Goal: Task Accomplishment & Management: Manage account settings

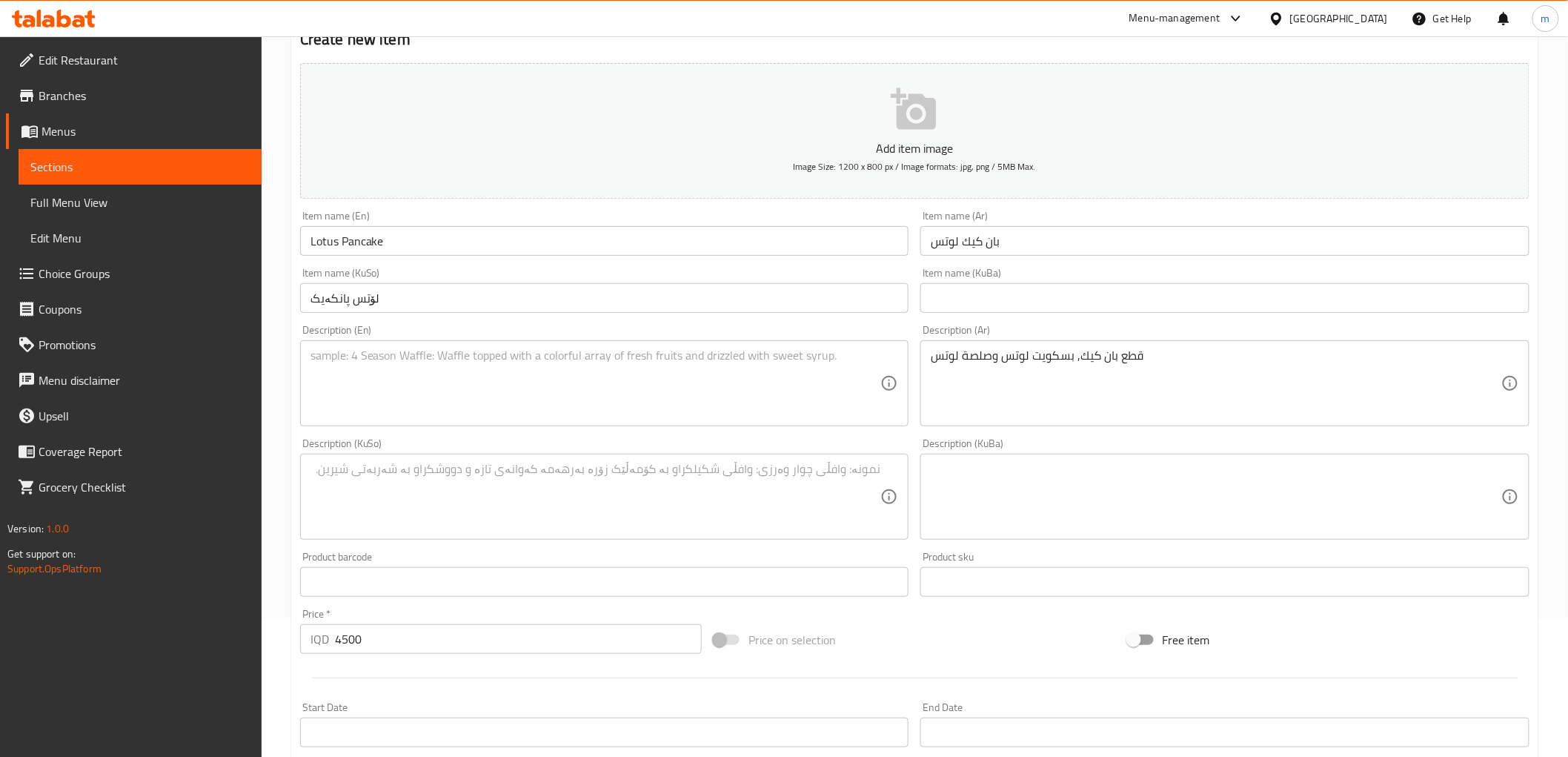
scroll to position [138, 0]
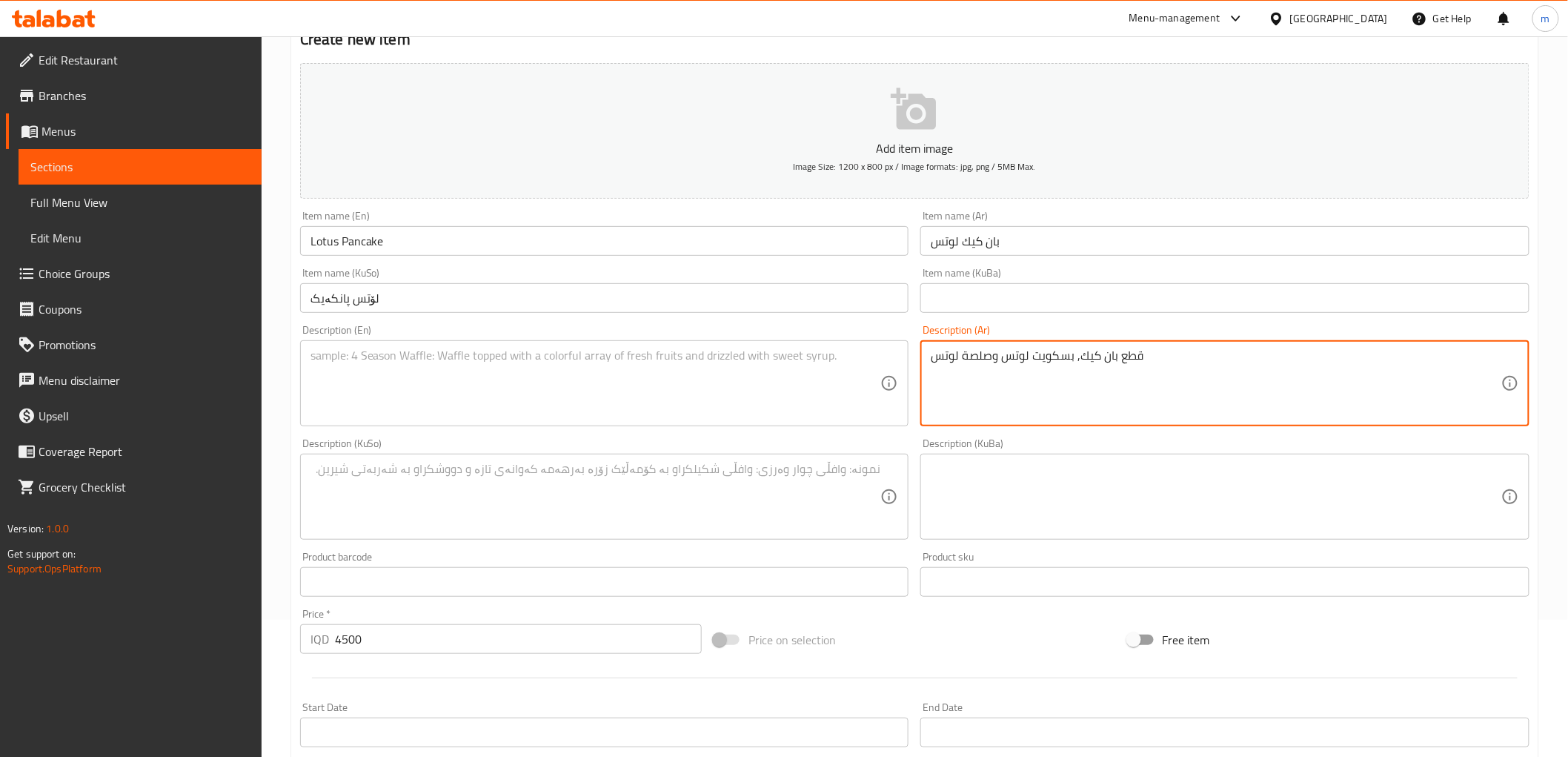
click at [551, 376] on textarea at bounding box center [596, 383] width 571 height 70
paste textarea "Pancake pieces, Lotus biscuits and Lotus sauce"
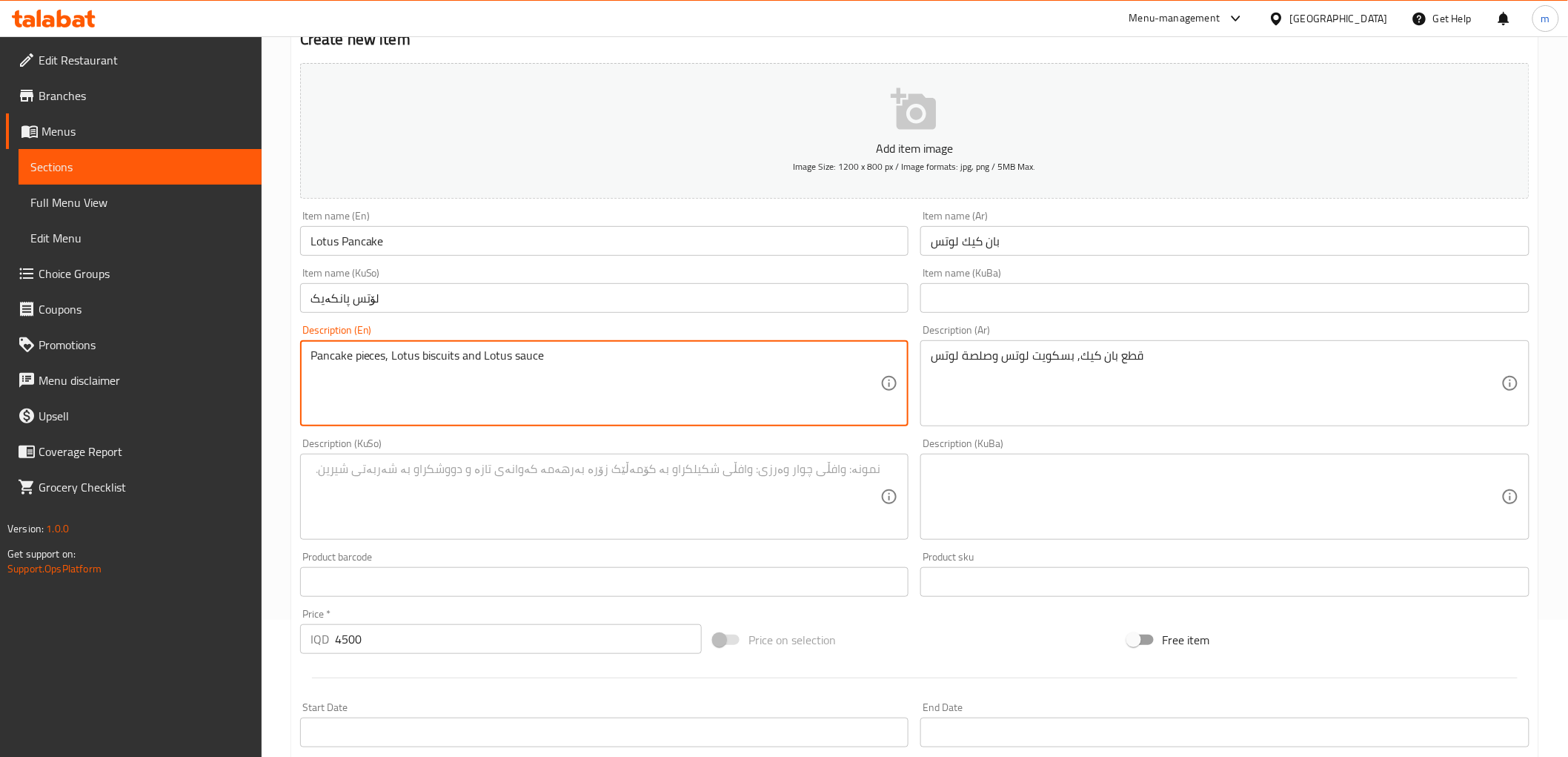
type textarea "Pancake pieces, Lotus biscuits and Lotus sauce"
click at [1022, 472] on textarea at bounding box center [1216, 496] width 571 height 70
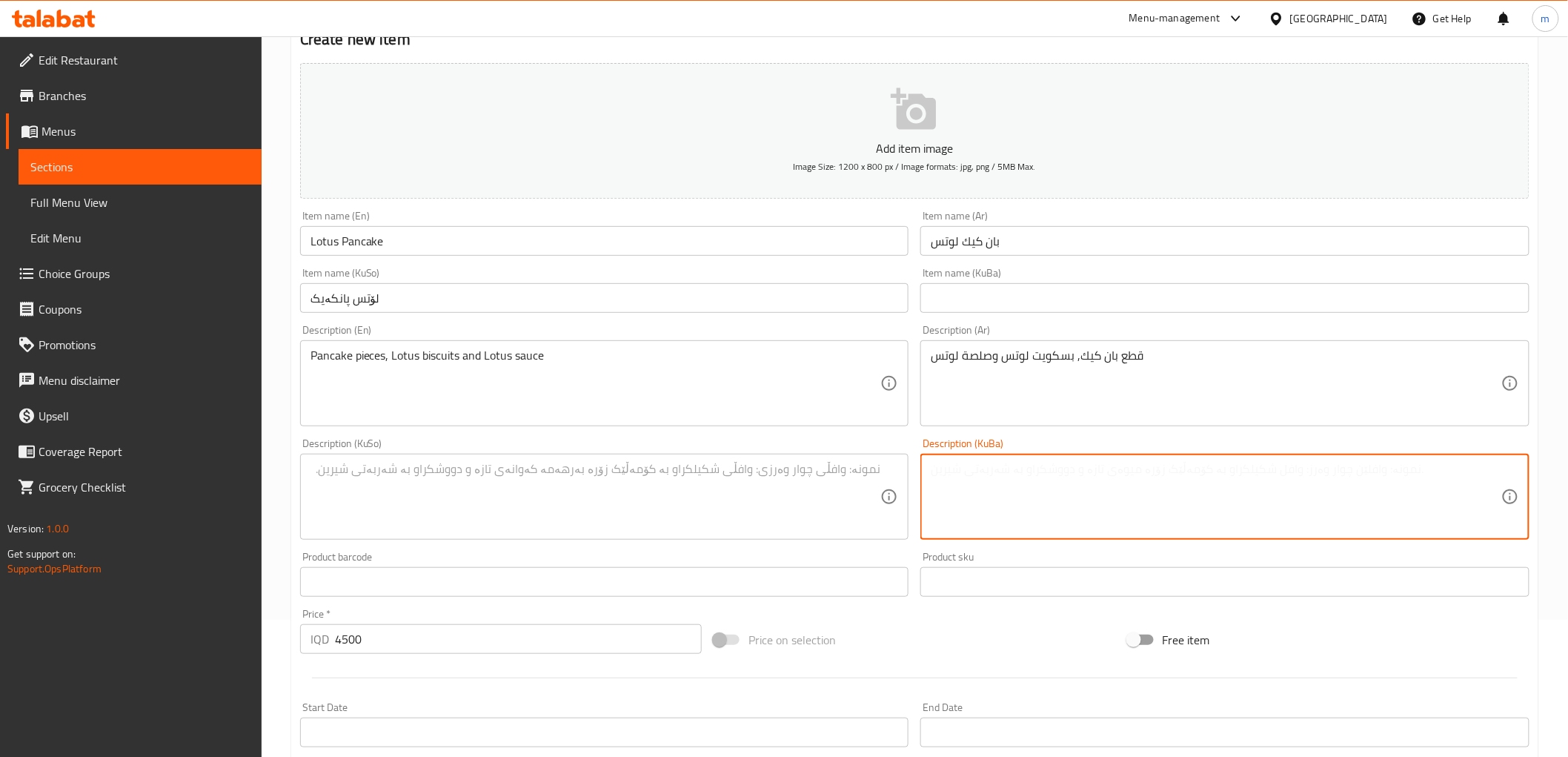
paste textarea "پارچەی پانکەیک، بسکیتی لۆتس و سۆسی لۆتس"
type textarea "پارچەی پانکەیک، بسکیتی لۆتس و سۆسی لۆتس"
click at [869, 489] on textarea at bounding box center [596, 496] width 571 height 70
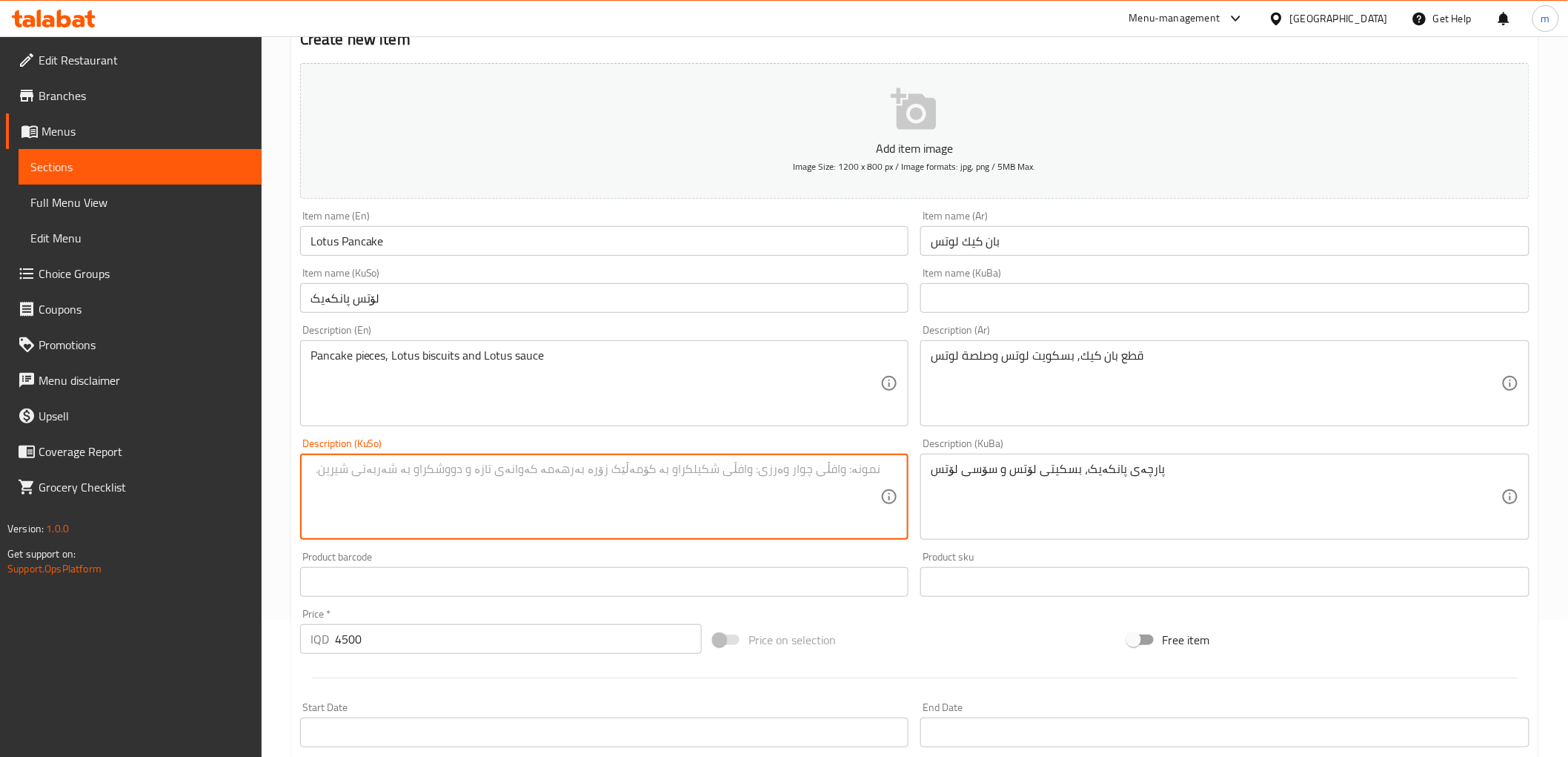
paste textarea "پارچەی پانکەیک، بسکیتی لۆتس و سۆسی لۆتس"
type textarea "پارچەی پانکەیک، بسکیتی لۆتس و سۆسی لۆتس"
click at [482, 641] on input "4500" at bounding box center [518, 638] width 367 height 30
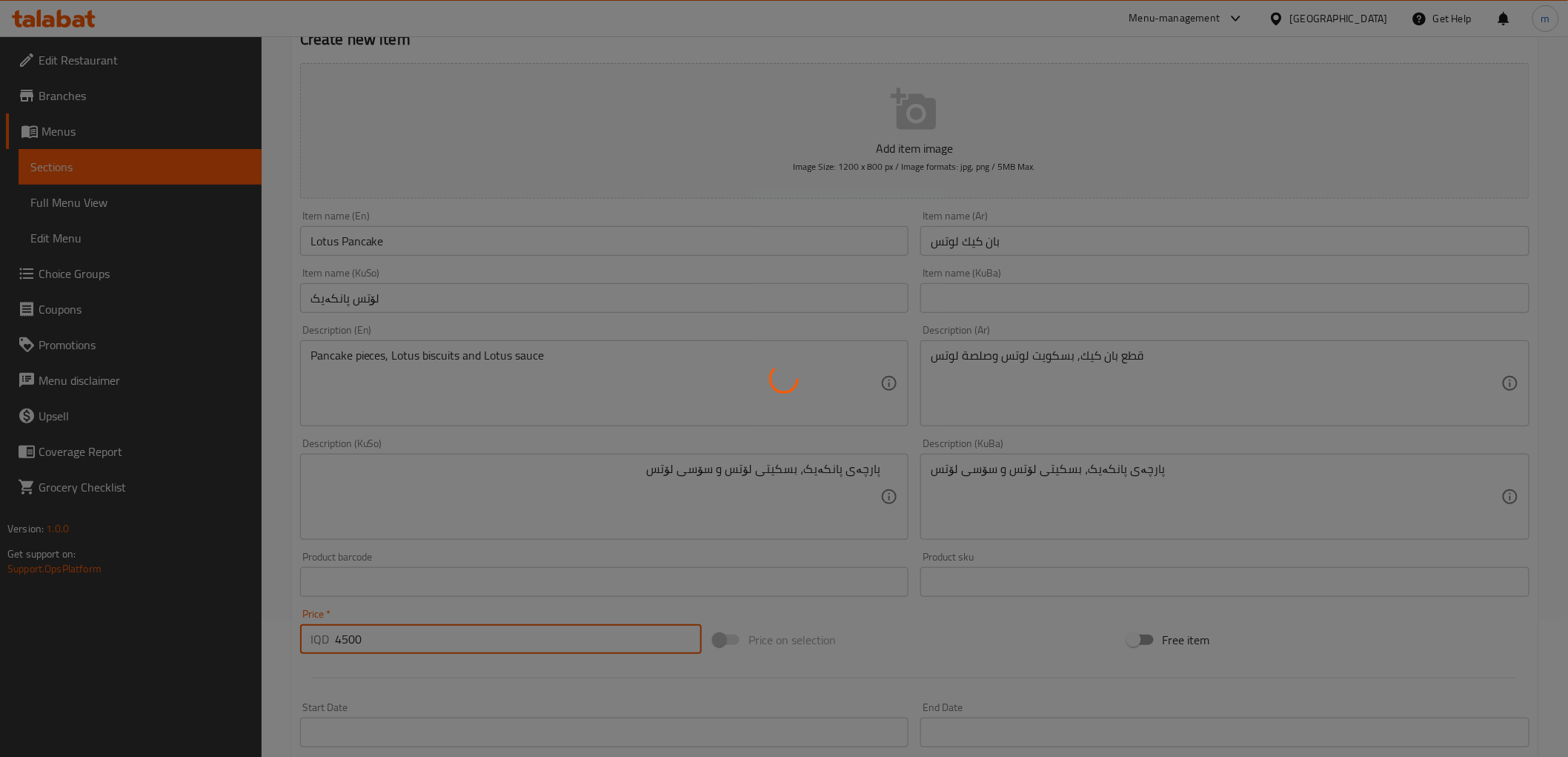
type input "0"
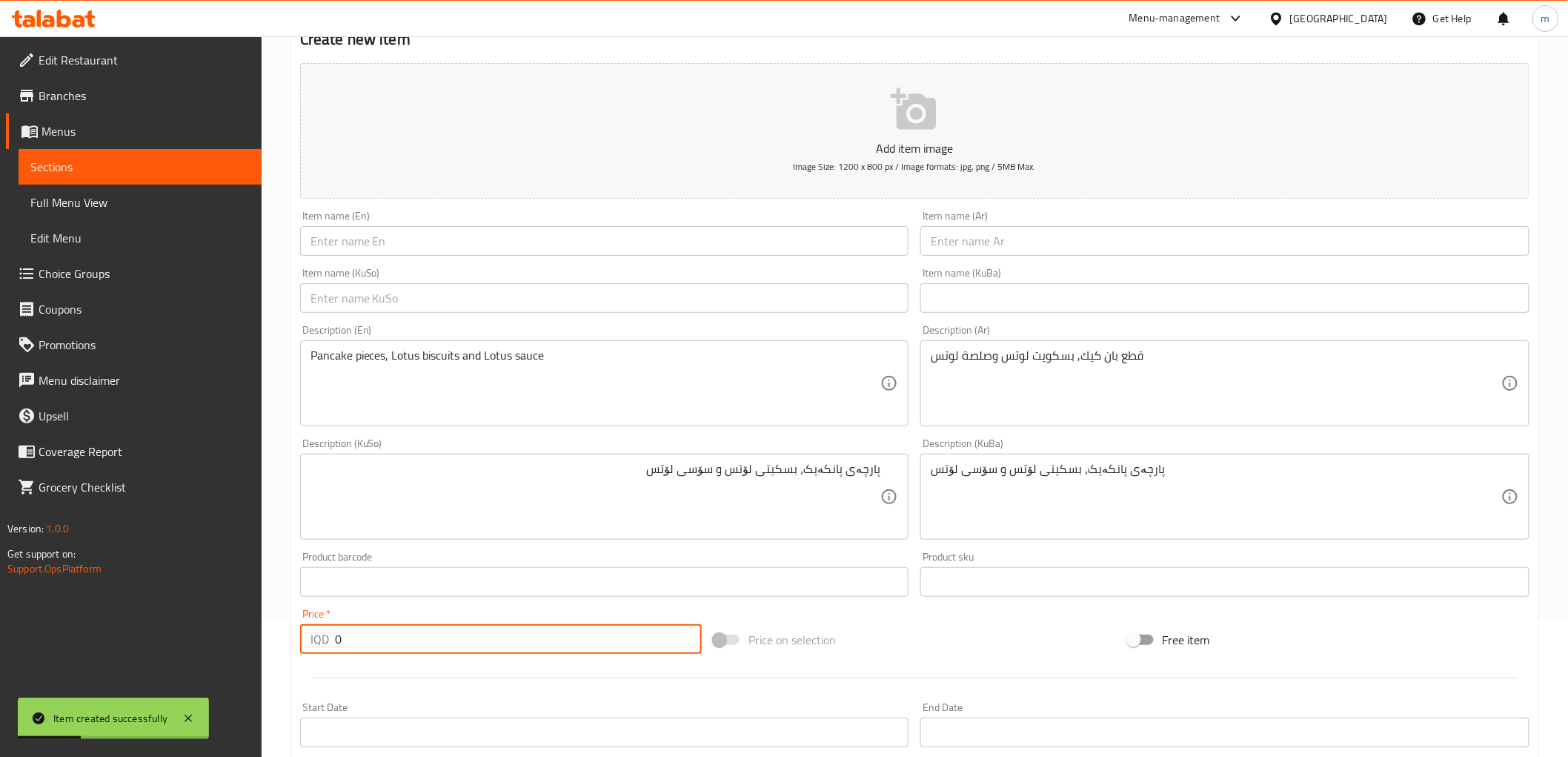
click at [971, 229] on input "text" at bounding box center [1225, 240] width 610 height 30
paste input "بان كيك بستاشيو"
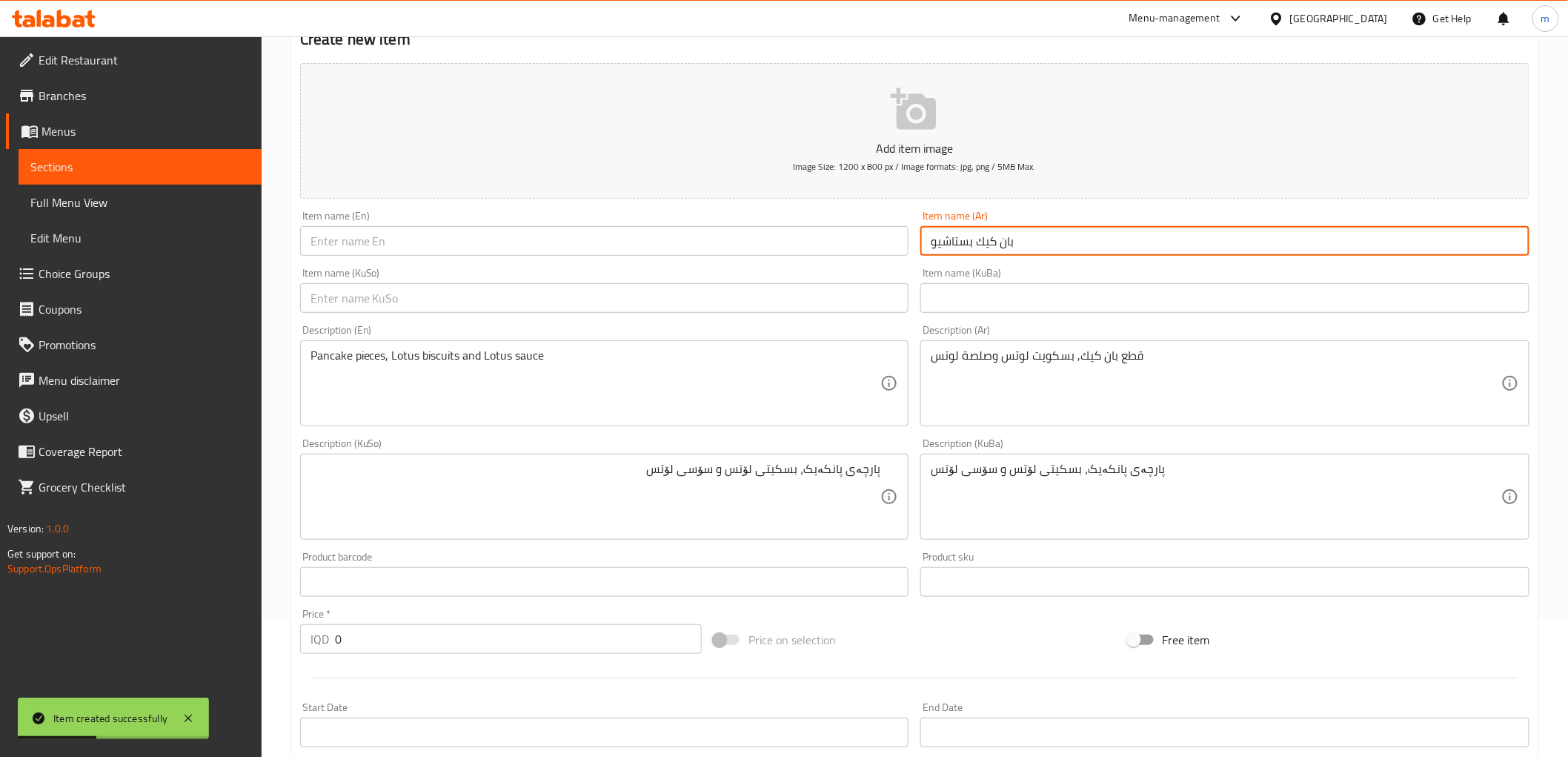
type input "بان كيك بستاشيو"
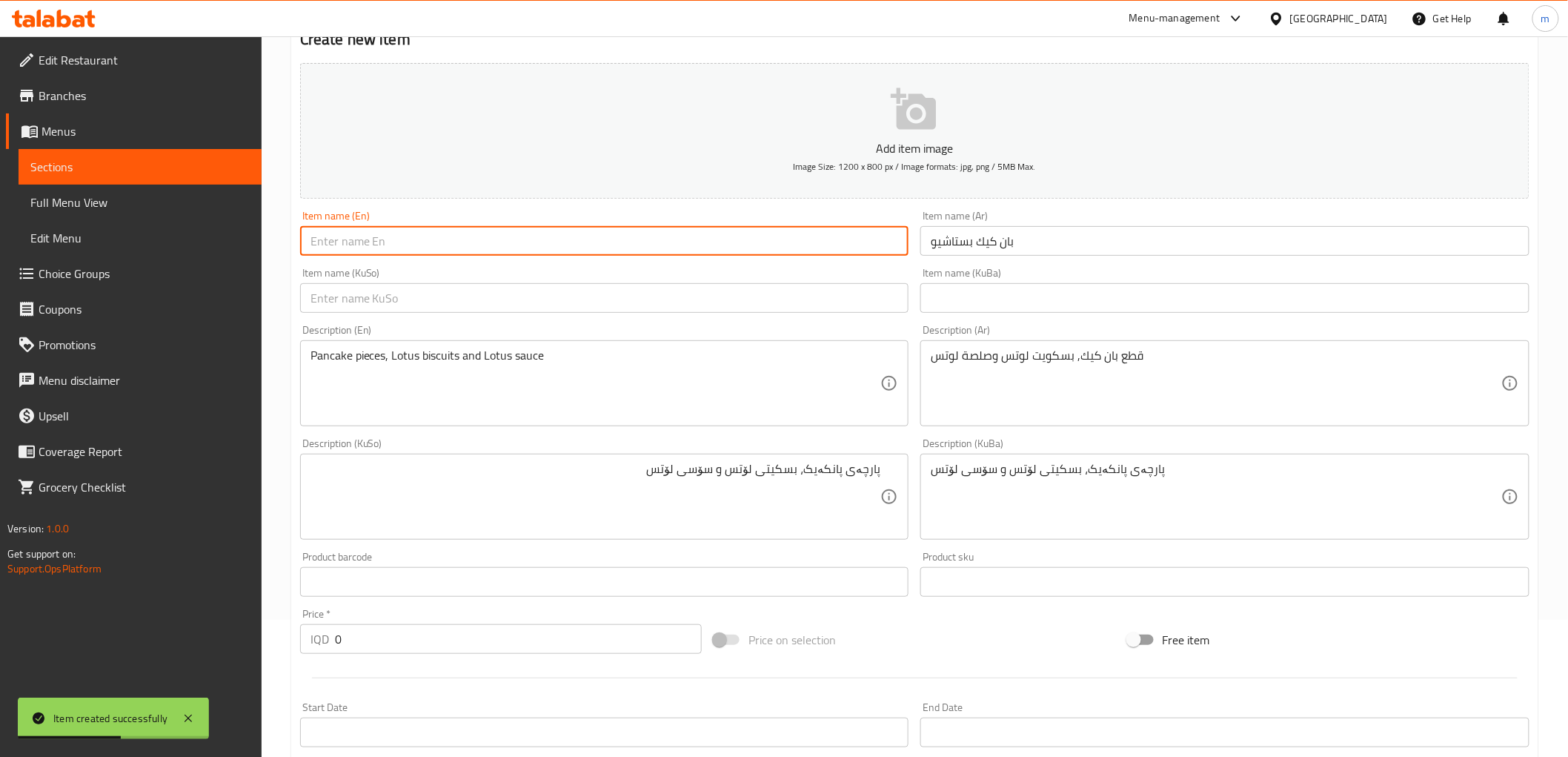
paste input "Pistachio pancakes"
click at [478, 246] on input "text" at bounding box center [605, 240] width 610 height 30
type input "Pistachio pancakes"
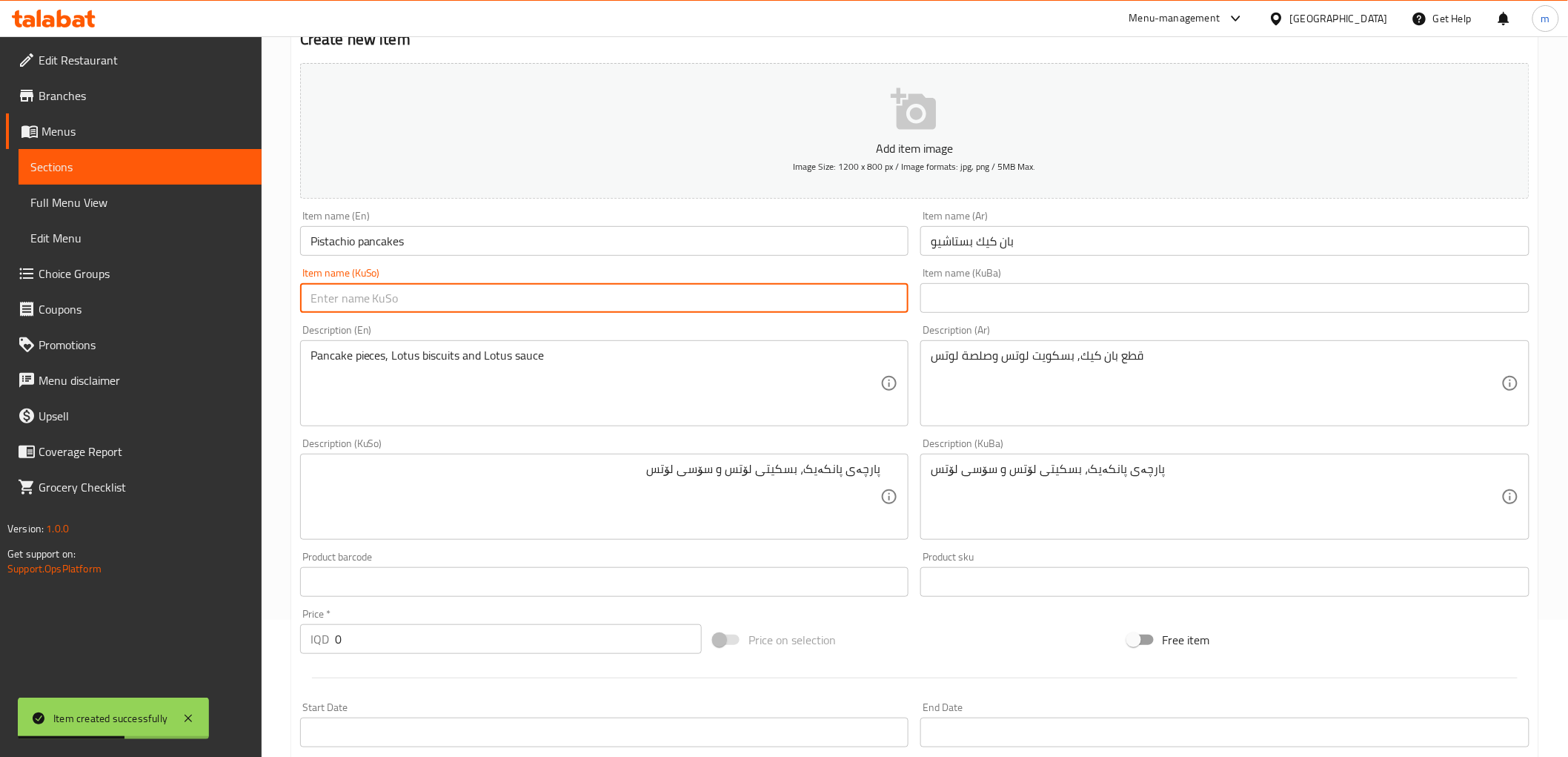
click at [601, 291] on input "text" at bounding box center [605, 298] width 610 height 30
type input "پانکێکی فستەق"
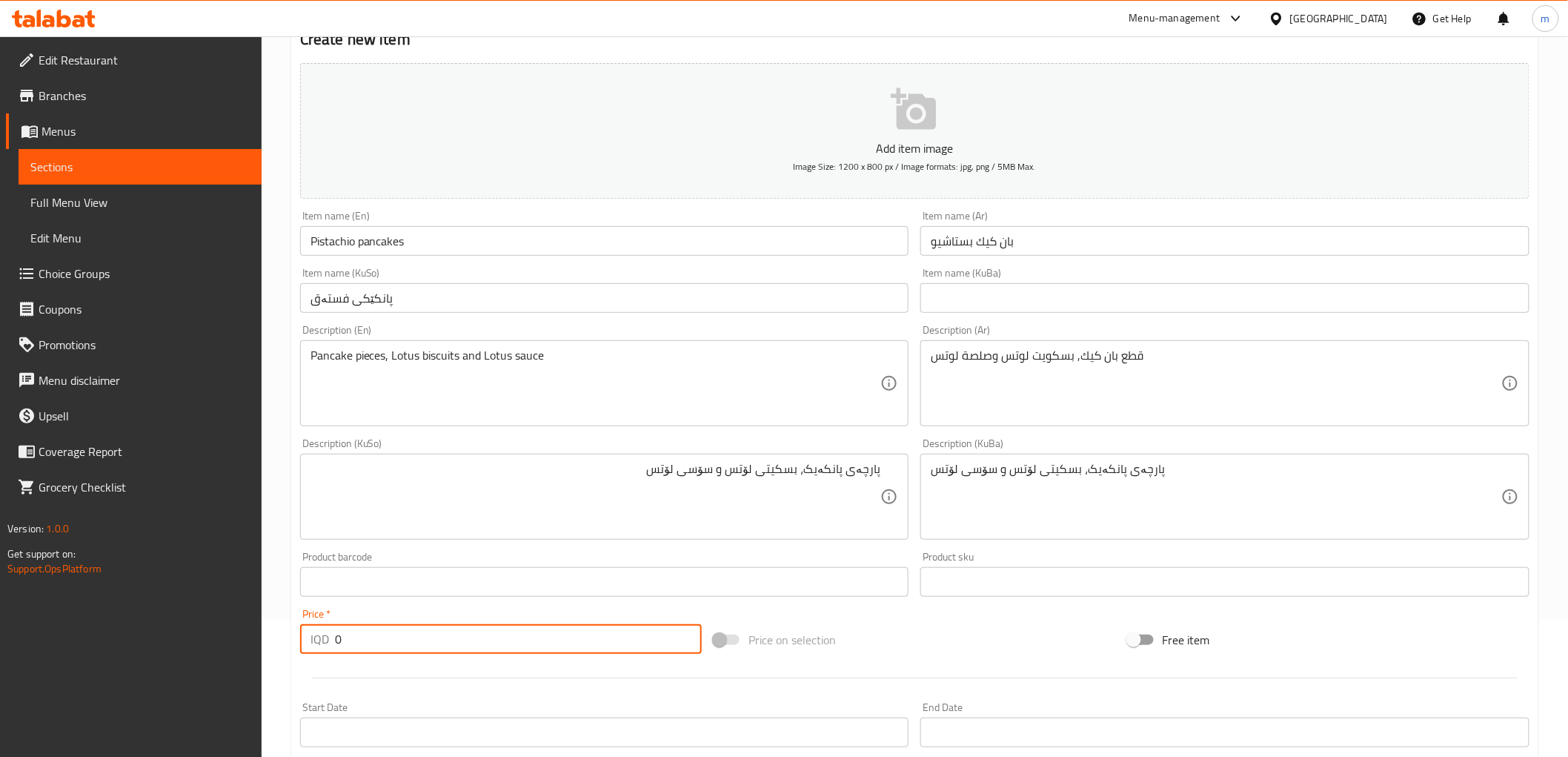
paste input "500"
drag, startPoint x: 379, startPoint y: 643, endPoint x: 278, endPoint y: 638, distance: 101.1
click at [278, 638] on div "Home / Restaurants management / Menus / Sections / item / create Pancake sectio…" at bounding box center [915, 484] width 1307 height 1170
type input "5000"
click at [996, 399] on textarea at bounding box center [1216, 383] width 571 height 70
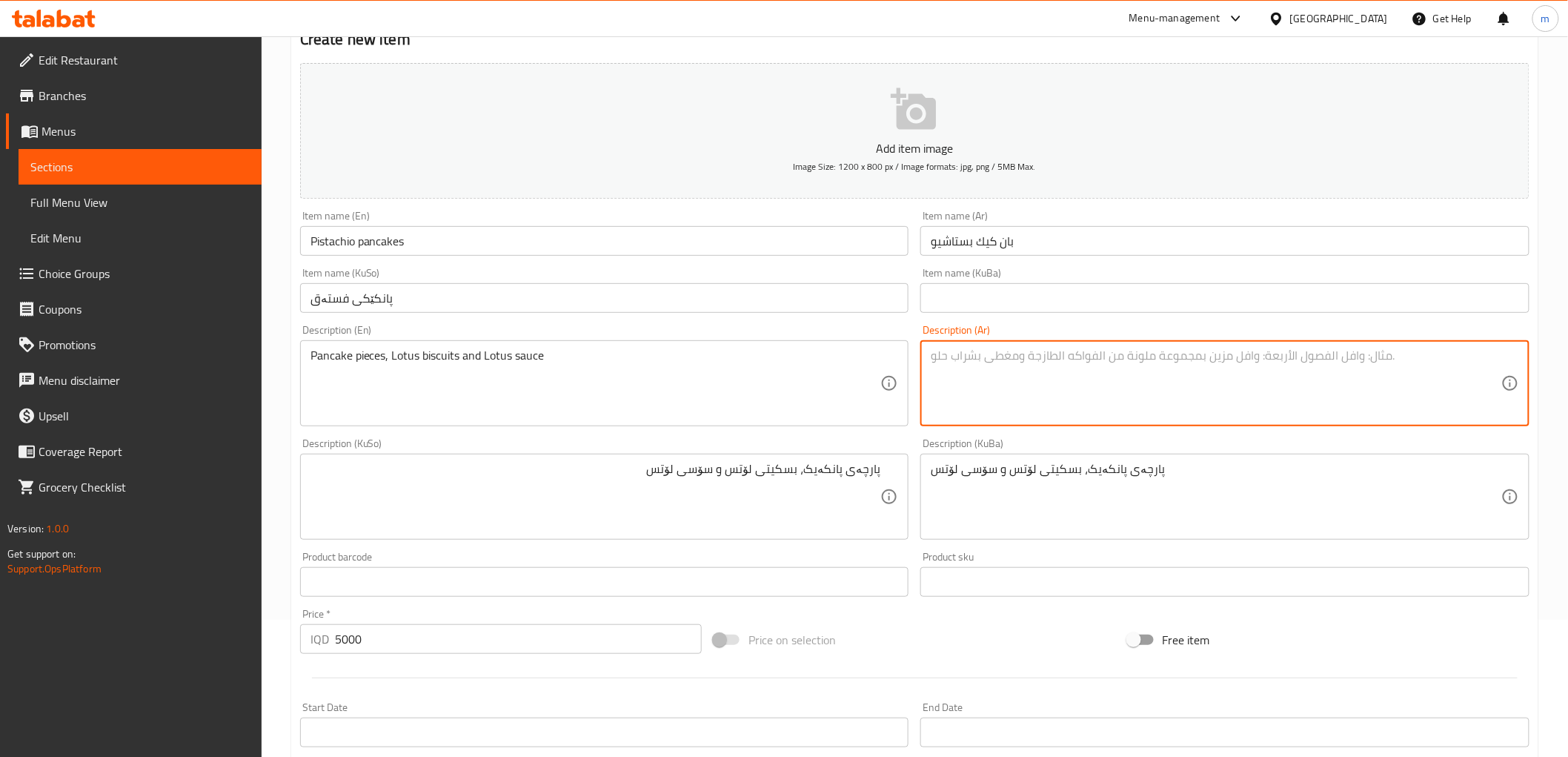
paste textarea "قطع بان كيك وصلصة فستق"
type textarea "قطع بان كيك وصلصة فستق"
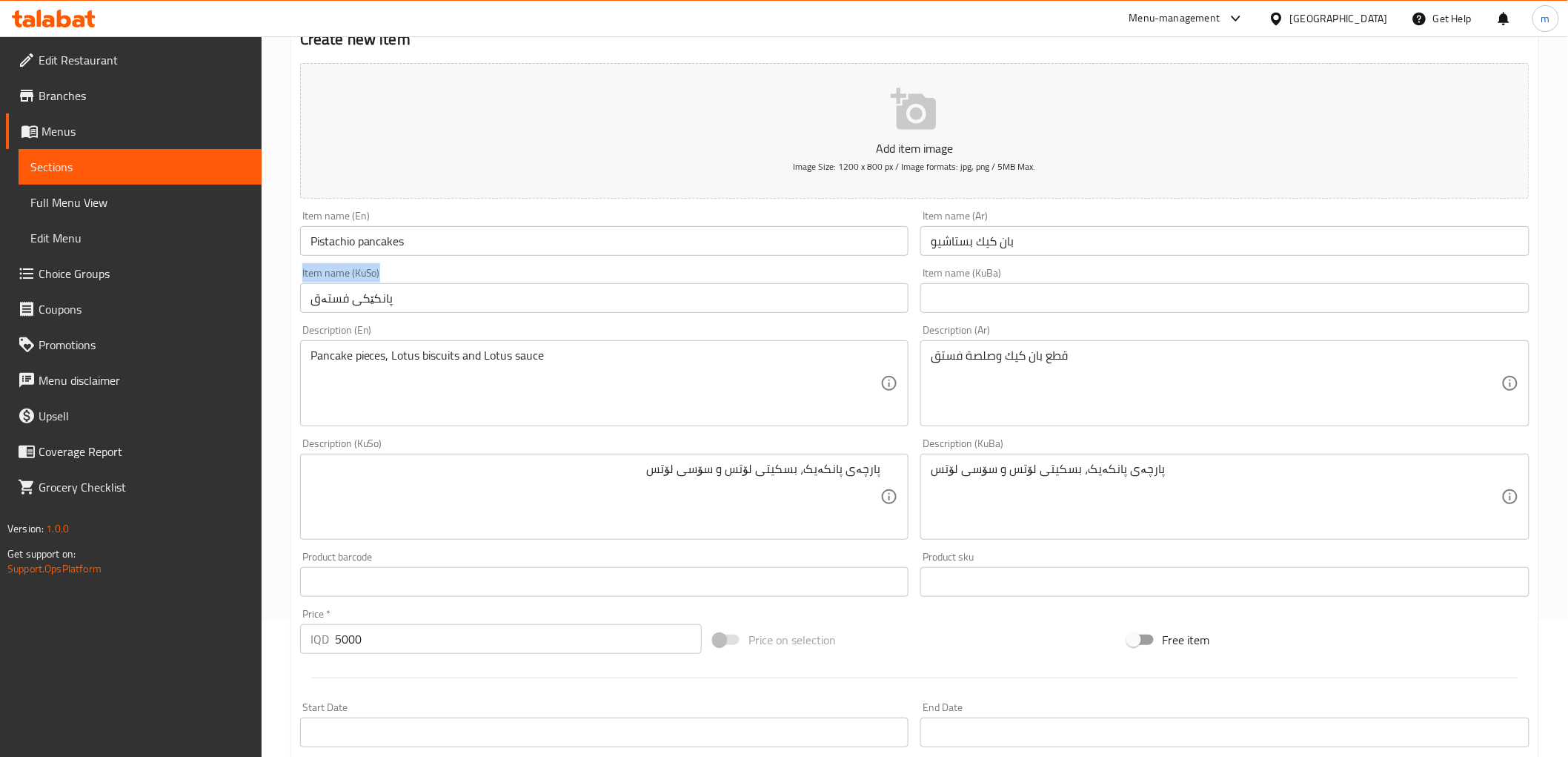
drag, startPoint x: 498, startPoint y: 313, endPoint x: 523, endPoint y: 376, distance: 67.8
click at [521, 358] on div "Add item image Image Size: 1200 x 800 px / Image formats: jpg, png / 5MB Max. I…" at bounding box center [915, 462] width 1241 height 809
click at [523, 376] on textarea "Pancake pieces, Lotus biscuits and Lotus sauce" at bounding box center [596, 383] width 571 height 70
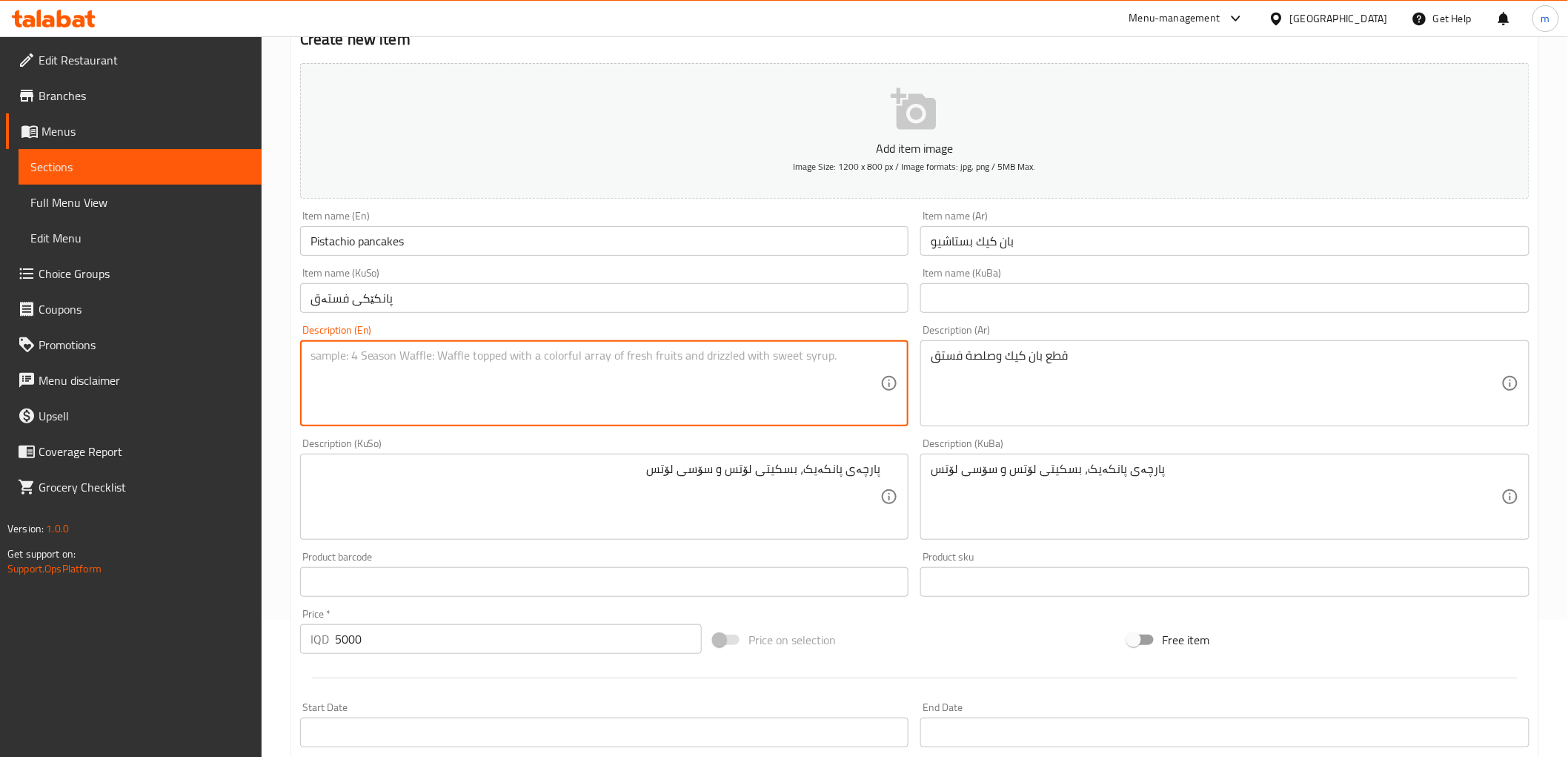
paste textarea "Pancake pieces and pistachio sauce"
type textarea "Pancake pieces and pistachio sauce"
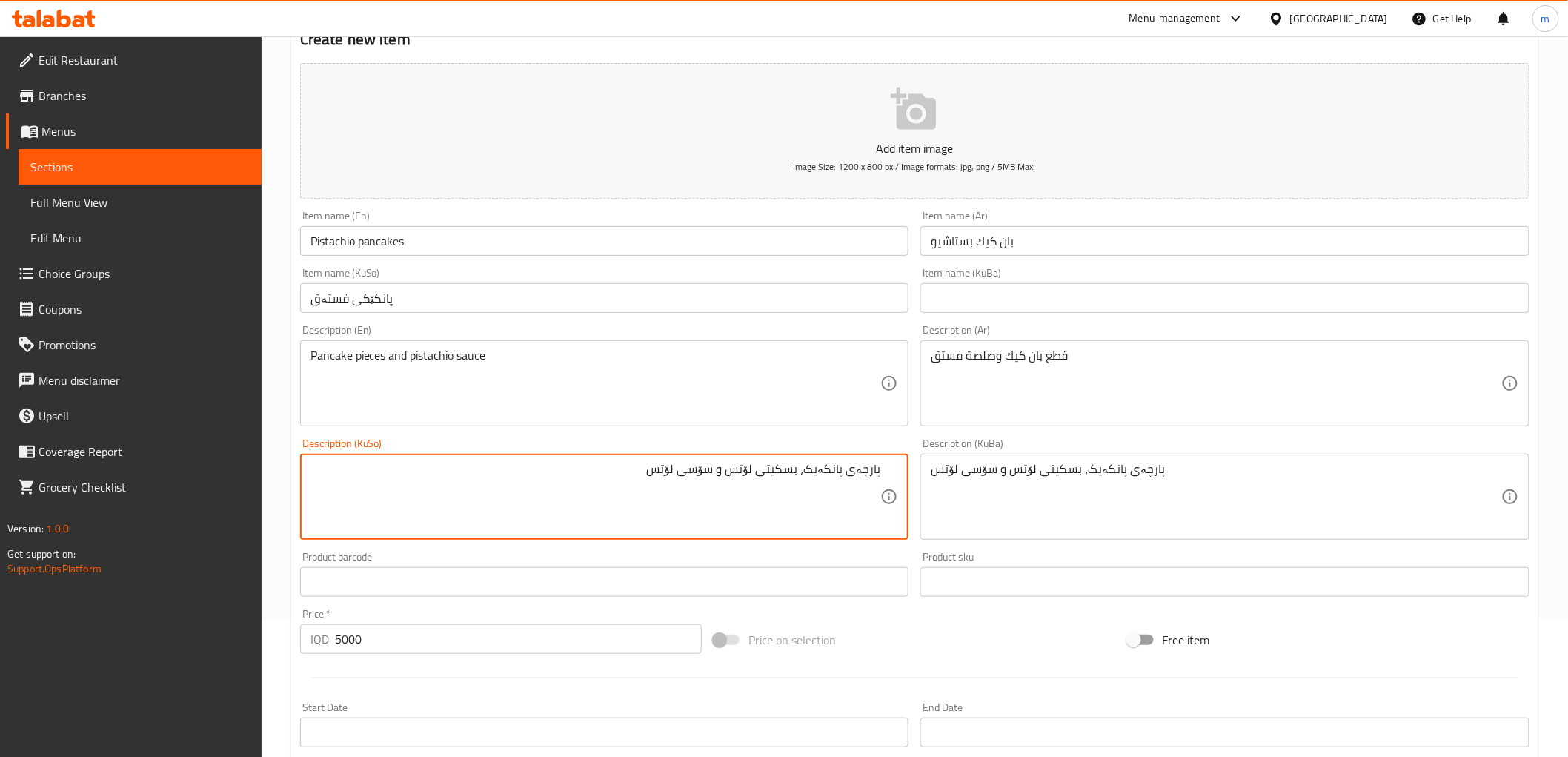
click at [685, 477] on textarea "پارچەی پانکەیک، بسکیتی لۆتس و سۆسی لۆتس" at bounding box center [596, 496] width 571 height 70
type textarea "پارچە پانکێک و سۆسی فستەق"
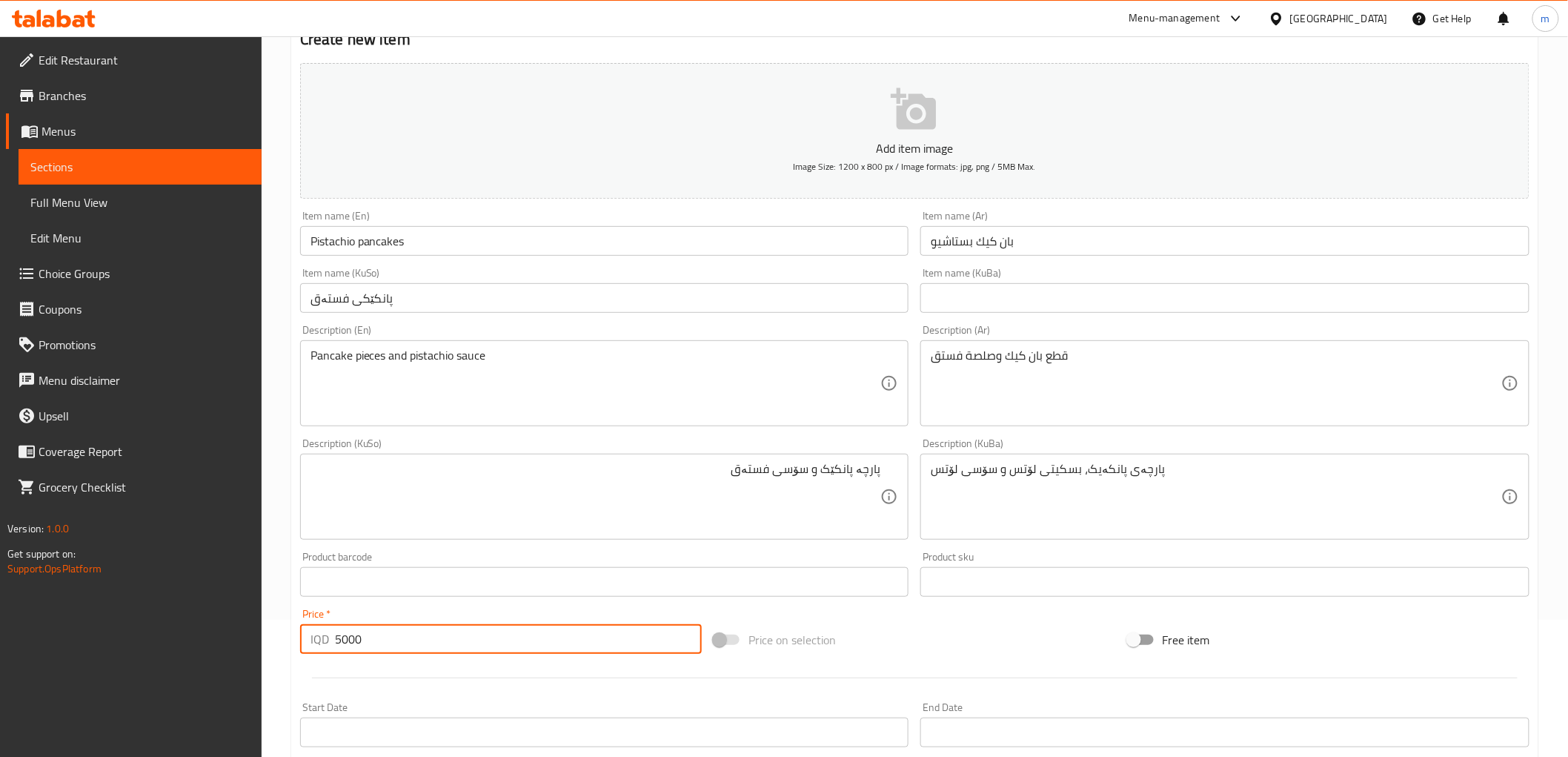
click at [641, 627] on input "5000" at bounding box center [518, 638] width 367 height 30
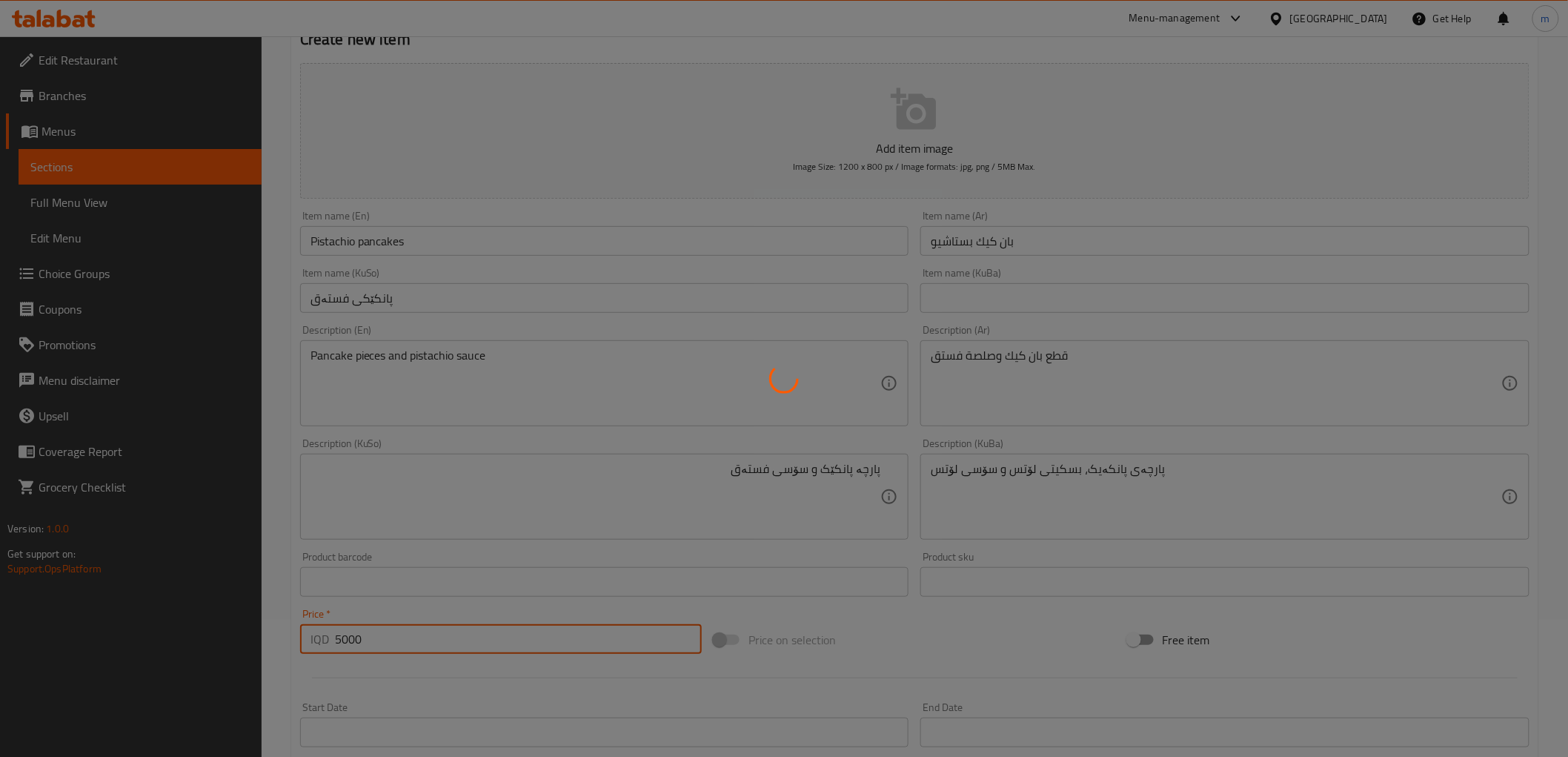
type input "0"
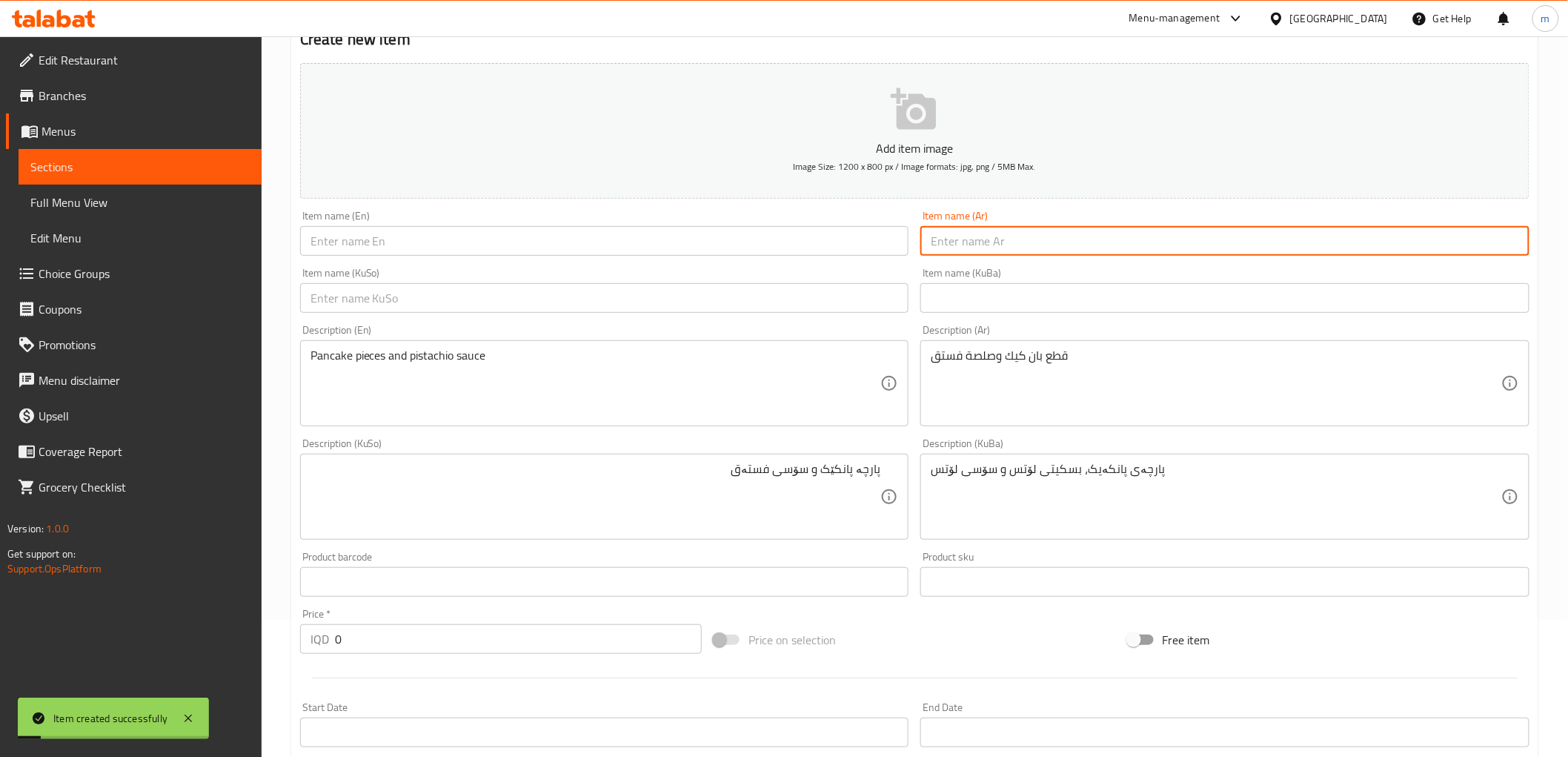
drag, startPoint x: 1009, startPoint y: 240, endPoint x: 1002, endPoint y: 255, distance: 16.6
click at [1009, 240] on input "text" at bounding box center [1225, 240] width 610 height 30
paste input "بان كيك أزبري"
type input "بان كيك أزبري"
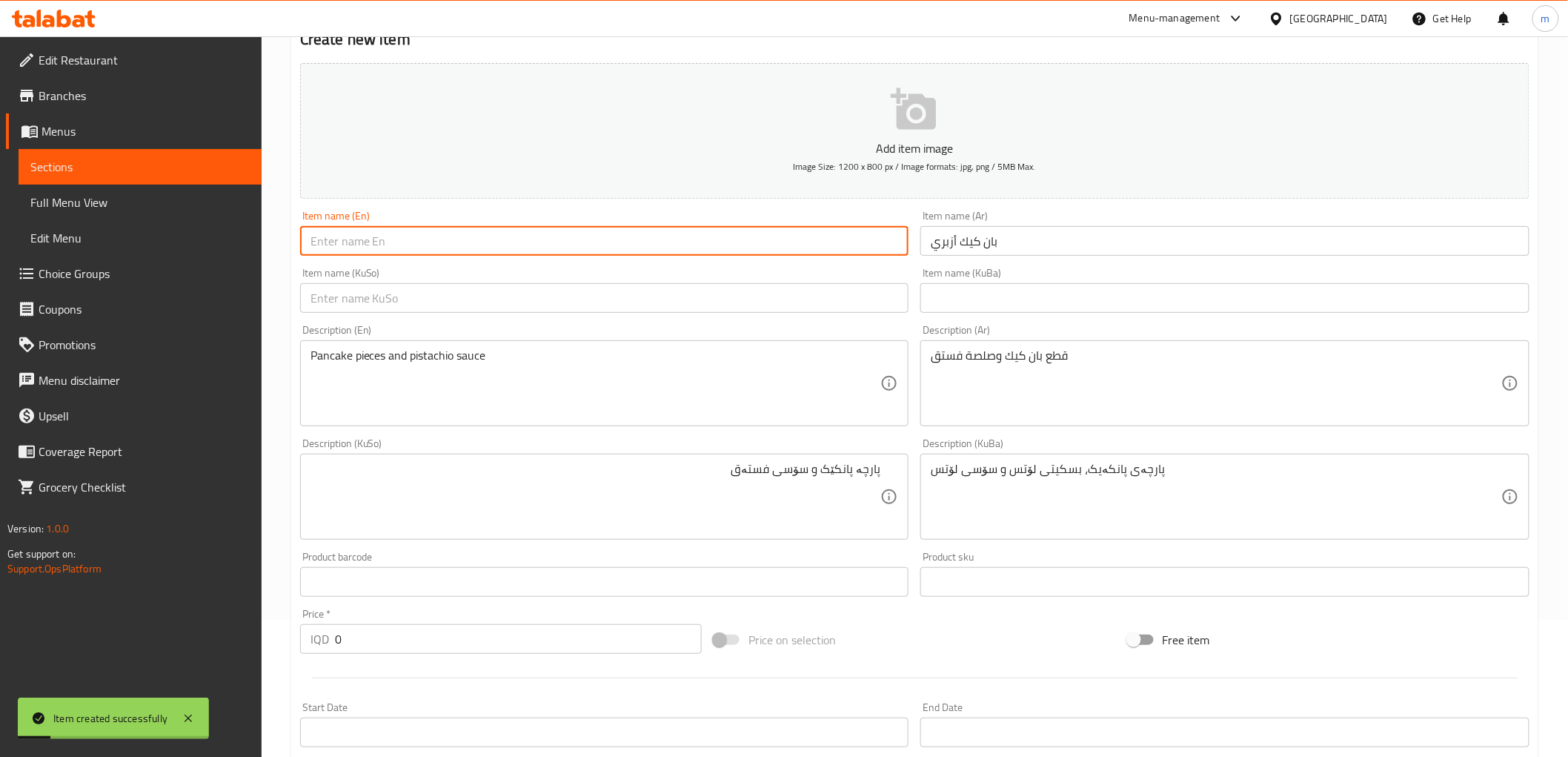
click at [605, 254] on input "text" at bounding box center [605, 240] width 610 height 30
click at [516, 271] on div "Item name (KuSo) Item name (KuSo)" at bounding box center [605, 290] width 610 height 46
drag, startPoint x: 541, startPoint y: 235, endPoint x: 546, endPoint y: 255, distance: 20.6
click at [541, 234] on input "text" at bounding box center [605, 240] width 610 height 30
paste input "Azberry pancakes"
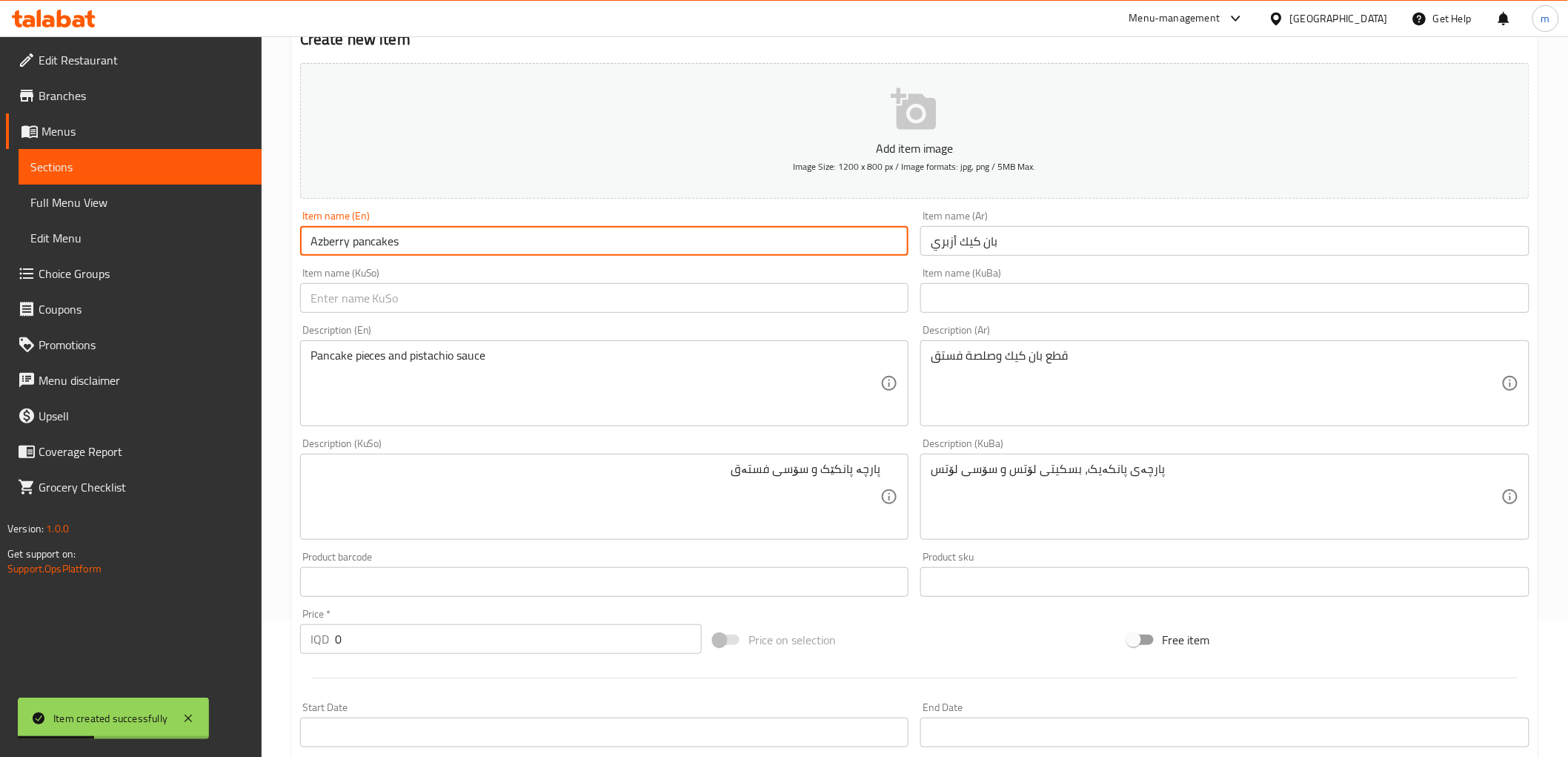
type input "Azberry pancakes"
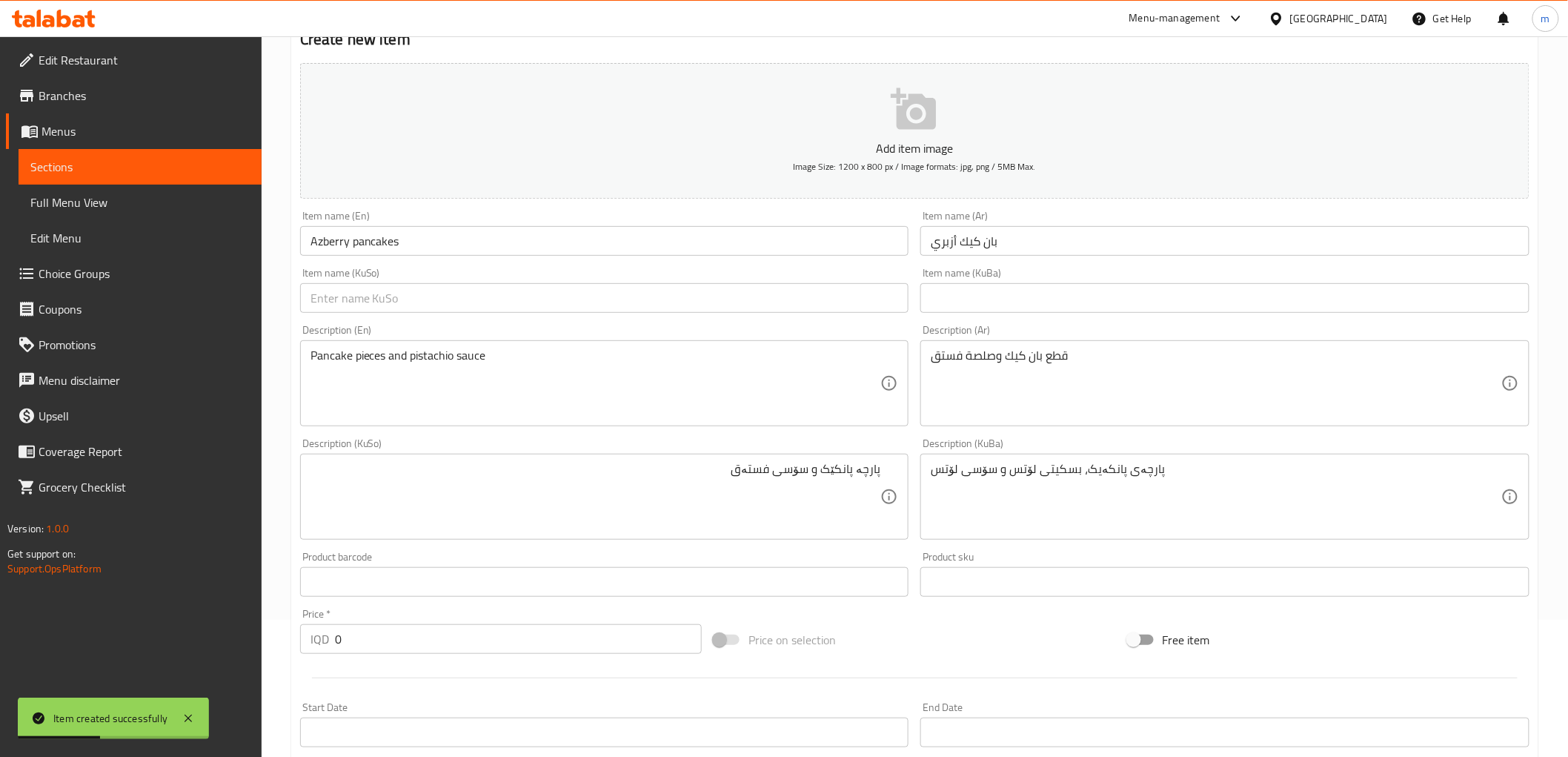
drag, startPoint x: 733, startPoint y: 324, endPoint x: 700, endPoint y: 10, distance: 315.7
click at [734, 320] on div "Description (En) Pancake pieces and pistachio sauce Description (En)" at bounding box center [604, 375] width 621 height 114
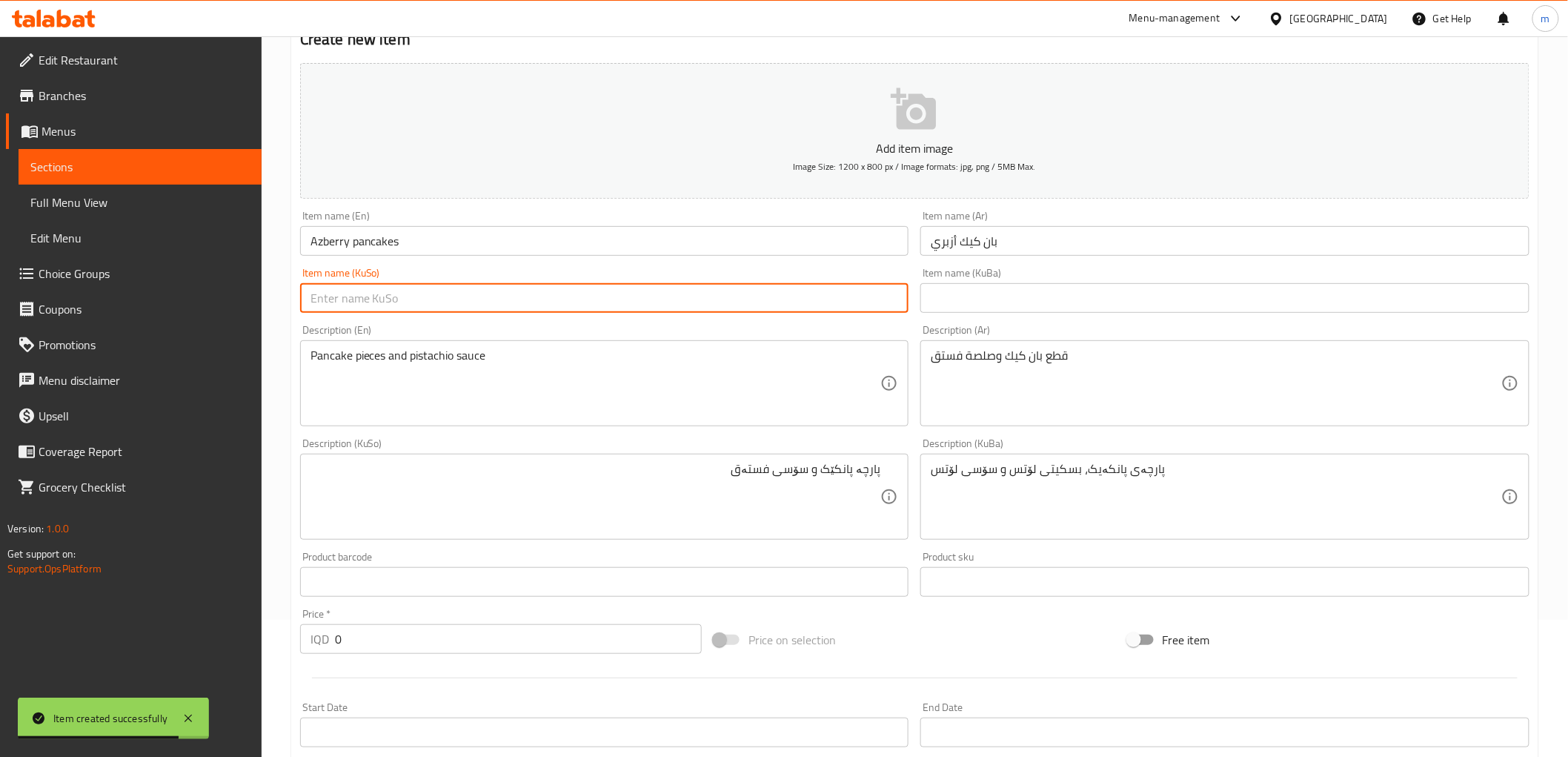
click at [763, 302] on input "text" at bounding box center [605, 298] width 610 height 30
paste input "پانکەیکی ئەزبەری"
type input "پانکەیکی ئەزبەری"
paste input "600"
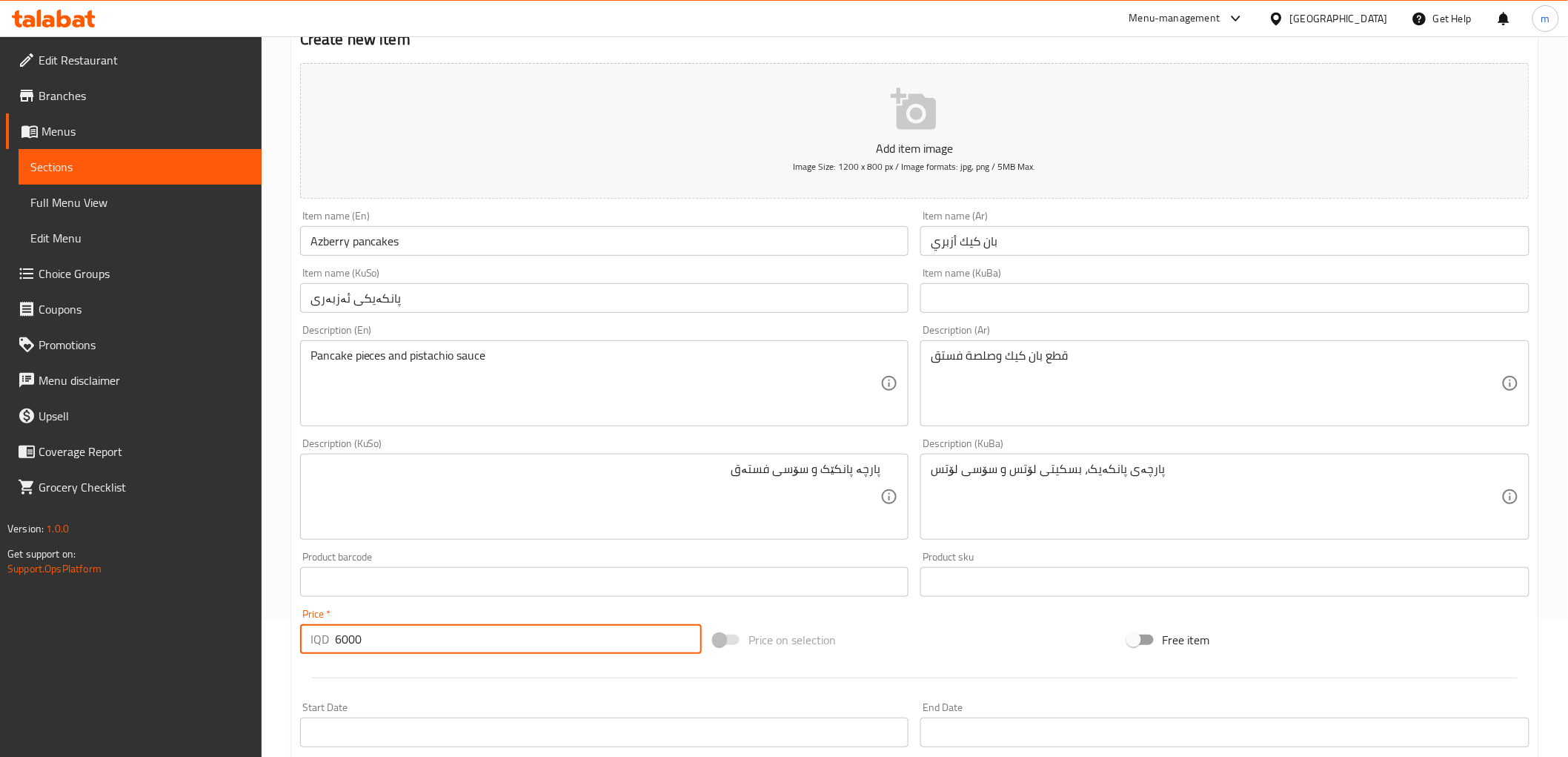
drag, startPoint x: 330, startPoint y: 634, endPoint x: 302, endPoint y: 637, distance: 28.2
click at [302, 637] on div "IQD 6000 Price *" at bounding box center [501, 638] width 402 height 30
type input "6000"
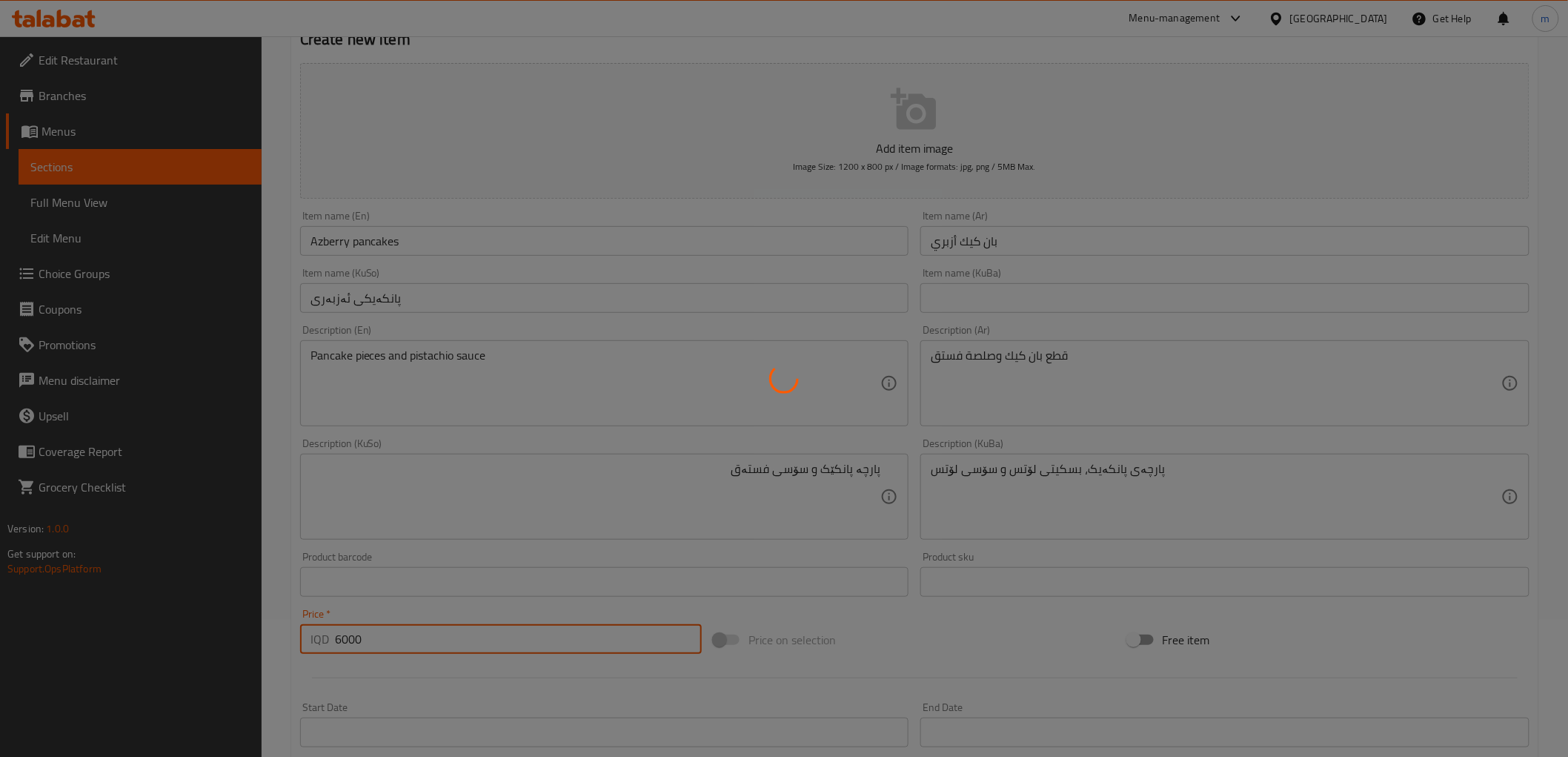
type input "0"
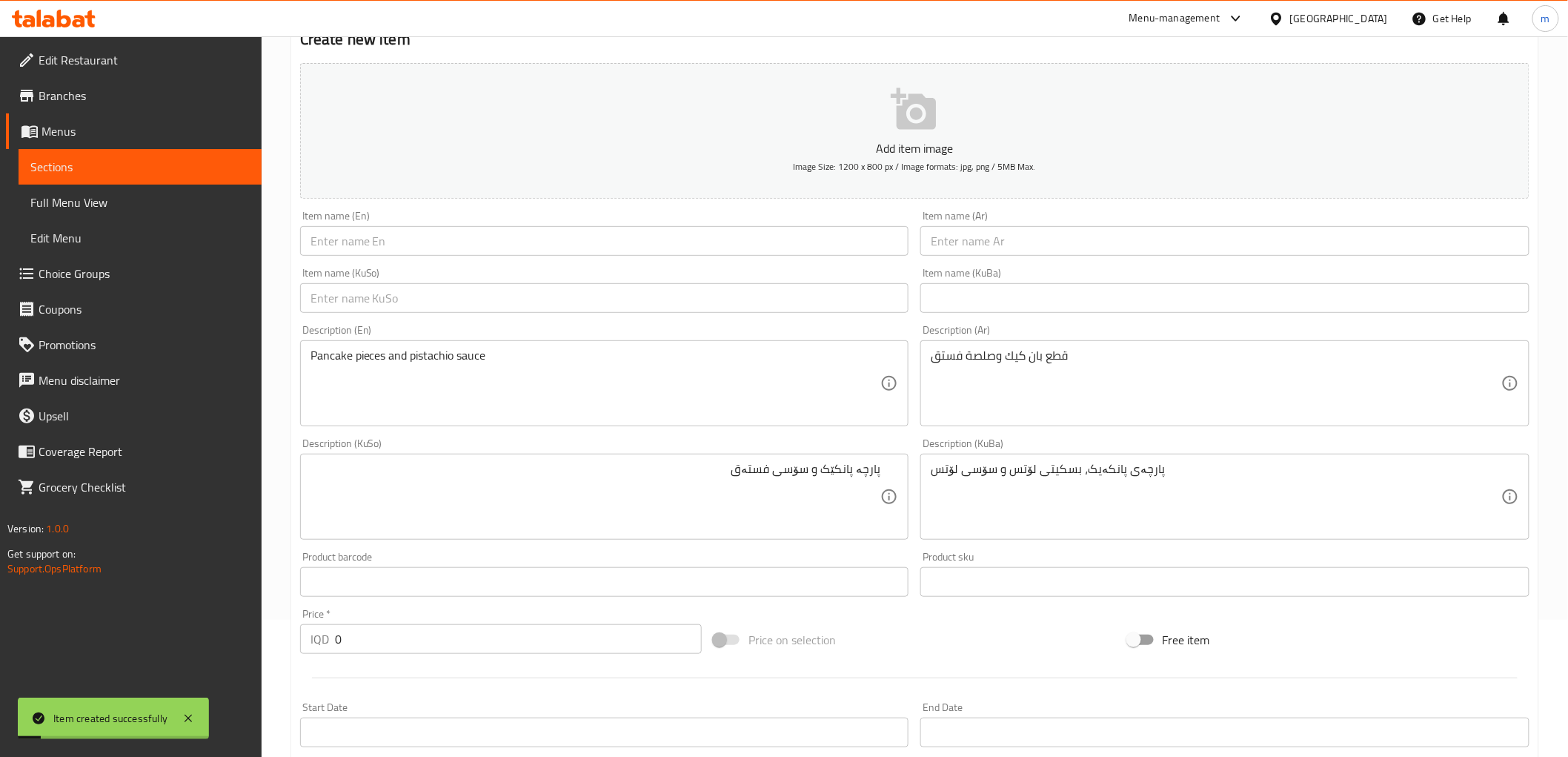
click at [945, 220] on div "Item name (Ar) Item name (Ar)" at bounding box center [1225, 234] width 610 height 46
click at [935, 261] on div "Item name (KuBa) Item name (KuBa)" at bounding box center [1225, 290] width 621 height 57
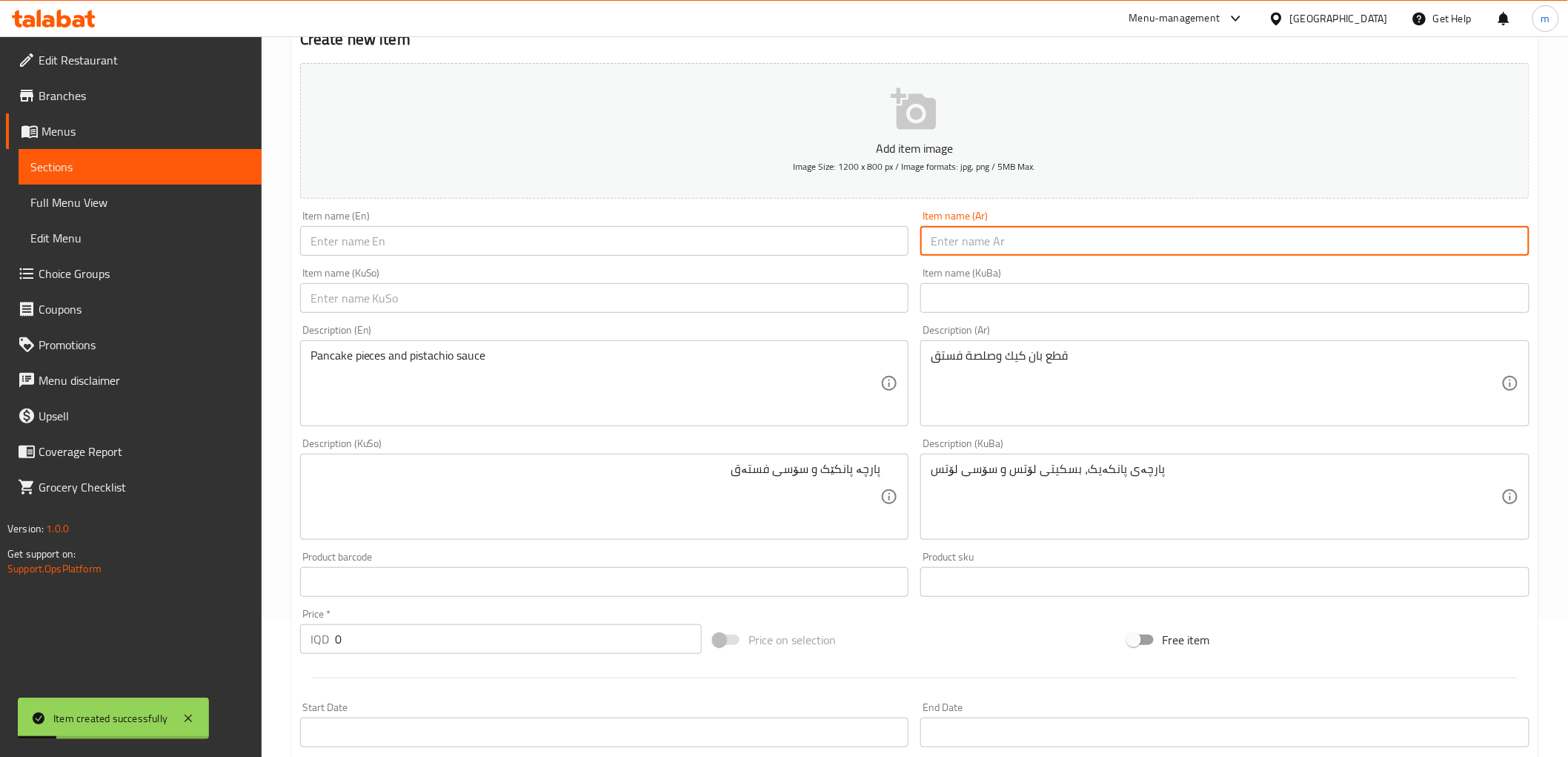
click at [937, 252] on input "text" at bounding box center [1225, 240] width 610 height 30
paste input "بان كيك ميكس"
type input "بان كيك ميكس"
click at [490, 255] on input "text" at bounding box center [605, 240] width 610 height 30
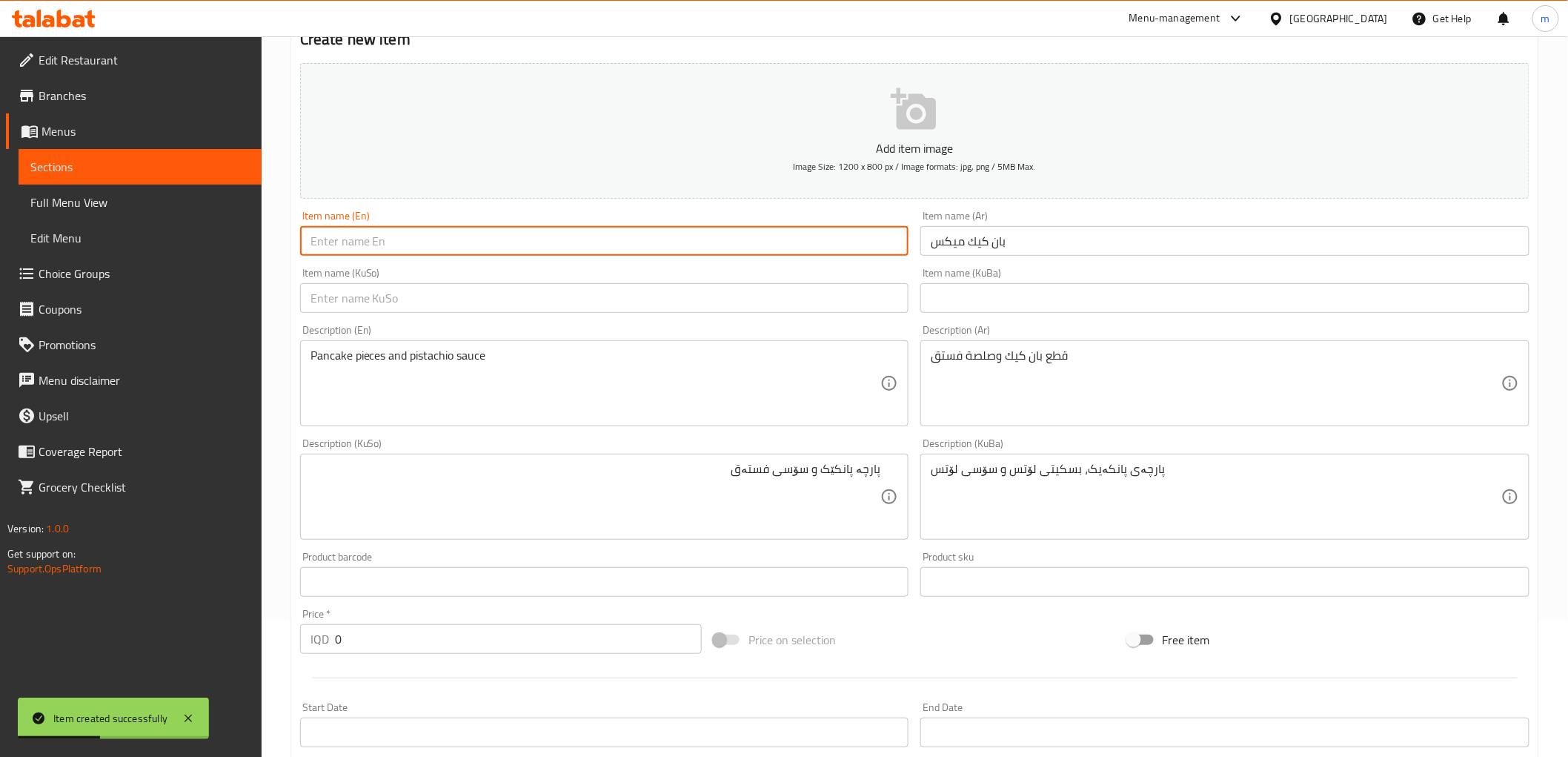
paste input "Pancake Mix"
type input "Pancake Mix"
click at [705, 291] on input "text" at bounding box center [605, 298] width 610 height 30
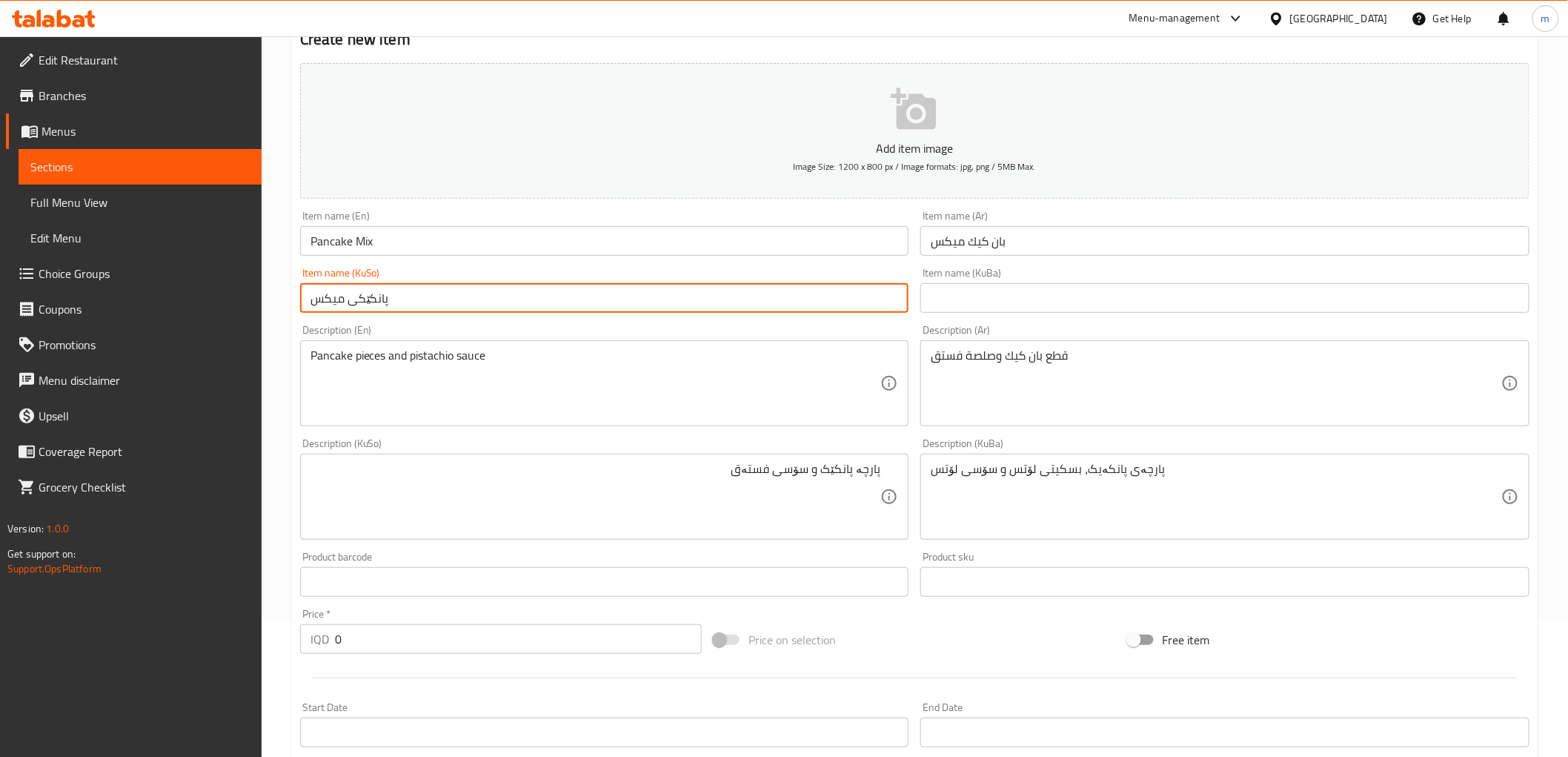
type input "پانکێکی میکس"
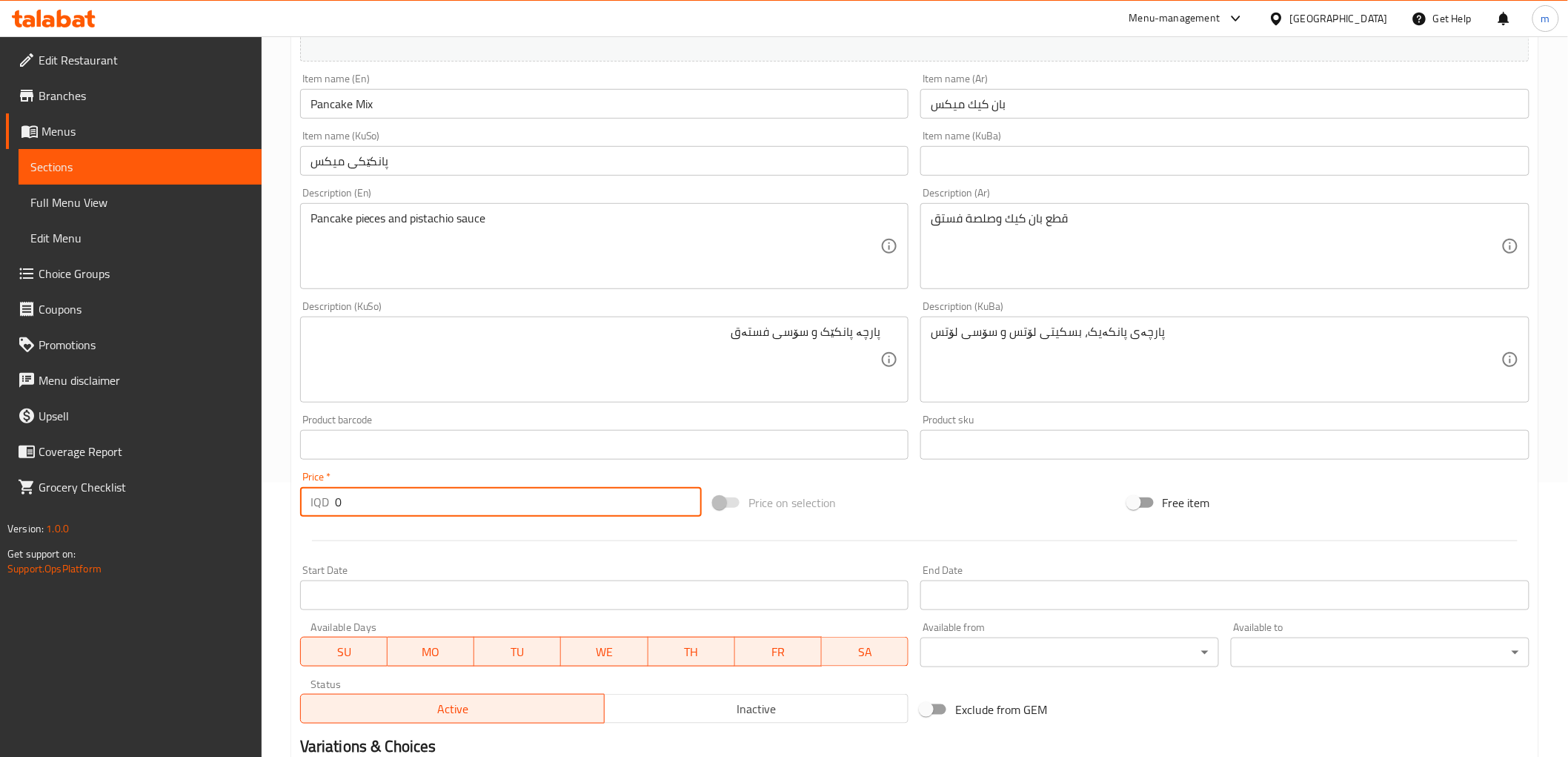
paste input "500"
drag, startPoint x: 343, startPoint y: 505, endPoint x: 329, endPoint y: 506, distance: 14.0
click at [329, 503] on div "IQD 5000 Price *" at bounding box center [501, 502] width 402 height 30
type input "5000"
click at [1017, 264] on textarea "قطع بان كيك وصلصة فستق" at bounding box center [1216, 245] width 571 height 70
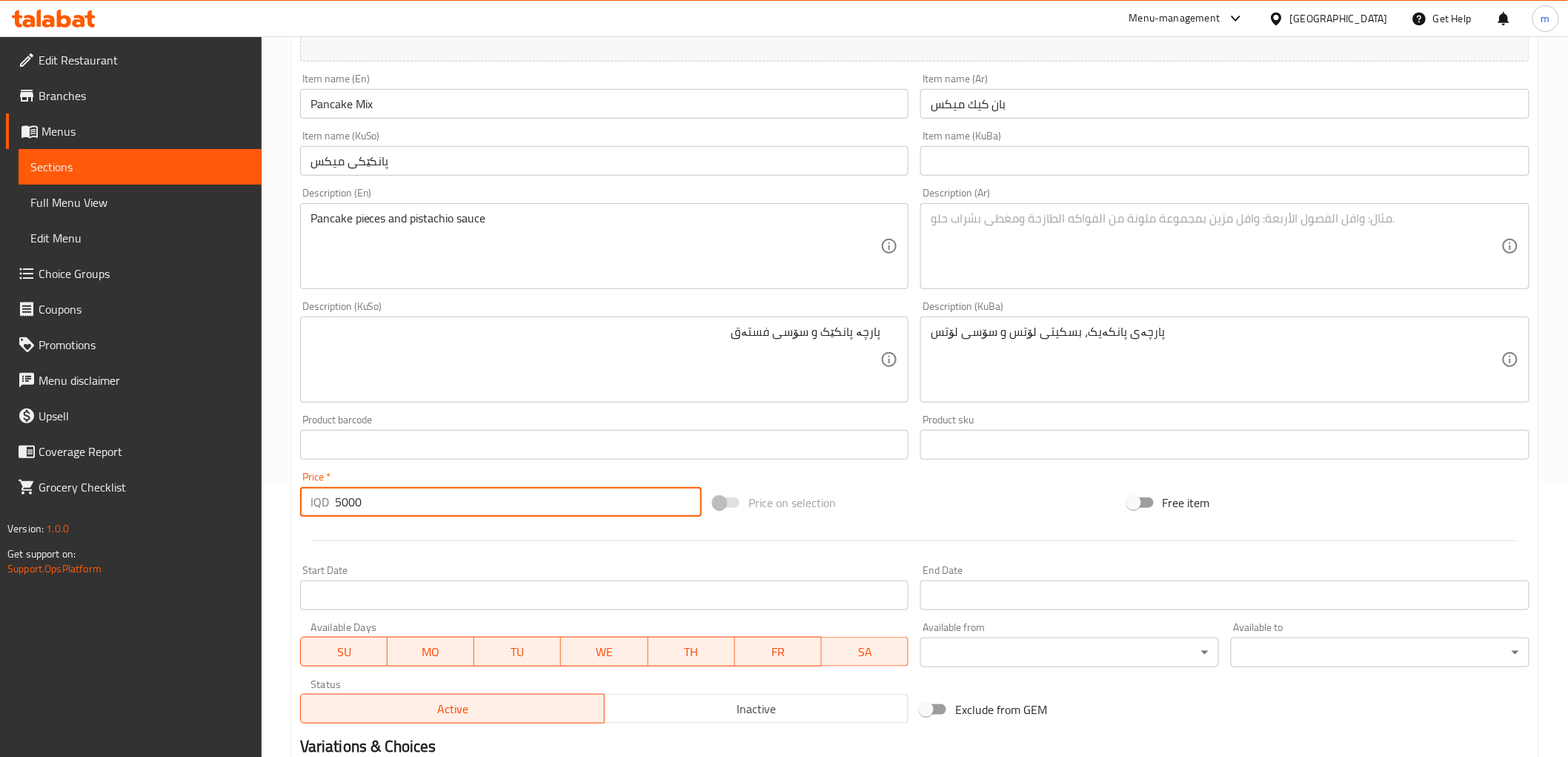
paste textarea "قطع بان كيك, شوكولاتة حليب, لوتس, صلصة بستاشيو وايس كريم"
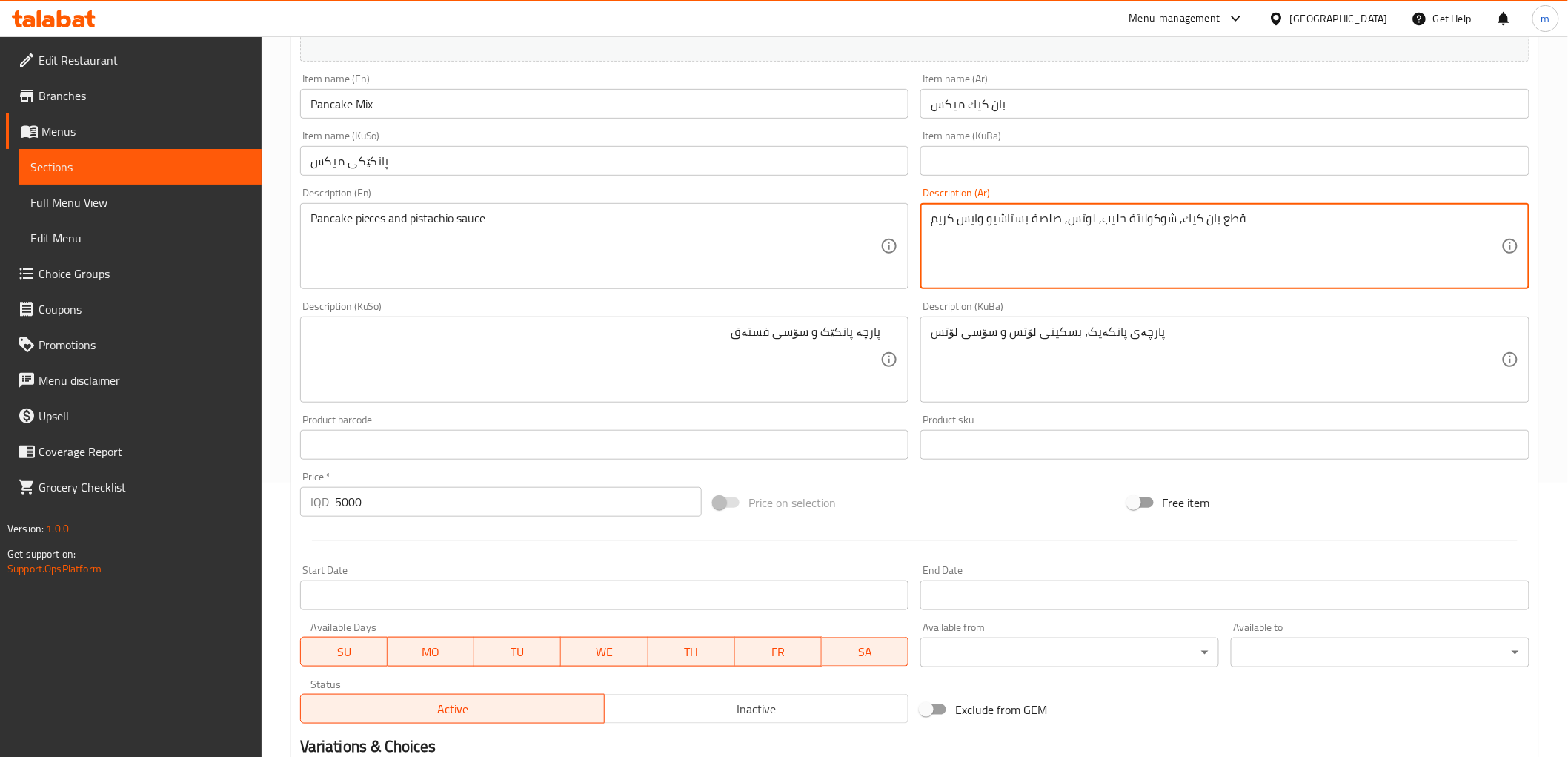
type textarea "قطع بان كيك, شوكولاتة حليب, لوتس, صلصة بستاشيو وايس كريم"
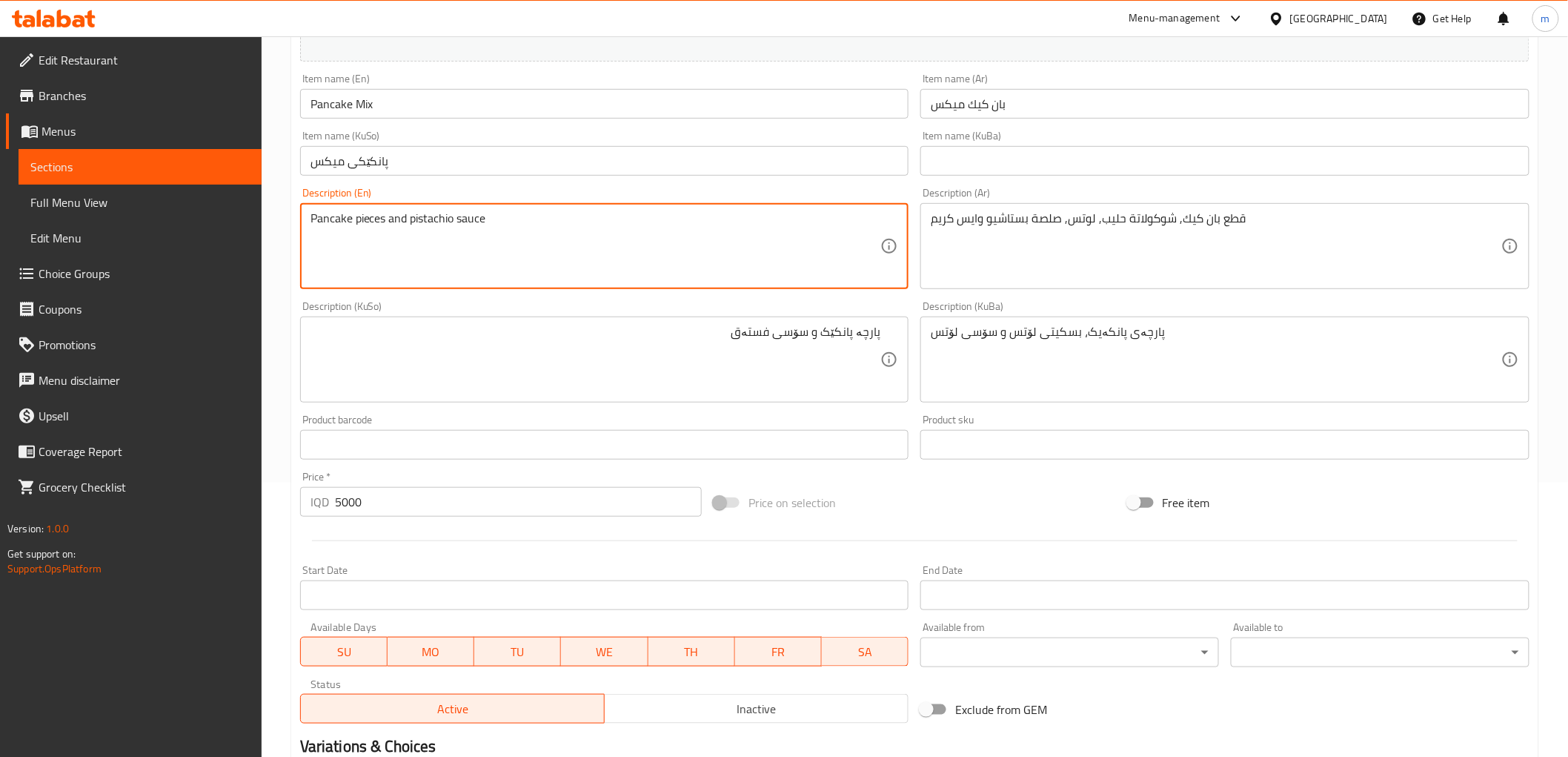
click at [478, 213] on textarea "Pancake pieces and pistachio sauce" at bounding box center [596, 245] width 571 height 70
paste textarea "Pancake pieces, milk chocolate, lotus, pistachio sauce and ice cream"
type textarea "Pancake pieces, milk chocolate, lotus, pistachio sauce and ice cream"
click at [671, 343] on textarea "پارچە پانکێک و سۆسی فستەق" at bounding box center [596, 359] width 571 height 70
paste textarea "پارچەی پانکەیک، شوکولاتەی شیر، لۆتس، سۆسی فستەق و ئایسکرێم"
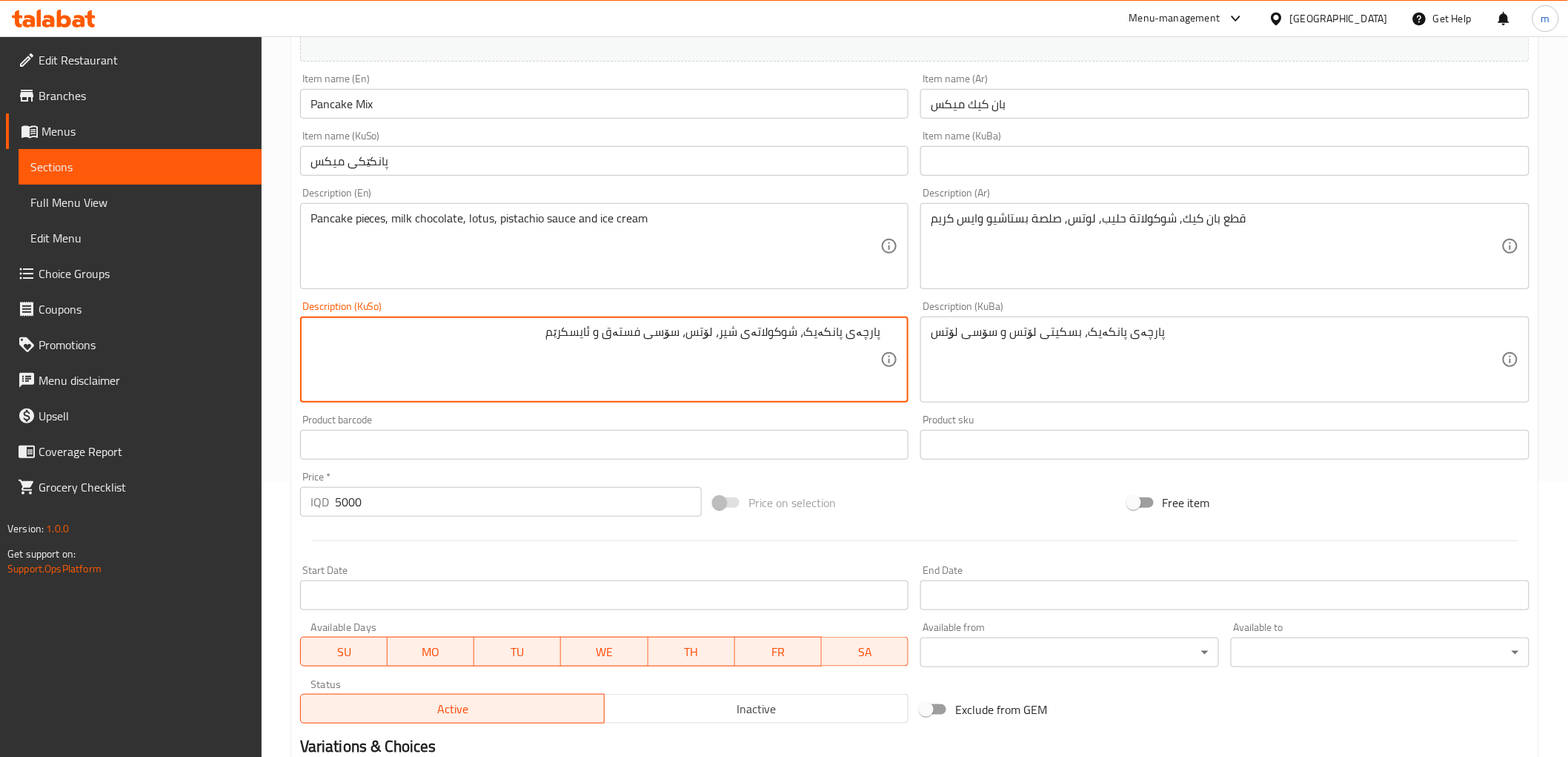
type textarea "پارچەی پانکەیک، شوکولاتەی شیر، لۆتس، سۆسی فستەق و ئایسکرێم"
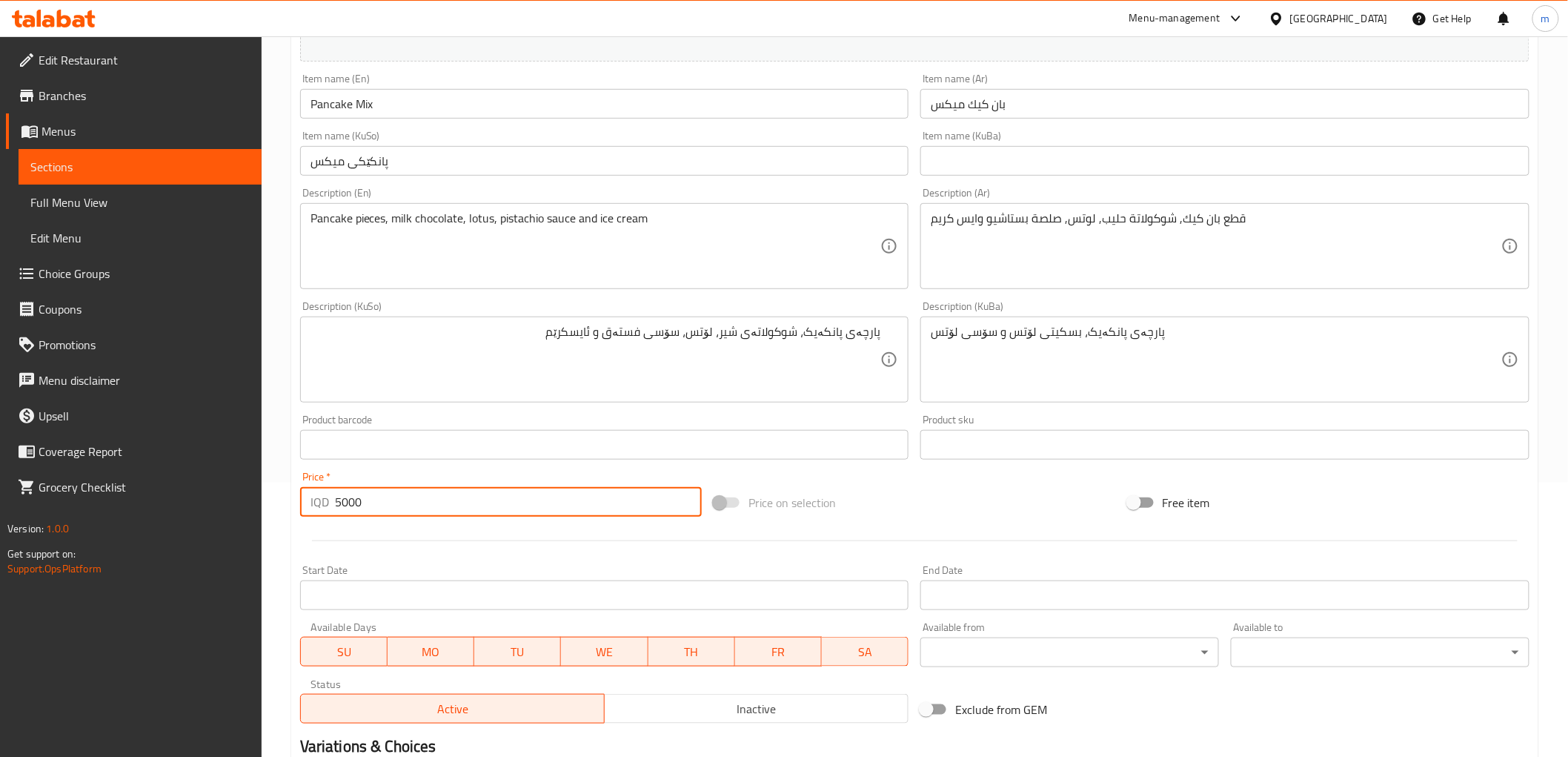
drag, startPoint x: 579, startPoint y: 495, endPoint x: 575, endPoint y: 506, distance: 11.7
click at [577, 501] on input "5000" at bounding box center [518, 502] width 367 height 30
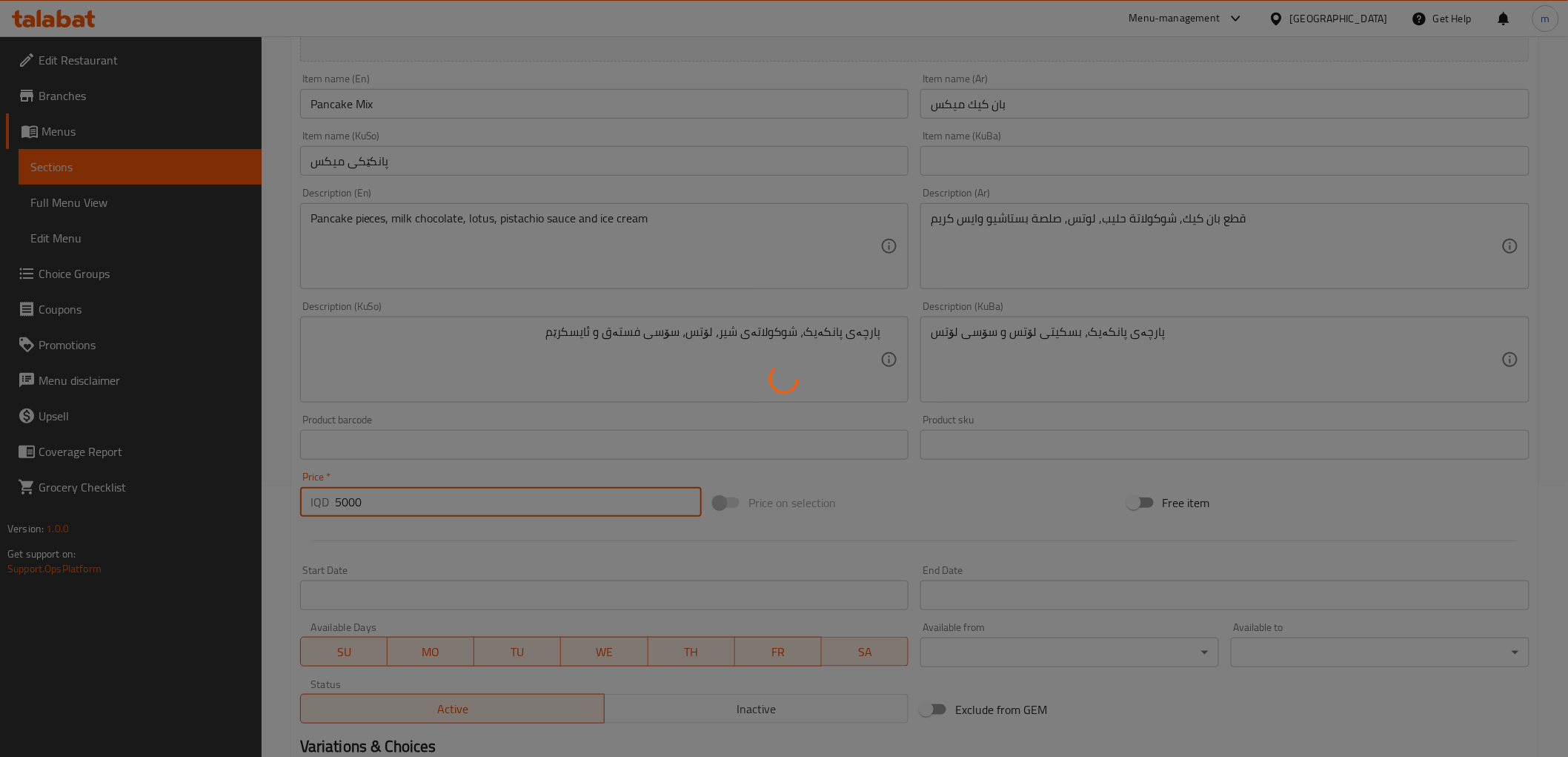
type input "0"
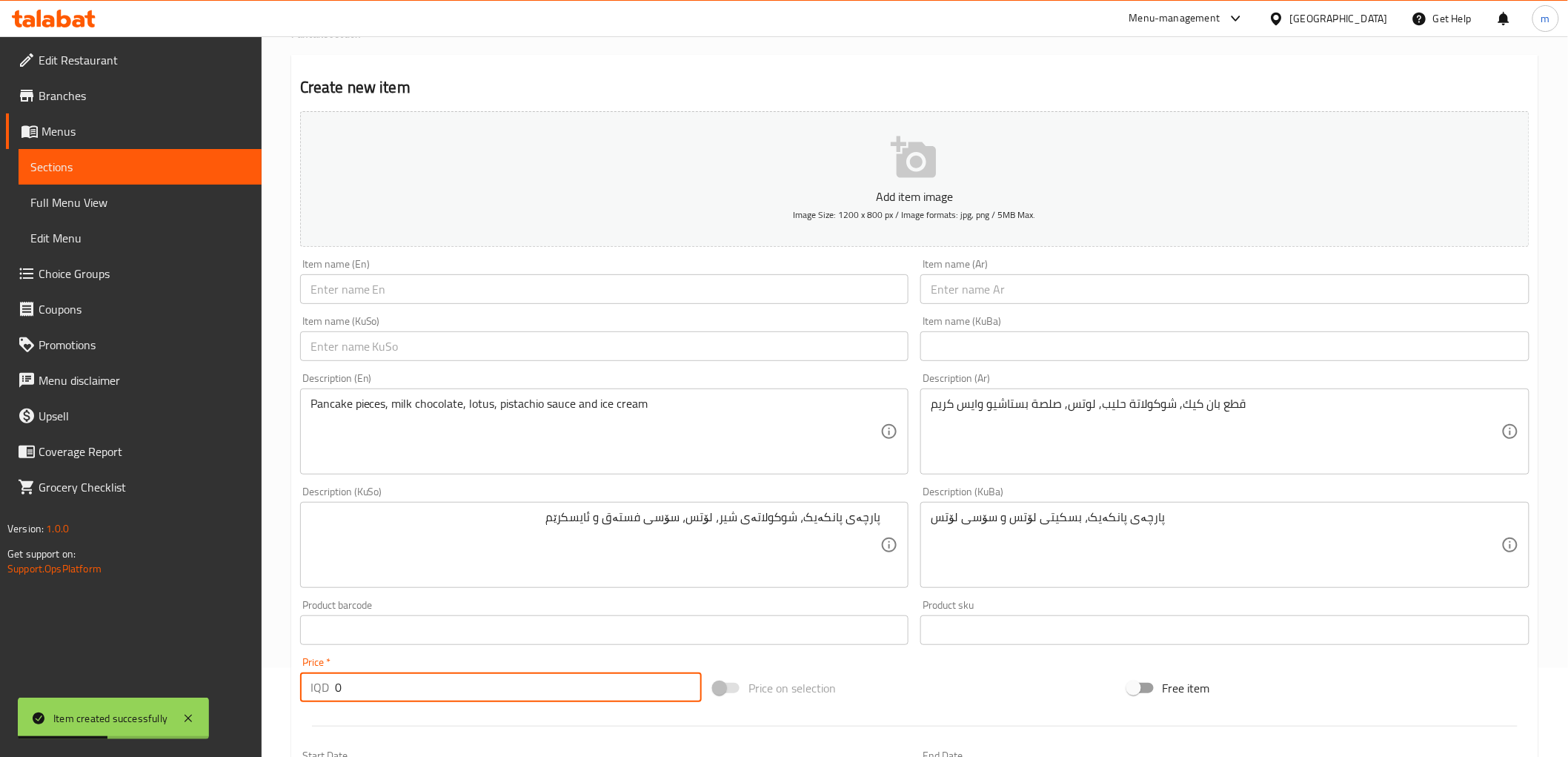
scroll to position [0, 0]
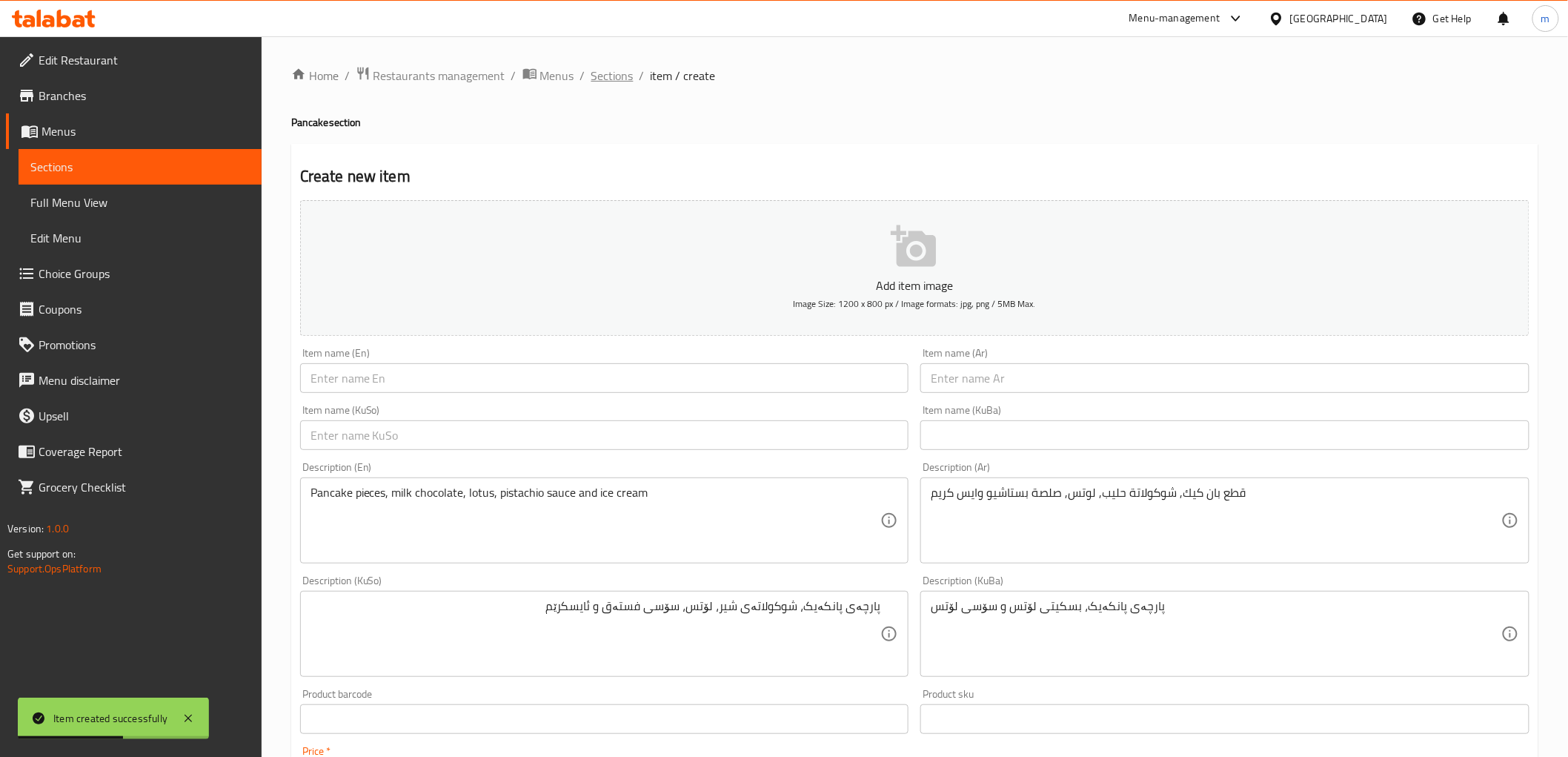
click at [612, 69] on span "Sections" at bounding box center [613, 75] width 43 height 18
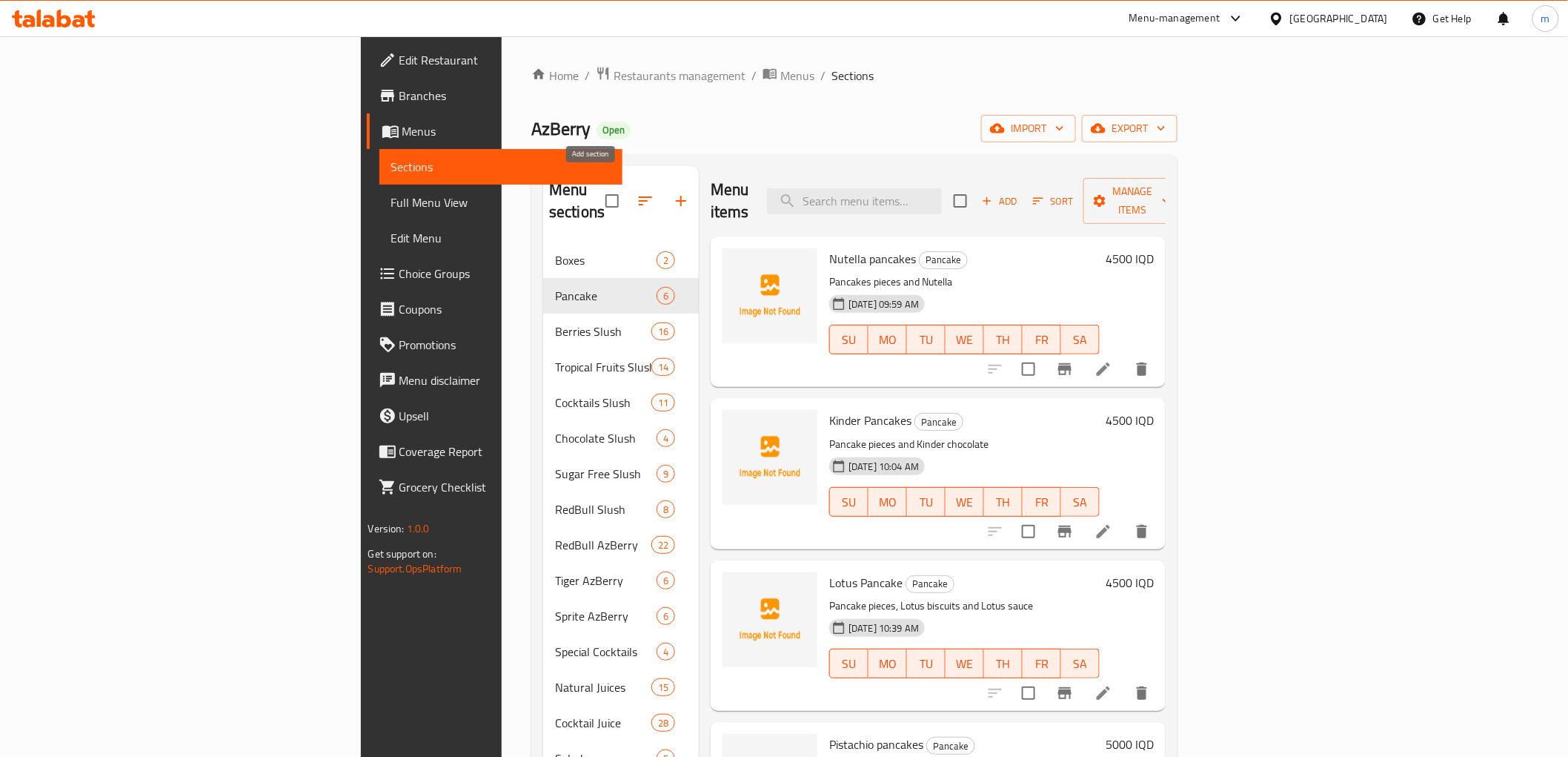
click at [672, 192] on icon "button" at bounding box center [681, 201] width 18 height 18
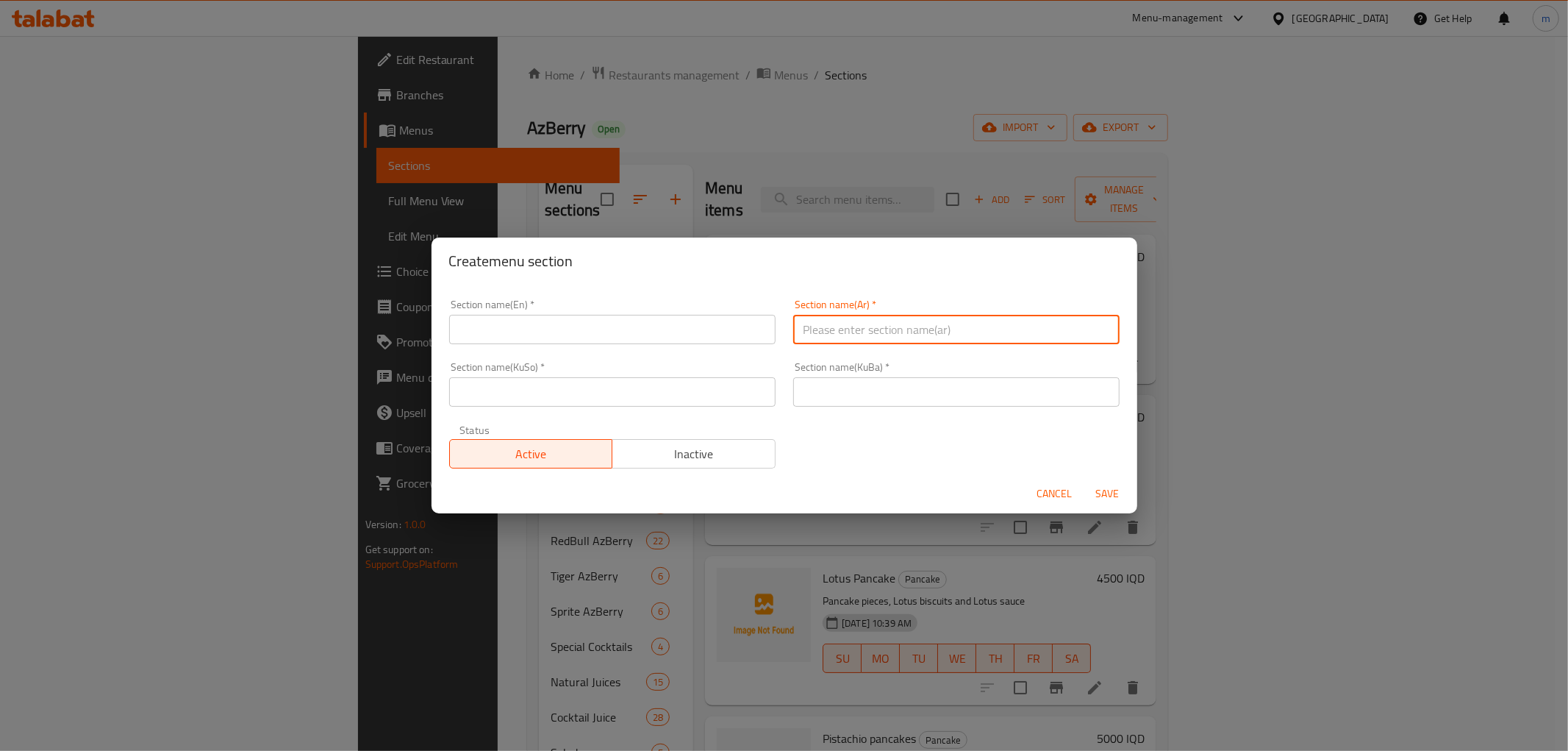
click at [825, 342] on input "text" at bounding box center [956, 329] width 326 height 29
paste input "ميني بان كيك"
type input "ميني بان كيك"
click at [490, 308] on div "Section name(En)   * Section name(En) *" at bounding box center [613, 322] width 326 height 45
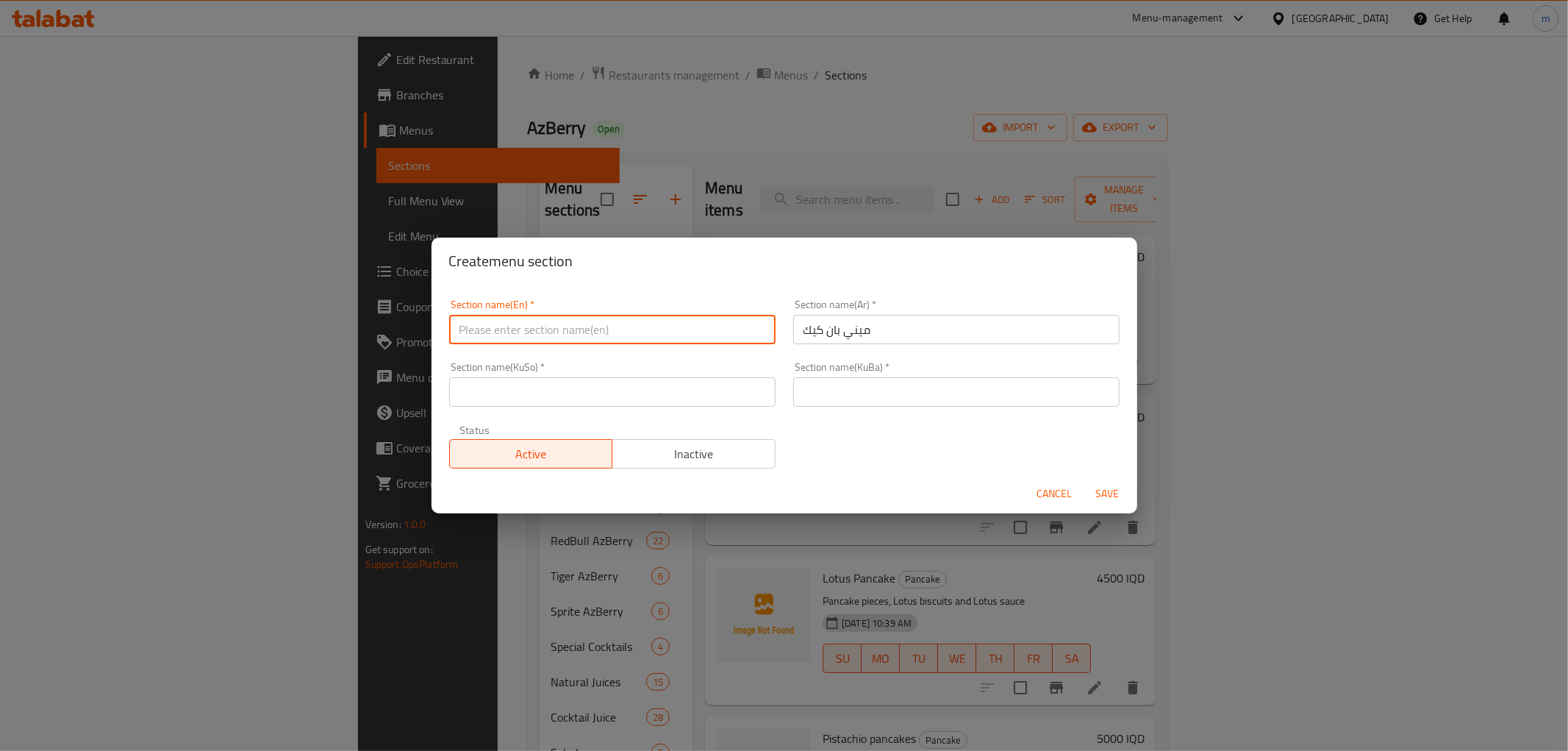
click at [495, 325] on input "text" at bounding box center [613, 329] width 326 height 29
paste input "mini pancakes"
drag, startPoint x: 458, startPoint y: 331, endPoint x: 466, endPoint y: 332, distance: 8.1
click at [466, 332] on input "mini pancakes" at bounding box center [613, 329] width 326 height 29
type input "Mini Pancakes"
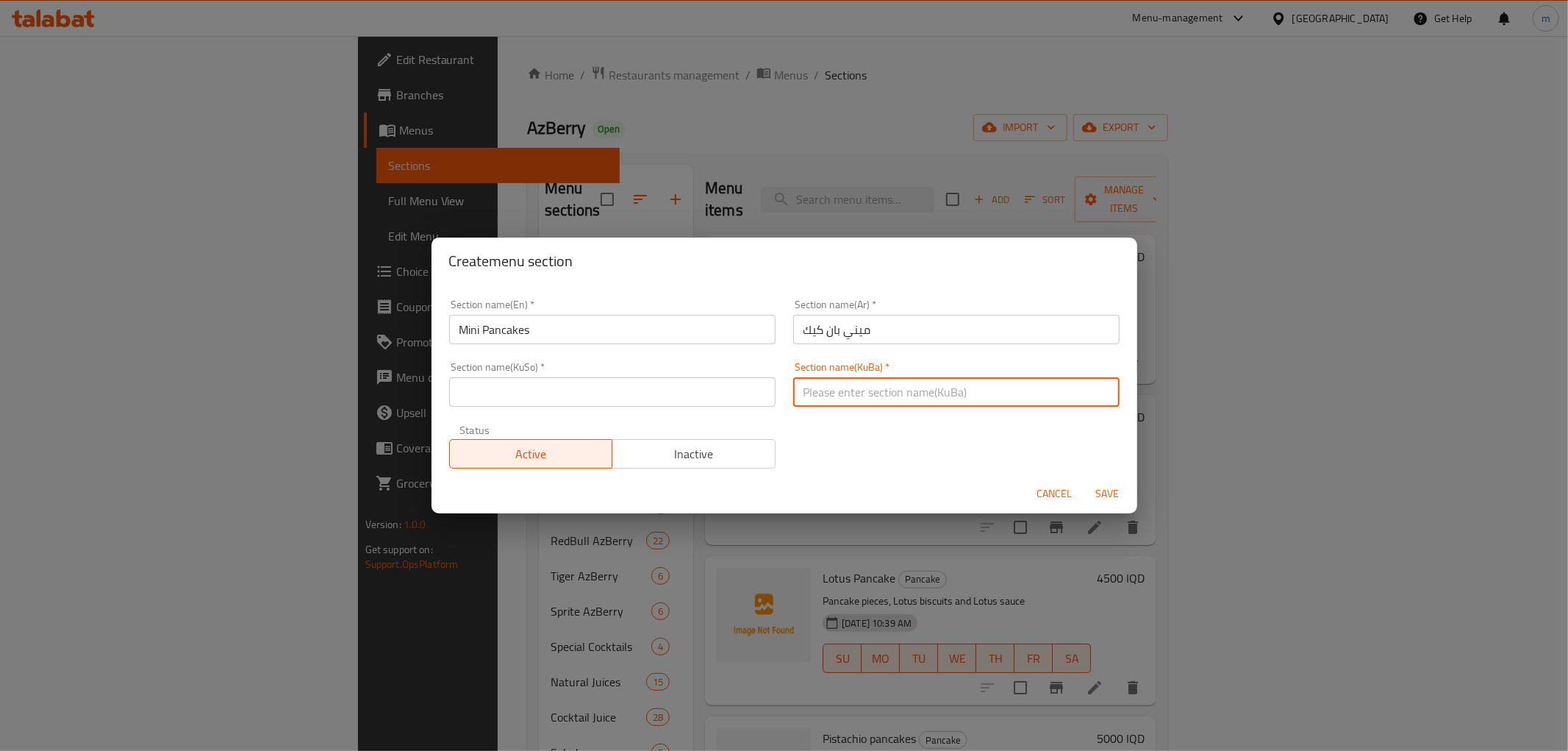
click at [803, 385] on input "text" at bounding box center [956, 392] width 326 height 29
click at [803, 386] on input "مینی پانکێک" at bounding box center [956, 392] width 326 height 29
type input "مینی پانکێک"
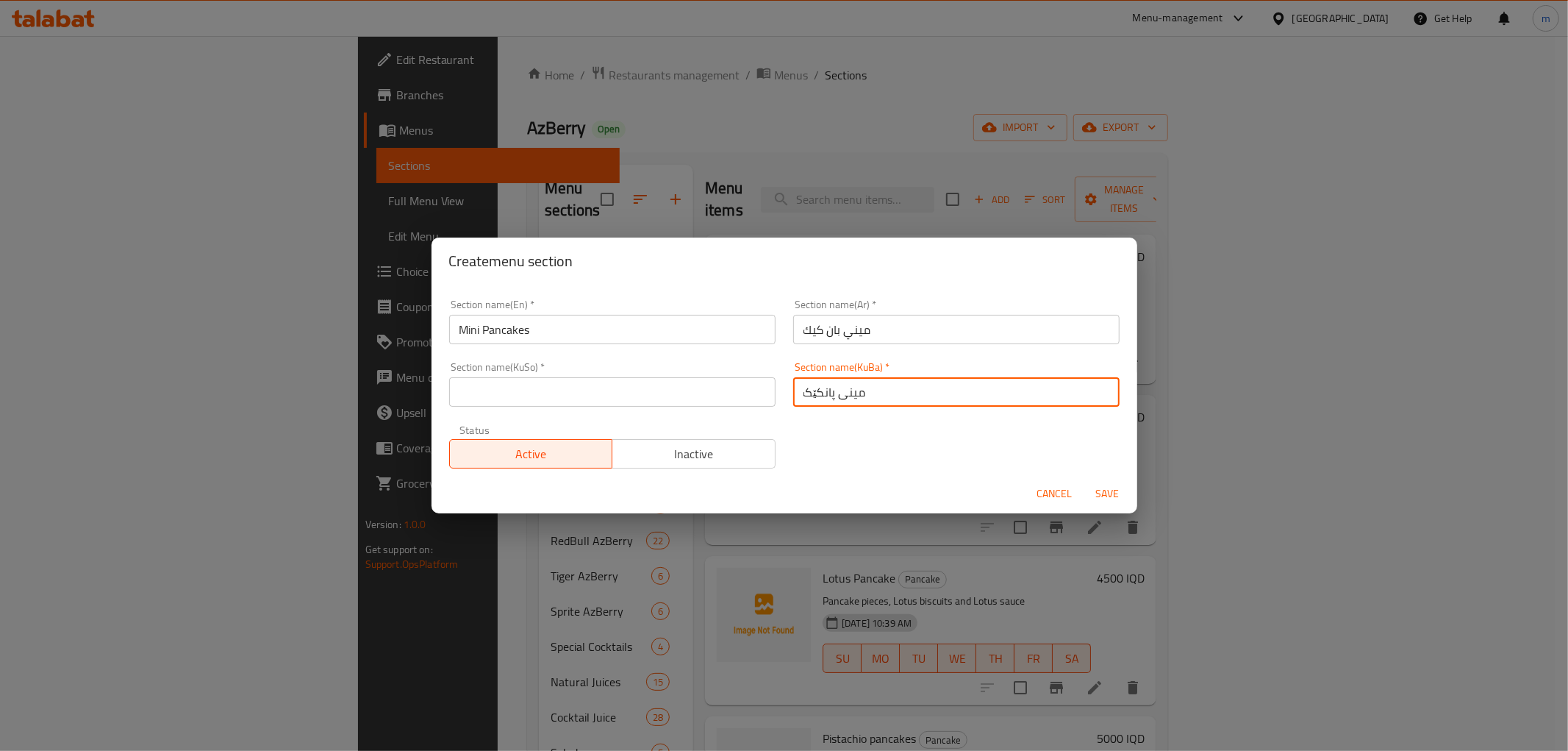
click at [759, 400] on input "text" at bounding box center [613, 392] width 326 height 29
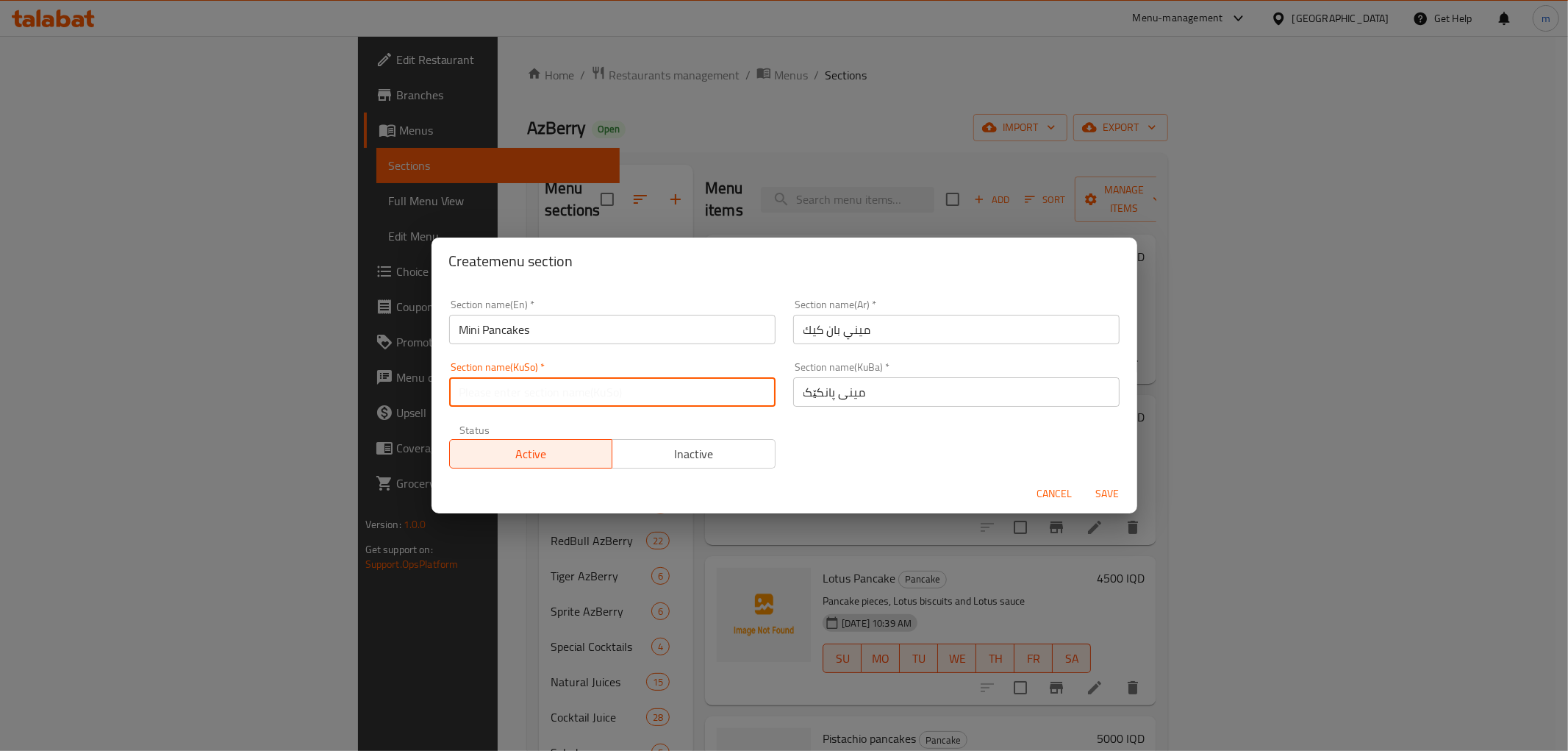
paste input "مینی پانکێک"
type input "مینی پانکێک"
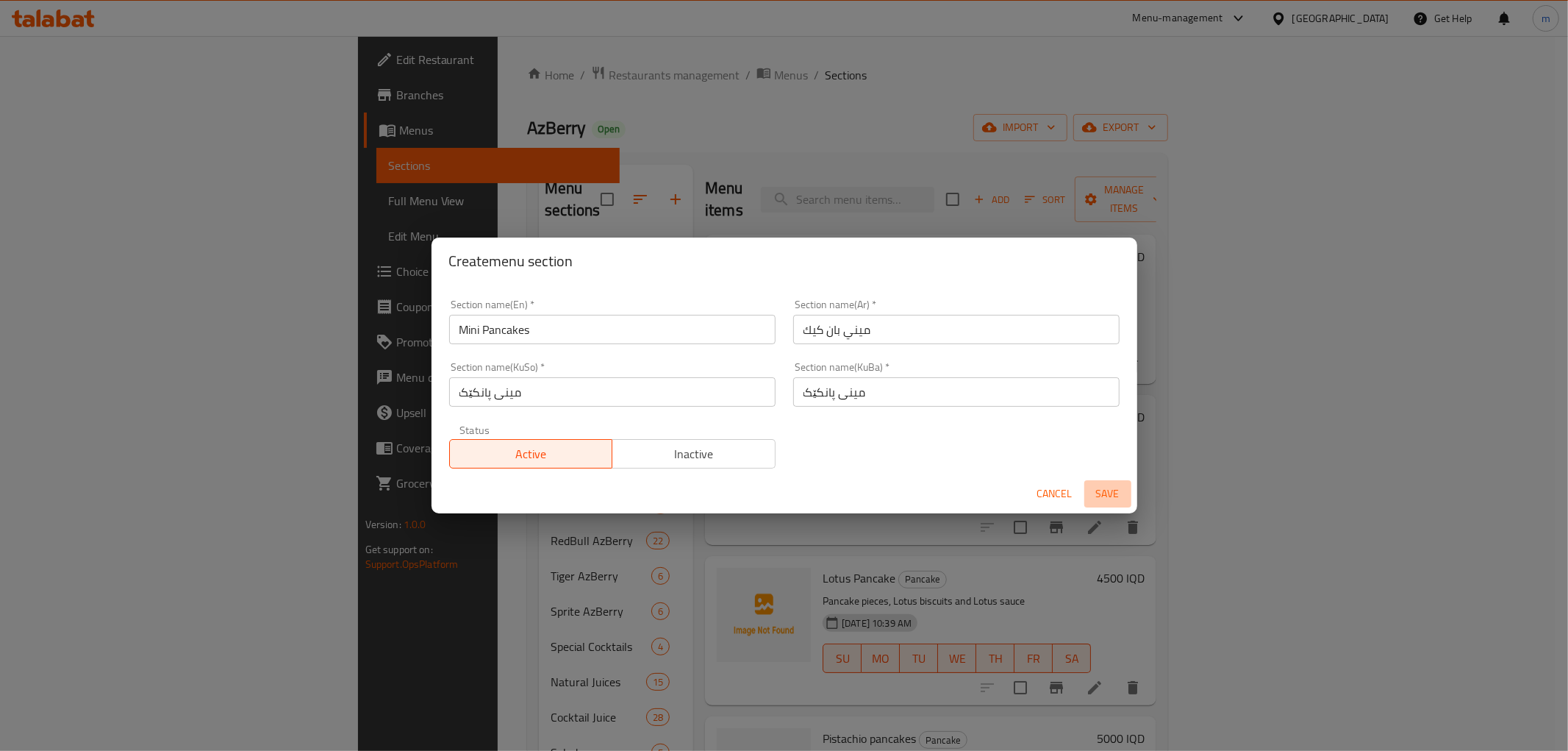
click at [1099, 487] on span "Save" at bounding box center [1108, 493] width 35 height 19
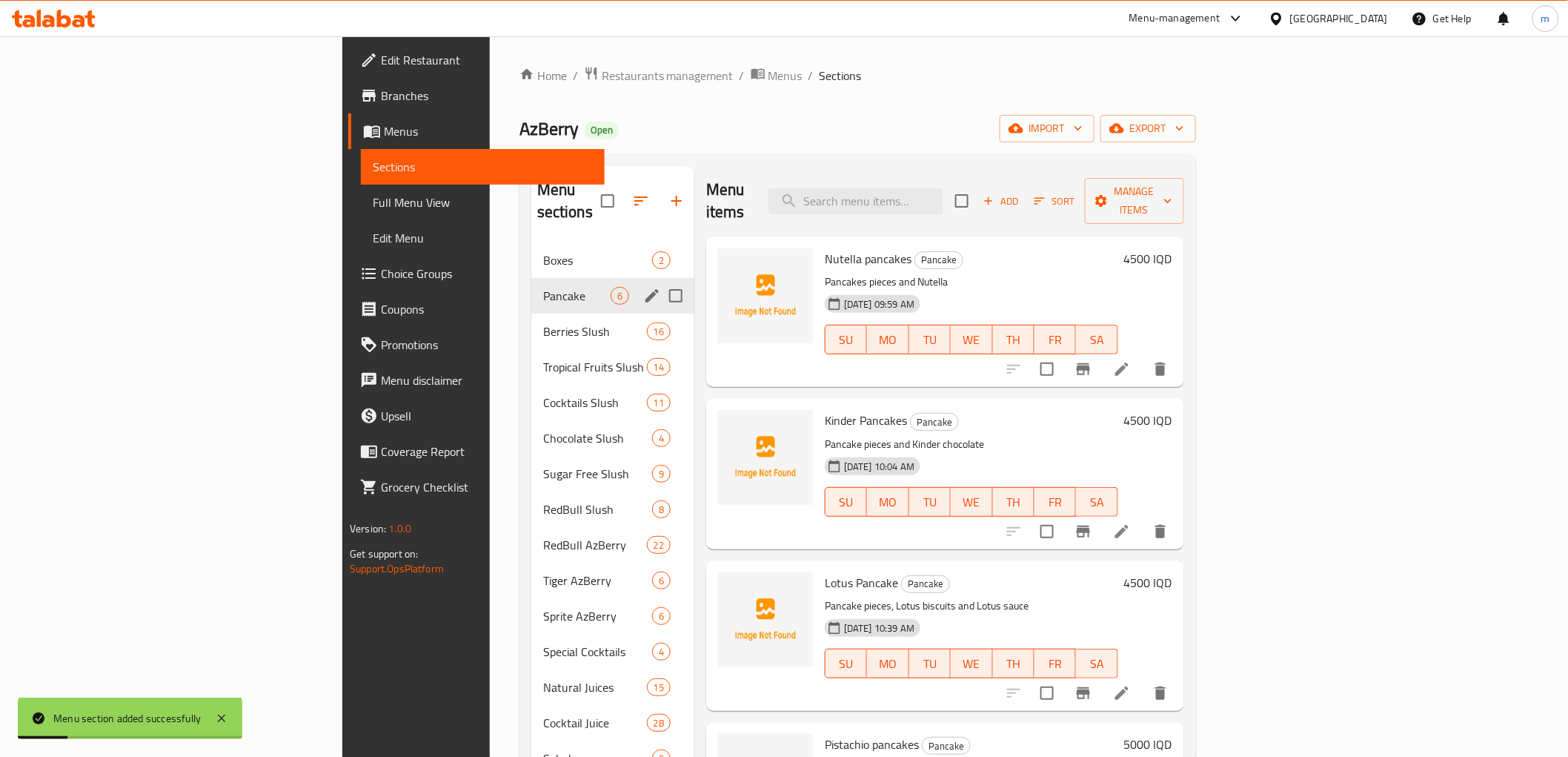
click at [532, 278] on div "Pancake 6" at bounding box center [613, 296] width 163 height 36
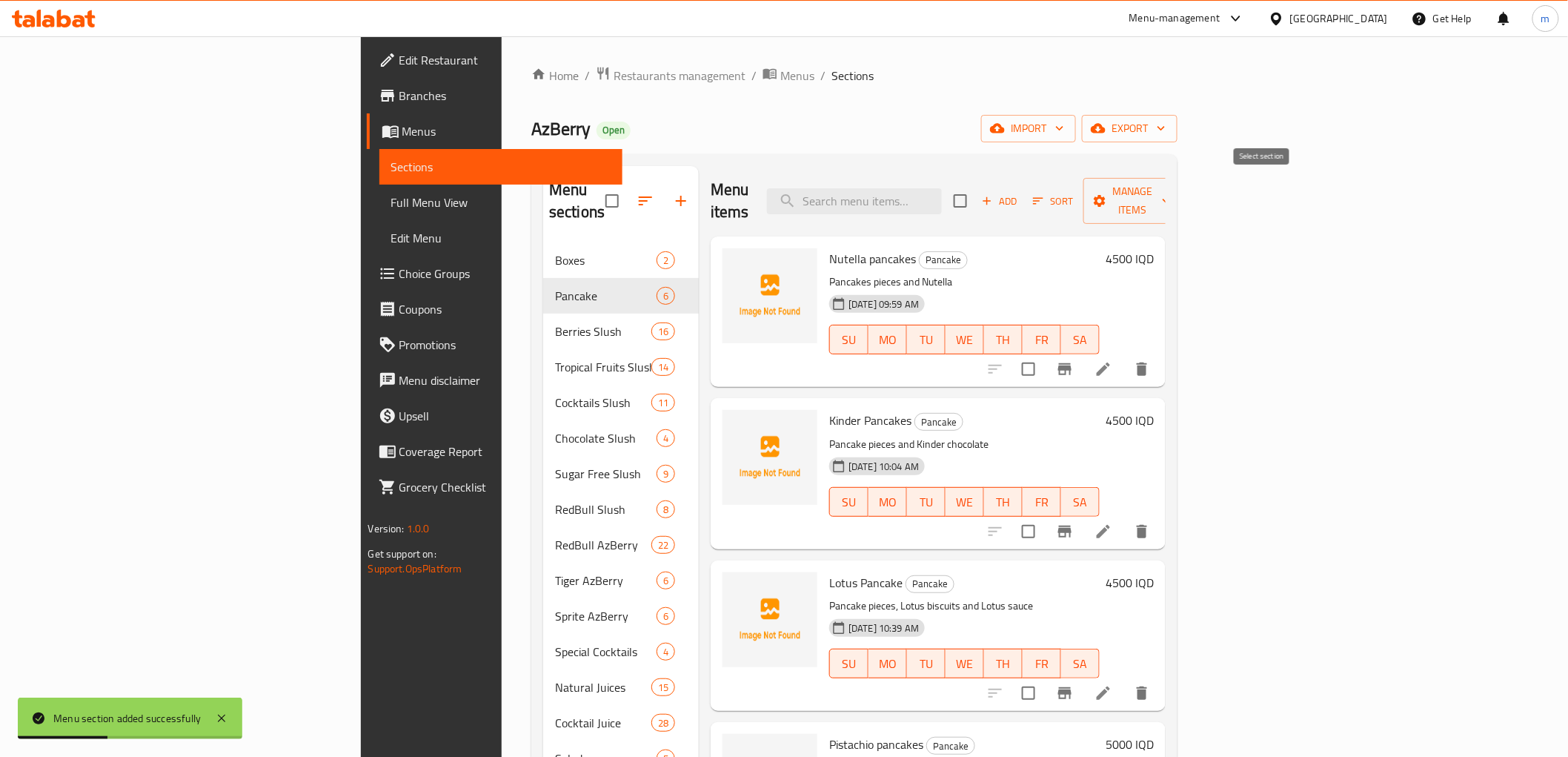
click at [976, 197] on input "checkbox" at bounding box center [960, 200] width 31 height 31
checkbox input "true"
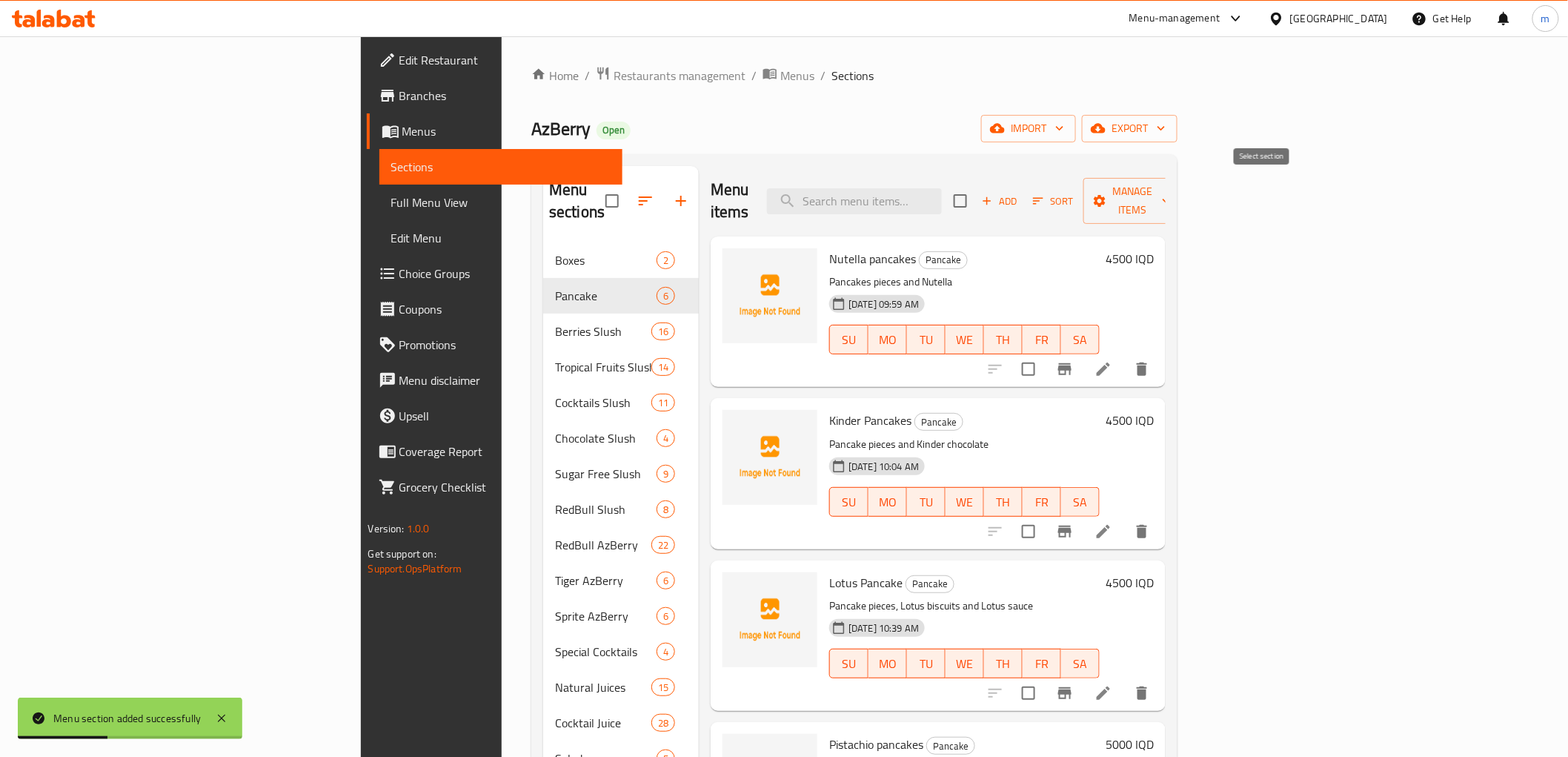
checkbox input "true"
click at [1171, 191] on span "Manage items" at bounding box center [1133, 200] width 75 height 37
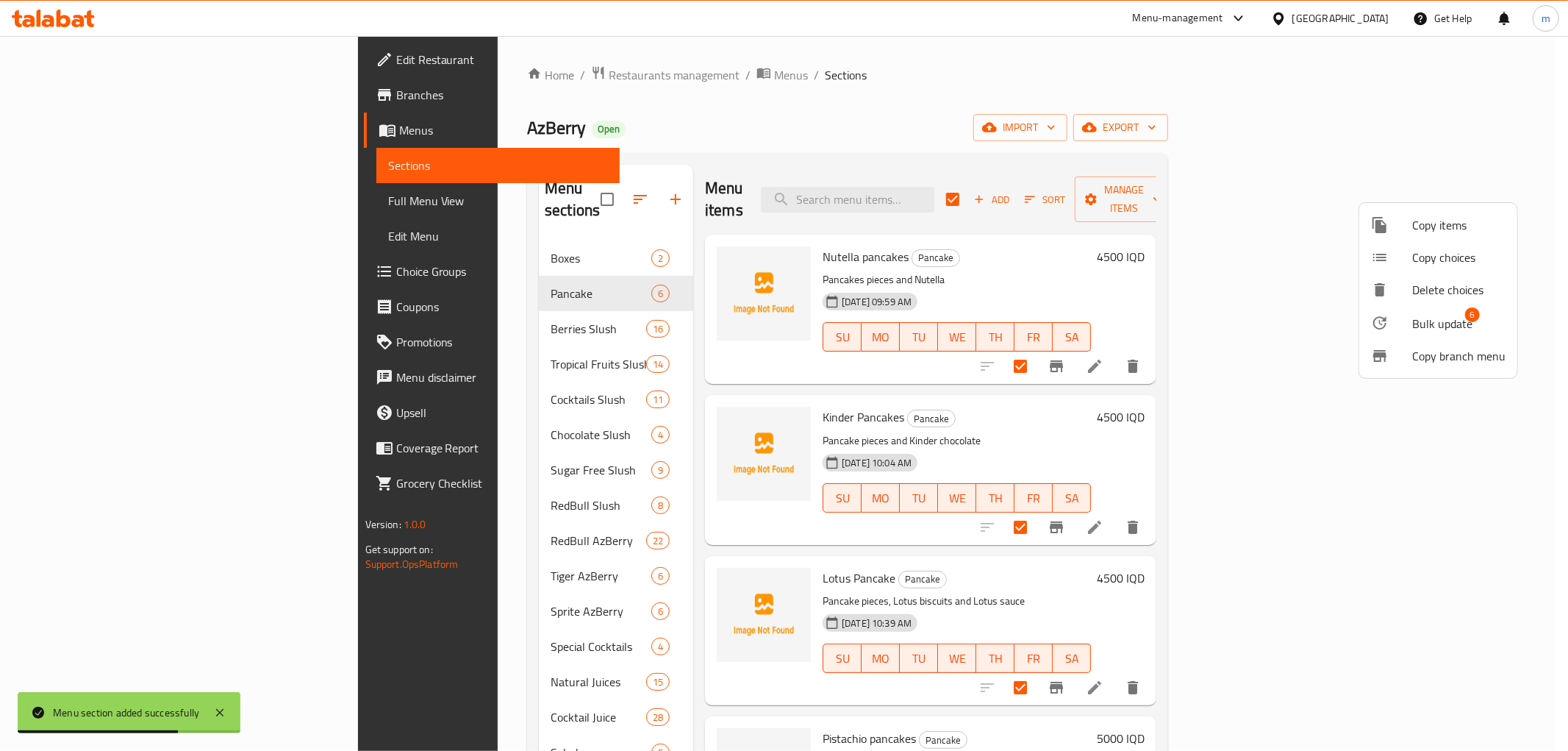
click at [1442, 228] on span "Copy items" at bounding box center [1458, 225] width 93 height 18
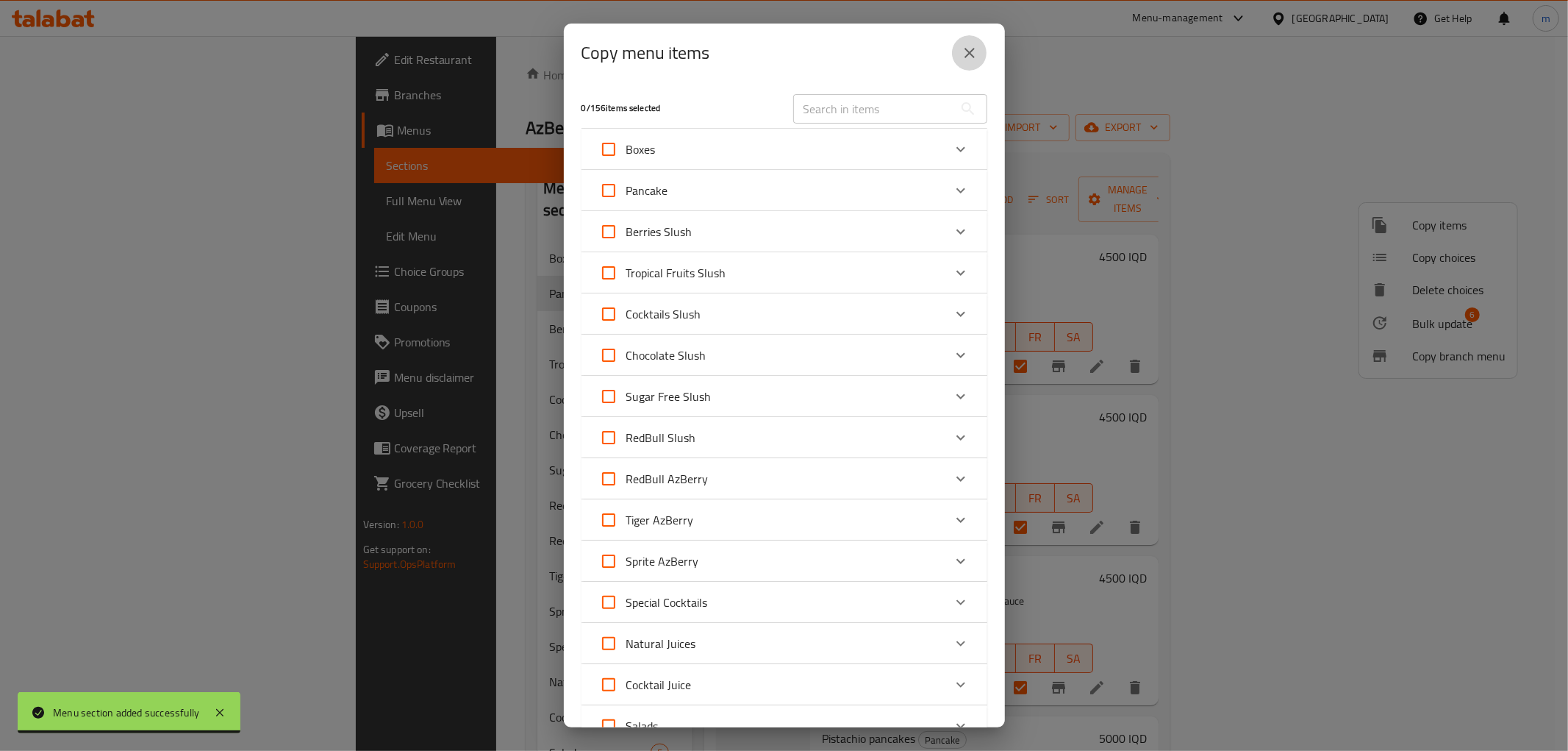
click at [966, 56] on icon "close" at bounding box center [969, 53] width 10 height 10
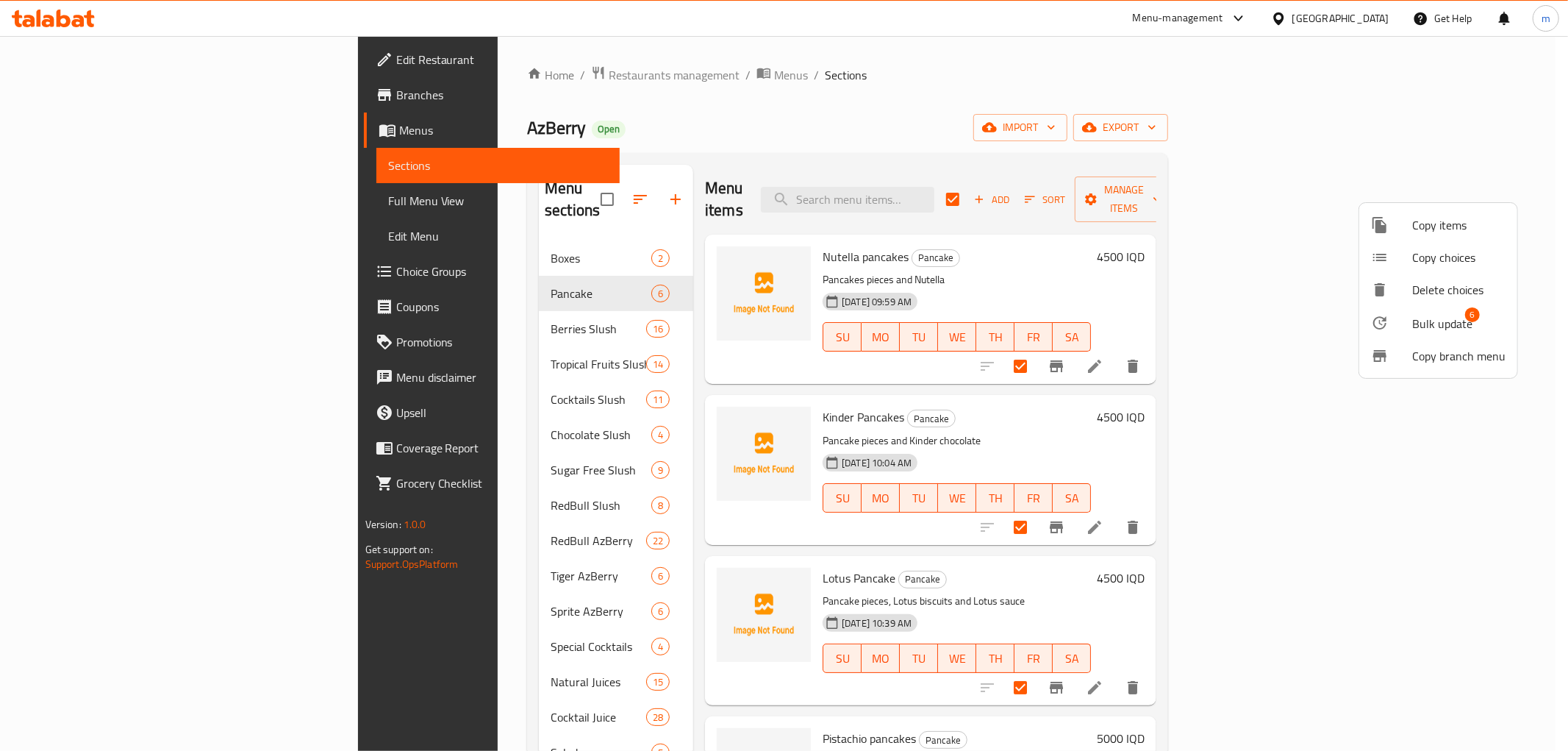
click at [376, 299] on div at bounding box center [784, 375] width 1568 height 751
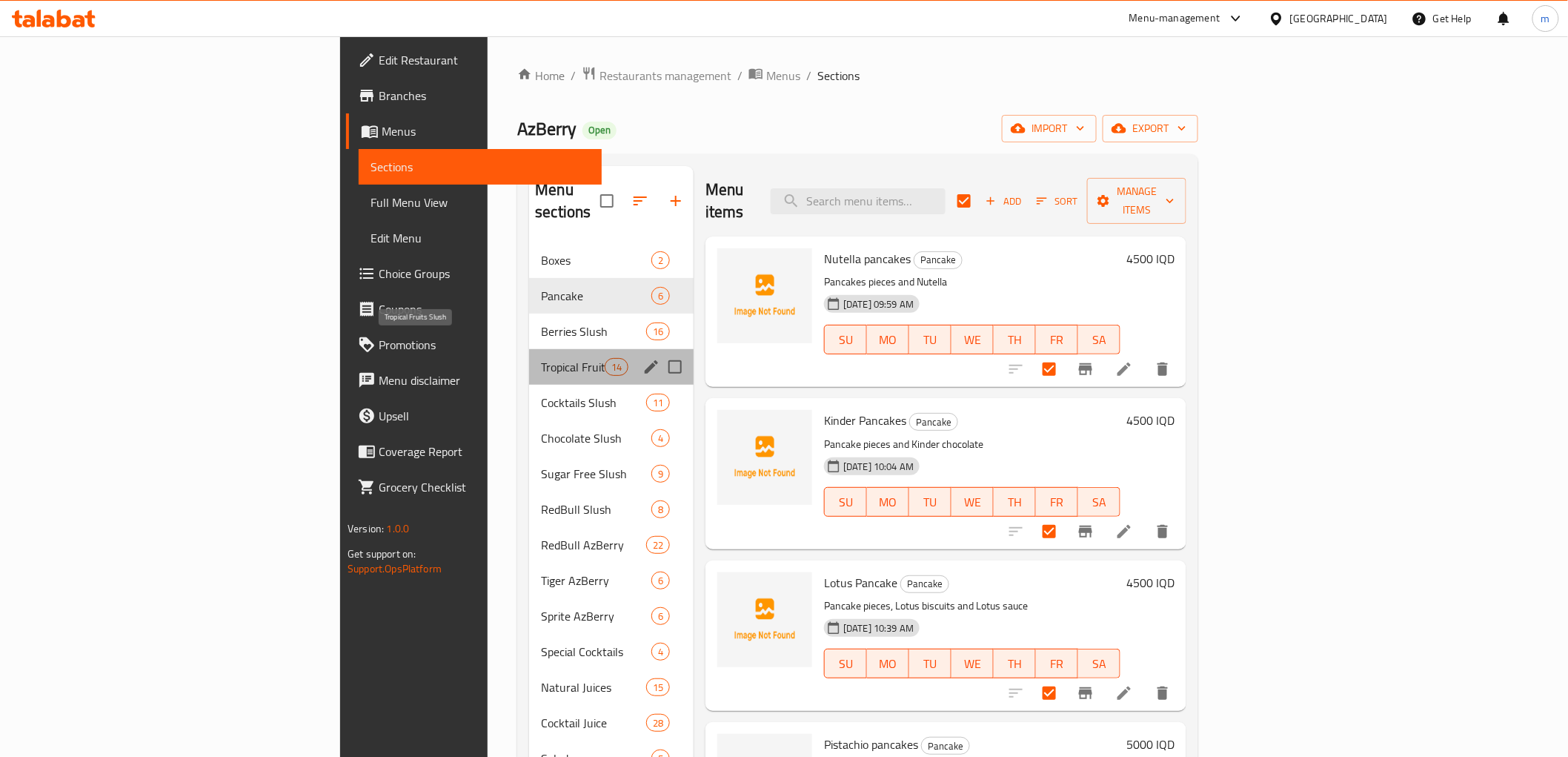
click at [541, 358] on span "Tropical Fruits Slush" at bounding box center [573, 367] width 63 height 18
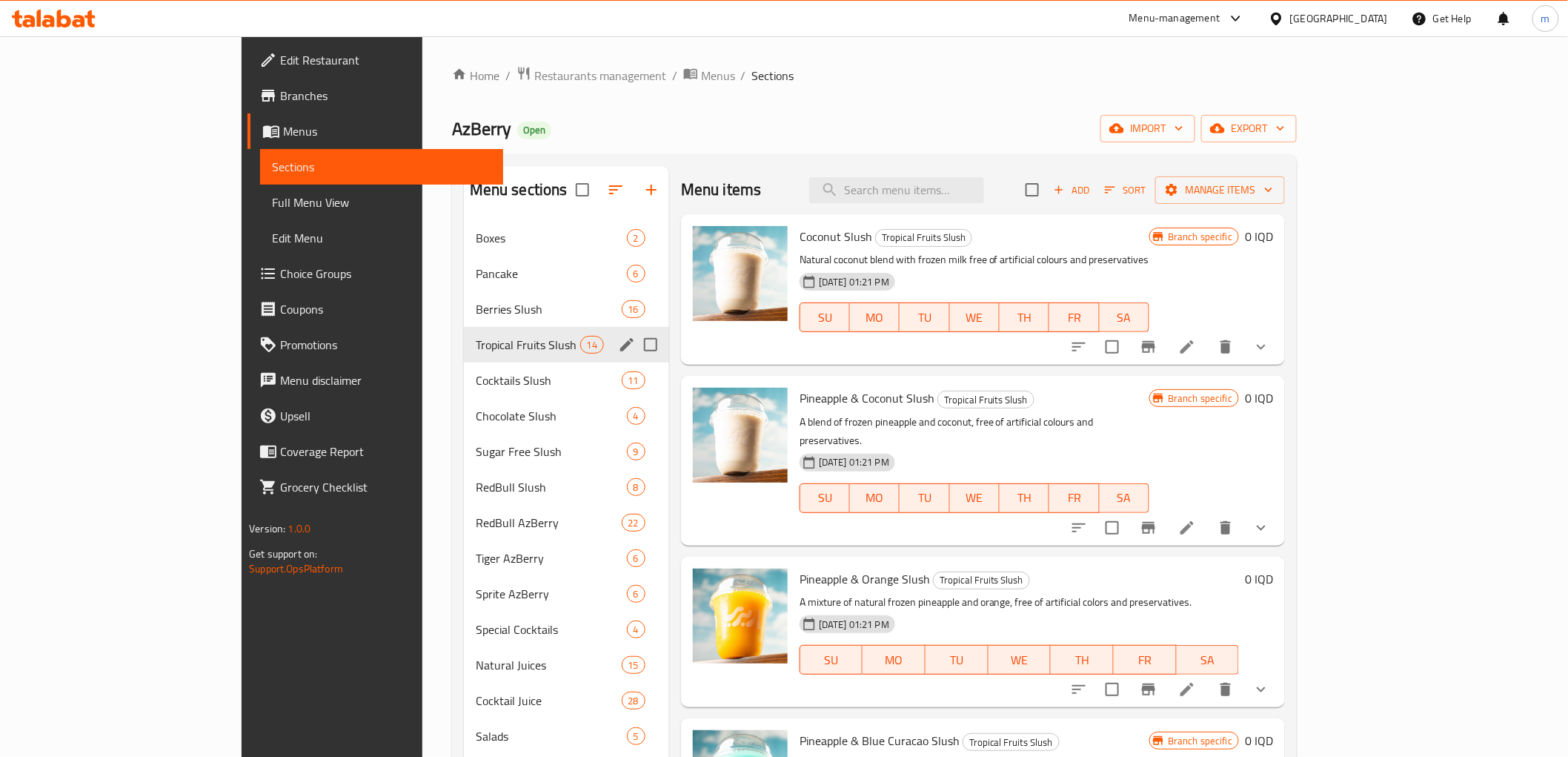
click at [464, 321] on div "Berries Slush 16" at bounding box center [566, 309] width 205 height 36
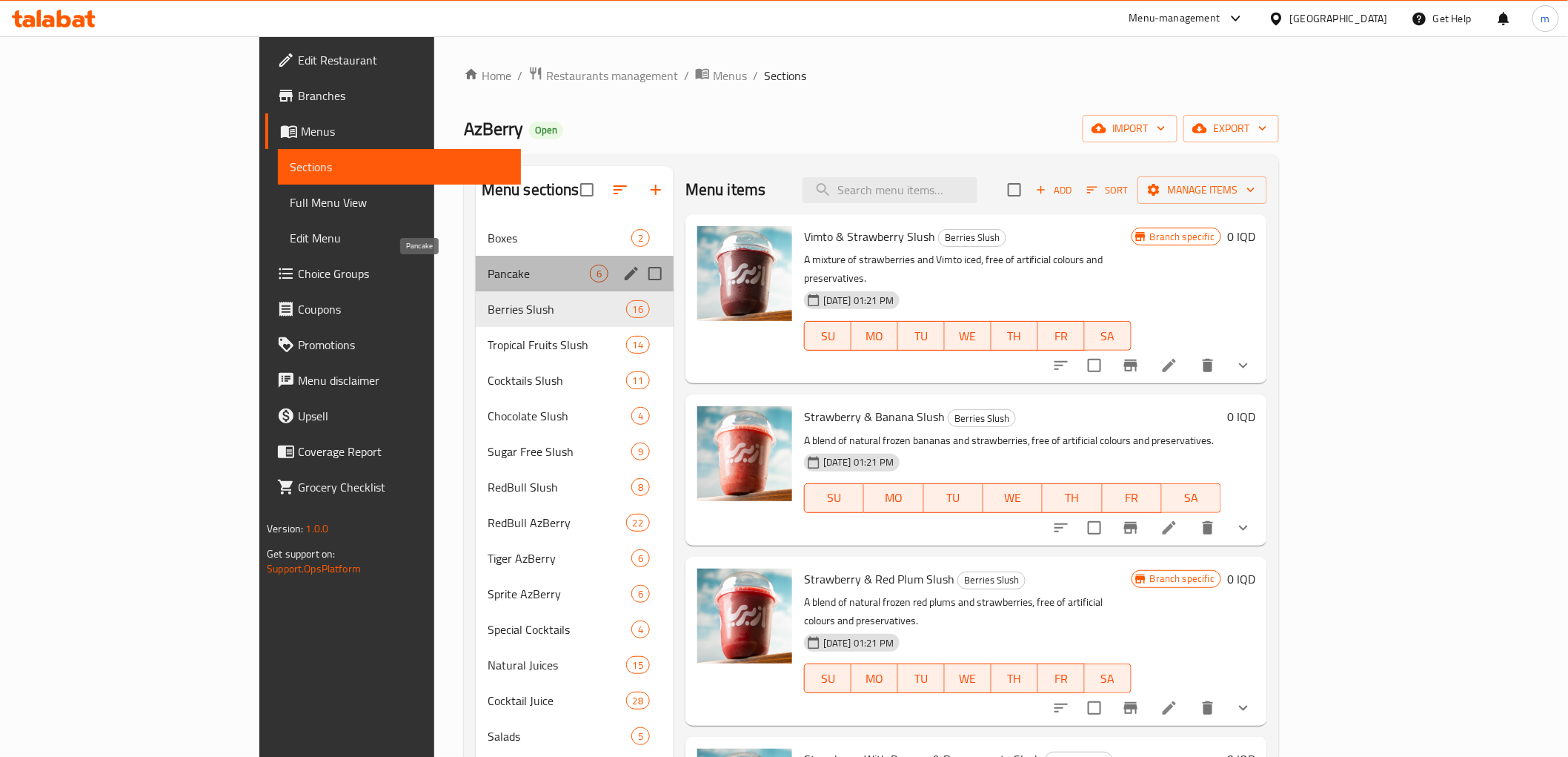
click at [488, 274] on span "Pancake" at bounding box center [539, 273] width 102 height 18
checkbox input "true"
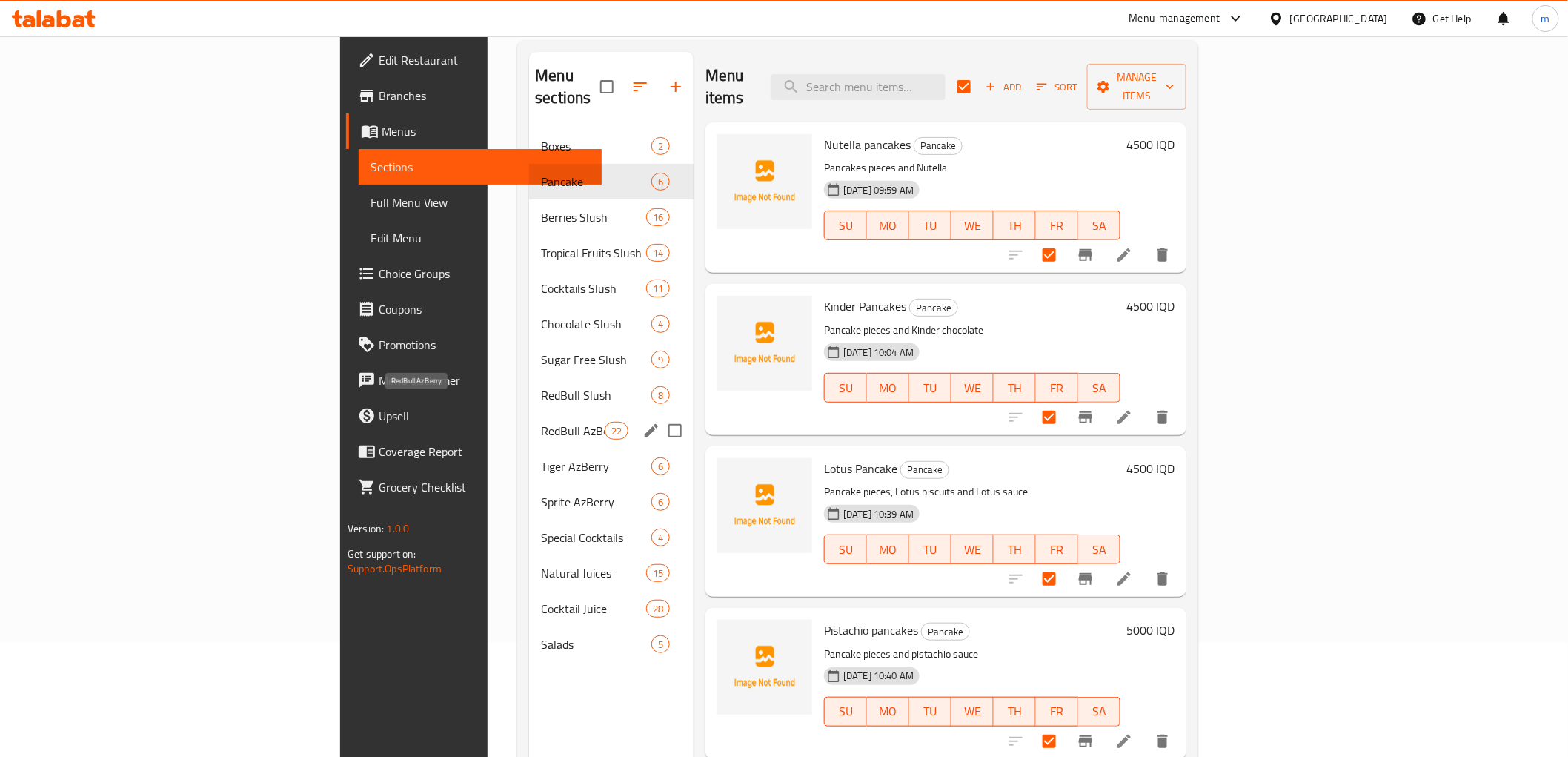
scroll to position [138, 0]
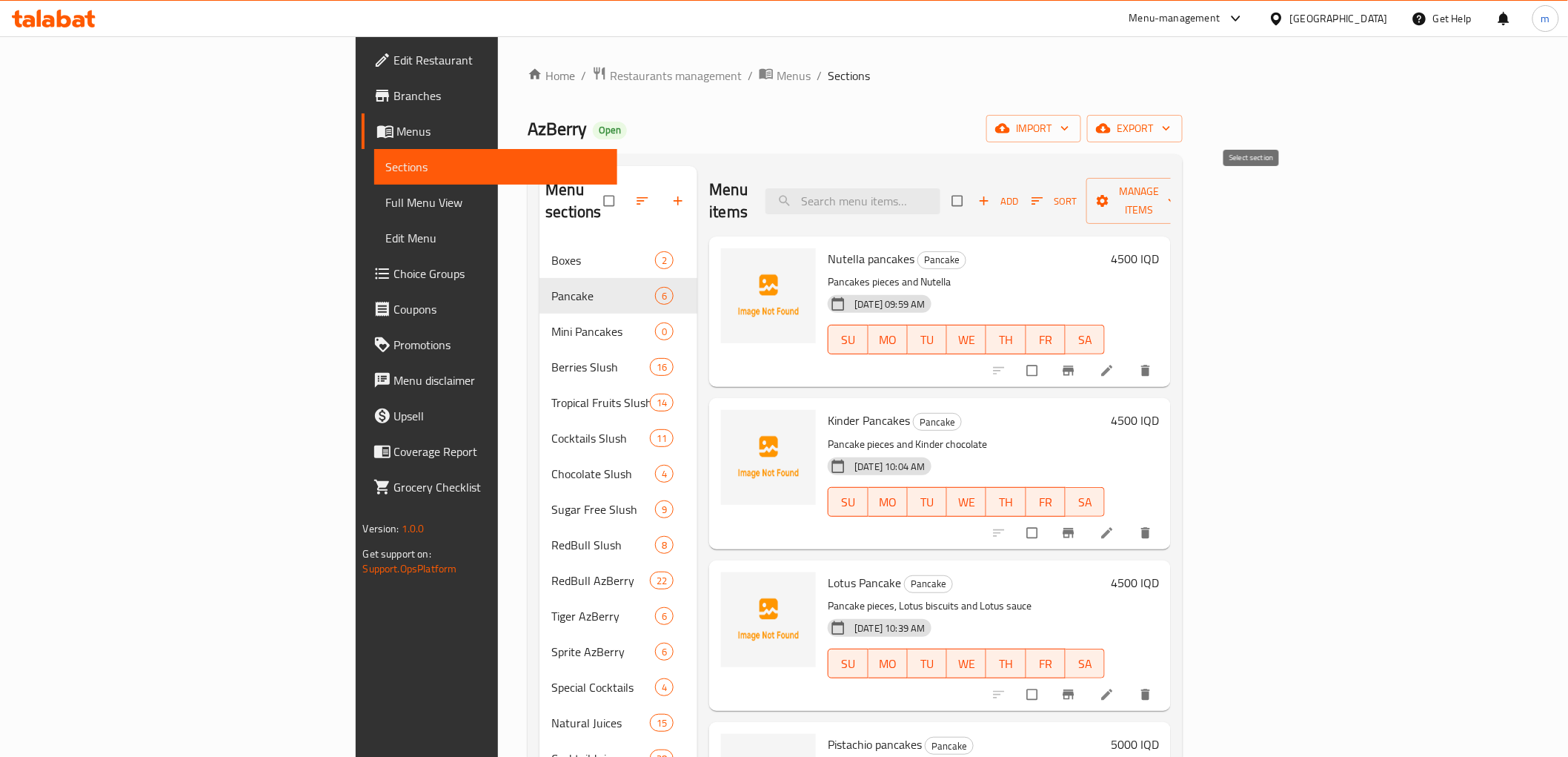
click at [975, 191] on input "checkbox" at bounding box center [958, 201] width 31 height 28
checkbox input "true"
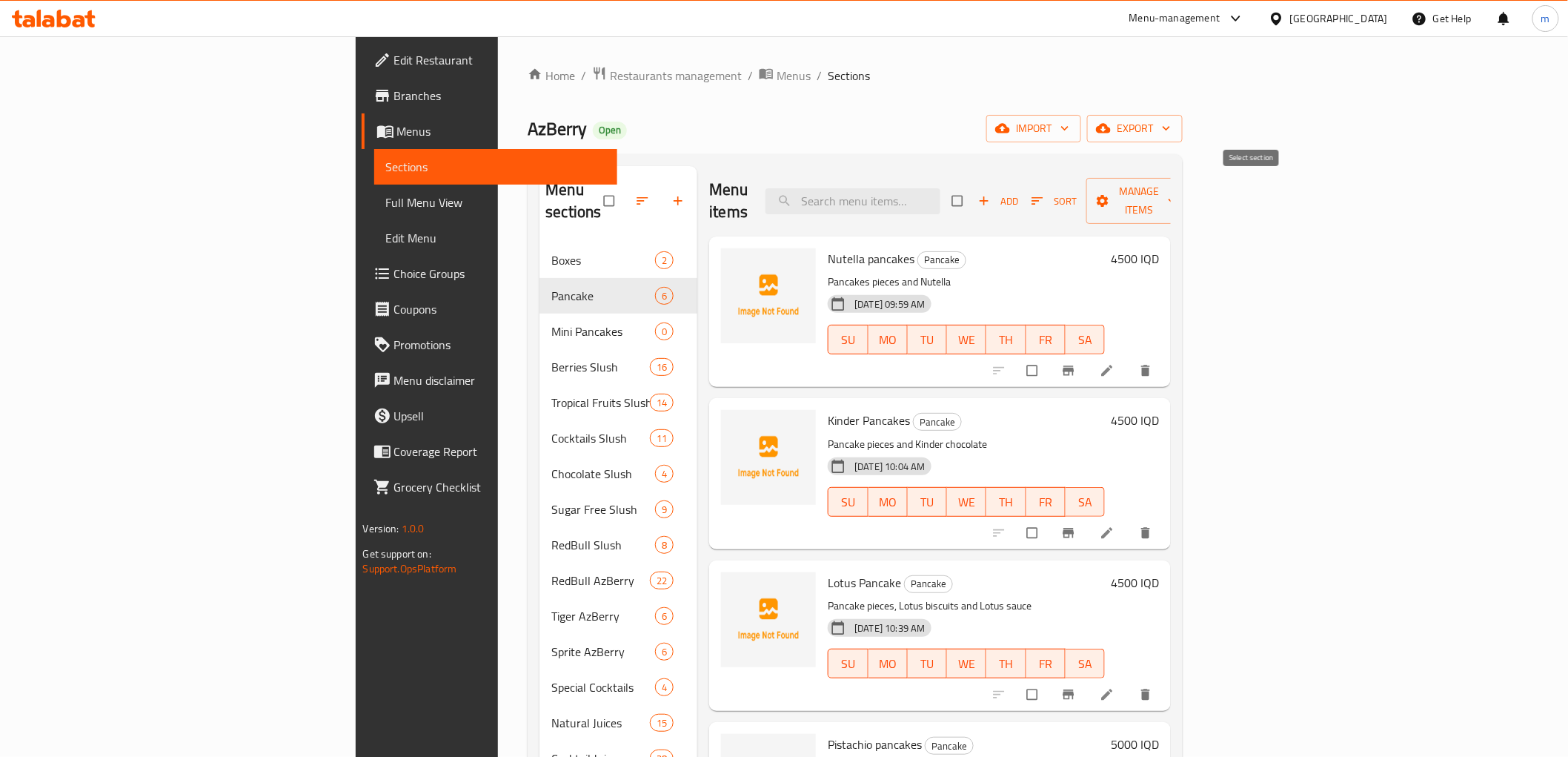
checkbox input "true"
click at [1180, 191] on span "Manage items" at bounding box center [1139, 200] width 81 height 37
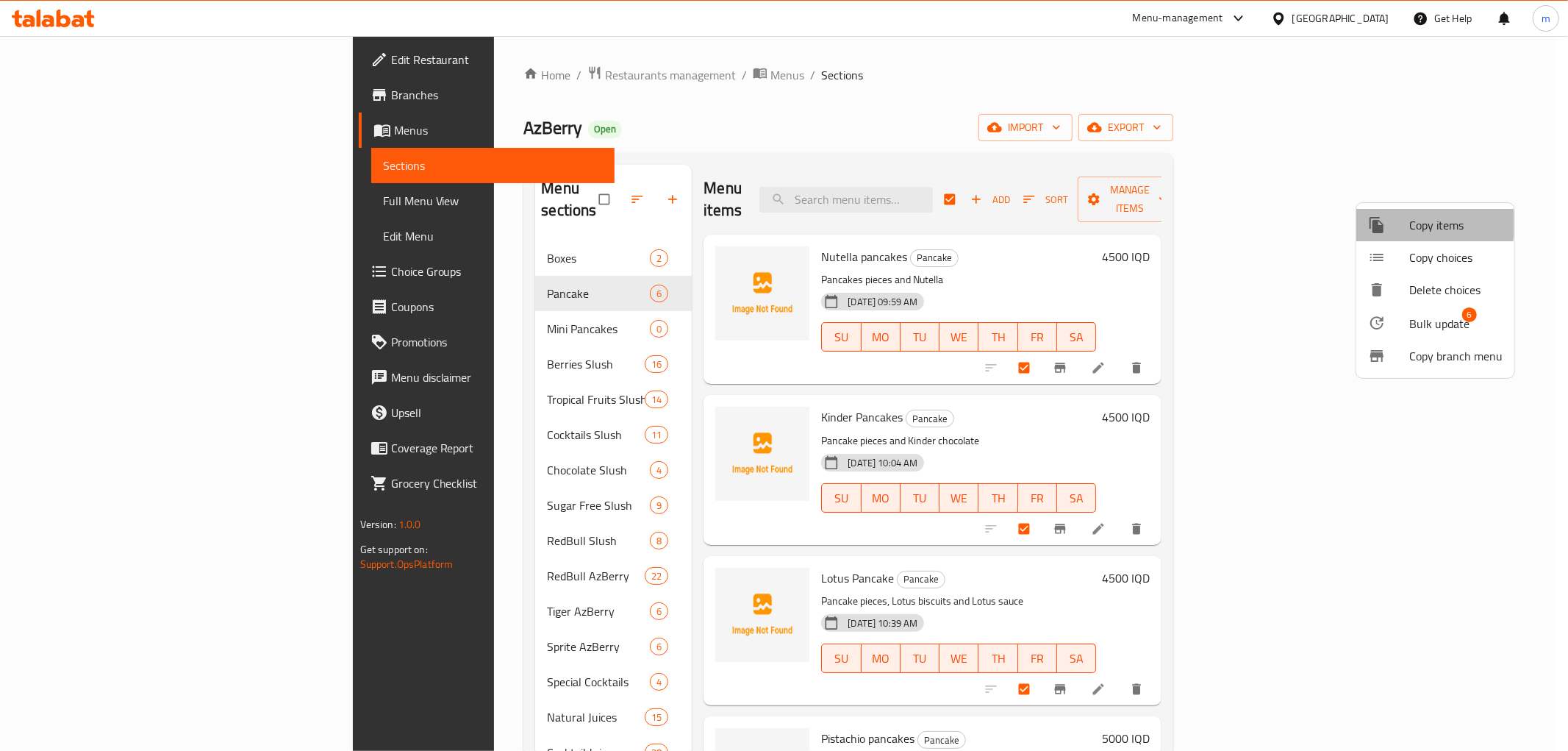
click at [1422, 224] on span "Copy items" at bounding box center [1455, 225] width 93 height 18
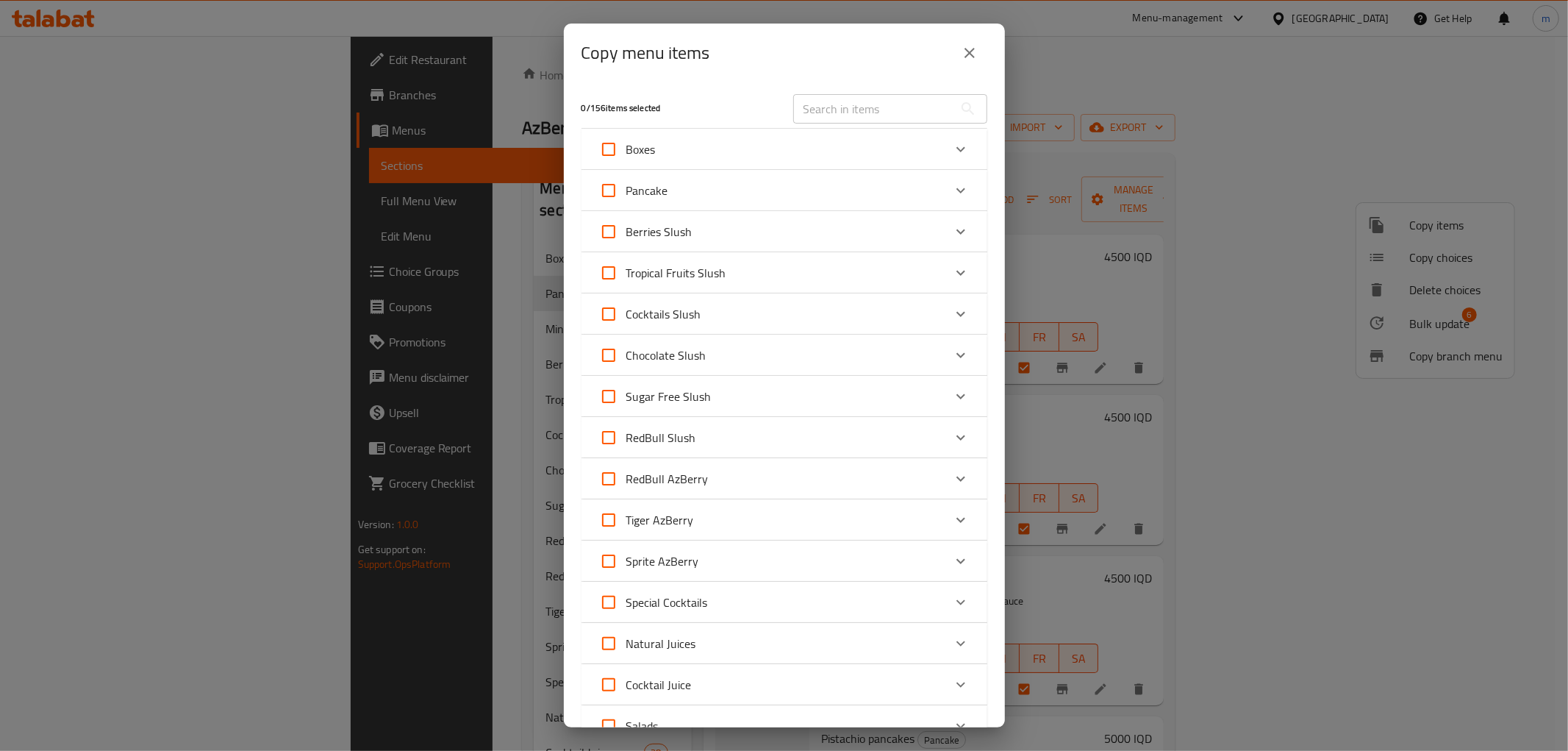
click at [651, 238] on span "Berries Slush" at bounding box center [659, 232] width 66 height 22
click at [626, 238] on input "Berries Slush" at bounding box center [609, 232] width 35 height 35
checkbox input "true"
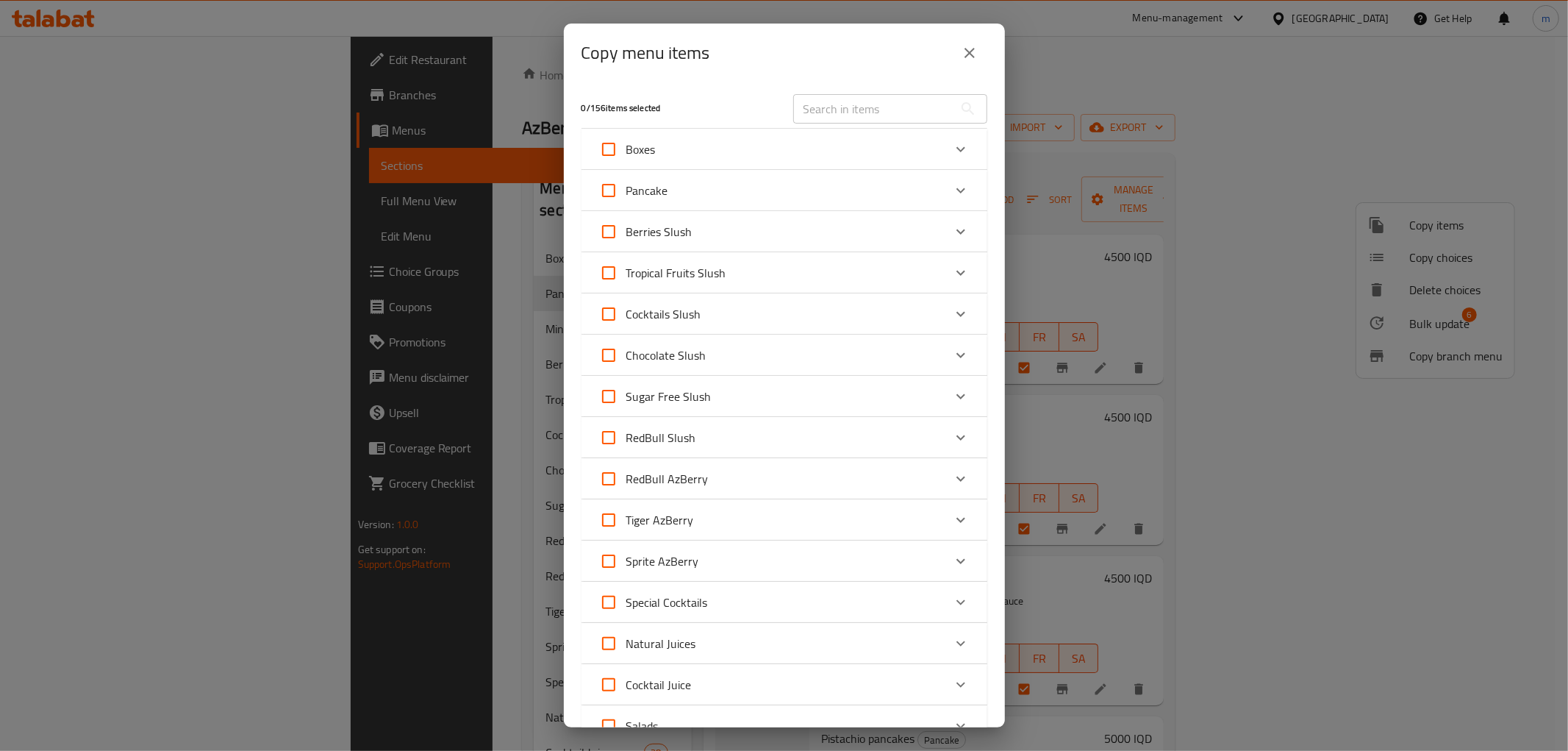
checkbox input "true"
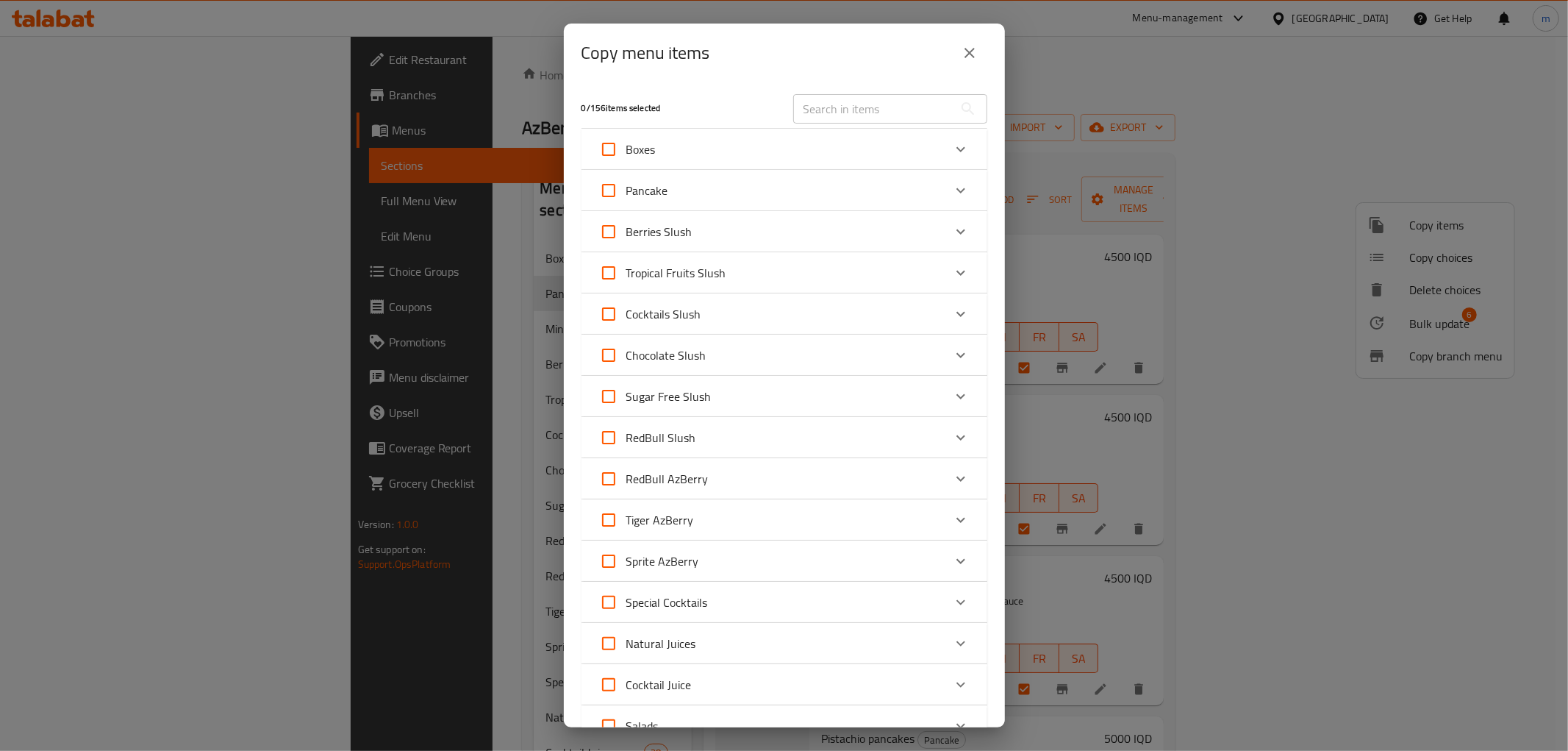
checkbox input "true"
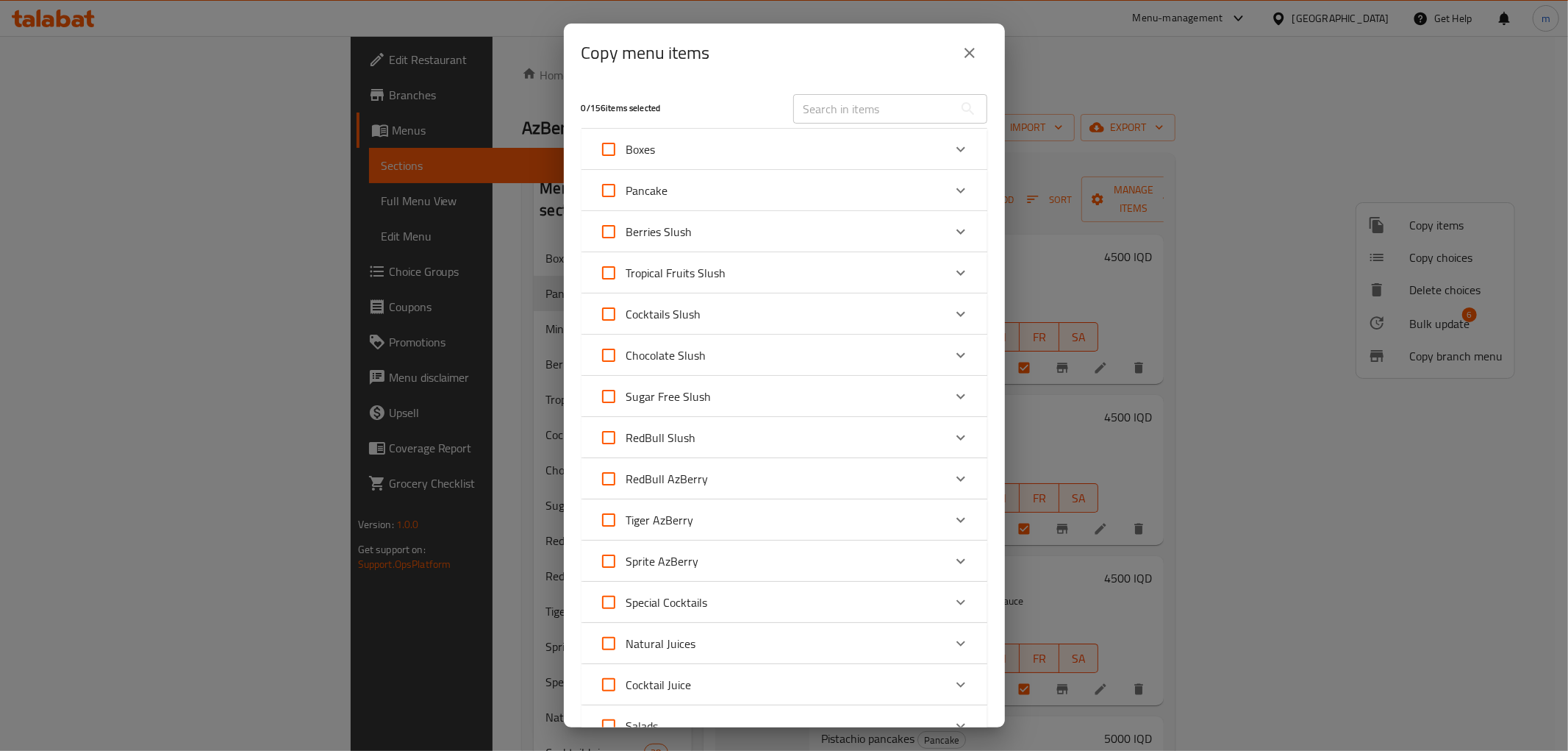
checkbox input "true"
click at [657, 230] on span "Berries Slush" at bounding box center [659, 232] width 66 height 22
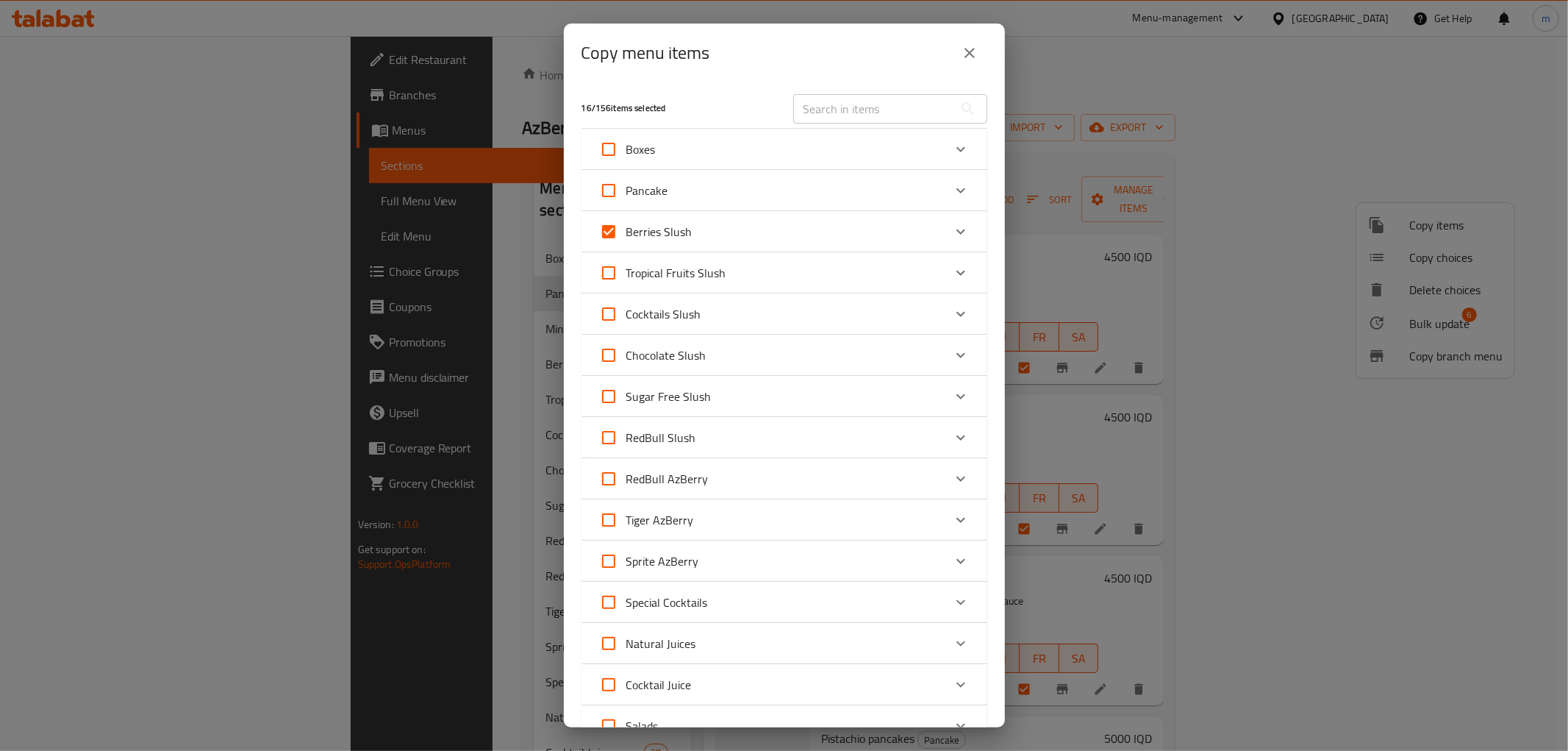
click at [626, 230] on input "Berries Slush" at bounding box center [609, 232] width 35 height 35
checkbox input "false"
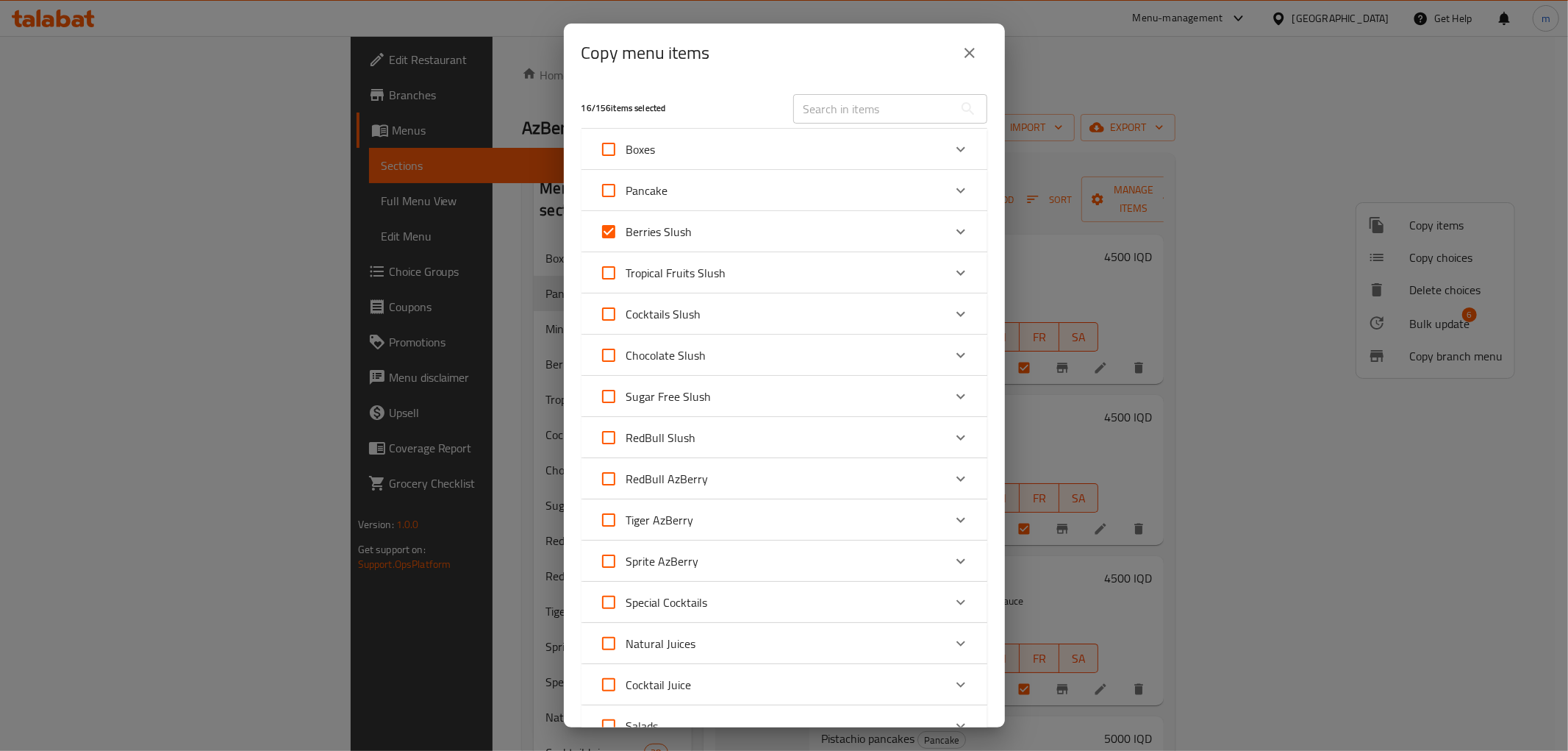
checkbox input "false"
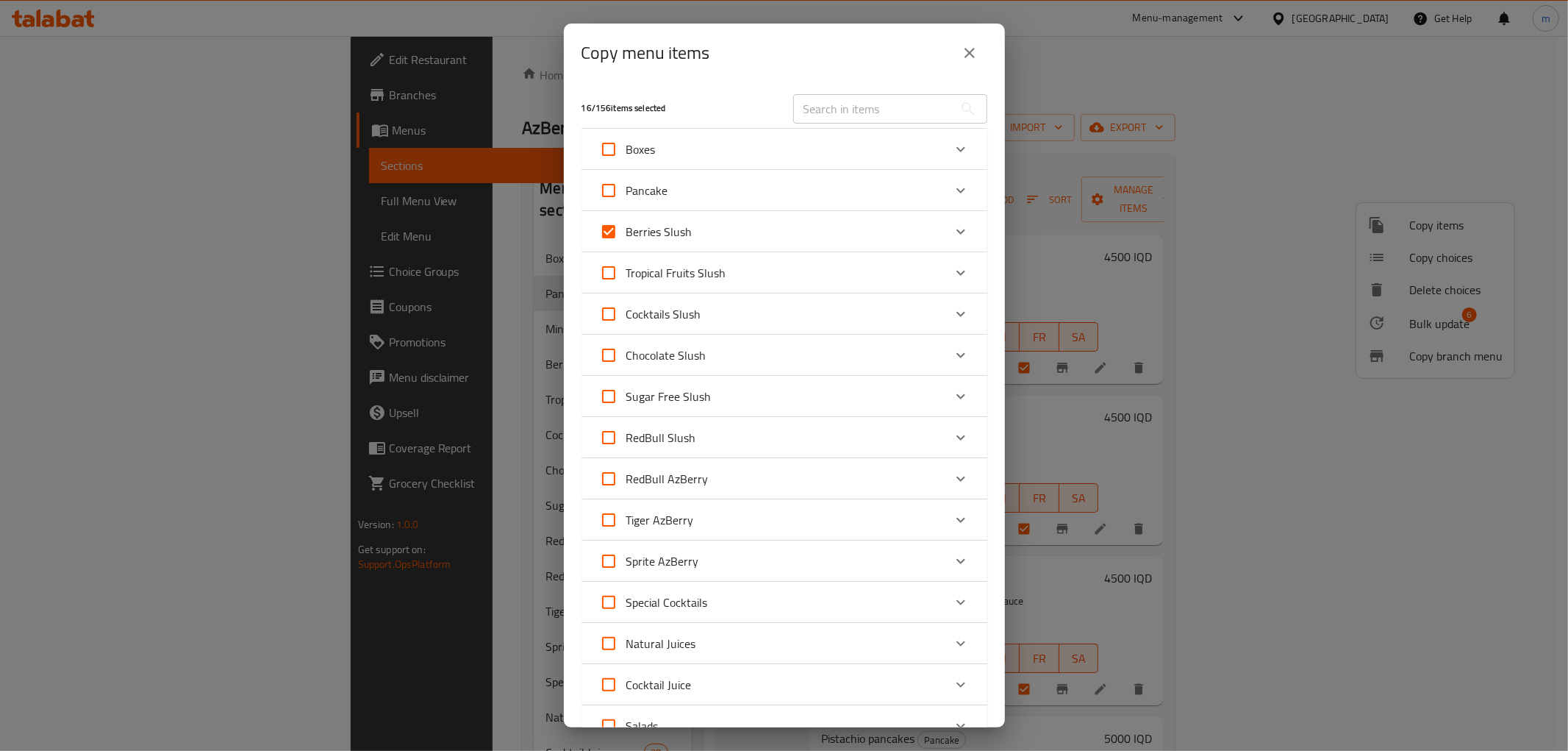
checkbox input "false"
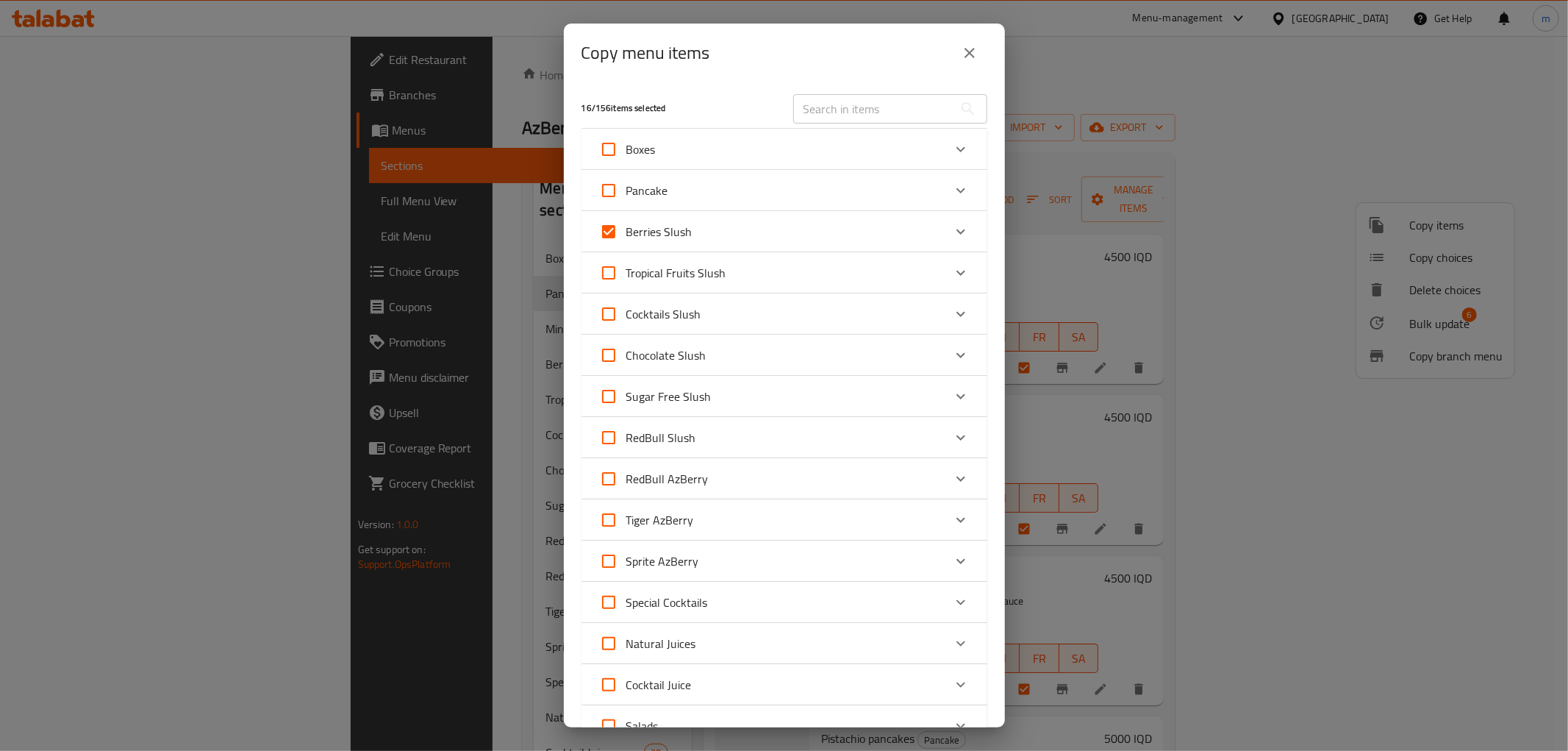
checkbox input "false"
click at [965, 56] on icon "close" at bounding box center [969, 53] width 10 height 10
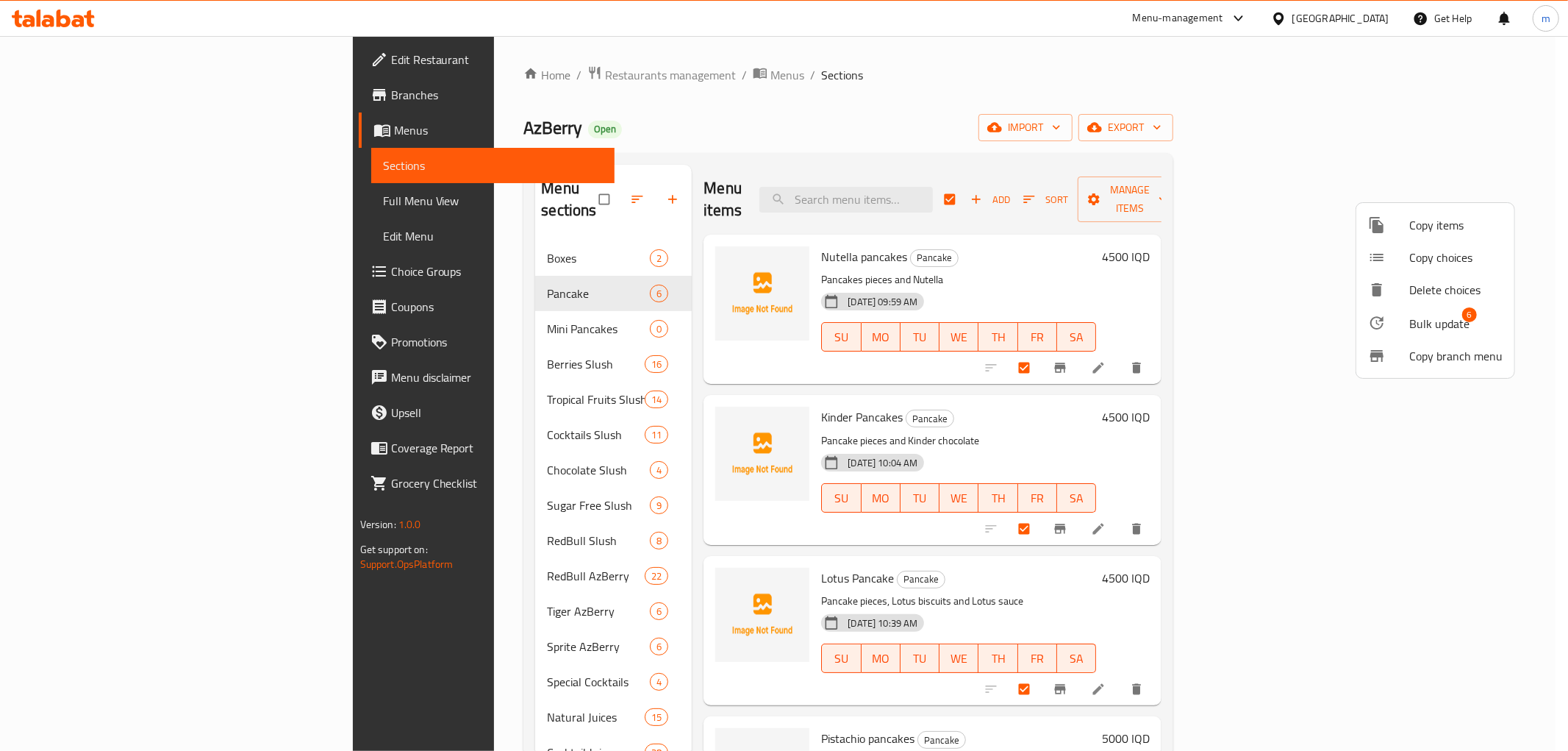
click at [363, 321] on div at bounding box center [784, 375] width 1568 height 751
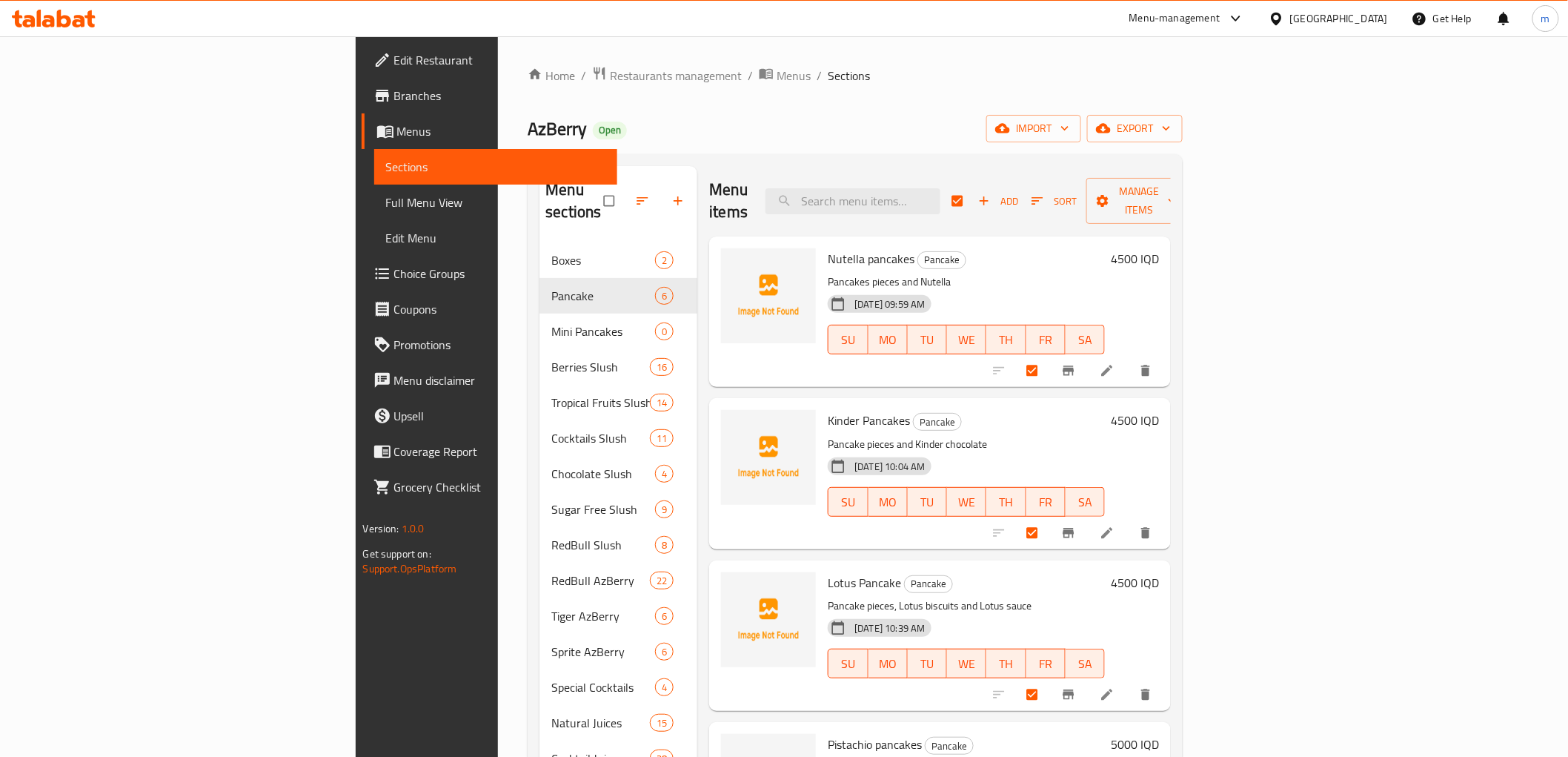
click at [551, 323] on span "Mini Pancakes" at bounding box center [603, 331] width 104 height 18
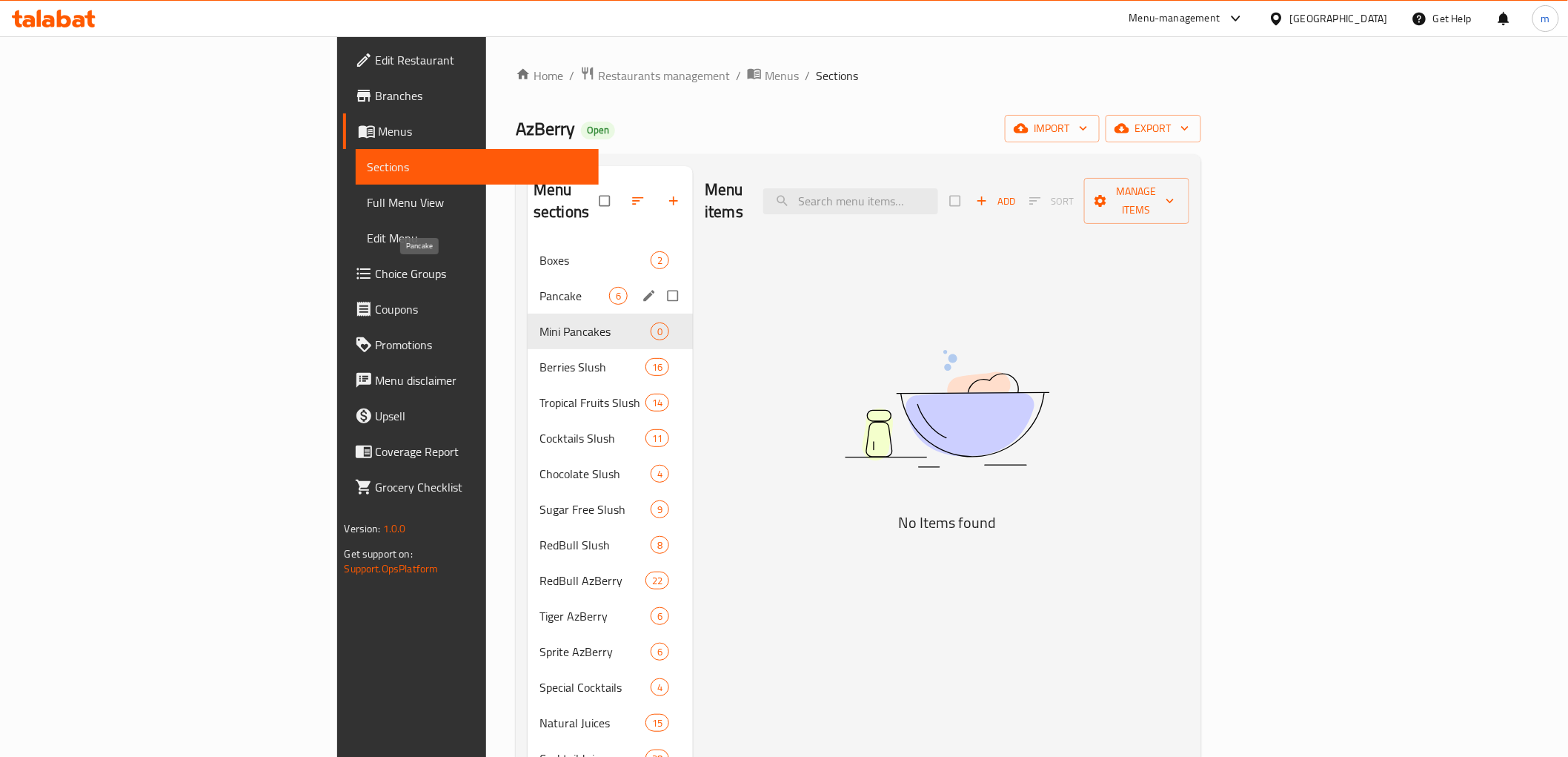
click at [539, 287] on span "Pancake" at bounding box center [574, 296] width 69 height 18
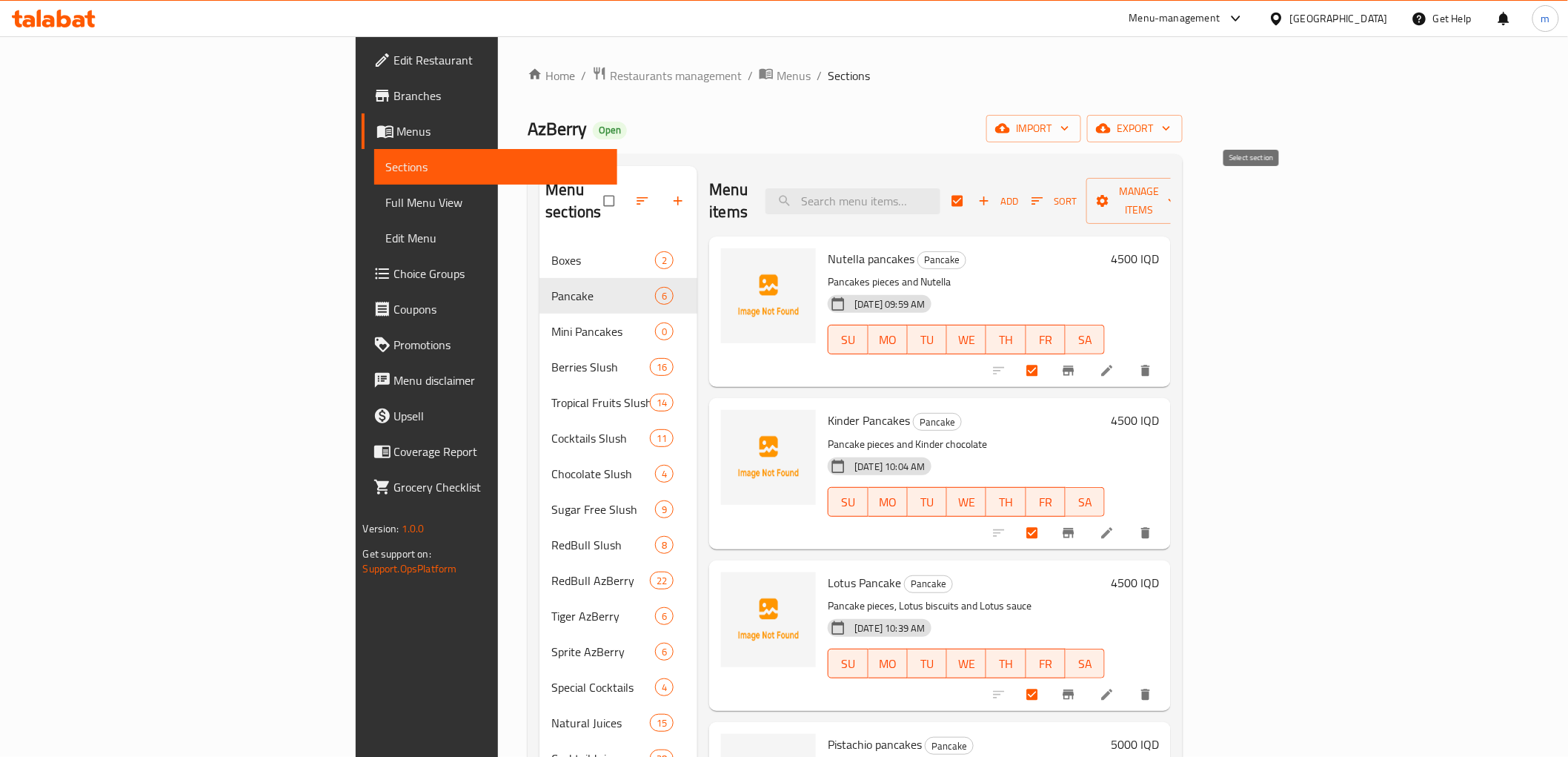
click at [975, 190] on input "checkbox" at bounding box center [958, 201] width 31 height 28
checkbox input "false"
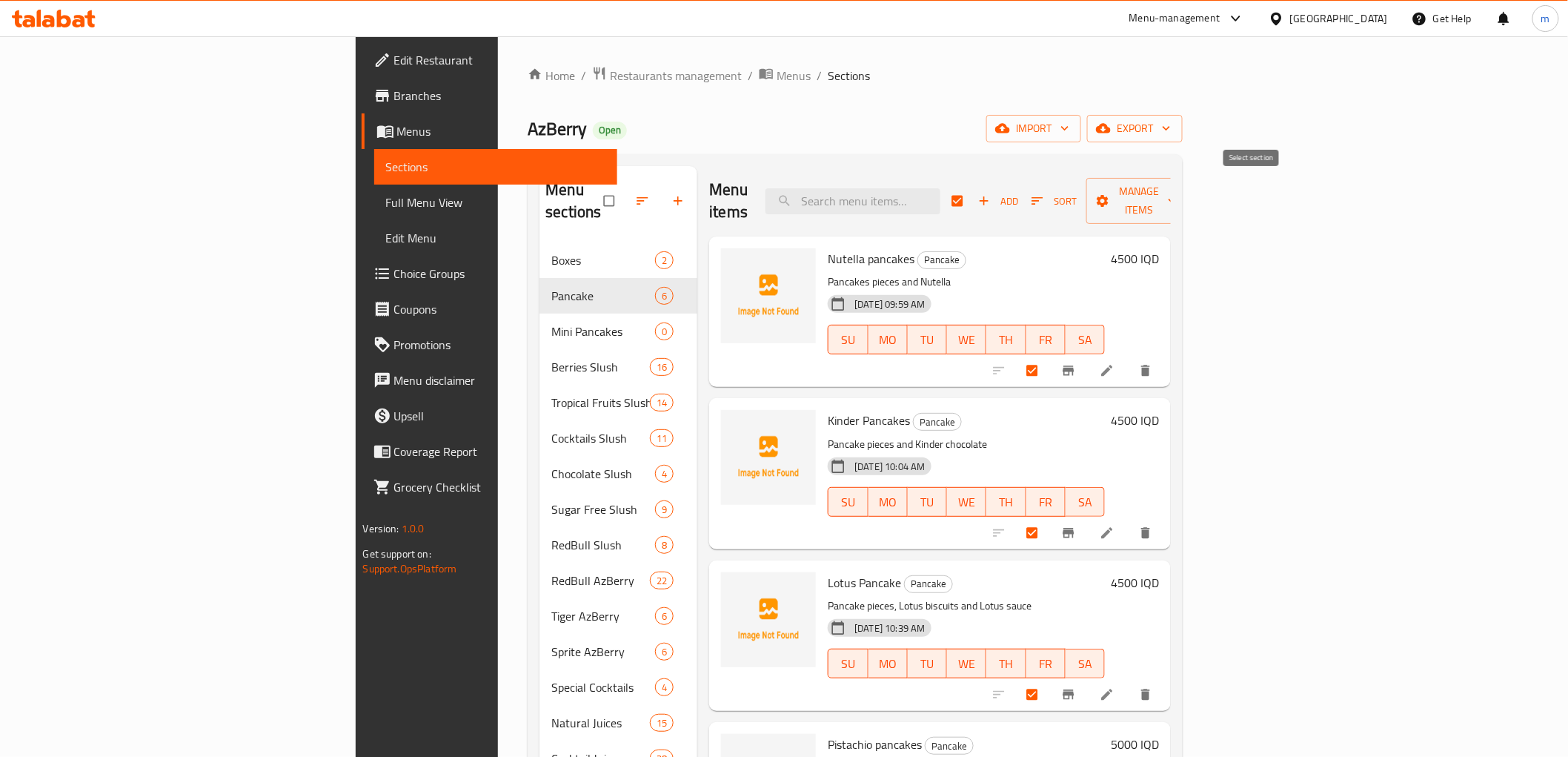
checkbox input "false"
click at [975, 190] on input "checkbox" at bounding box center [958, 201] width 31 height 28
checkbox input "true"
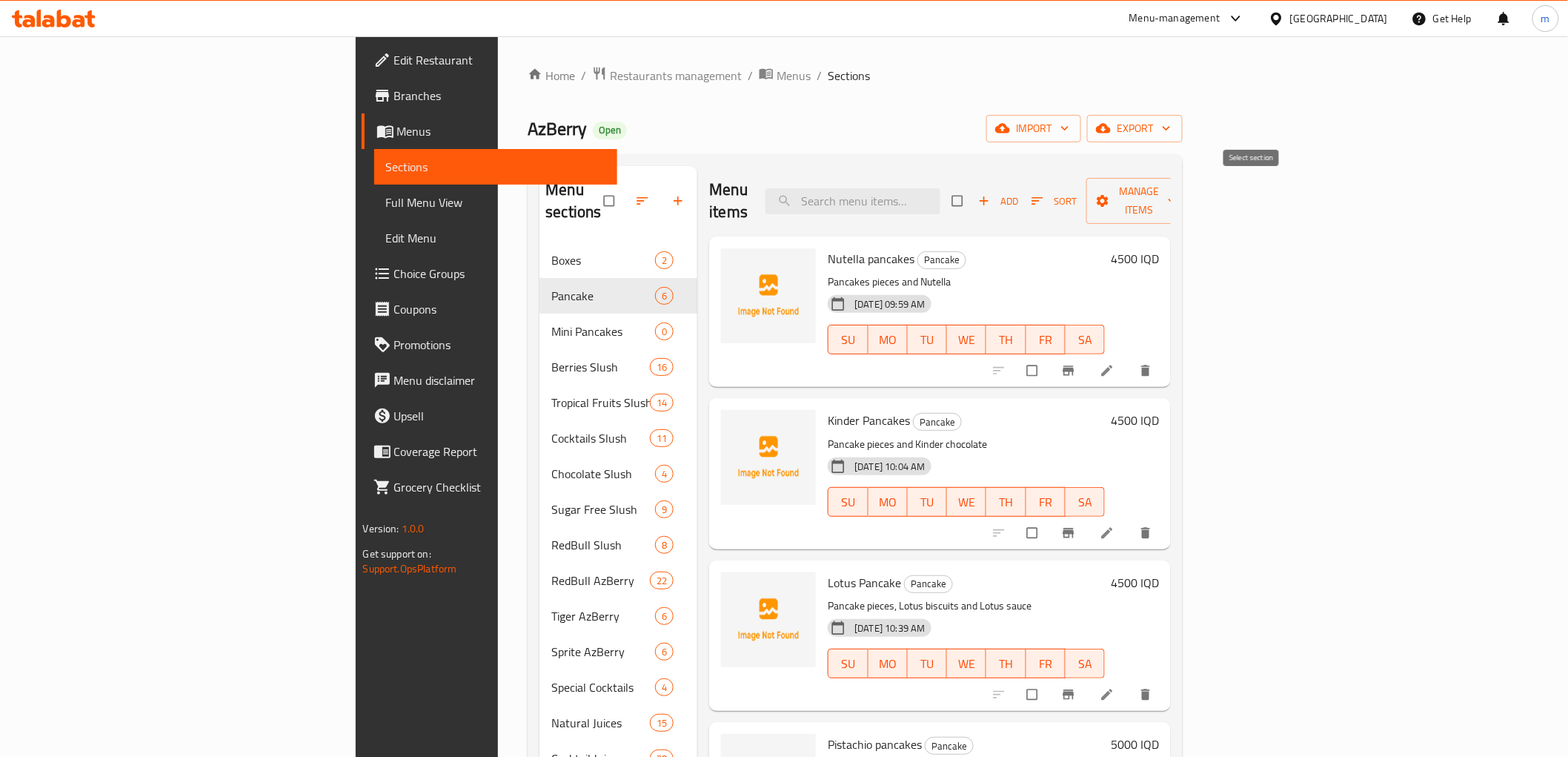
checkbox input "true"
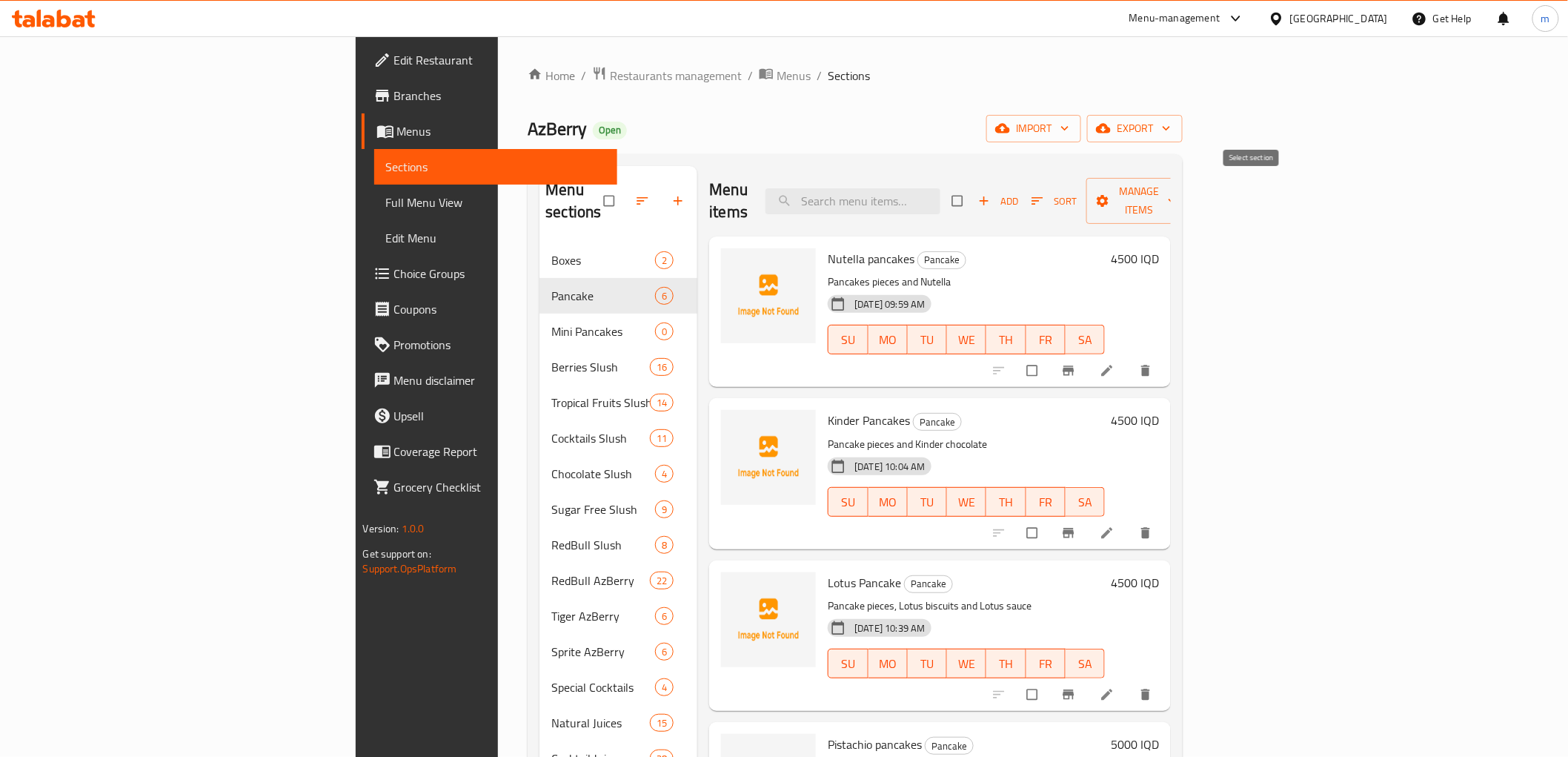
checkbox input "true"
click at [1171, 170] on div "Menu items Add Sort Manage items" at bounding box center [940, 201] width 461 height 70
click at [1180, 196] on span "Manage items" at bounding box center [1139, 200] width 81 height 37
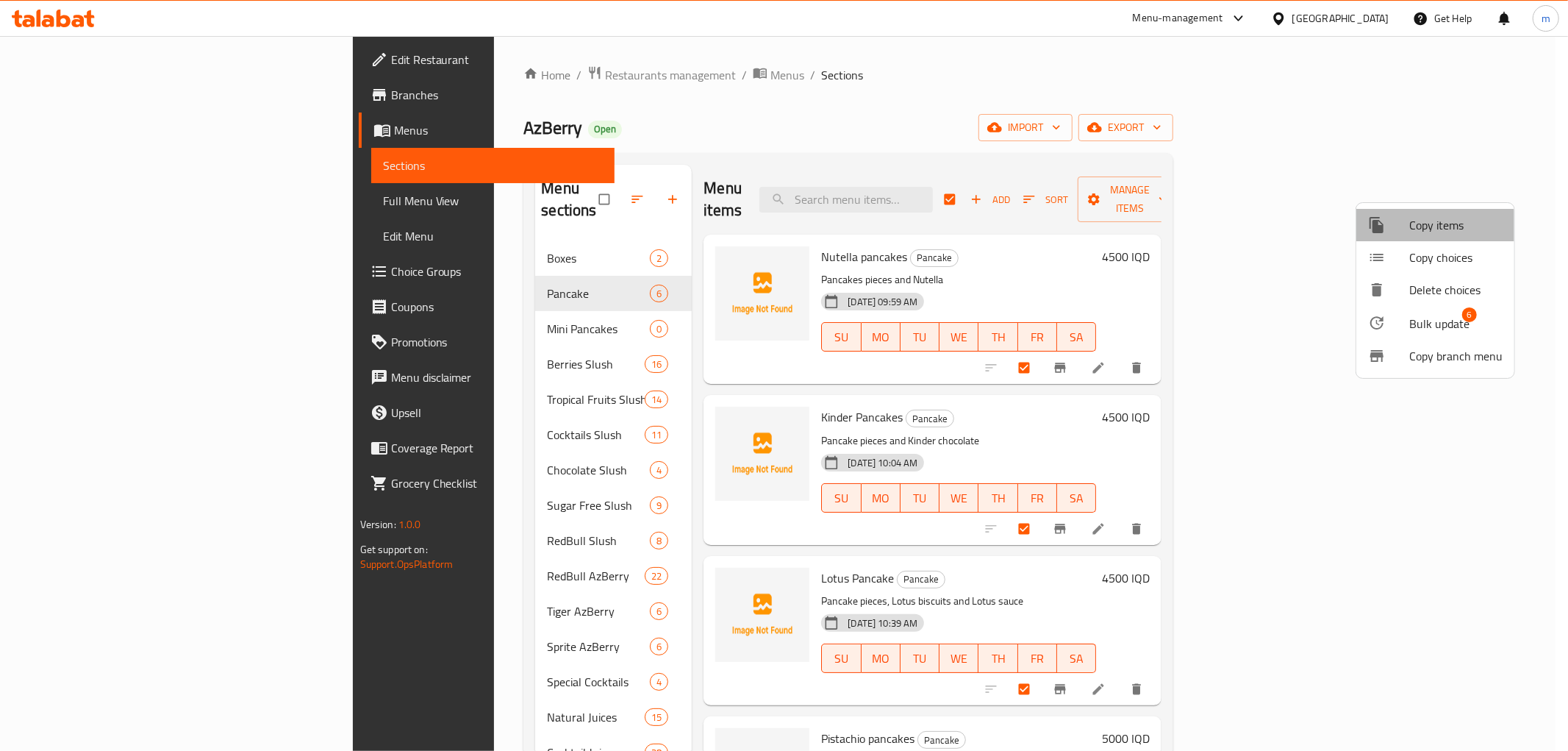
click at [1428, 230] on span "Copy items" at bounding box center [1455, 225] width 93 height 18
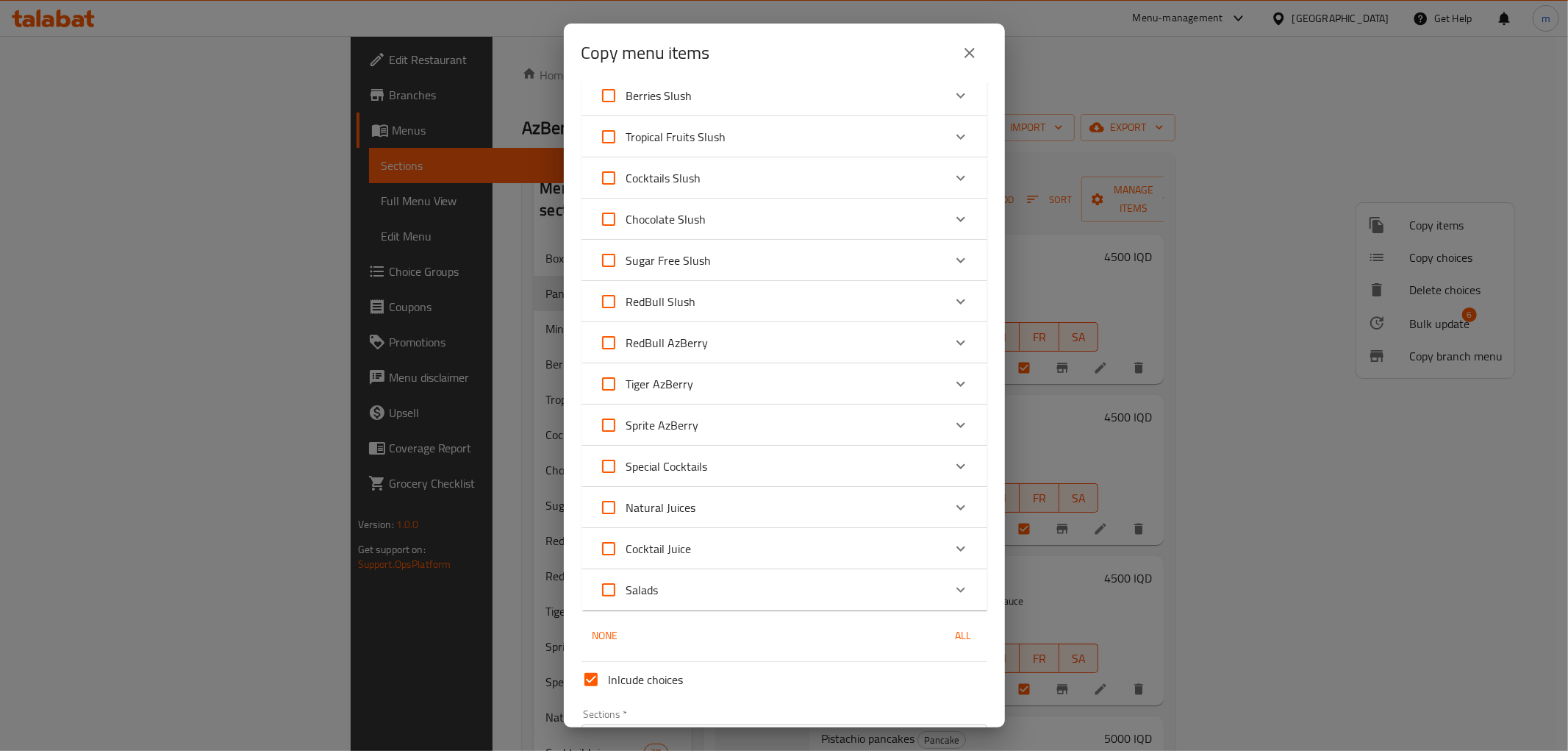
scroll to position [230, 0]
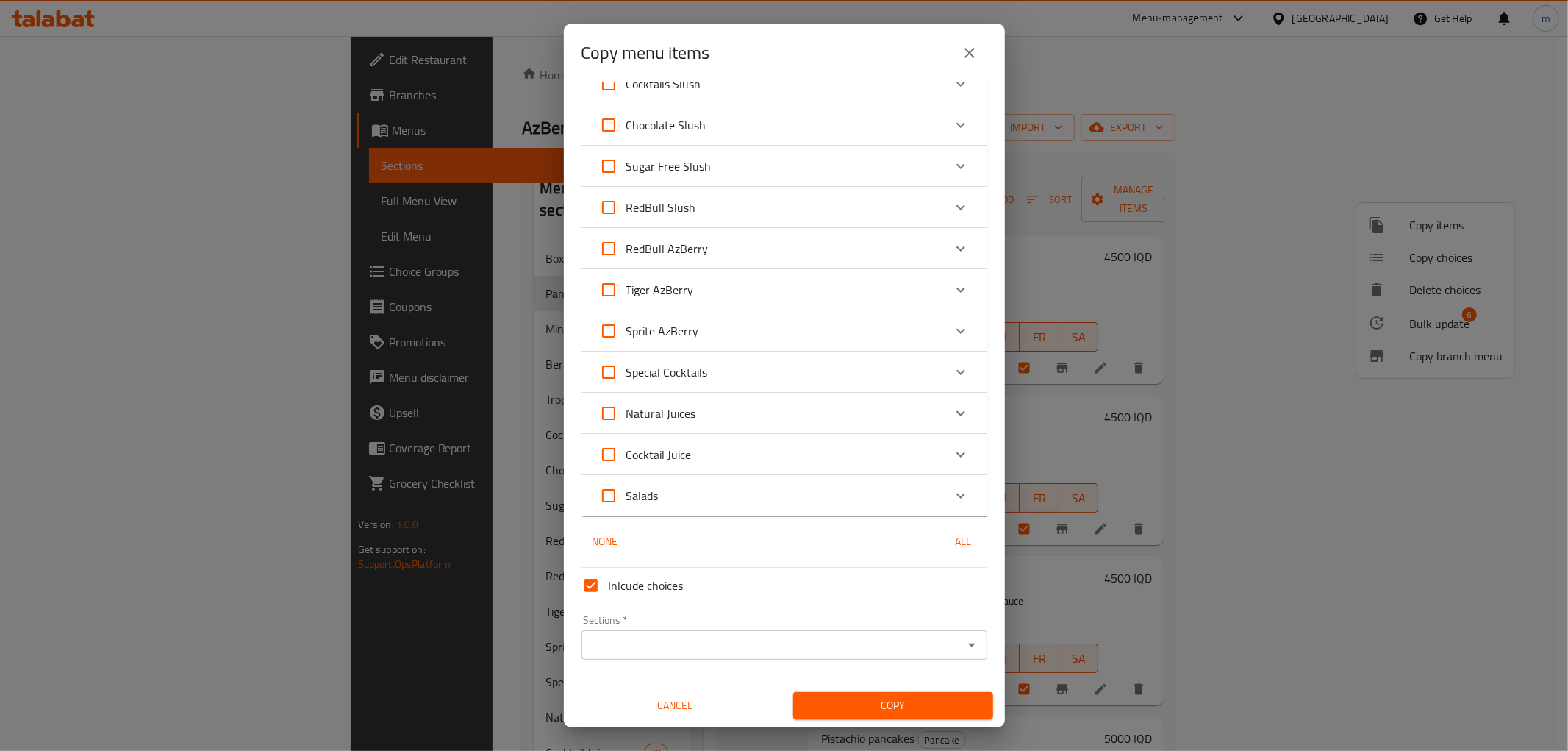
click at [682, 636] on input "Sections   *" at bounding box center [773, 644] width 373 height 21
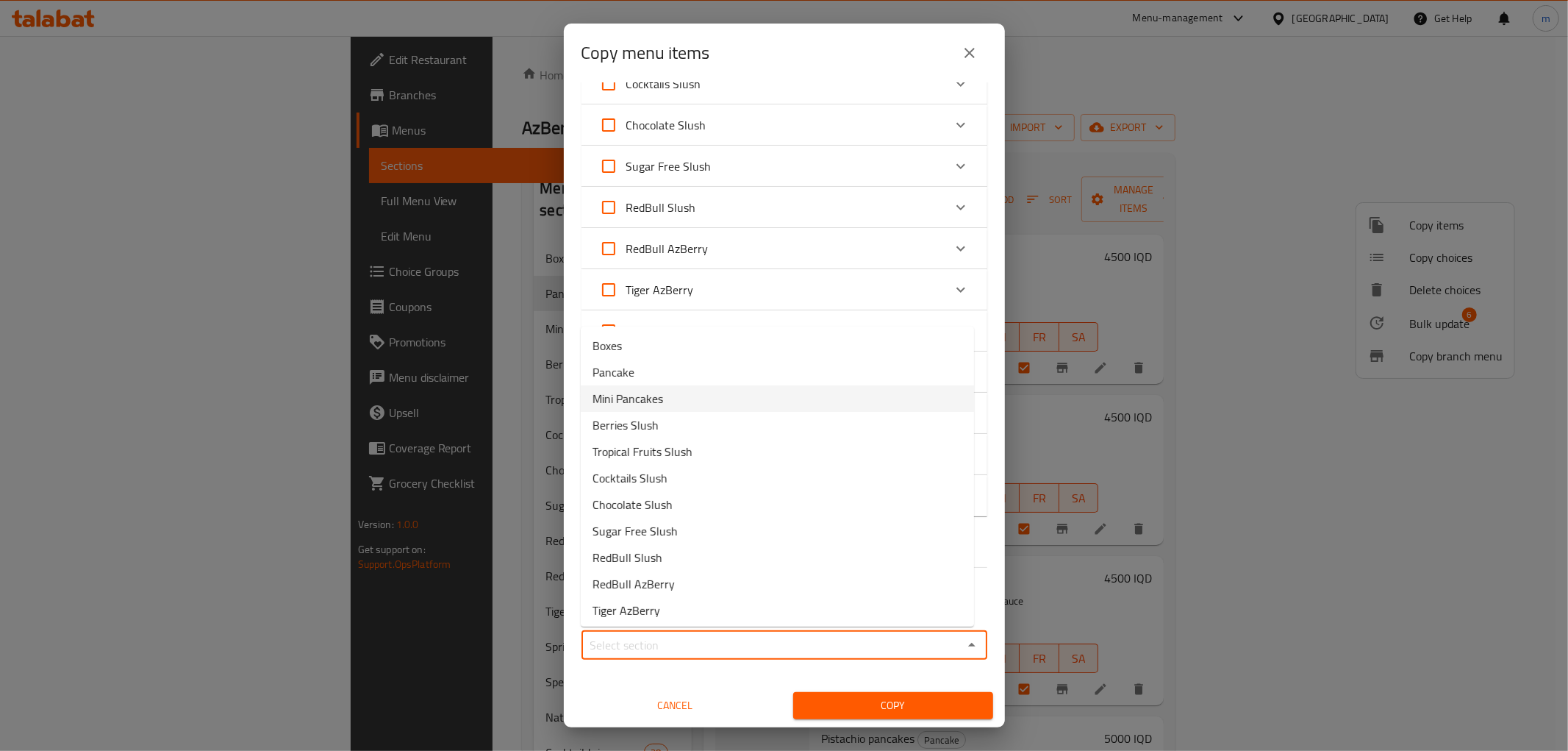
click at [636, 394] on span "Mini Pancakes" at bounding box center [628, 399] width 71 height 18
type input "Mini Pancakes"
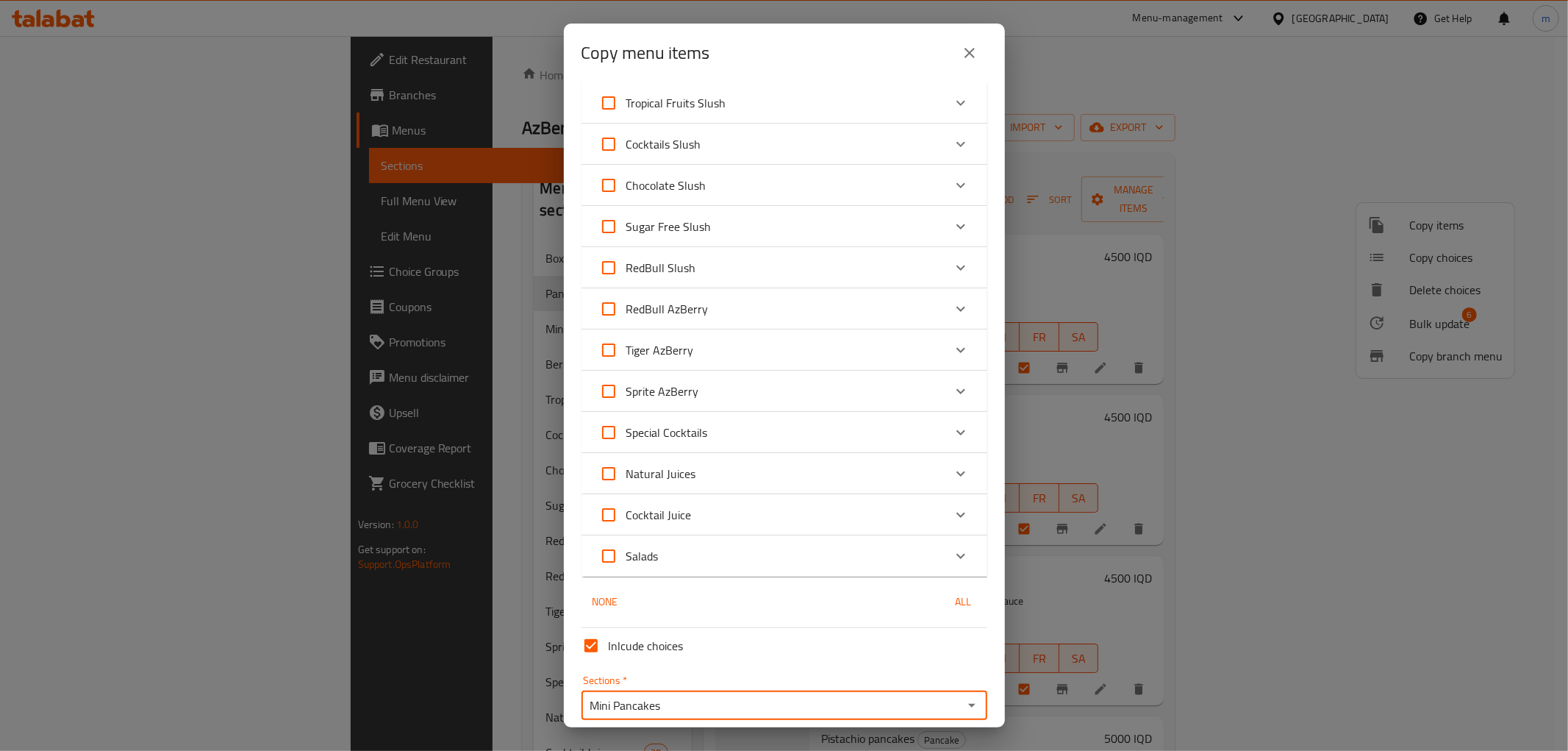
scroll to position [0, 0]
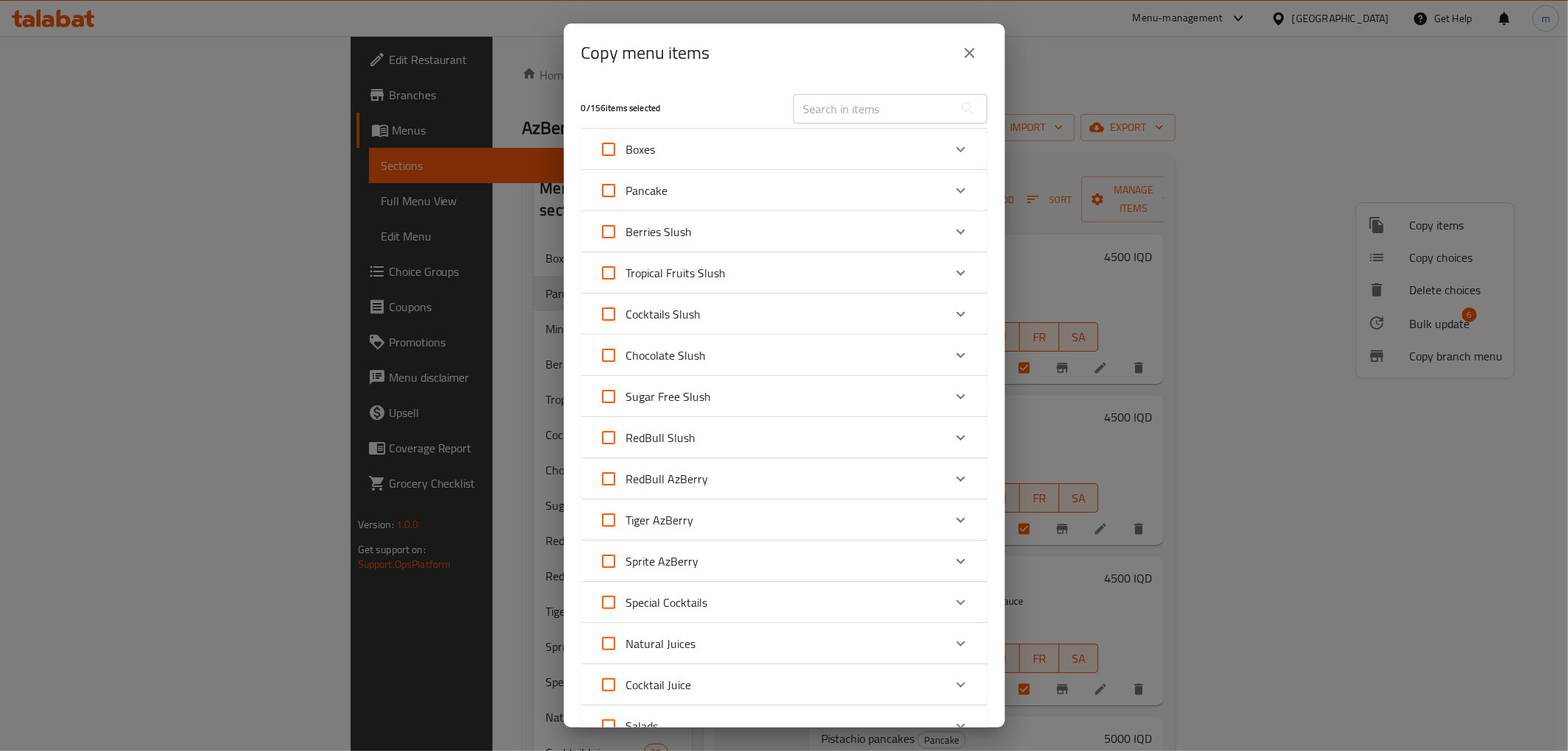
click at [952, 189] on icon "Expand" at bounding box center [961, 190] width 18 height 18
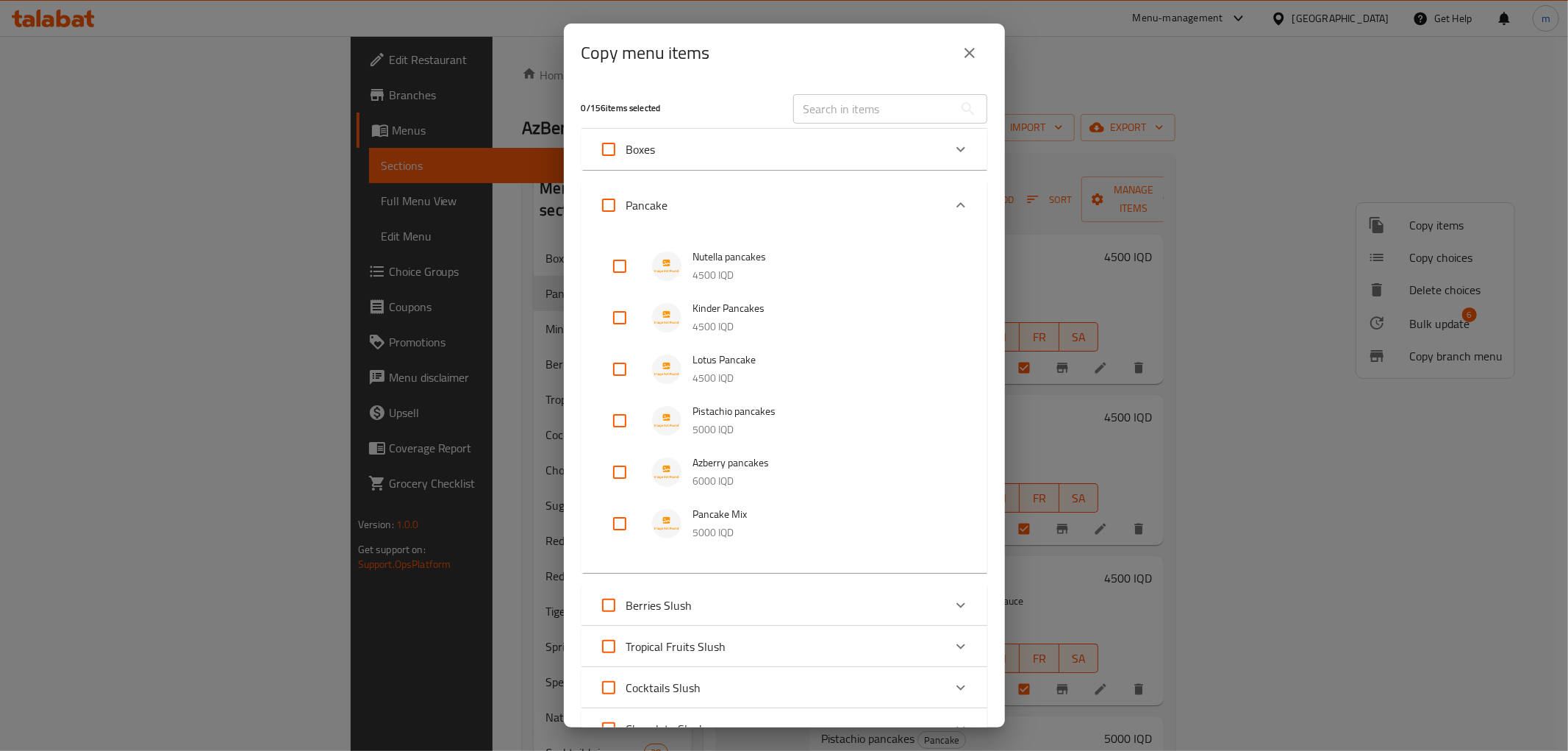
click at [605, 203] on input "Pancake" at bounding box center [609, 205] width 35 height 35
checkbox input "true"
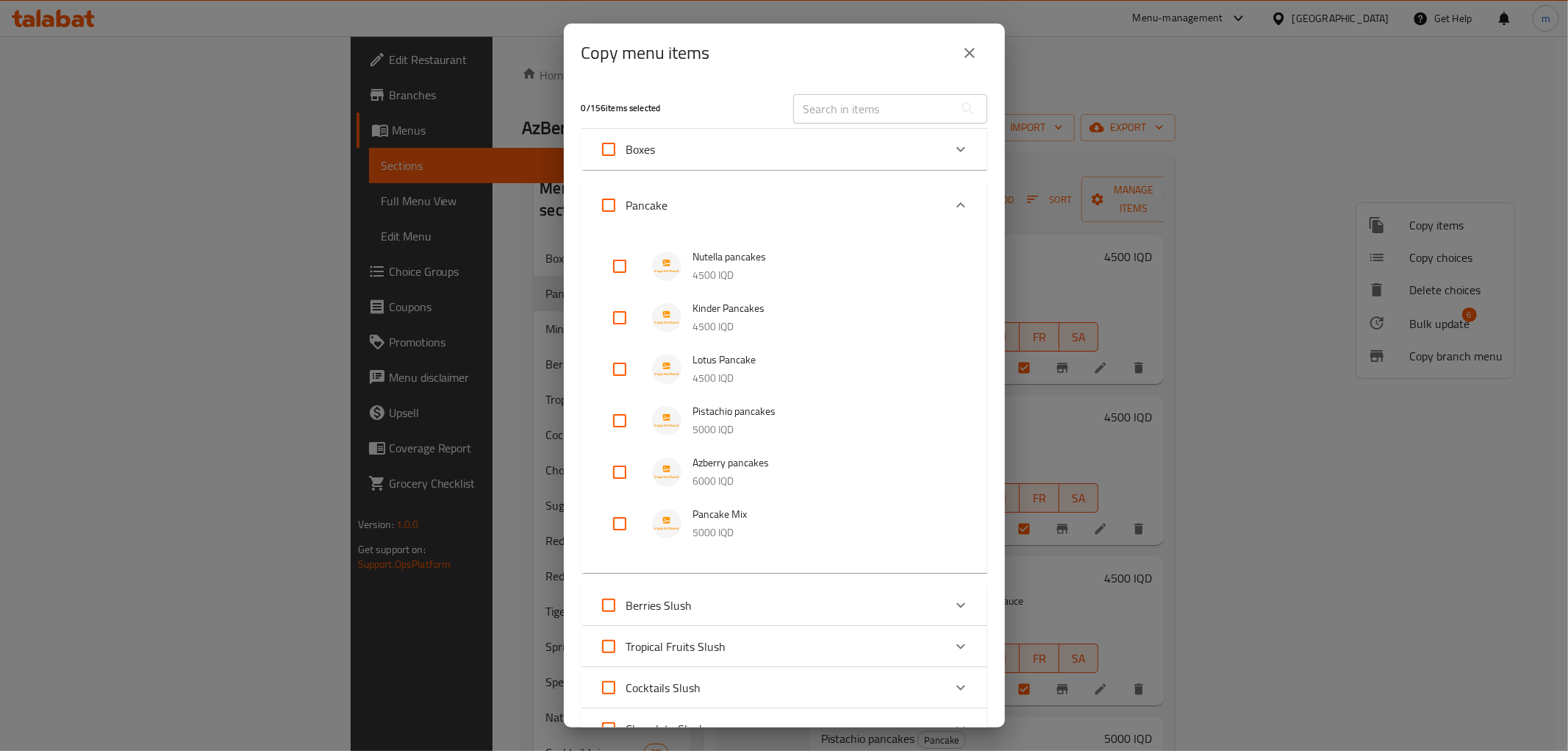
checkbox input "true"
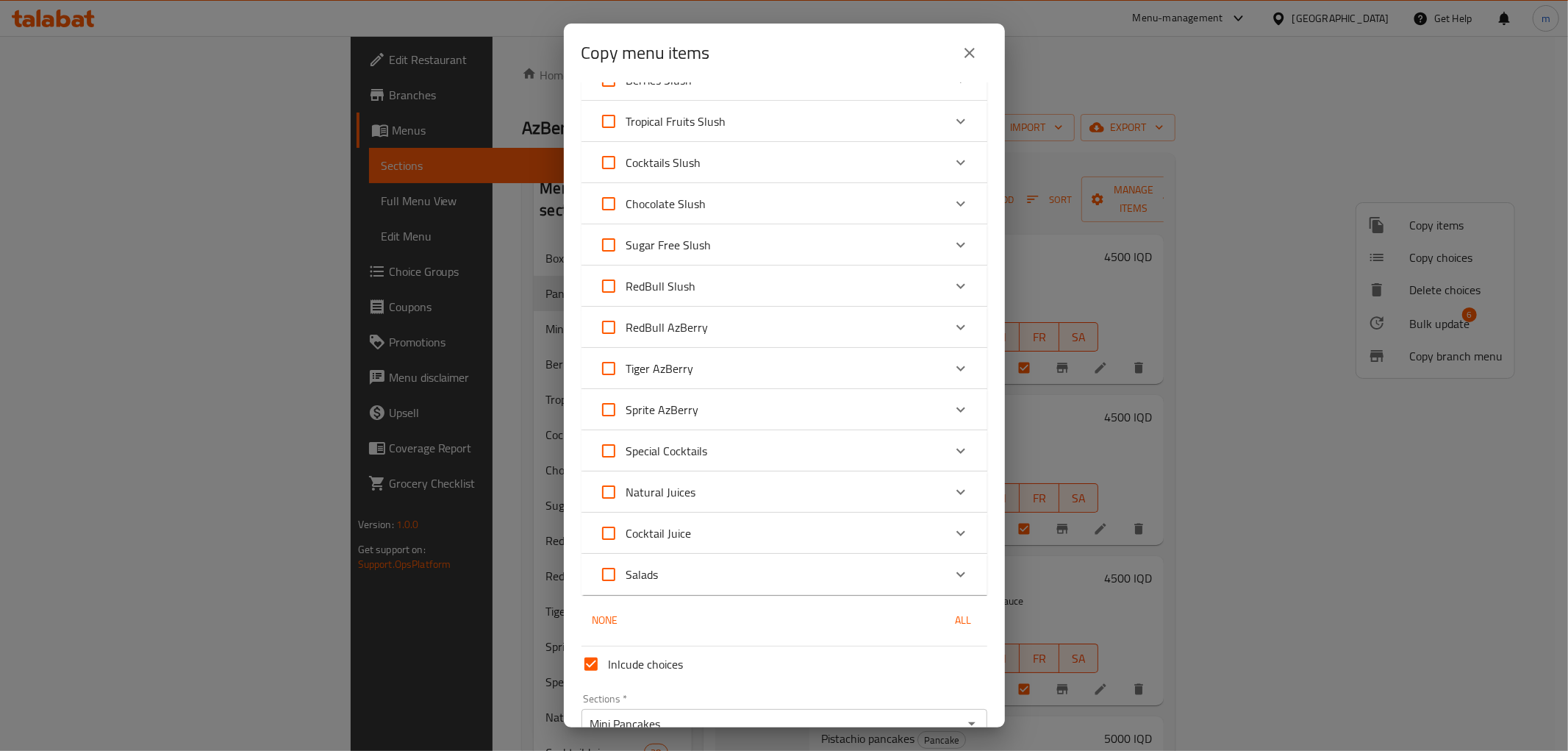
scroll to position [604, 0]
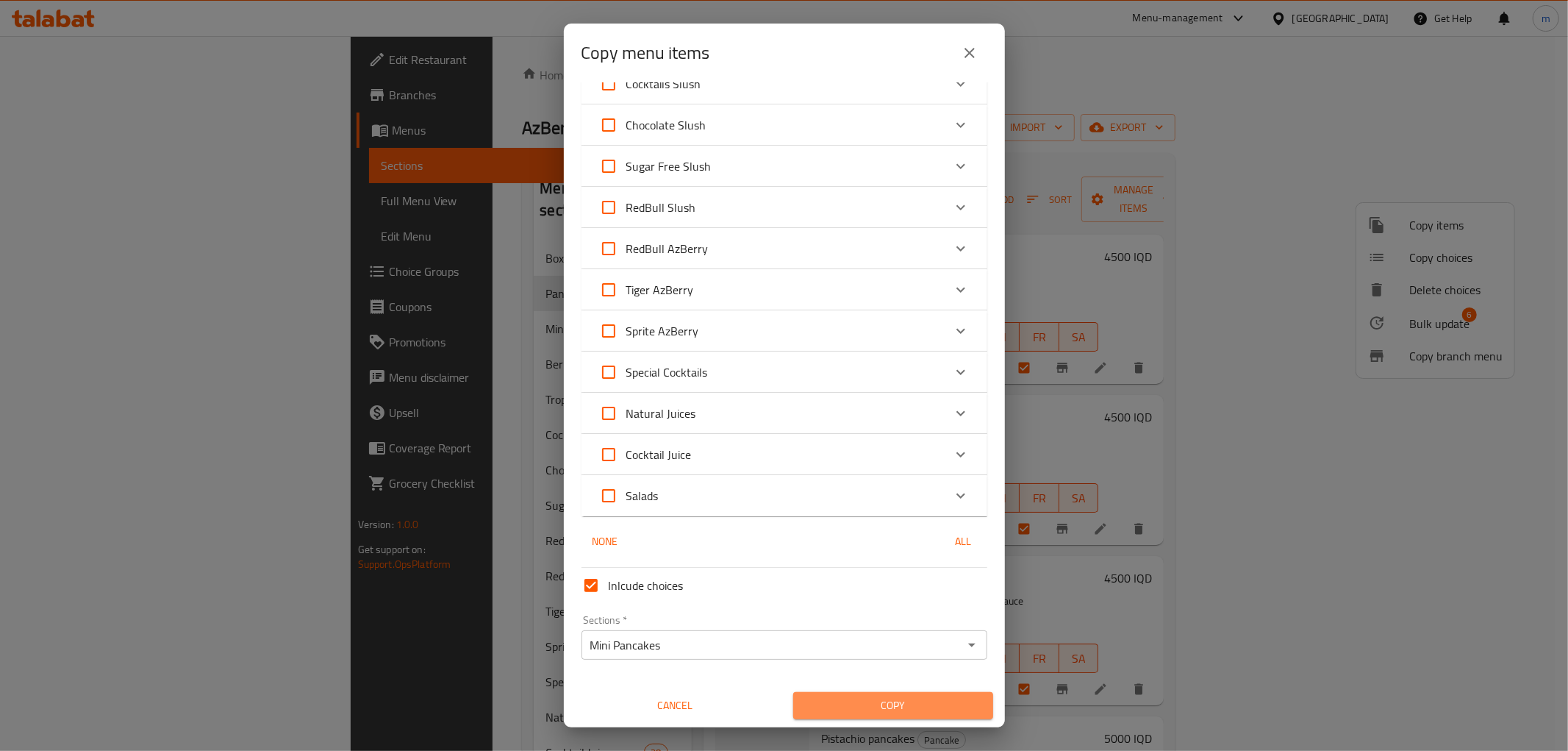
click at [900, 701] on span "Copy" at bounding box center [893, 705] width 177 height 19
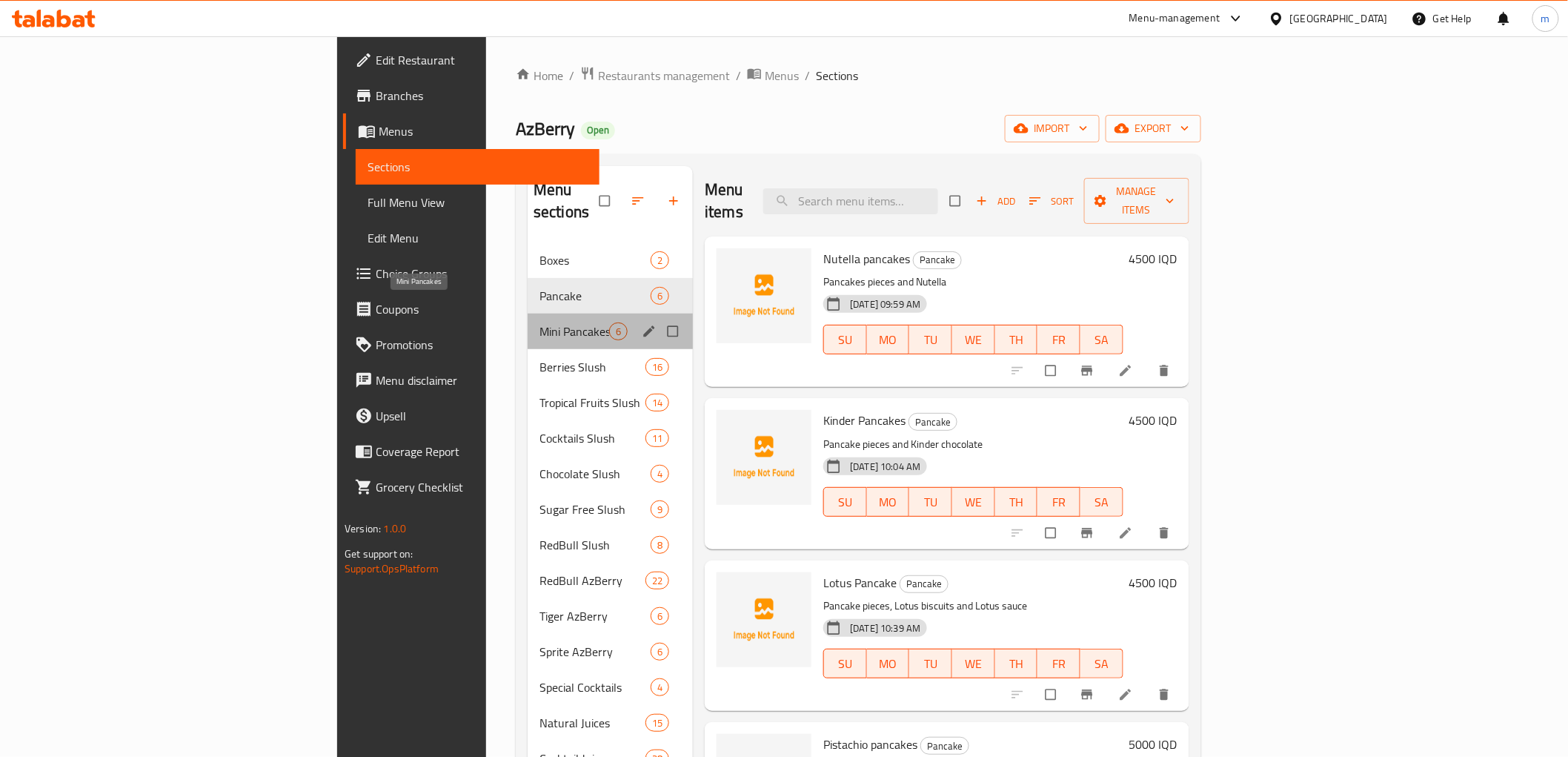
click at [539, 323] on span "Mini Pancakes" at bounding box center [574, 331] width 69 height 18
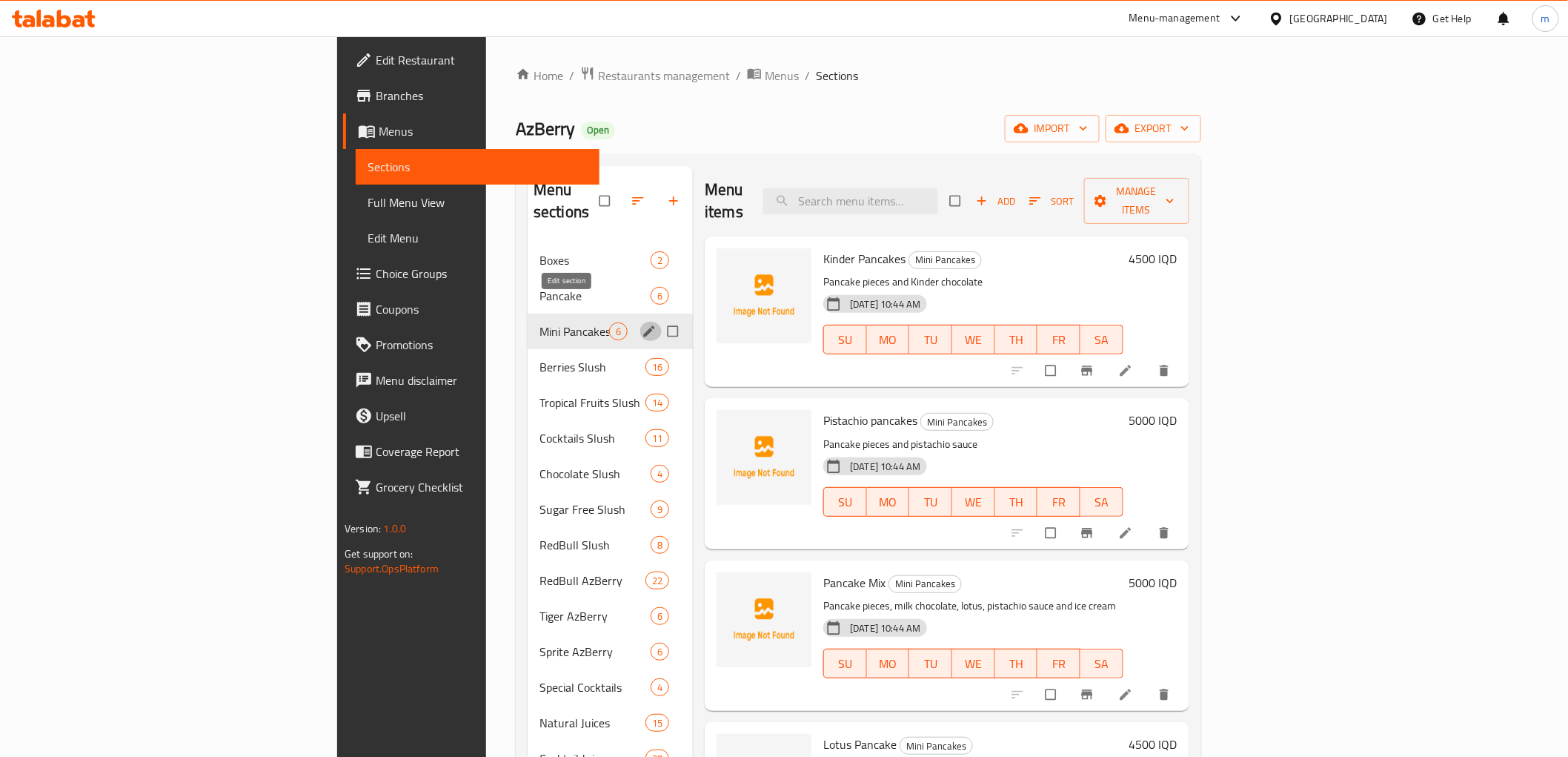
click at [644, 326] on icon "edit" at bounding box center [649, 331] width 11 height 11
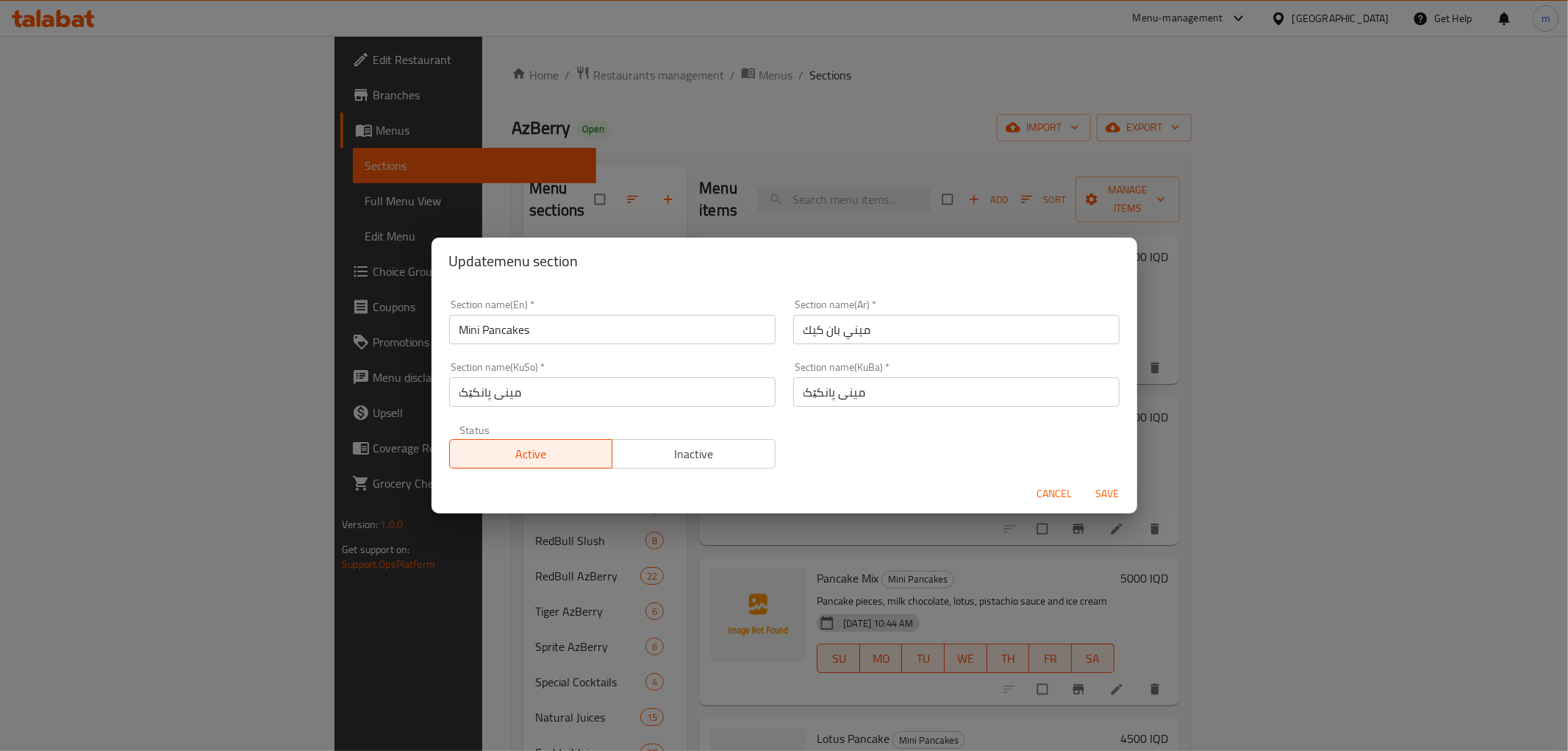
click at [847, 384] on input "مینی پانکێک" at bounding box center [956, 392] width 326 height 29
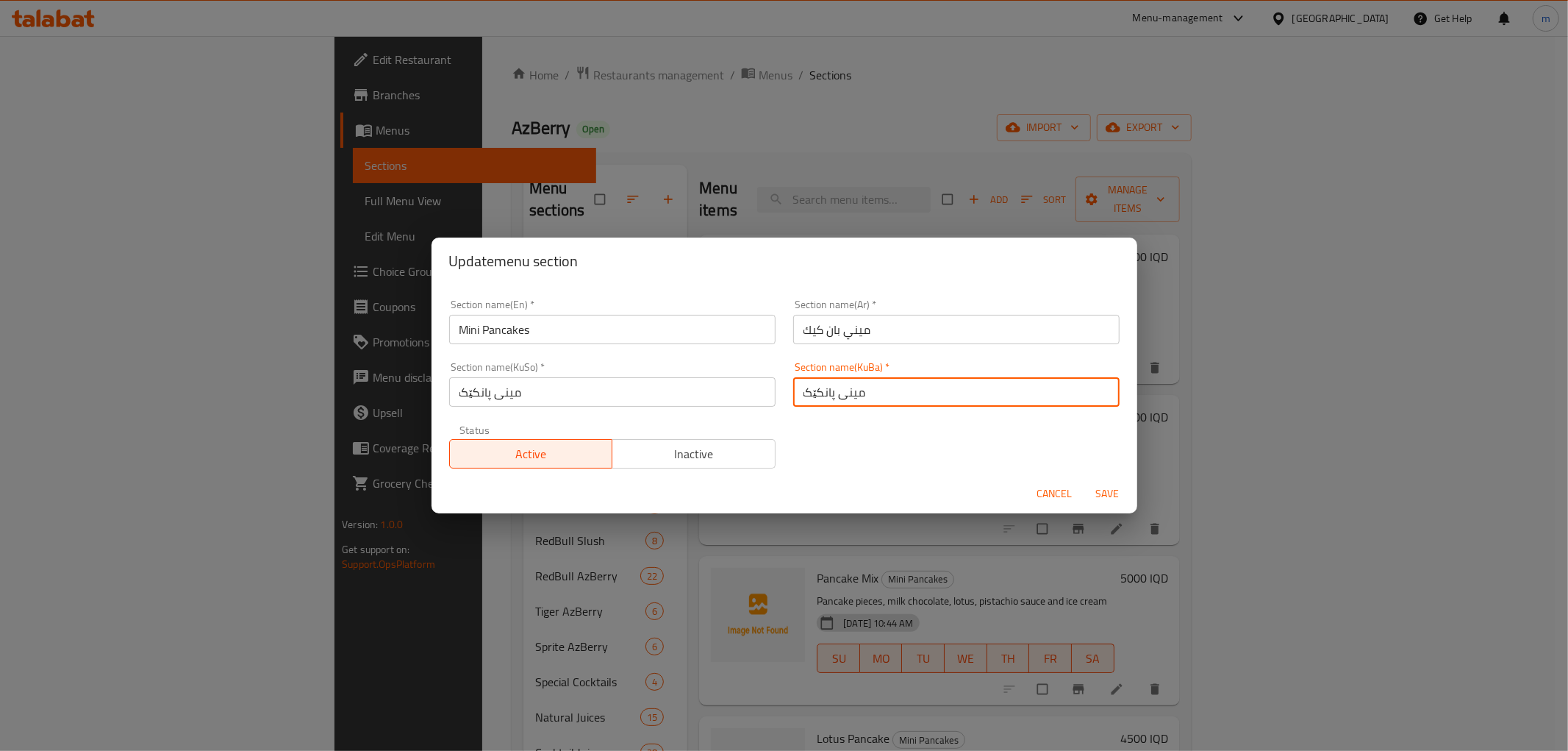
click at [847, 384] on input "مینی پانکێک" at bounding box center [956, 392] width 326 height 29
click at [833, 334] on input "ميني بان كيك" at bounding box center [956, 329] width 326 height 29
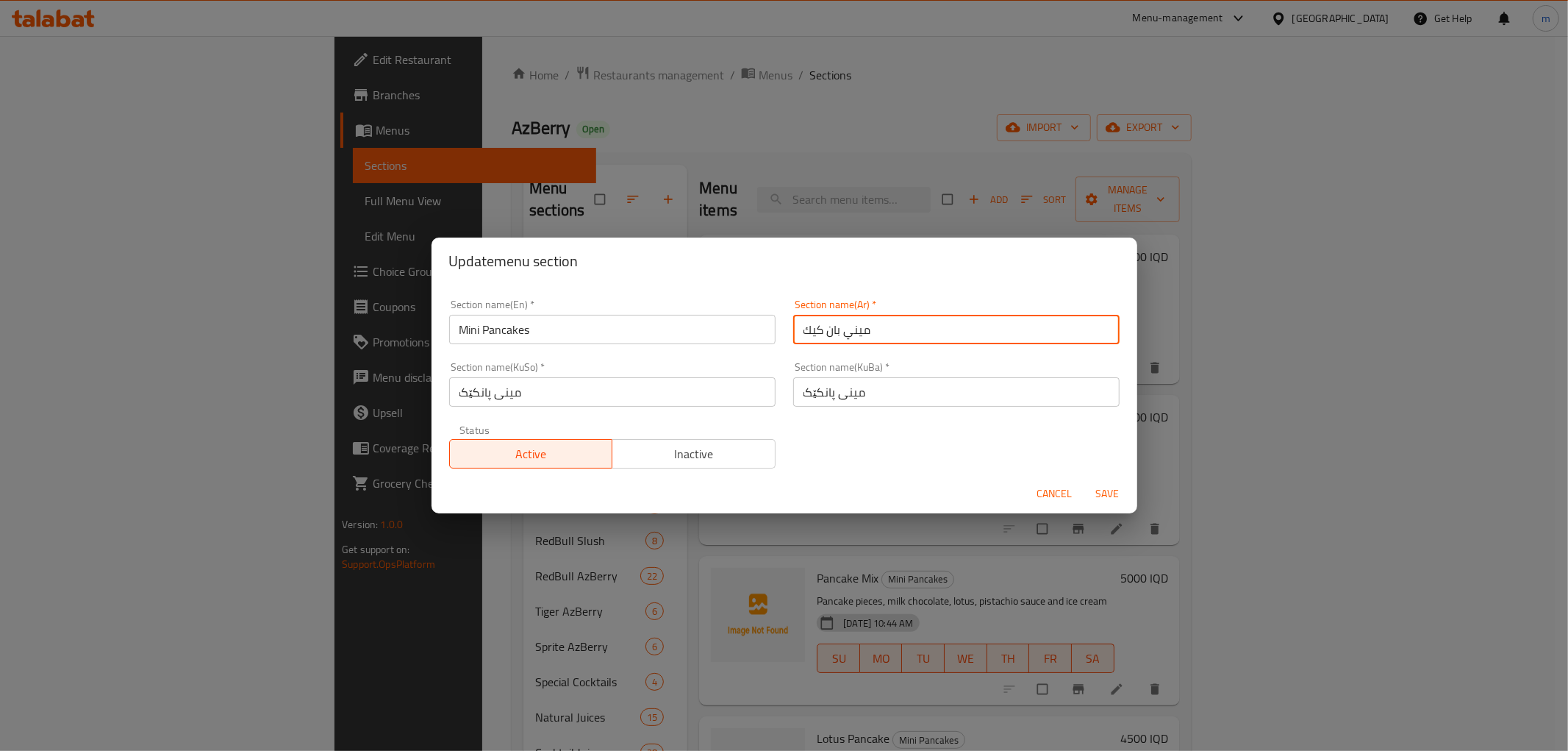
click at [833, 334] on input "ميني بان كيك" at bounding box center [956, 329] width 326 height 29
click at [725, 323] on input "Mini Pancakes" at bounding box center [613, 329] width 326 height 29
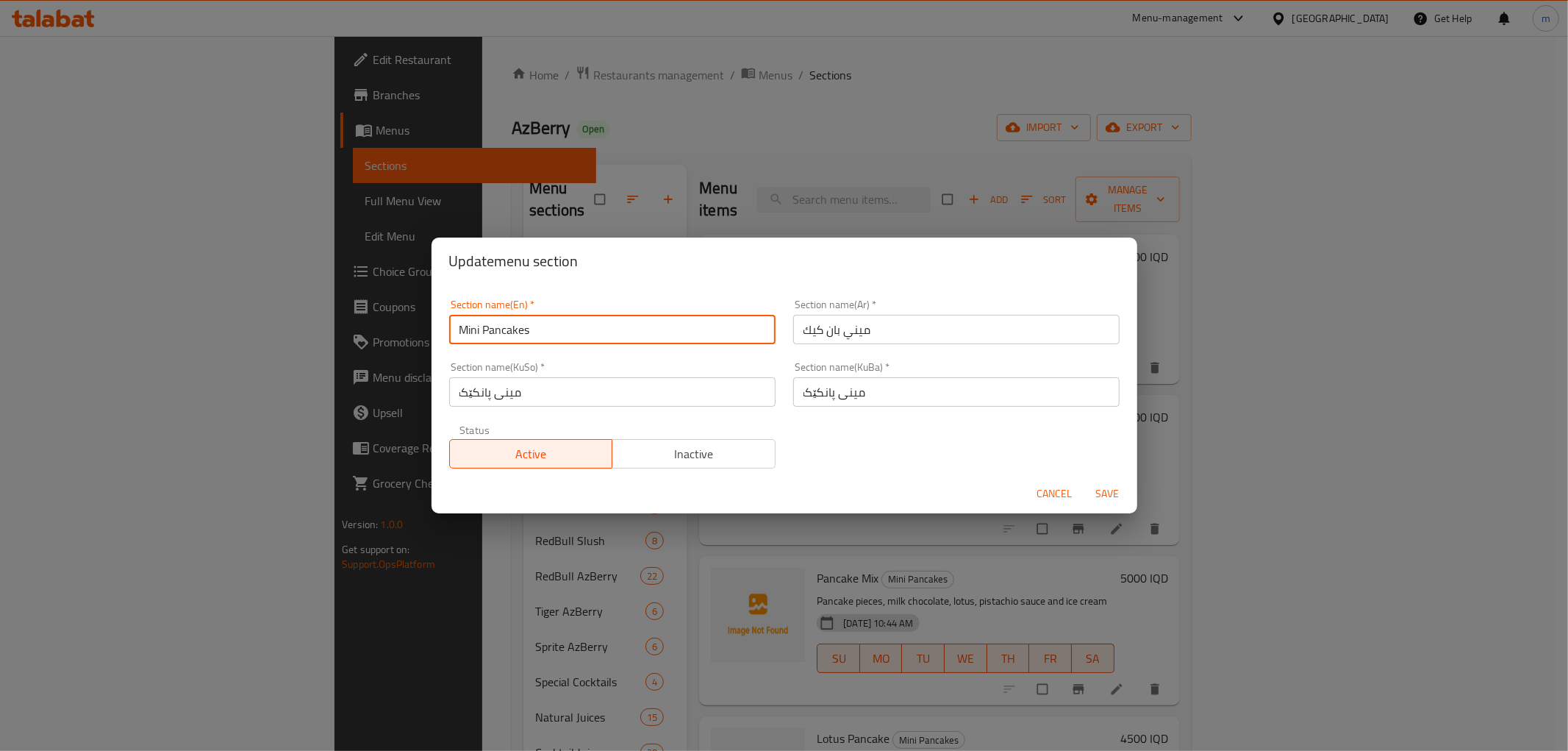
click at [725, 323] on input "Mini Pancakes" at bounding box center [613, 329] width 326 height 29
click at [1031, 482] on div "Cancel Save" at bounding box center [784, 494] width 706 height 39
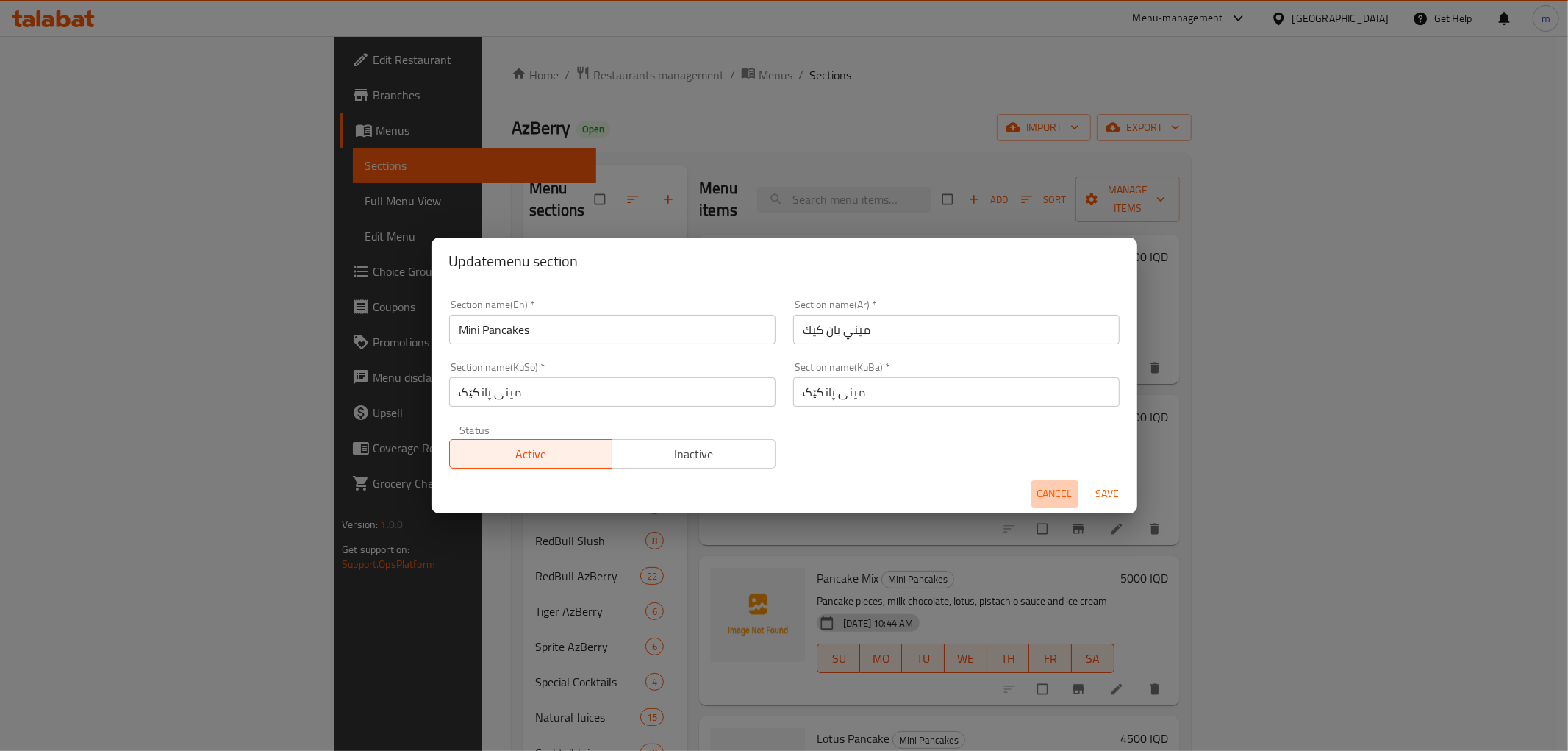
click at [1049, 481] on button "Cancel" at bounding box center [1055, 494] width 47 height 27
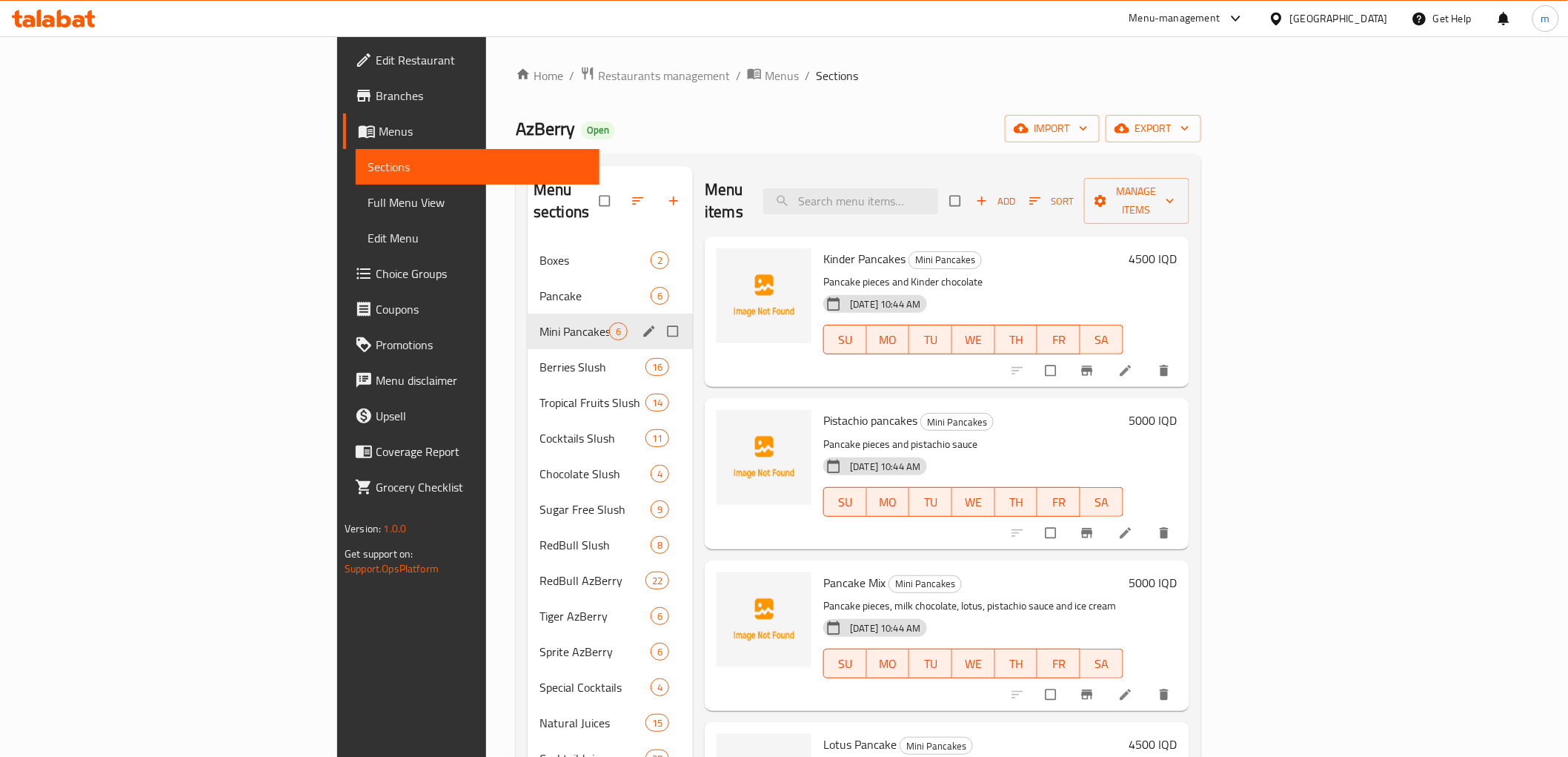
click at [1133, 363] on icon at bounding box center [1126, 370] width 15 height 15
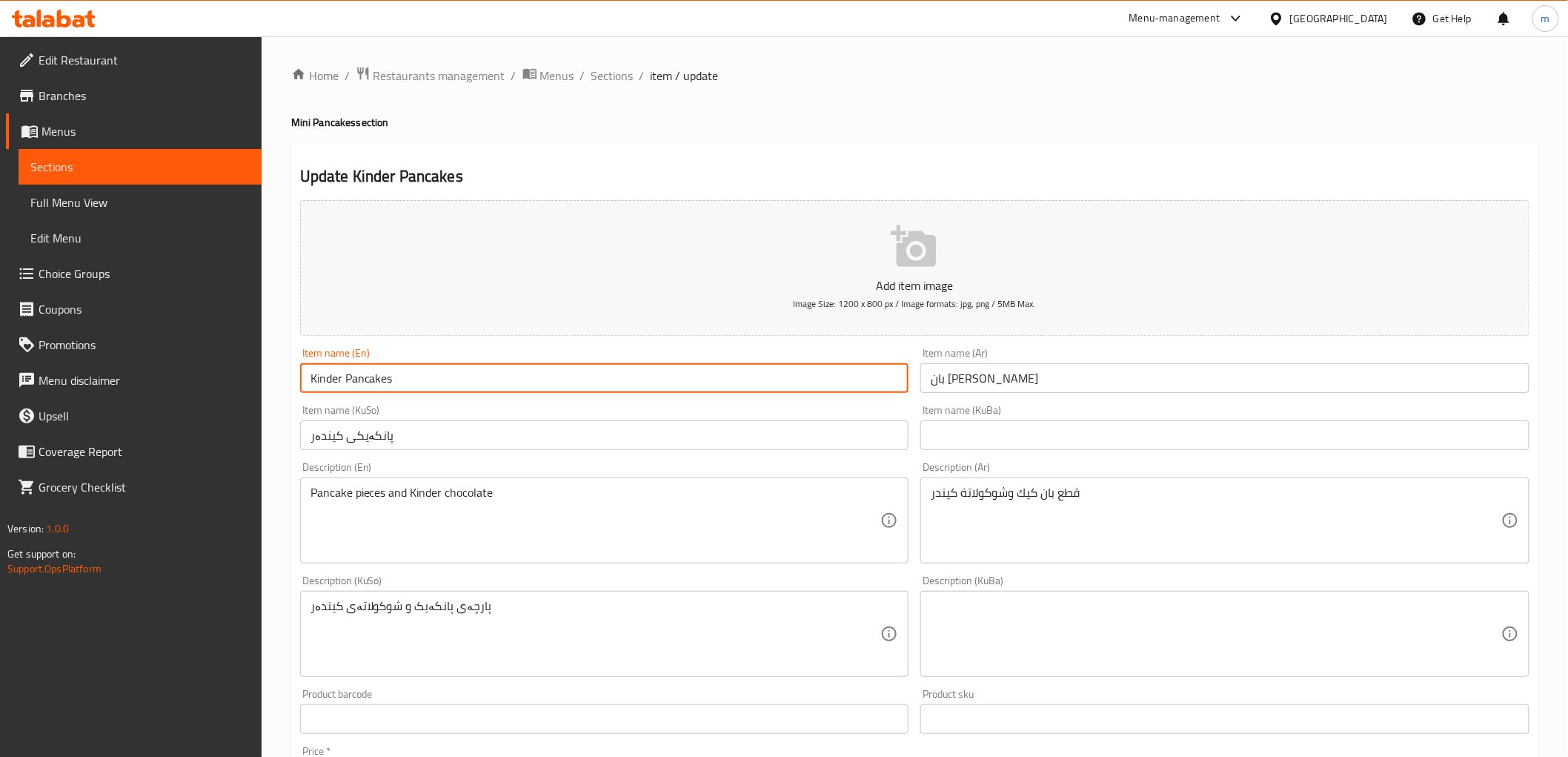
click at [388, 378] on input "Kinder Pancakes" at bounding box center [605, 378] width 610 height 30
paste input "Mini"
type input "Kinder Mini Pancakes"
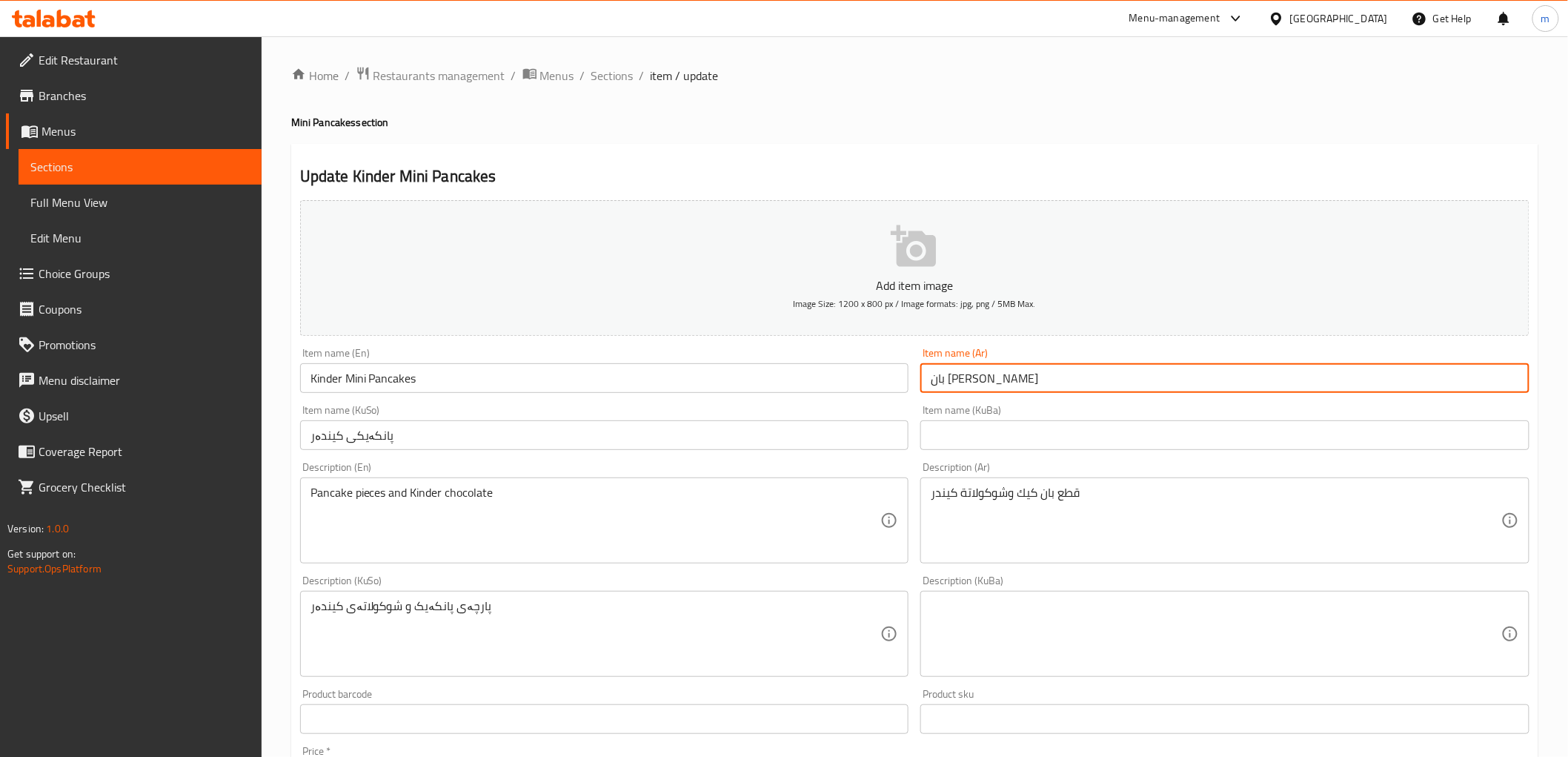
drag, startPoint x: 1014, startPoint y: 382, endPoint x: 962, endPoint y: 382, distance: 52.0
click at [962, 382] on input "بان كيك كيندر" at bounding box center [1225, 378] width 610 height 30
paste input "ميني"
type input "ميني بان كيك كيندر"
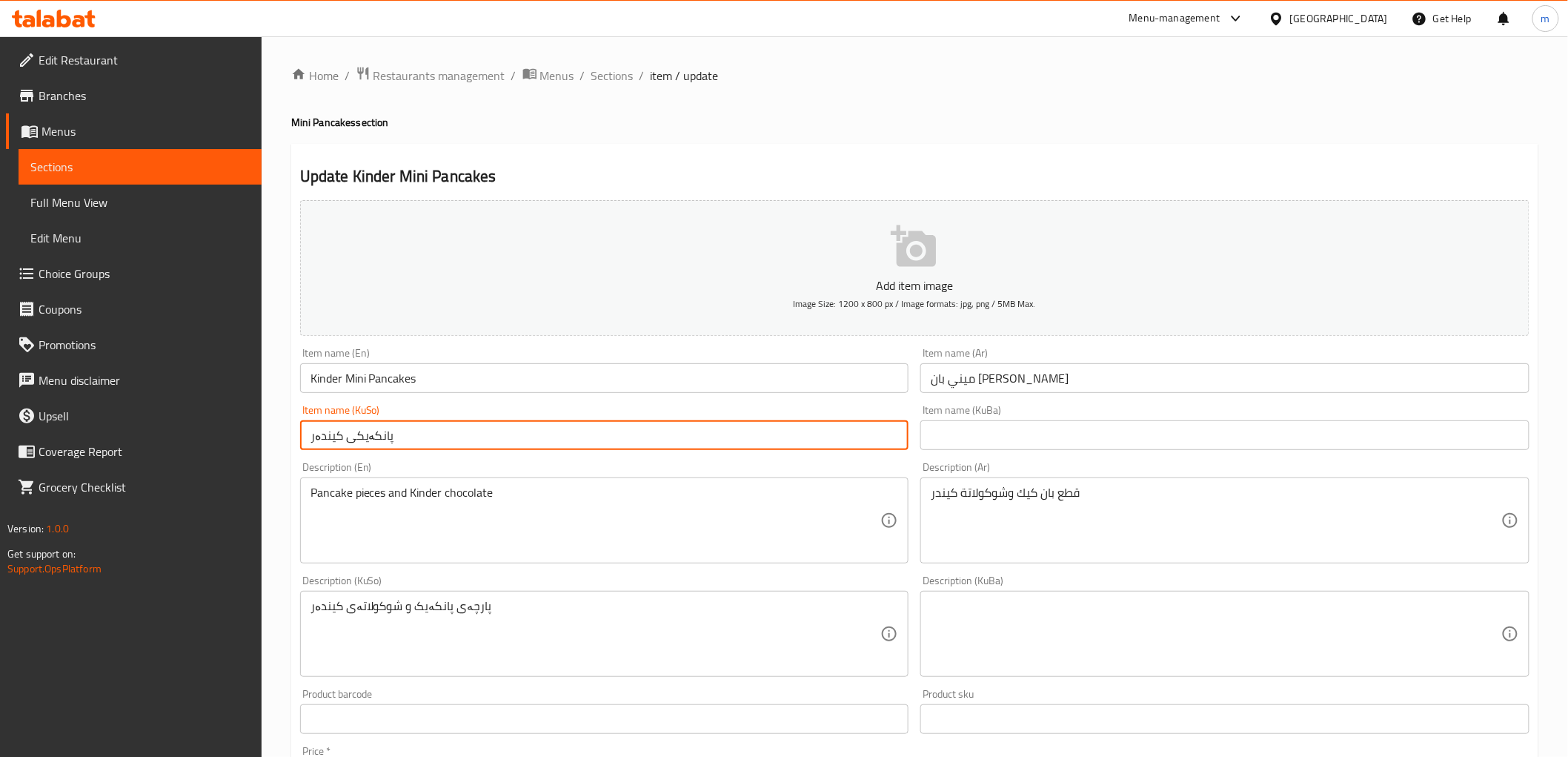
click at [376, 437] on input "پانکەیکی کیندەر" at bounding box center [605, 435] width 610 height 30
paste input "ینی پانکێک"
drag, startPoint x: 409, startPoint y: 438, endPoint x: 345, endPoint y: 440, distance: 64.0
click at [345, 440] on input "مینی پانکێکی کیندەر" at bounding box center [605, 435] width 610 height 30
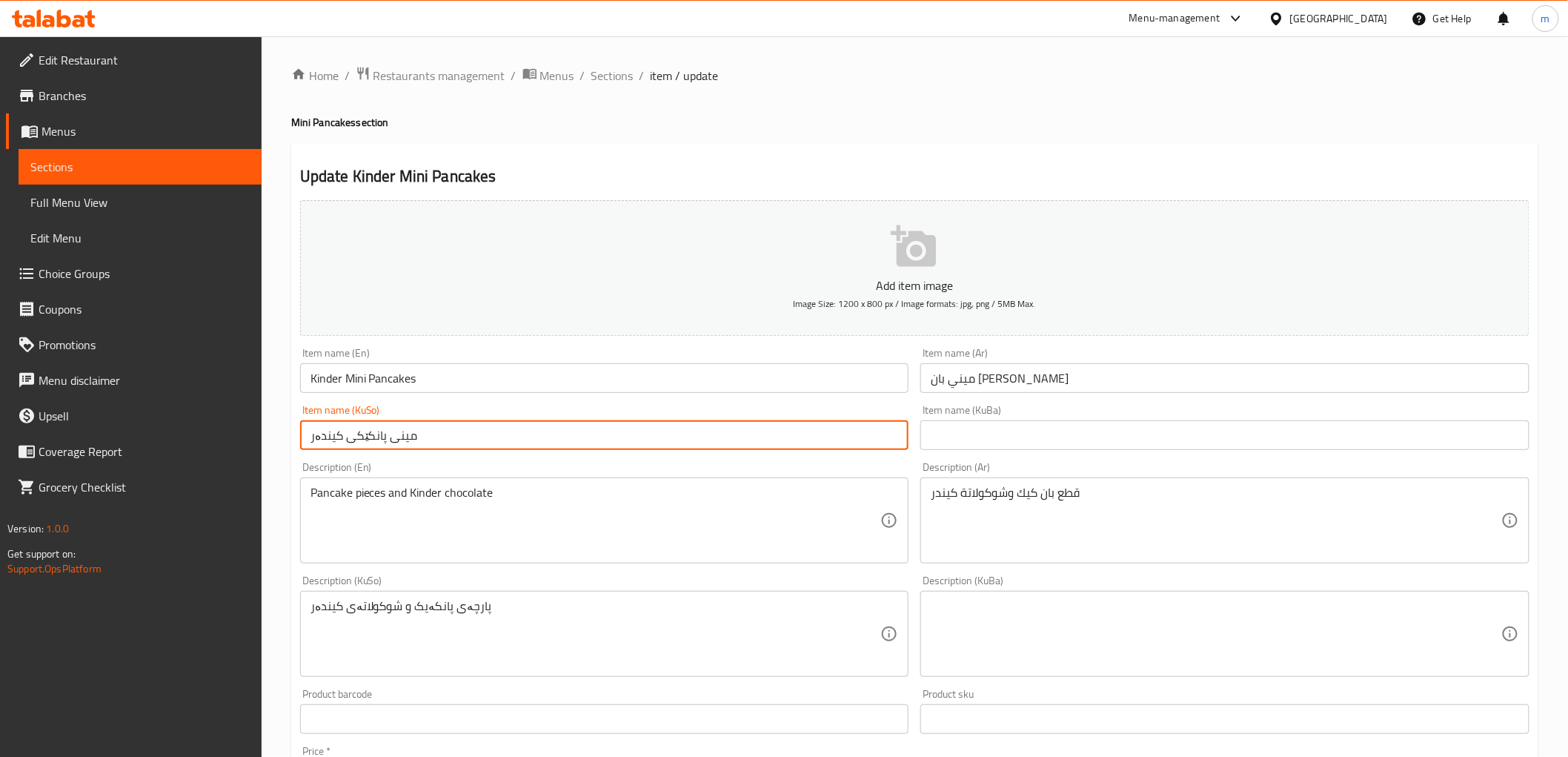
drag, startPoint x: 429, startPoint y: 432, endPoint x: 339, endPoint y: 432, distance: 90.0
click at [339, 432] on input "مینی پانکێکی کیندەر" at bounding box center [605, 435] width 610 height 30
type input "مینی پانکێکی کیندەر"
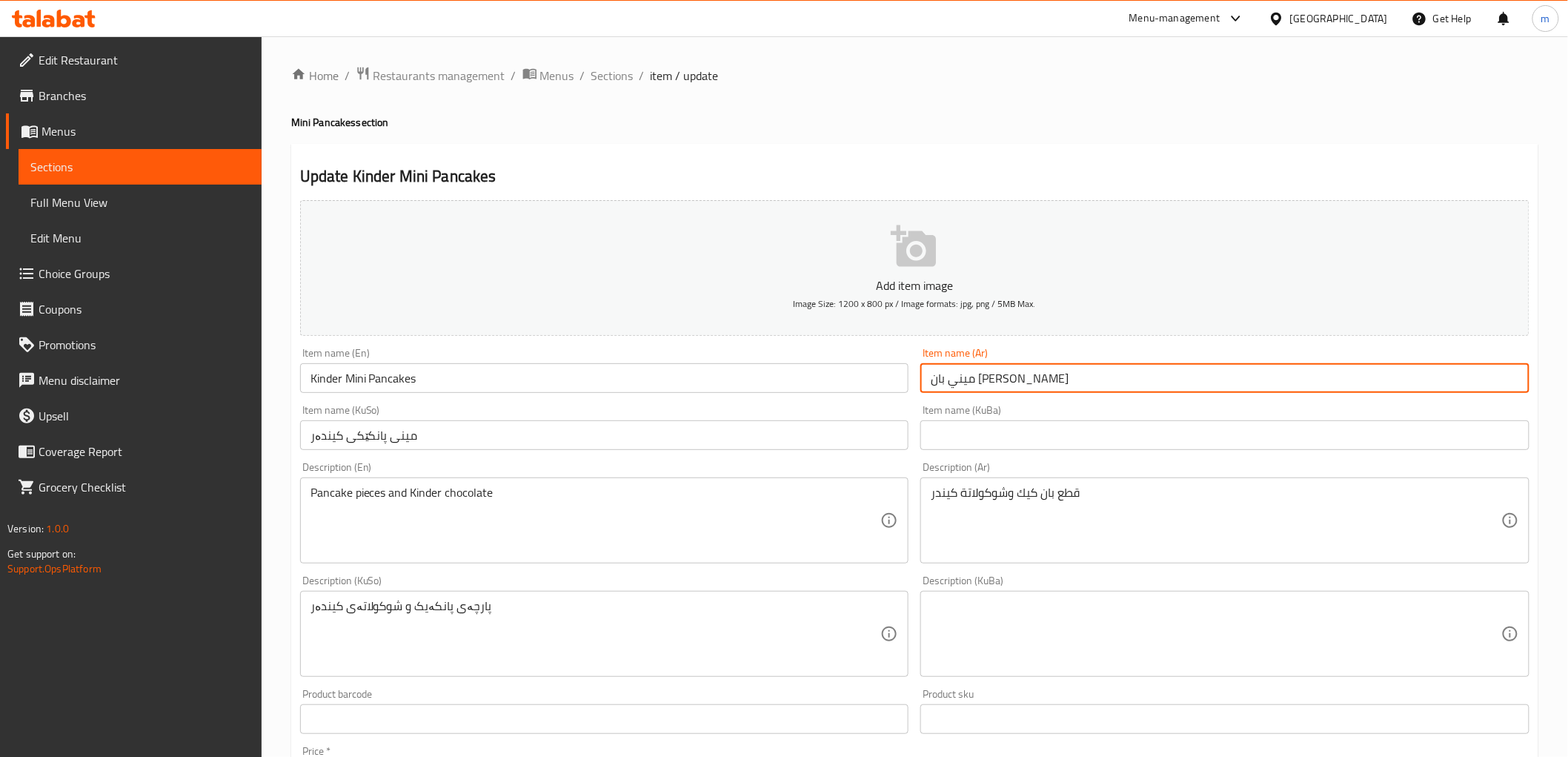
drag, startPoint x: 1036, startPoint y: 382, endPoint x: 957, endPoint y: 384, distance: 79.0
click at [957, 384] on input "ميني بان كيك كيندر" at bounding box center [1225, 378] width 610 height 30
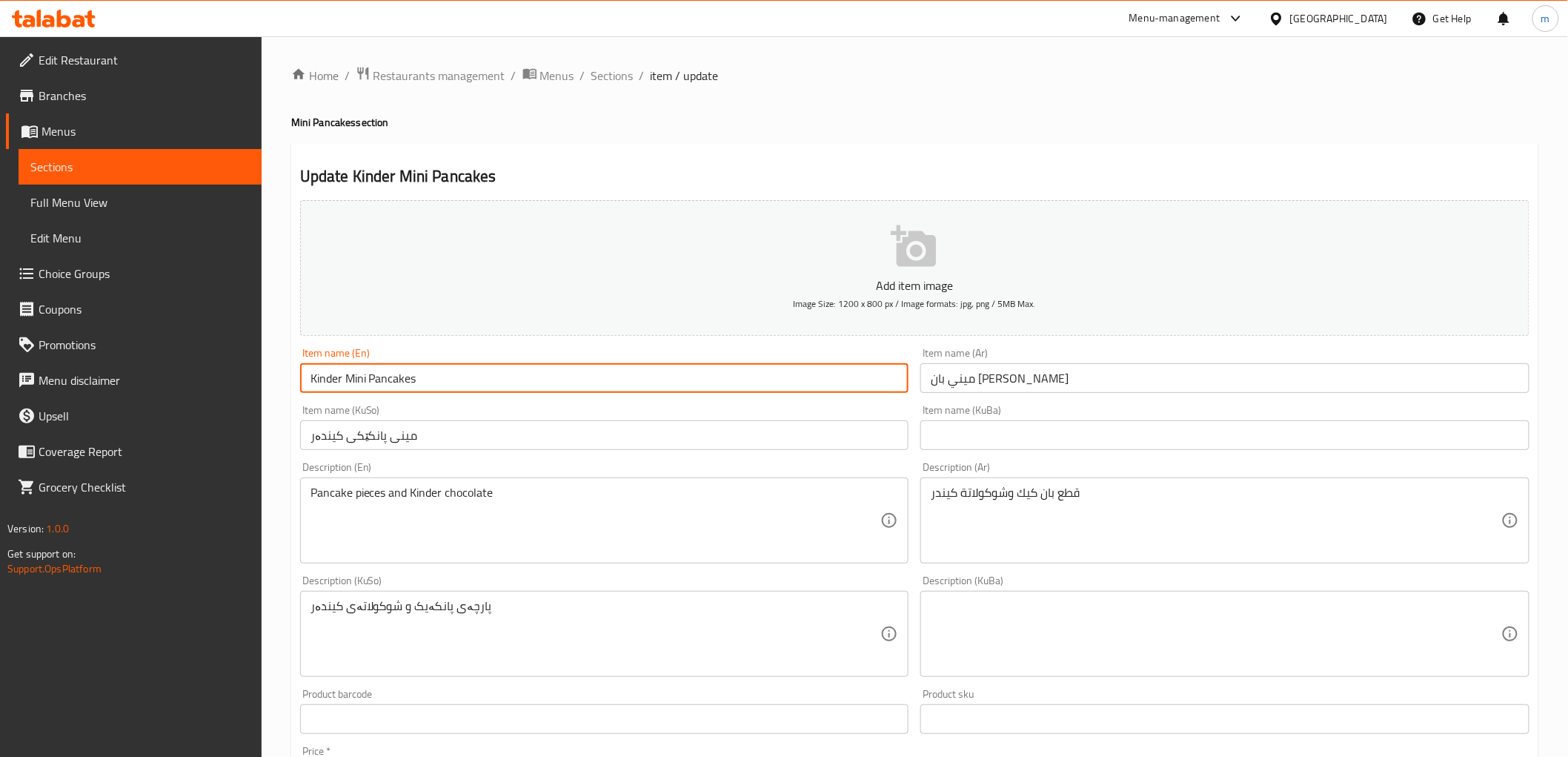
drag, startPoint x: 426, startPoint y: 379, endPoint x: 349, endPoint y: 376, distance: 77.1
click at [349, 376] on input "Kinder Mini Pancakes" at bounding box center [605, 378] width 610 height 30
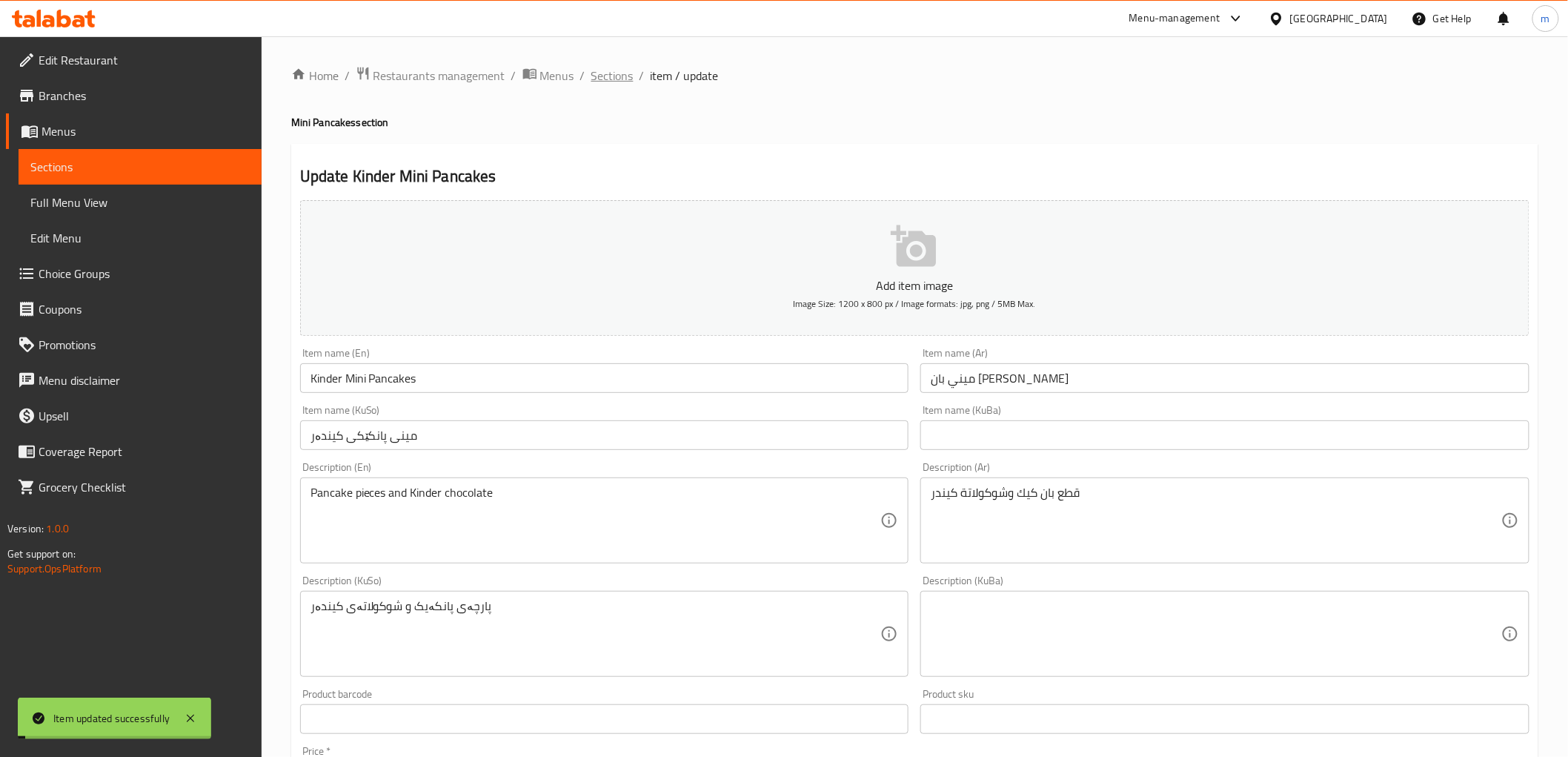
click at [606, 75] on span "Sections" at bounding box center [613, 75] width 43 height 18
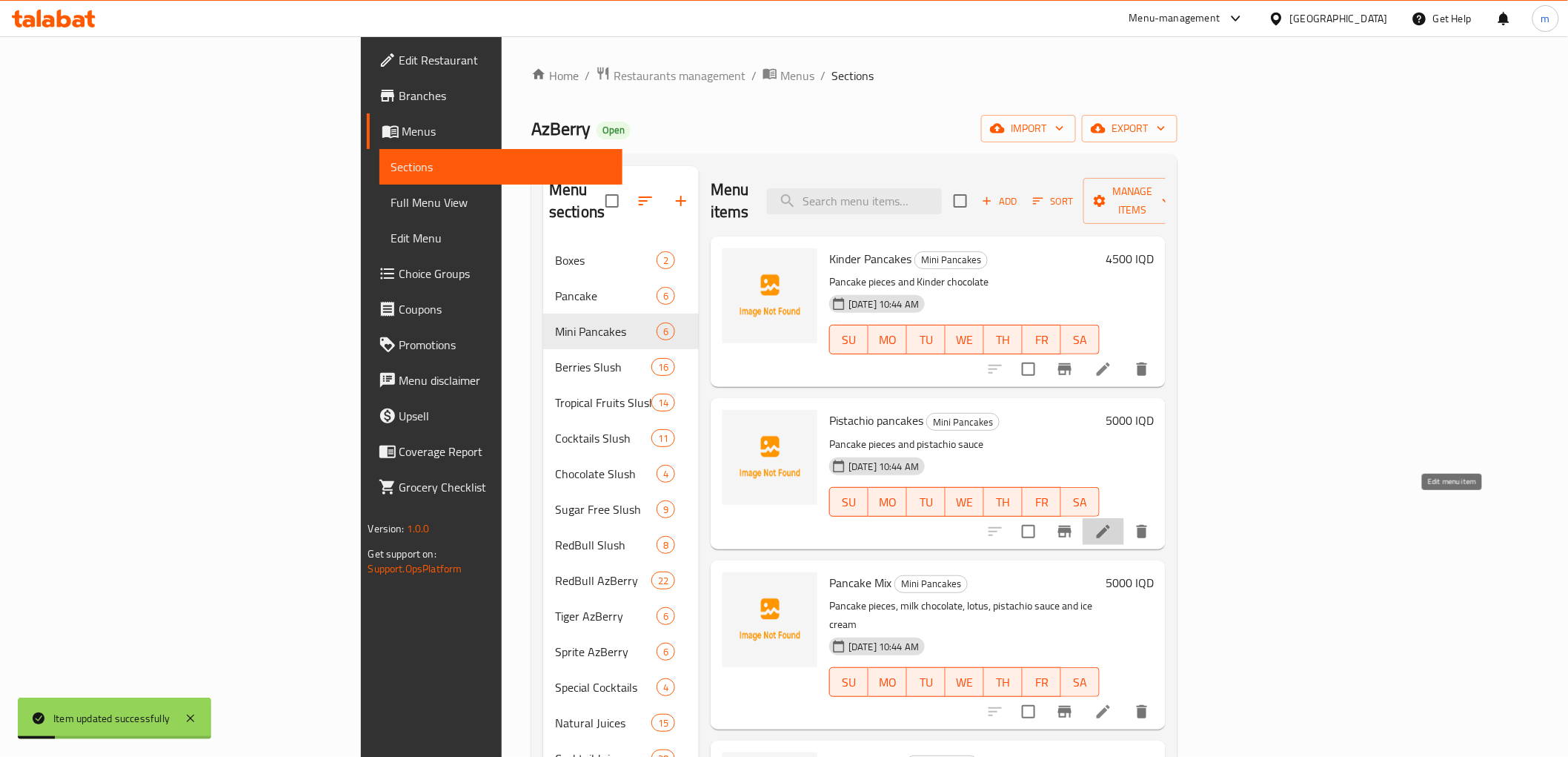
click at [1113, 522] on icon at bounding box center [1104, 531] width 18 height 18
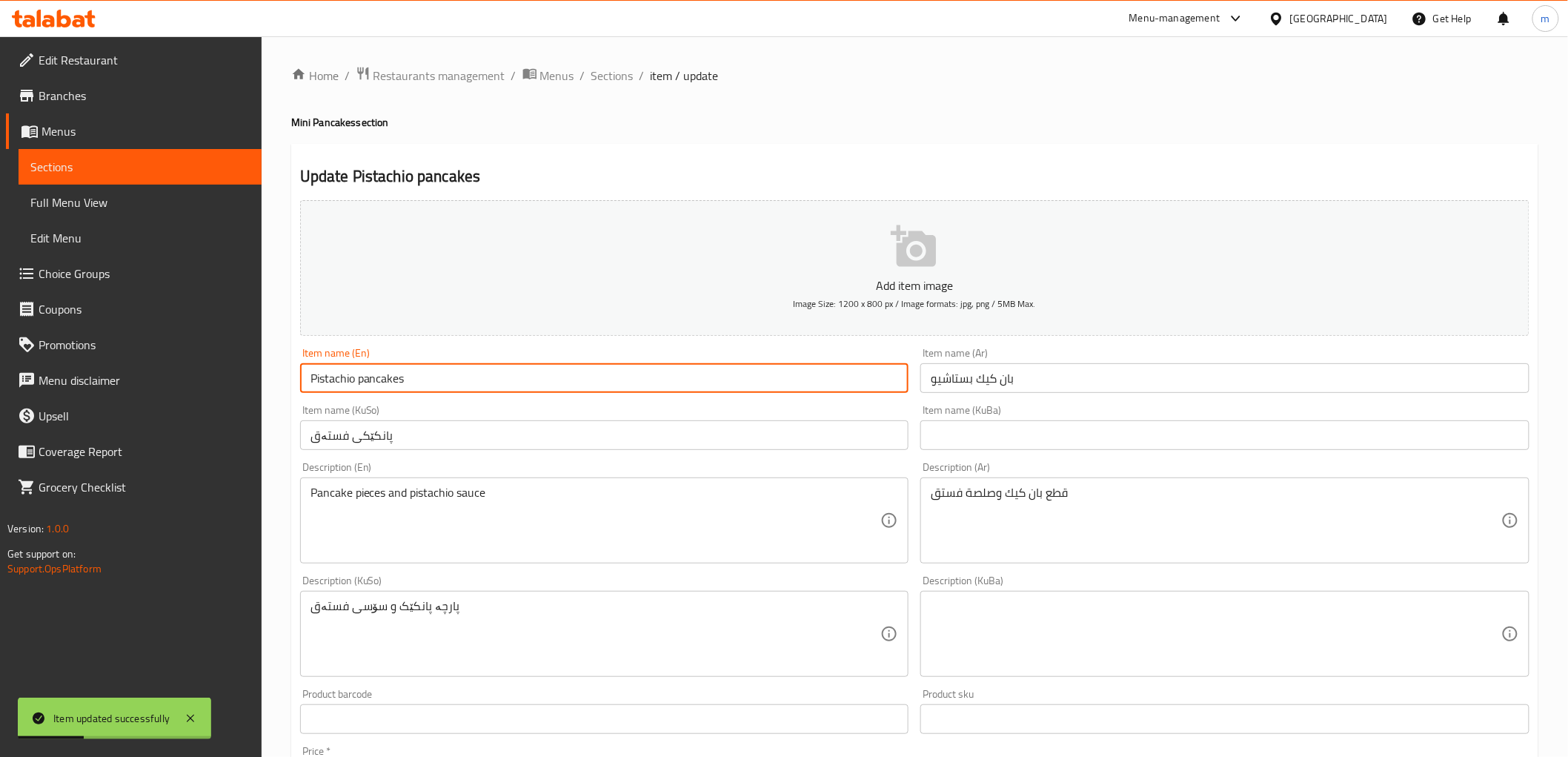
click at [405, 380] on input "Pistachio pancakes" at bounding box center [605, 378] width 610 height 30
click at [397, 379] on input "Pistachio pancakes" at bounding box center [605, 378] width 610 height 30
paste input "Mini P"
type input "Pistachio Mini Pancakes"
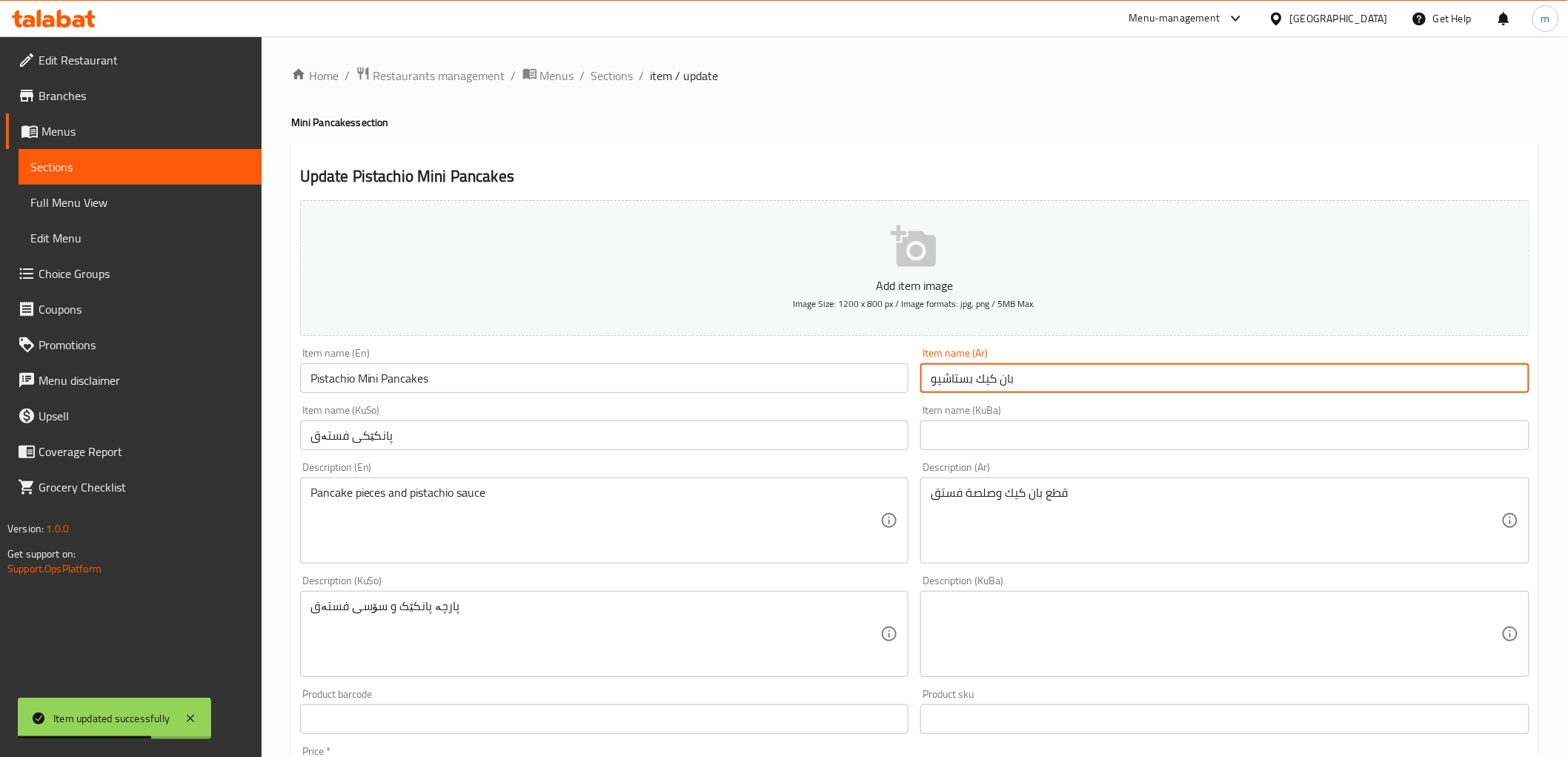
drag, startPoint x: 1020, startPoint y: 380, endPoint x: 974, endPoint y: 383, distance: 46.1
click at [974, 383] on input "بان كيك بستاشيو" at bounding box center [1225, 378] width 610 height 30
paste input "ميني"
type input "ميني بان كيك بستاشيو"
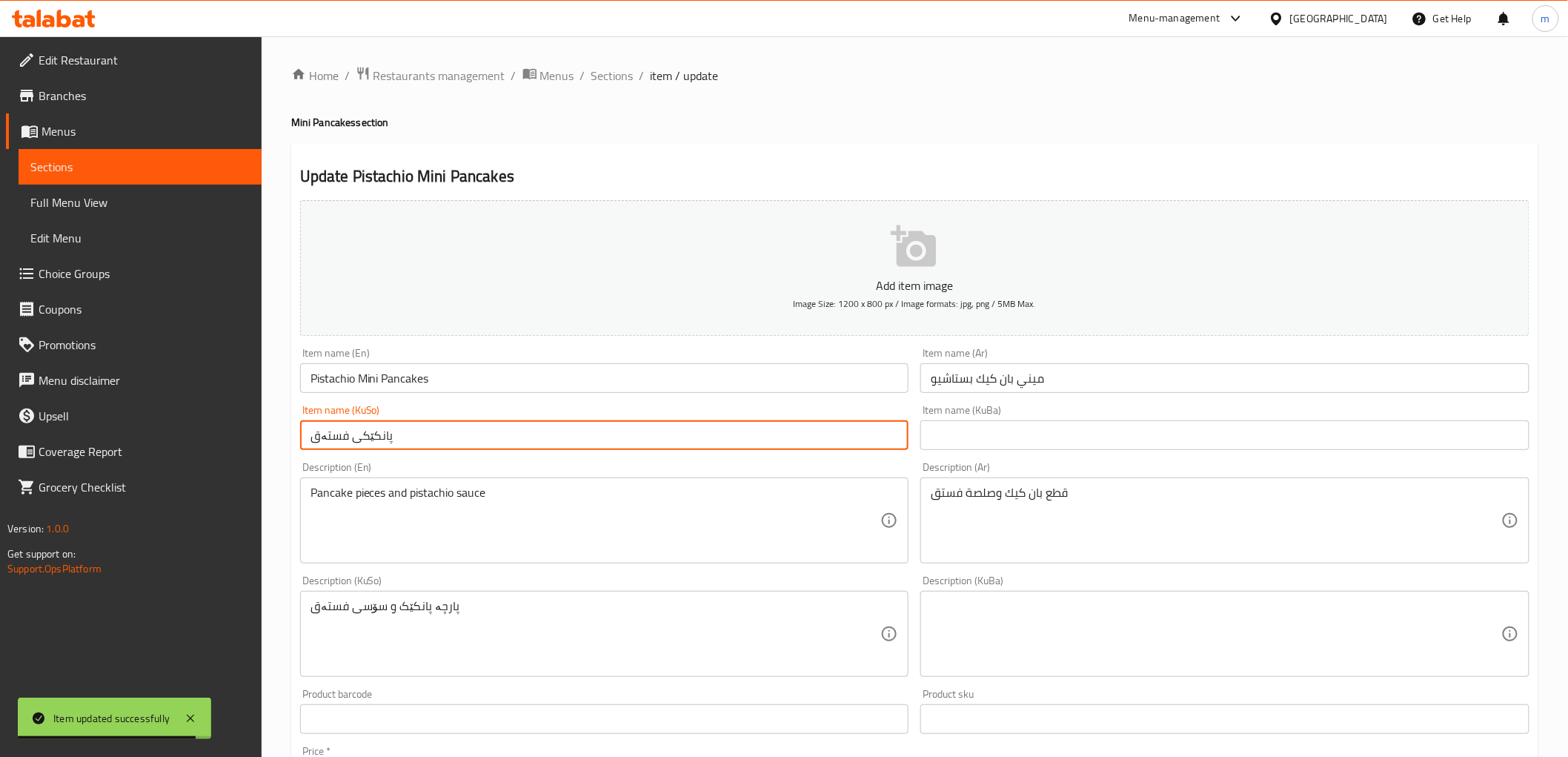
click at [370, 446] on input "پانکێکی فستەق" at bounding box center [605, 435] width 610 height 30
click at [379, 434] on input "پانکێکی فستەق" at bounding box center [605, 435] width 610 height 30
click at [385, 441] on input "پانکێکی فستەق" at bounding box center [605, 435] width 610 height 30
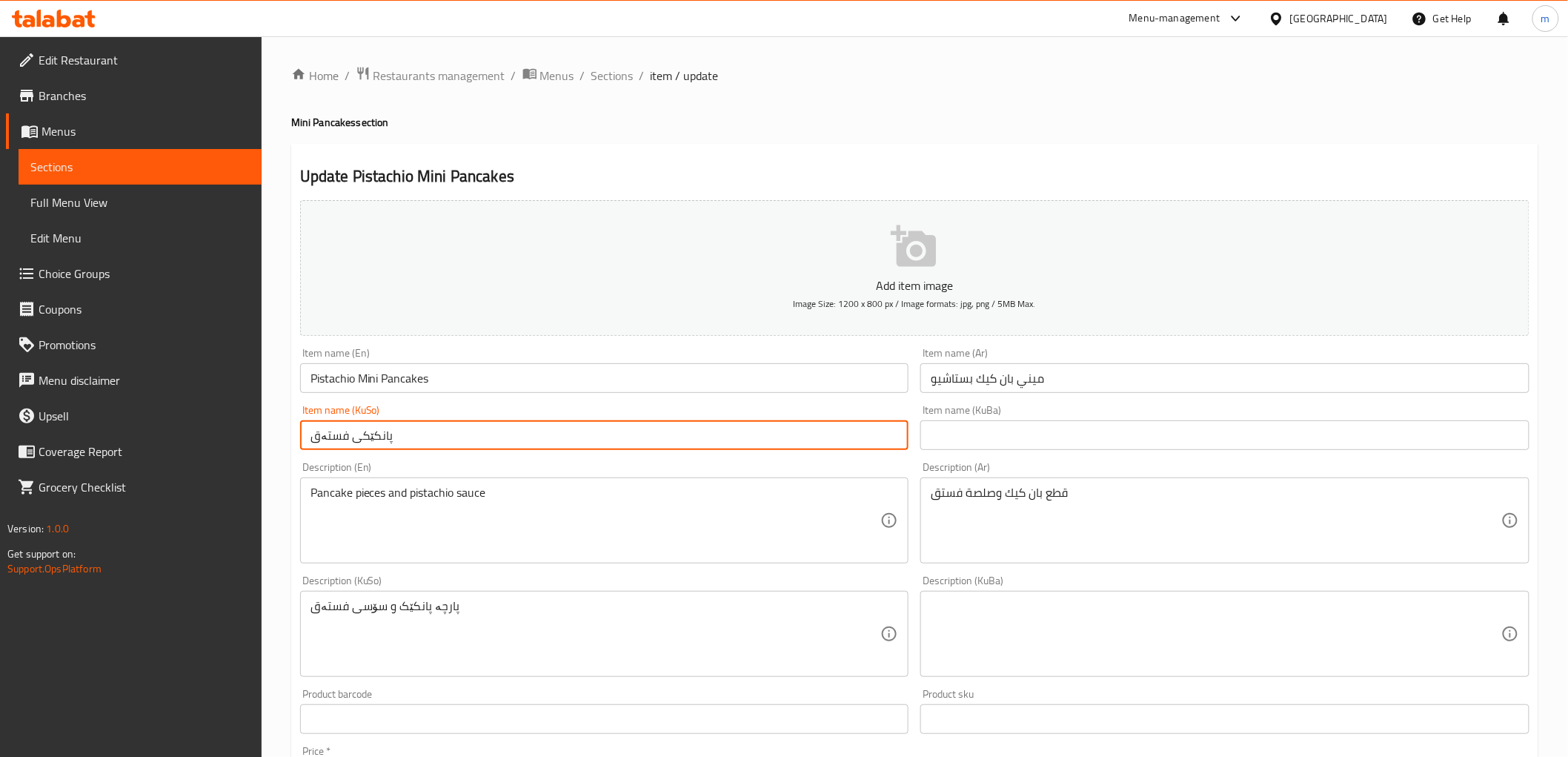
paste input "مینی"
type input "مینی پانکێکی فستەق"
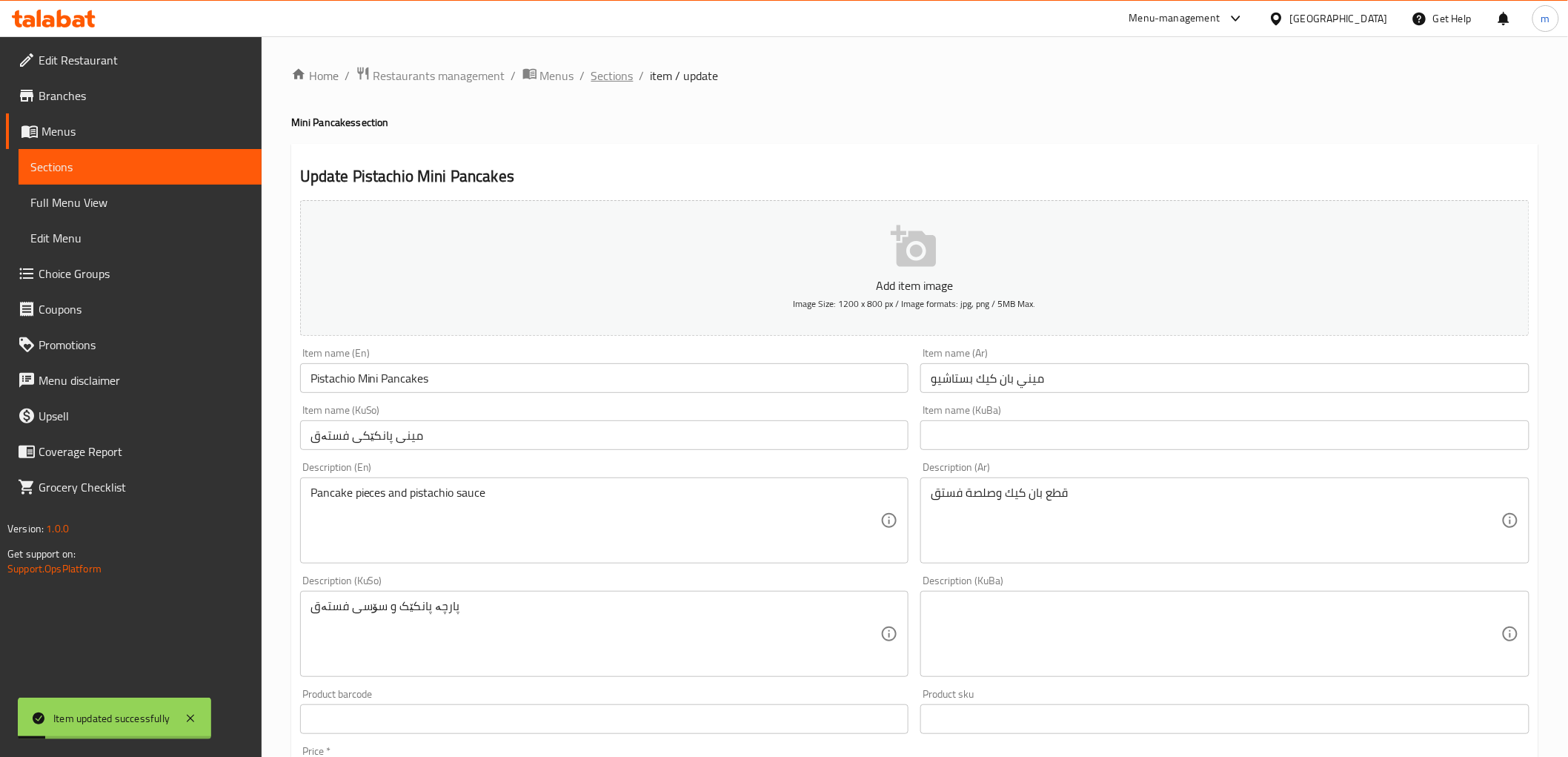
click at [598, 70] on span "Sections" at bounding box center [613, 75] width 43 height 18
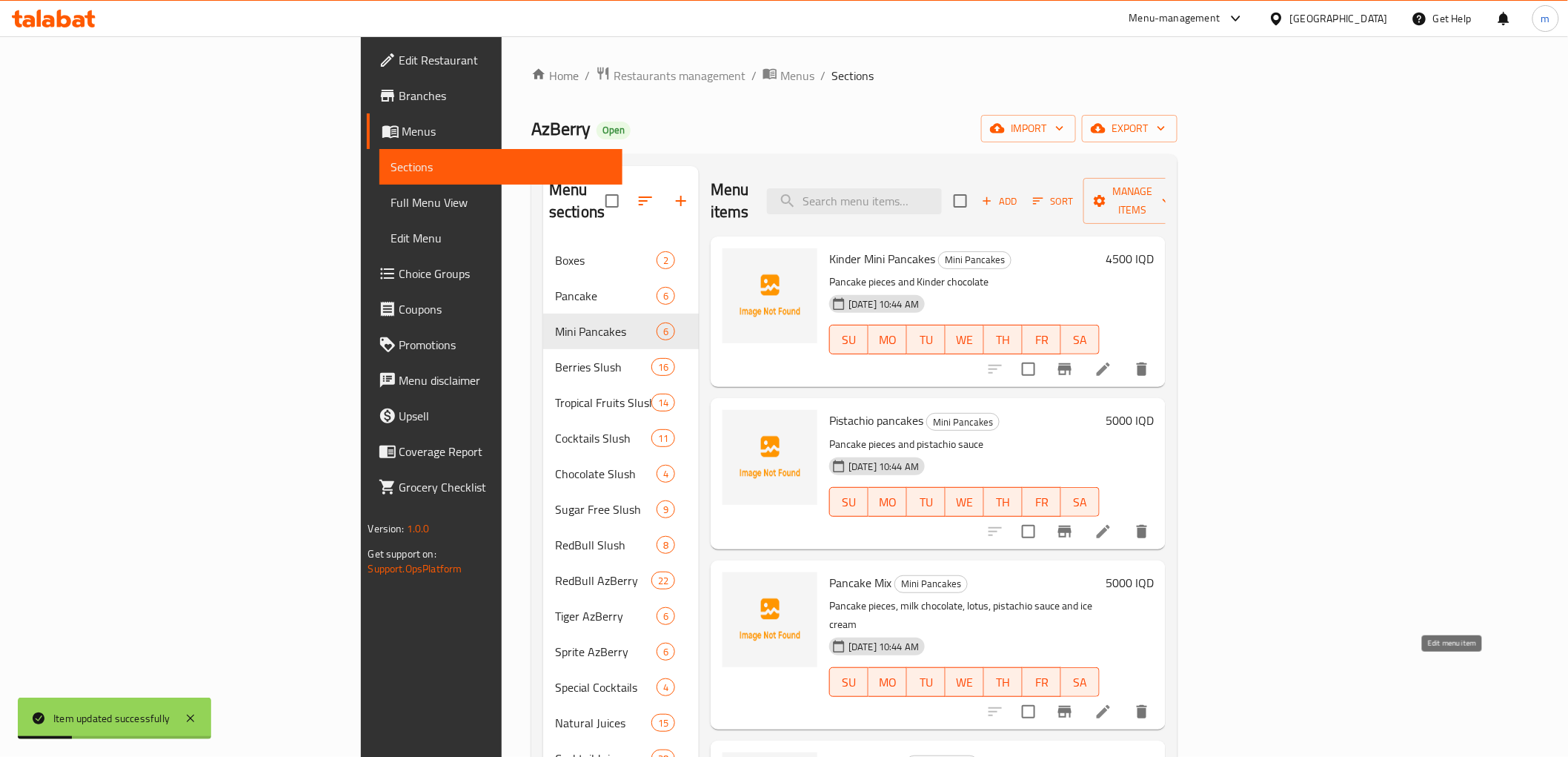
click at [1113, 703] on icon at bounding box center [1104, 711] width 18 height 18
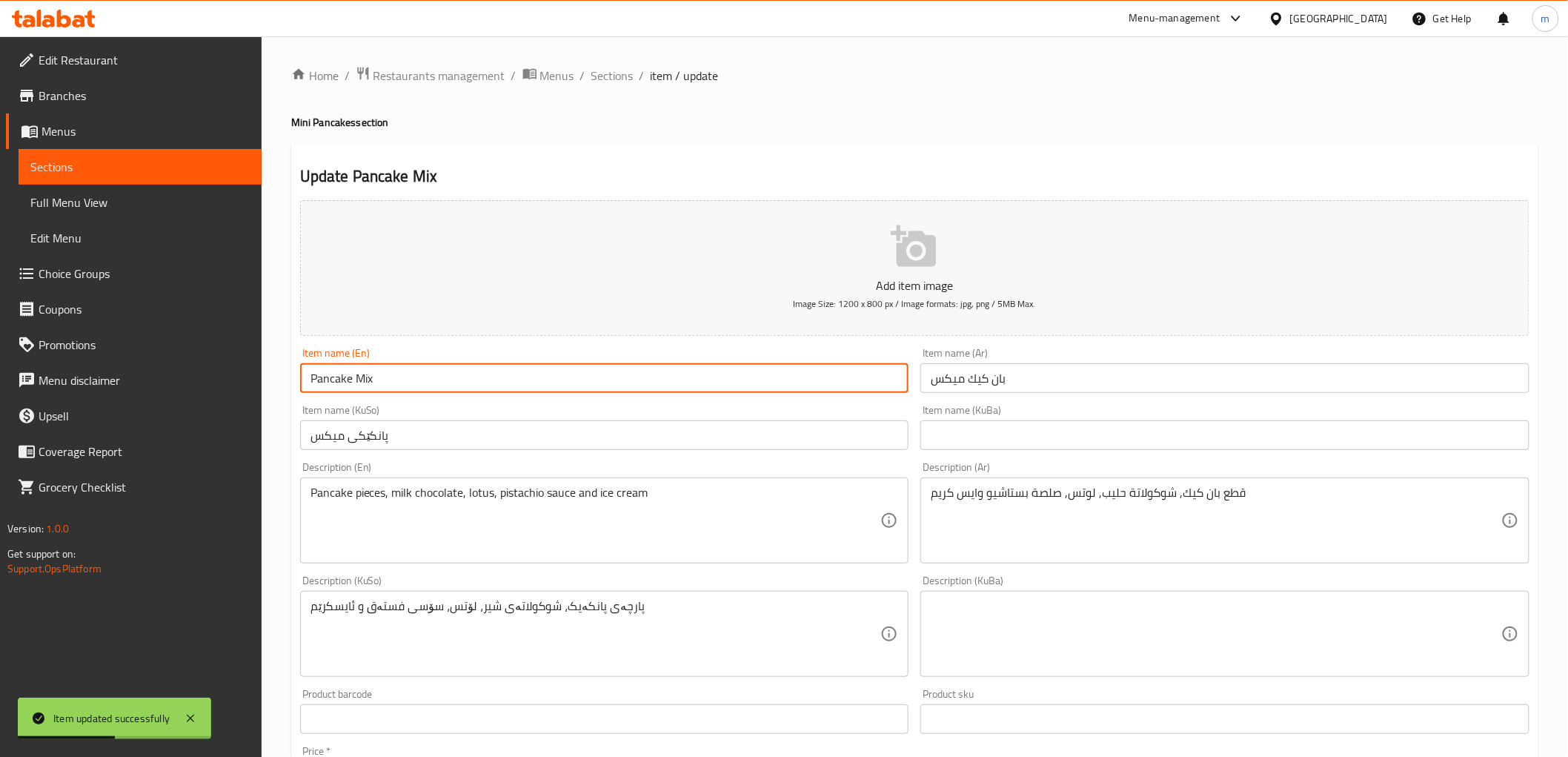
click at [336, 388] on input "Pancake Mix" at bounding box center [605, 378] width 610 height 30
paste input "Mini Pancakes"
type input "Mini Pancakes Mix"
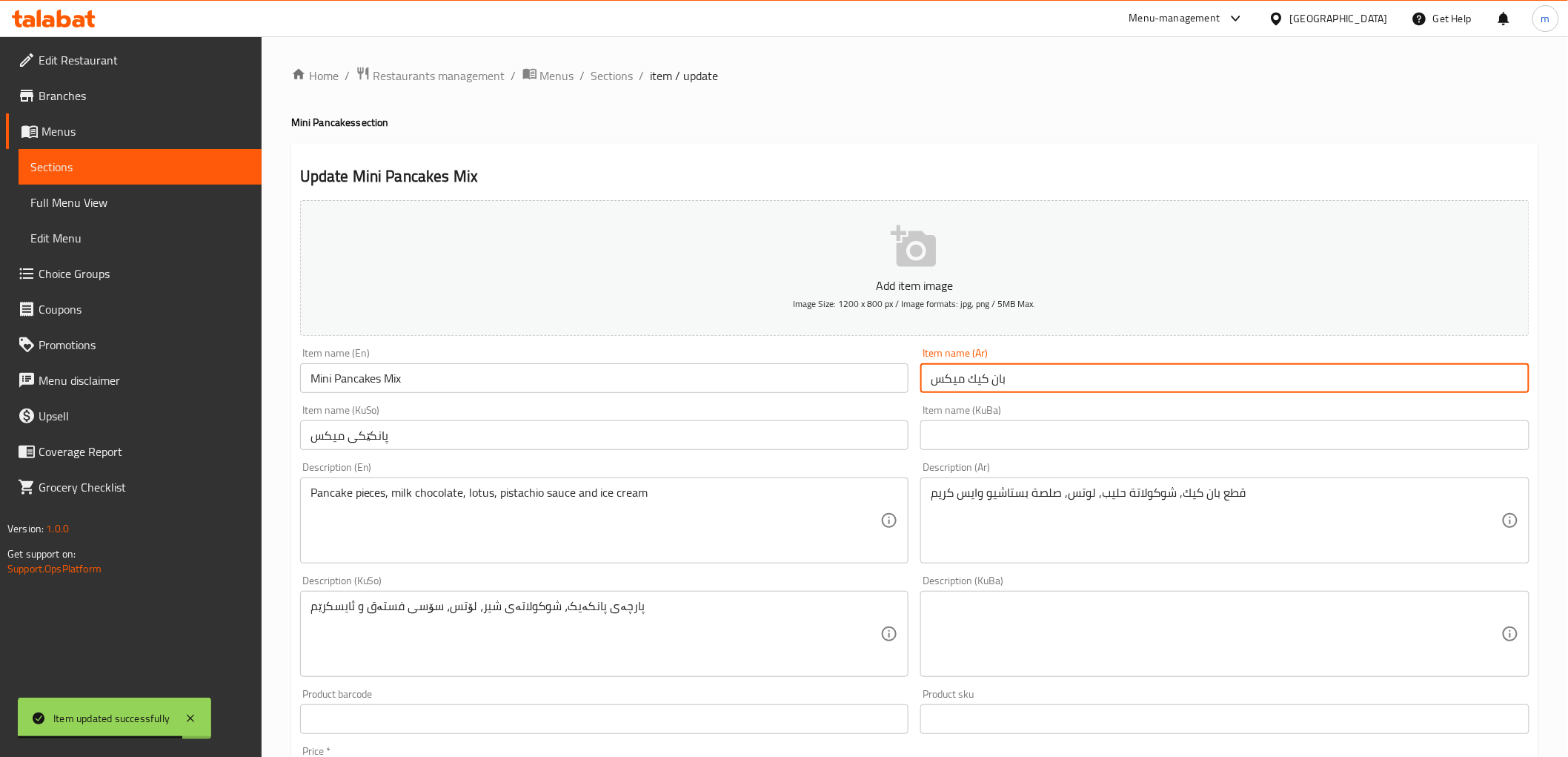
drag, startPoint x: 1020, startPoint y: 386, endPoint x: 965, endPoint y: 378, distance: 55.6
click at [965, 378] on input "بان كيك ميكس" at bounding box center [1225, 378] width 610 height 30
paste input "ميني"
type input "ميني بان كيك ميكس"
click at [371, 438] on input "پانکێکی میکس" at bounding box center [605, 435] width 610 height 30
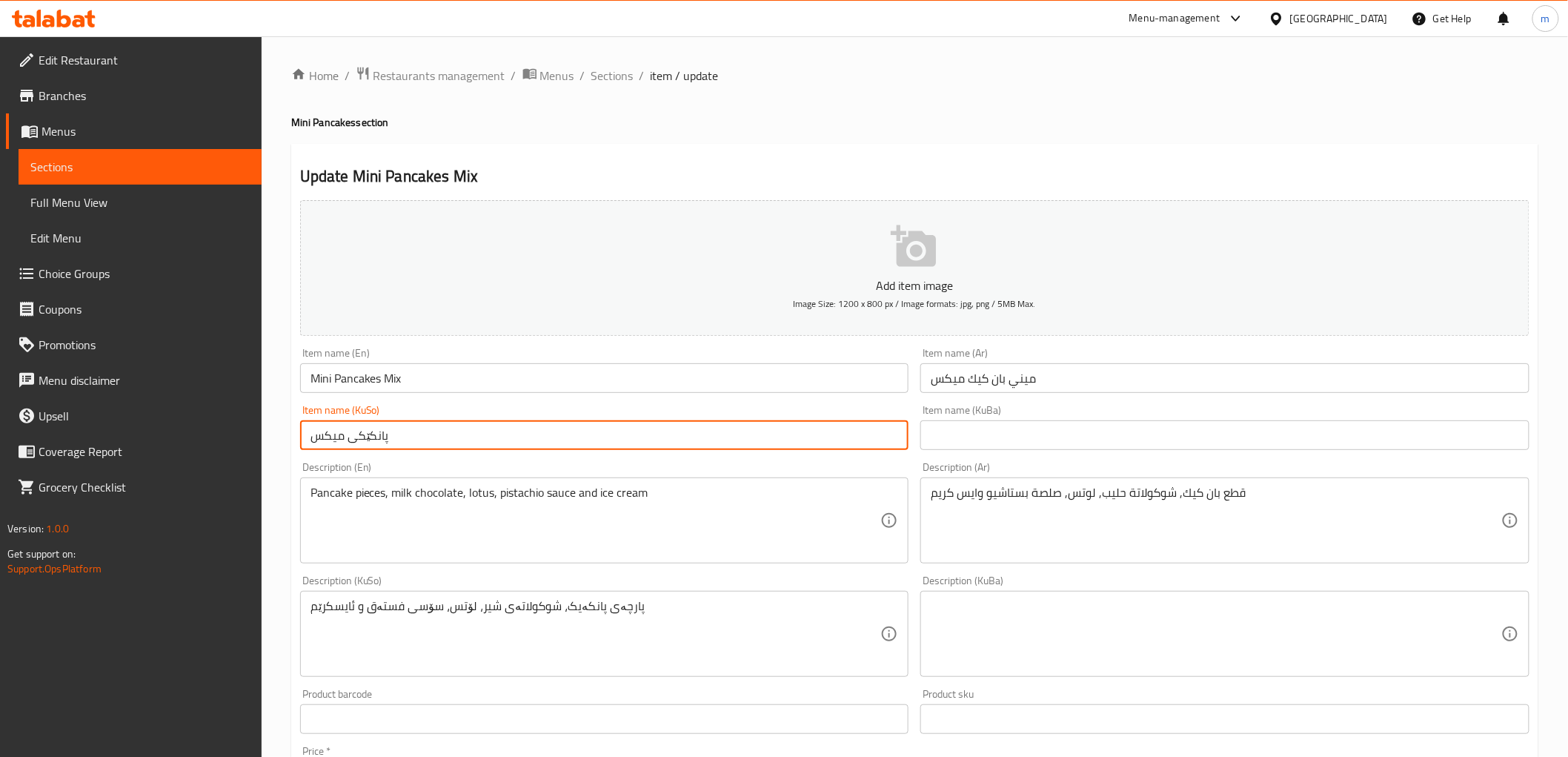
click at [371, 438] on input "پانکێکی میکس" at bounding box center [605, 435] width 610 height 30
paste input "مینی"
type input "مینی پانکێکی میکس"
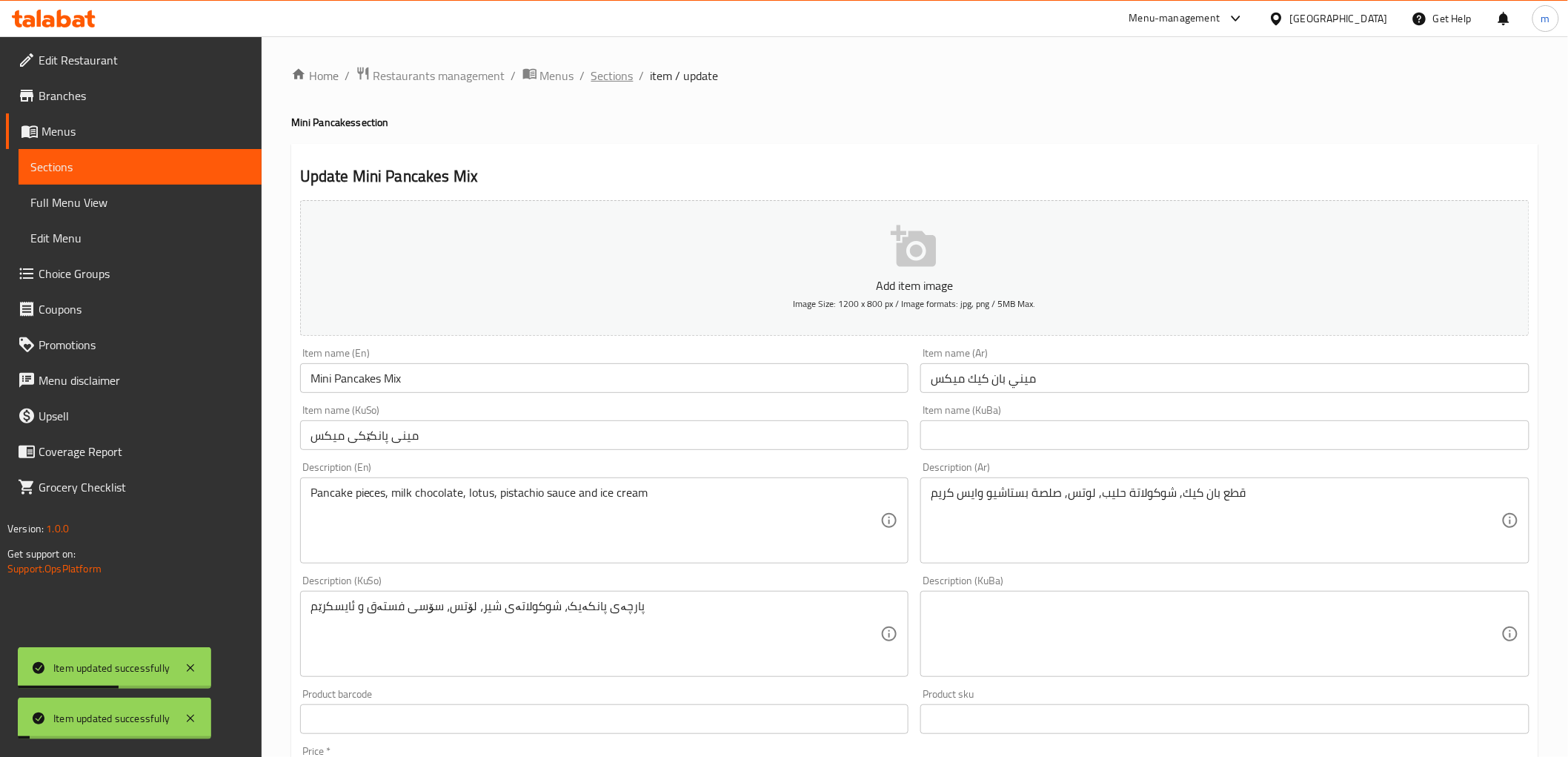
click at [613, 72] on span "Sections" at bounding box center [613, 75] width 43 height 18
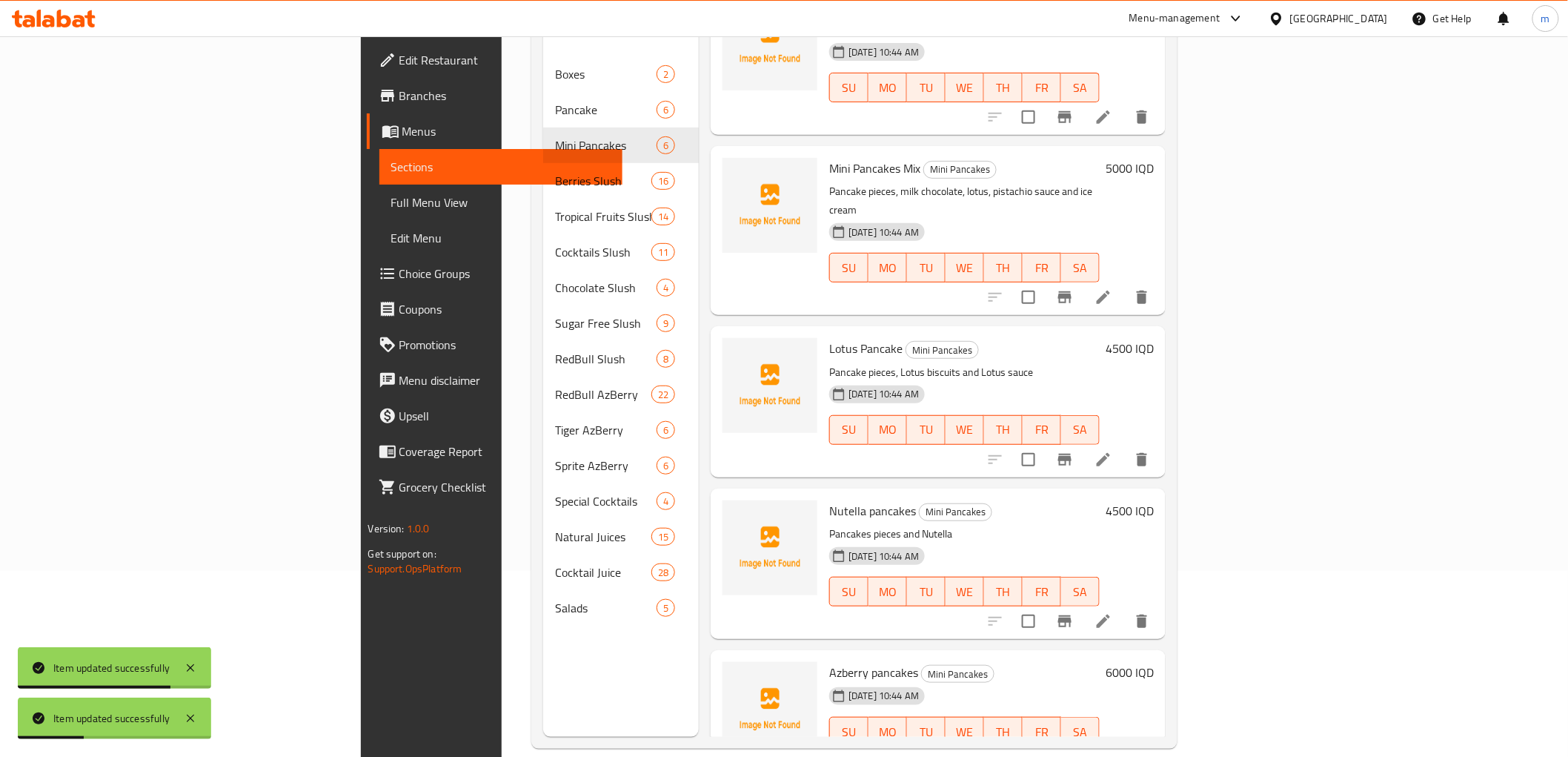
scroll to position [208, 0]
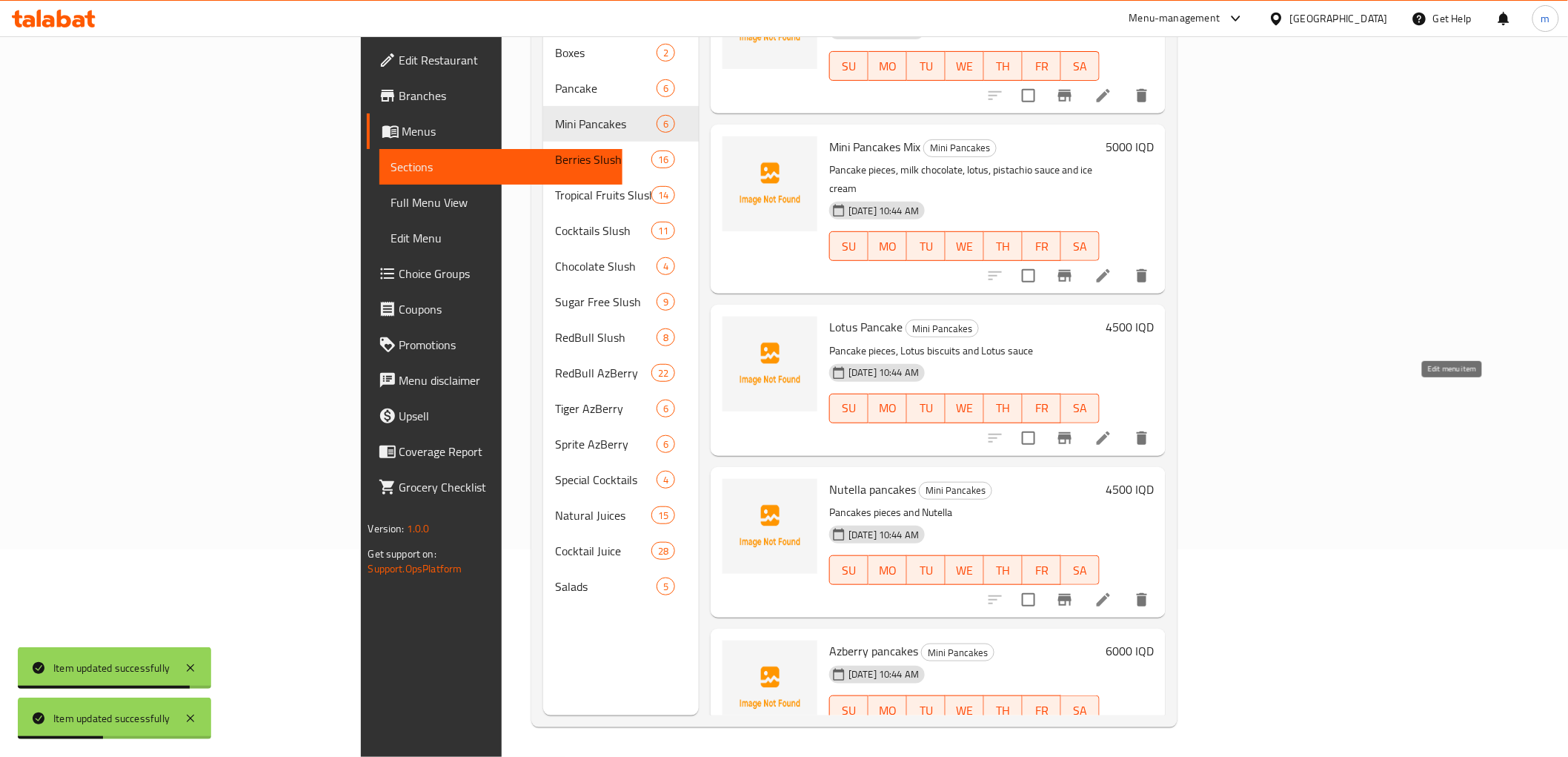
click at [1111, 431] on icon at bounding box center [1103, 437] width 13 height 13
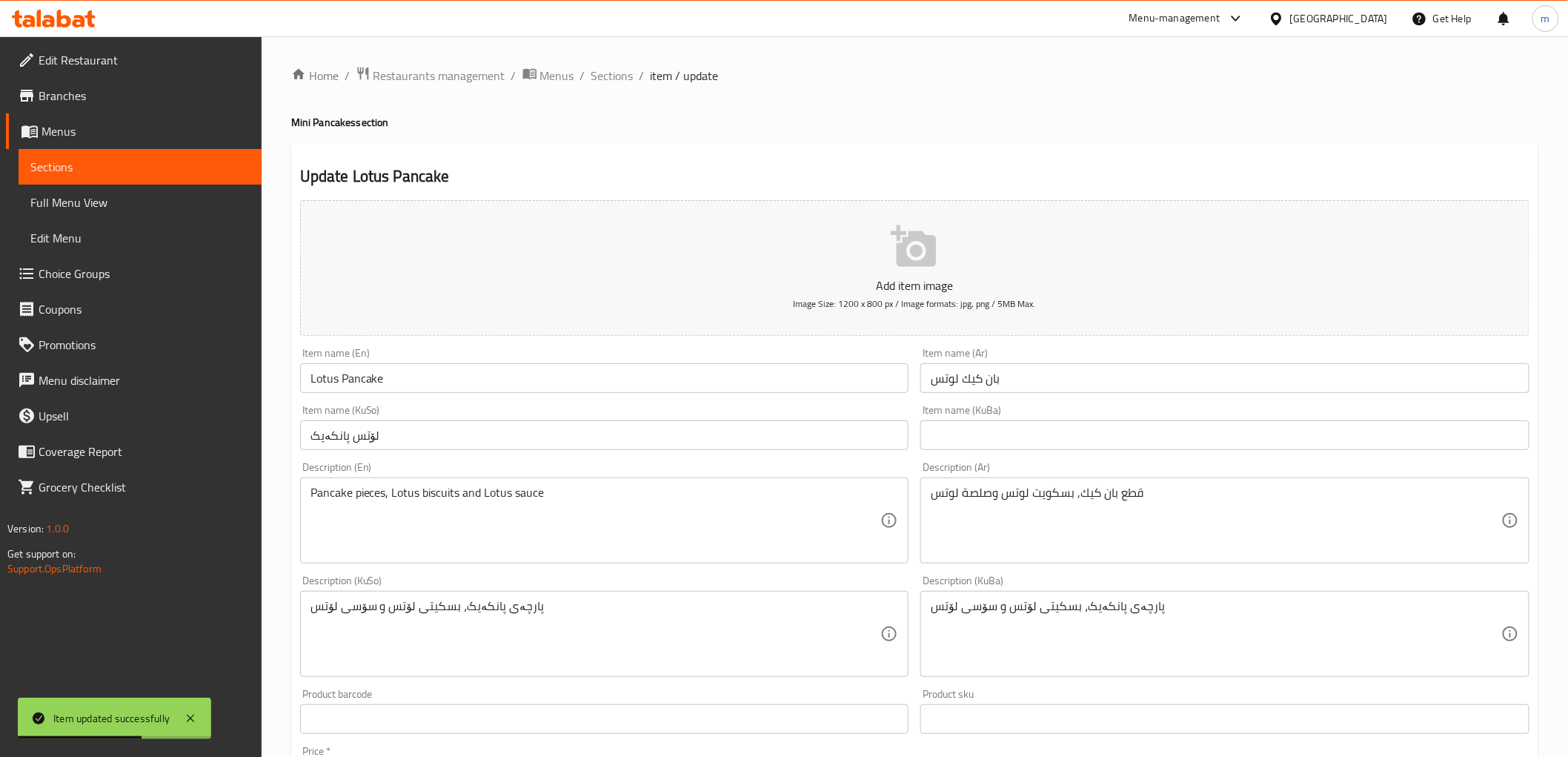
click at [349, 380] on input "Lotus Pancake" at bounding box center [605, 378] width 610 height 30
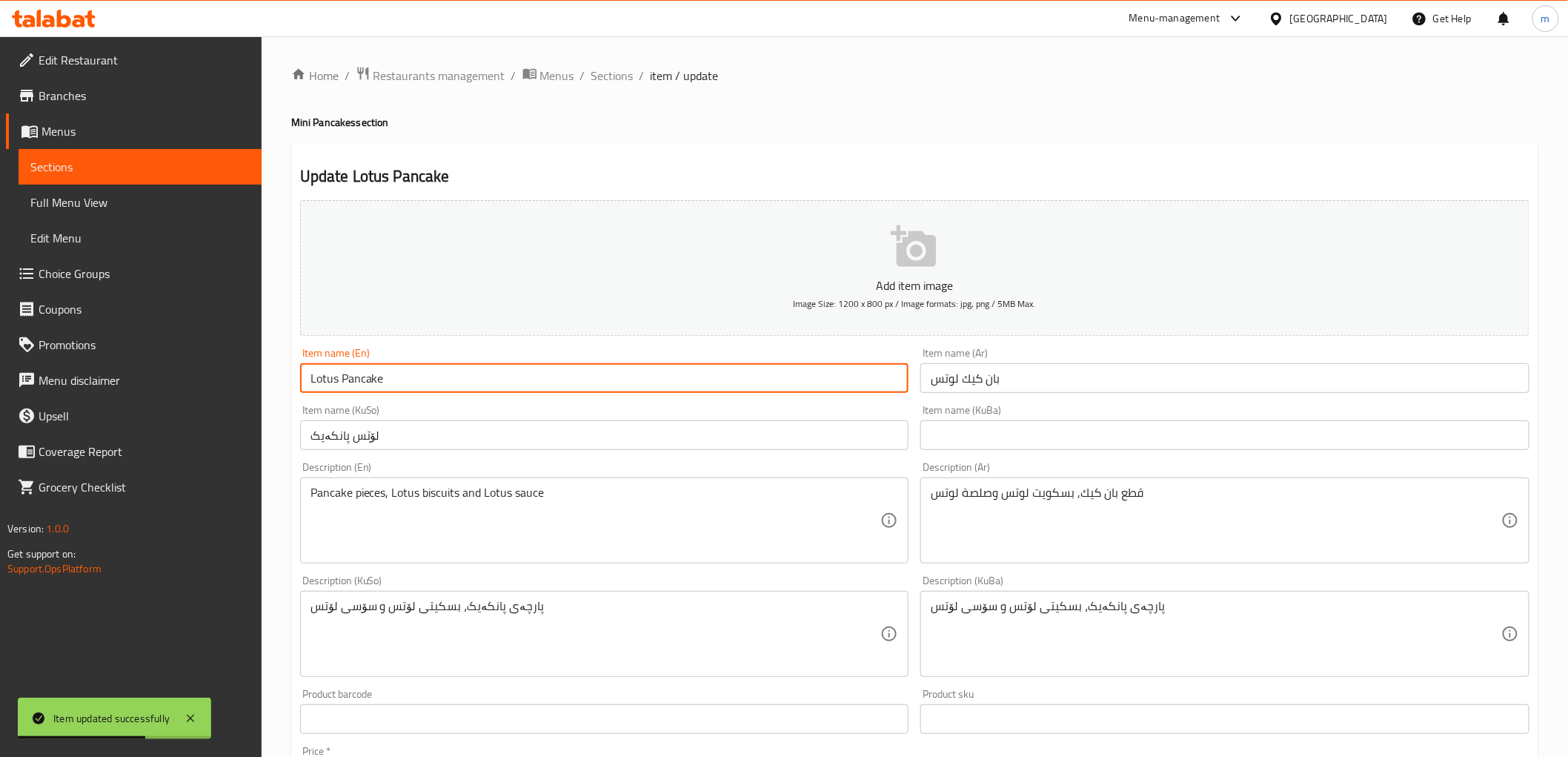
click at [349, 380] on input "Lotus Pancake" at bounding box center [605, 378] width 610 height 30
paste input "مینی پانکێکی"
type input "Lotus Pancake"
drag, startPoint x: 375, startPoint y: 431, endPoint x: 349, endPoint y: 444, distance: 29.1
click at [369, 434] on input "لۆتس پانکەیک" at bounding box center [605, 435] width 610 height 30
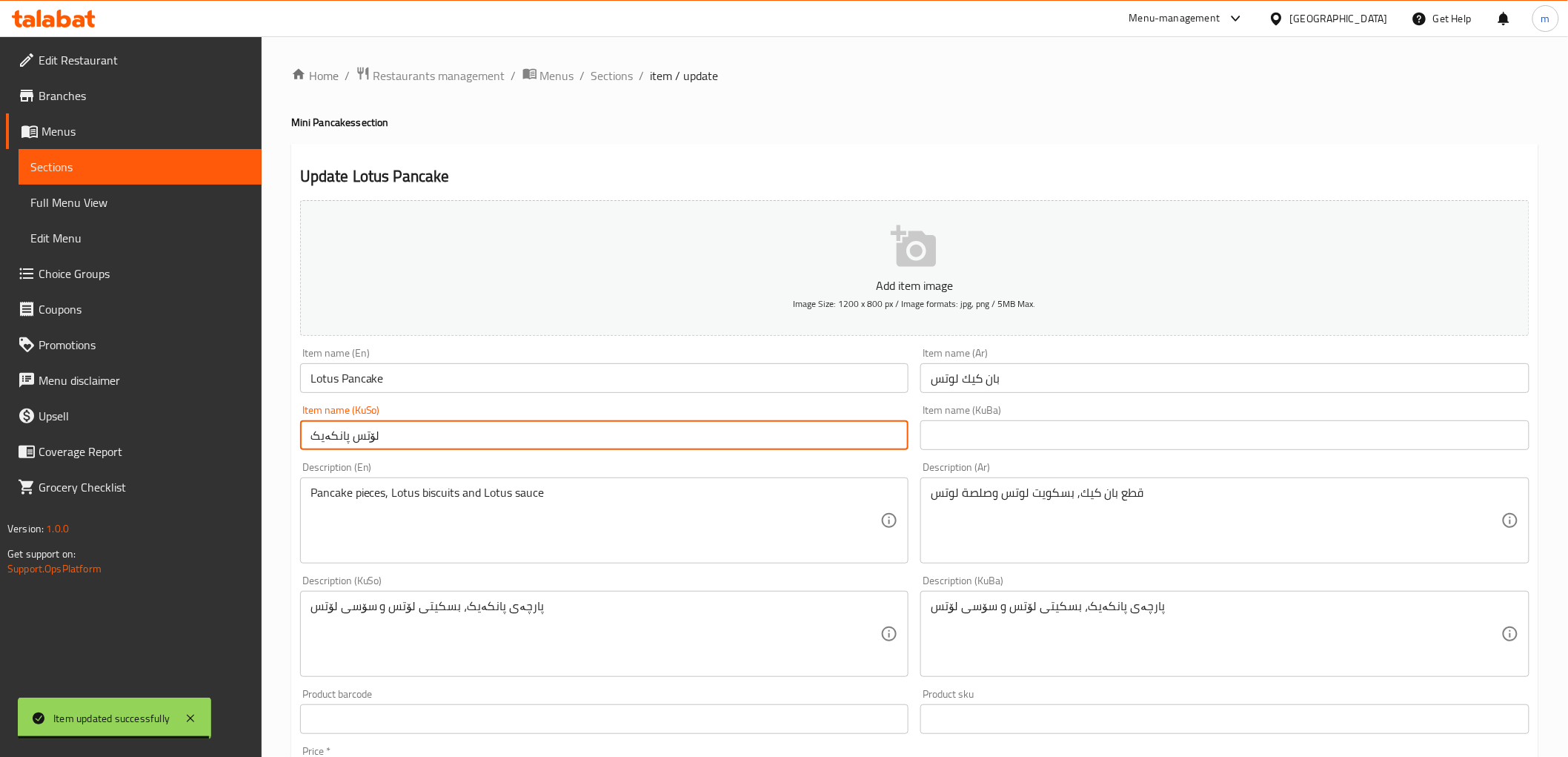
click at [343, 438] on input "لۆتس پانکەیک" at bounding box center [605, 435] width 610 height 30
paste input "ینی پانکێکی"
type input "لۆتس مینی پانکێکی"
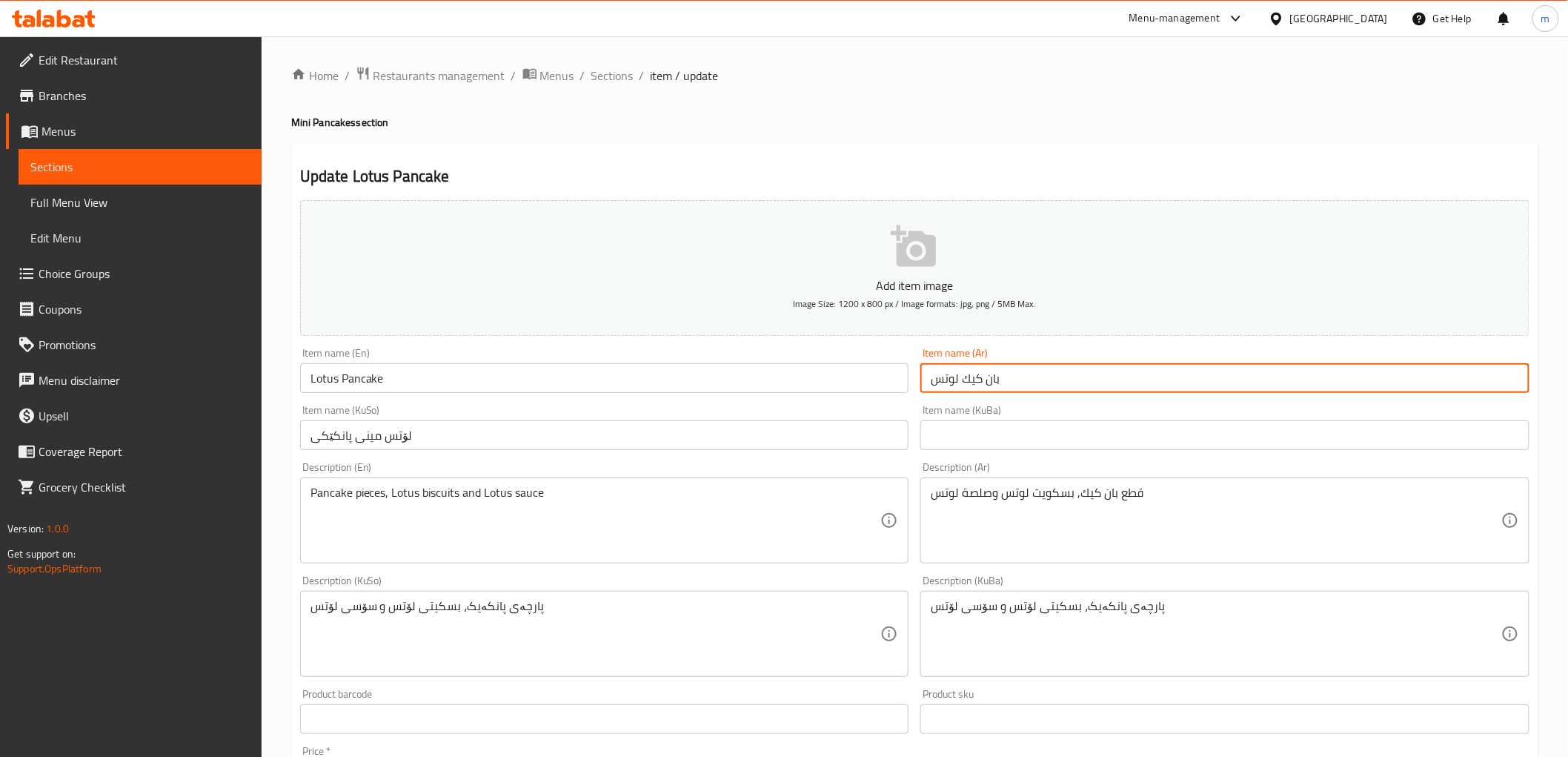
drag, startPoint x: 1024, startPoint y: 388, endPoint x: 961, endPoint y: 389, distance: 63.0
click at [961, 389] on input "بان كيك لوتس" at bounding box center [1225, 378] width 610 height 30
paste input "ميني بان كيك"
type input "ميني بان كيك لوتس"
click at [374, 387] on input "Lotus Pancake" at bounding box center [605, 378] width 610 height 30
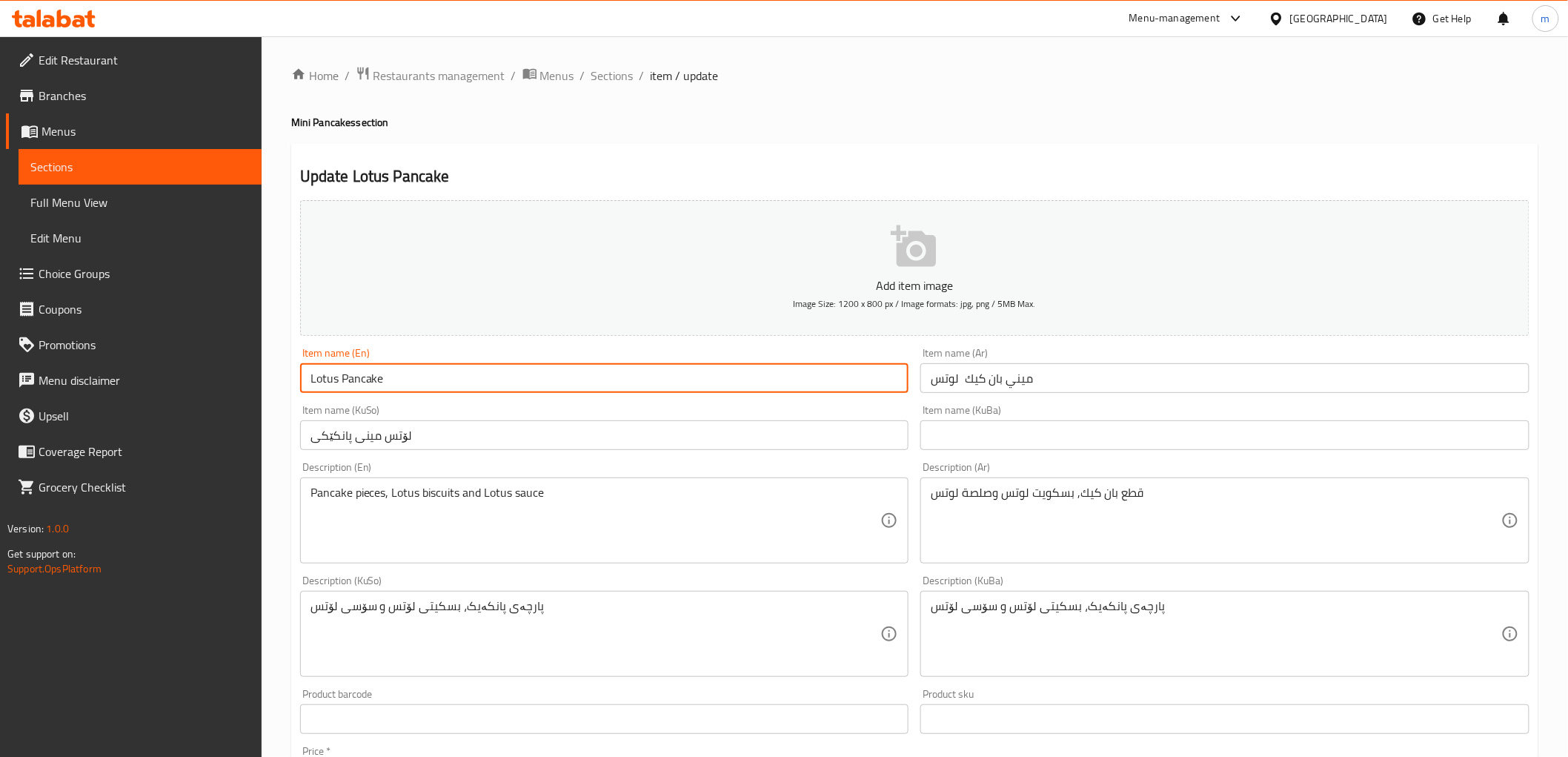
click at [374, 387] on input "Lotus Pancake" at bounding box center [605, 378] width 610 height 30
paste input "Mini Pancakes"
type input "Lotus Mini Pancakes"
click at [611, 74] on span "Sections" at bounding box center [613, 75] width 43 height 18
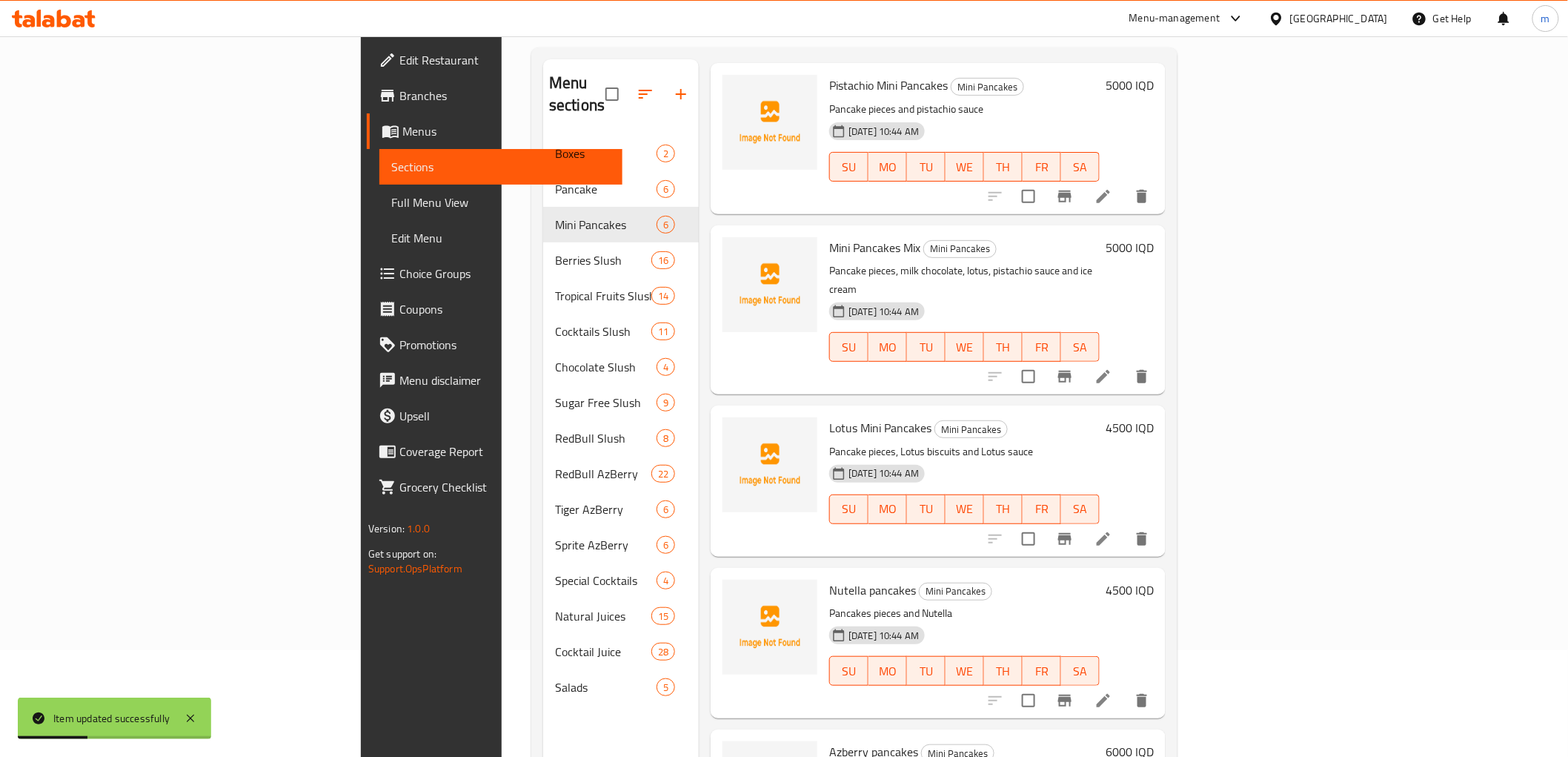
scroll to position [208, 0]
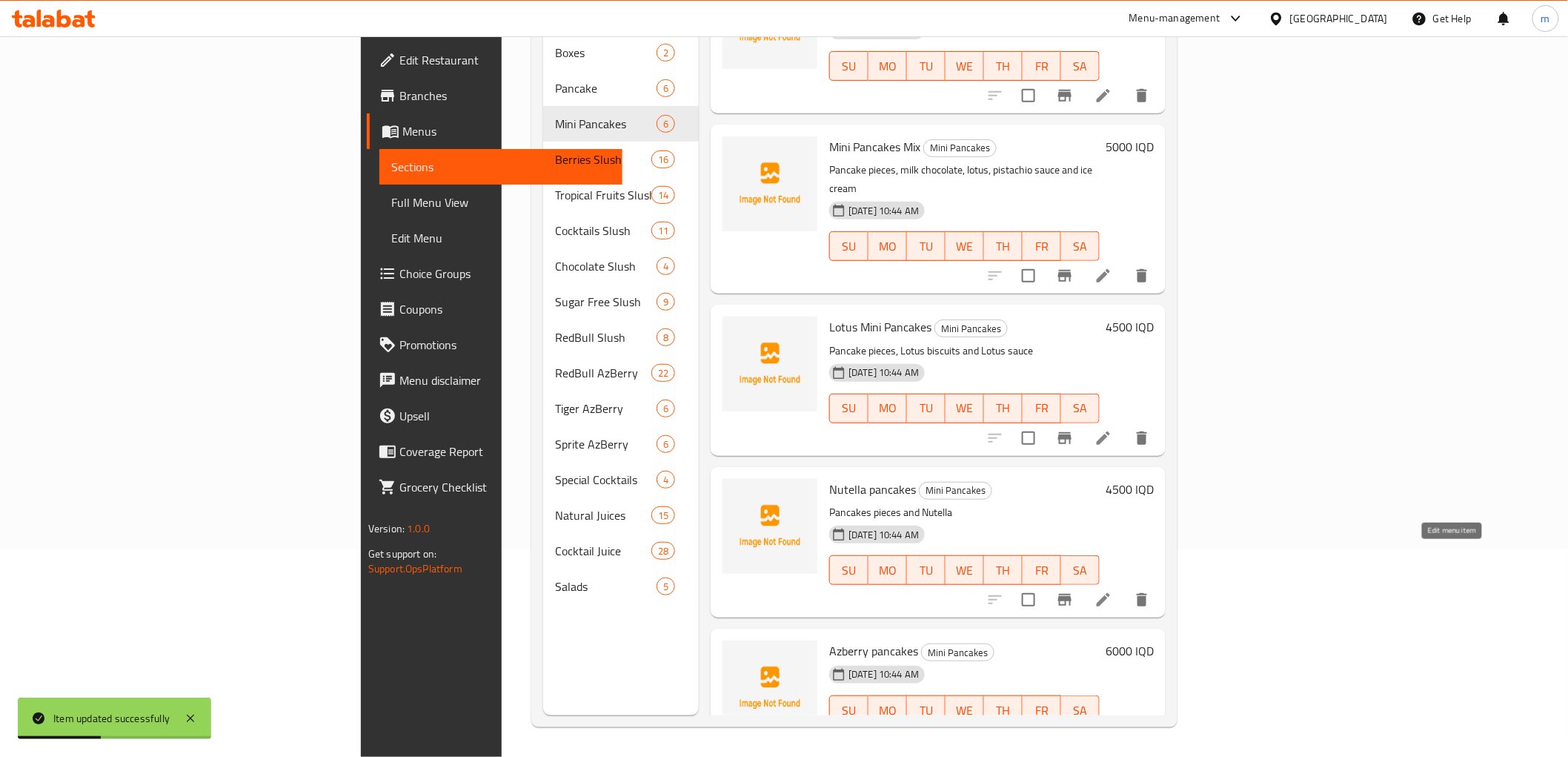
click at [1113, 591] on icon at bounding box center [1104, 600] width 18 height 18
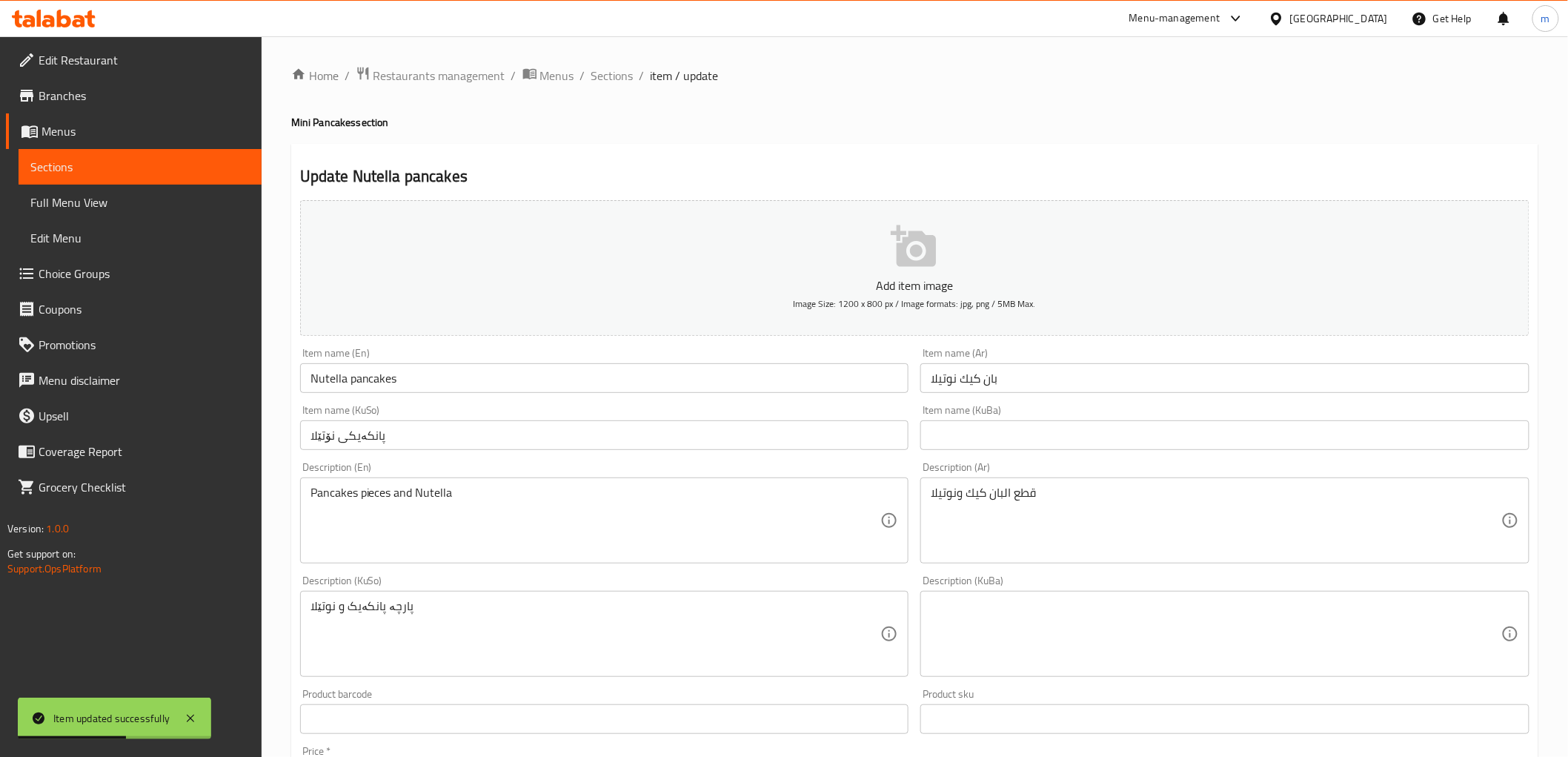
click at [371, 380] on input "Nutella pancakes" at bounding box center [605, 378] width 610 height 30
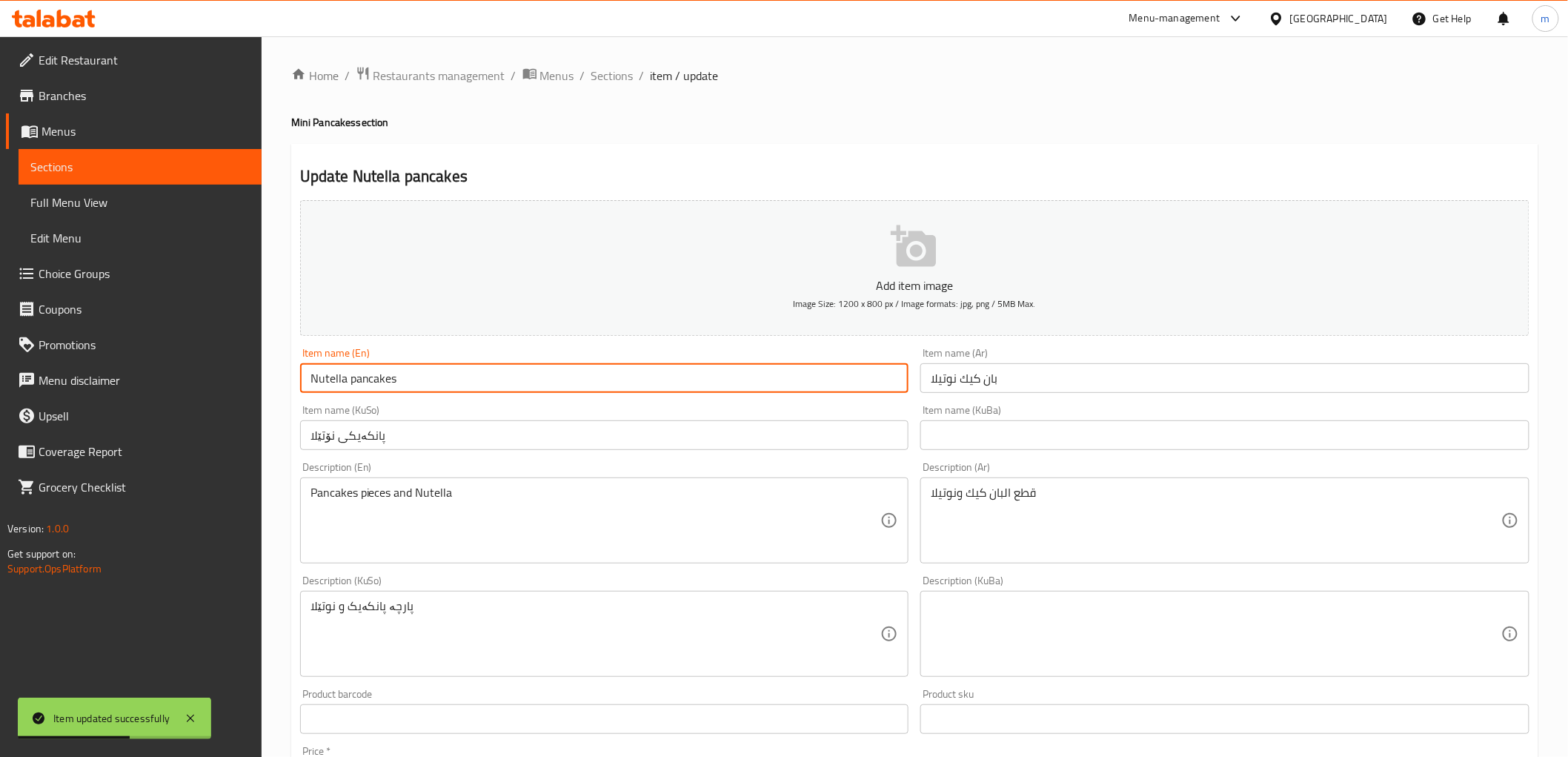
click at [371, 380] on input "Nutella pancakes" at bounding box center [605, 378] width 610 height 30
paste input "Mini P"
type input "Nutella Mini Pancakes"
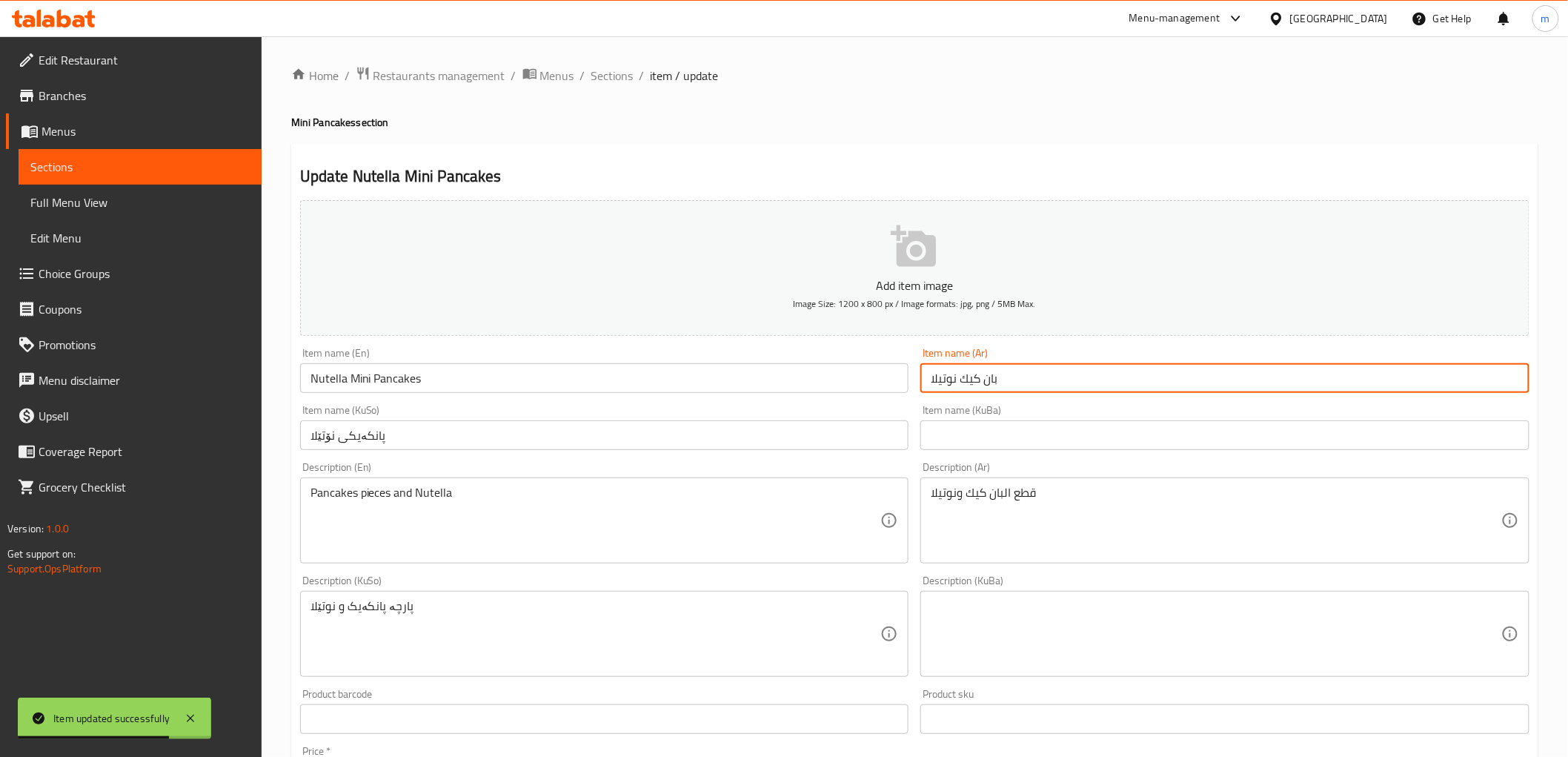
click at [957, 382] on input "بان كيك نوتيلا" at bounding box center [1225, 378] width 610 height 30
paste input "ميني"
type input "ميني بان كيك نوتيلا"
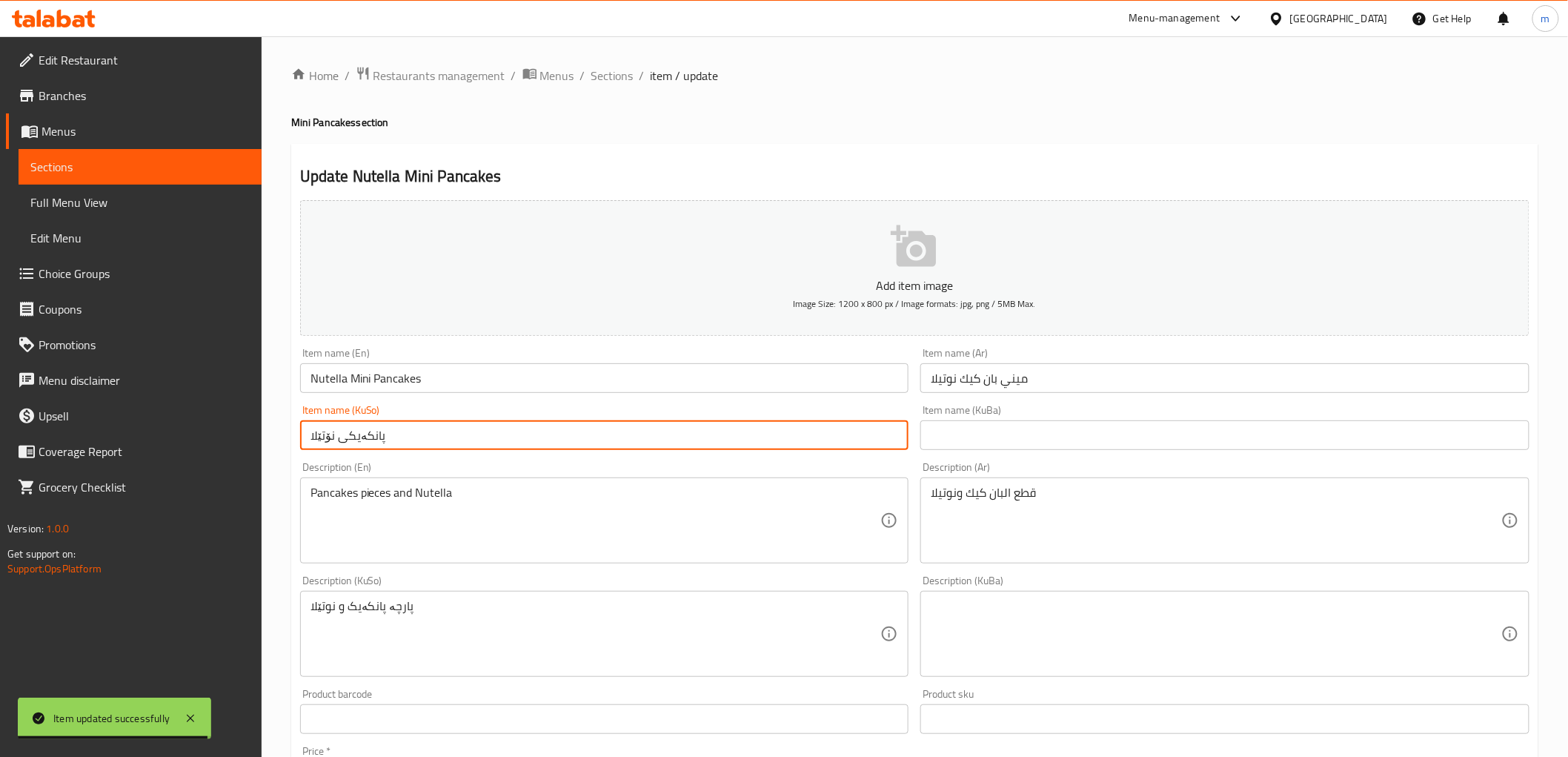
click at [352, 442] on input "پانکەیکی نۆتێلا" at bounding box center [605, 435] width 610 height 30
click at [353, 441] on input "پانکەیکی نۆتێلا" at bounding box center [605, 435] width 610 height 30
click at [367, 434] on input "پانکەیکی نۆتێلا" at bounding box center [605, 435] width 610 height 30
paste input "ینی پانکێ"
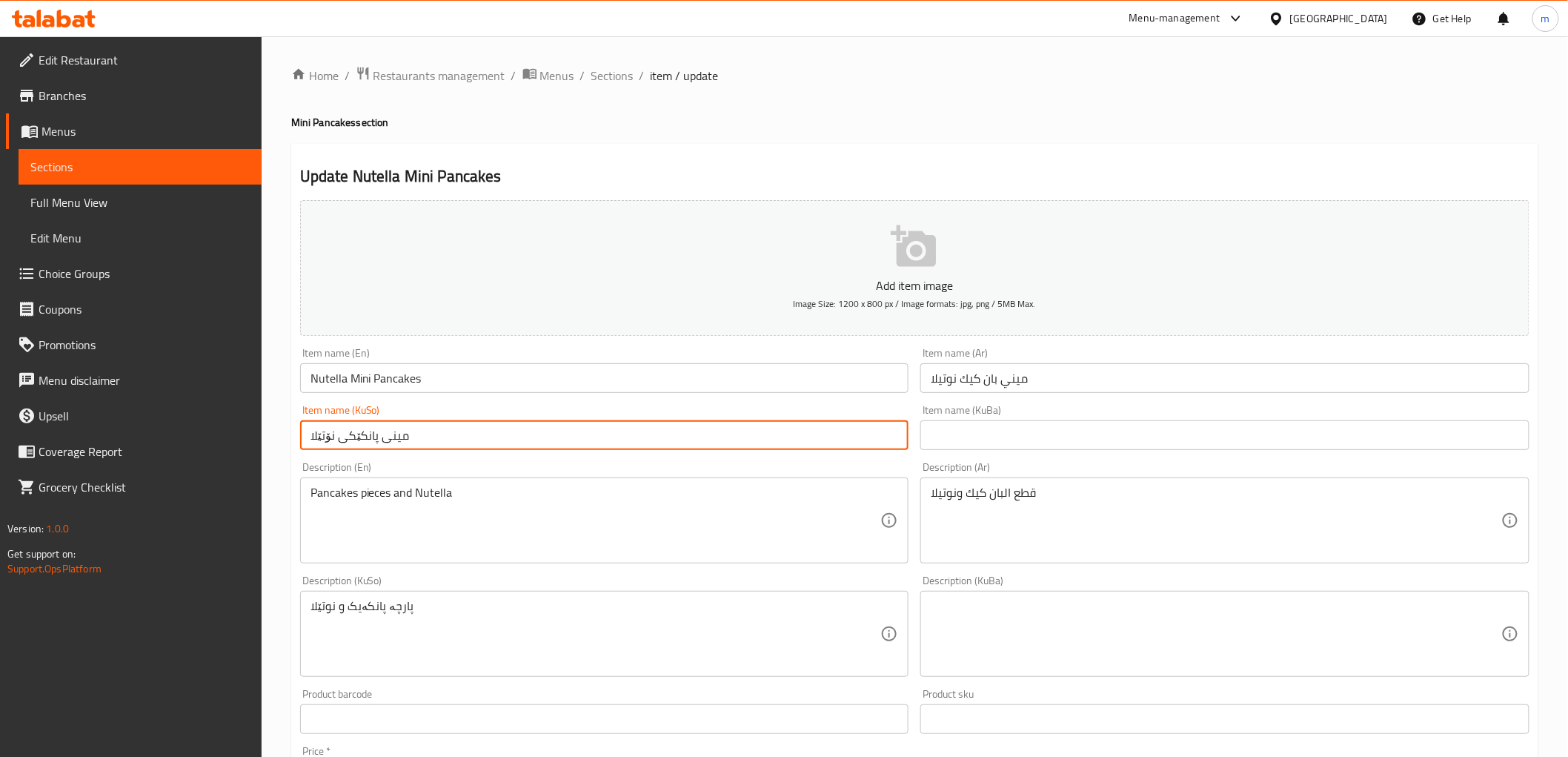
type input "مینی پانکێکی نۆتێلا"
click at [604, 79] on span "Sections" at bounding box center [613, 75] width 43 height 18
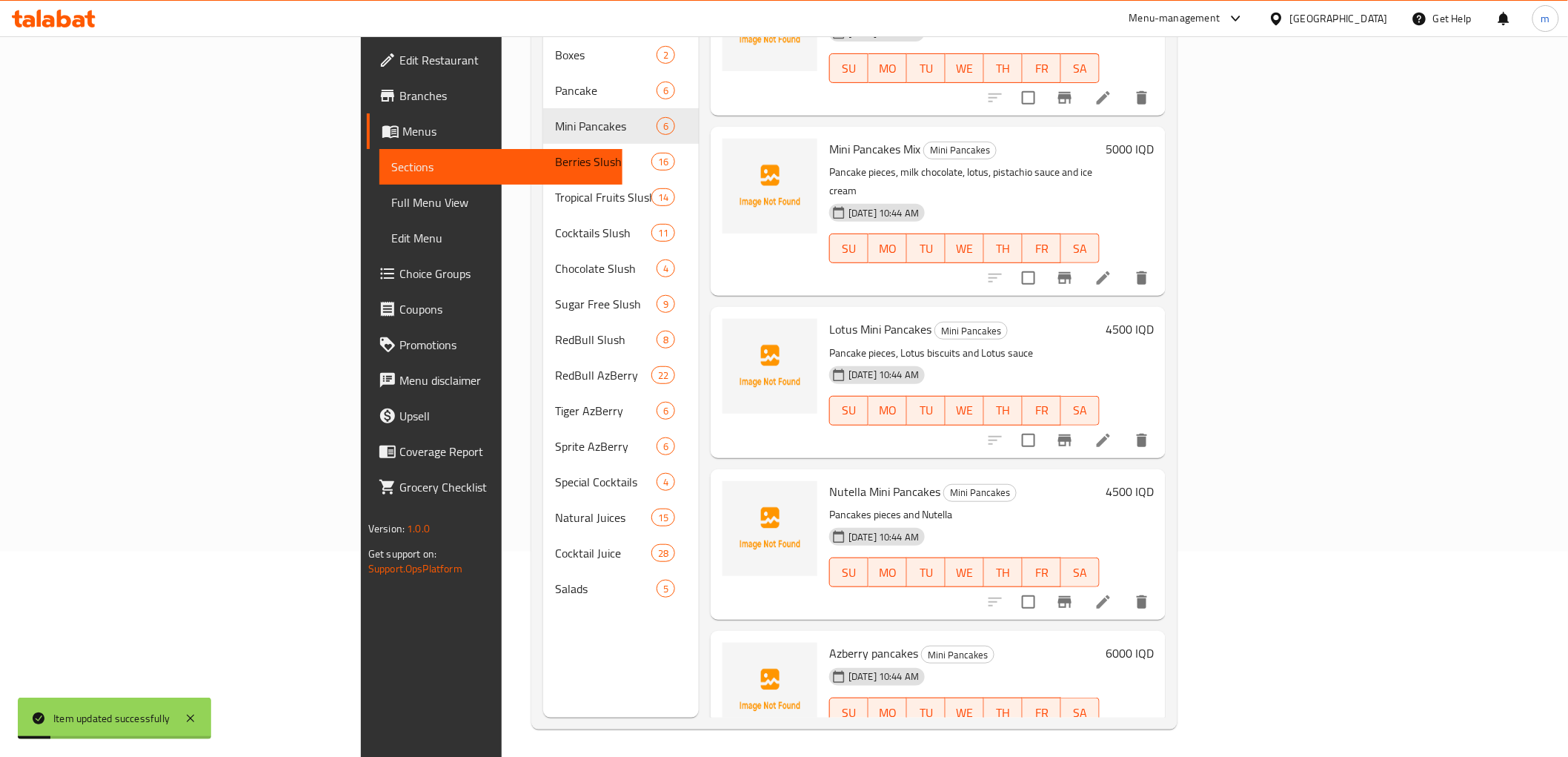
scroll to position [208, 0]
click at [1113, 730] on icon at bounding box center [1104, 739] width 18 height 18
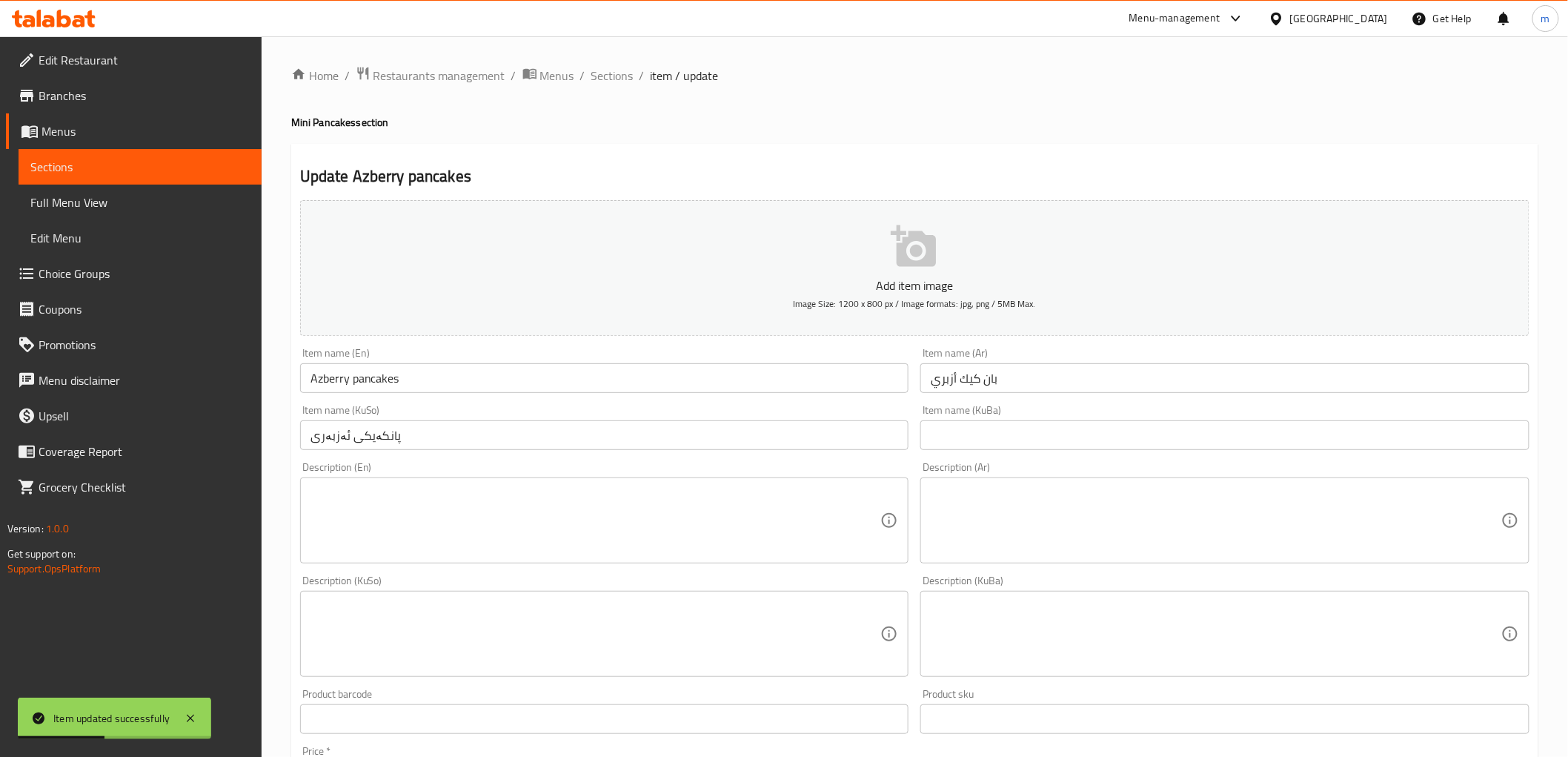
click at [374, 387] on input "Azberry pancakes" at bounding box center [605, 378] width 610 height 30
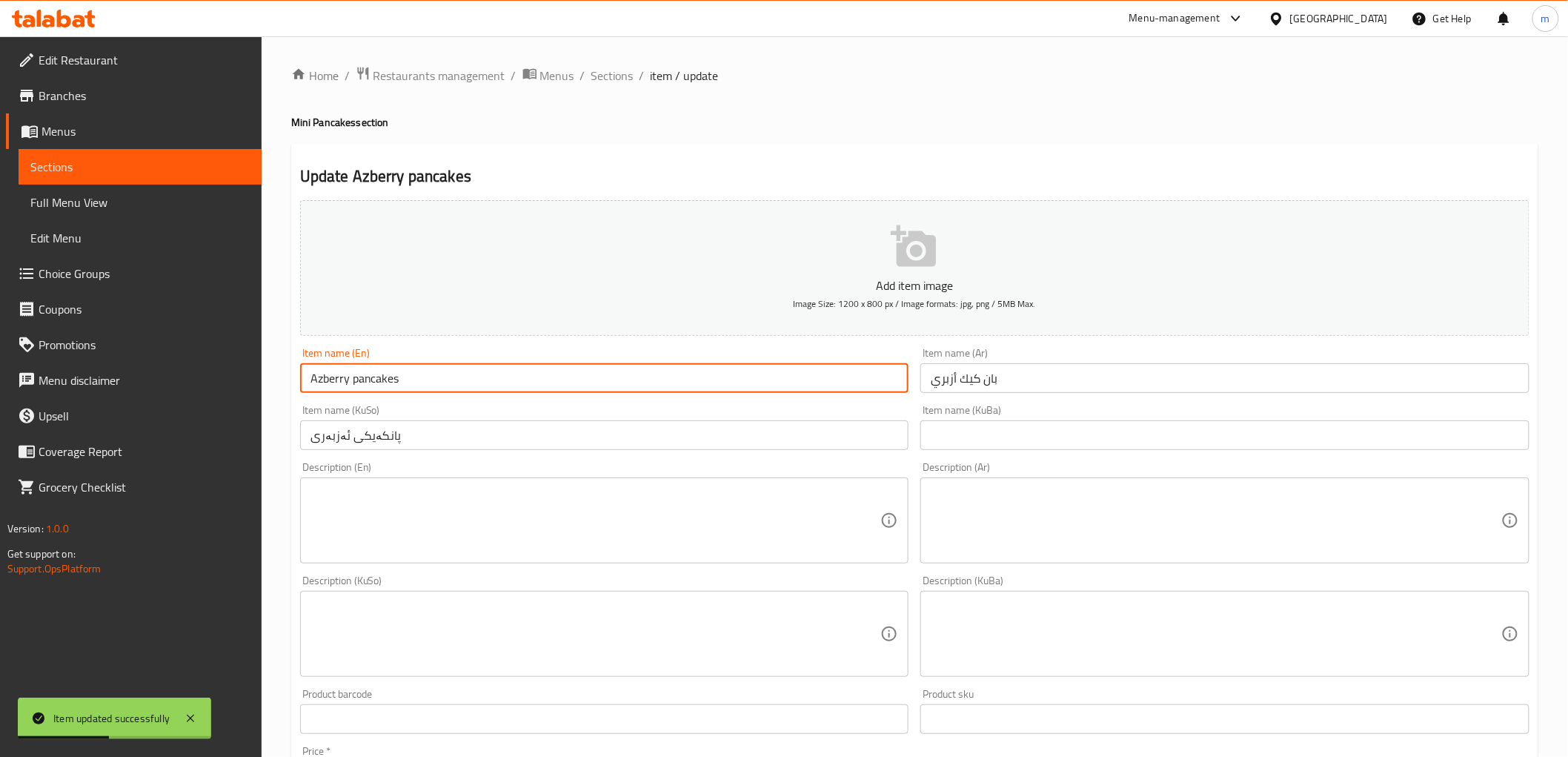
click at [374, 387] on input "Azberry pancakes" at bounding box center [605, 378] width 610 height 30
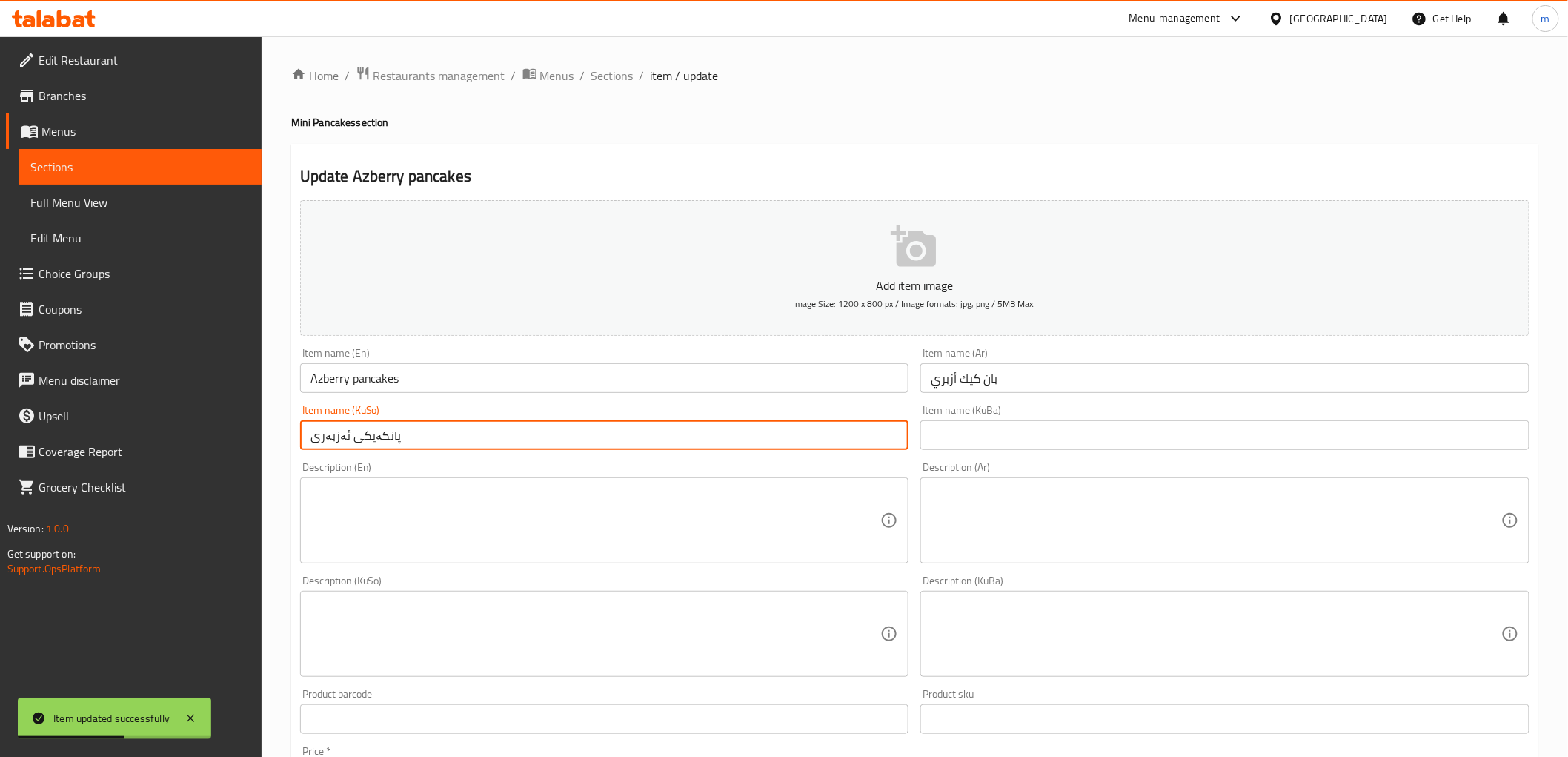
click at [385, 446] on input "پانکەیکی ئەزبەری" at bounding box center [605, 435] width 610 height 30
paste input "ینی پانکێ"
type input "مینی پانکێکی ئەزبەری"
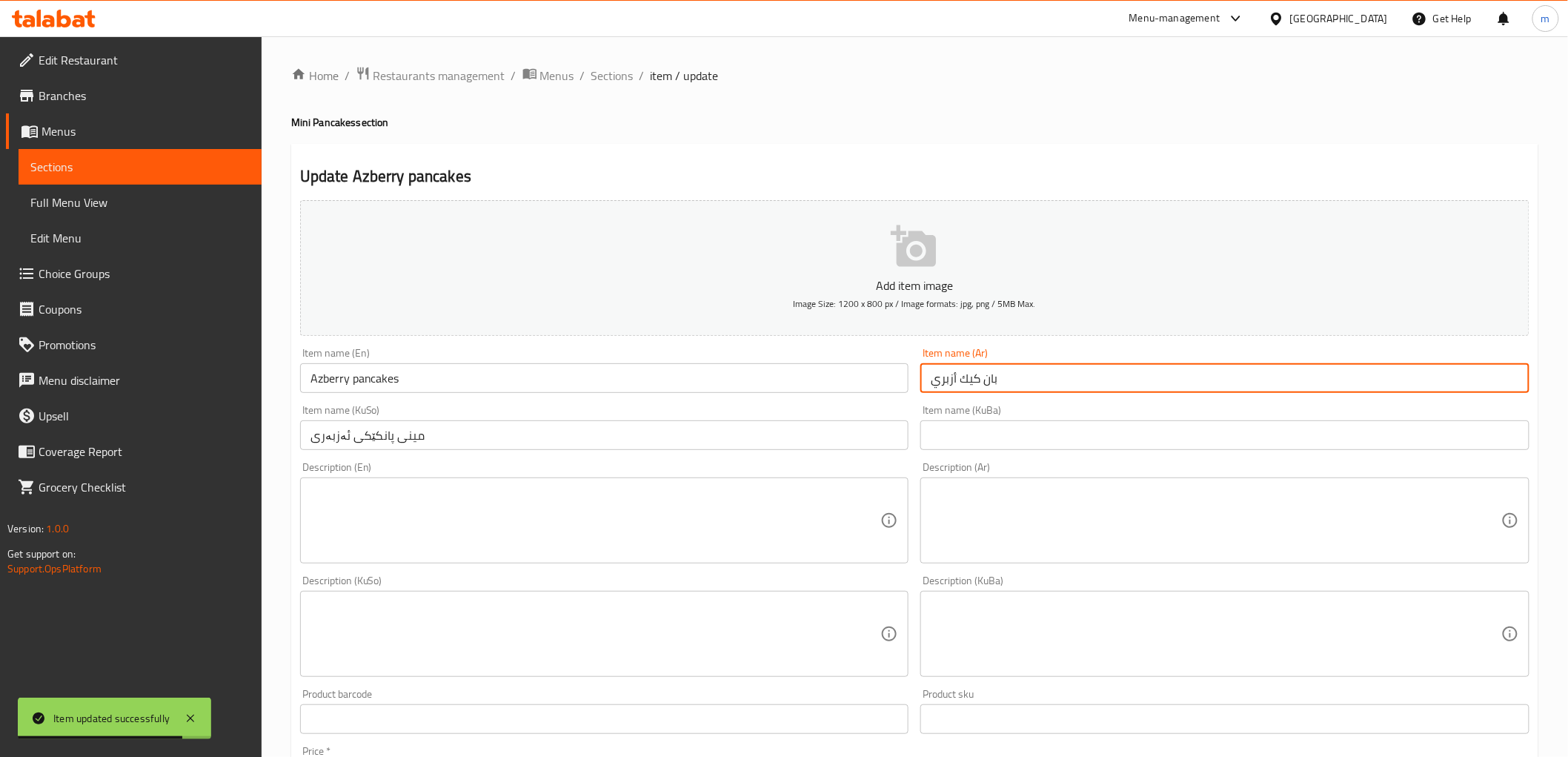
drag, startPoint x: 1017, startPoint y: 375, endPoint x: 956, endPoint y: 382, distance: 61.4
click at [956, 382] on input "بان كيك أزبري" at bounding box center [1225, 378] width 610 height 30
paste input "ميني"
type input "ميني بان كيك أزبري"
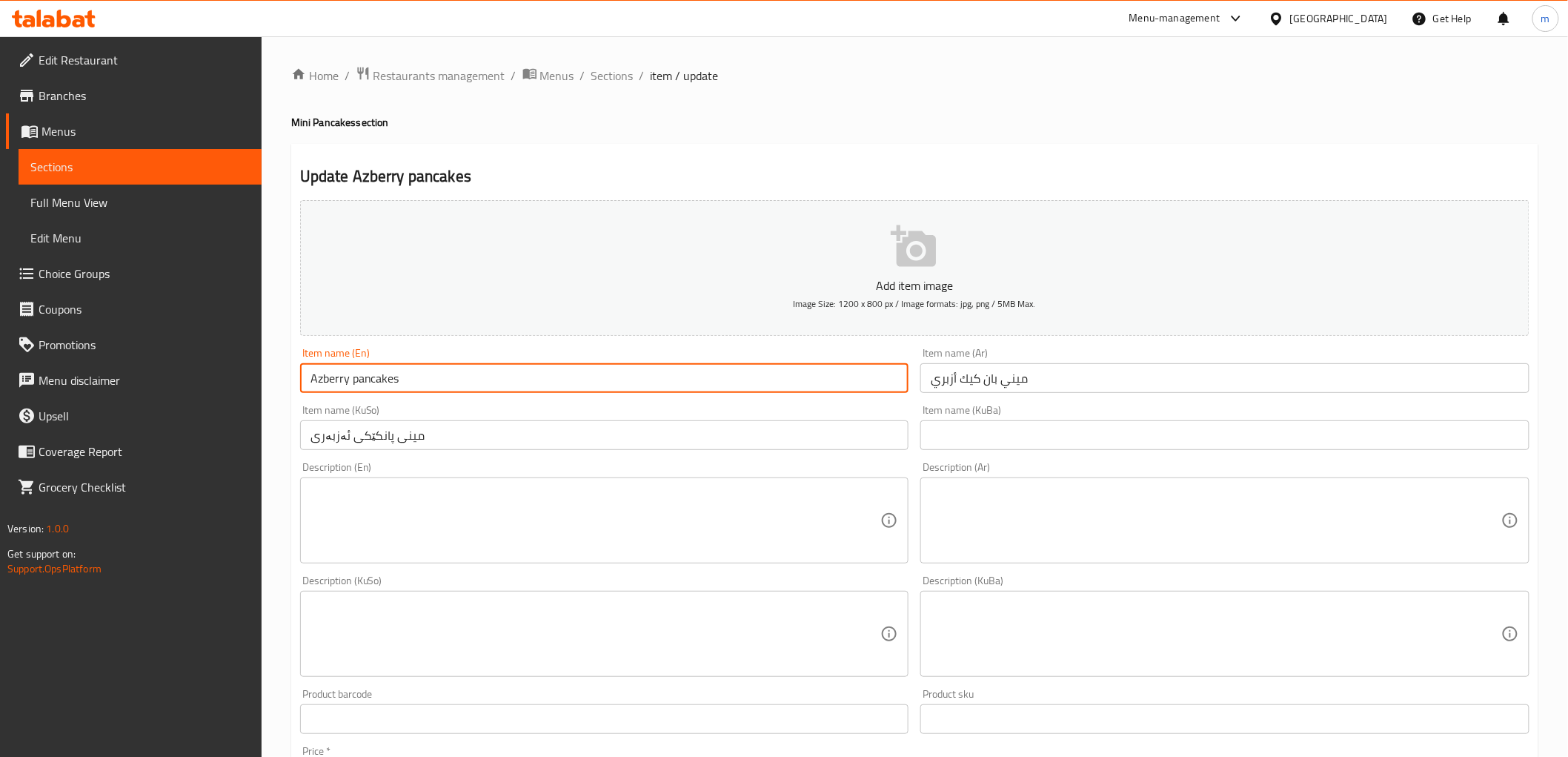
click at [373, 368] on input "Azberry pancakes" at bounding box center [605, 378] width 610 height 30
click at [373, 369] on input "Azberry pancakes" at bounding box center [605, 378] width 610 height 30
paste input "Mini P"
type input "Azberry Mini Pancakes"
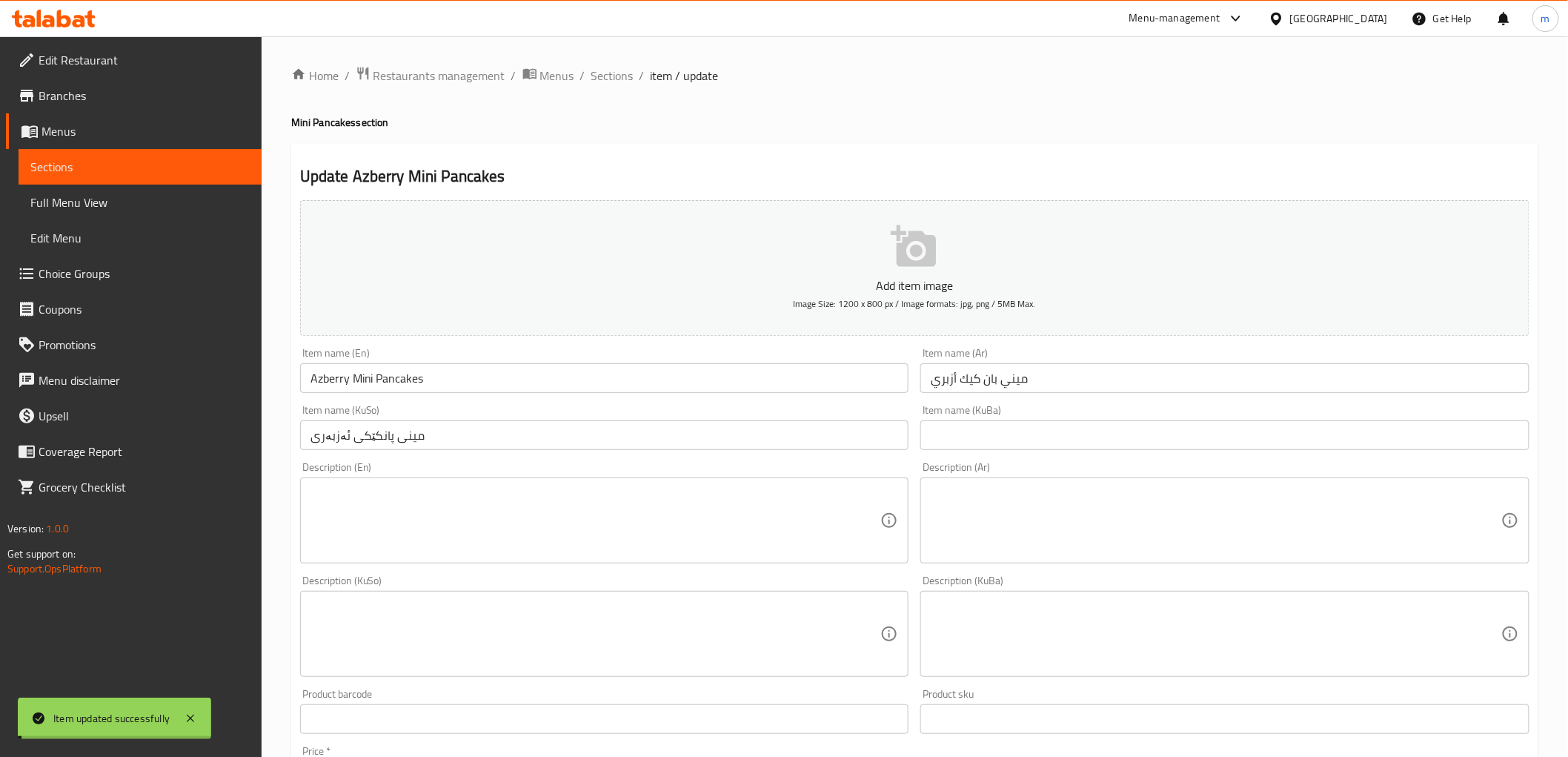
click at [603, 76] on span "Sections" at bounding box center [613, 75] width 43 height 18
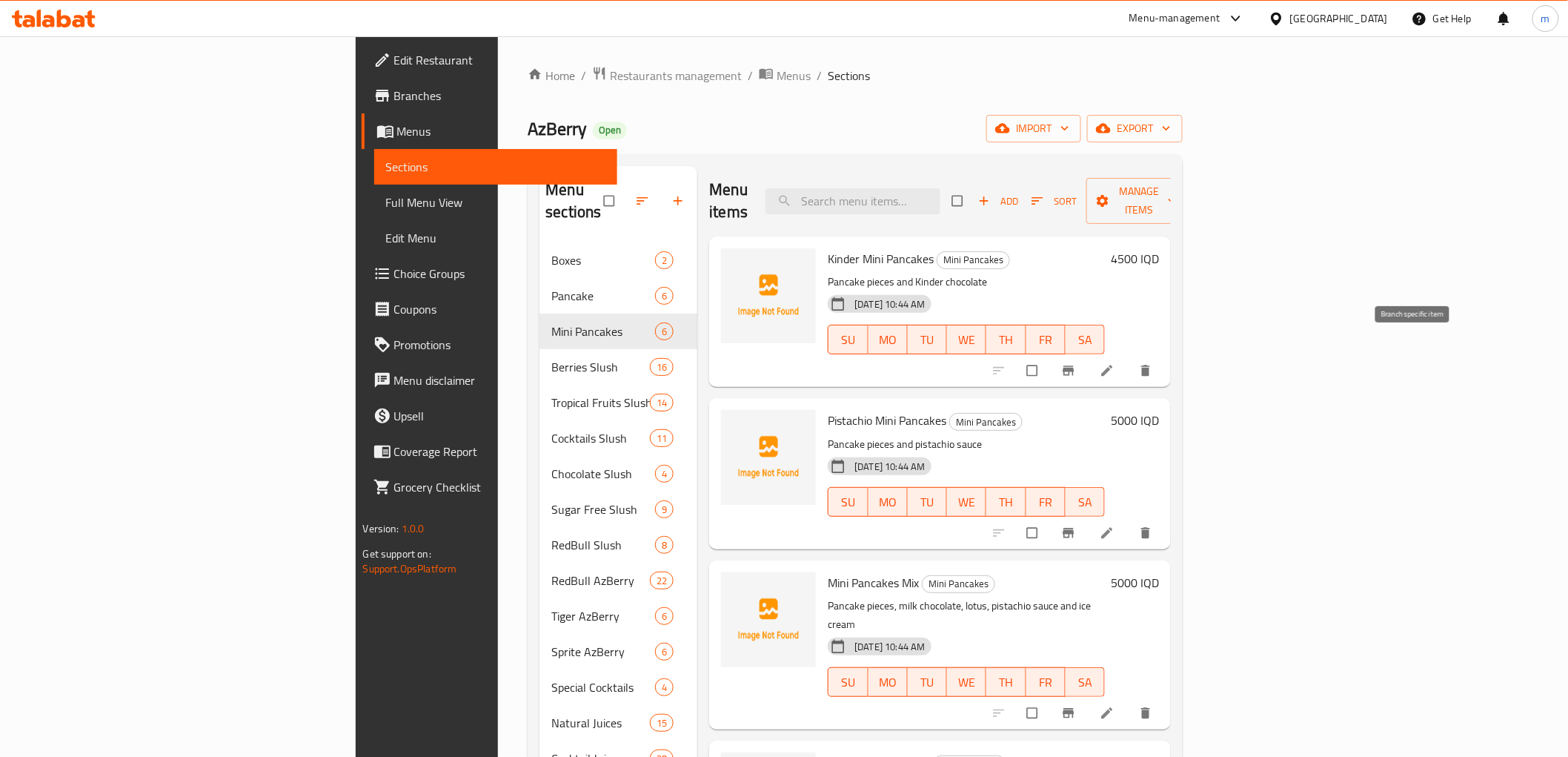
click at [1075, 366] on icon "Branch-specific-item" at bounding box center [1069, 371] width 11 height 10
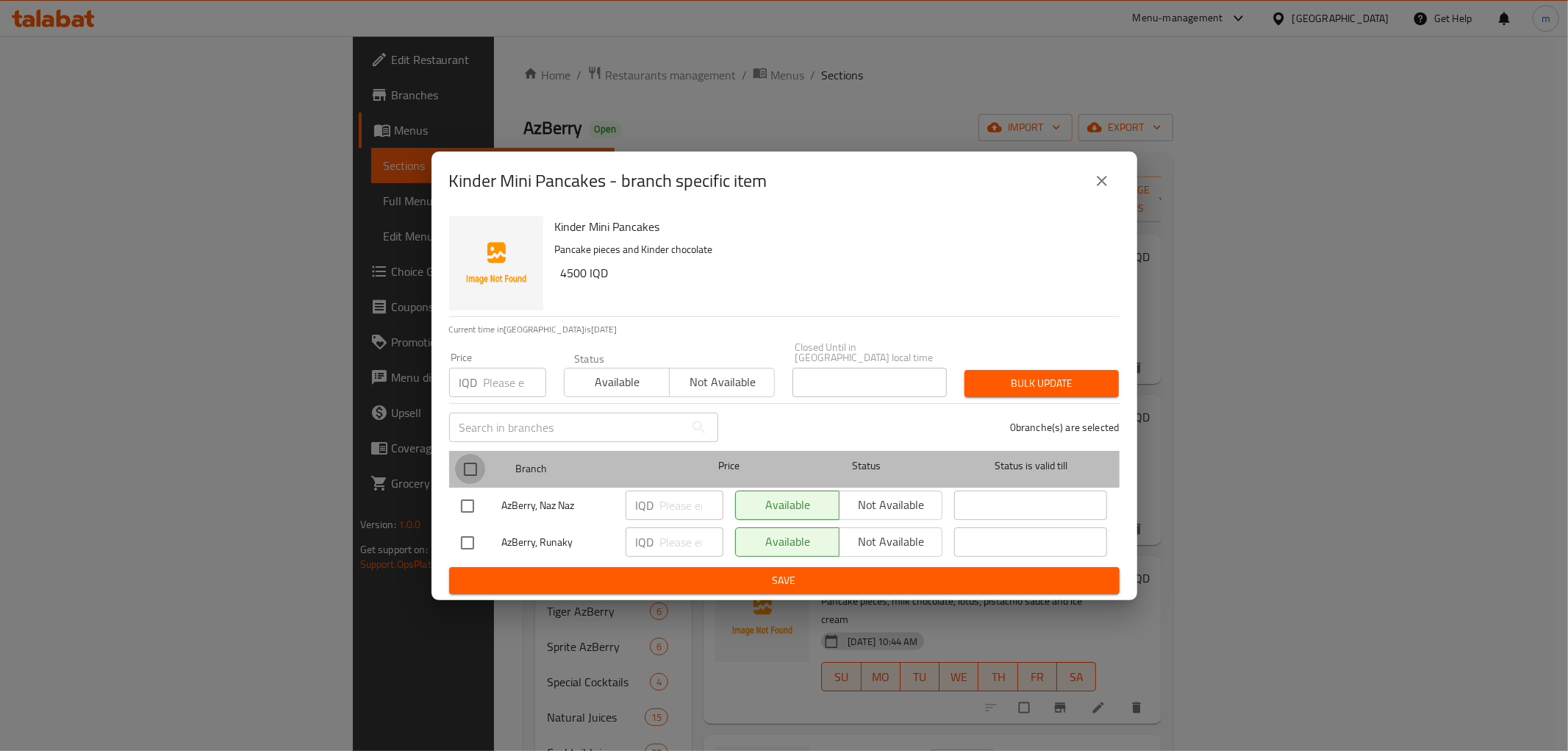
click at [465, 460] on input "checkbox" at bounding box center [470, 468] width 30 height 30
checkbox input "true"
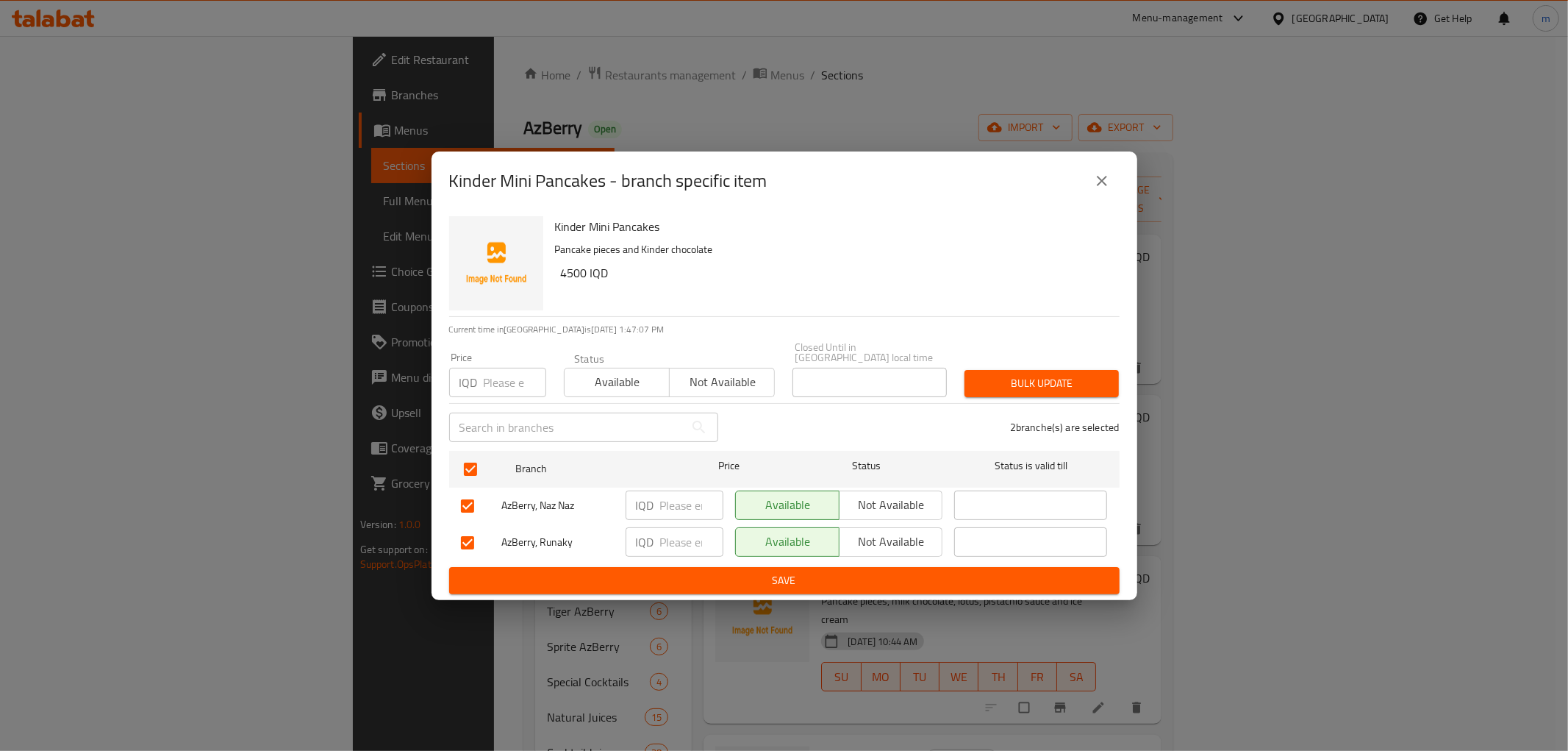
drag, startPoint x: 475, startPoint y: 463, endPoint x: 514, endPoint y: 498, distance: 52.4
click at [481, 475] on input "checkbox" at bounding box center [470, 468] width 30 height 30
checkbox input "false"
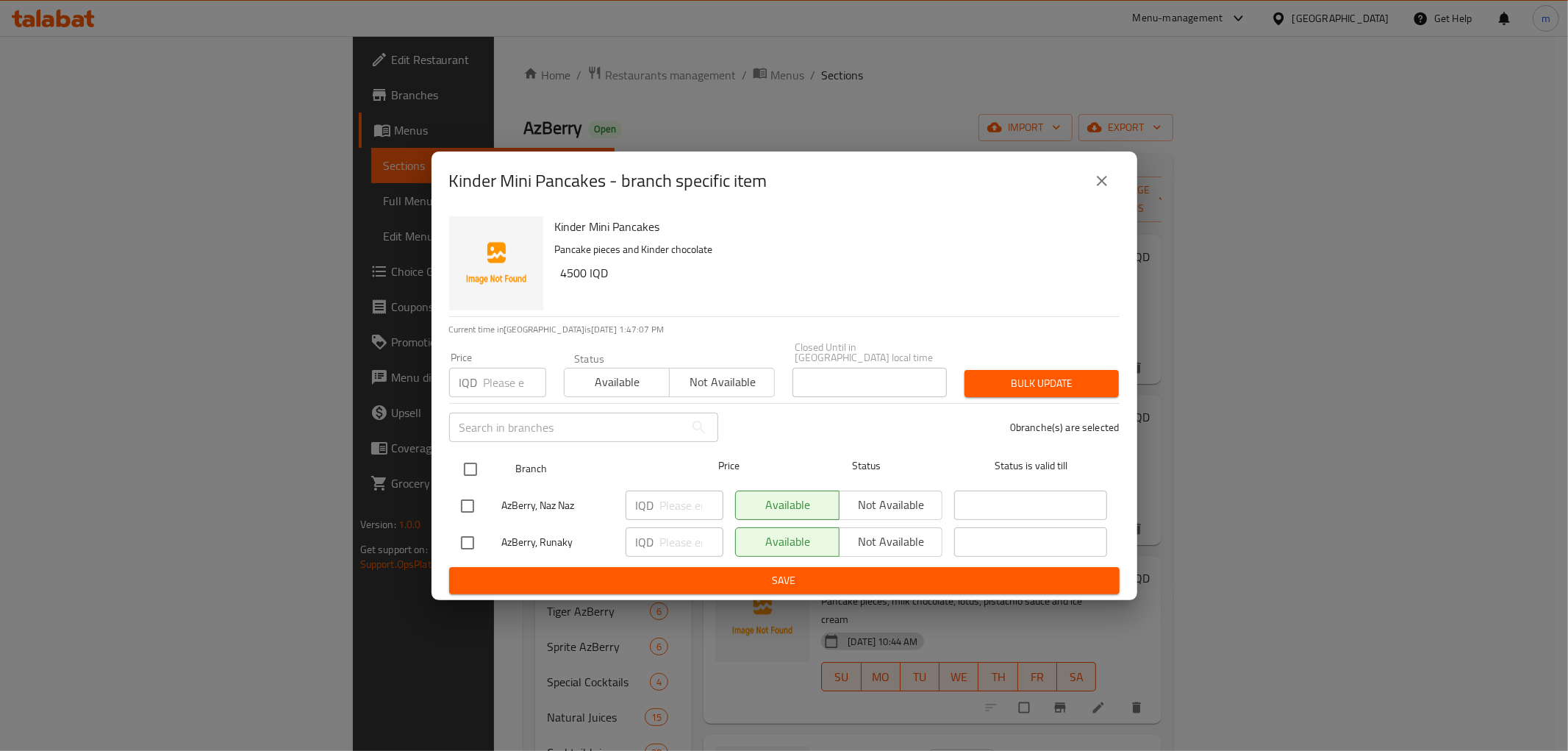
click at [487, 463] on div at bounding box center [483, 468] width 55 height 42
click at [856, 498] on div "Available Not available" at bounding box center [839, 505] width 208 height 29
click at [472, 461] on input "checkbox" at bounding box center [470, 468] width 30 height 30
checkbox input "true"
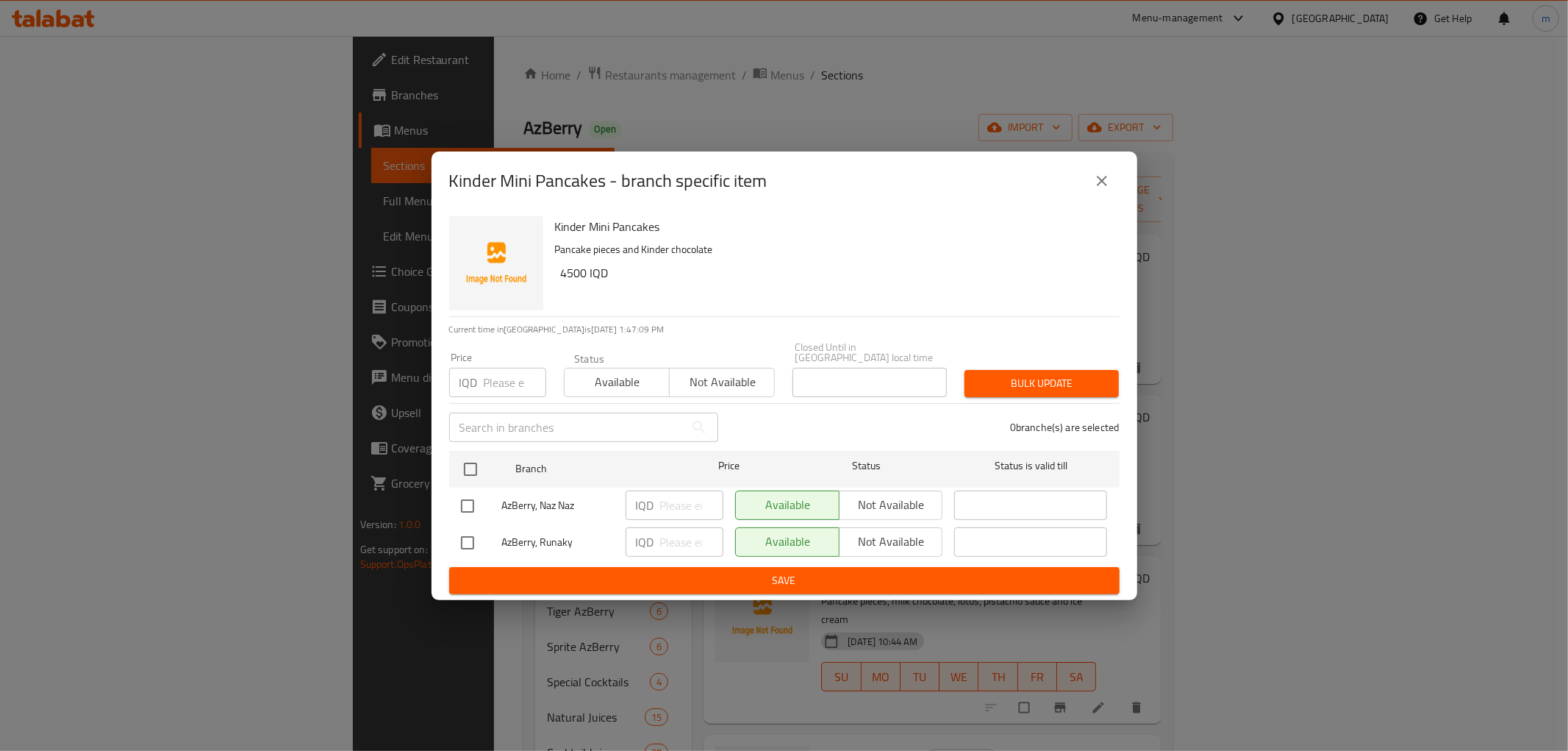
checkbox input "true"
click at [871, 501] on span "Not available" at bounding box center [892, 505] width 92 height 22
click at [666, 543] on input "number" at bounding box center [691, 542] width 63 height 29
paste input "35005000"
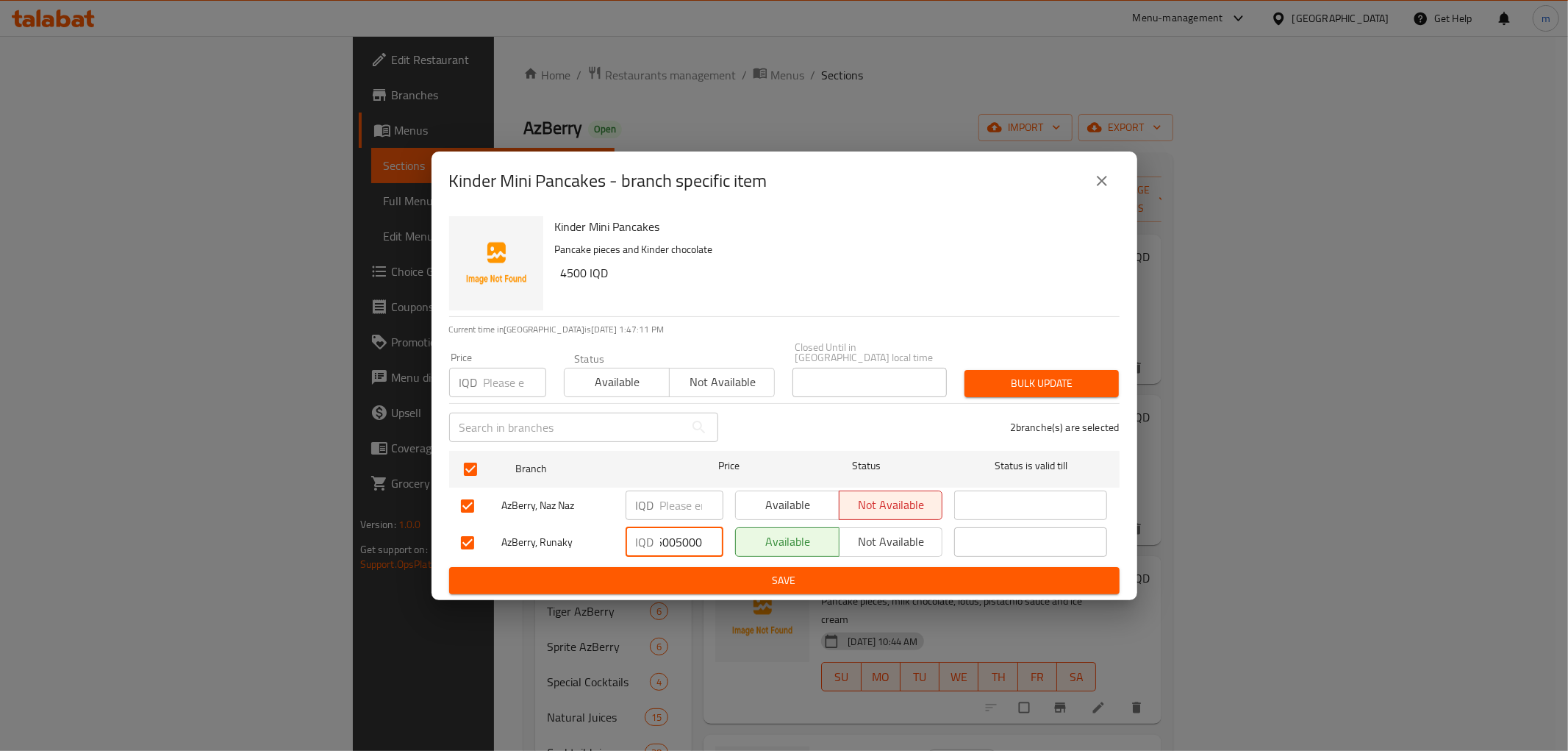
type input "35005000"
click at [689, 581] on span "Save" at bounding box center [784, 580] width 647 height 19
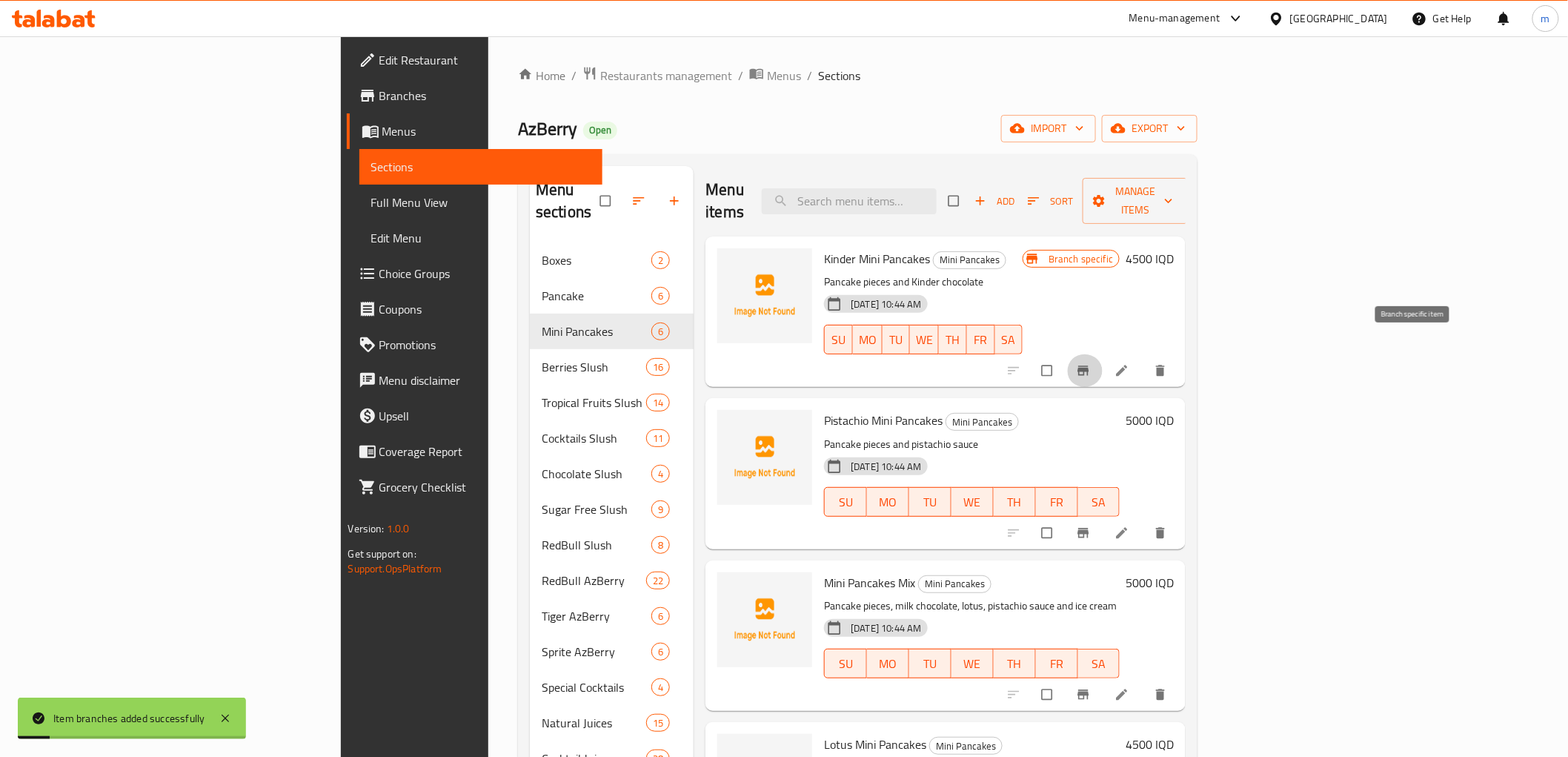
click at [1091, 363] on icon "Branch-specific-item" at bounding box center [1083, 370] width 15 height 15
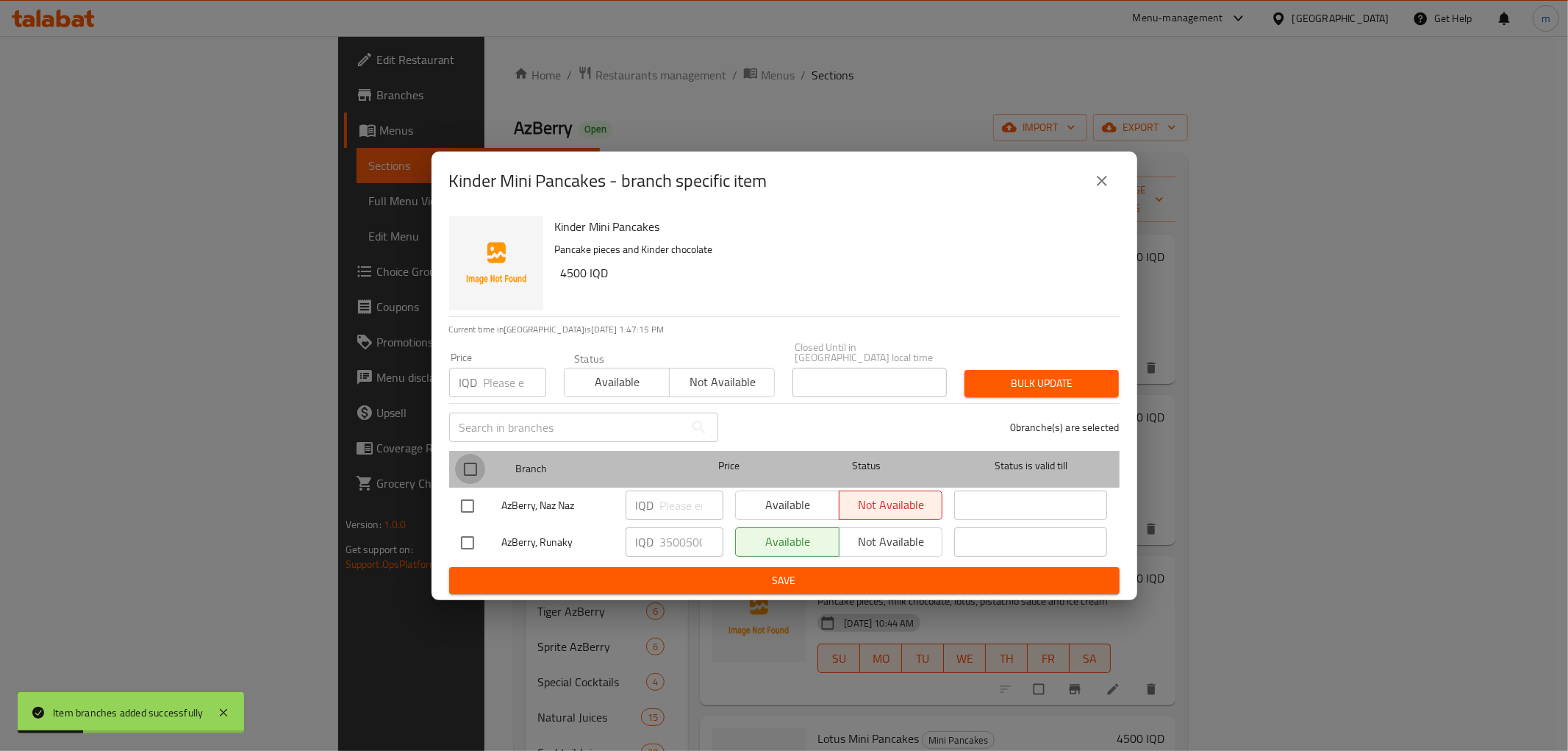
click at [475, 464] on input "checkbox" at bounding box center [470, 468] width 30 height 30
checkbox input "true"
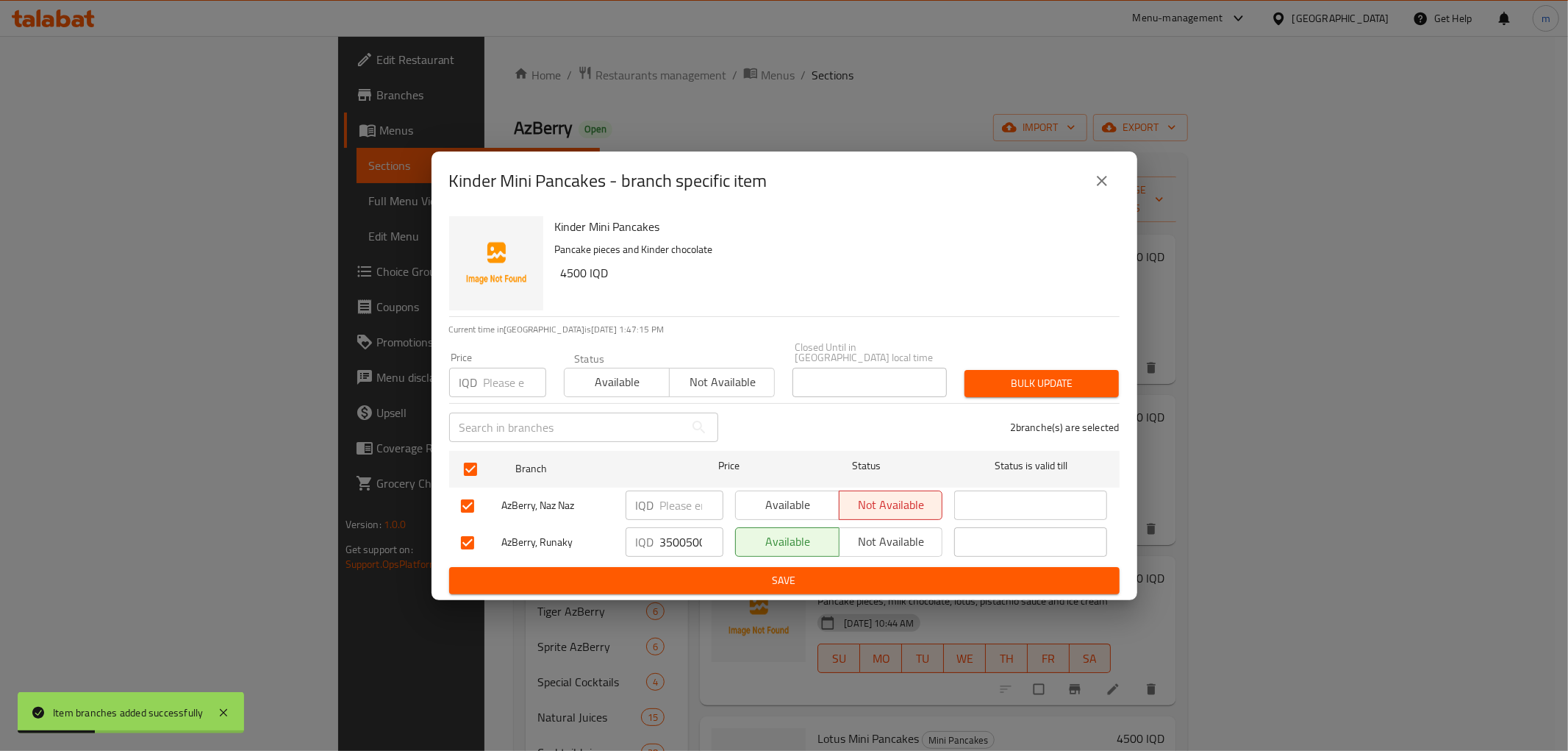
click at [676, 527] on input "35005000" at bounding box center [691, 542] width 63 height 29
paste input "number"
drag, startPoint x: 673, startPoint y: 532, endPoint x: 650, endPoint y: 540, distance: 24.4
click at [650, 540] on div "IQD 35005000 ​" at bounding box center [675, 542] width 98 height 29
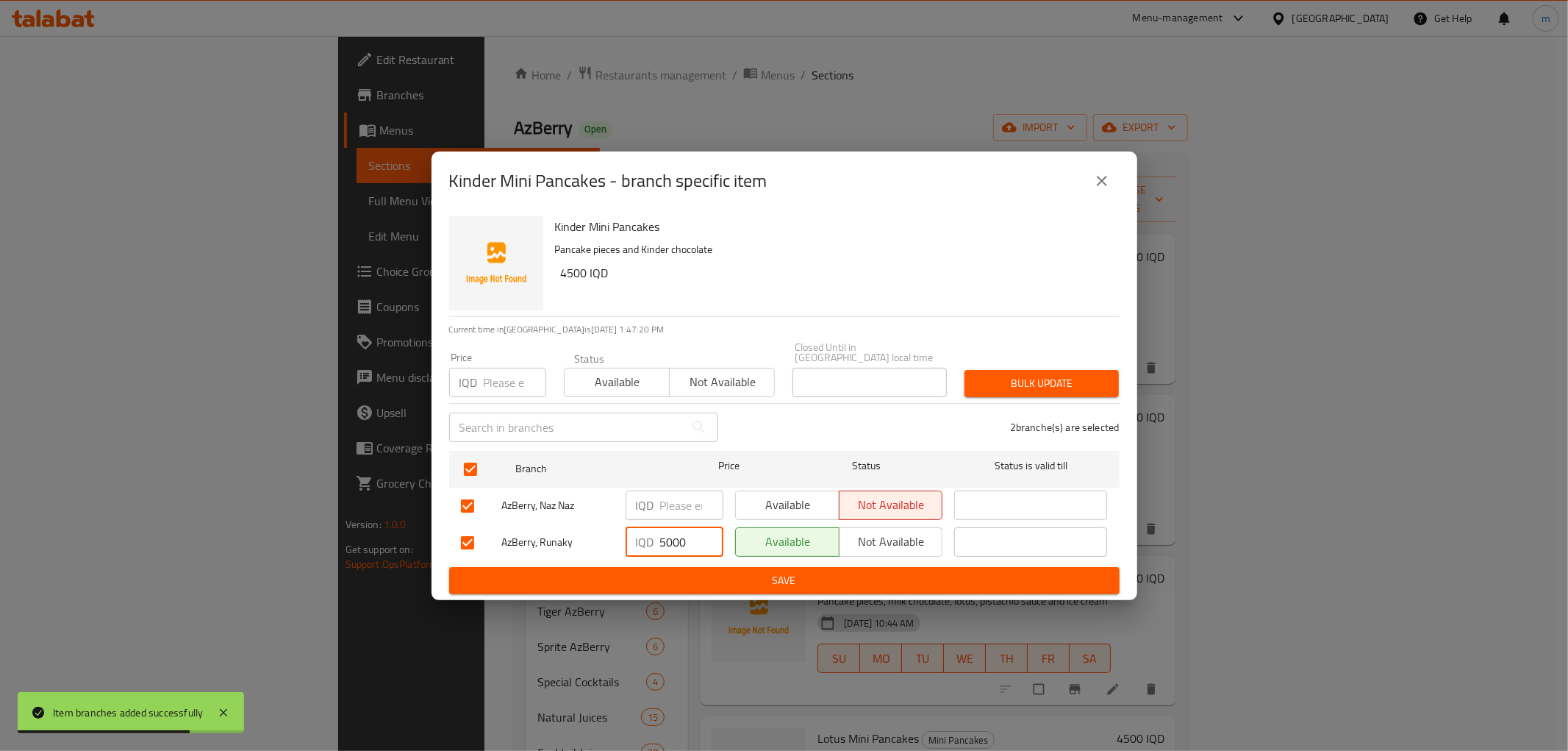
click at [684, 533] on input "5000" at bounding box center [691, 542] width 63 height 29
click at [676, 532] on input "5000" at bounding box center [691, 542] width 63 height 29
type input "5000"
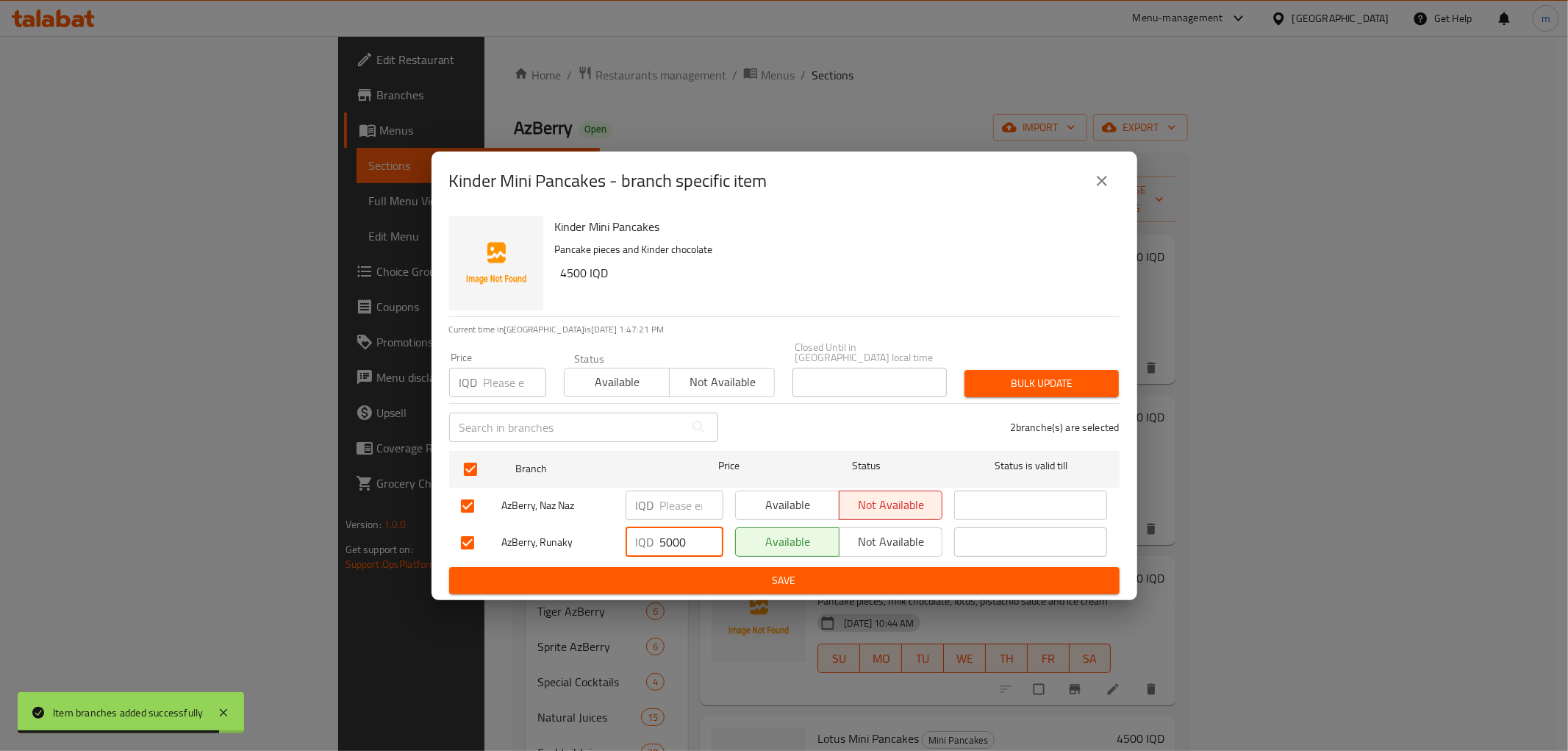
click at [688, 582] on span "Save" at bounding box center [784, 580] width 647 height 19
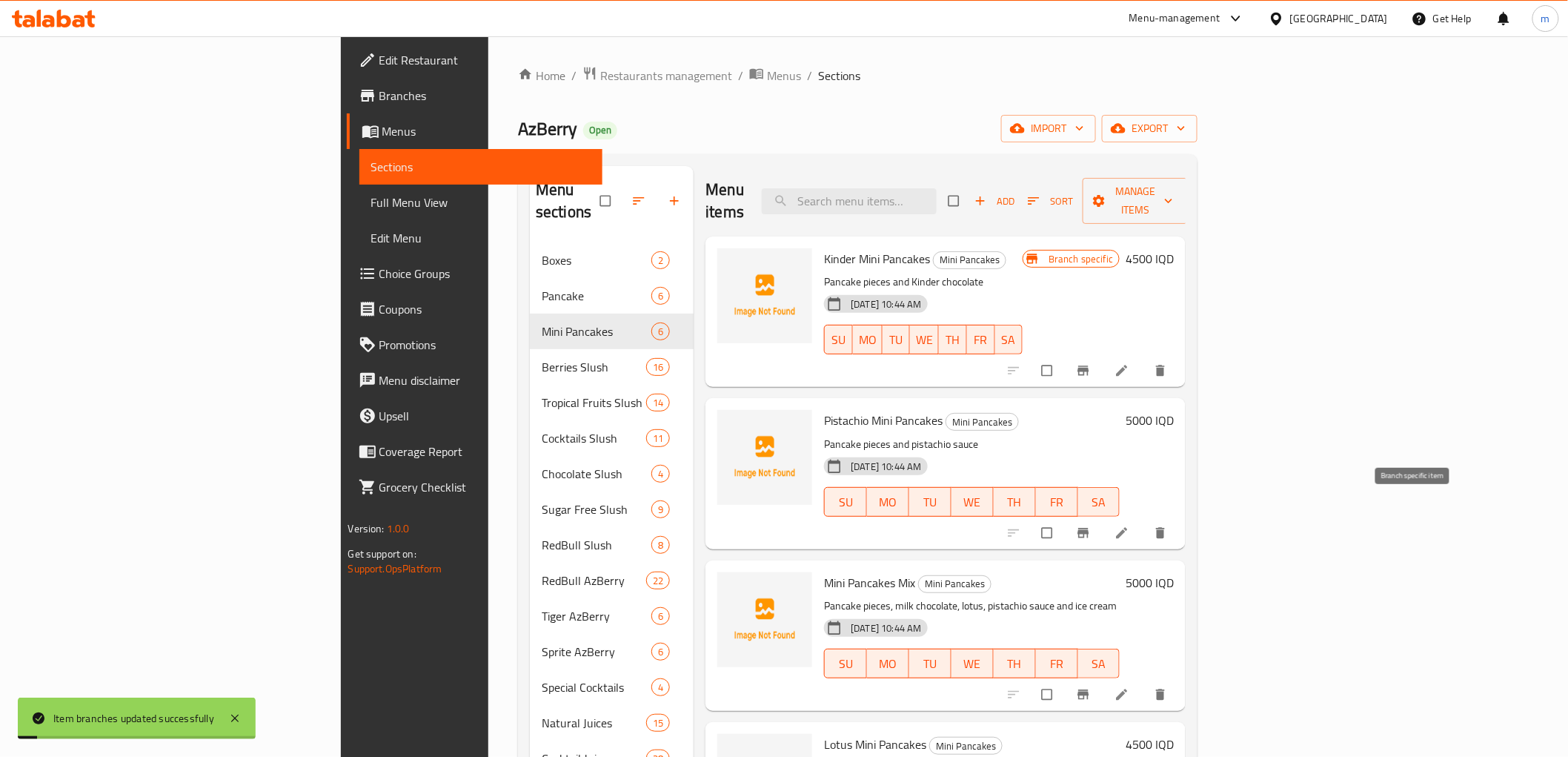
click at [1090, 527] on icon "Branch-specific-item" at bounding box center [1083, 532] width 11 height 10
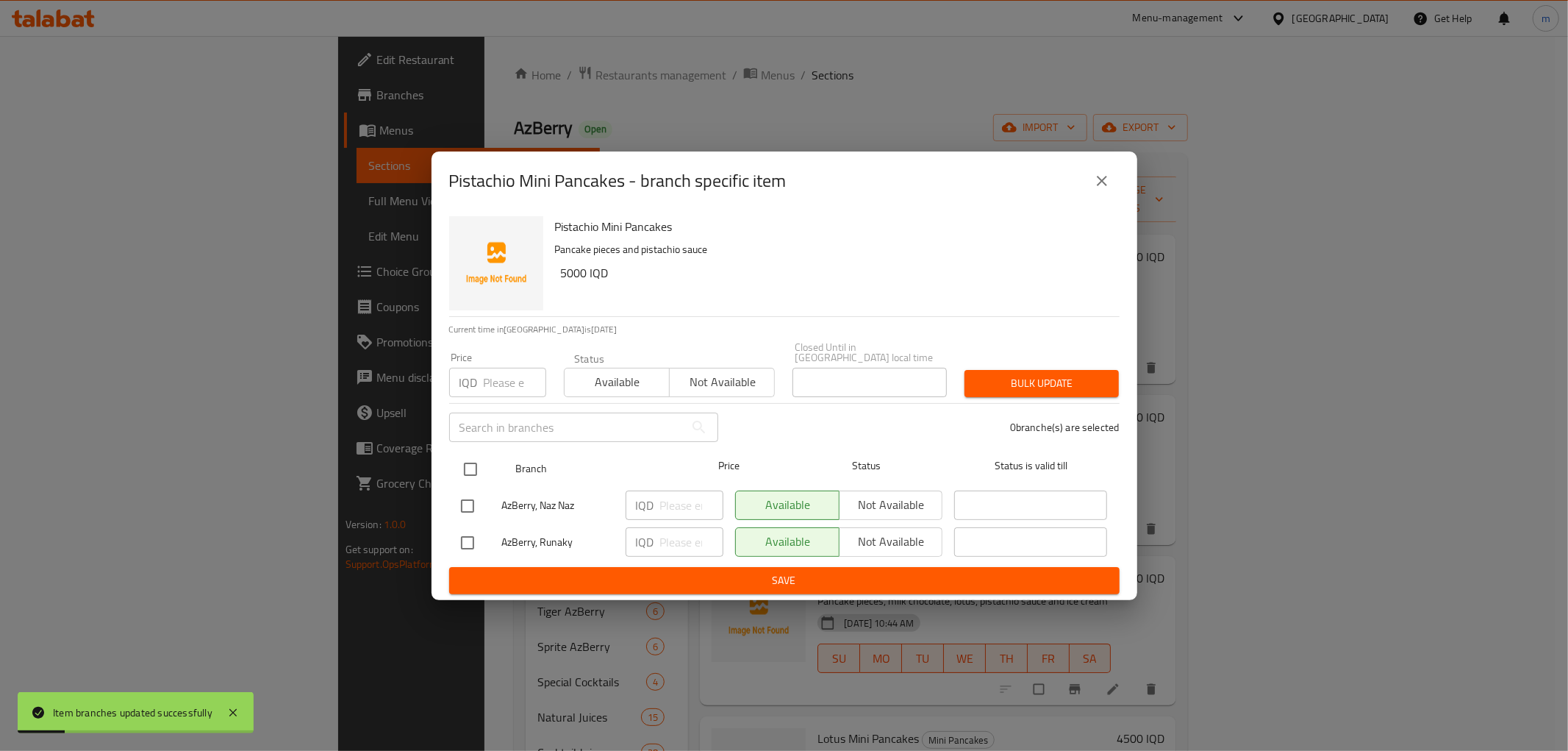
click at [478, 456] on input "checkbox" at bounding box center [470, 468] width 30 height 30
checkbox input "true"
click at [666, 535] on input "number" at bounding box center [691, 542] width 63 height 29
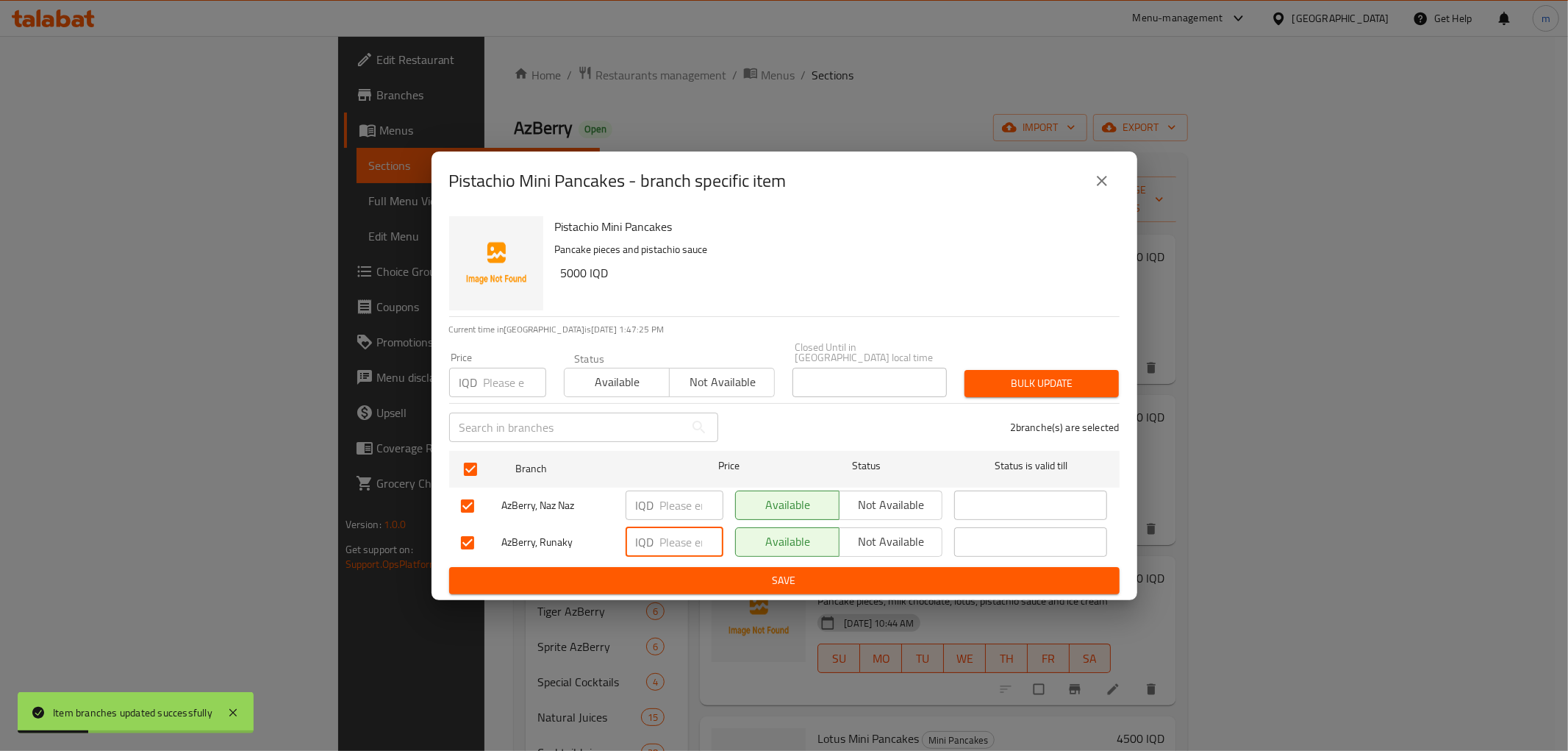
paste input "5000"
type input "5000"
click at [864, 500] on span "Not available" at bounding box center [892, 505] width 92 height 22
click at [858, 571] on span "Save" at bounding box center [784, 580] width 647 height 19
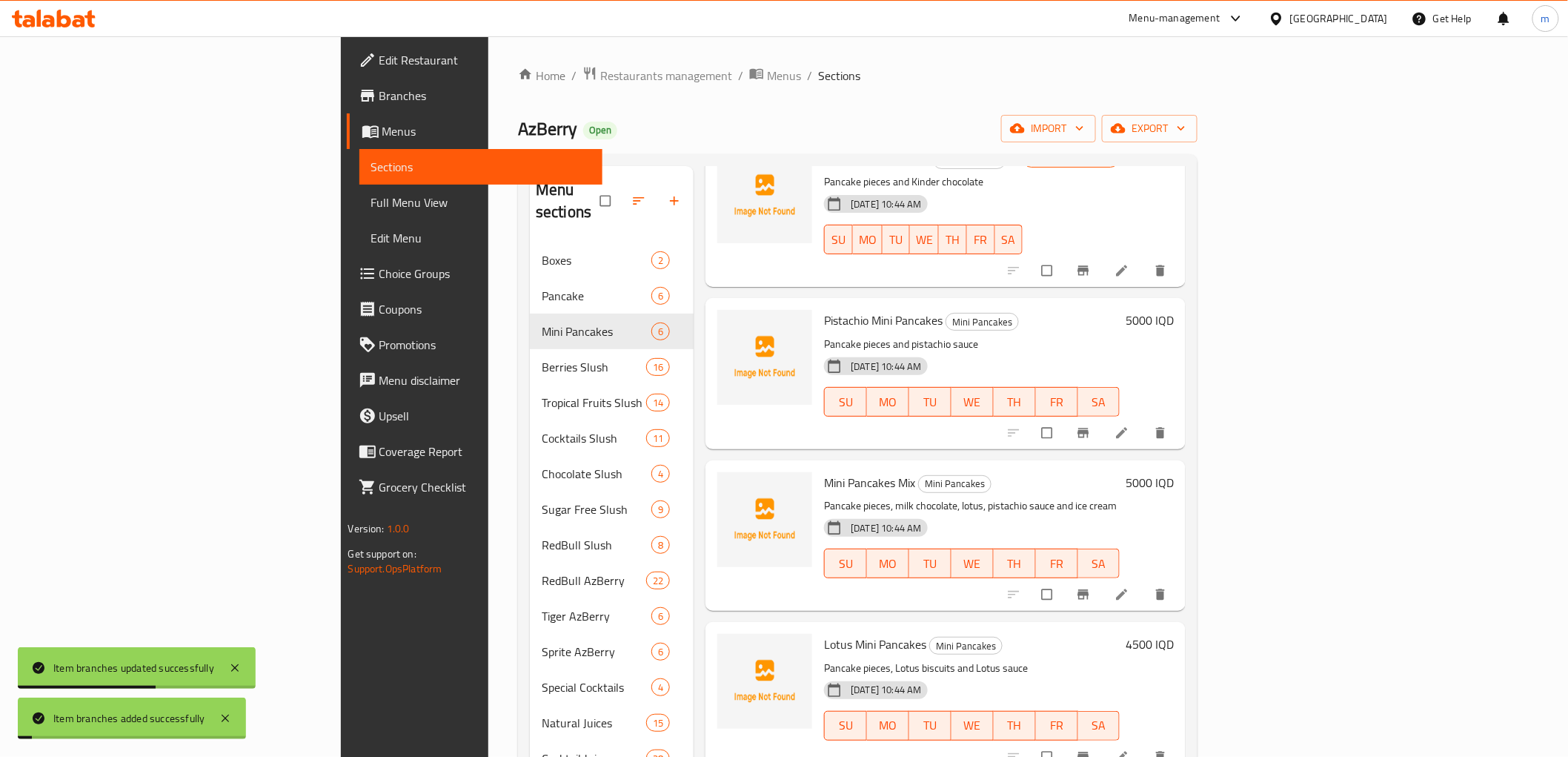
scroll to position [138, 0]
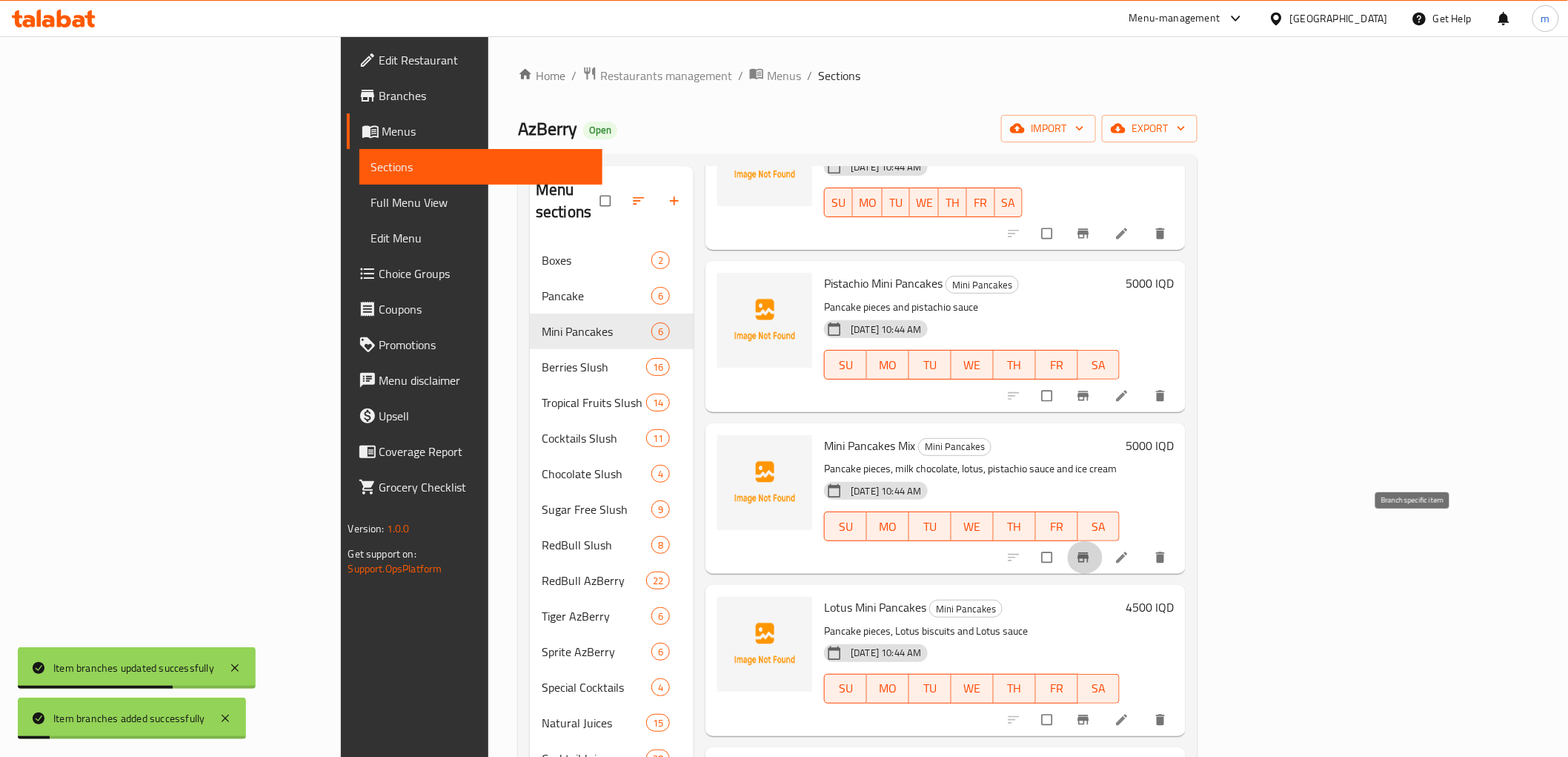
click at [1091, 550] on icon "Branch-specific-item" at bounding box center [1083, 557] width 15 height 15
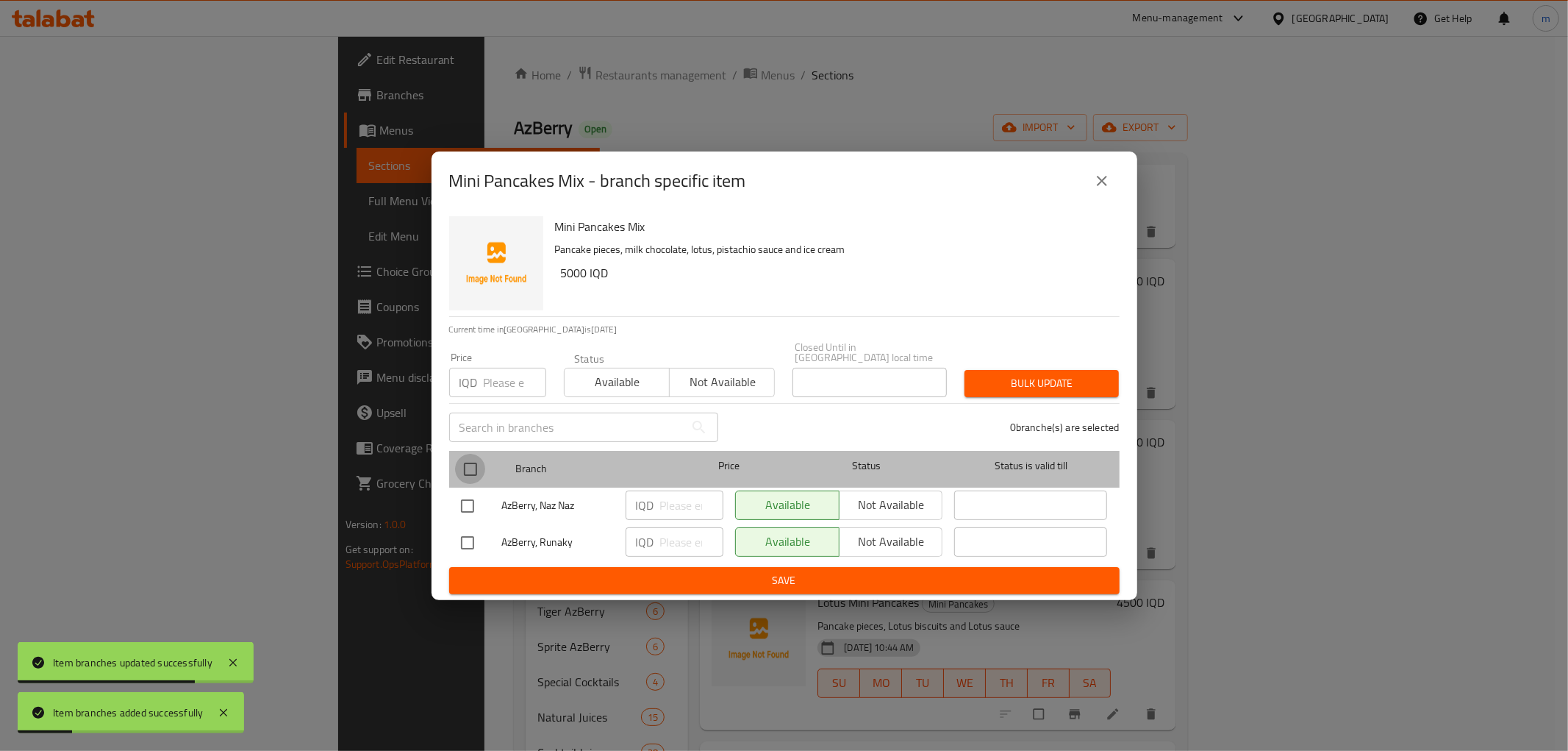
drag, startPoint x: 476, startPoint y: 468, endPoint x: 630, endPoint y: 540, distance: 170.0
click at [478, 468] on input "checkbox" at bounding box center [470, 468] width 30 height 30
checkbox input "true"
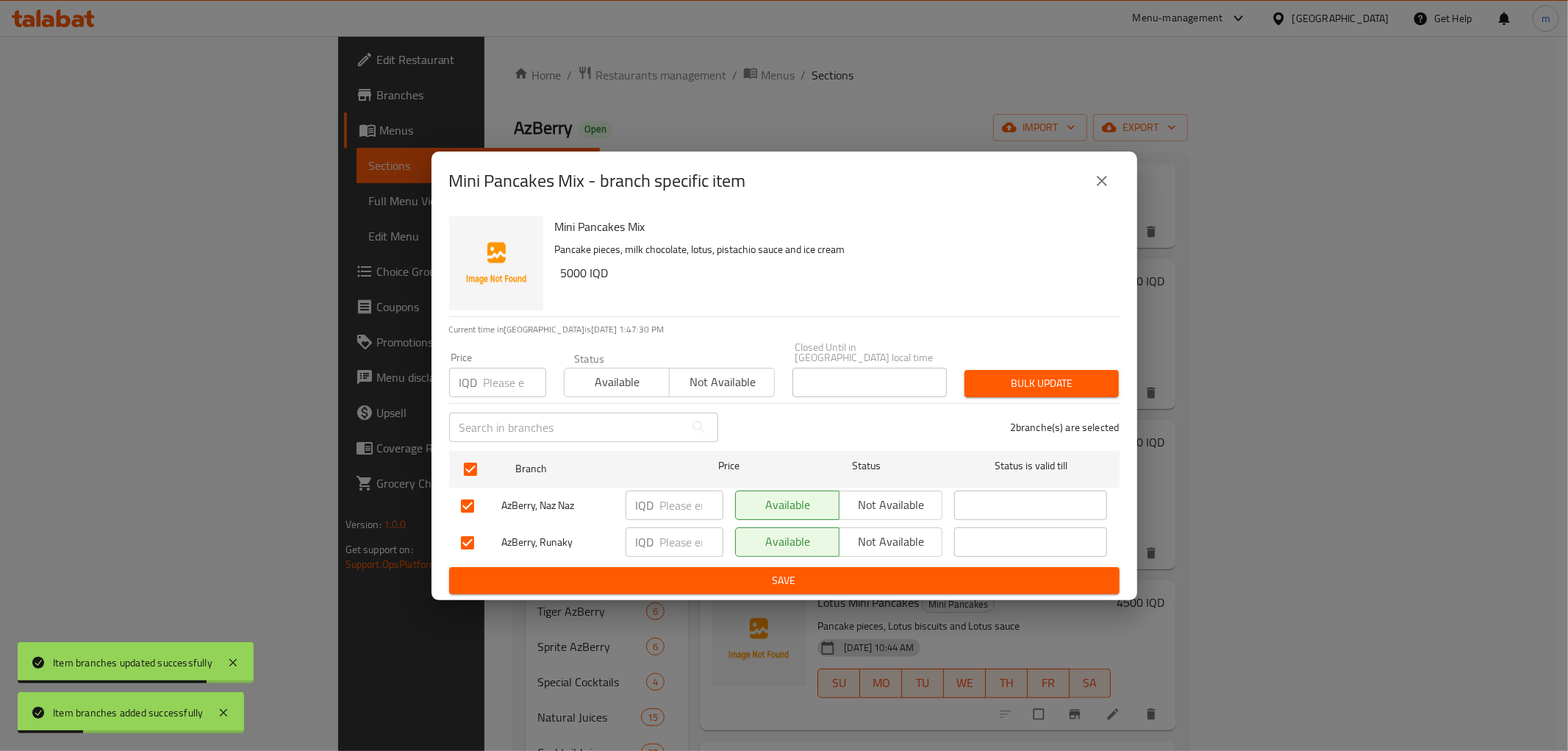
click at [695, 540] on input "number" at bounding box center [691, 542] width 63 height 29
paste input "5000"
type input "5000"
click at [868, 510] on span "Not available" at bounding box center [892, 505] width 92 height 22
click at [863, 578] on span "Save" at bounding box center [784, 580] width 647 height 19
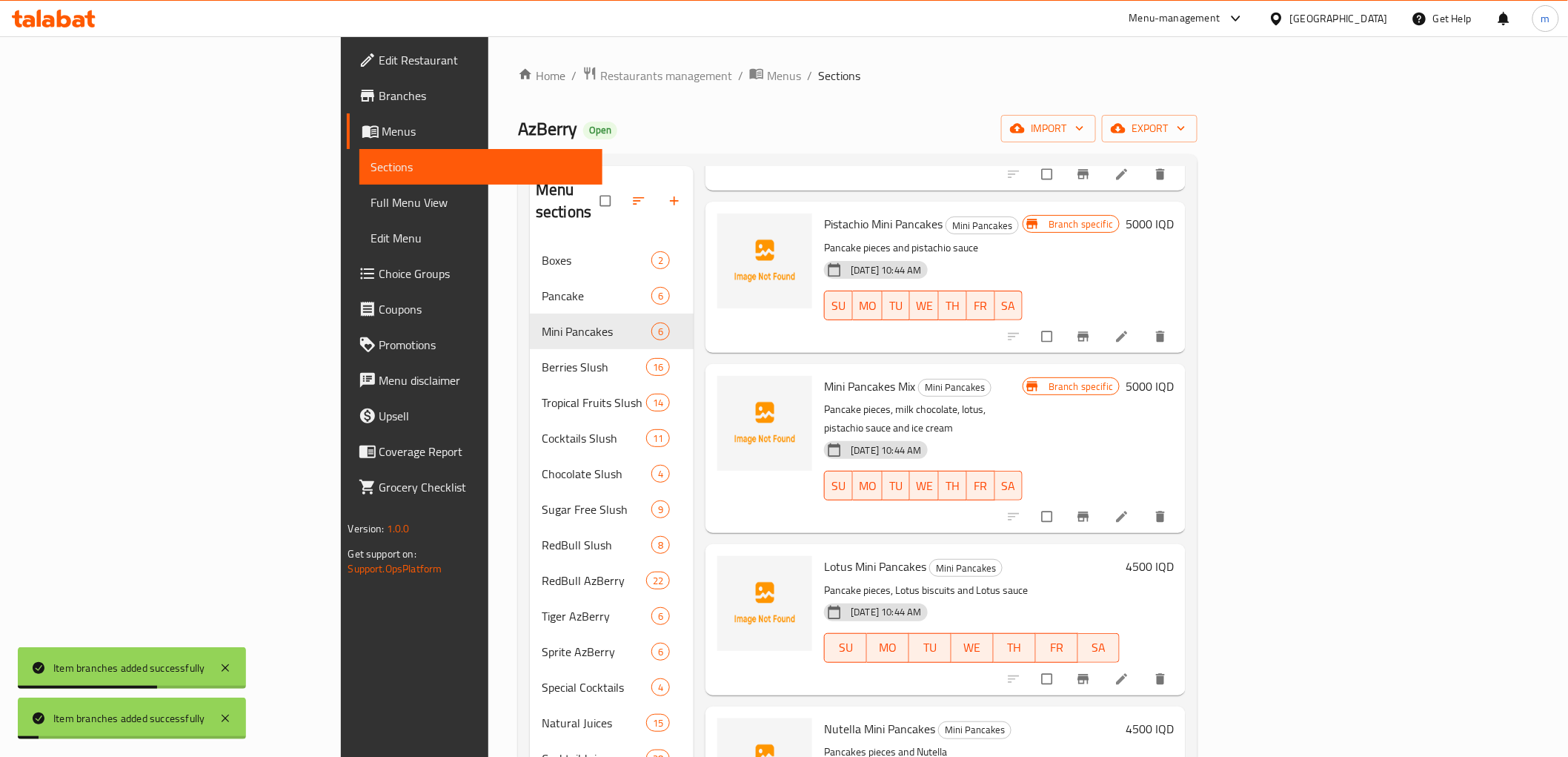
scroll to position [229, 0]
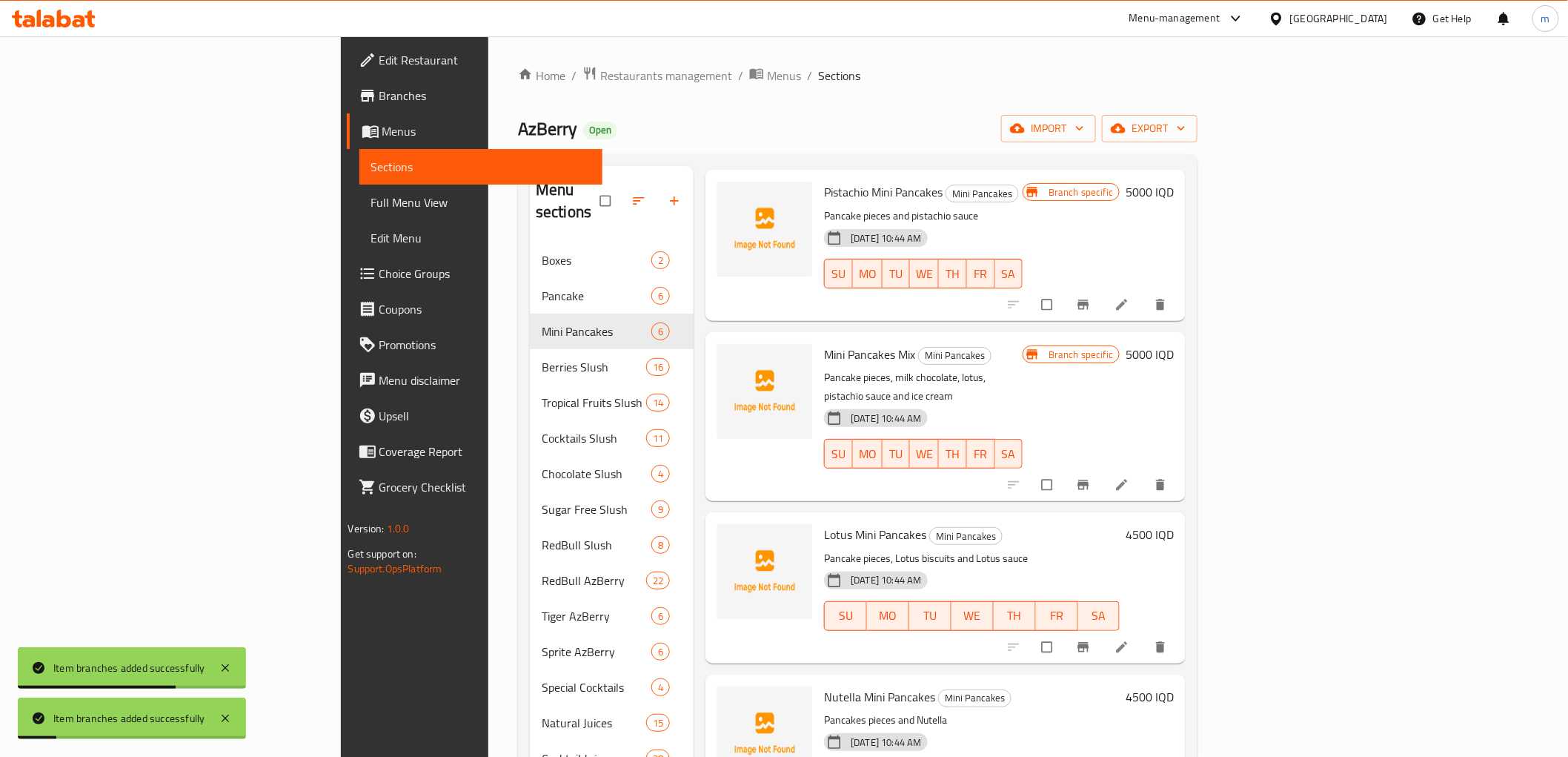
click at [1103, 468] on button "Branch-specific-item" at bounding box center [1085, 484] width 36 height 33
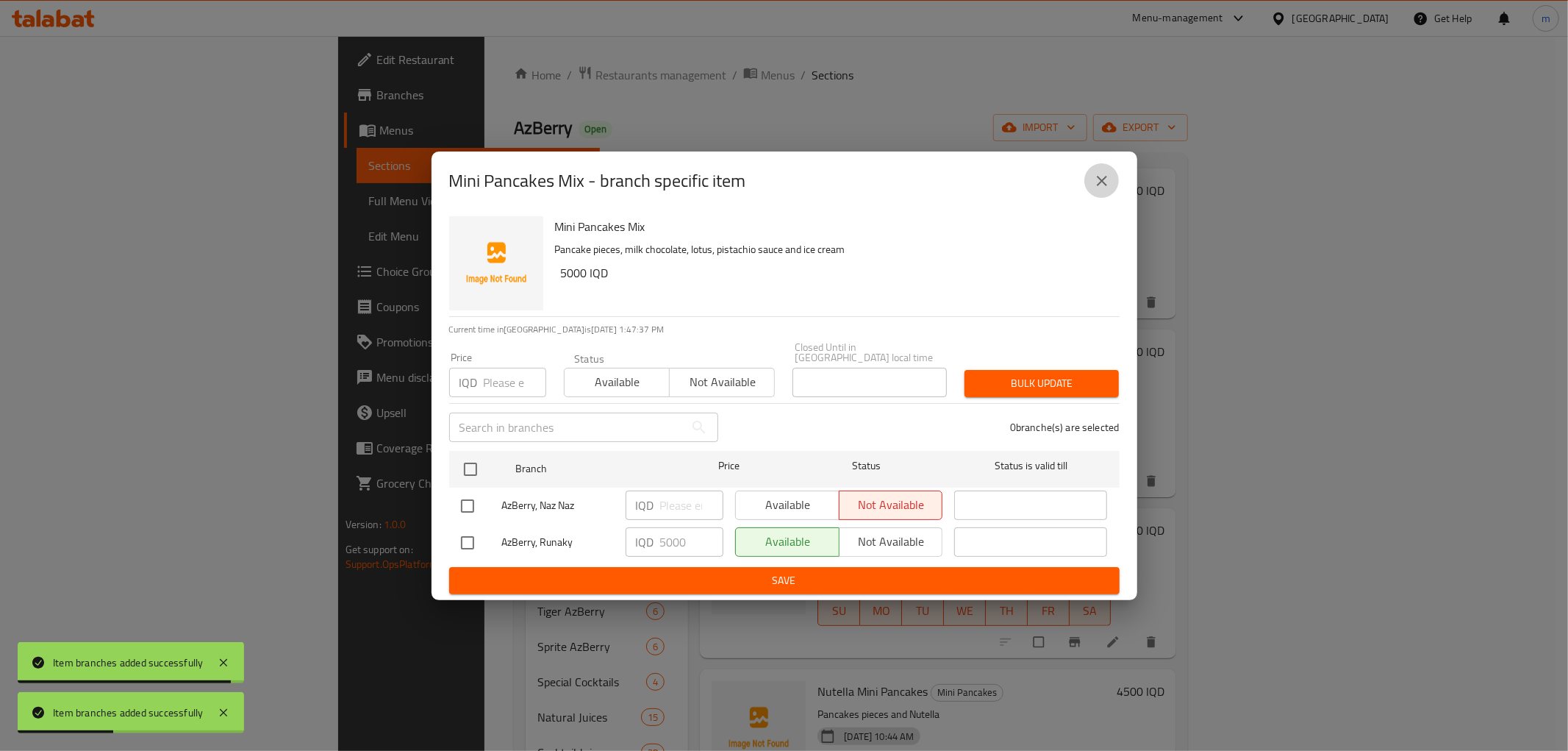
click at [1098, 186] on icon "close" at bounding box center [1102, 181] width 18 height 18
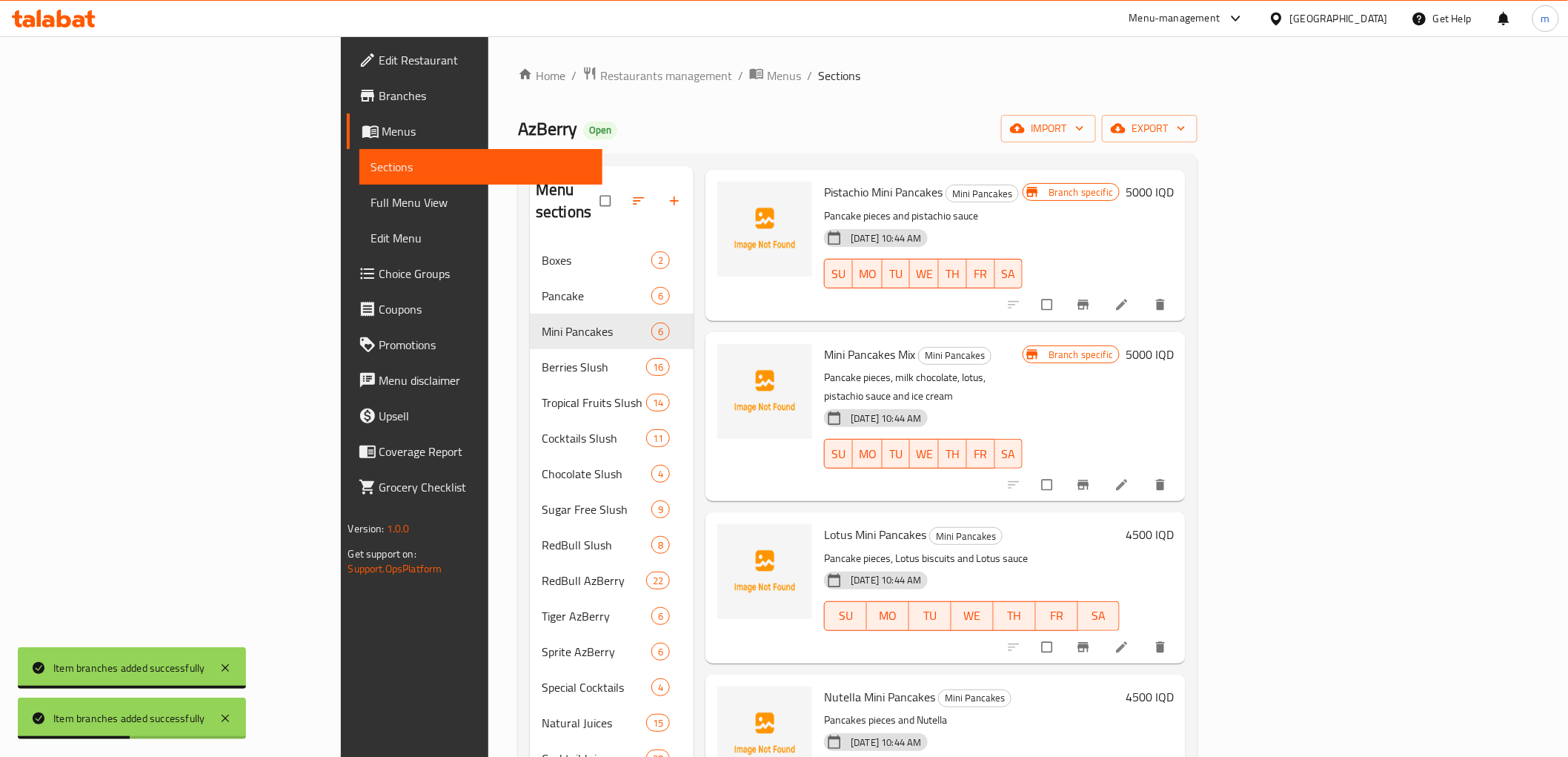
scroll to position [138, 0]
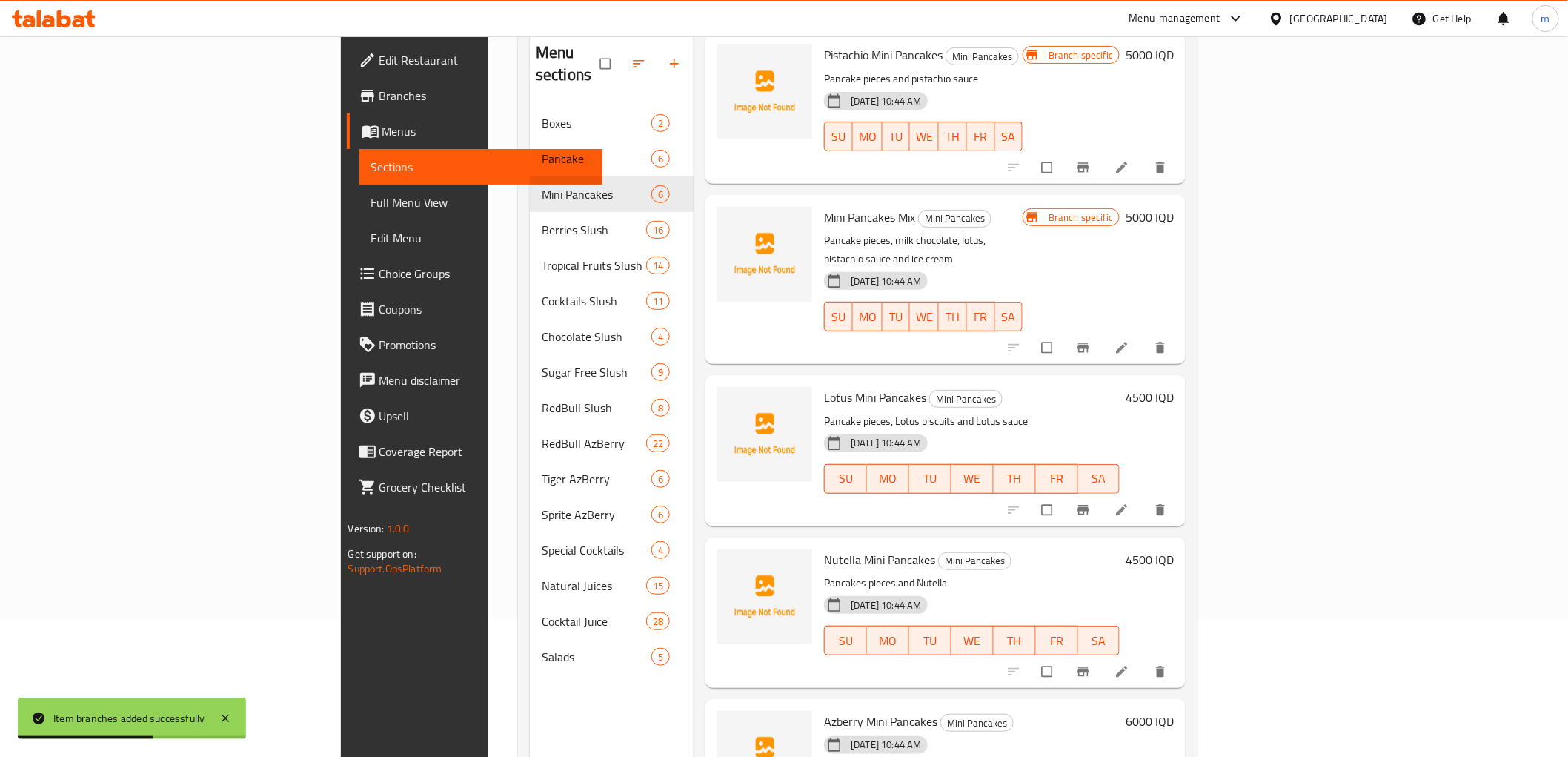
click at [1090, 505] on icon "Branch-specific-item" at bounding box center [1083, 510] width 11 height 10
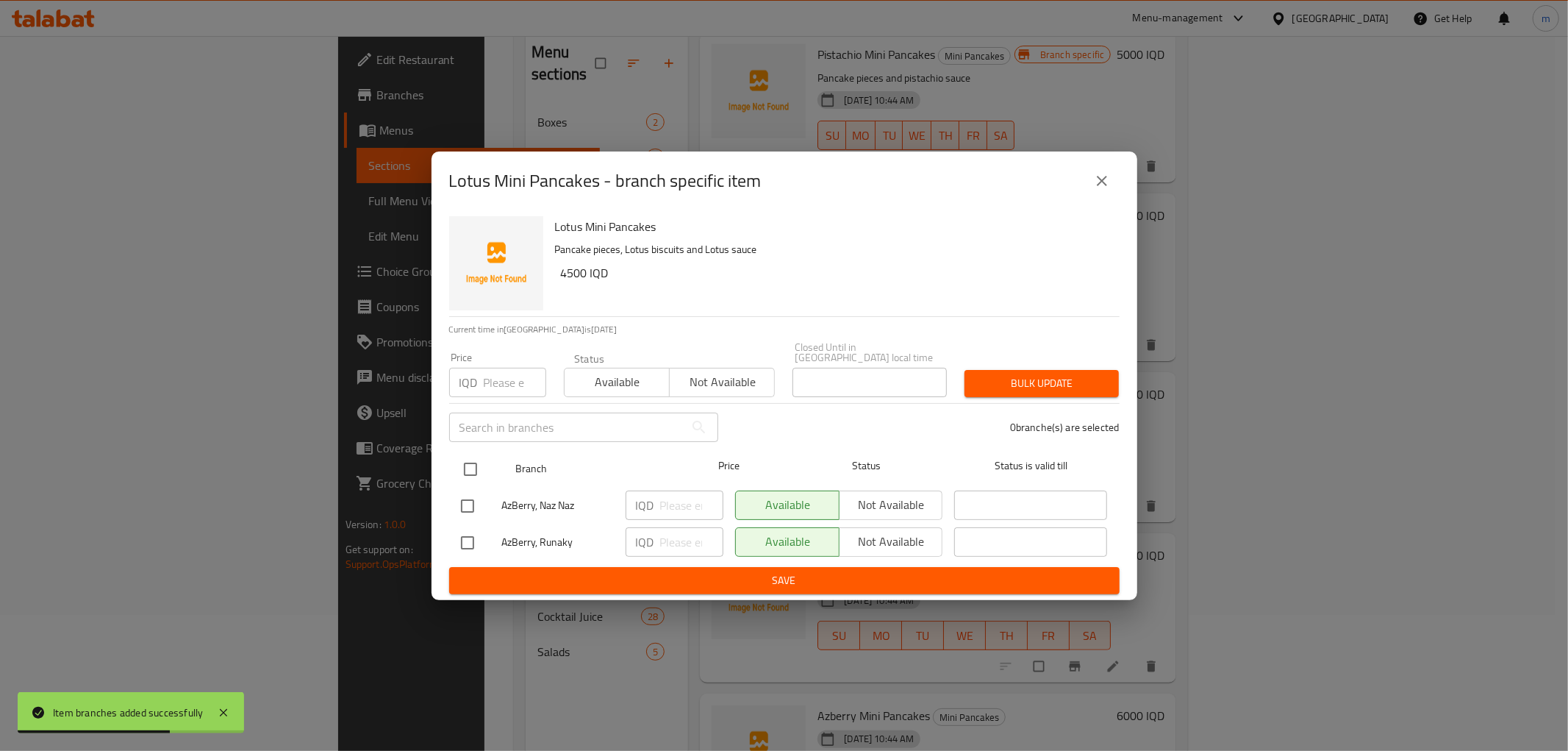
click at [456, 457] on input "checkbox" at bounding box center [470, 468] width 30 height 30
checkbox input "true"
click at [871, 497] on span "Not available" at bounding box center [892, 505] width 92 height 22
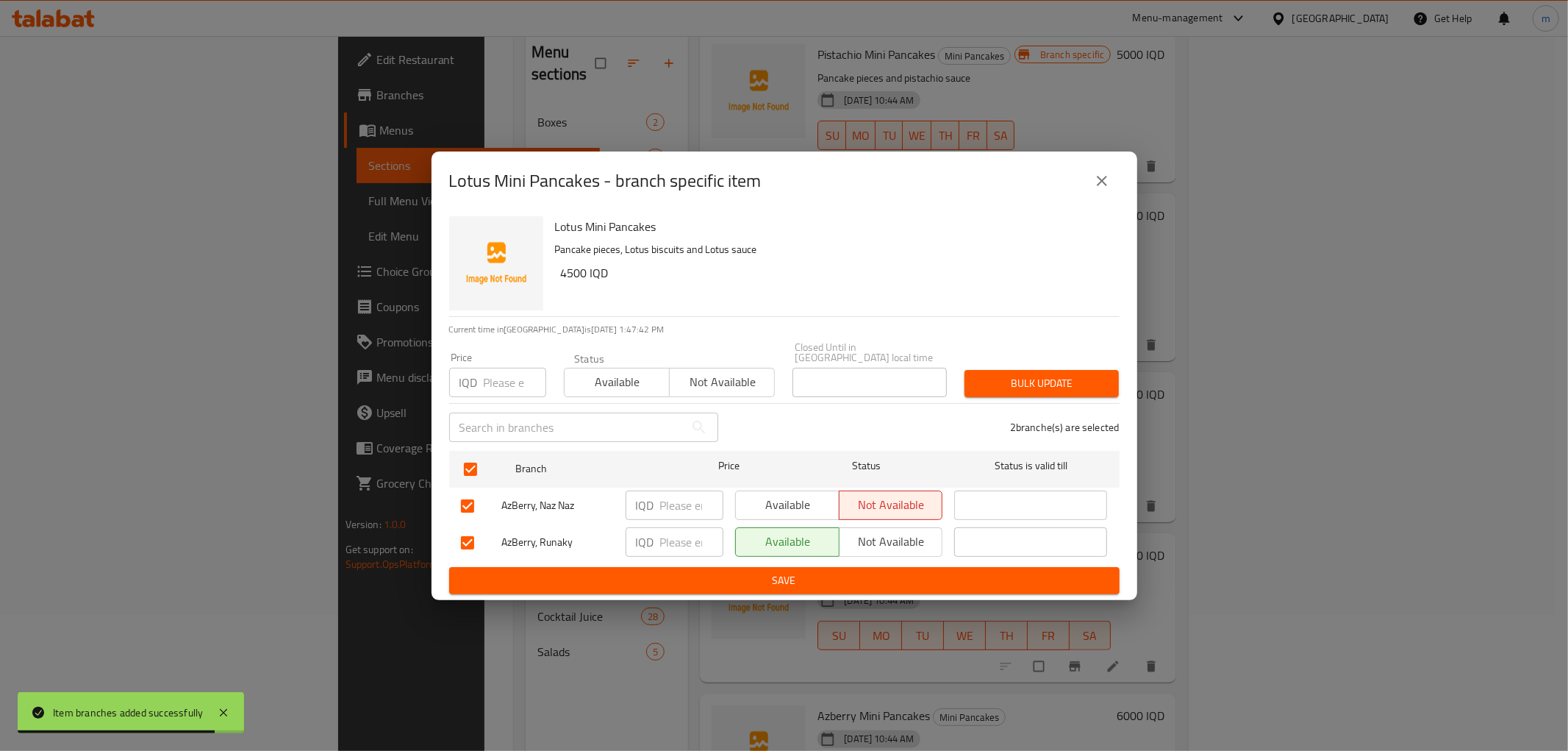
click at [668, 541] on input "number" at bounding box center [691, 542] width 63 height 29
paste input "5000"
type input "5000"
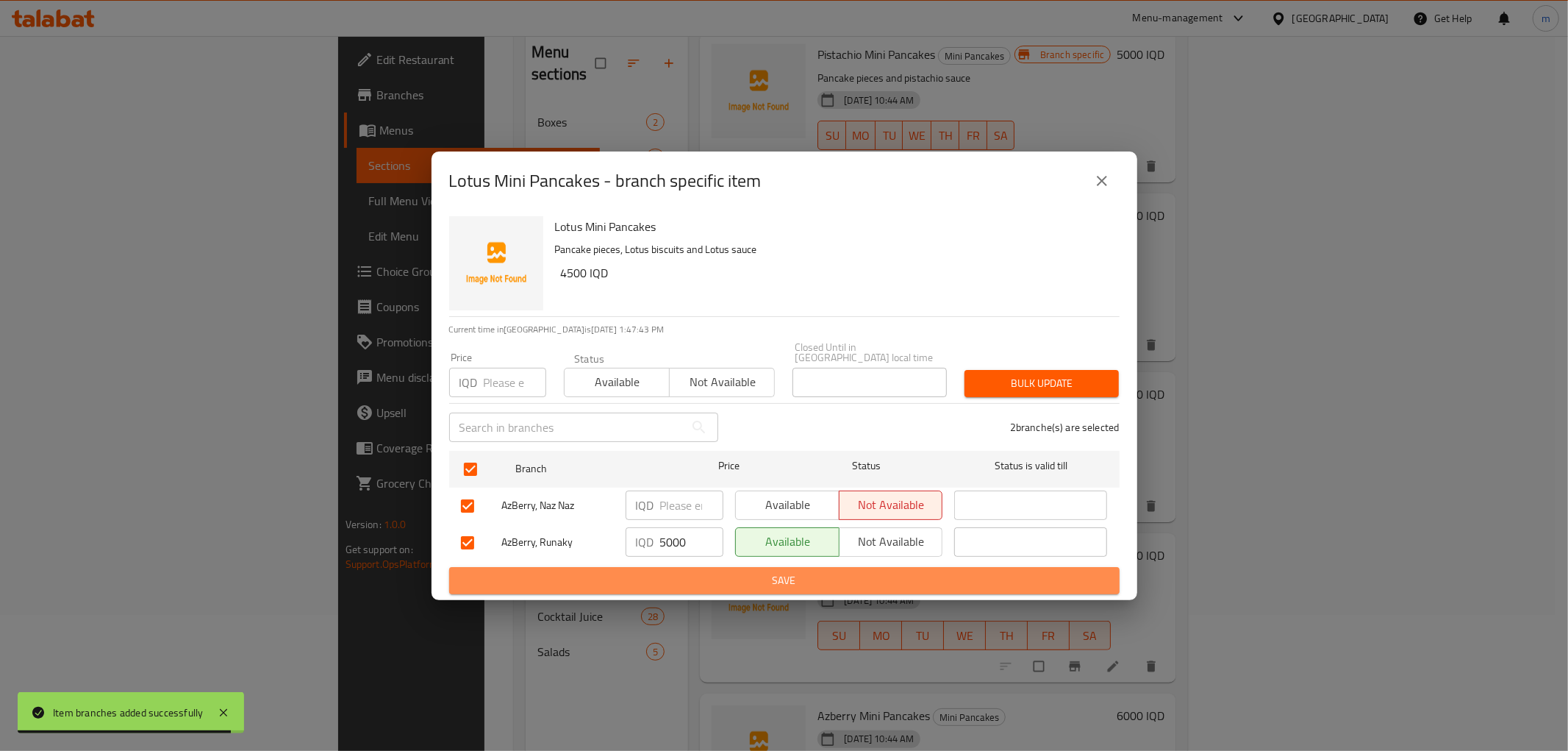
click at [698, 584] on button "Save" at bounding box center [784, 580] width 671 height 27
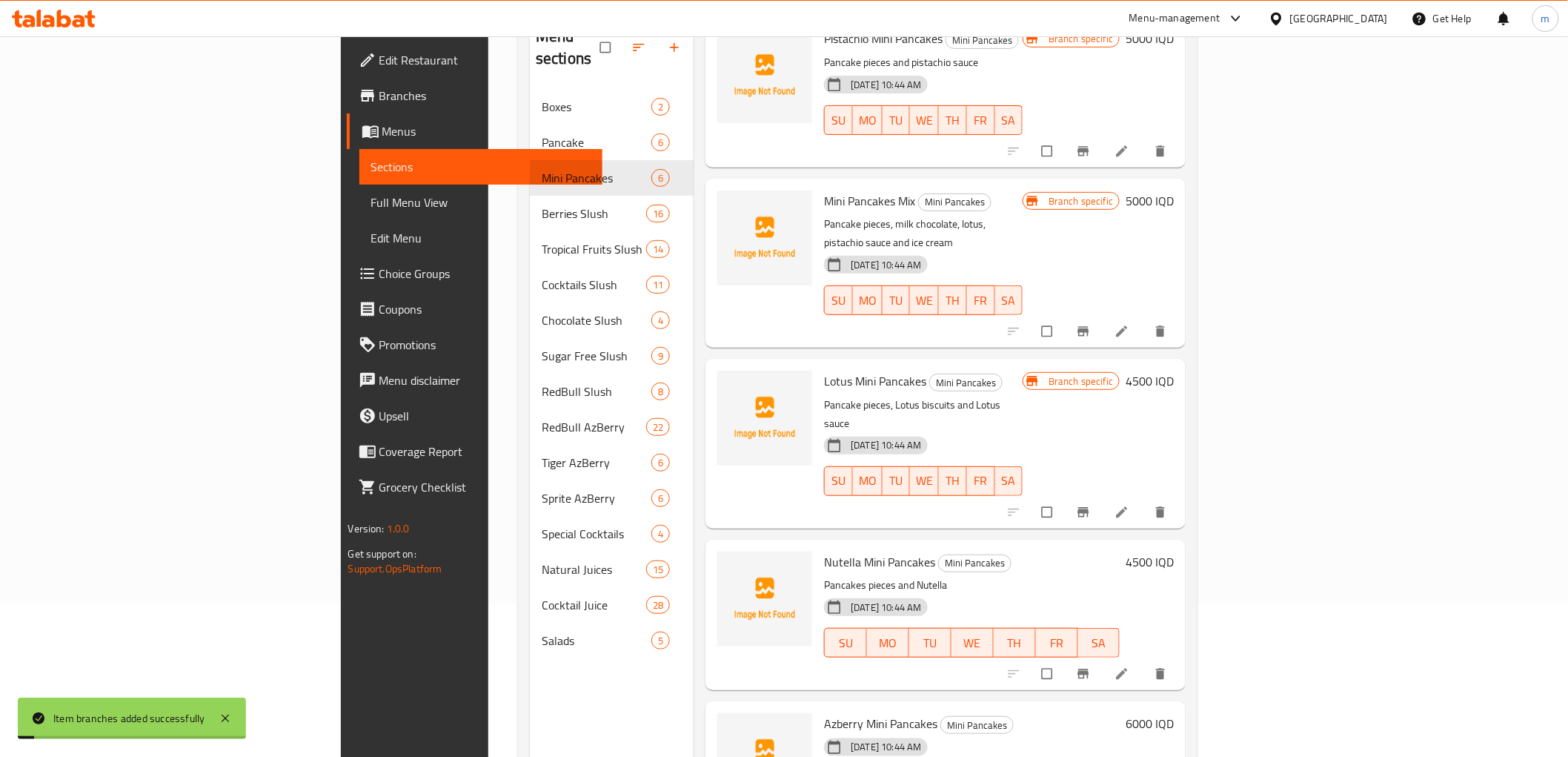
scroll to position [208, 0]
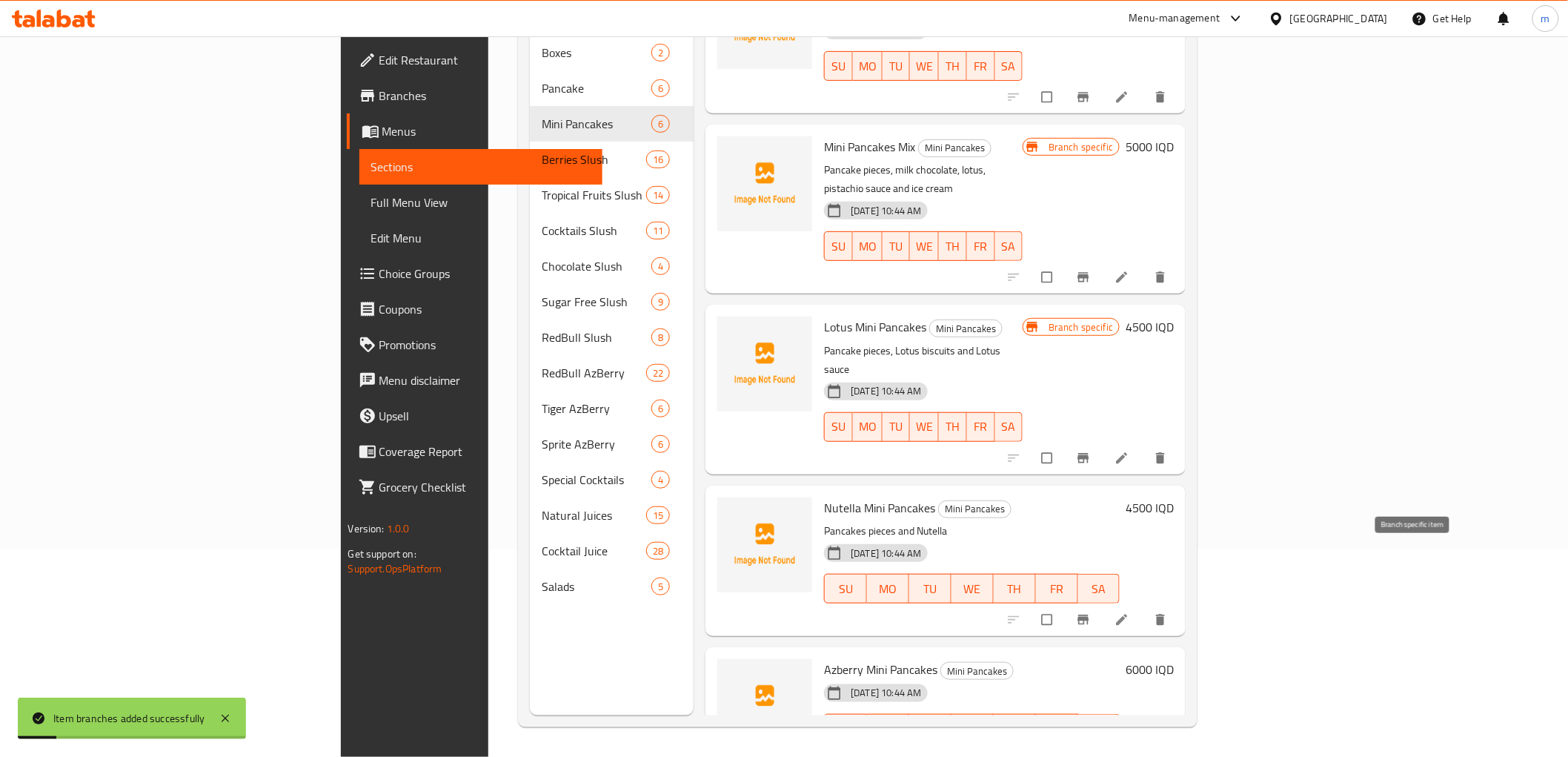
click at [1103, 604] on button "Branch-specific-item" at bounding box center [1085, 619] width 36 height 33
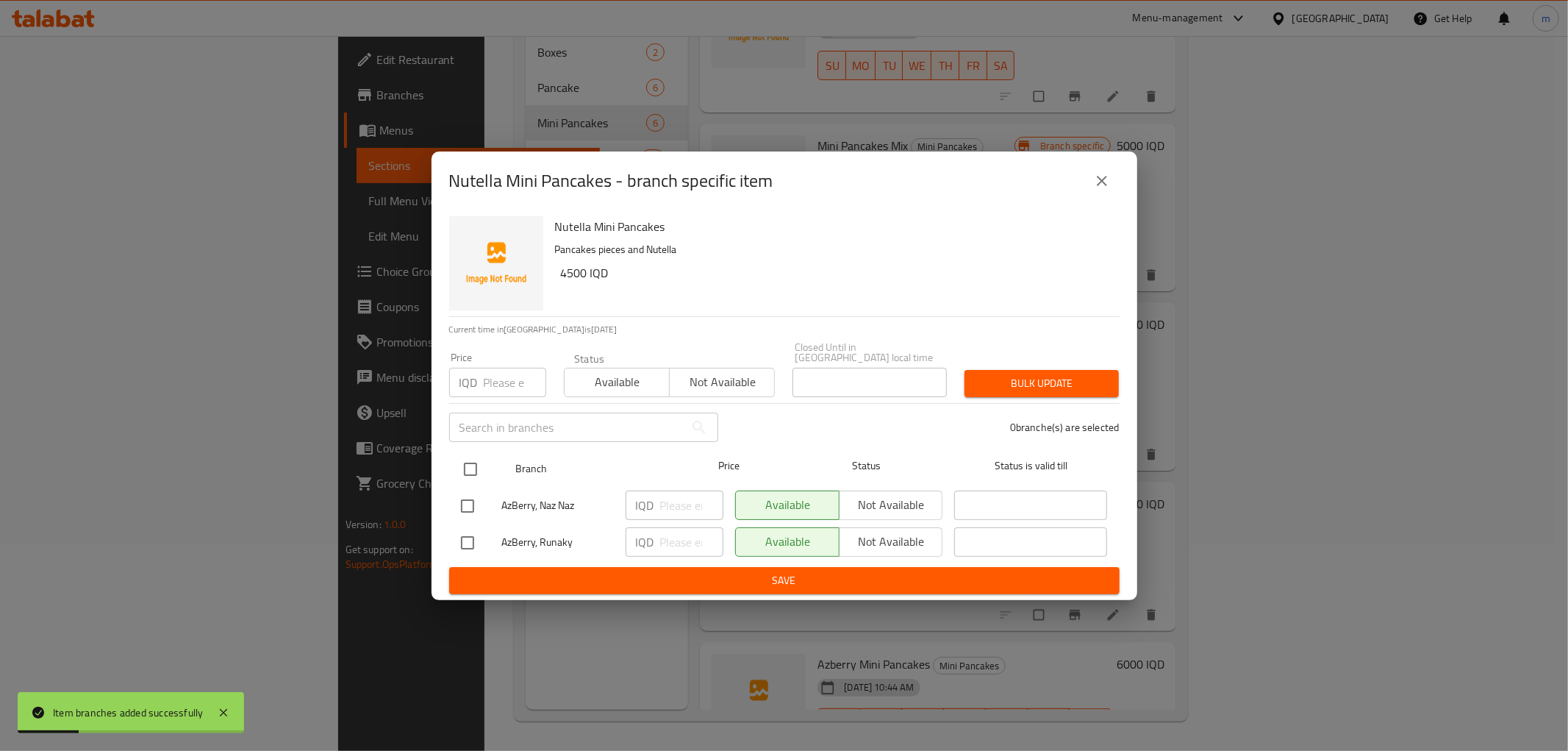
click at [472, 466] on input "checkbox" at bounding box center [470, 468] width 30 height 30
checkbox input "true"
drag, startPoint x: 672, startPoint y: 523, endPoint x: 677, endPoint y: 531, distance: 9.4
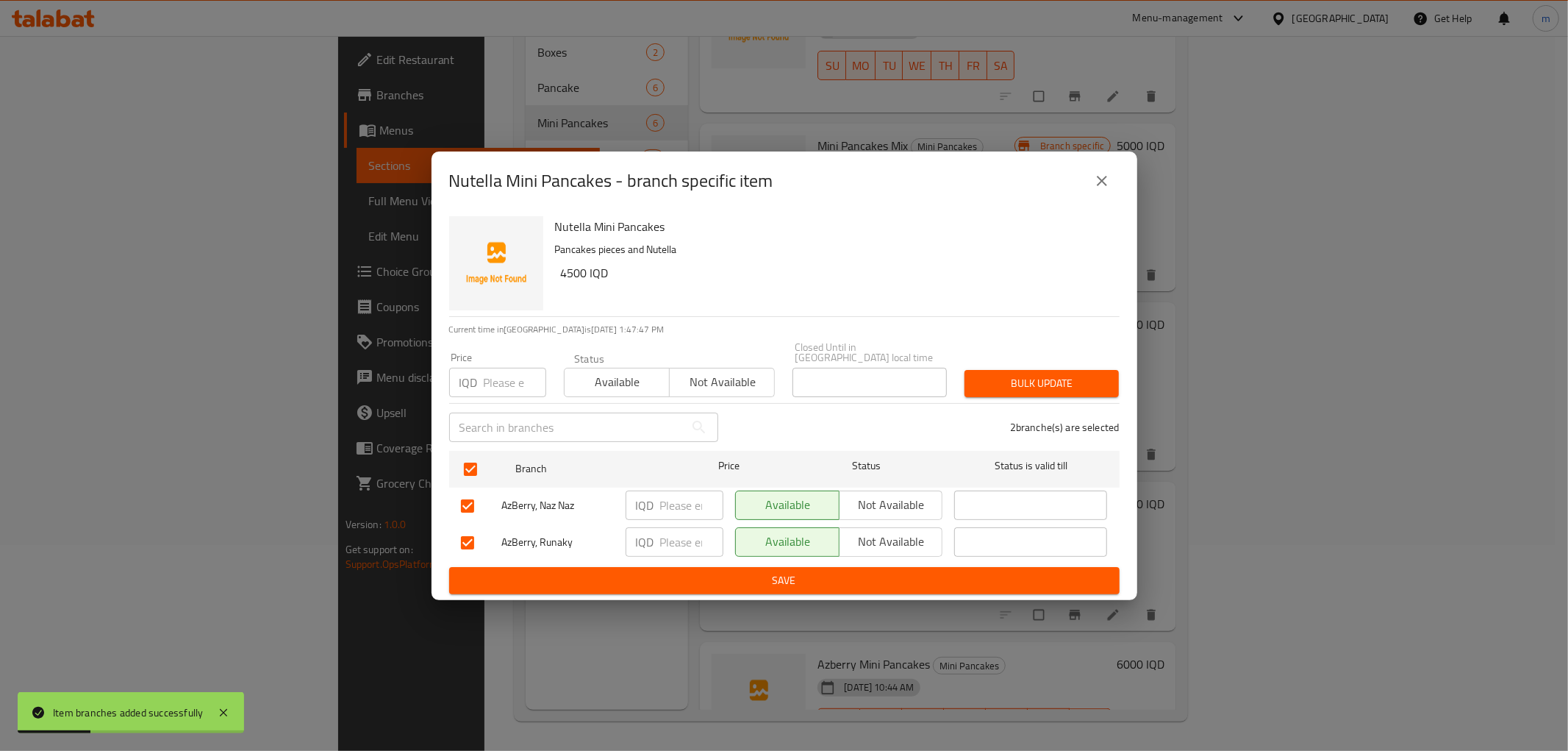
click at [672, 527] on input "number" at bounding box center [691, 542] width 63 height 29
paste input "5000"
type input "5000"
click at [890, 510] on button "Not available" at bounding box center [891, 505] width 104 height 29
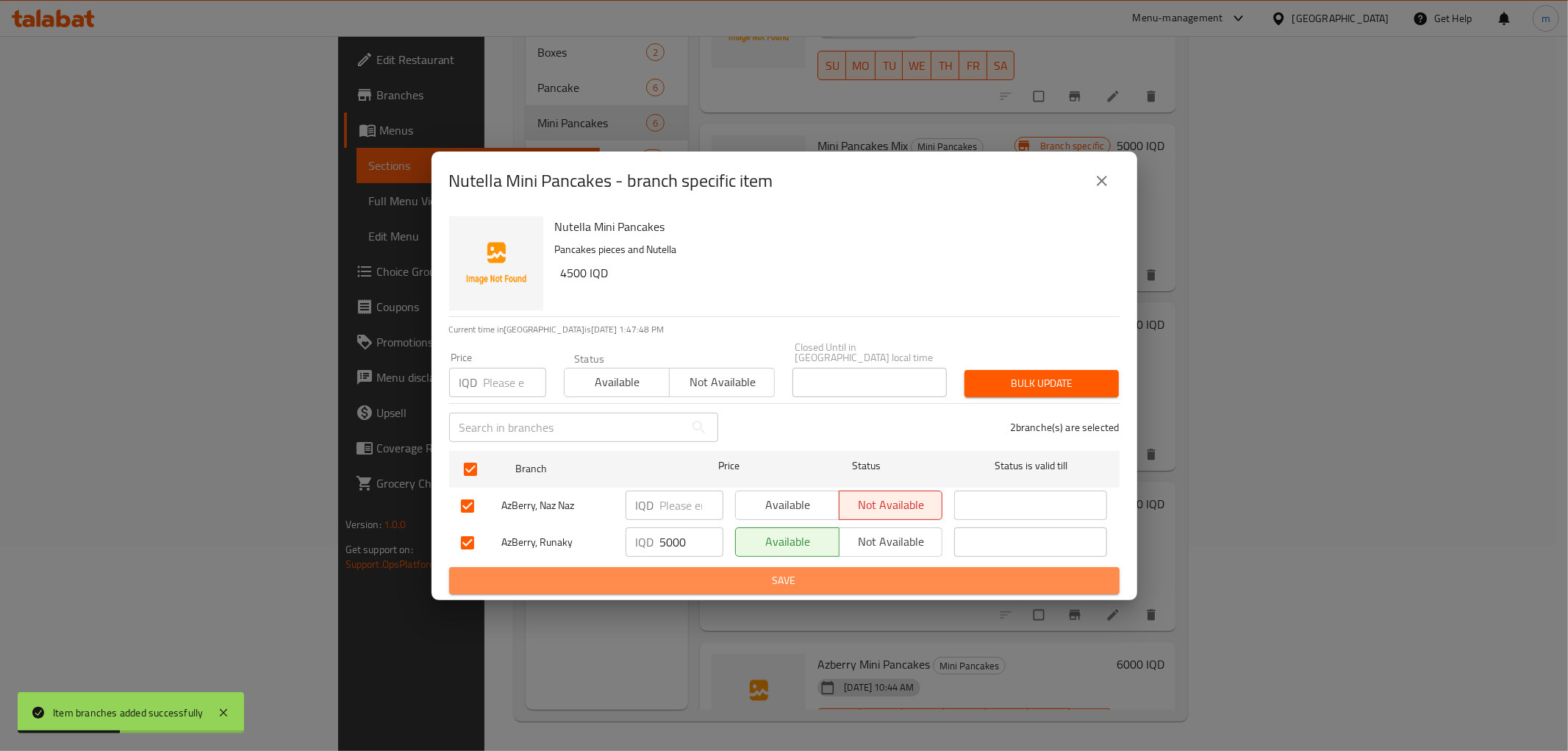
click at [877, 576] on span "Save" at bounding box center [784, 580] width 647 height 19
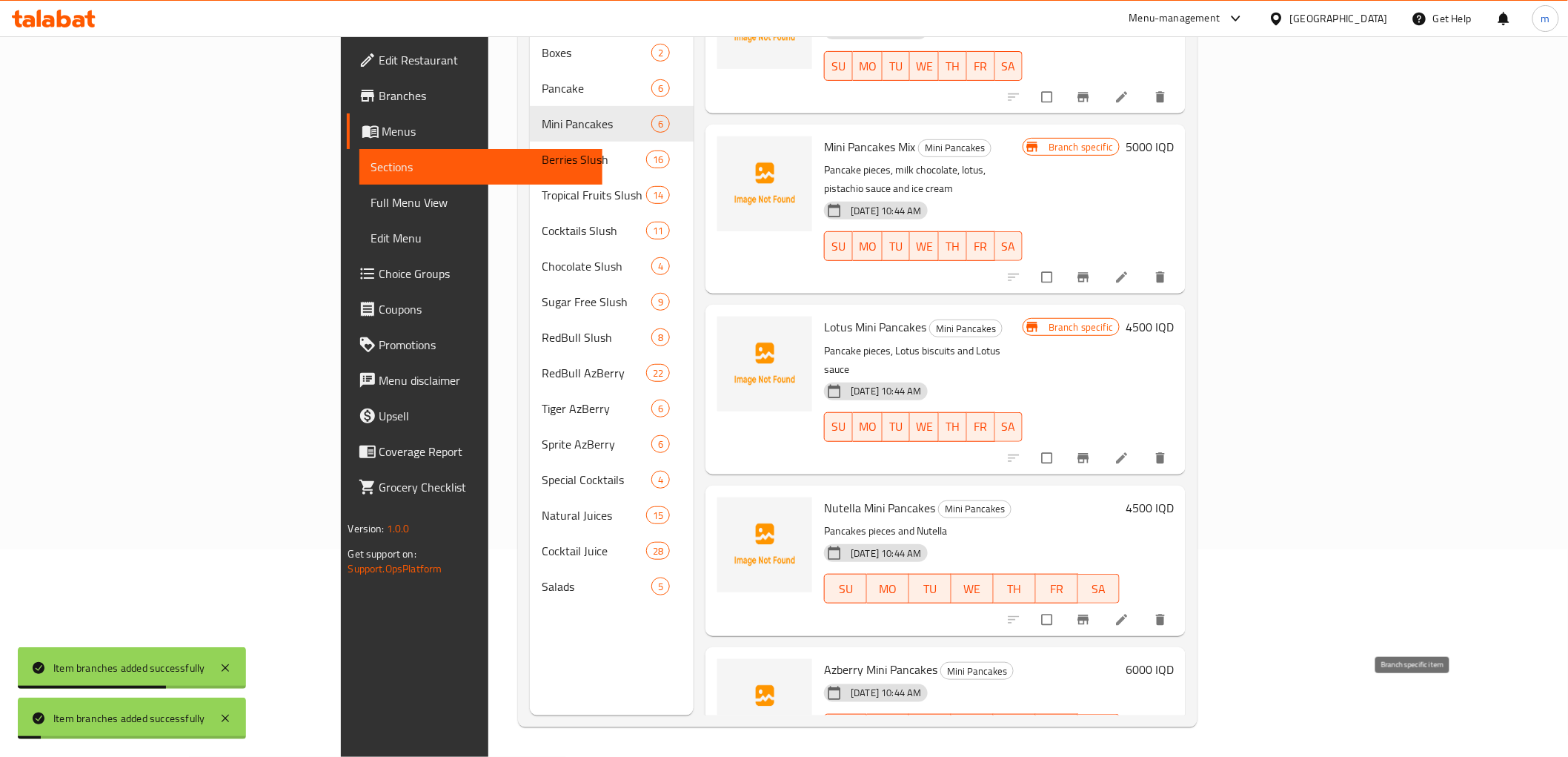
click at [1103, 743] on button "Branch-specific-item" at bounding box center [1085, 759] width 36 height 33
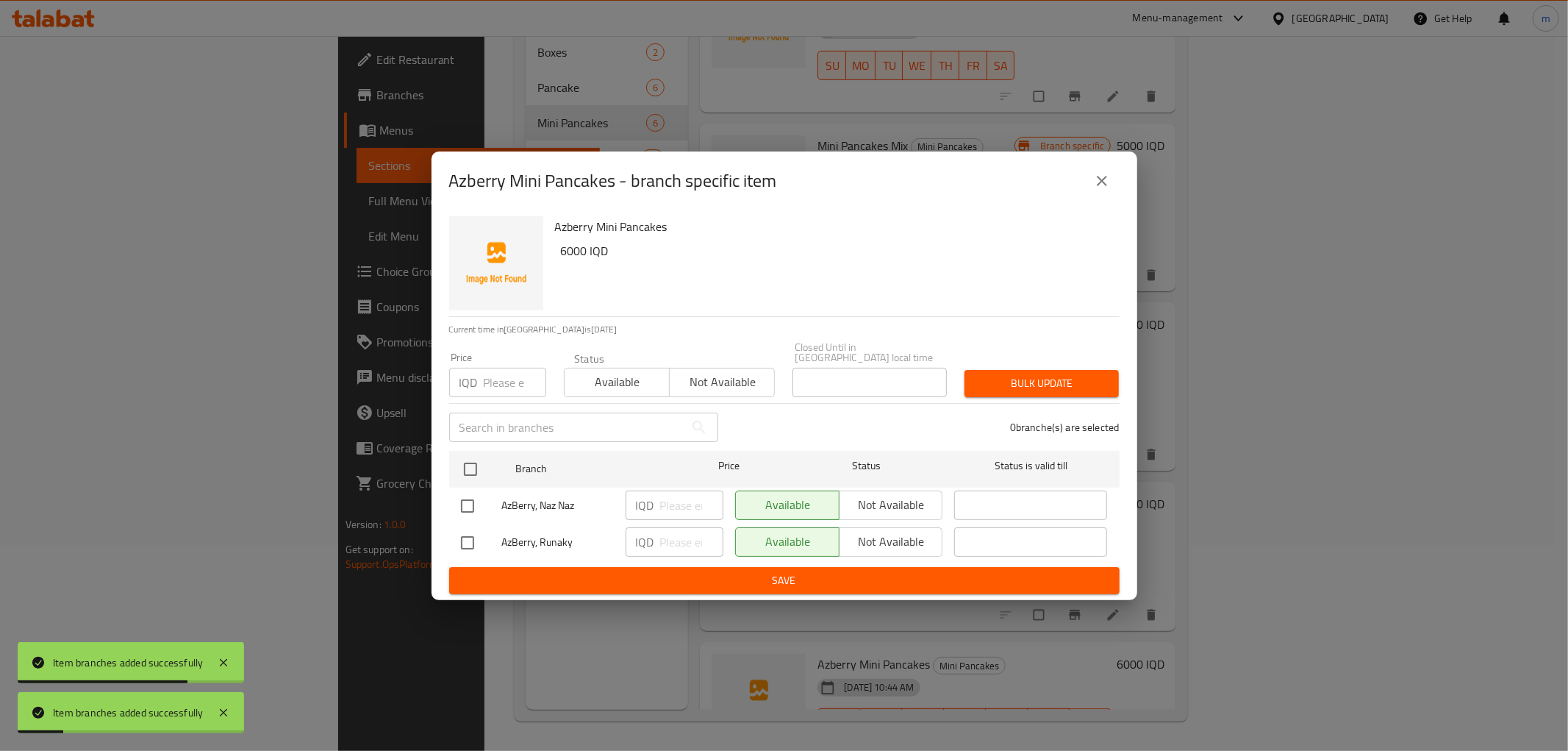
click at [472, 466] on input "checkbox" at bounding box center [470, 468] width 30 height 30
checkbox input "true"
click at [679, 537] on input "number" at bounding box center [691, 542] width 63 height 29
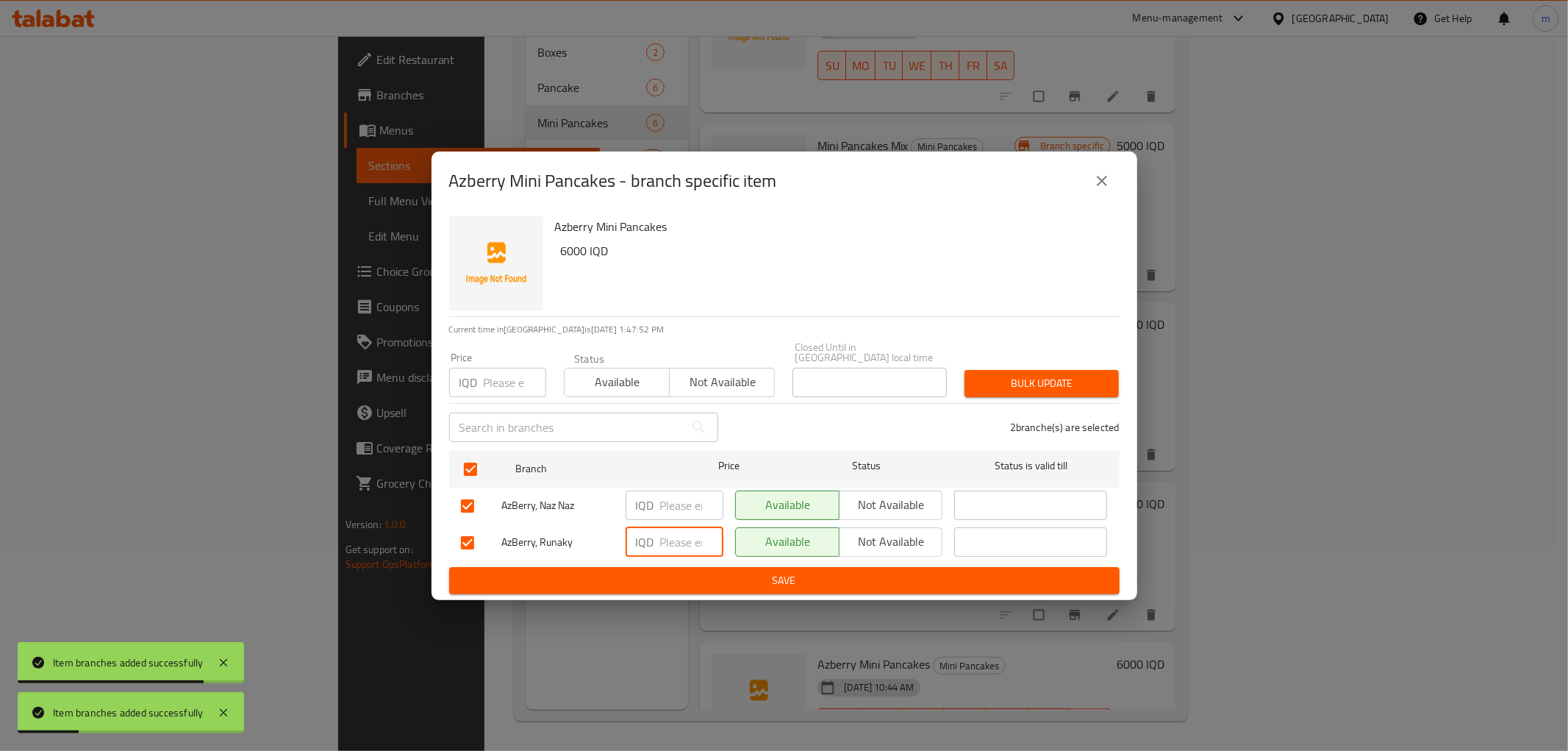
paste input "5000"
type input "5000"
click at [871, 499] on span "Not available" at bounding box center [892, 505] width 92 height 22
click at [876, 585] on button "Save" at bounding box center [784, 580] width 671 height 27
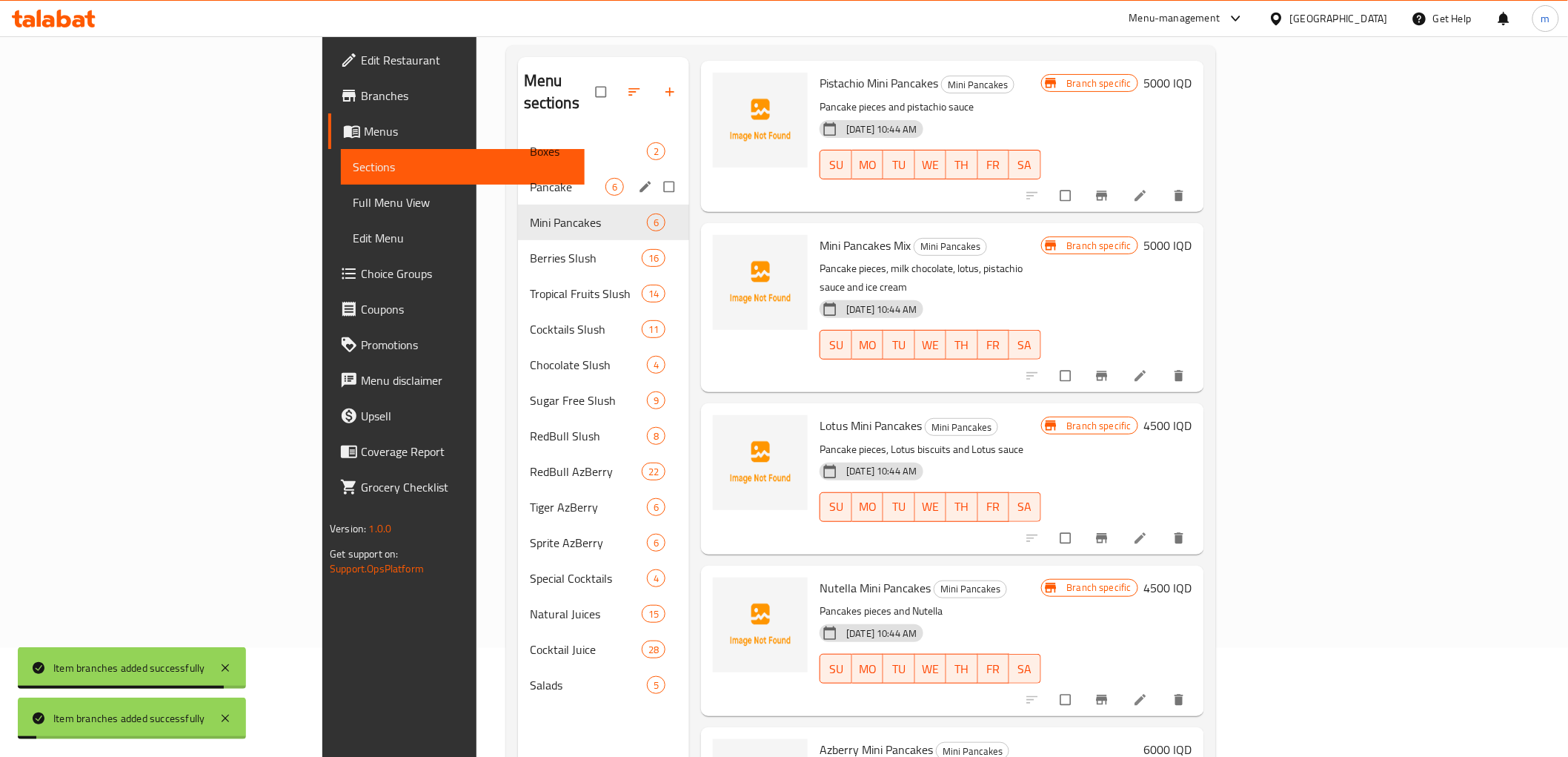
scroll to position [69, 0]
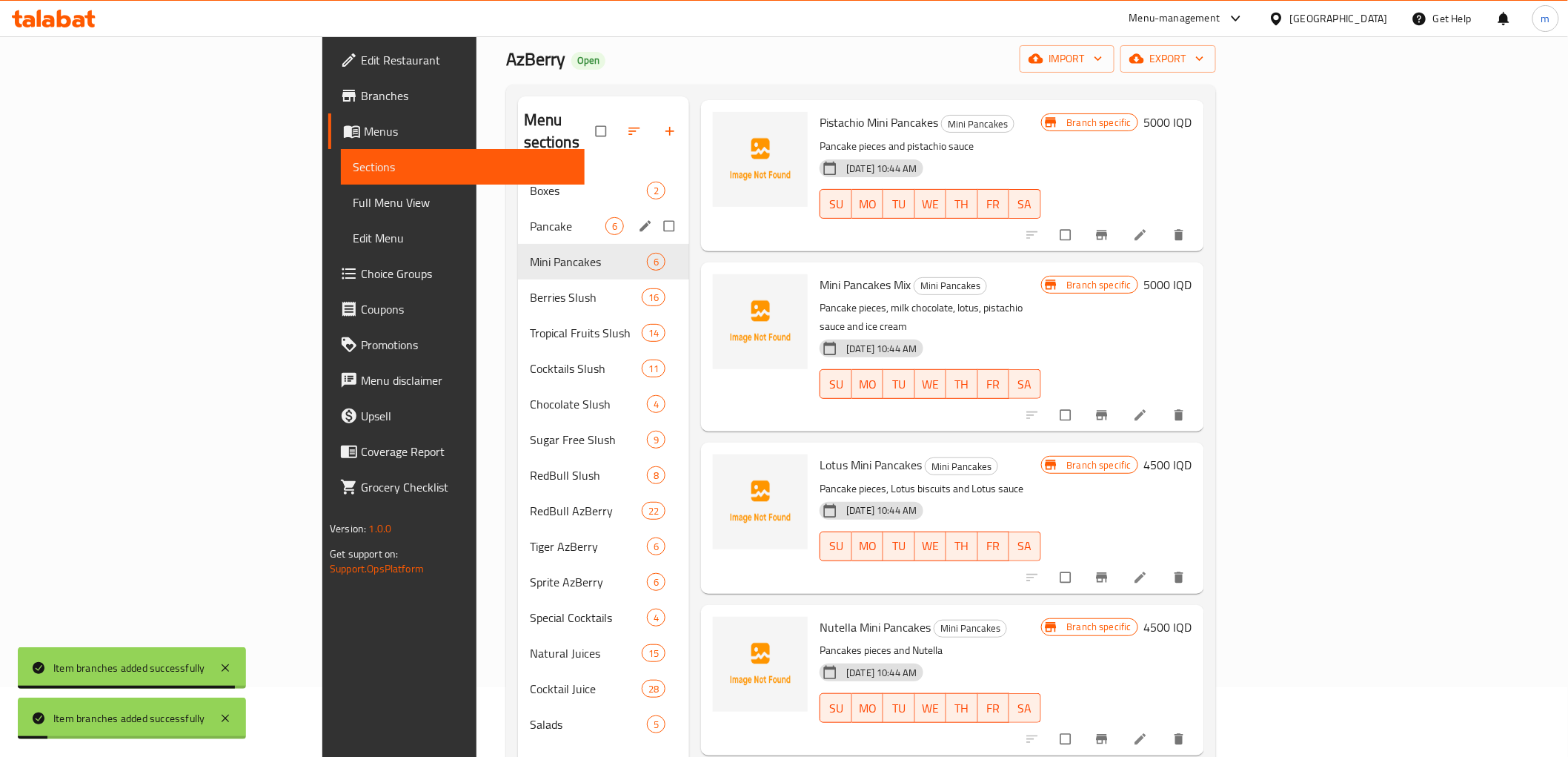
drag, startPoint x: 386, startPoint y: 191, endPoint x: 413, endPoint y: 208, distance: 31.9
click at [518, 208] on div "Pancake 6" at bounding box center [604, 226] width 172 height 36
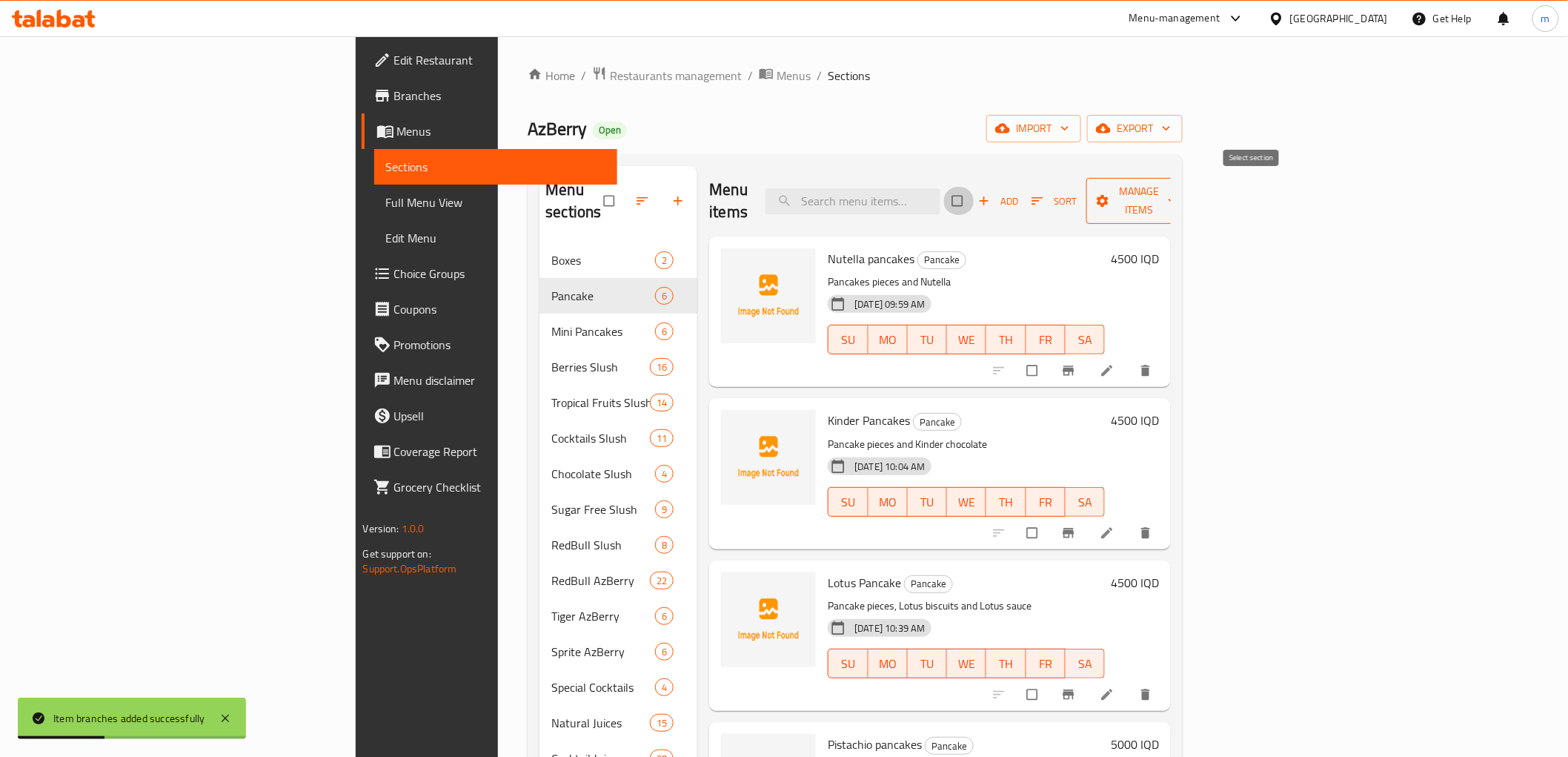
drag, startPoint x: 1256, startPoint y: 187, endPoint x: 1426, endPoint y: 181, distance: 170.1
click at [975, 188] on input "checkbox" at bounding box center [958, 201] width 31 height 28
checkbox input "true"
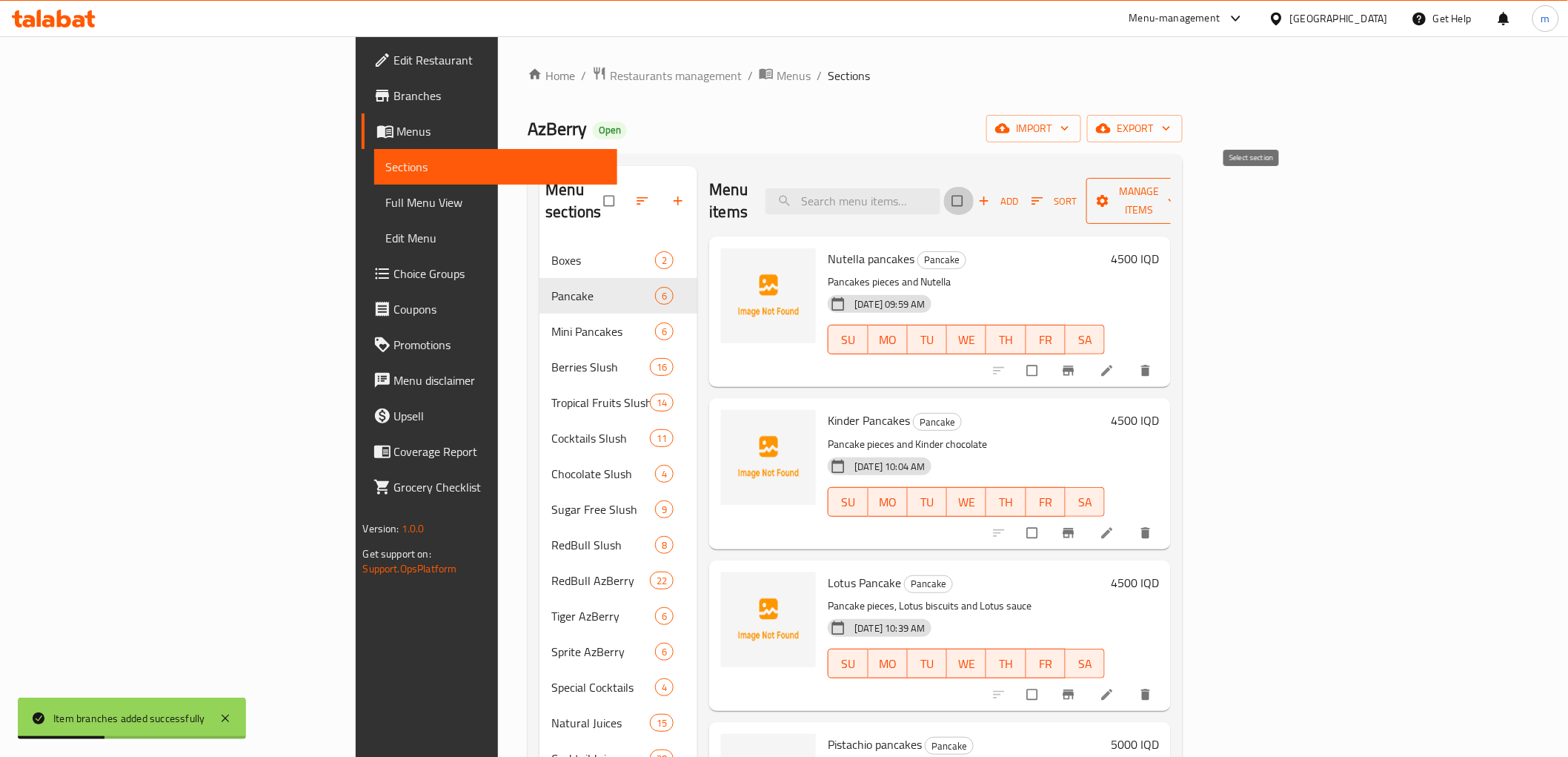
checkbox input "true"
click at [1192, 178] on button "Manage items" at bounding box center [1139, 201] width 105 height 46
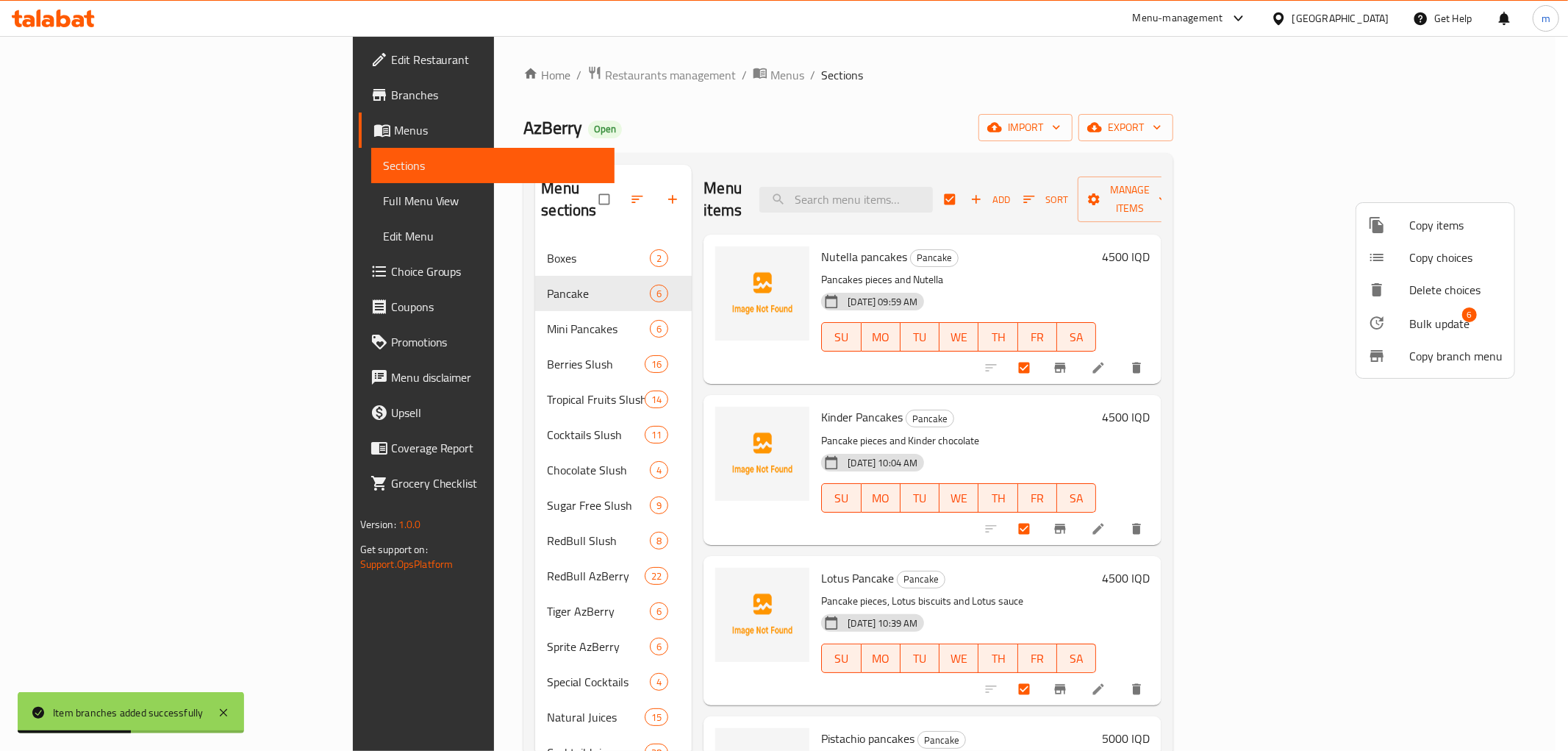
click at [1438, 314] on span "Bulk update" at bounding box center [1438, 323] width 60 height 18
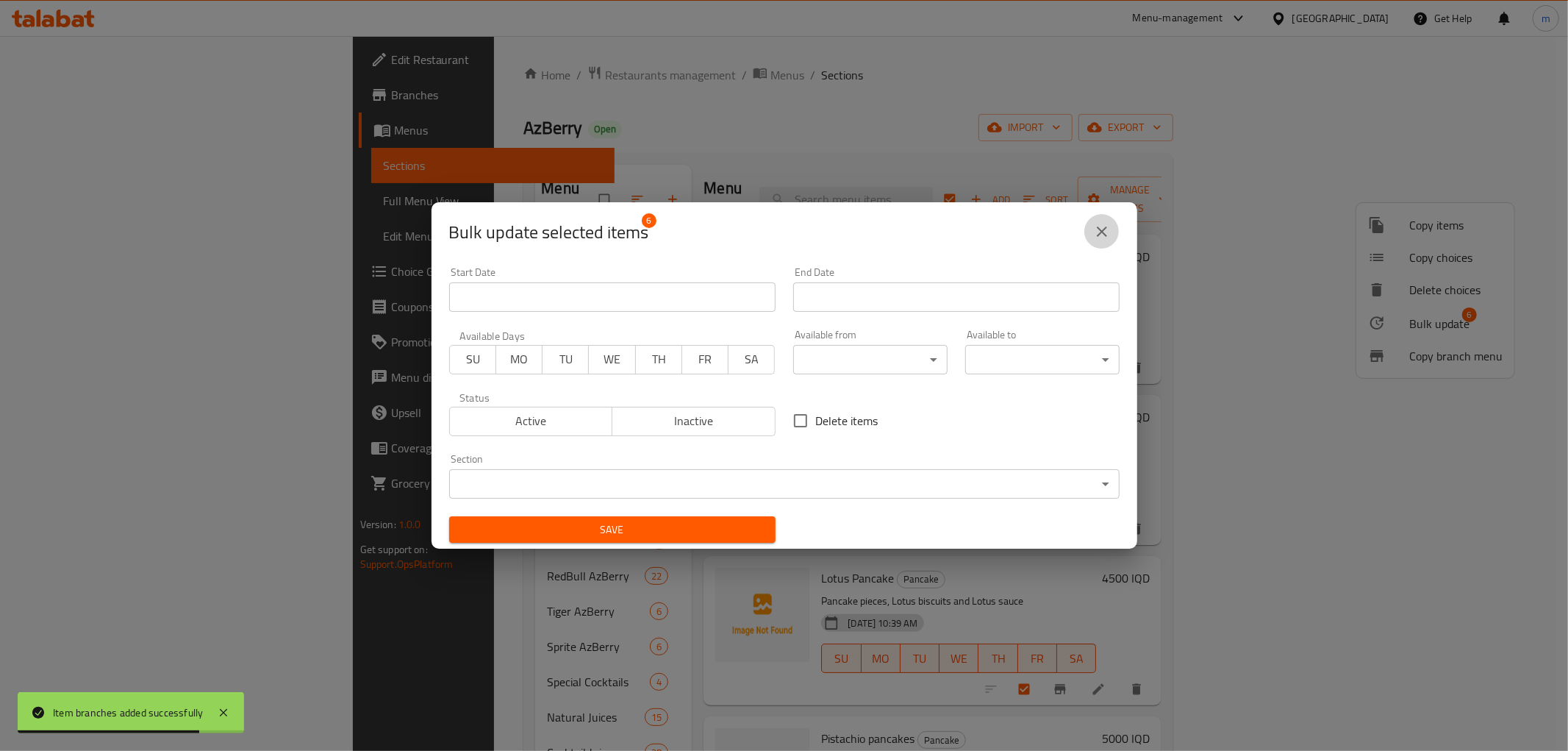
click at [1108, 232] on icon "close" at bounding box center [1102, 232] width 18 height 18
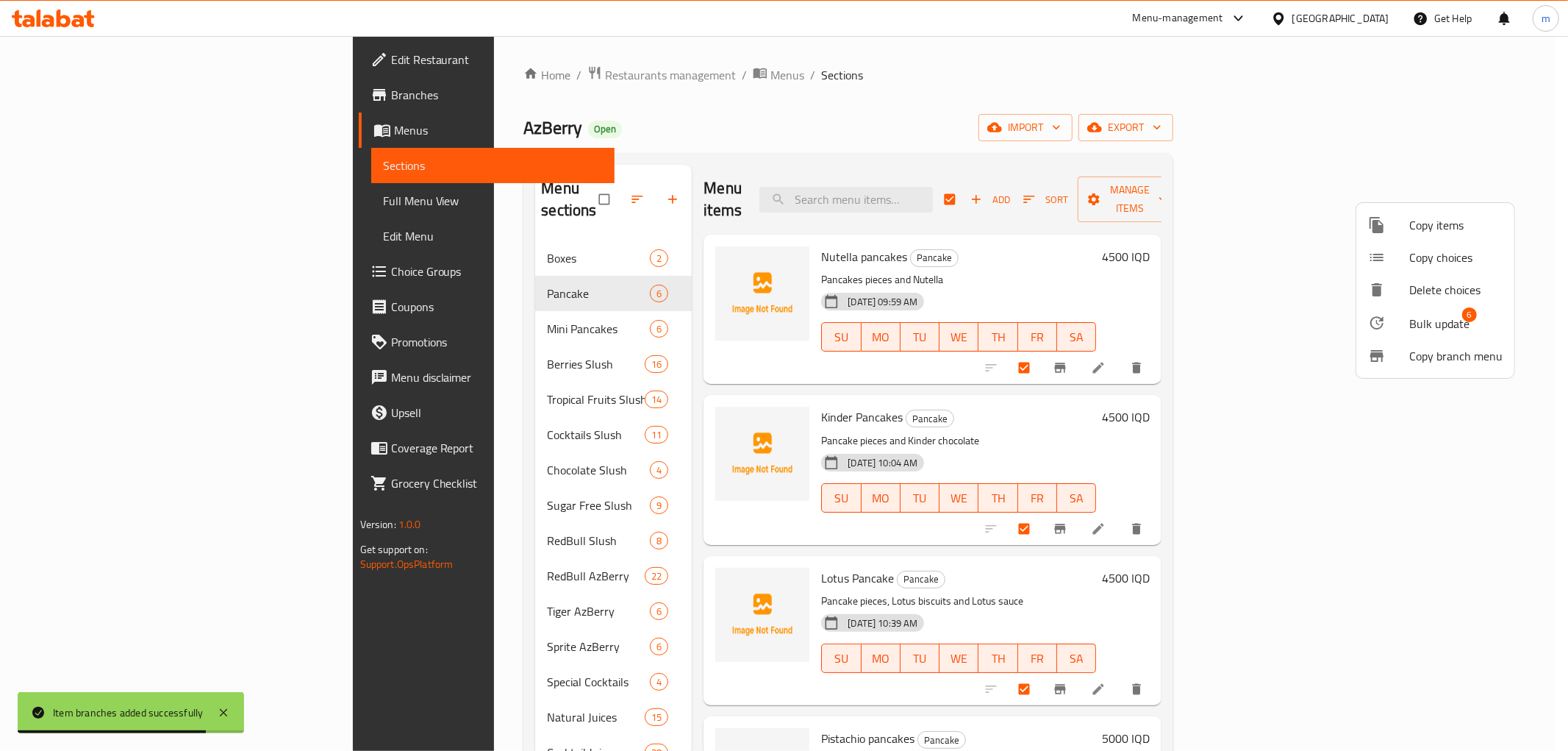
click at [1218, 262] on div at bounding box center [784, 375] width 1568 height 751
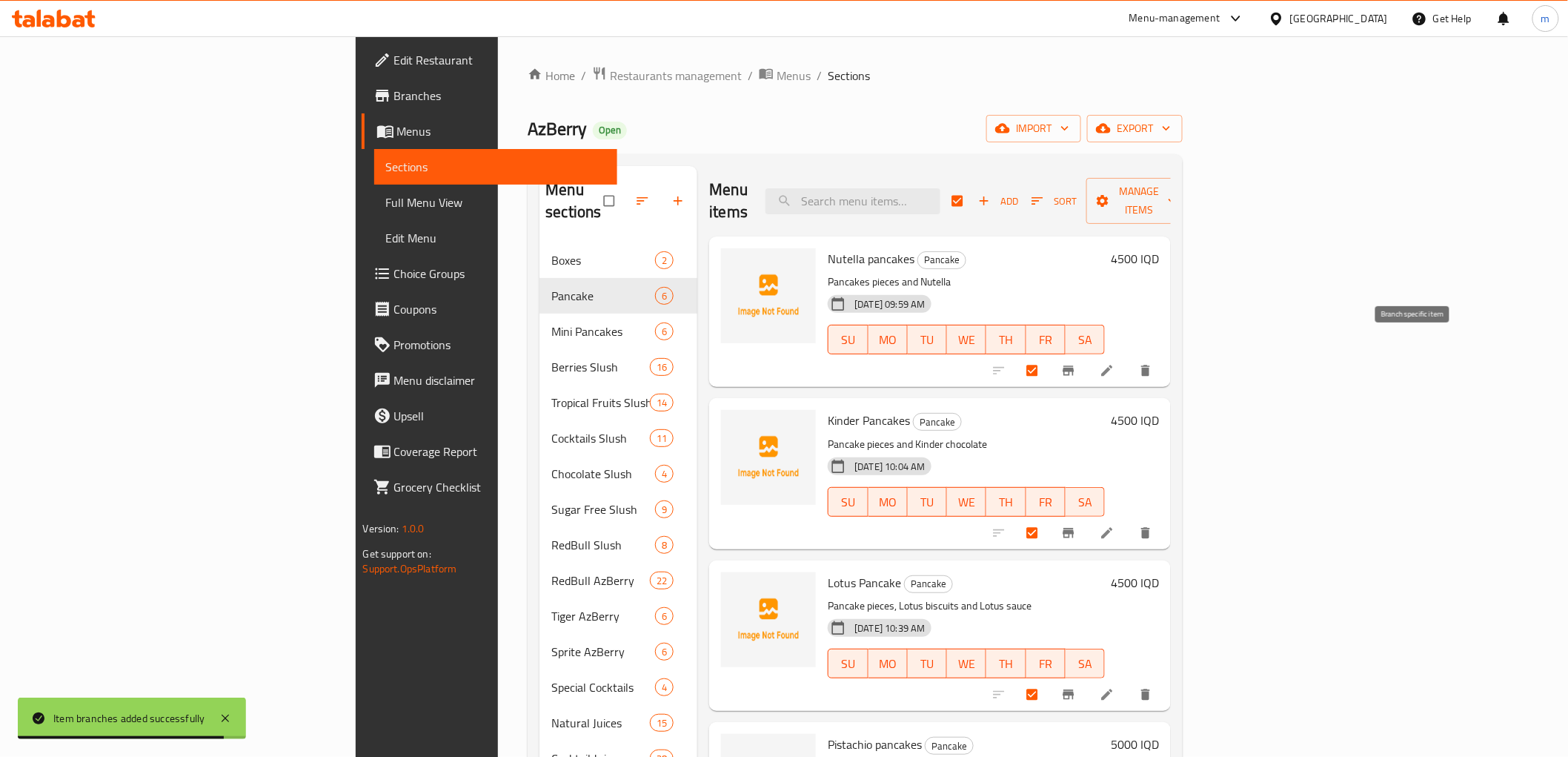
click at [1075, 366] on icon "Branch-specific-item" at bounding box center [1069, 371] width 11 height 10
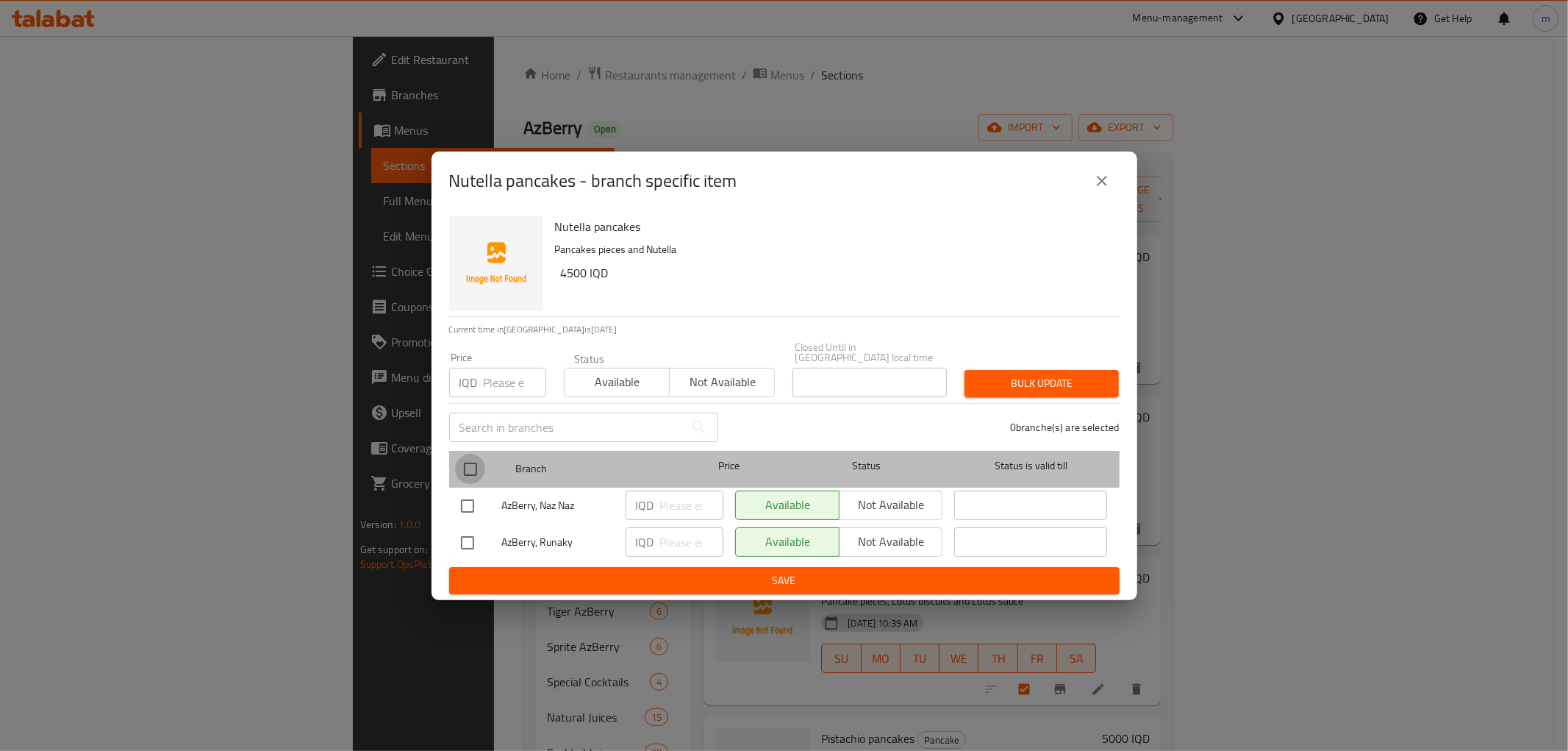
click at [479, 463] on input "checkbox" at bounding box center [470, 468] width 30 height 30
checkbox input "true"
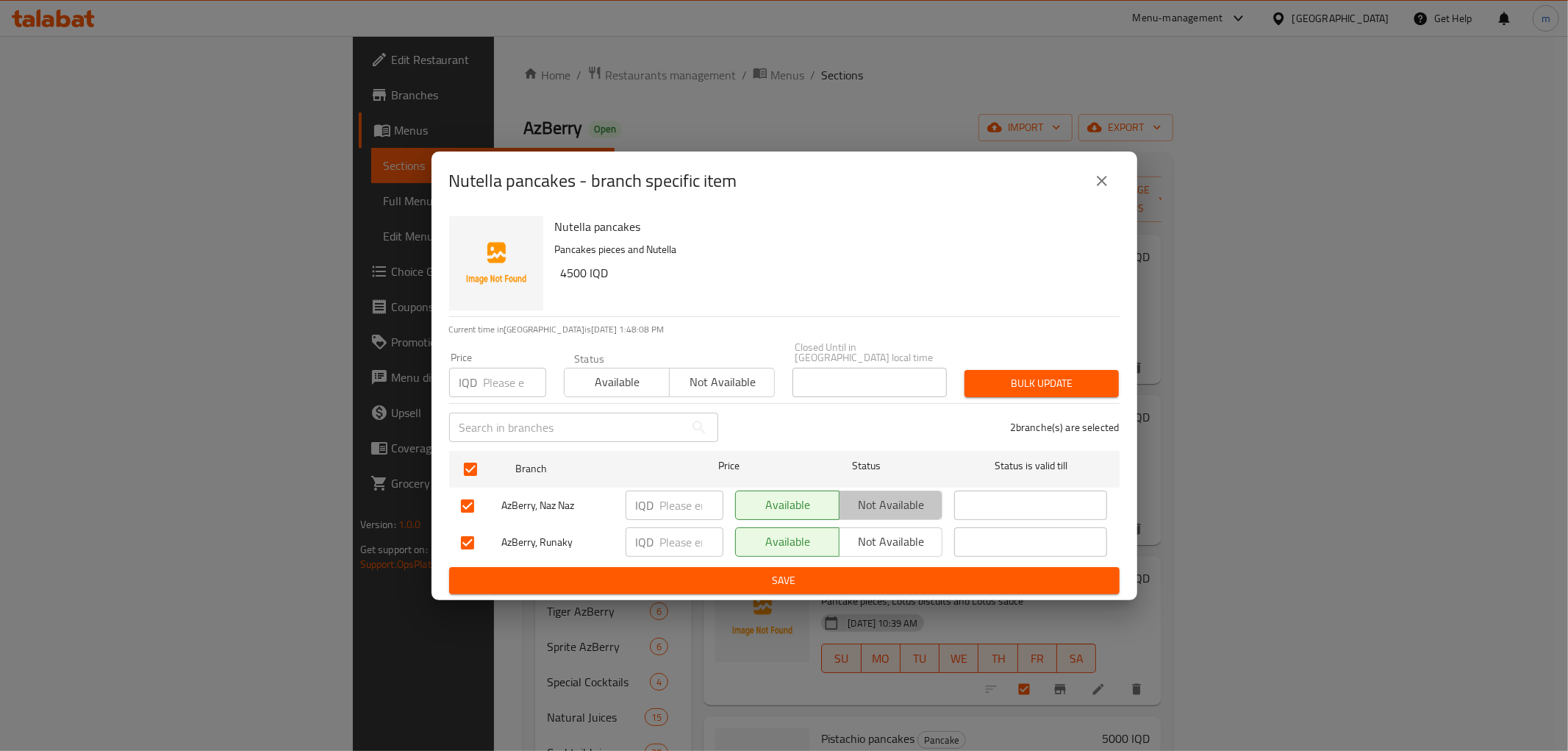
click at [864, 494] on span "Not available" at bounding box center [892, 505] width 92 height 22
click at [862, 576] on span "Save" at bounding box center [784, 580] width 647 height 19
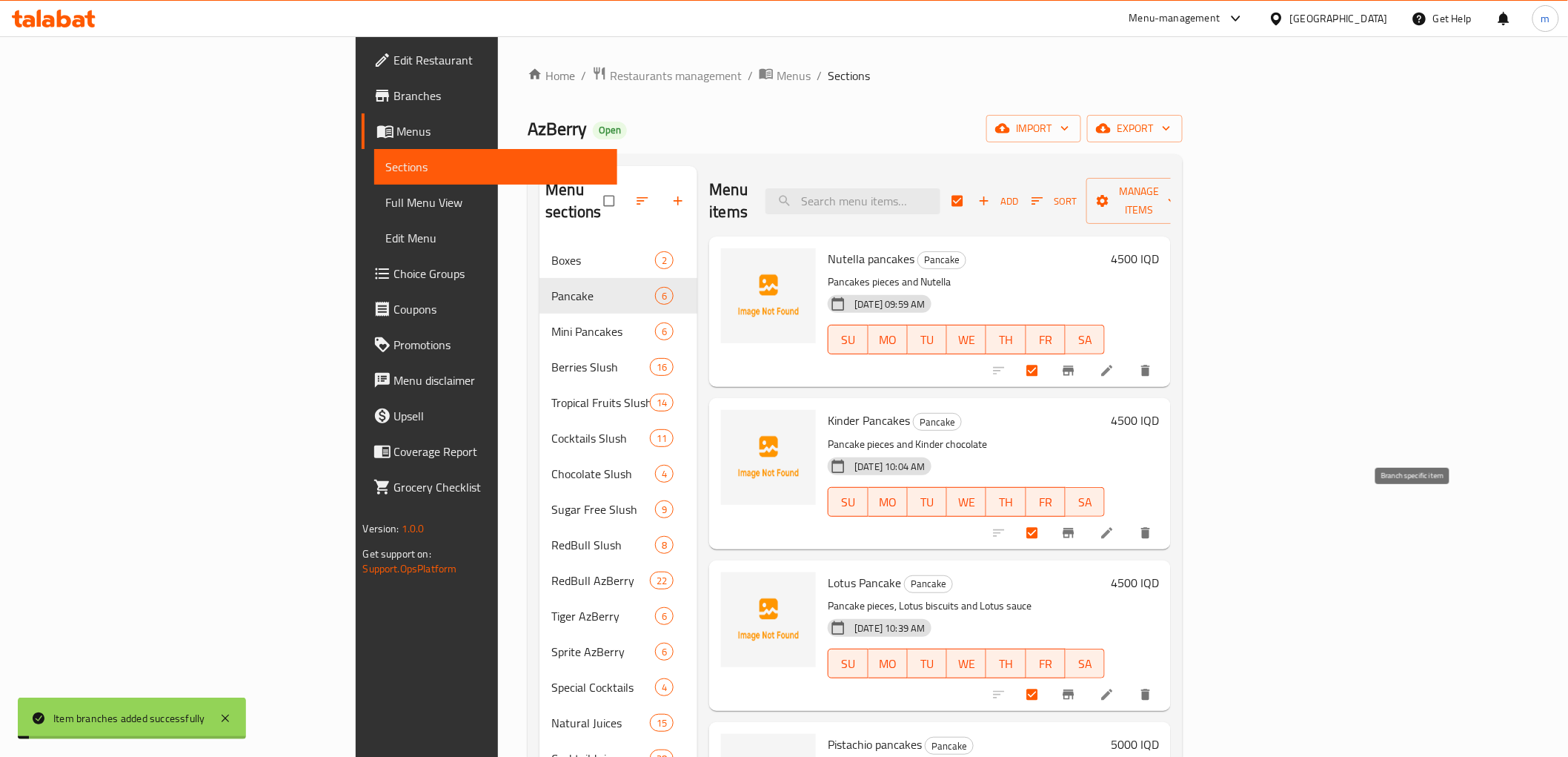
click at [1076, 525] on icon "Branch-specific-item" at bounding box center [1068, 532] width 15 height 15
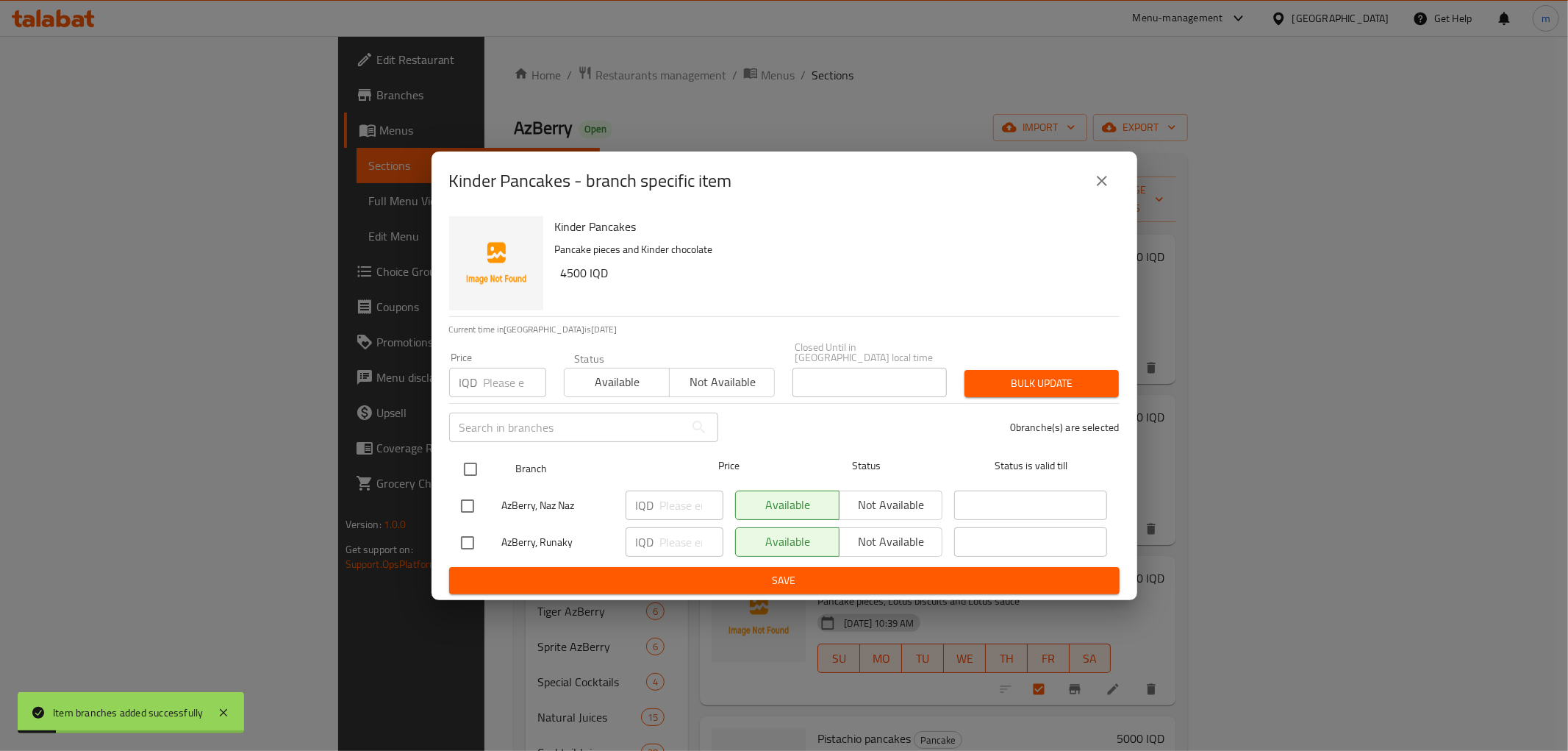
click at [481, 461] on input "checkbox" at bounding box center [470, 468] width 30 height 30
checkbox input "true"
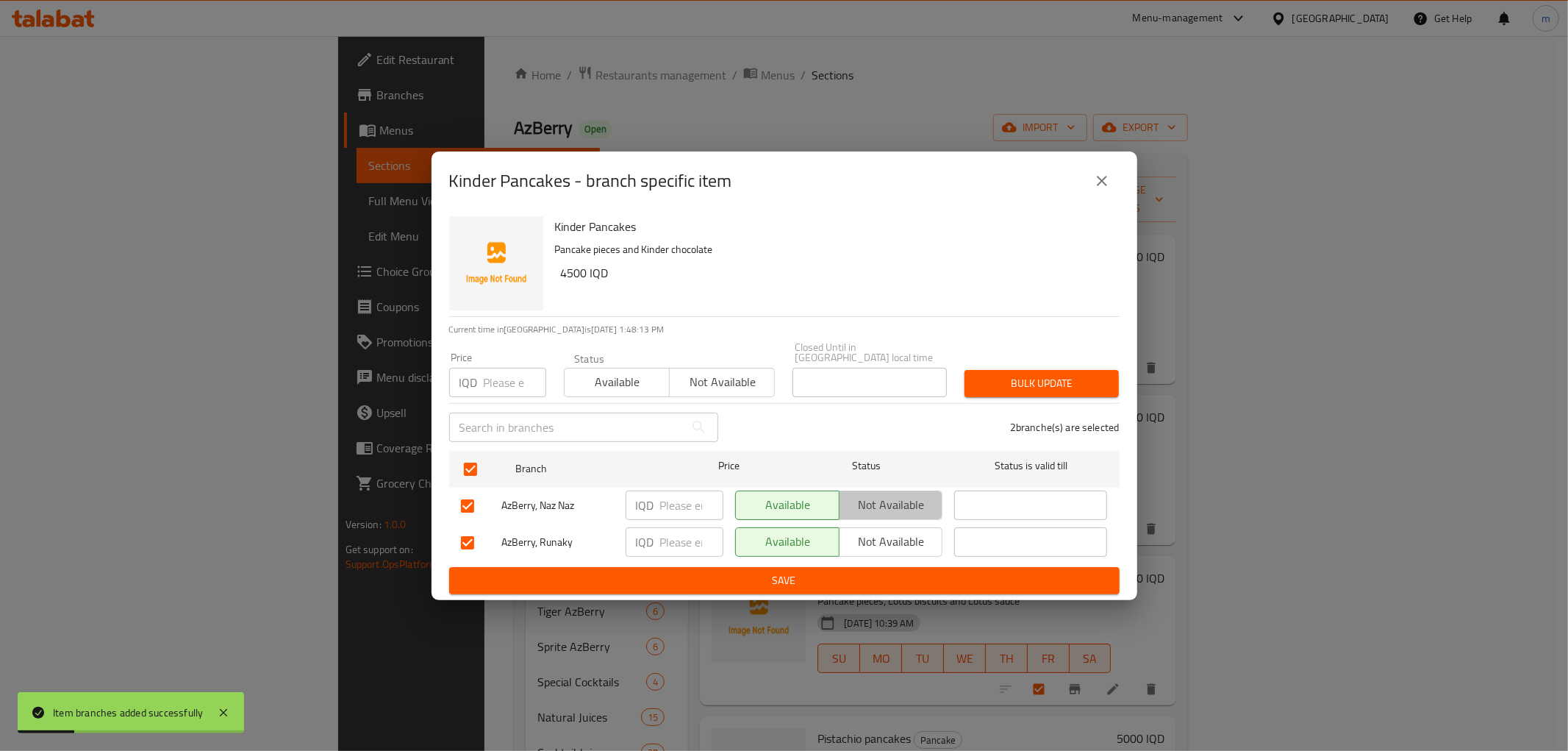
click at [849, 504] on span "Not available" at bounding box center [892, 505] width 92 height 22
click at [862, 575] on span "Save" at bounding box center [784, 580] width 647 height 19
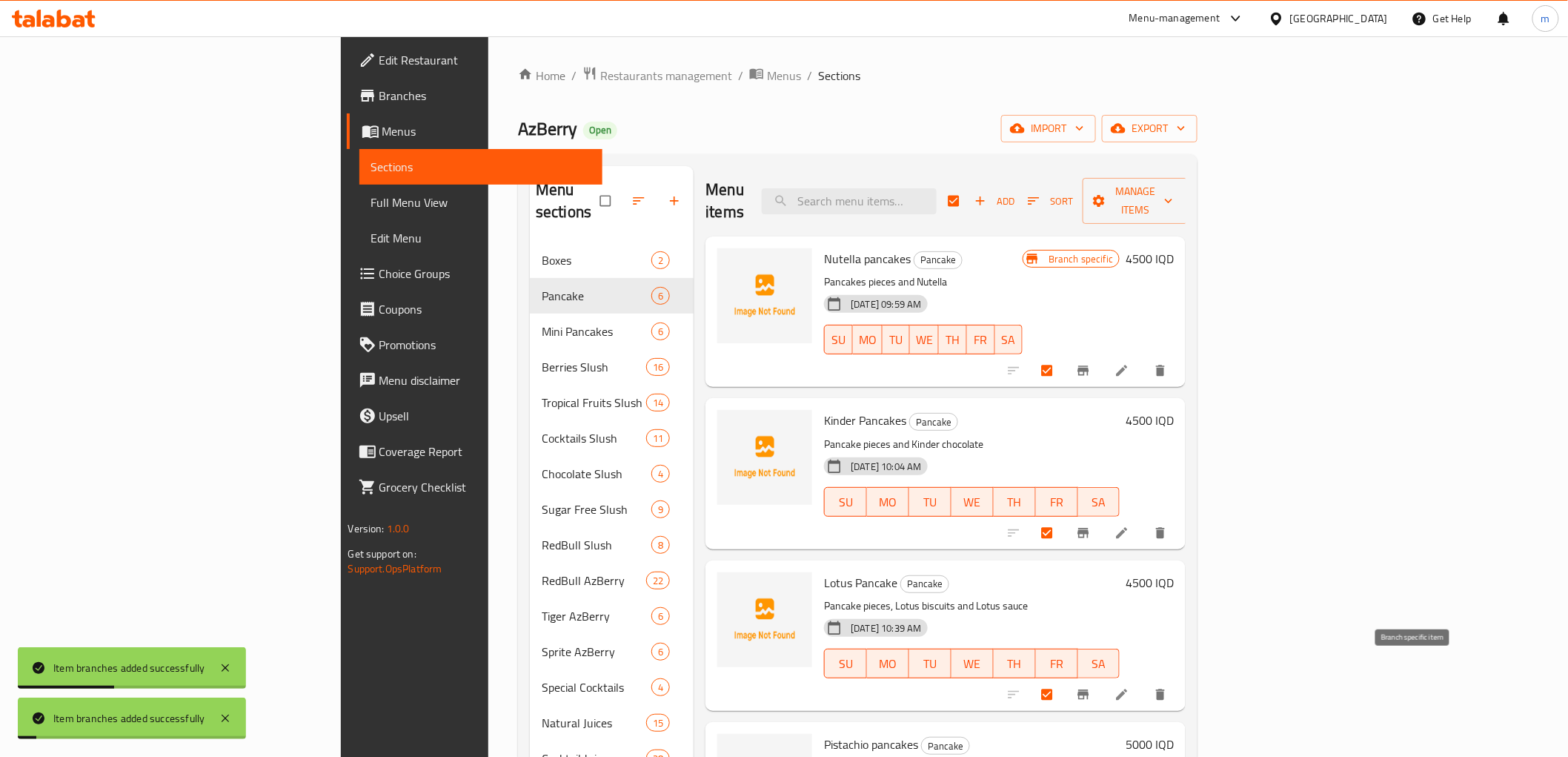
click at [1103, 678] on button "Branch-specific-item" at bounding box center [1085, 694] width 36 height 33
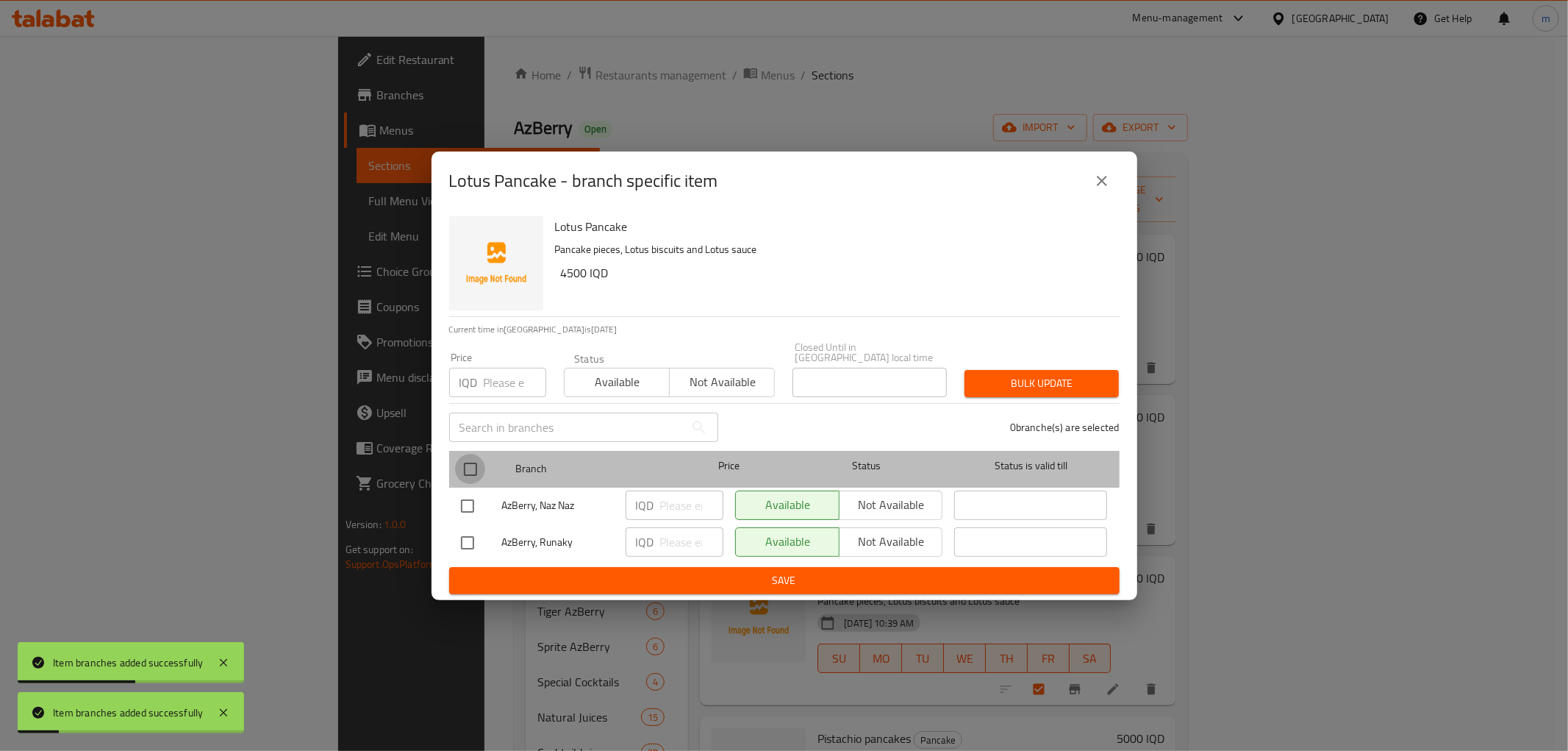
drag, startPoint x: 465, startPoint y: 463, endPoint x: 800, endPoint y: 508, distance: 338.0
click at [467, 463] on input "checkbox" at bounding box center [470, 468] width 30 height 30
checkbox input "true"
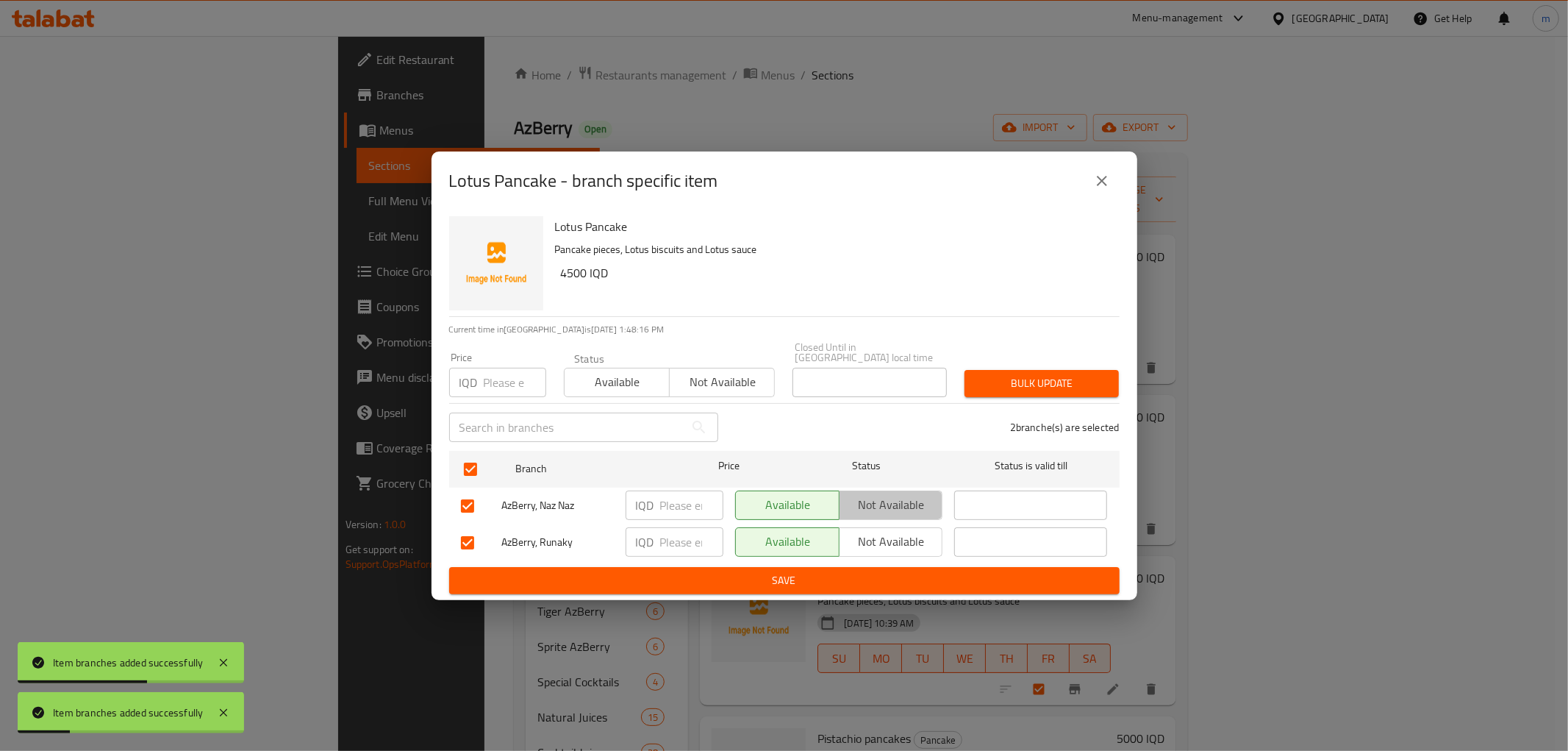
click at [898, 501] on span "Not available" at bounding box center [892, 505] width 92 height 22
click at [890, 571] on span "Save" at bounding box center [784, 580] width 647 height 19
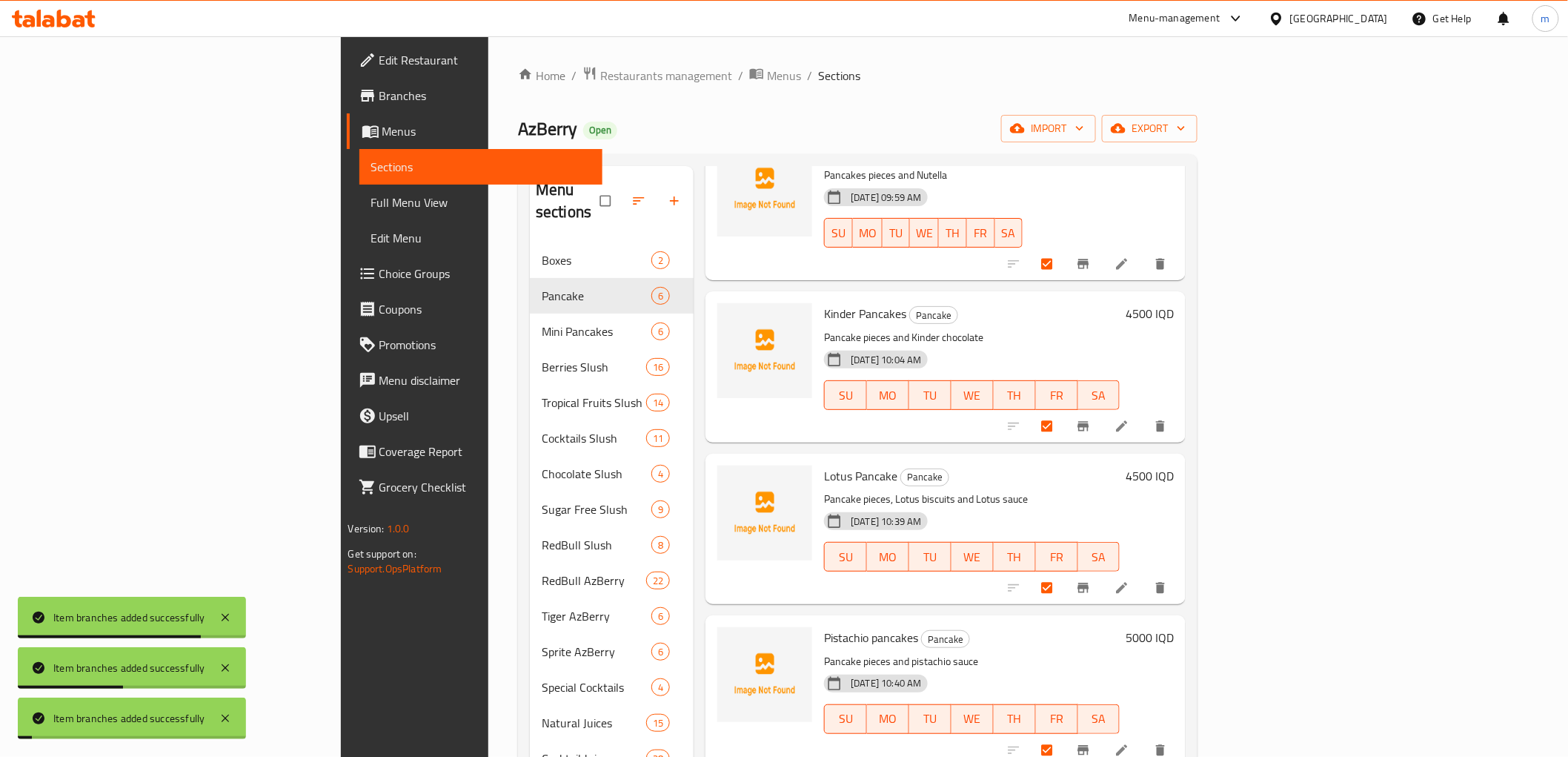
scroll to position [229, 0]
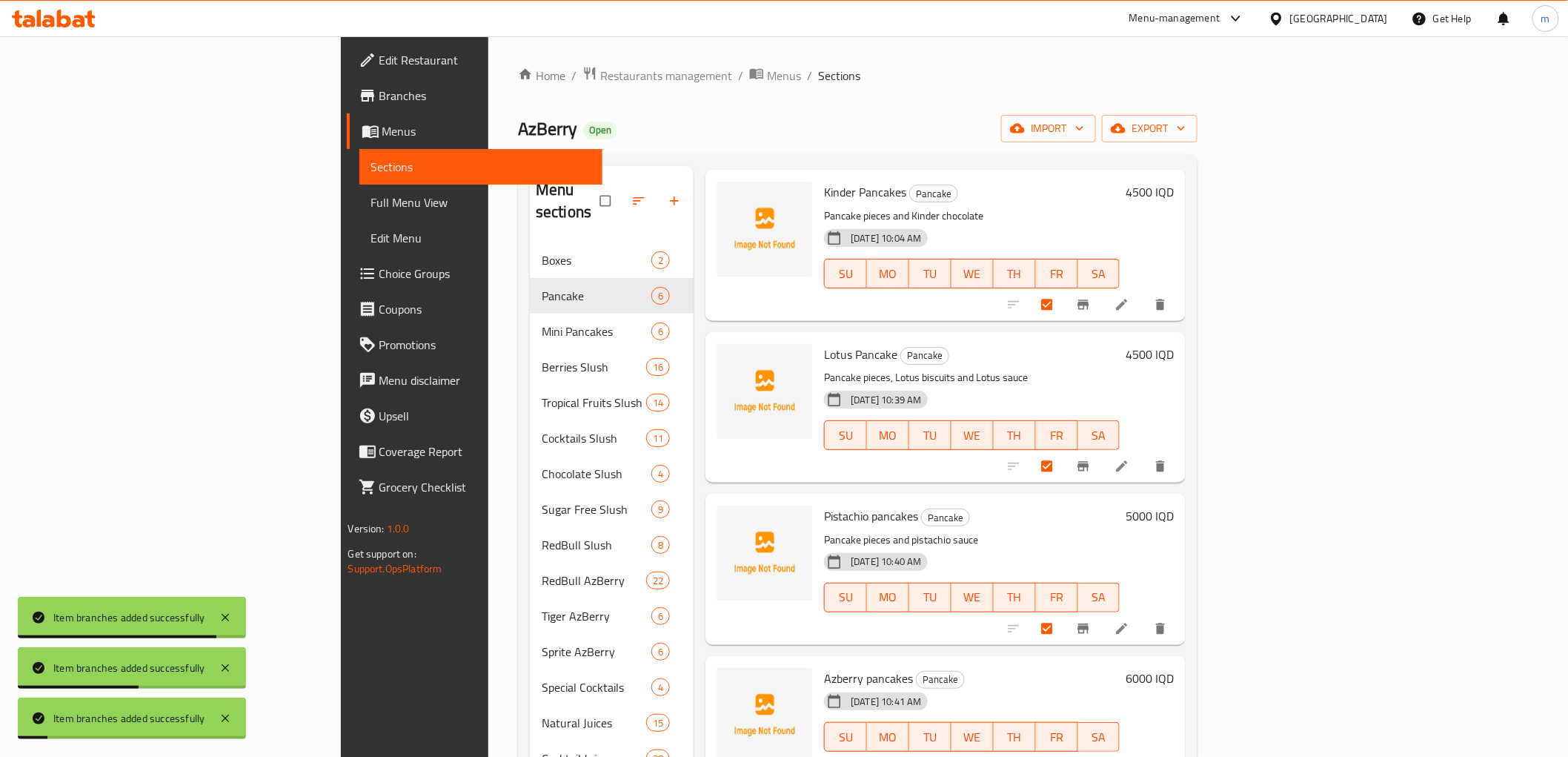
click at [1103, 612] on button "Branch-specific-item" at bounding box center [1085, 627] width 36 height 33
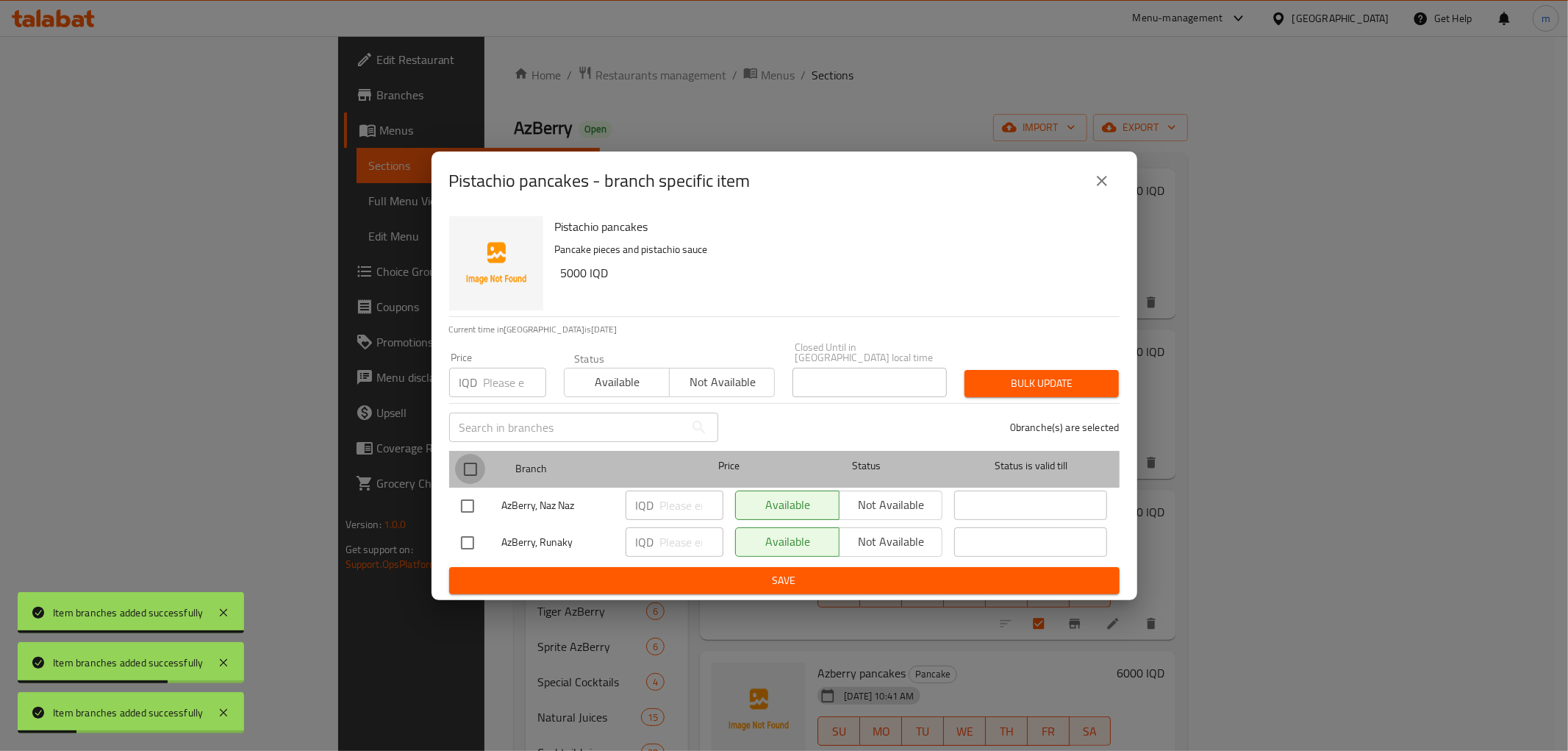
click at [471, 467] on input "checkbox" at bounding box center [470, 468] width 30 height 30
checkbox input "true"
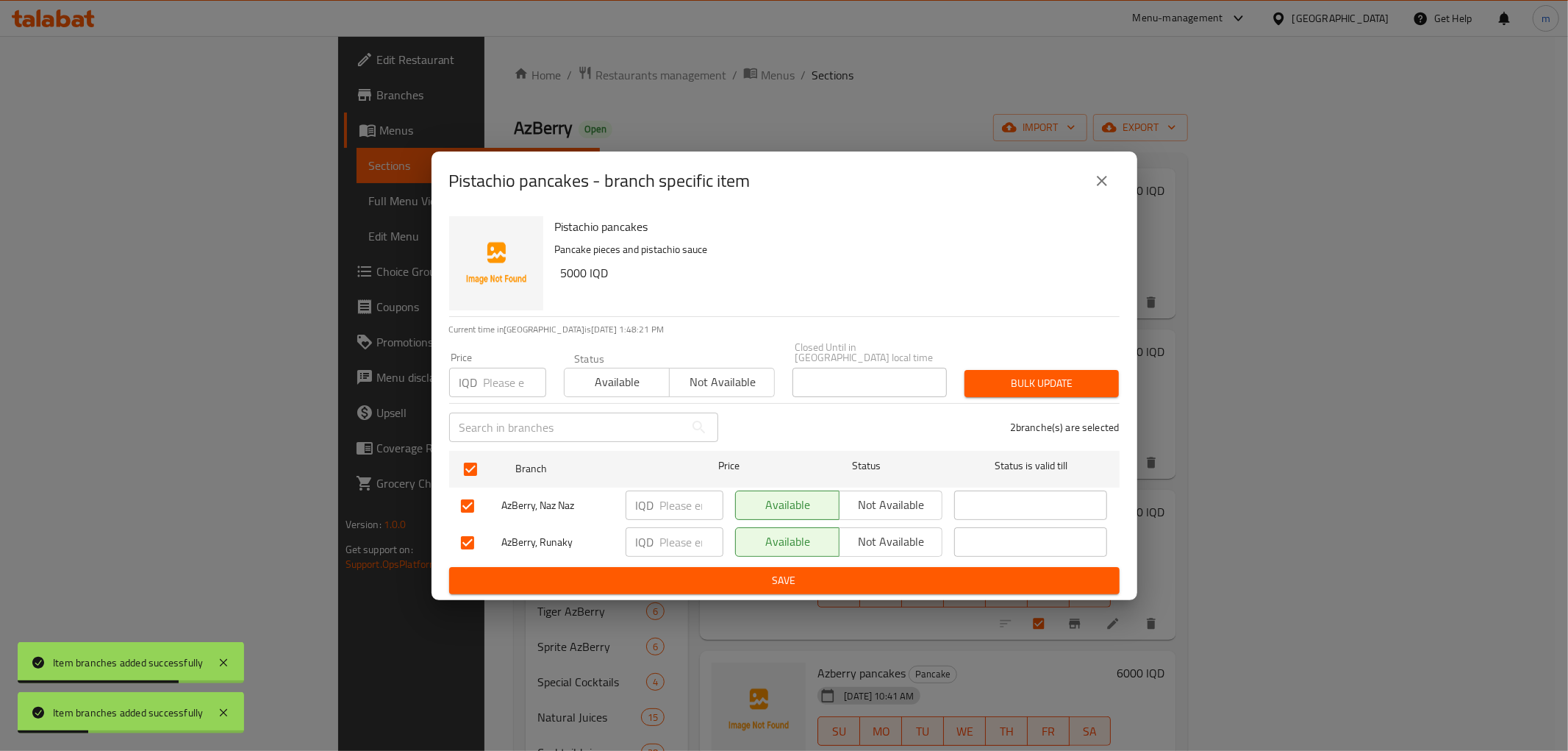
click at [890, 510] on button "Not available" at bounding box center [891, 505] width 104 height 29
click at [895, 571] on span "Save" at bounding box center [784, 580] width 647 height 19
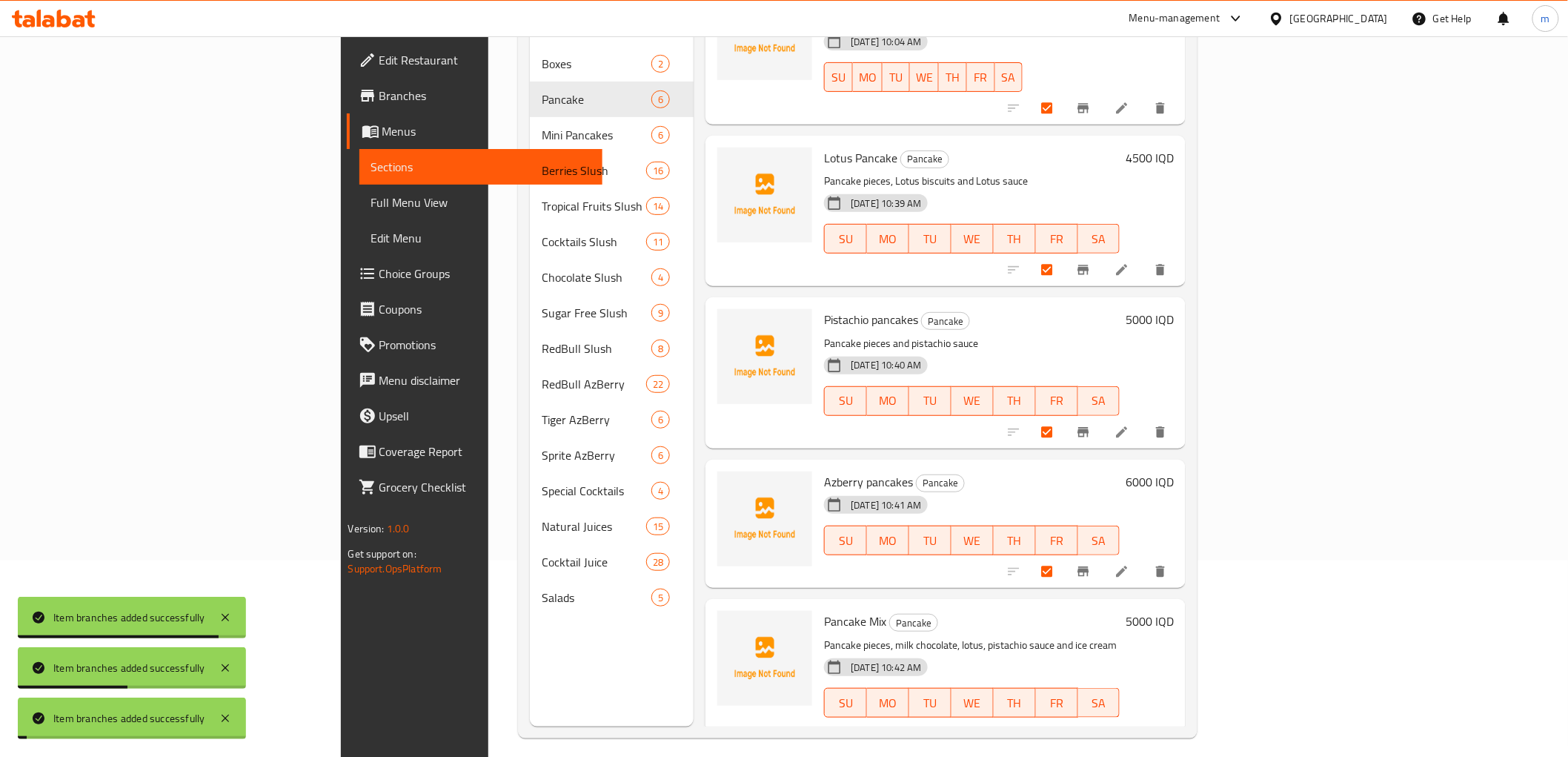
scroll to position [208, 0]
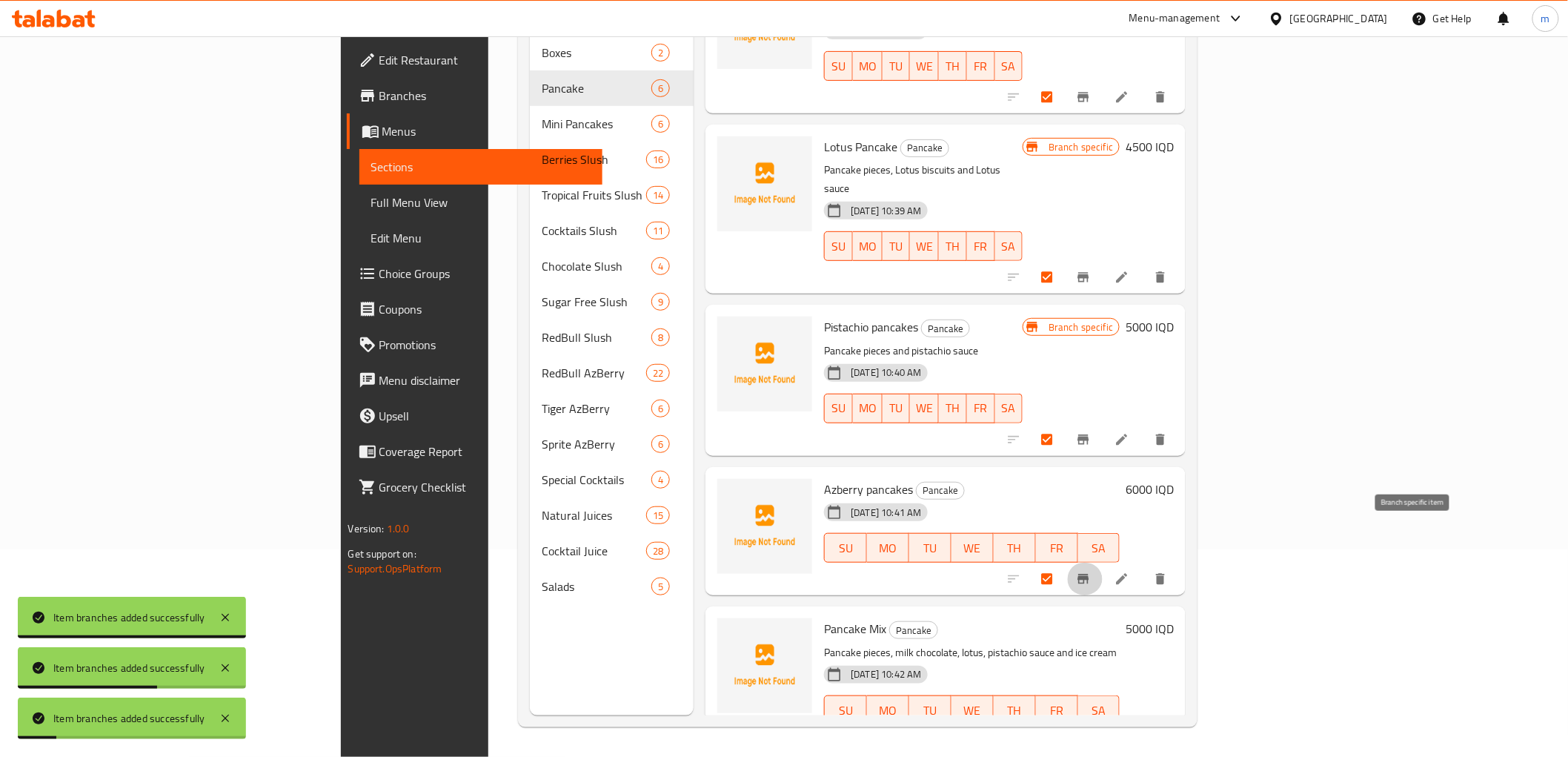
click at [1091, 571] on icon "Branch-specific-item" at bounding box center [1083, 578] width 15 height 15
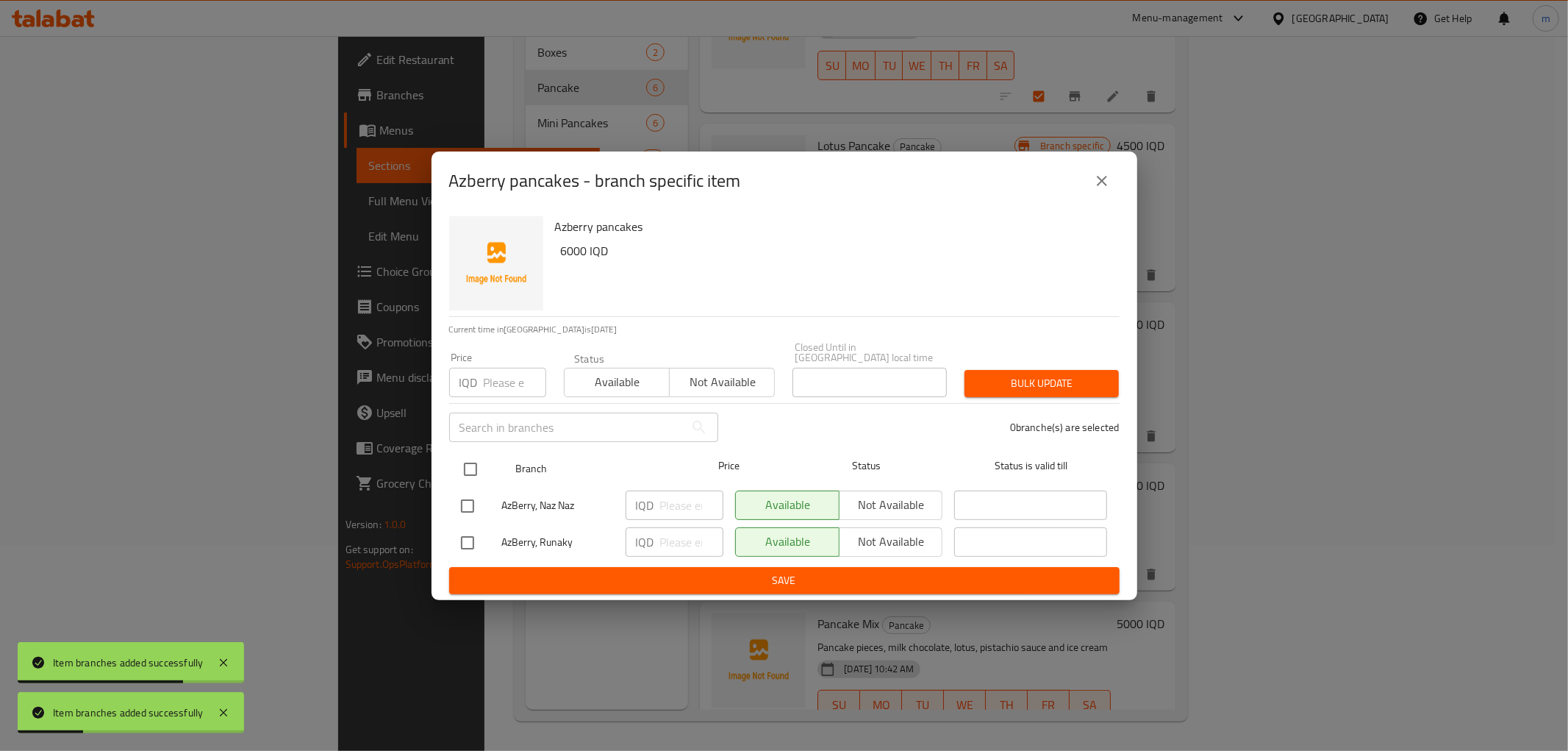
drag, startPoint x: 475, startPoint y: 454, endPoint x: 503, endPoint y: 467, distance: 30.9
click at [475, 455] on input "checkbox" at bounding box center [470, 468] width 30 height 30
checkbox input "true"
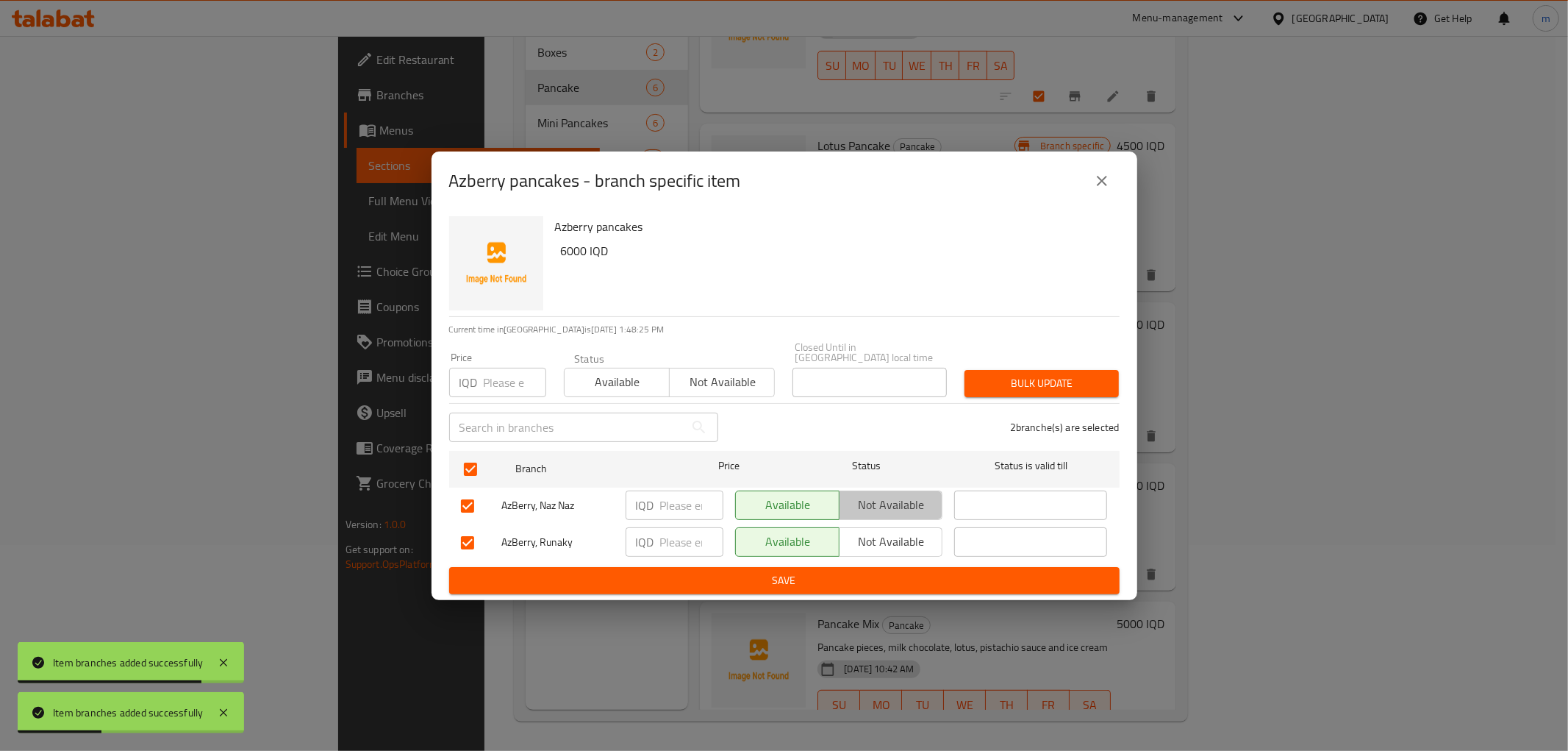
click at [873, 503] on span "Not available" at bounding box center [892, 505] width 92 height 22
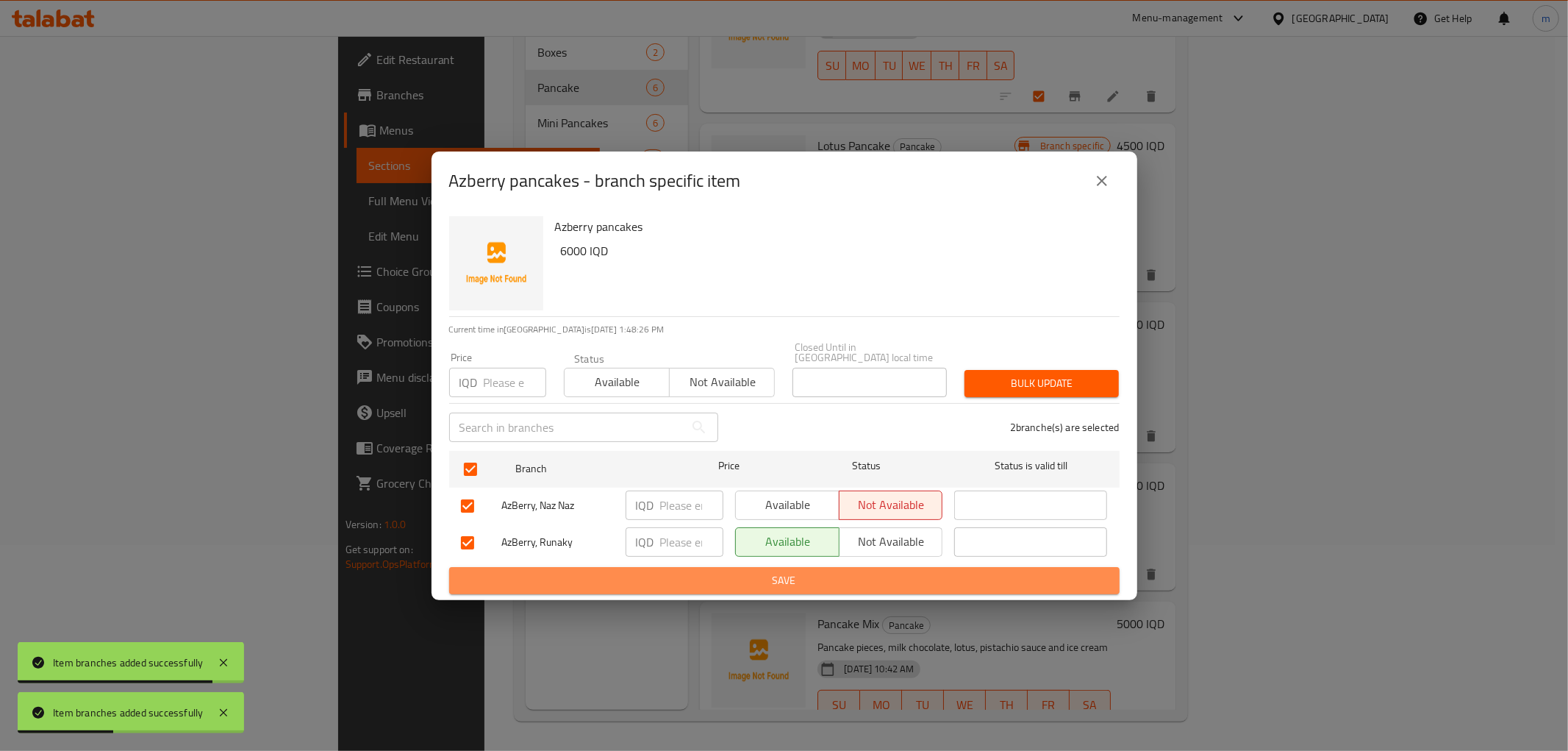
click at [883, 571] on span "Save" at bounding box center [784, 580] width 647 height 19
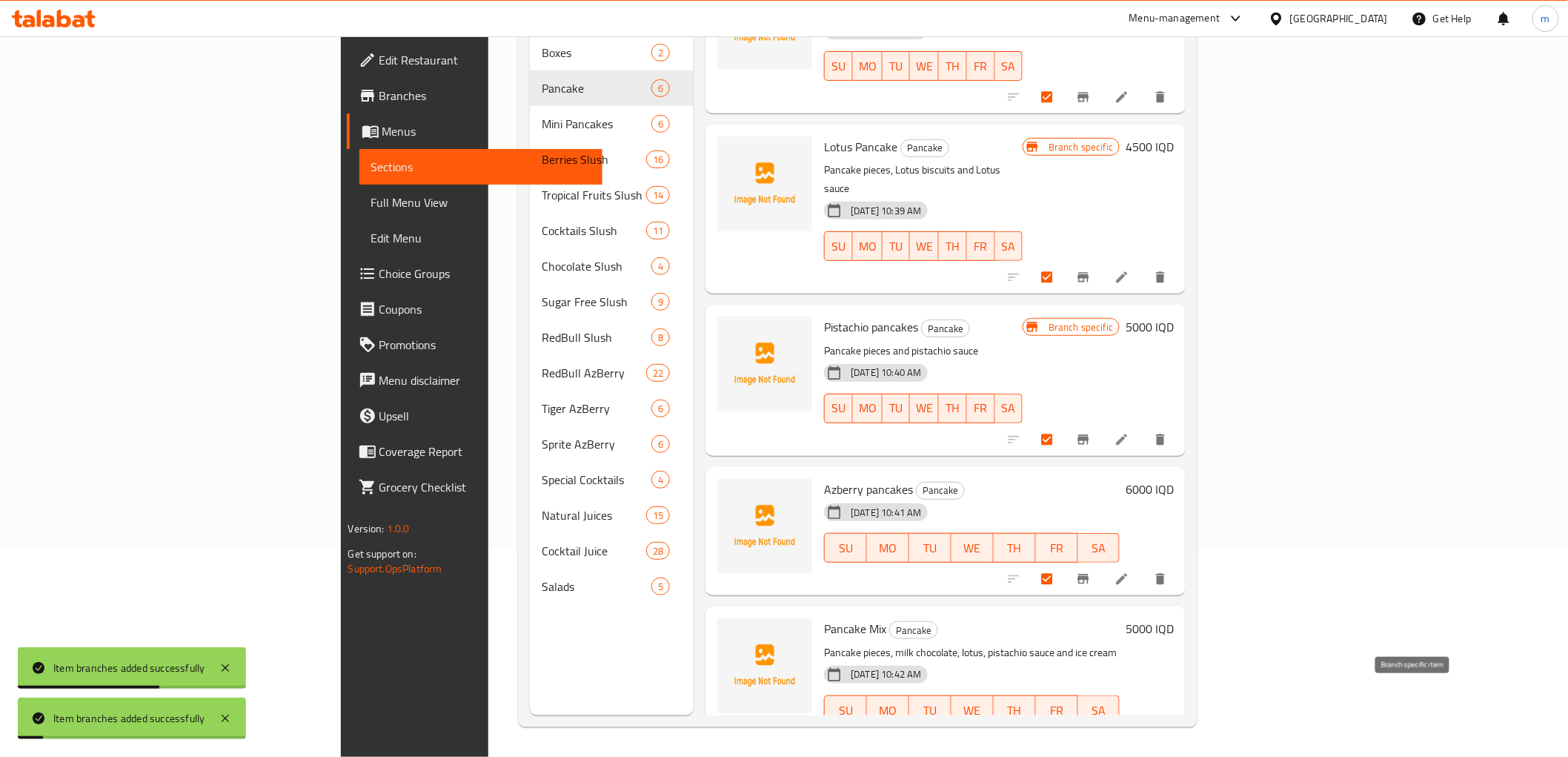
click at [1091, 733] on icon "Branch-specific-item" at bounding box center [1083, 740] width 15 height 15
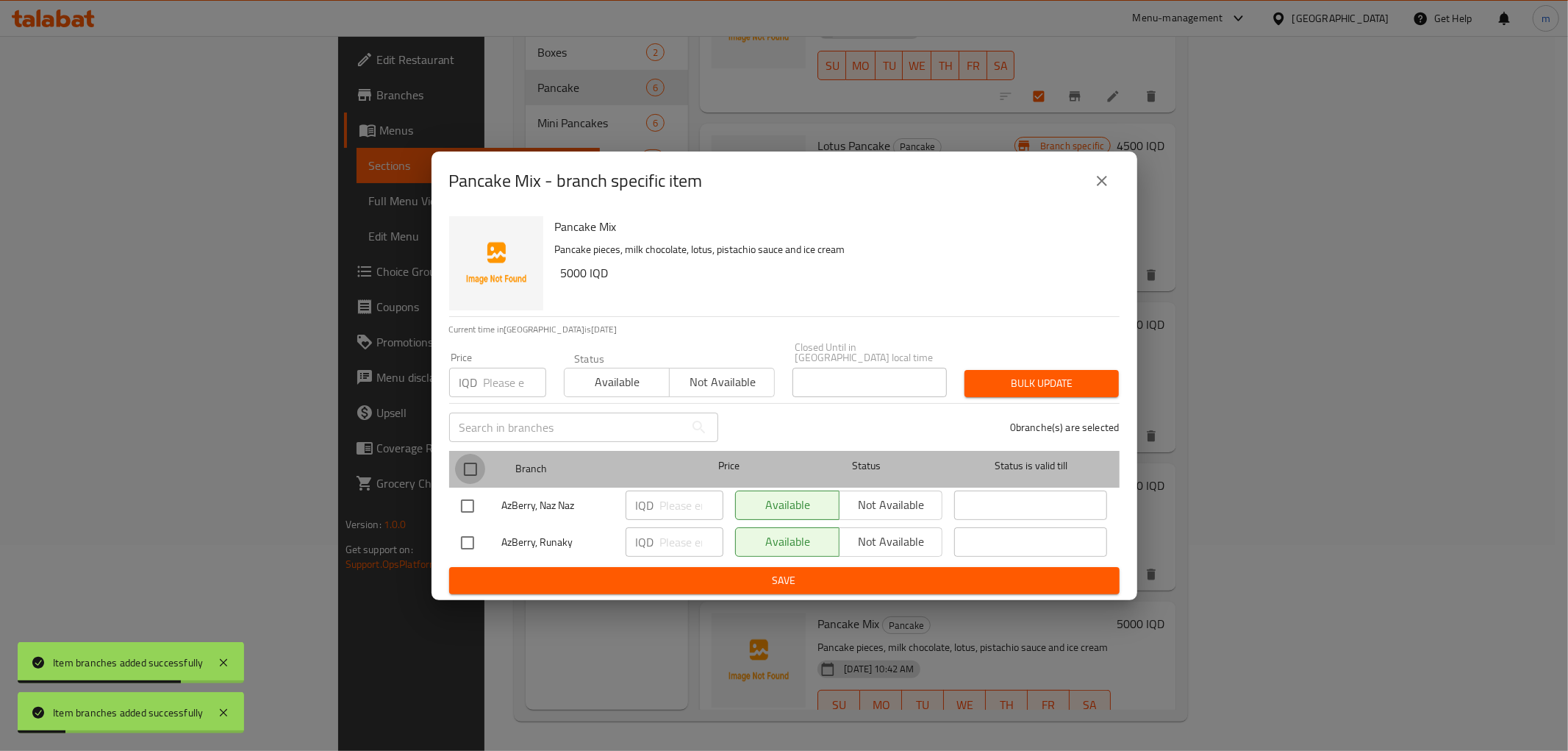
drag, startPoint x: 469, startPoint y: 453, endPoint x: 745, endPoint y: 517, distance: 283.3
click at [478, 456] on input "checkbox" at bounding box center [470, 468] width 30 height 30
checkbox input "true"
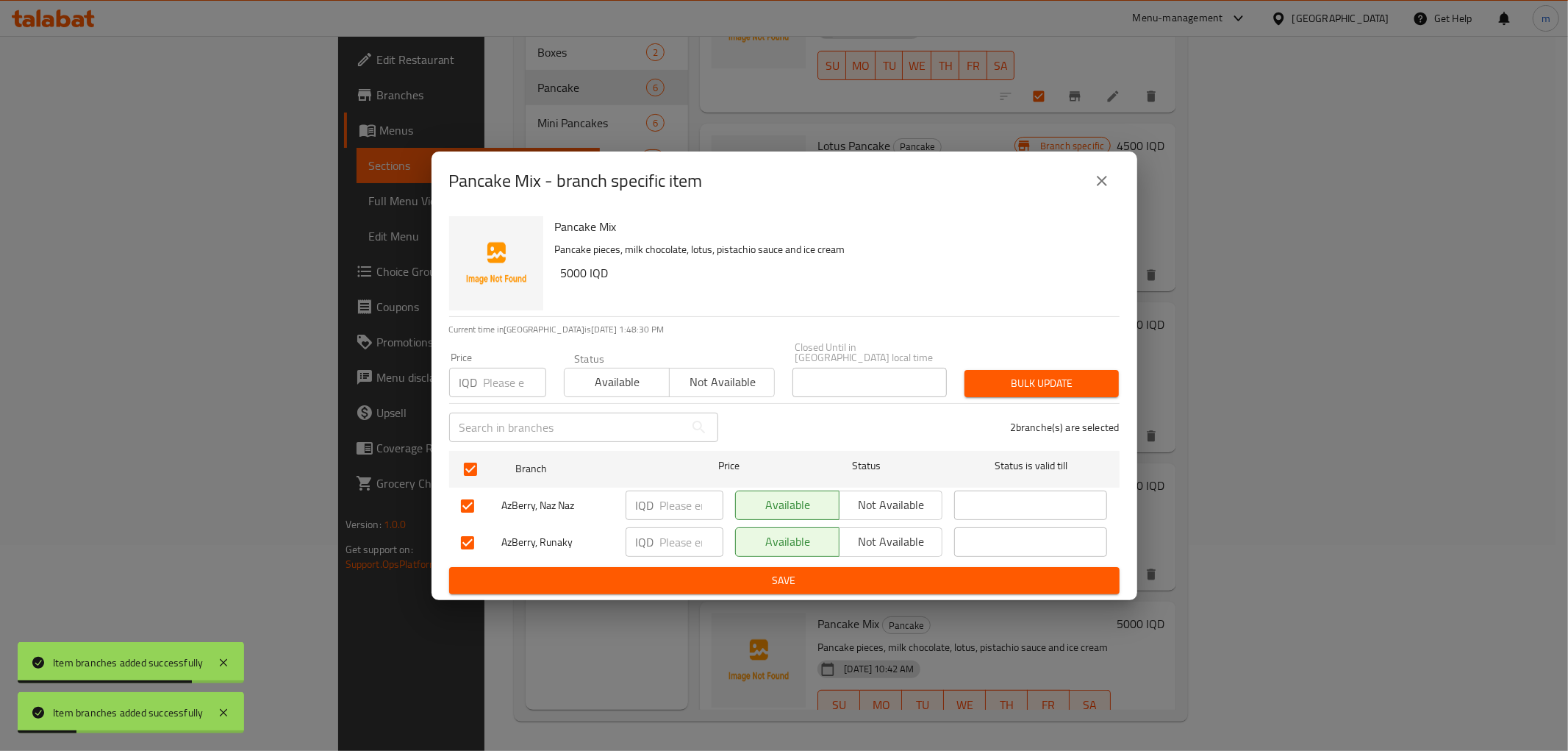
click at [833, 499] on span "Available" at bounding box center [788, 505] width 92 height 22
click at [875, 509] on span "Not available" at bounding box center [892, 505] width 92 height 22
click at [860, 566] on button "Save" at bounding box center [784, 580] width 671 height 27
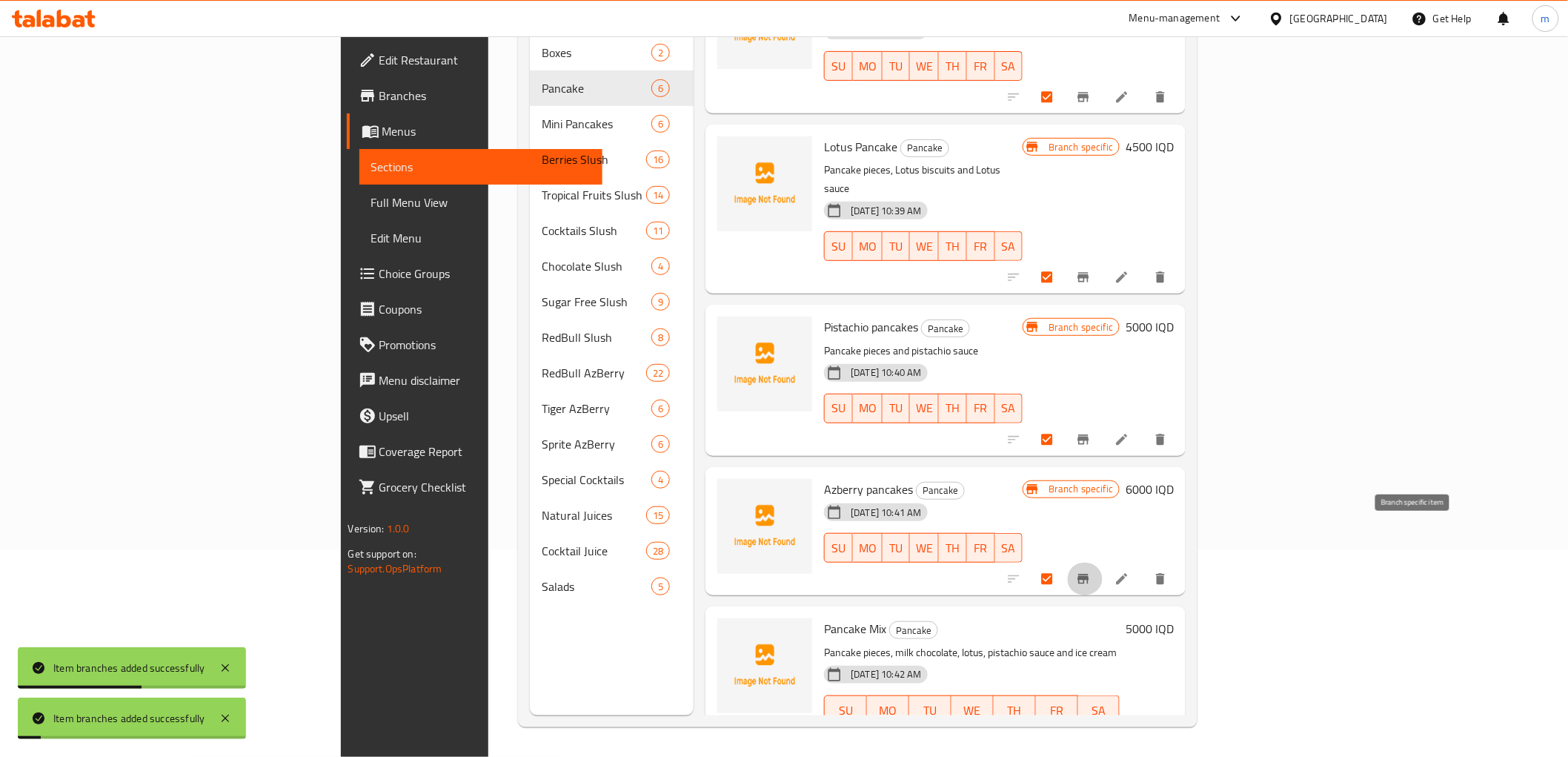
click at [1090, 574] on icon "Branch-specific-item" at bounding box center [1083, 579] width 11 height 10
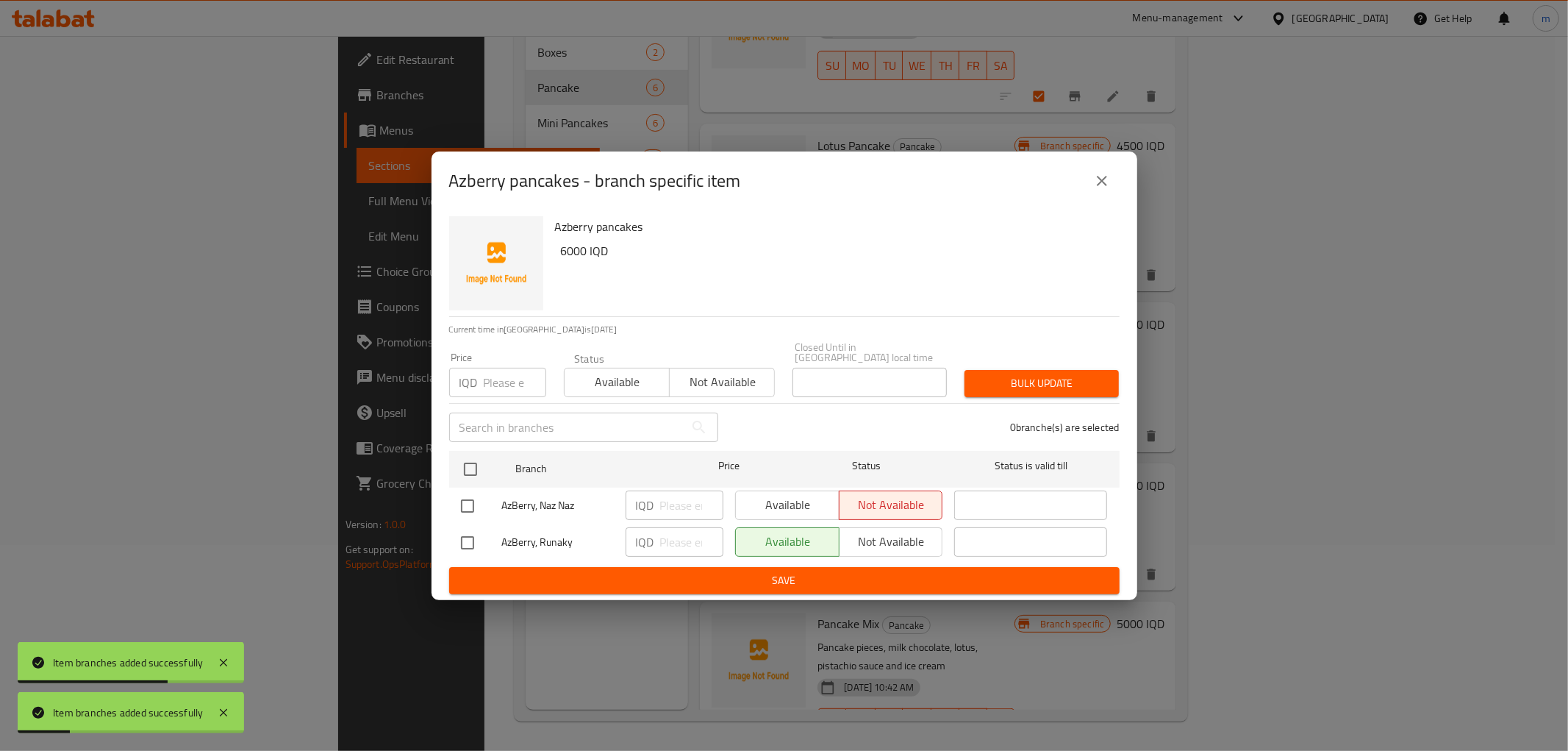
click at [1094, 185] on icon "close" at bounding box center [1102, 181] width 18 height 18
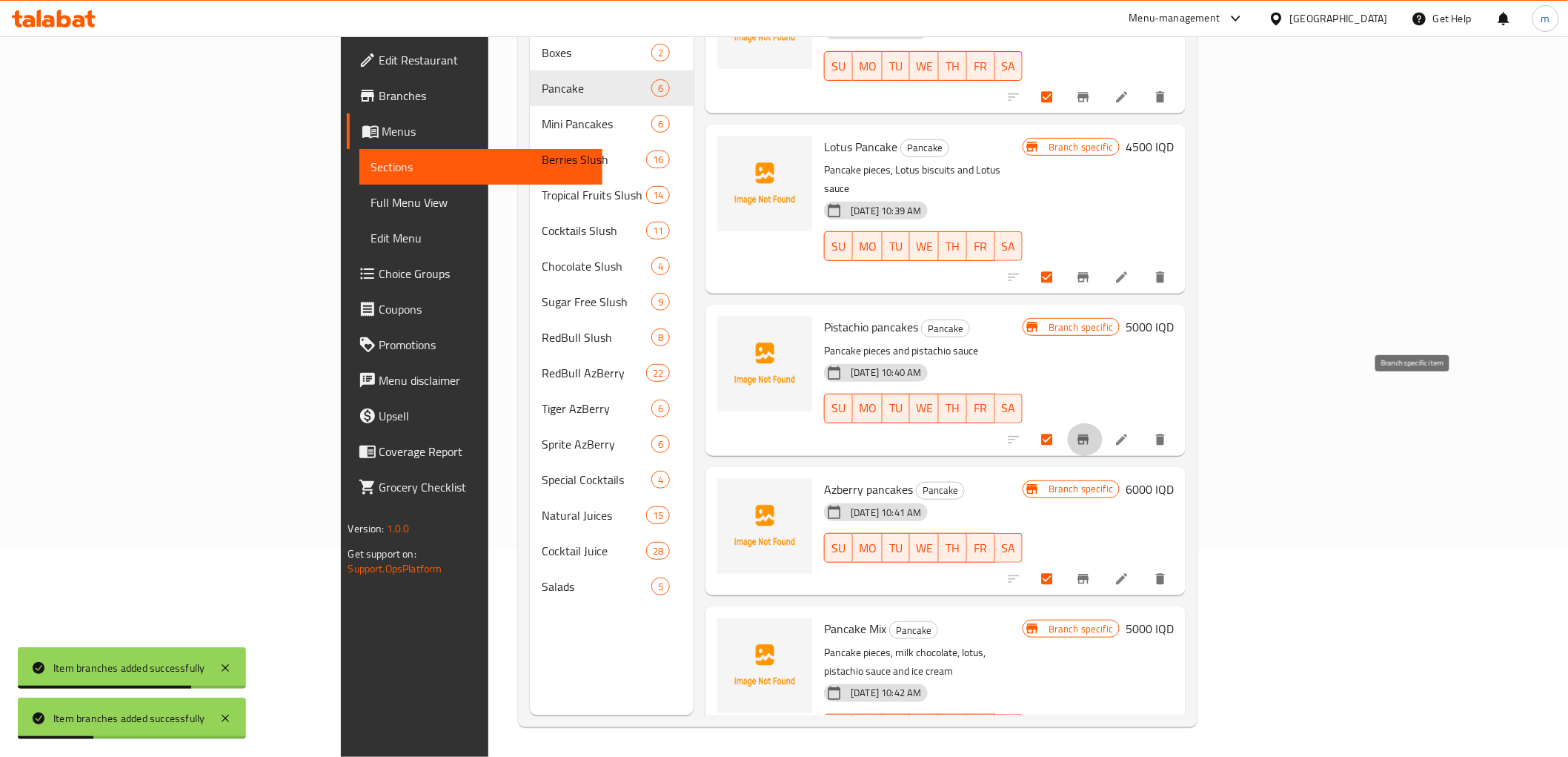
click at [1103, 424] on button "Branch-specific-item" at bounding box center [1085, 439] width 36 height 33
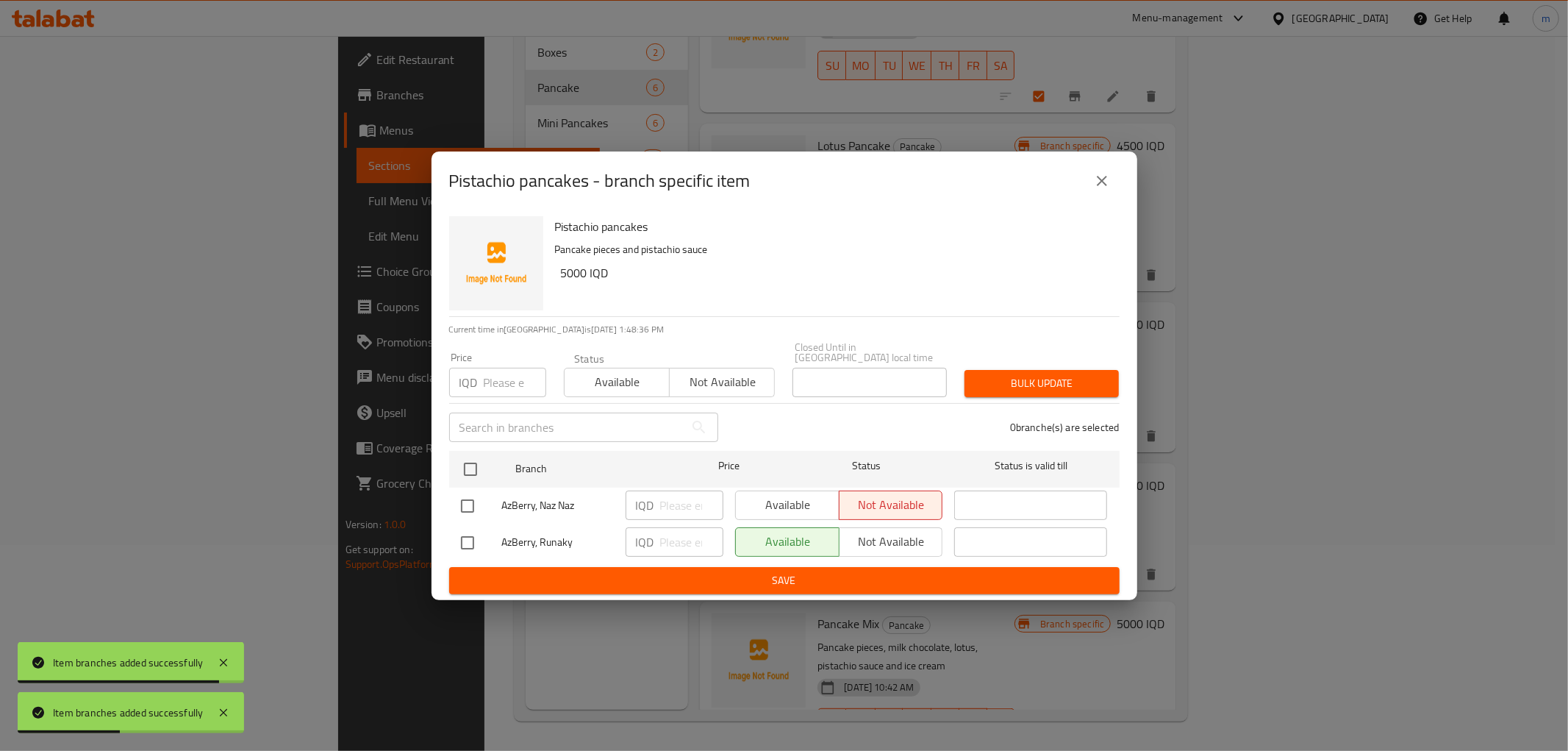
click at [1097, 183] on icon "close" at bounding box center [1102, 181] width 18 height 18
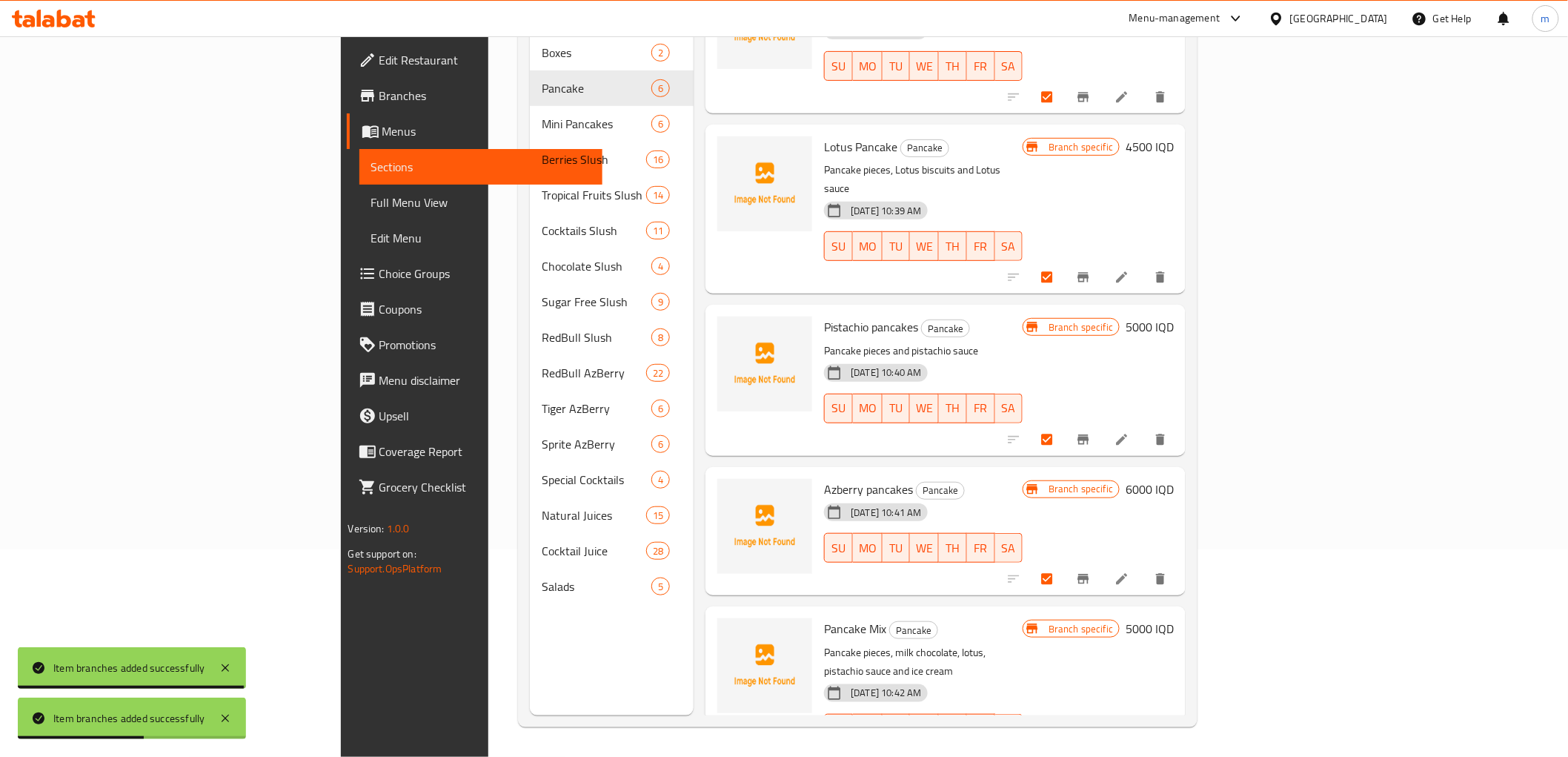
click at [1091, 270] on icon "Branch-specific-item" at bounding box center [1083, 277] width 15 height 15
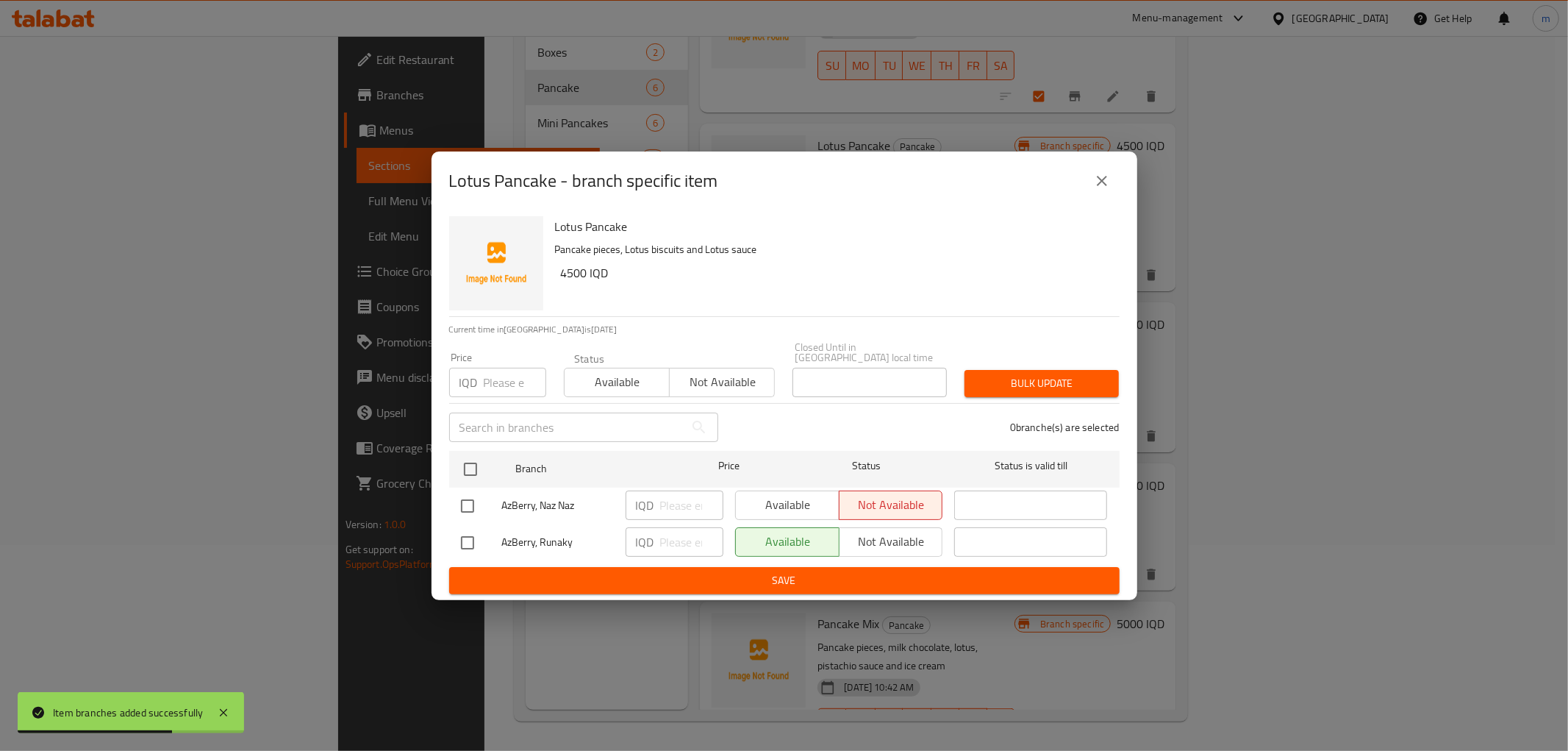
click at [1102, 178] on icon "close" at bounding box center [1102, 181] width 18 height 18
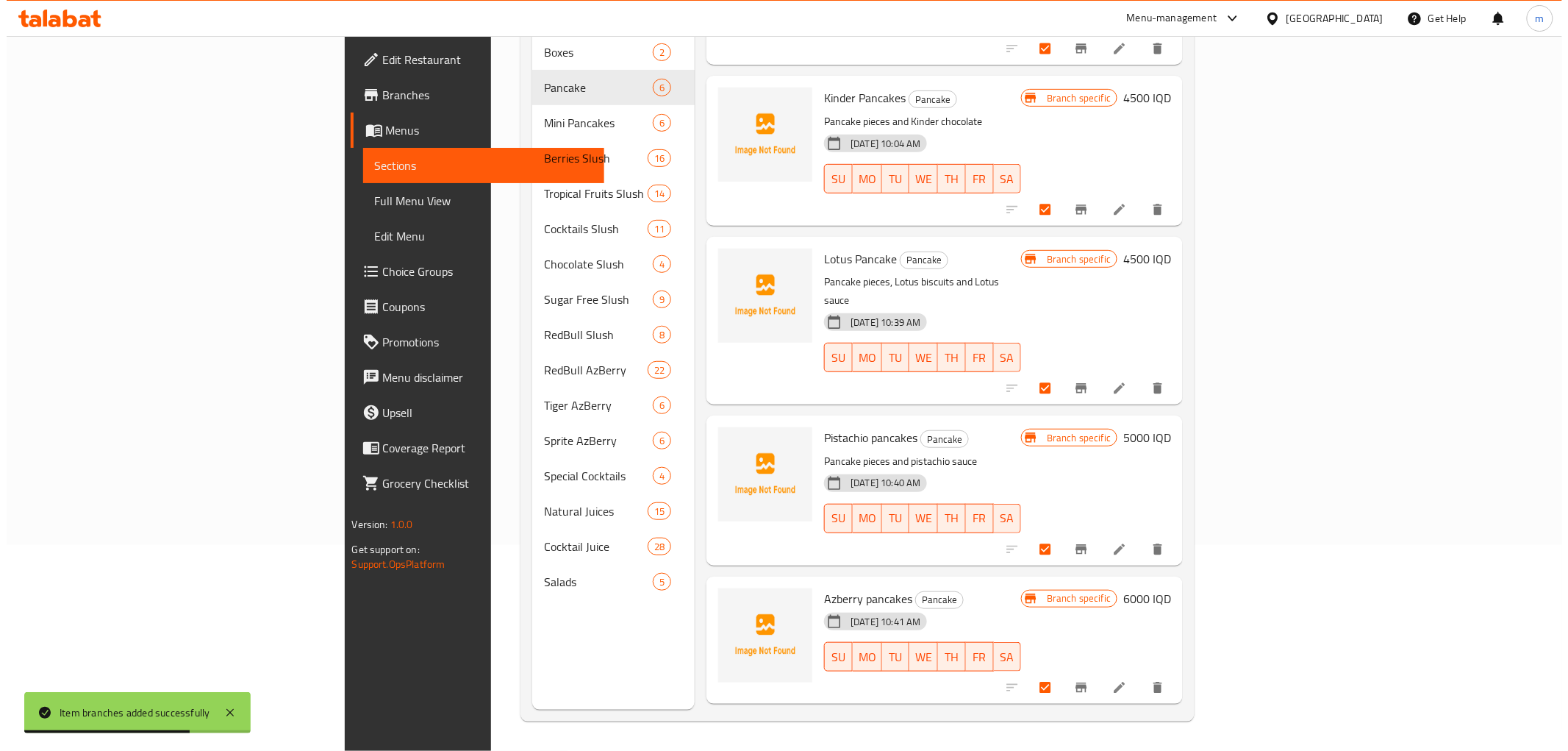
scroll to position [0, 0]
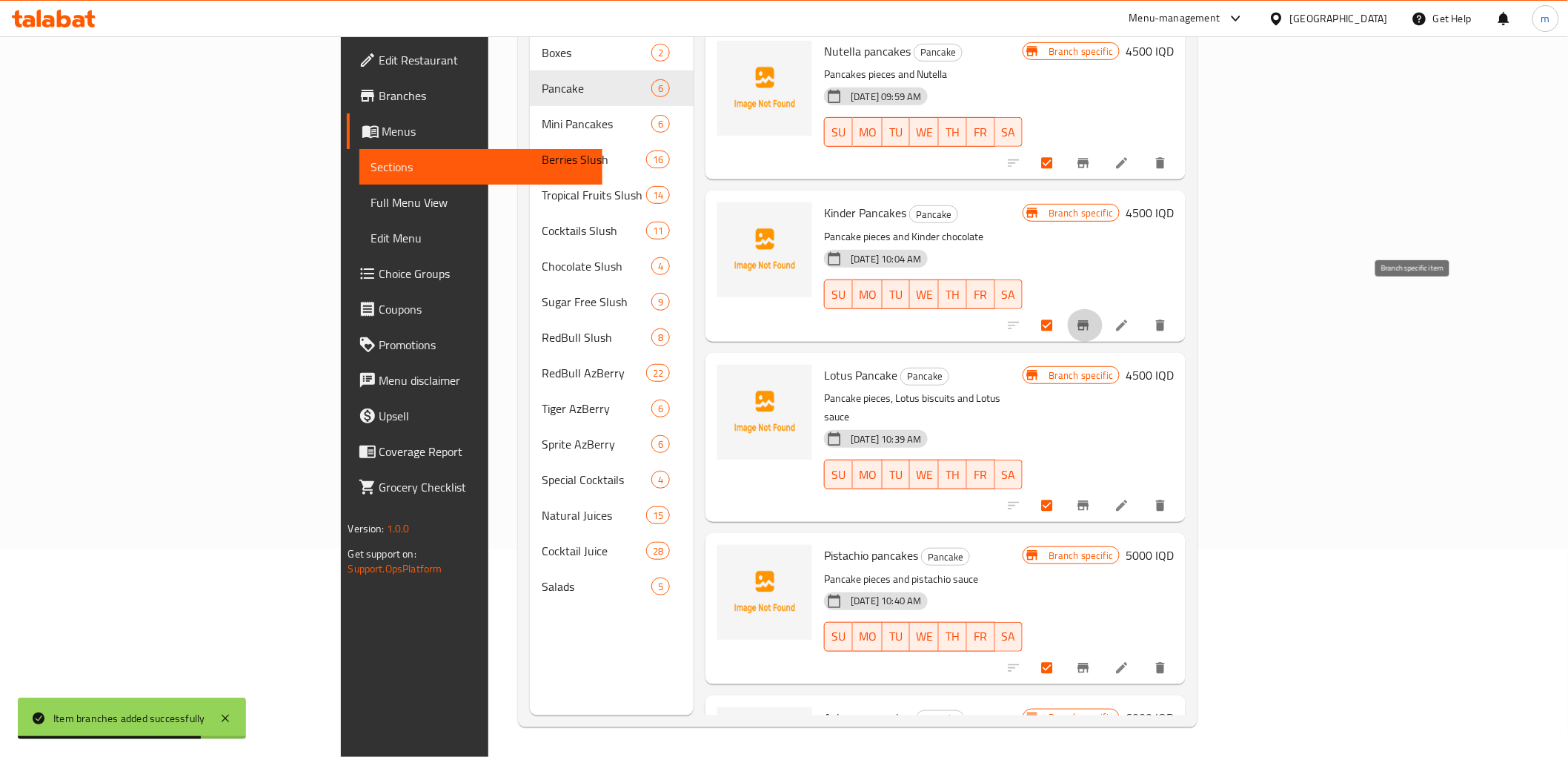
click at [1103, 309] on button "Branch-specific-item" at bounding box center [1085, 325] width 36 height 33
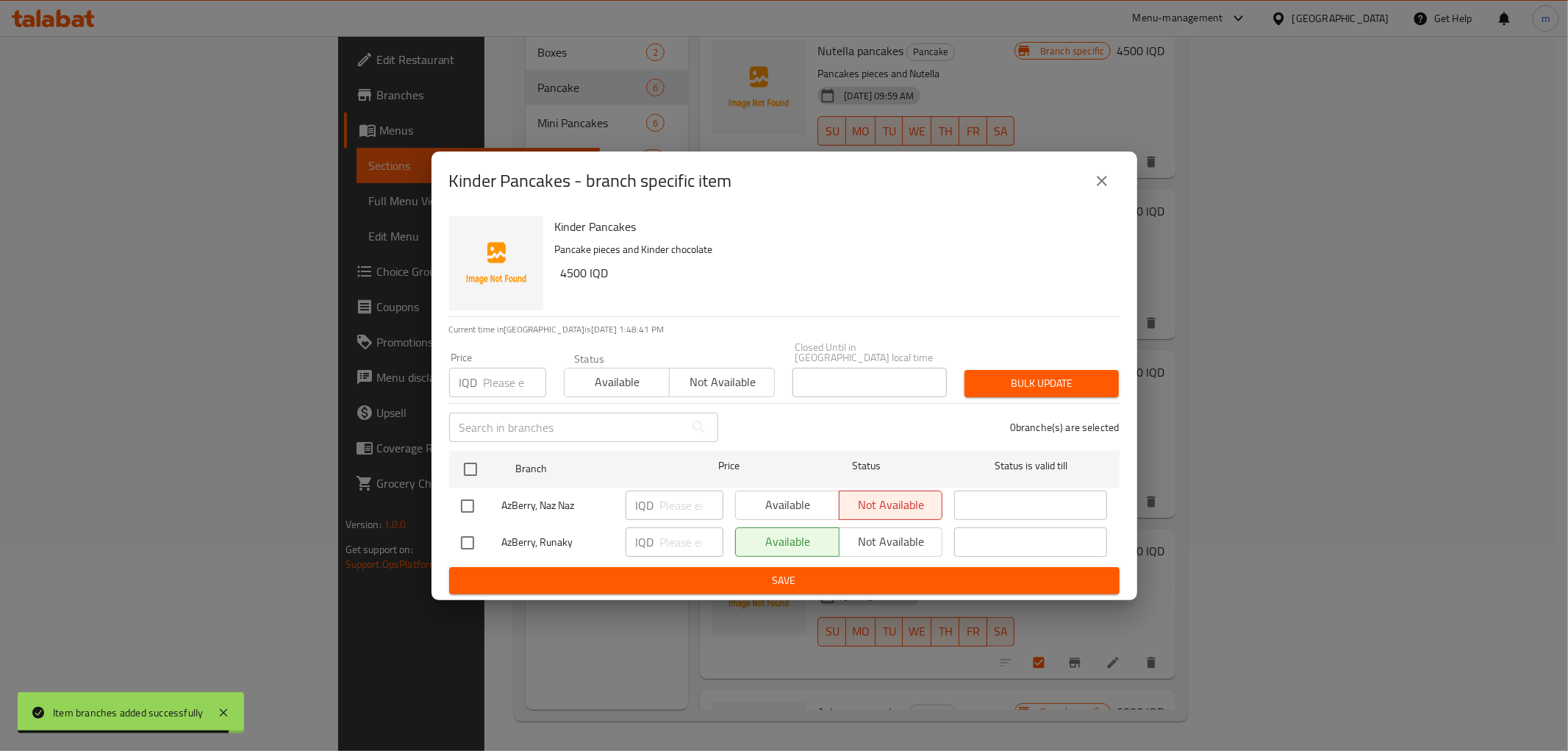
click at [1096, 180] on icon "close" at bounding box center [1102, 181] width 18 height 18
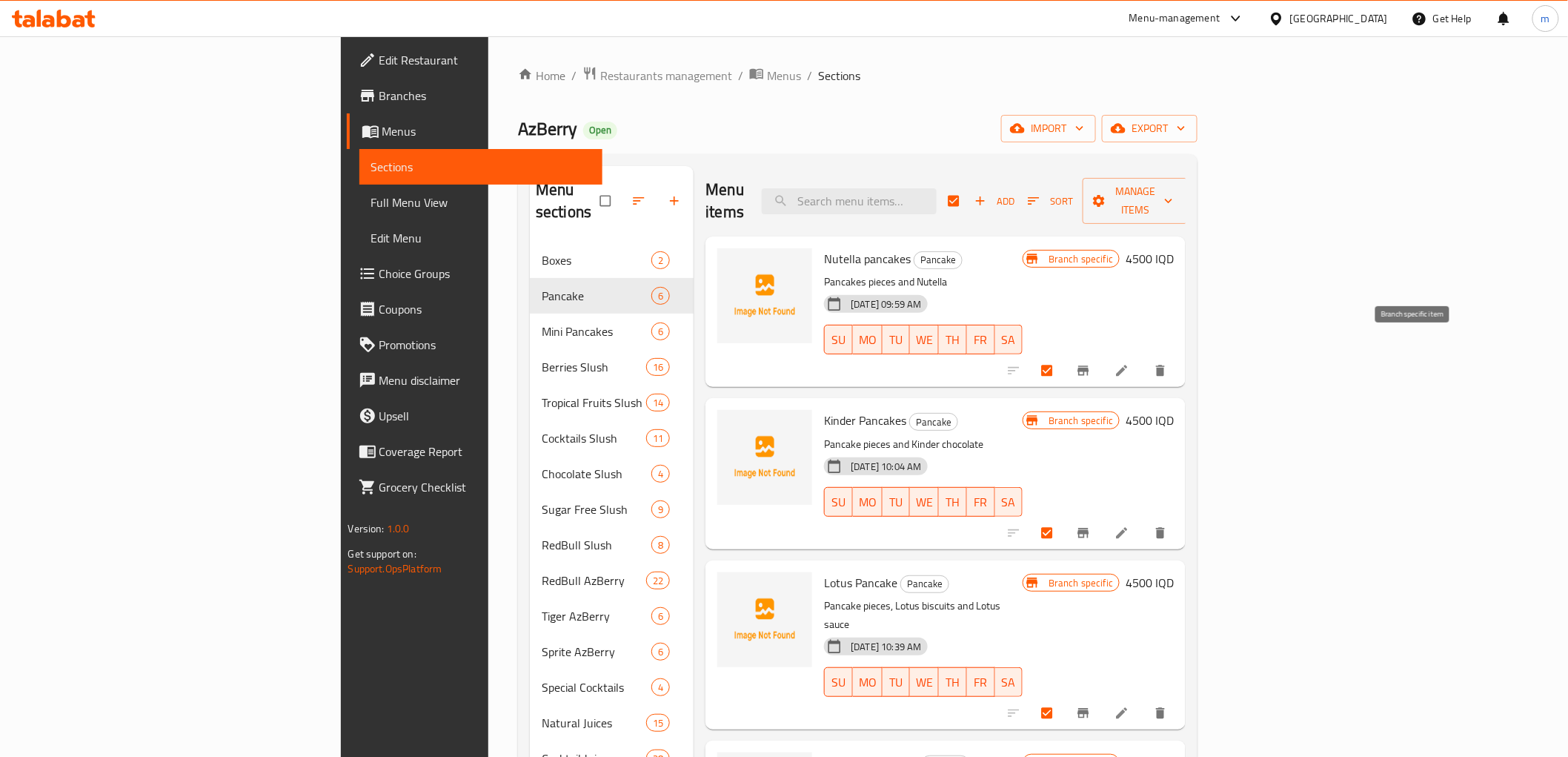
click at [1090, 366] on icon "Branch-specific-item" at bounding box center [1083, 371] width 11 height 10
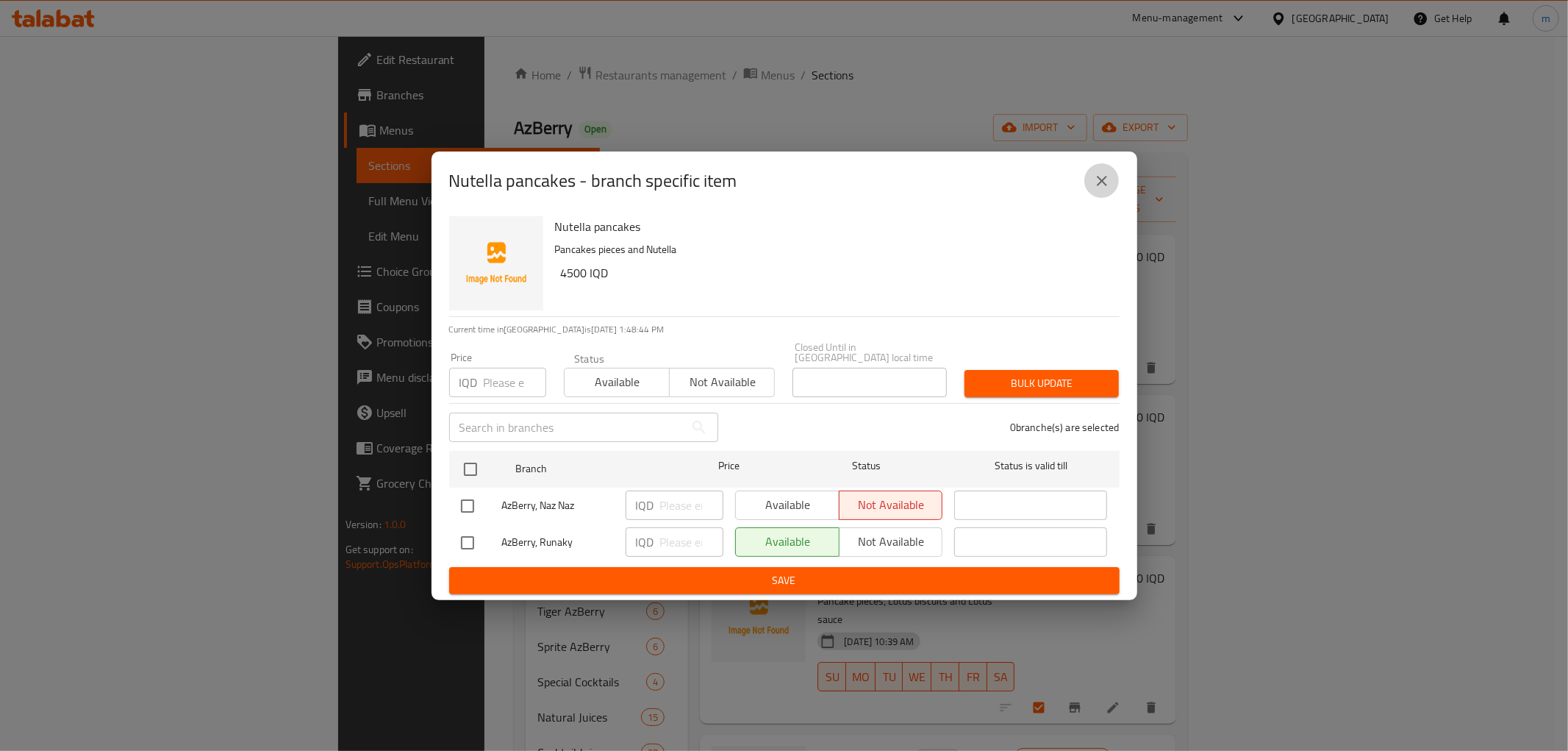
click at [1105, 188] on icon "close" at bounding box center [1102, 181] width 18 height 18
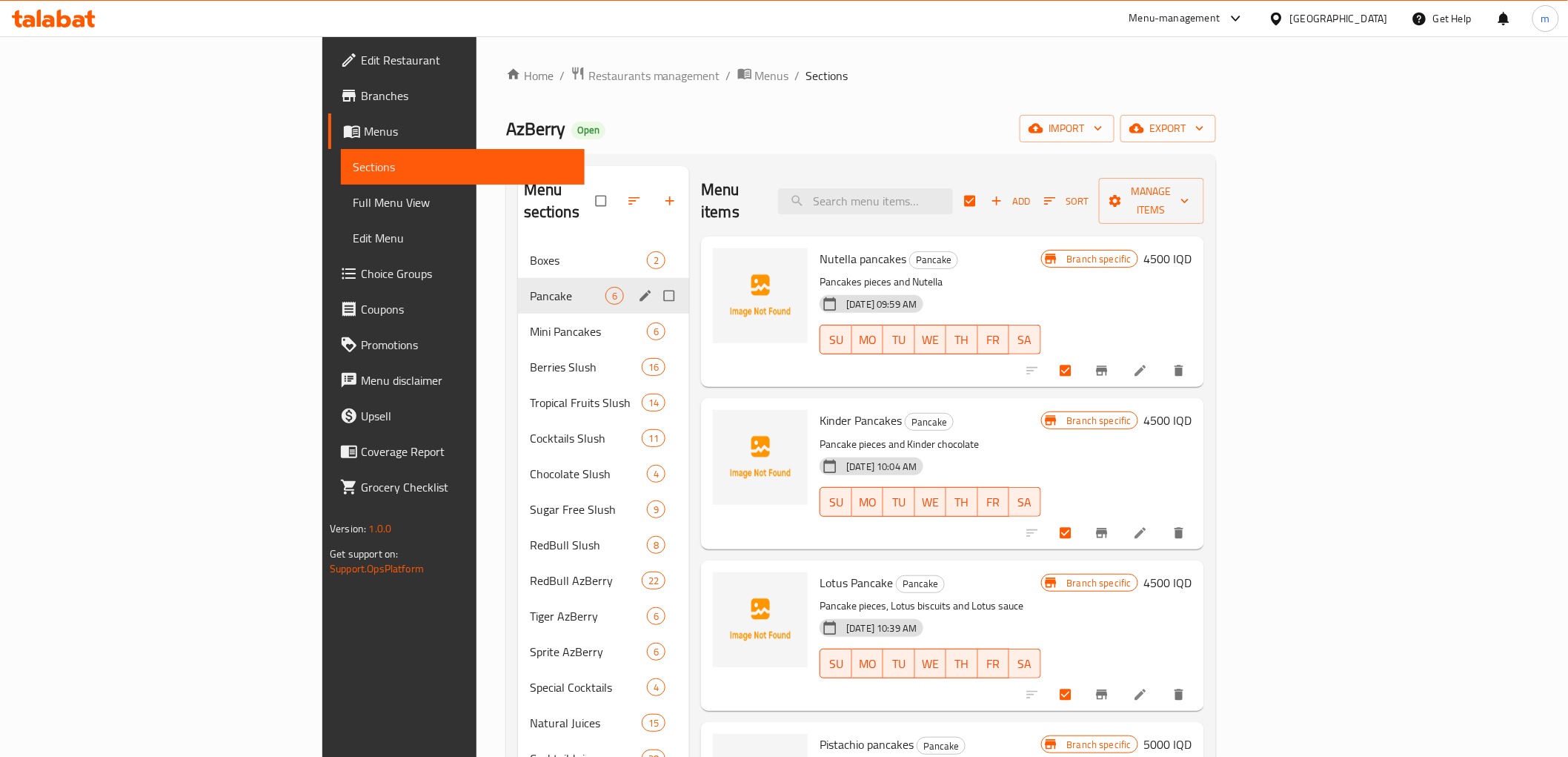
click at [530, 323] on span "Mini Pancakes" at bounding box center [588, 331] width 117 height 18
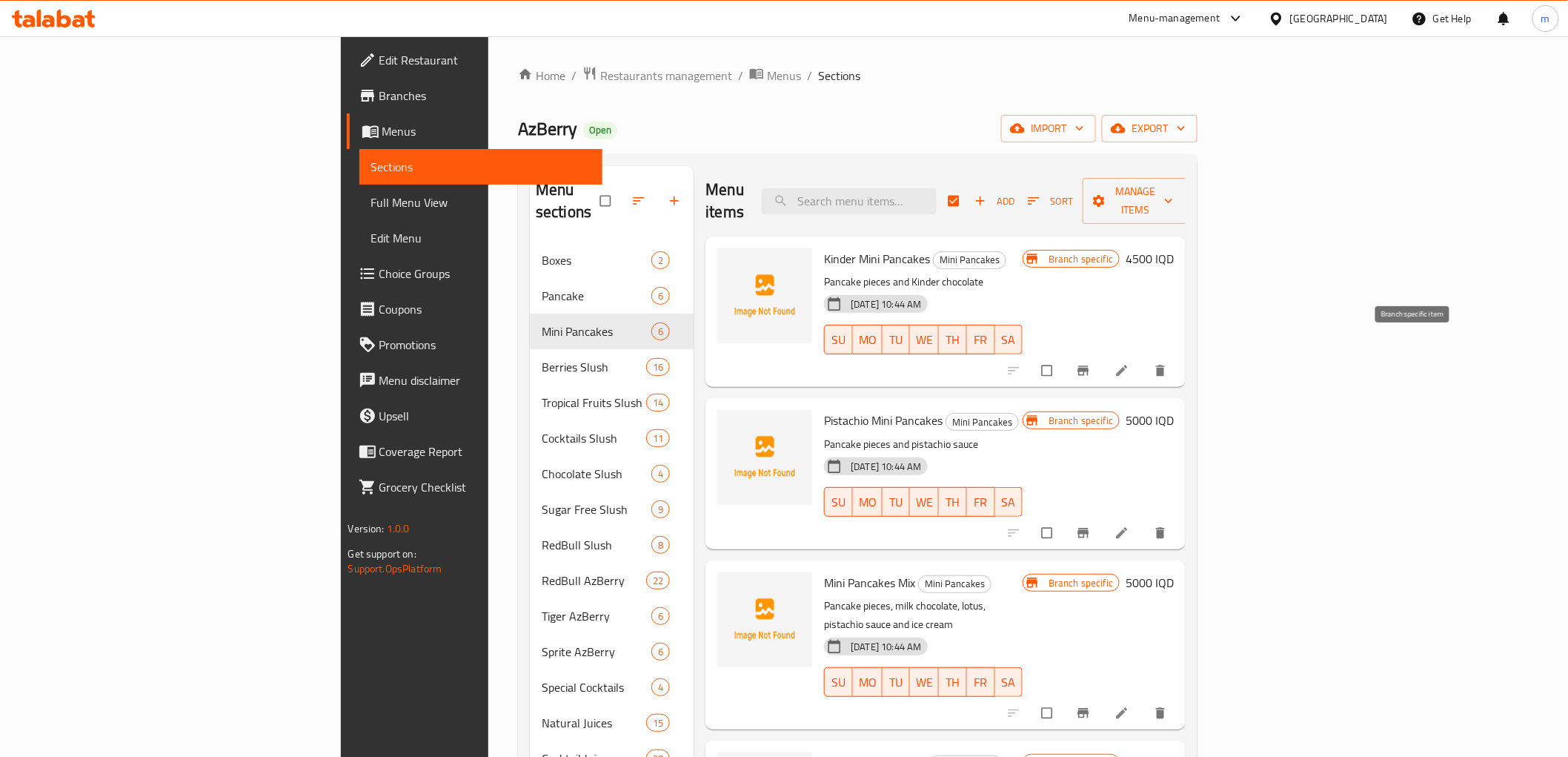
click at [1091, 363] on icon "Branch-specific-item" at bounding box center [1083, 370] width 15 height 15
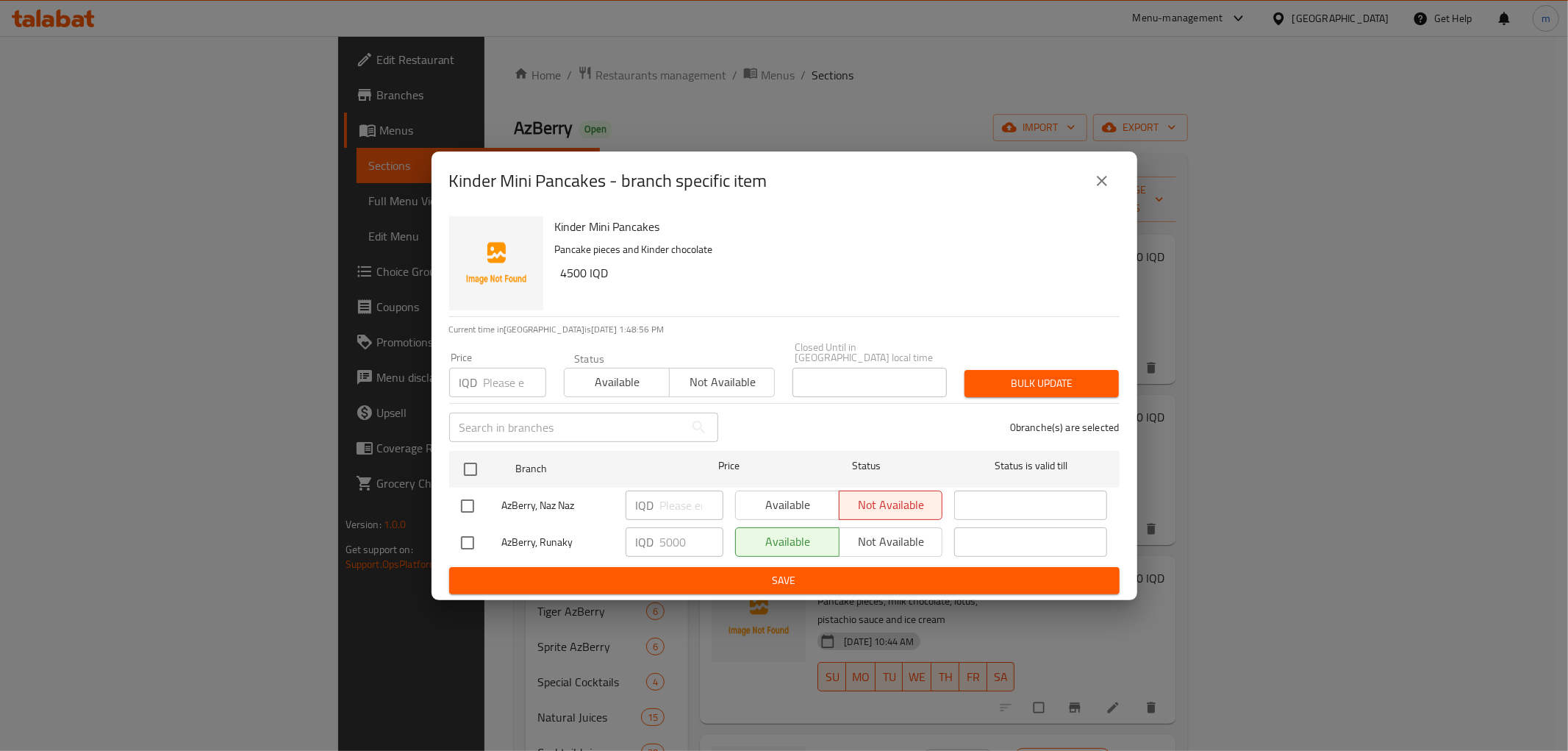
click at [1094, 189] on icon "close" at bounding box center [1102, 181] width 18 height 18
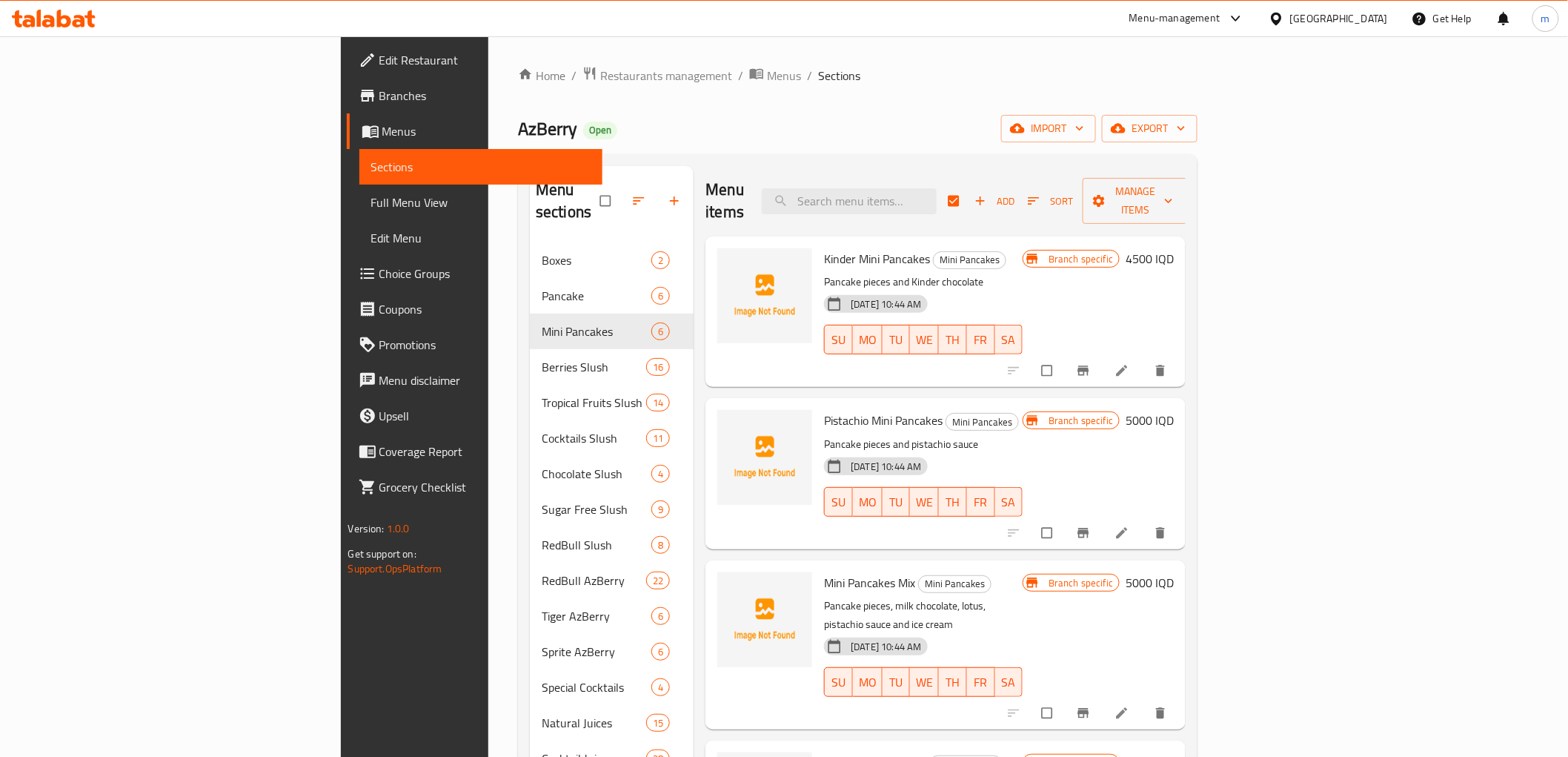
click at [1103, 517] on button "Branch-specific-item" at bounding box center [1085, 532] width 36 height 33
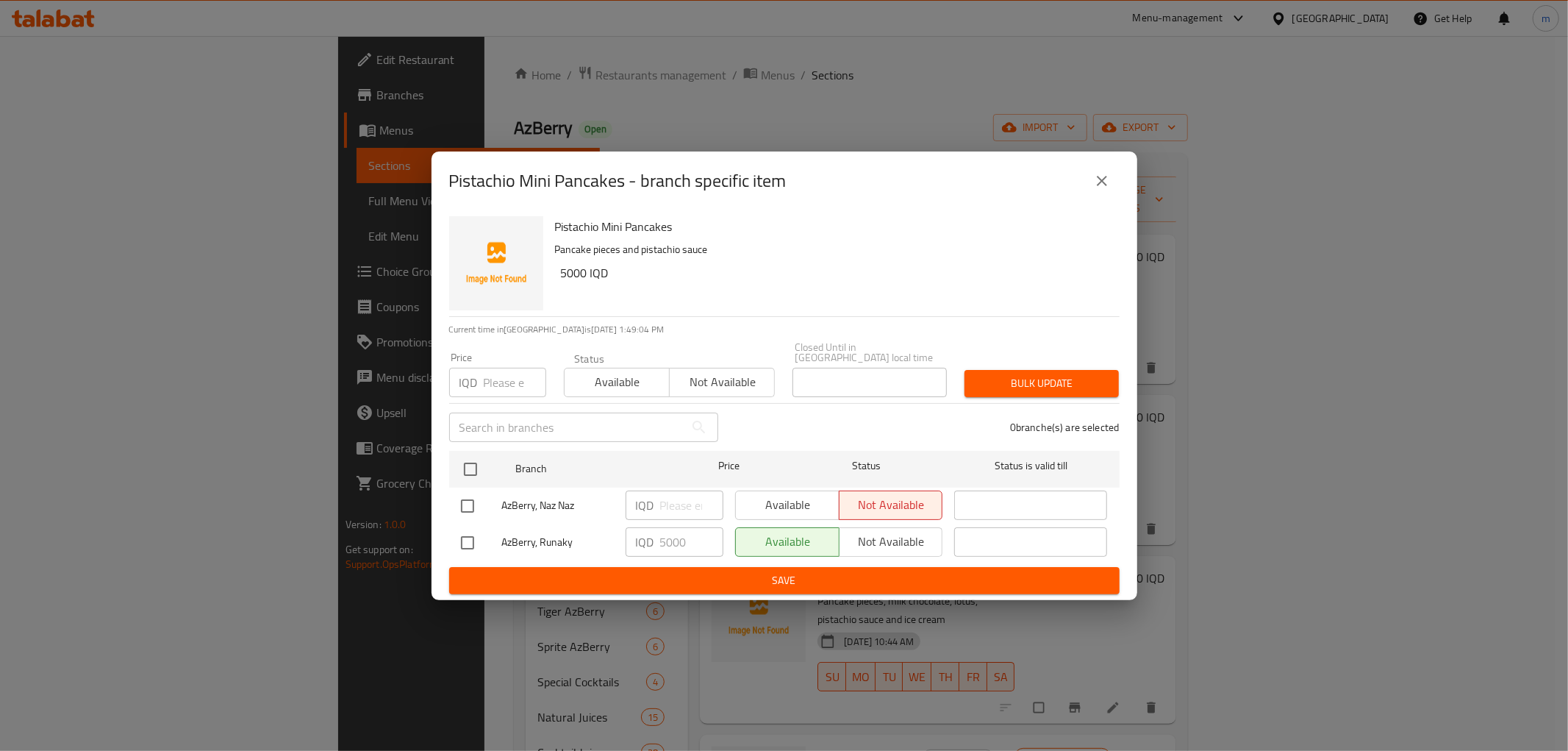
click at [1105, 179] on icon "close" at bounding box center [1102, 181] width 18 height 18
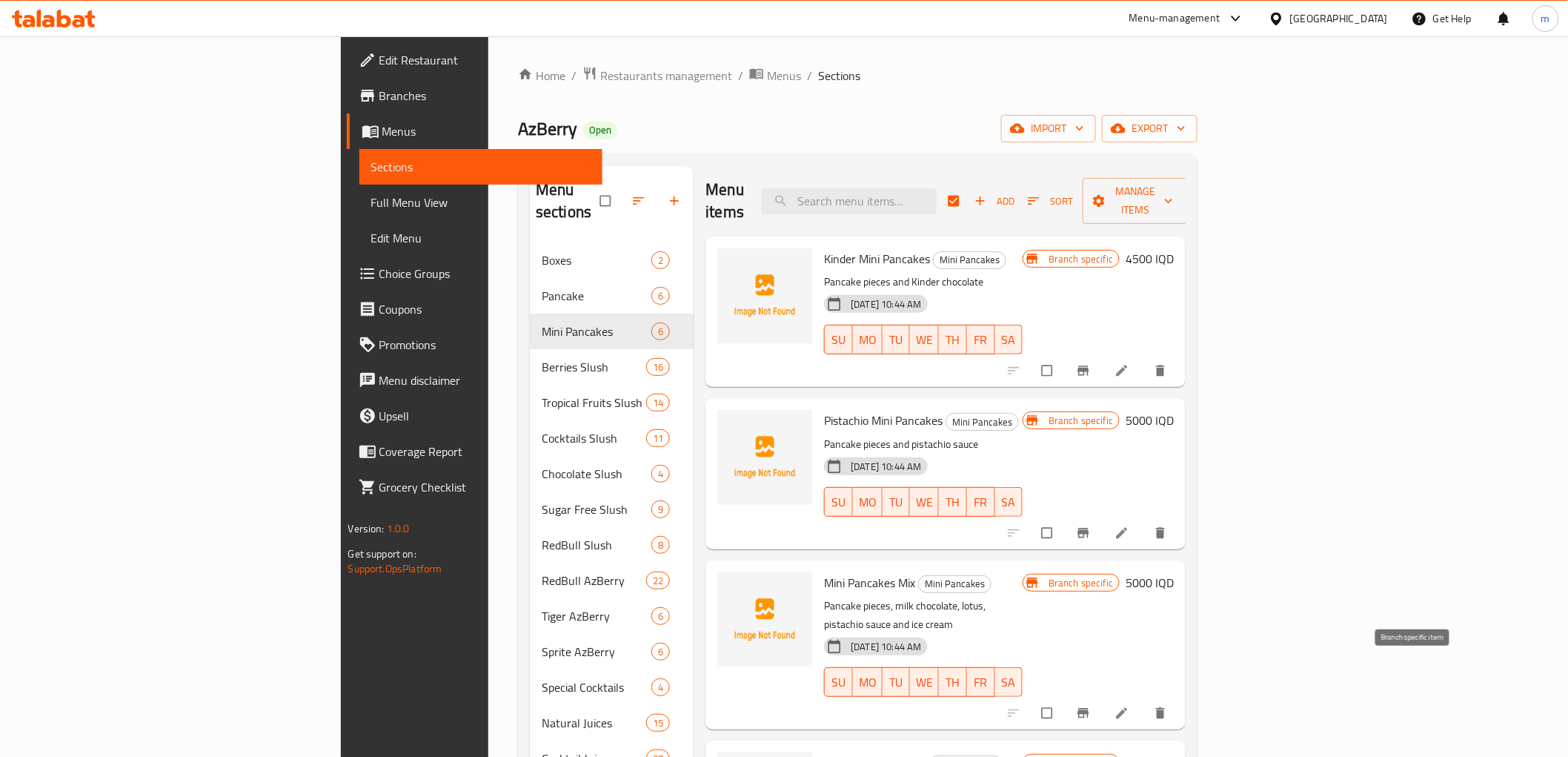
click at [1090, 709] on icon "Branch-specific-item" at bounding box center [1083, 713] width 11 height 10
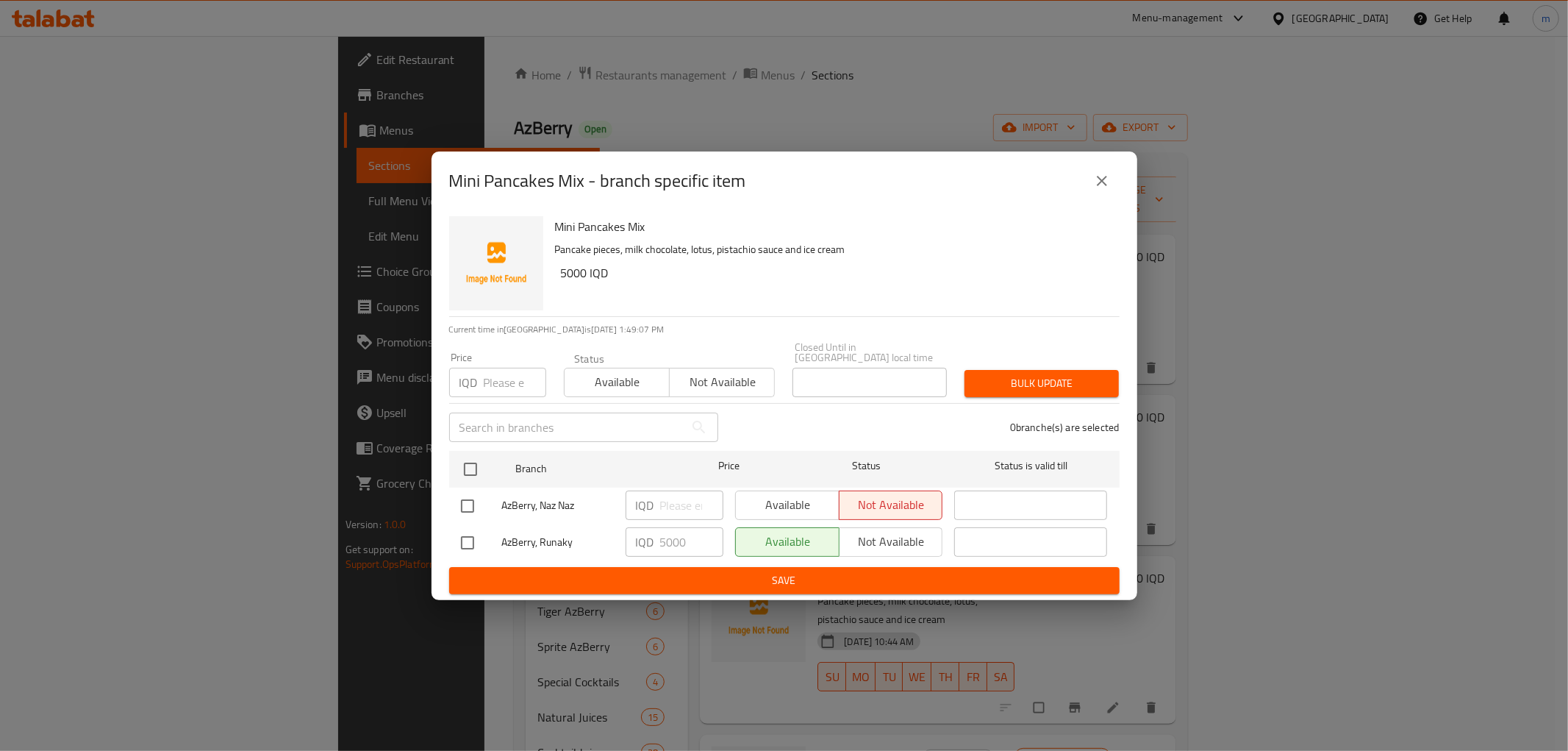
click at [1105, 179] on icon "close" at bounding box center [1102, 181] width 18 height 18
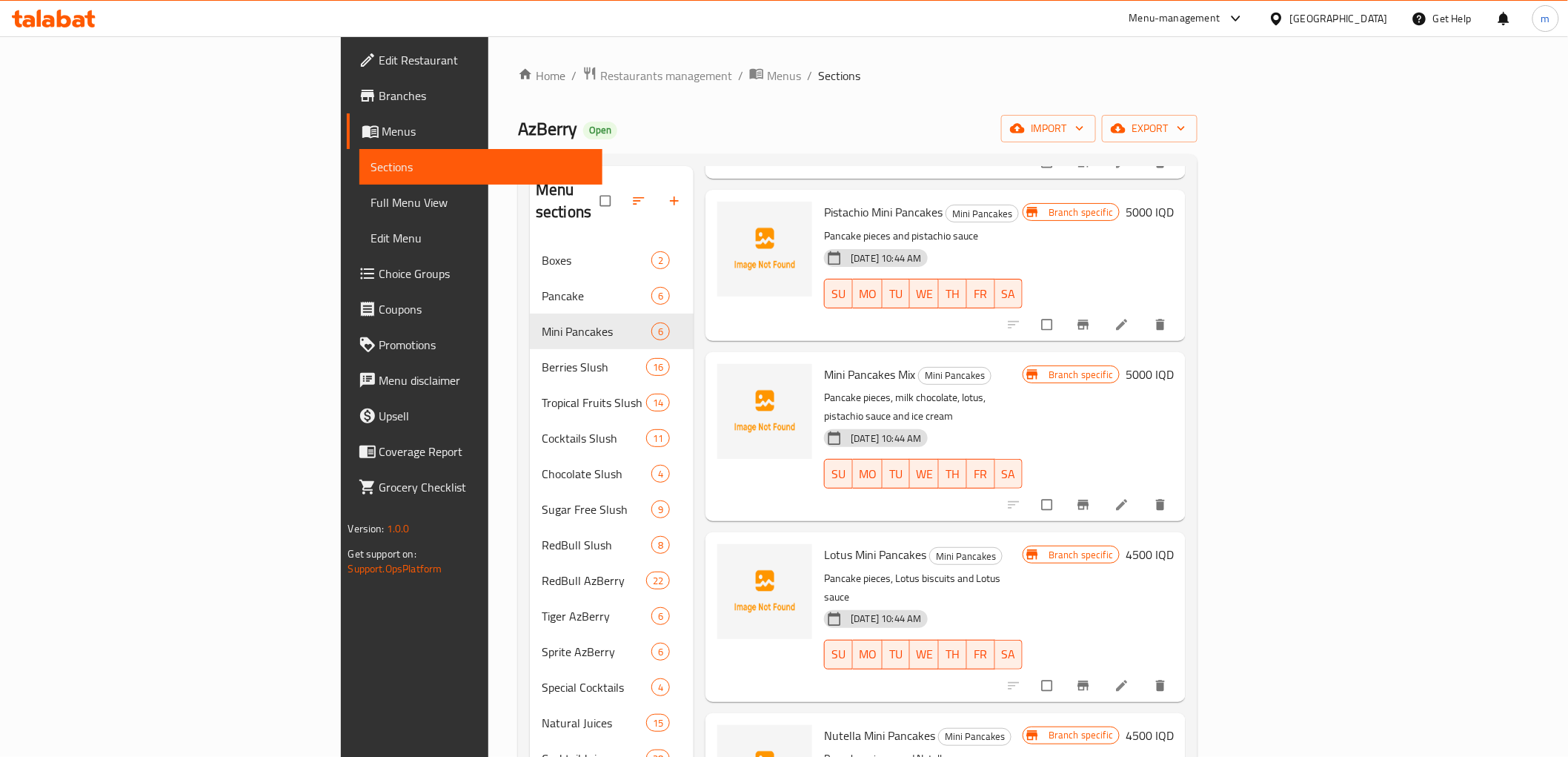
scroll to position [229, 0]
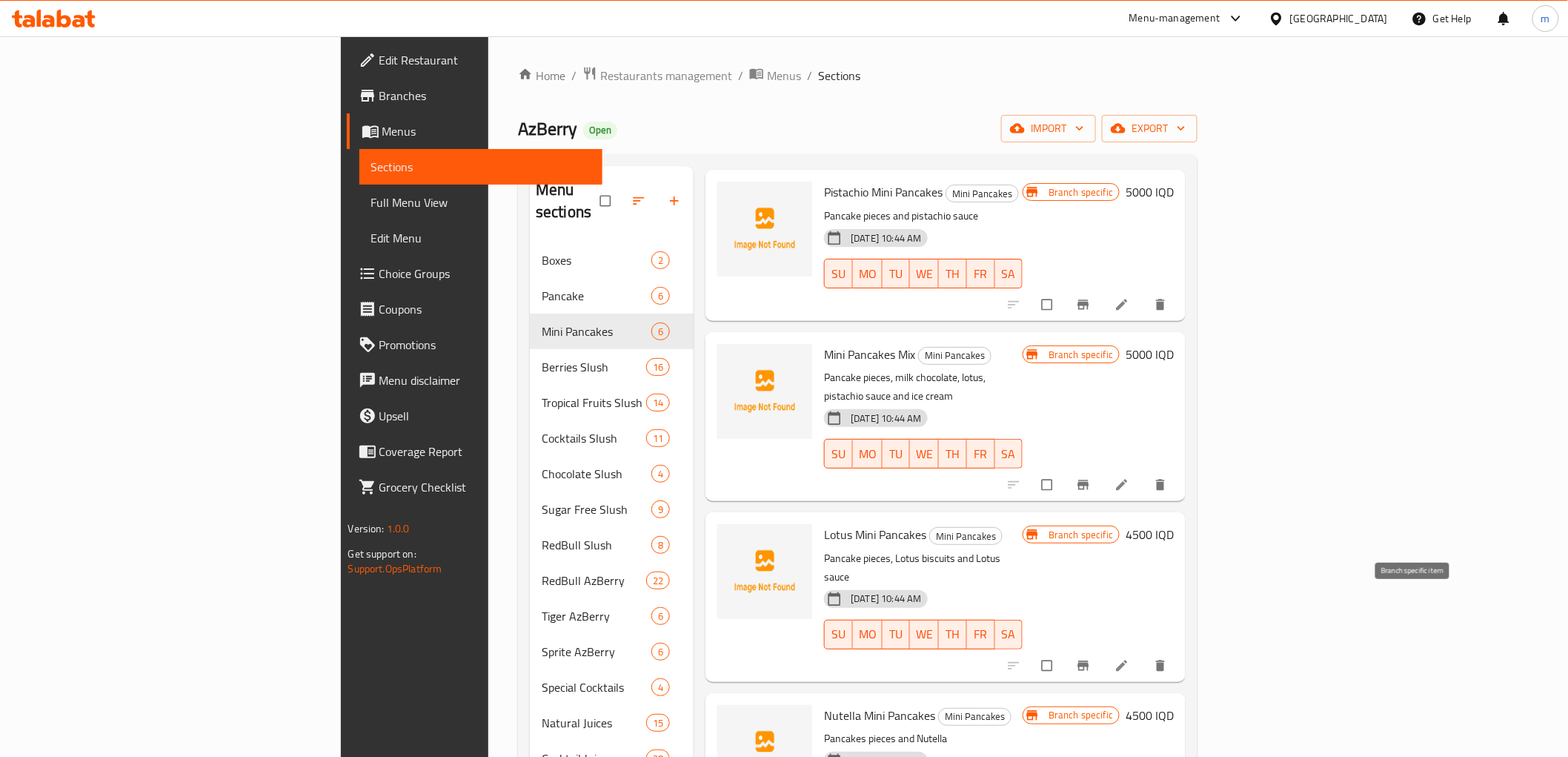
click at [1090, 660] on icon "Branch-specific-item" at bounding box center [1083, 665] width 11 height 10
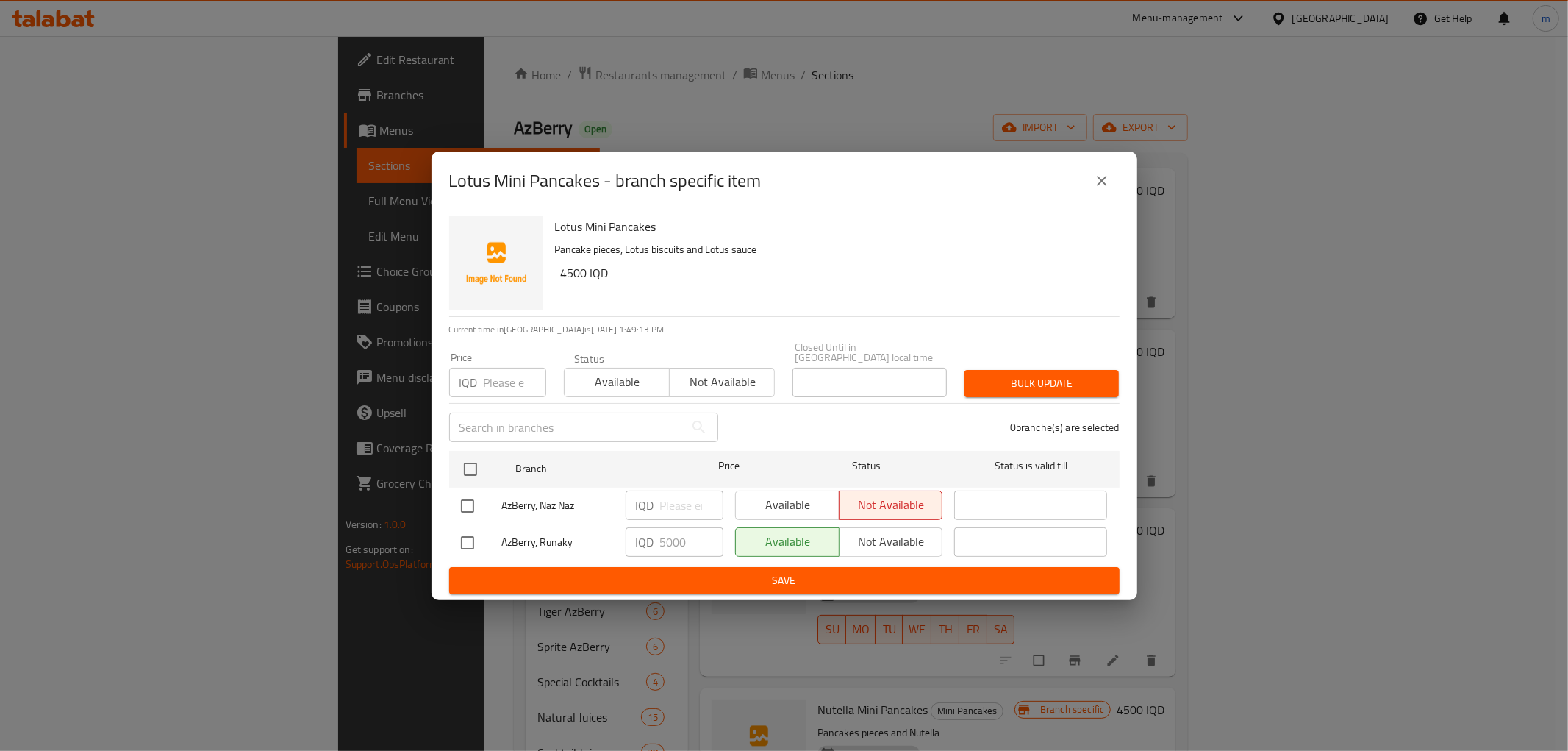
click at [1100, 189] on icon "close" at bounding box center [1102, 181] width 18 height 18
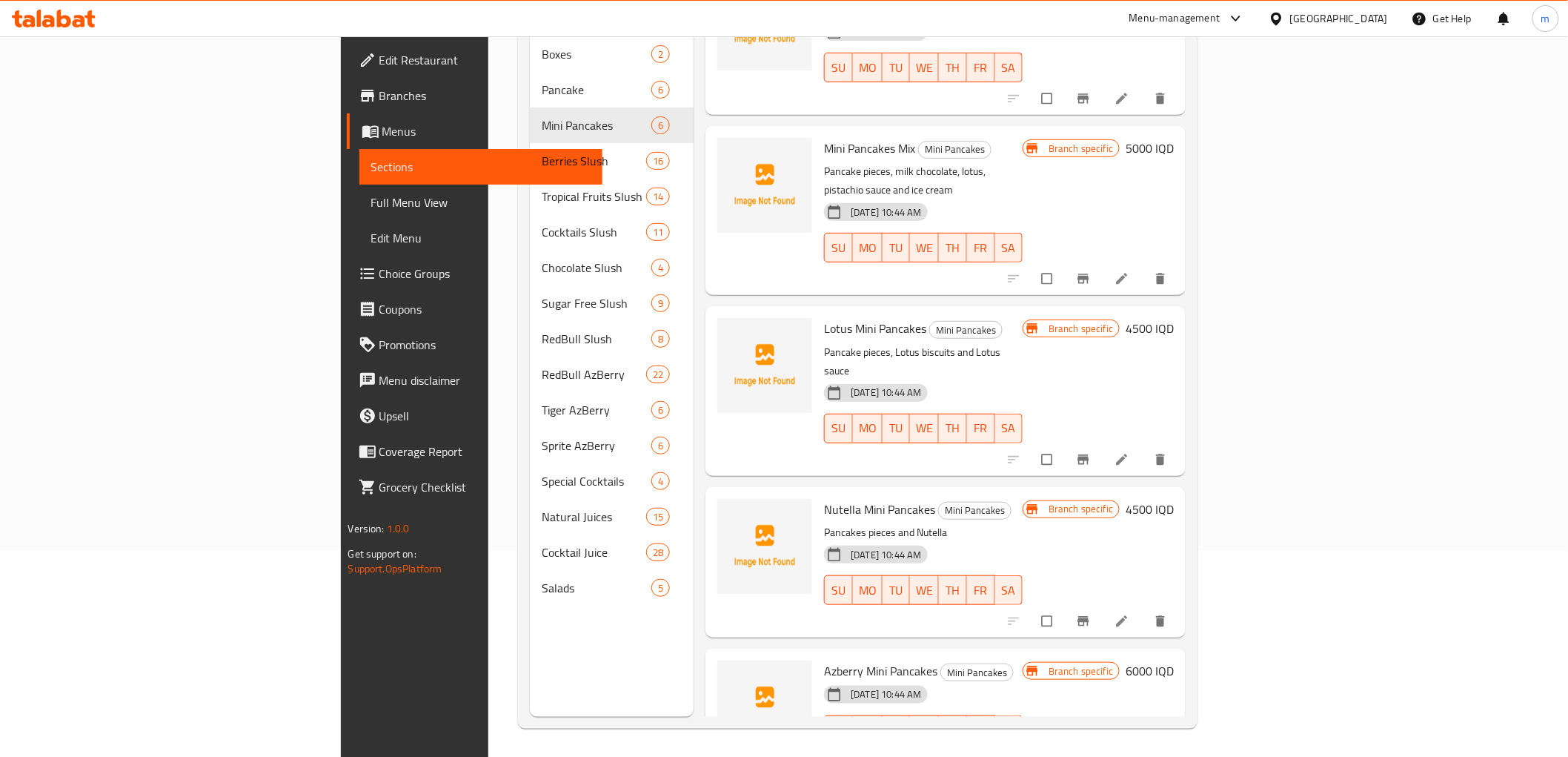
scroll to position [208, 0]
click at [1090, 615] on icon "Branch-specific-item" at bounding box center [1083, 619] width 11 height 10
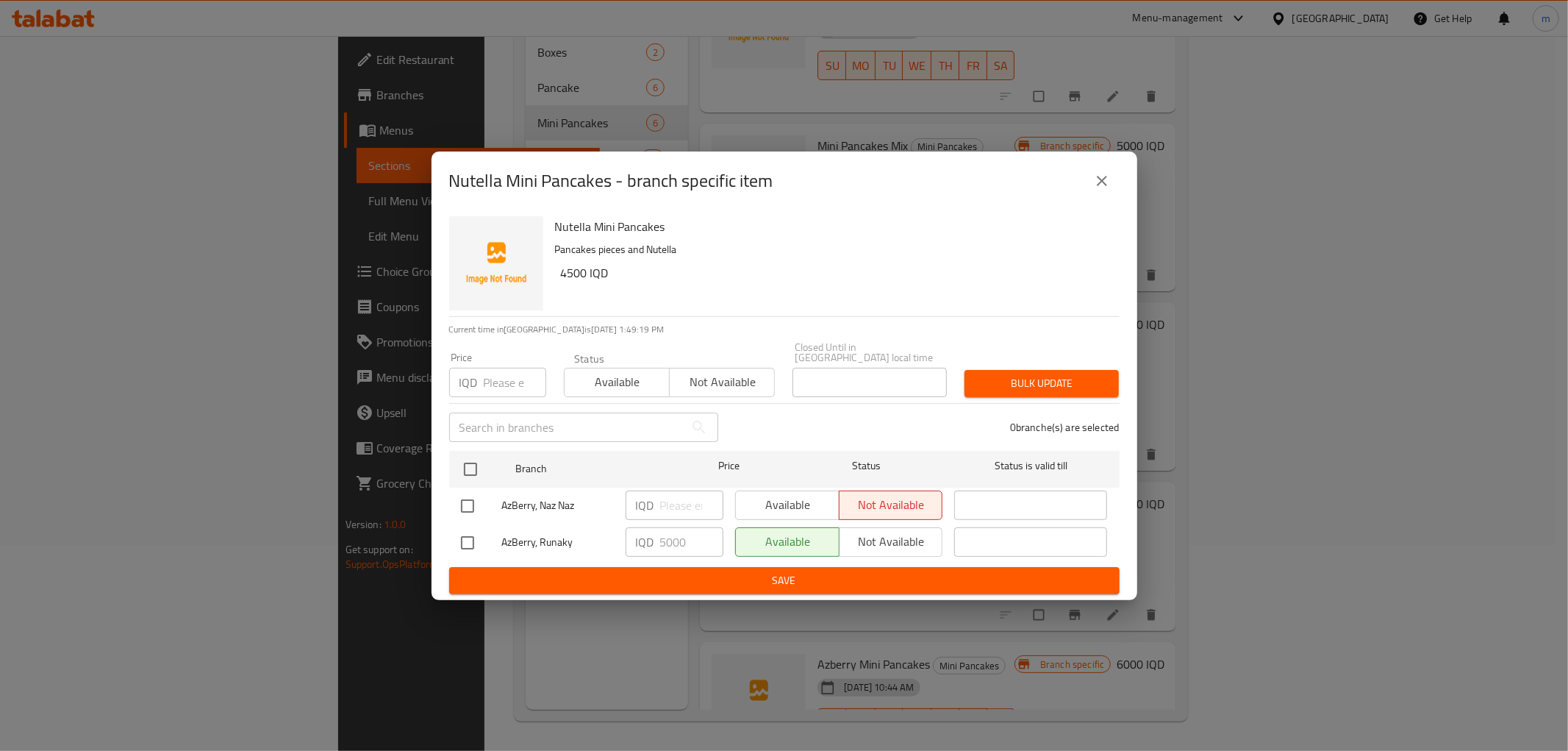
click at [1104, 180] on icon "close" at bounding box center [1102, 181] width 18 height 18
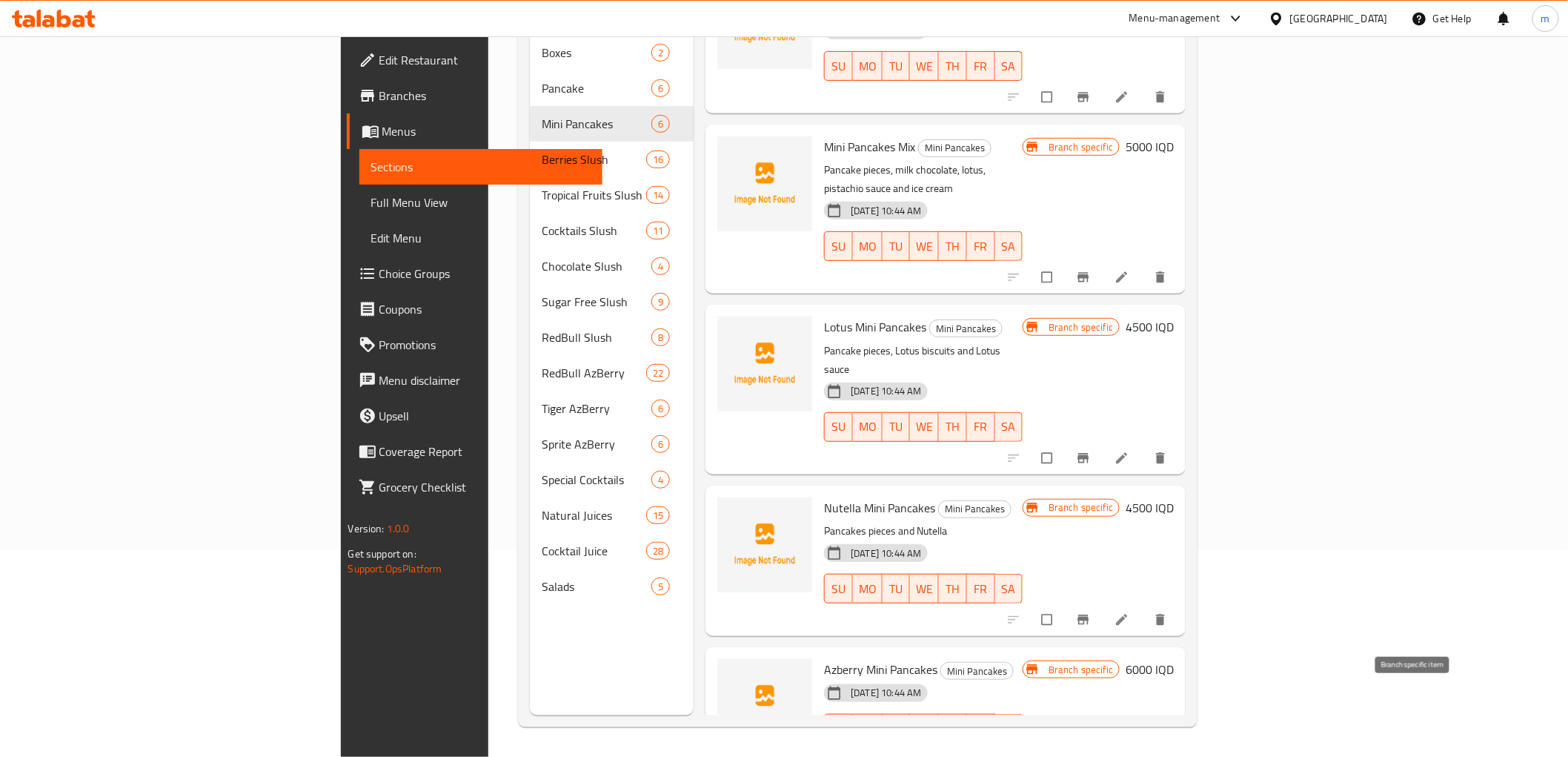
click at [1090, 754] on icon "Branch-specific-item" at bounding box center [1083, 759] width 11 height 10
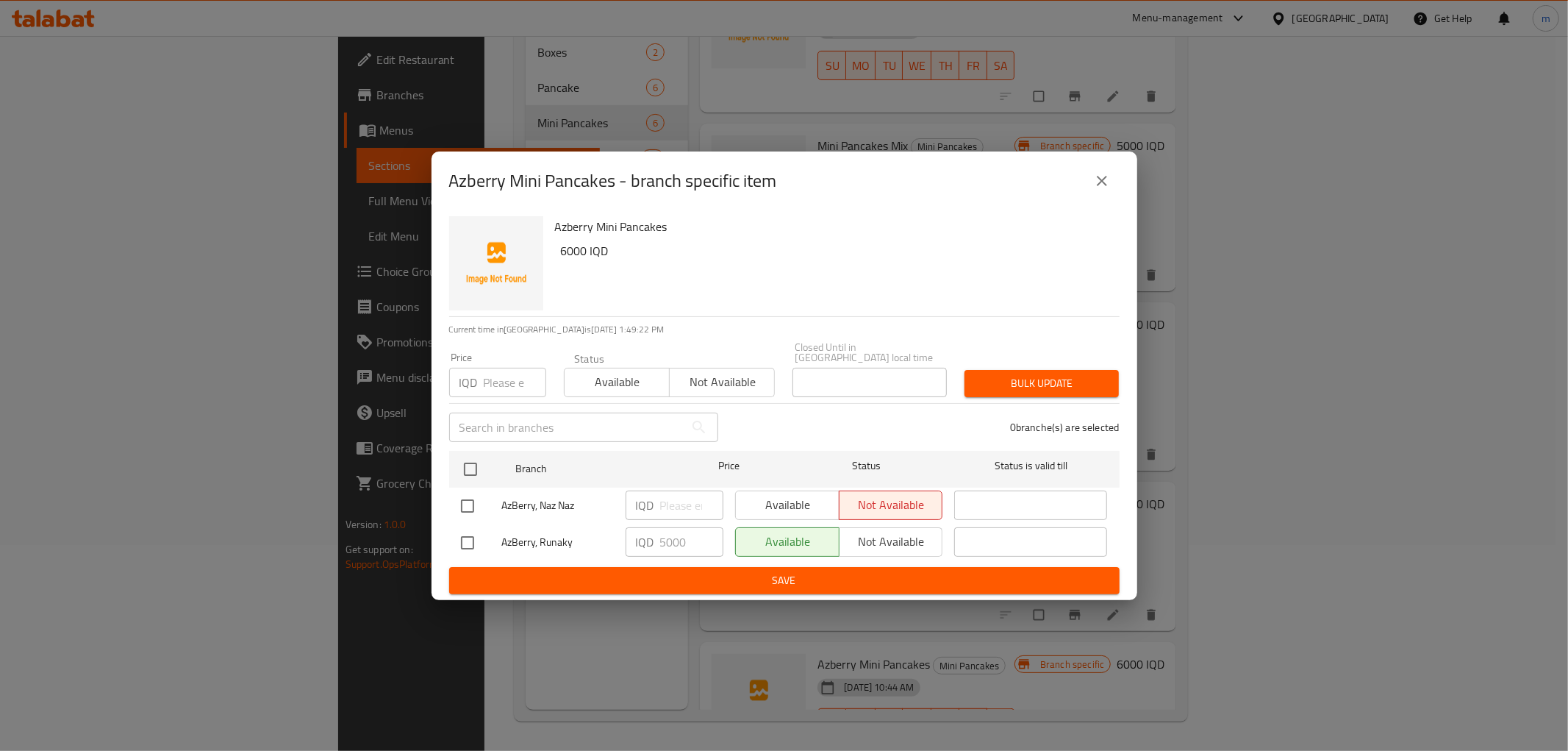
click at [1096, 185] on icon "close" at bounding box center [1102, 181] width 18 height 18
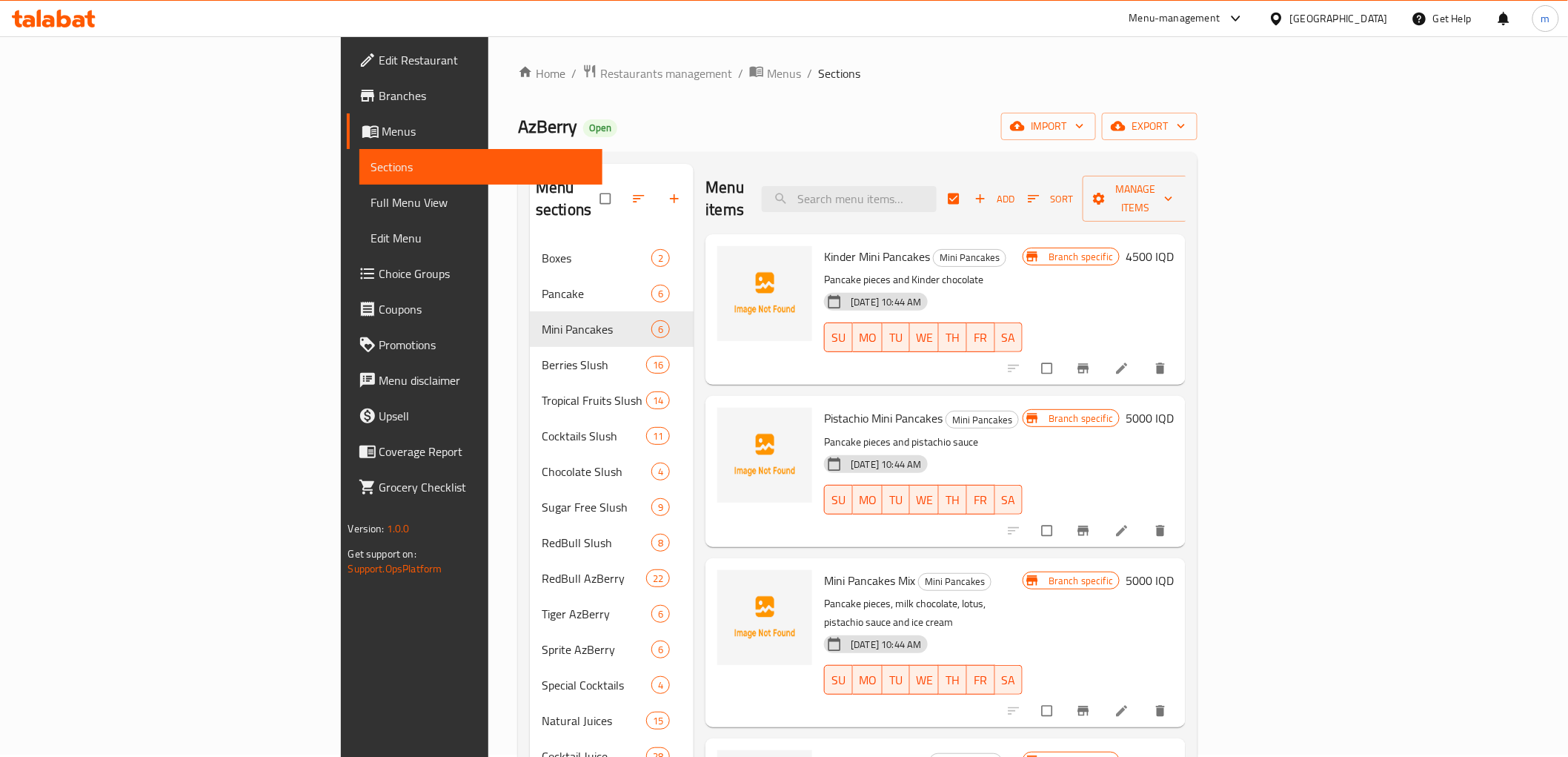
scroll to position [0, 0]
click at [1019, 199] on button "Add" at bounding box center [995, 201] width 48 height 23
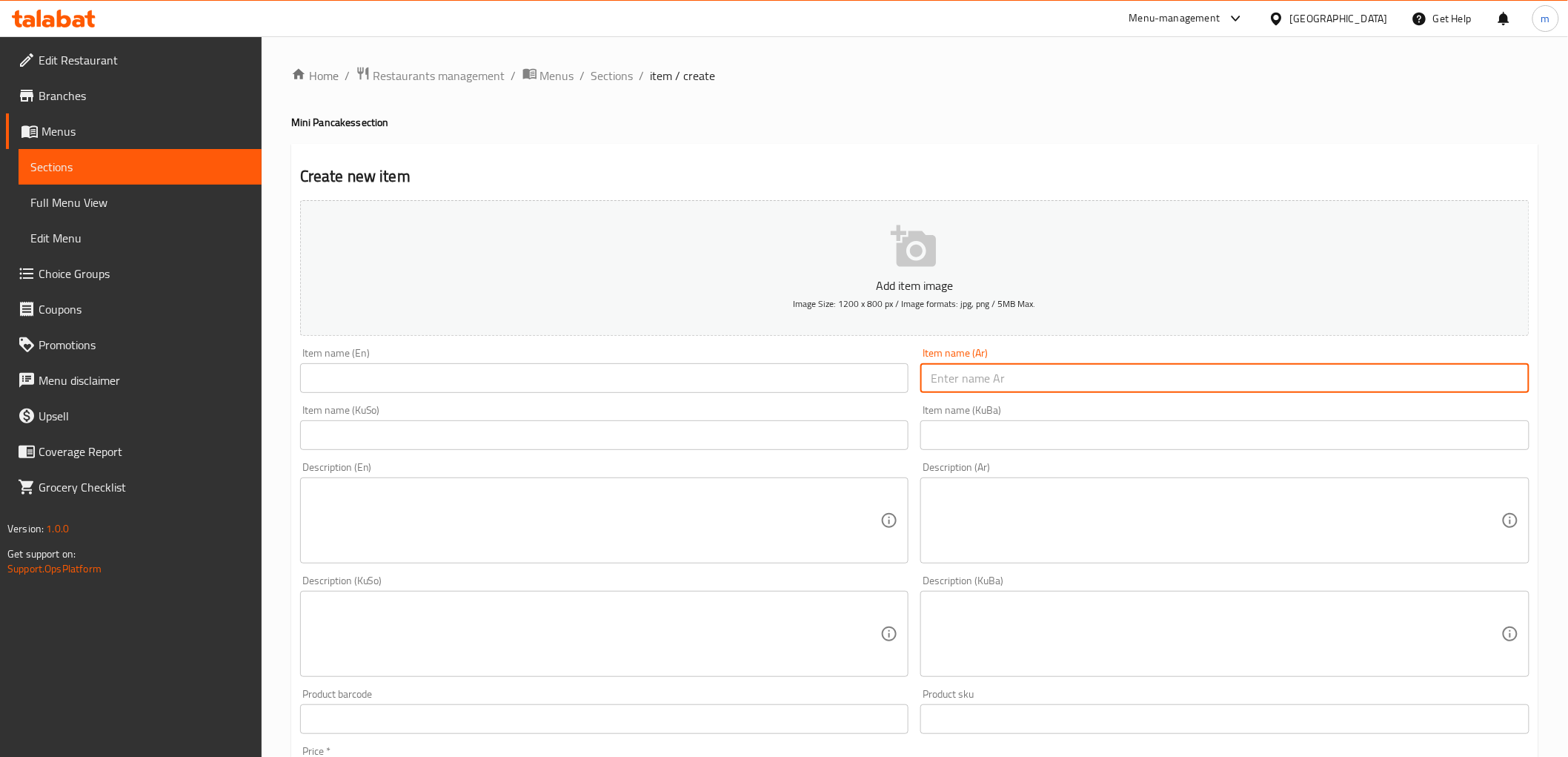
click at [957, 388] on input "text" at bounding box center [1225, 378] width 610 height 30
paste input "ميني كوب"
click at [981, 369] on input "ميني كوب" at bounding box center [1225, 378] width 610 height 30
click at [981, 381] on input "ميني كوب" at bounding box center [1225, 378] width 610 height 30
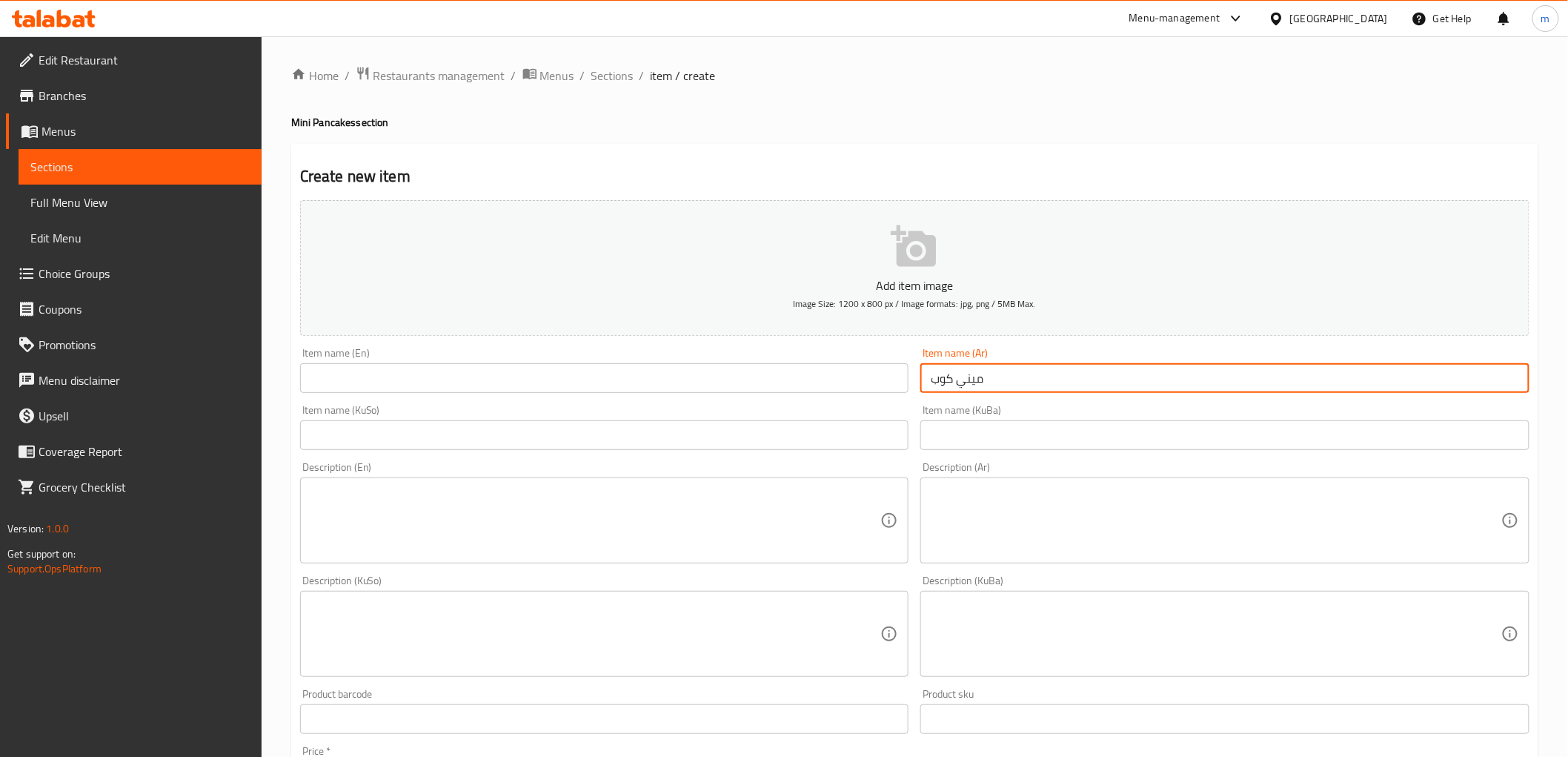
click at [981, 381] on input "ميني كوب" at bounding box center [1225, 378] width 610 height 30
click at [967, 382] on input "ميني كوب" at bounding box center [1225, 378] width 610 height 30
paste input "بان كيك"
type input "ميني بان كيك كوب"
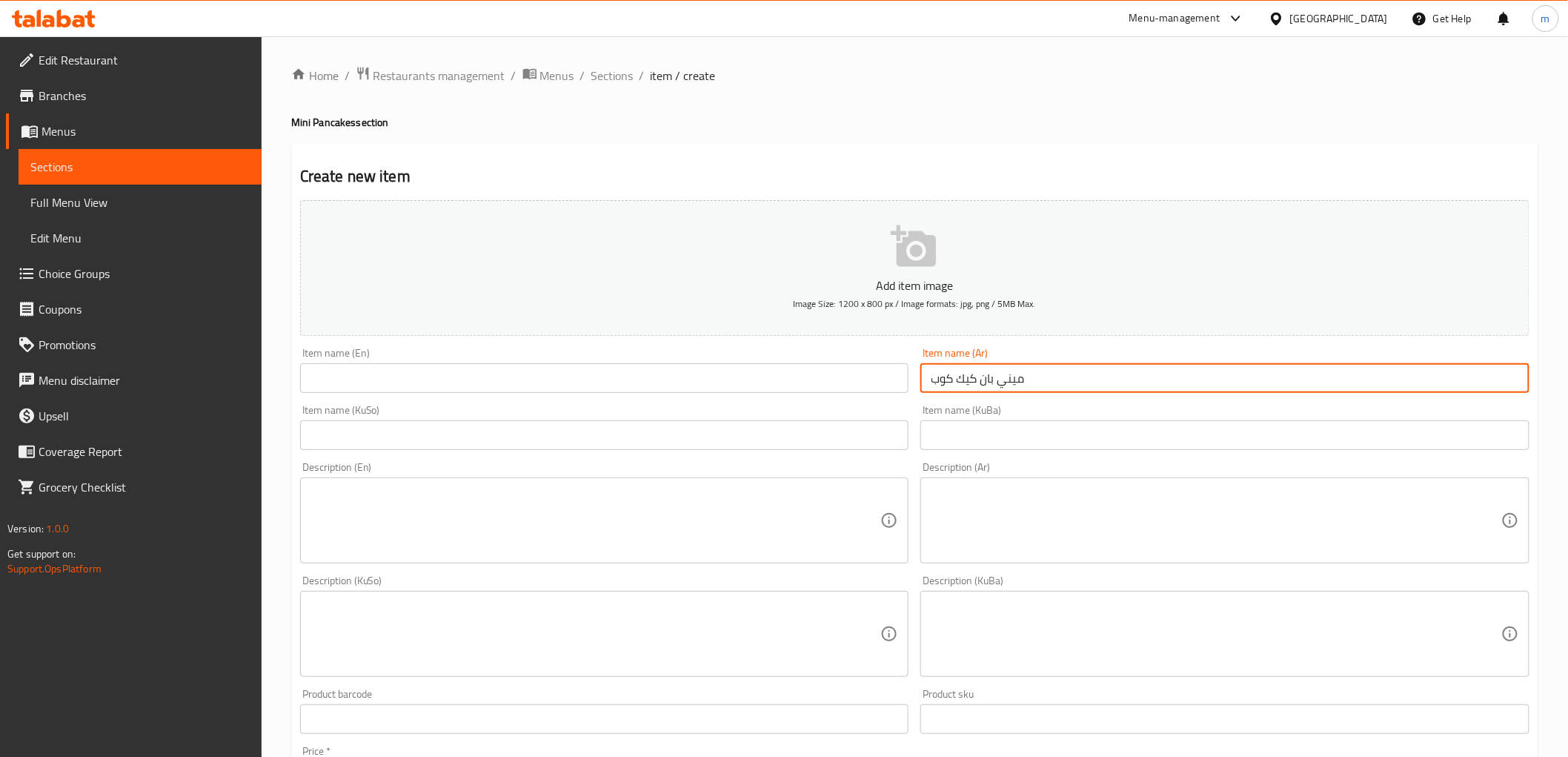
click at [868, 426] on input "text" at bounding box center [605, 435] width 610 height 30
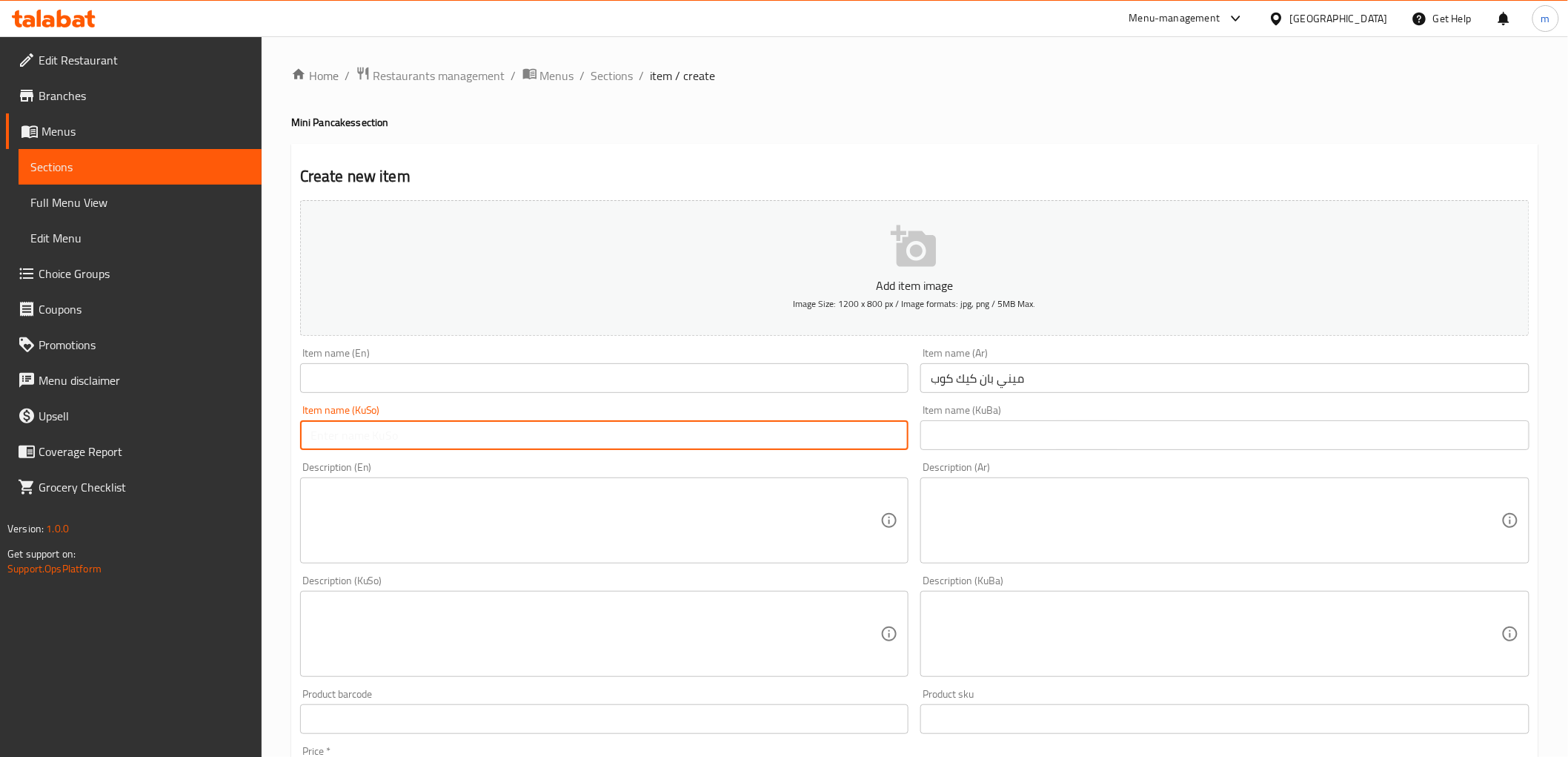
click at [975, 388] on input "ميني بان كيك كوب" at bounding box center [1225, 378] width 610 height 30
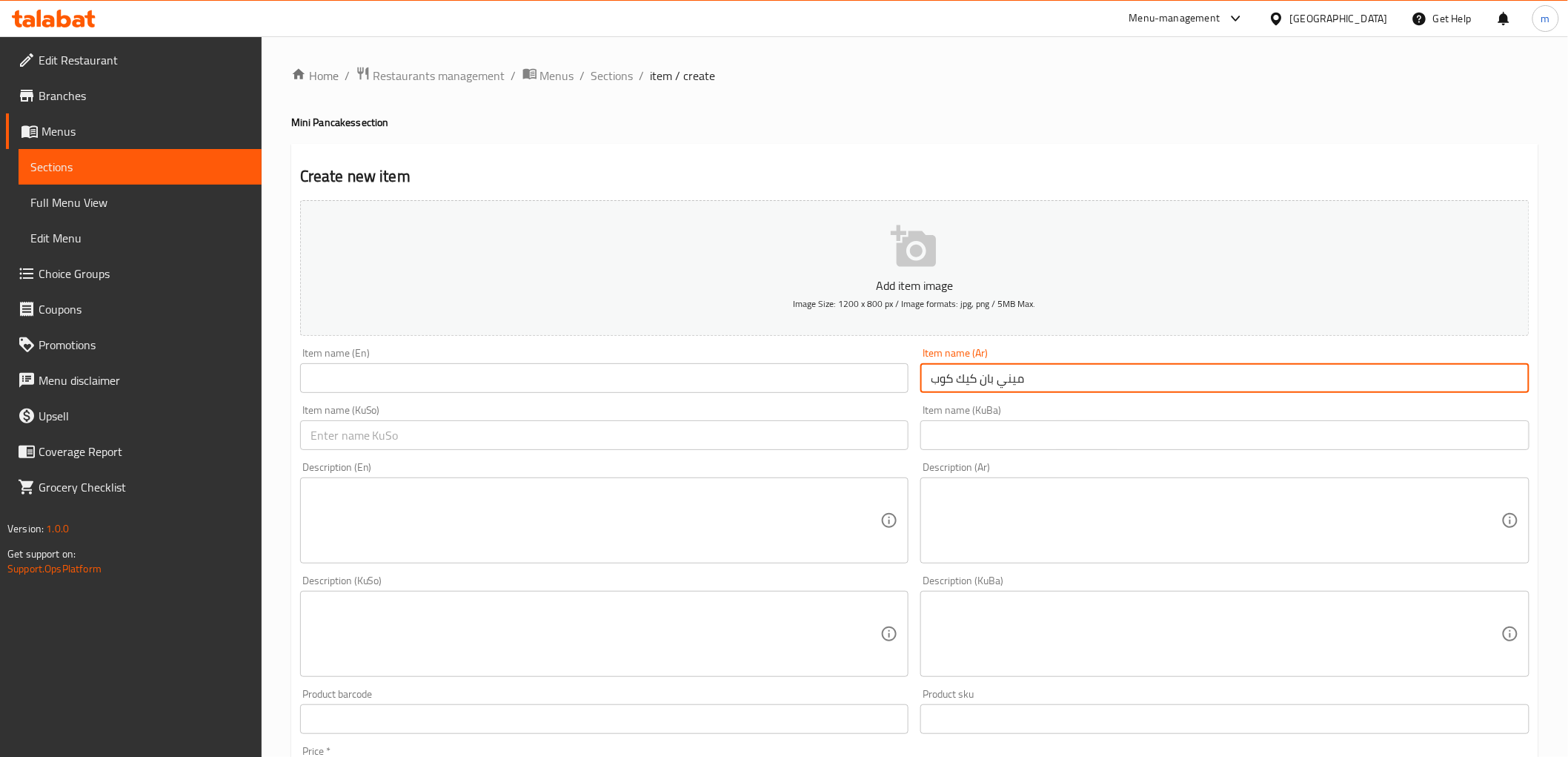
click at [975, 388] on input "ميني بان كيك كوب" at bounding box center [1225, 378] width 610 height 30
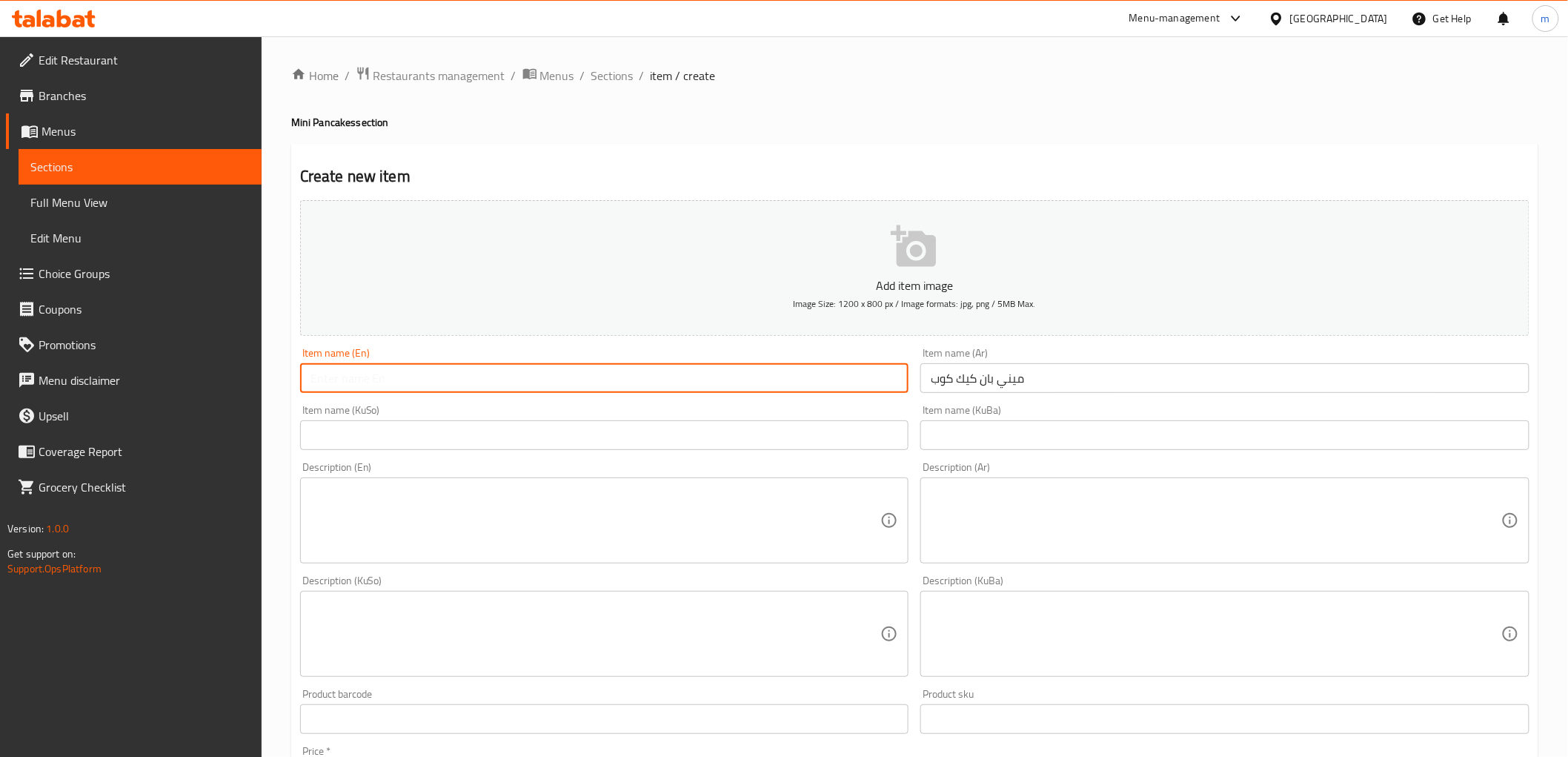
click at [525, 369] on input "text" at bounding box center [605, 378] width 610 height 30
paste input "Mini pancake cup"
type input "Mini pancake cup"
drag, startPoint x: 760, startPoint y: 445, endPoint x: 758, endPoint y: 426, distance: 19.1
click at [760, 445] on input "text" at bounding box center [605, 435] width 610 height 30
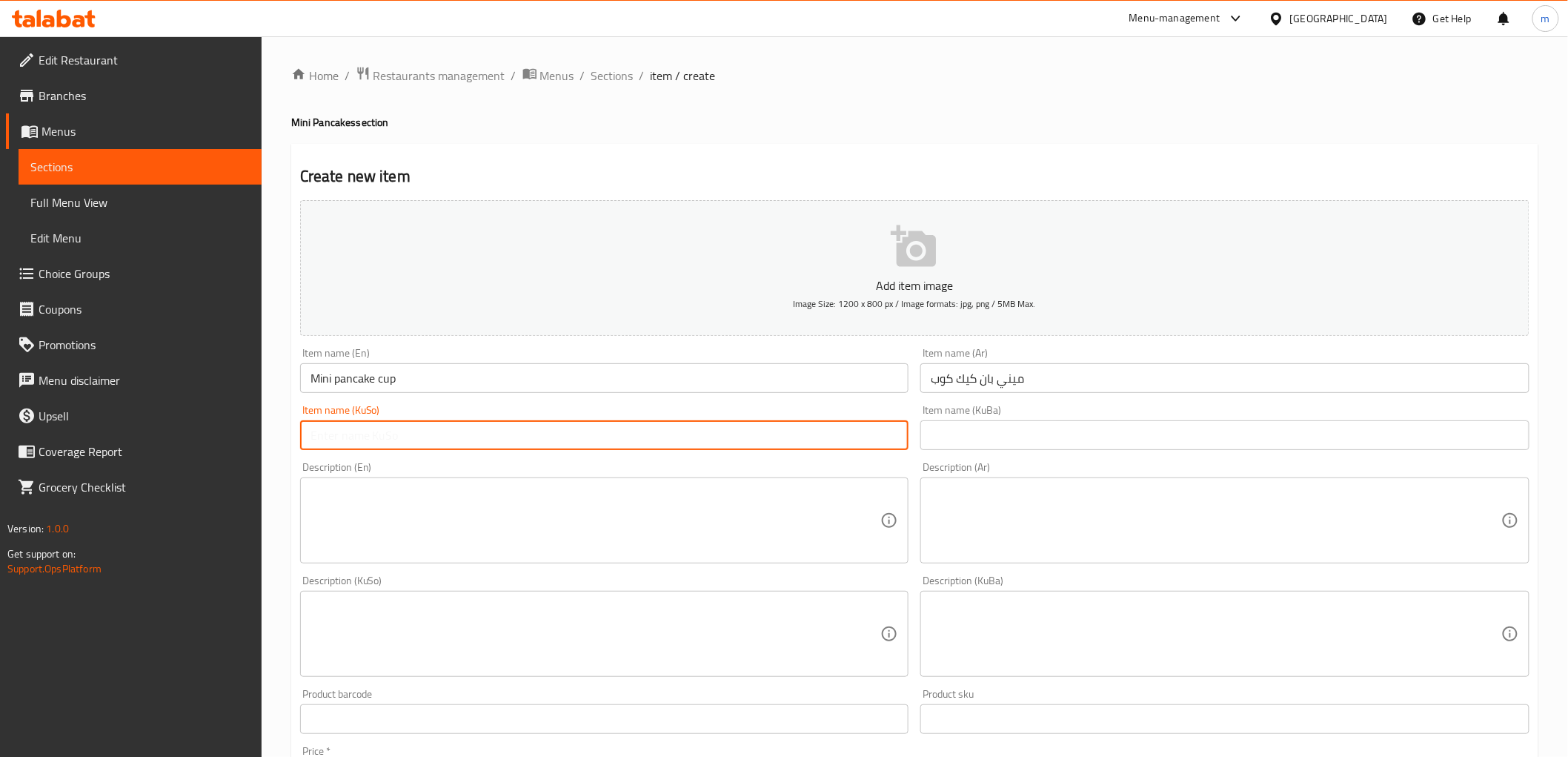
click at [858, 441] on input "text" at bounding box center [605, 435] width 610 height 30
click at [632, 438] on input "text" at bounding box center [605, 435] width 610 height 30
paste input "کوپێکی بچووکی پانکەیک"
drag, startPoint x: 389, startPoint y: 434, endPoint x: 306, endPoint y: 434, distance: 83.0
click at [306, 434] on input "کوپێکی بچووکی پانکەیک" at bounding box center [605, 435] width 610 height 30
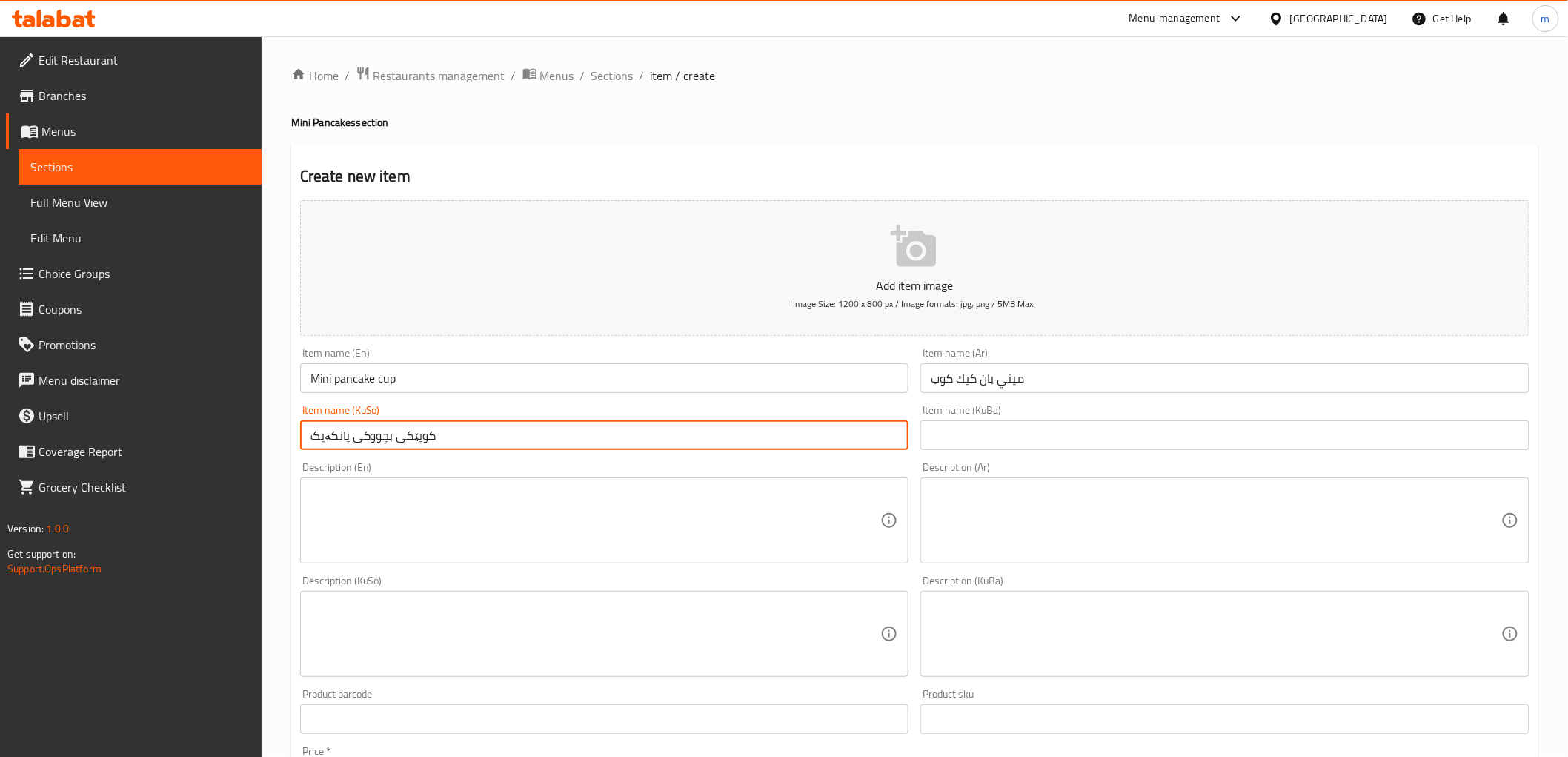
paste input "مینی پانکێکی"
click at [879, 438] on input "کوپێکی مینی پانکێکی" at bounding box center [605, 435] width 610 height 30
click at [778, 432] on input "مینی پانکێکی" at bounding box center [605, 435] width 610 height 30
paste input "کوپێکی"
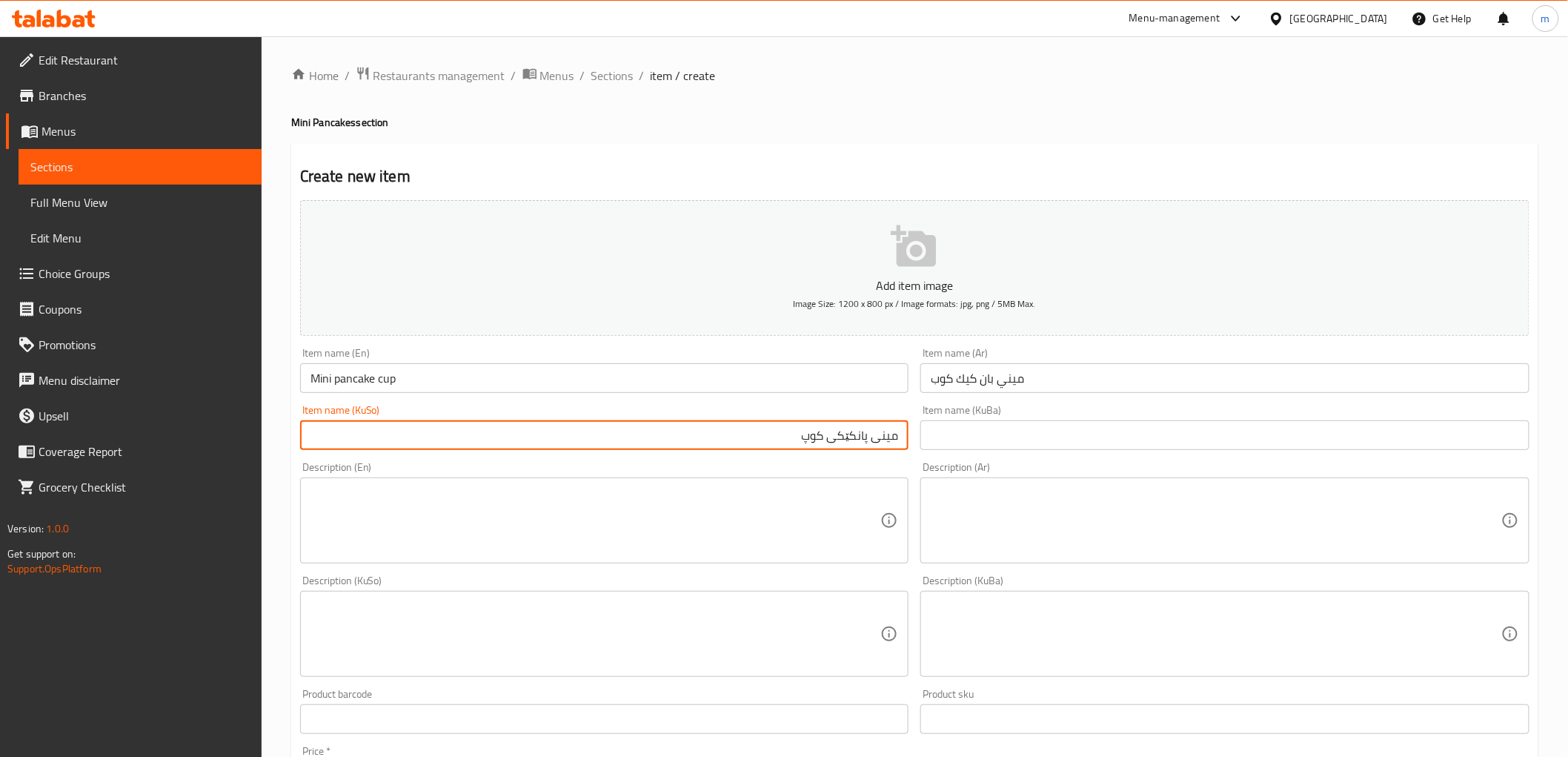
type input "مینی پانکێکی کوپ"
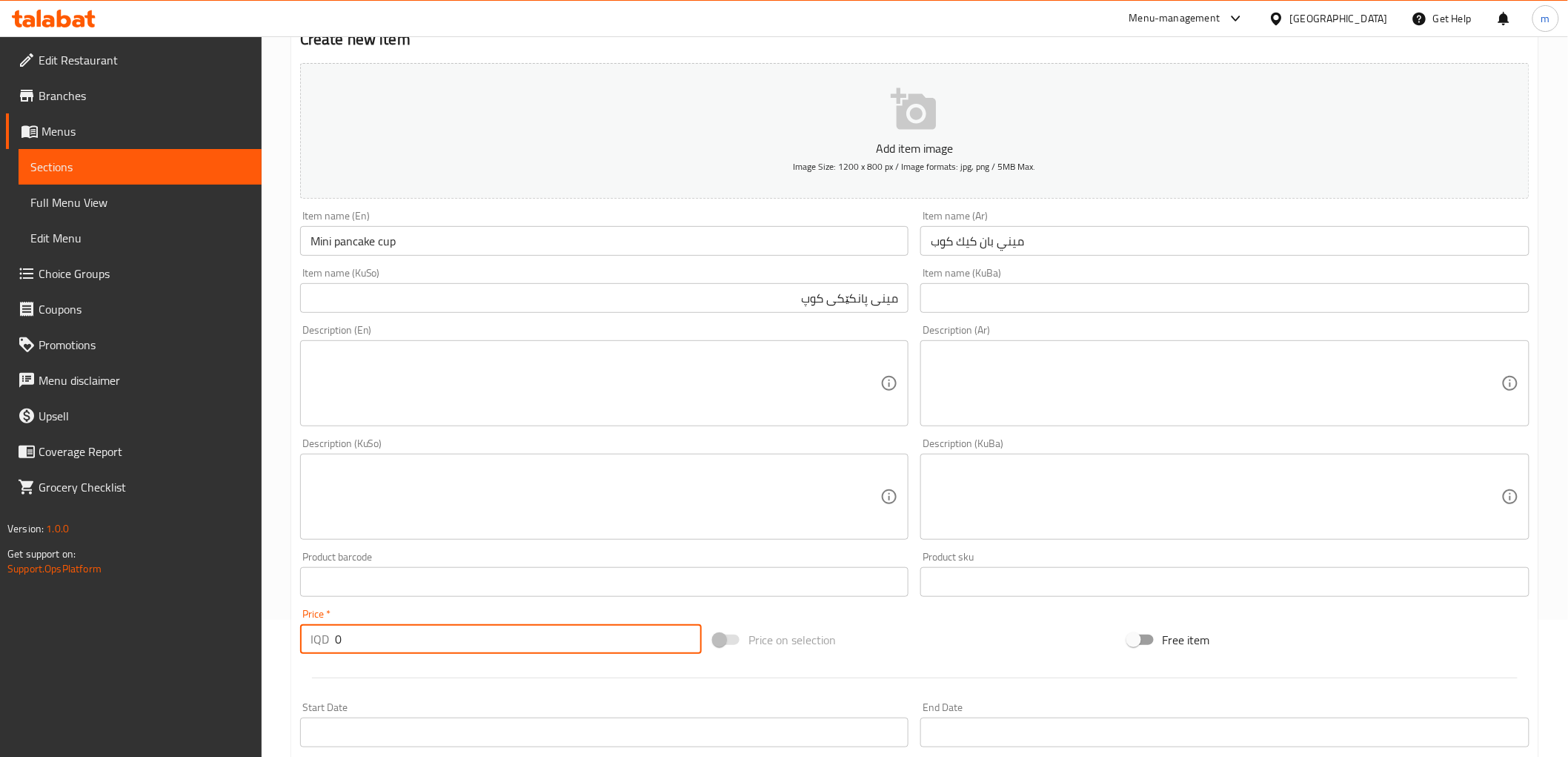
paste input "3500500"
drag, startPoint x: 358, startPoint y: 623, endPoint x: 314, endPoint y: 623, distance: 44.0
click at [314, 623] on div "Price   * IQD 35005000 Price *" at bounding box center [501, 631] width 402 height 46
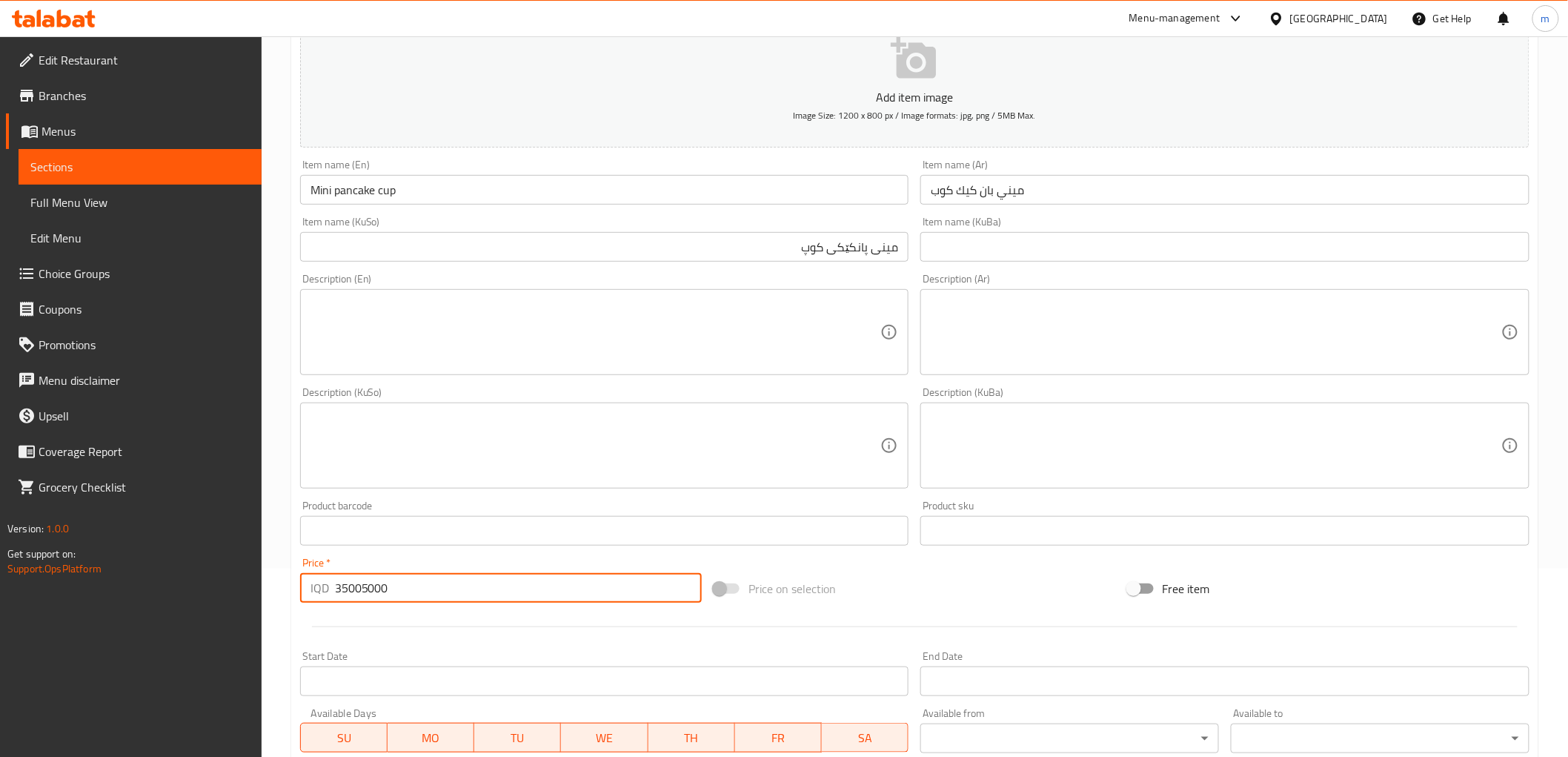
scroll to position [274, 0]
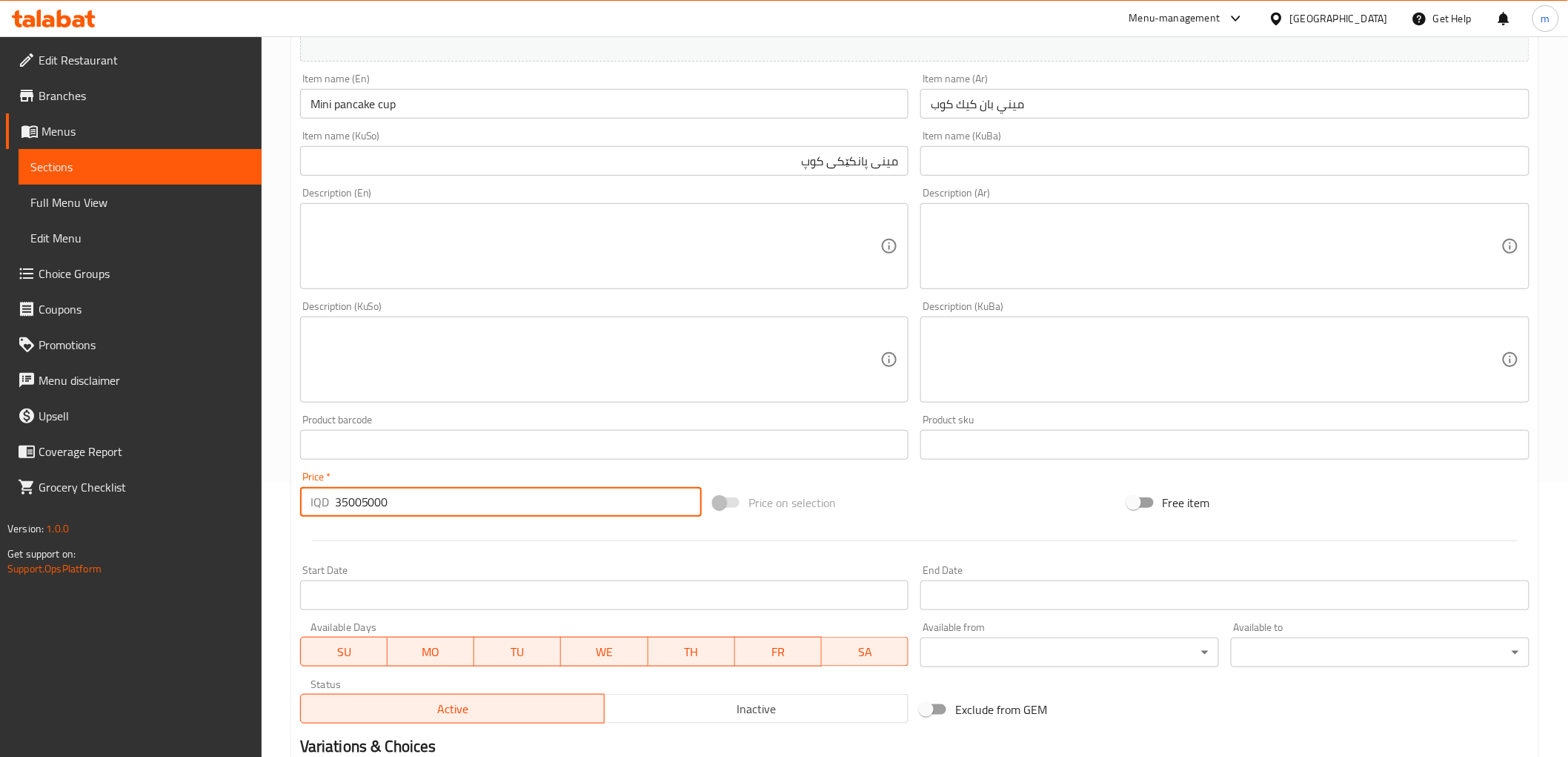
click at [361, 503] on input "35005000" at bounding box center [518, 502] width 367 height 30
type input "5000"
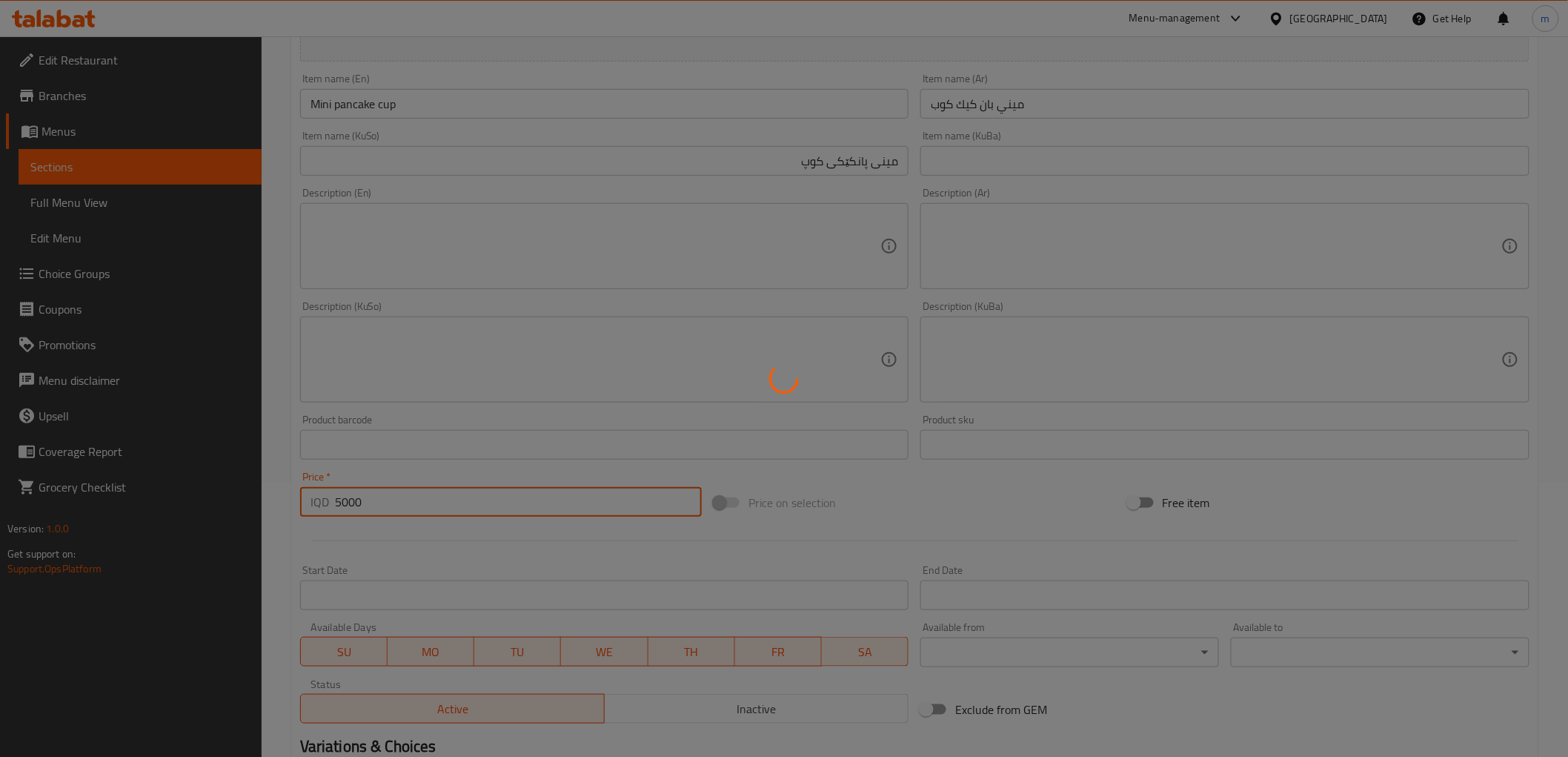
type input "0"
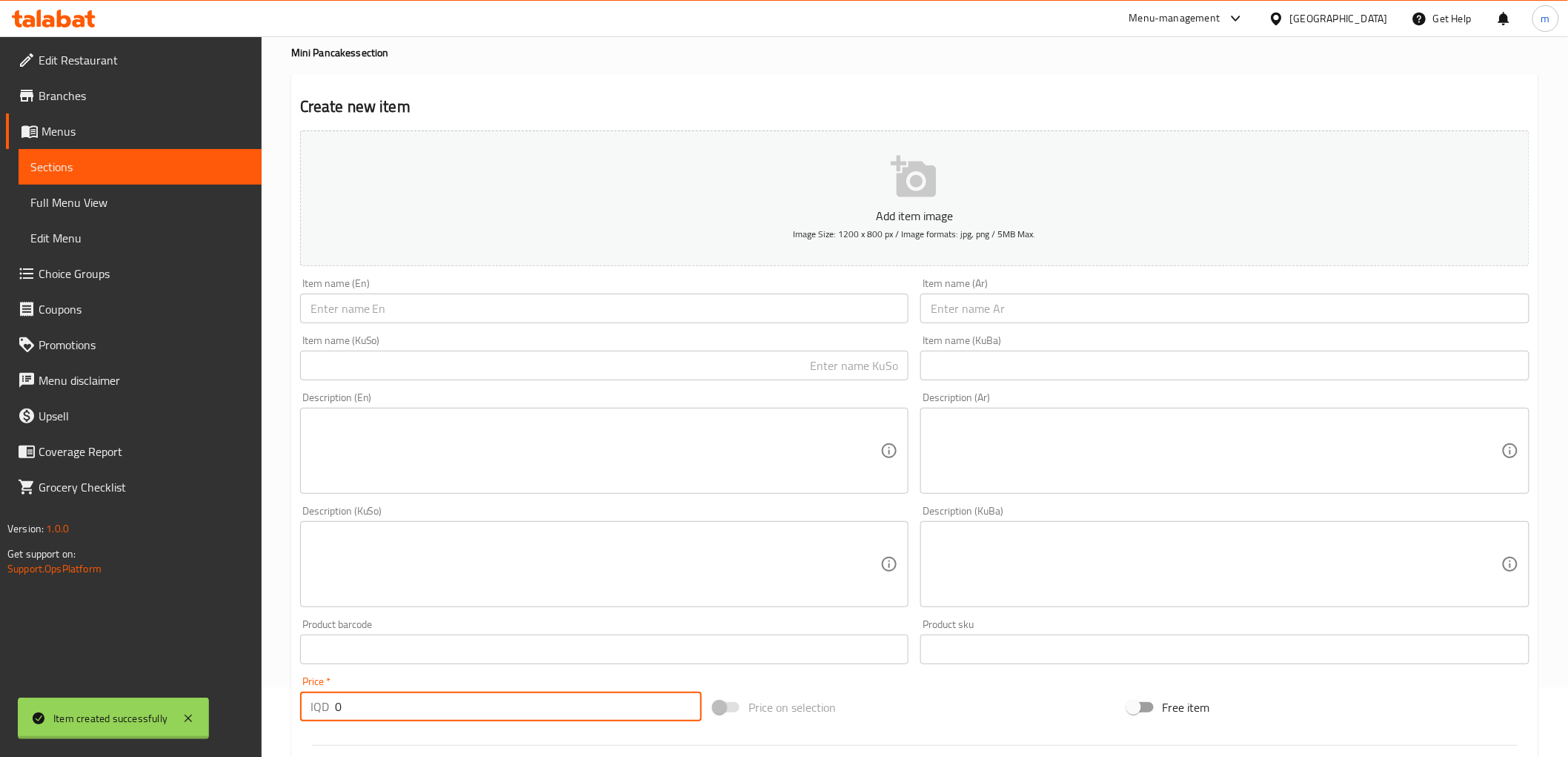
scroll to position [0, 0]
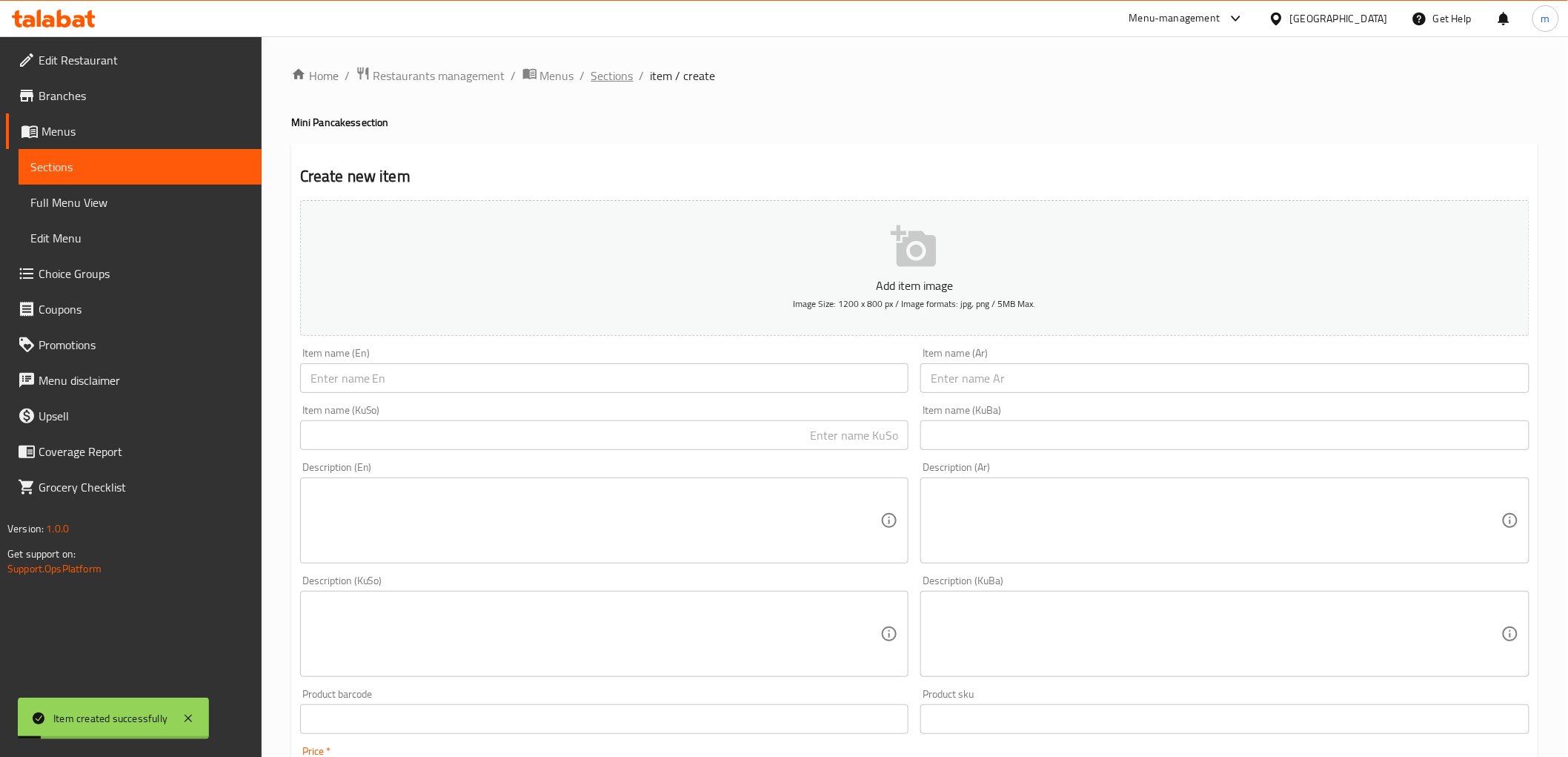
click at [608, 77] on span "Sections" at bounding box center [613, 75] width 43 height 18
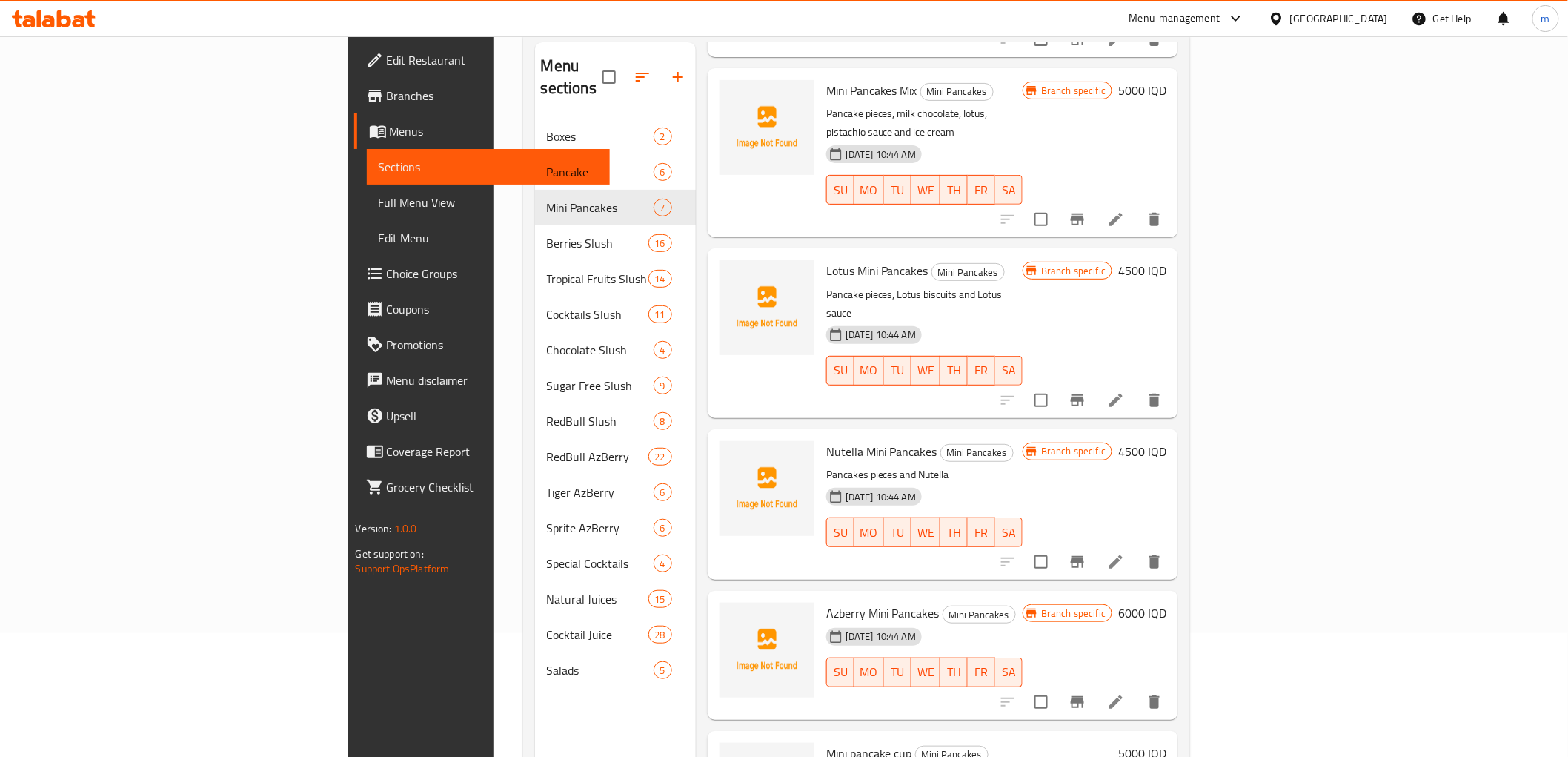
scroll to position [208, 0]
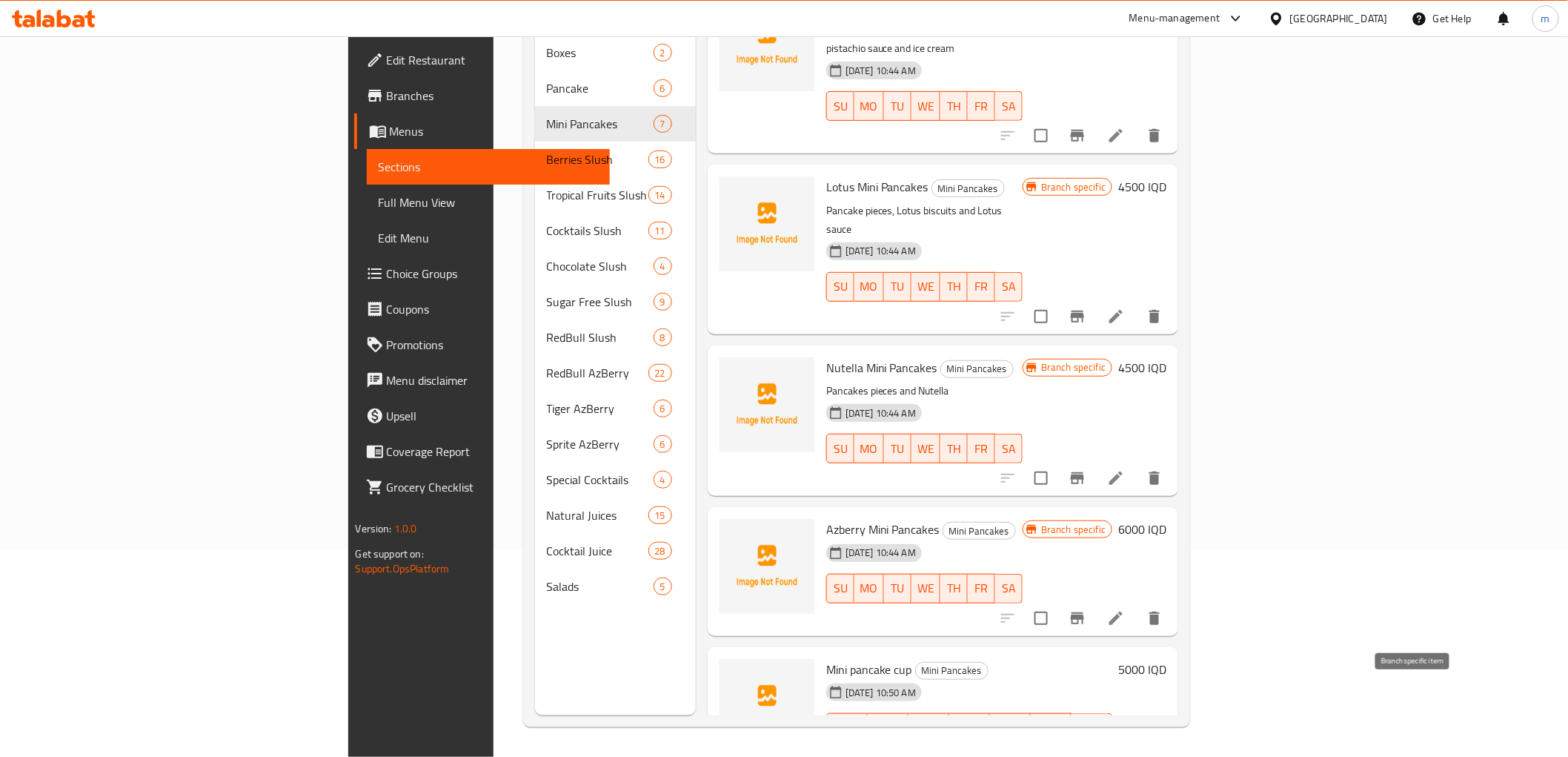
click at [1087, 748] on icon "Branch-specific-item" at bounding box center [1078, 757] width 18 height 18
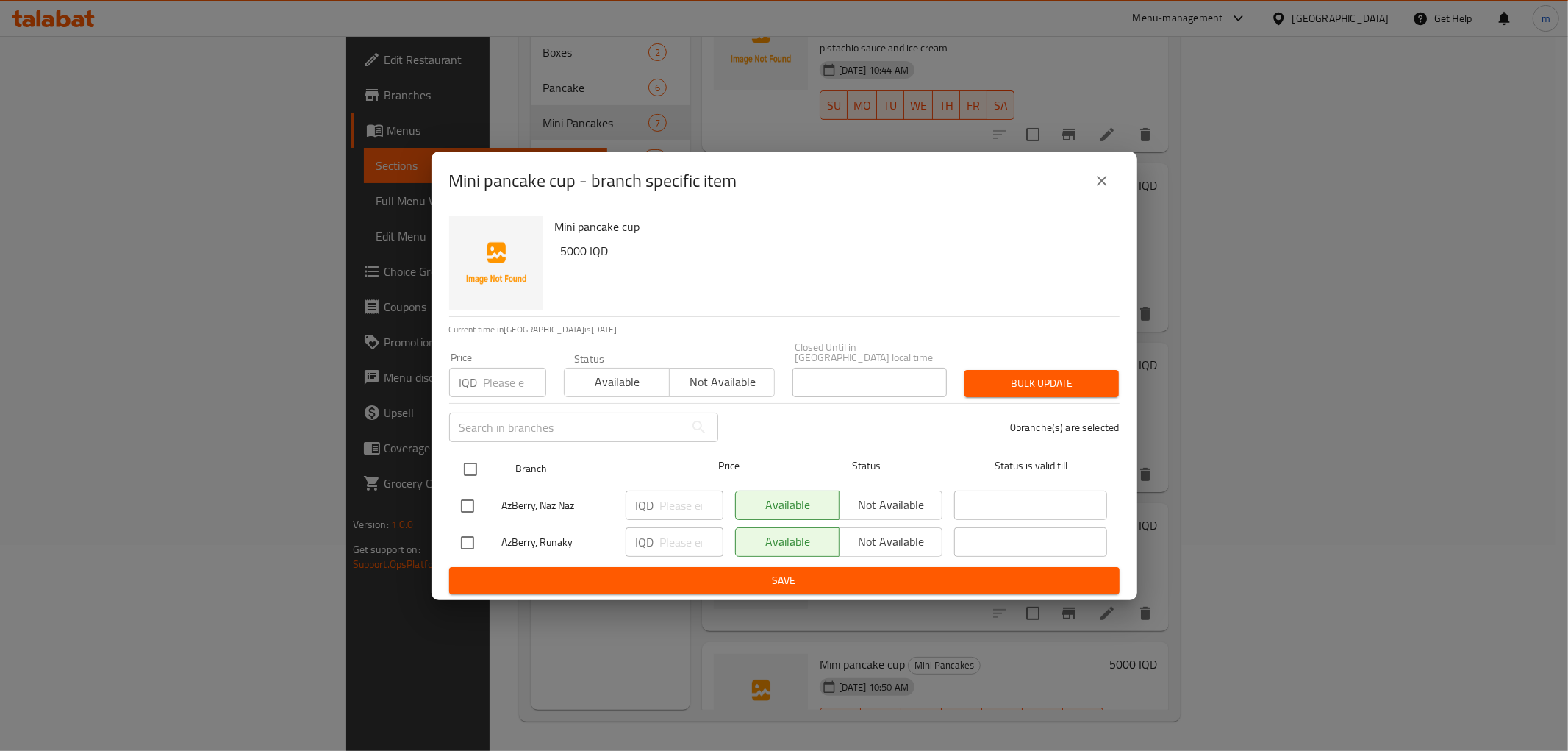
click at [456, 457] on input "checkbox" at bounding box center [470, 468] width 30 height 30
checkbox input "true"
click at [904, 510] on span "Not available" at bounding box center [892, 505] width 92 height 22
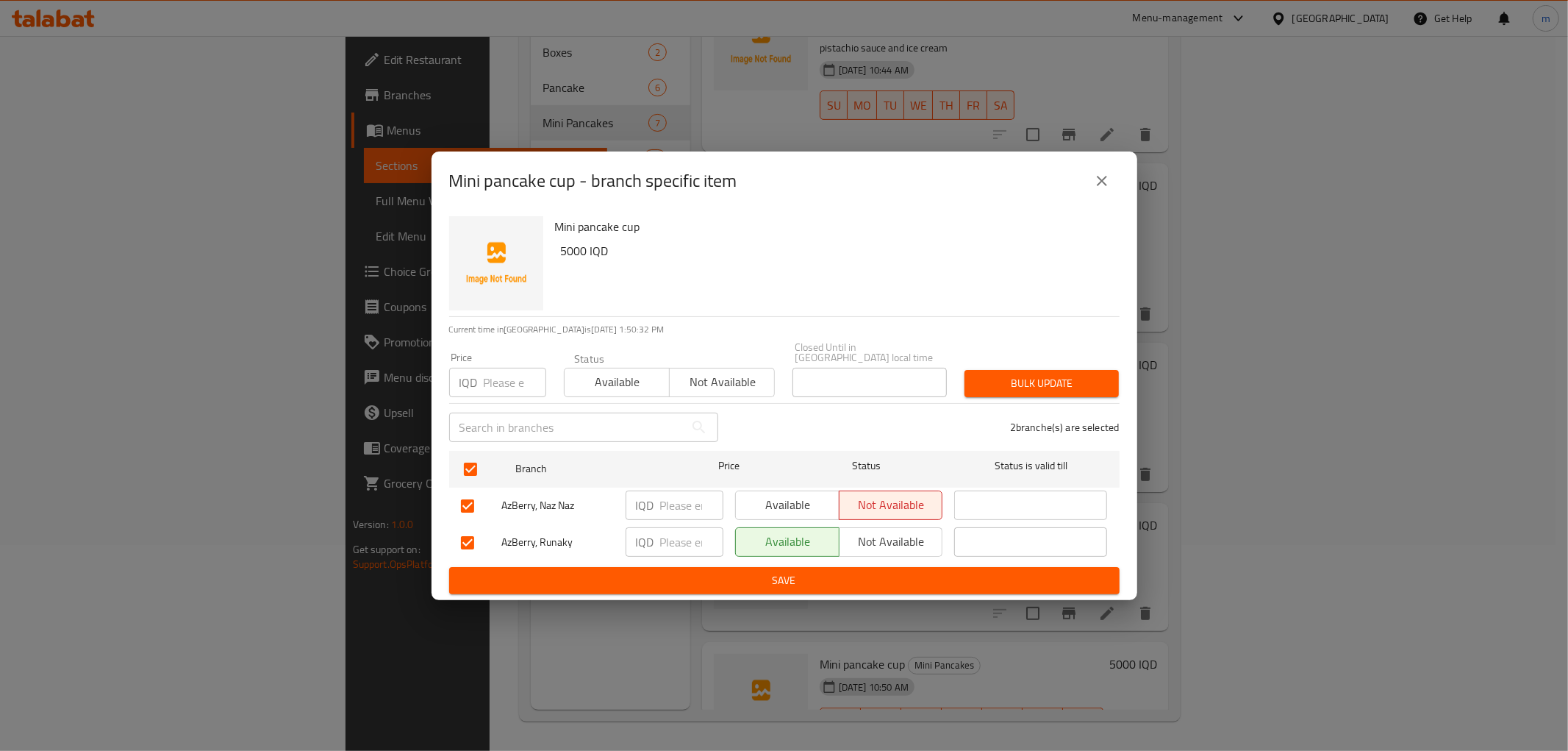
click at [871, 561] on ul "Branch Price Status Status is valid till AzBerry, Naz Naz IQD ​ Available Not a…" at bounding box center [784, 506] width 671 height 122
click at [872, 576] on span "Save" at bounding box center [784, 580] width 647 height 19
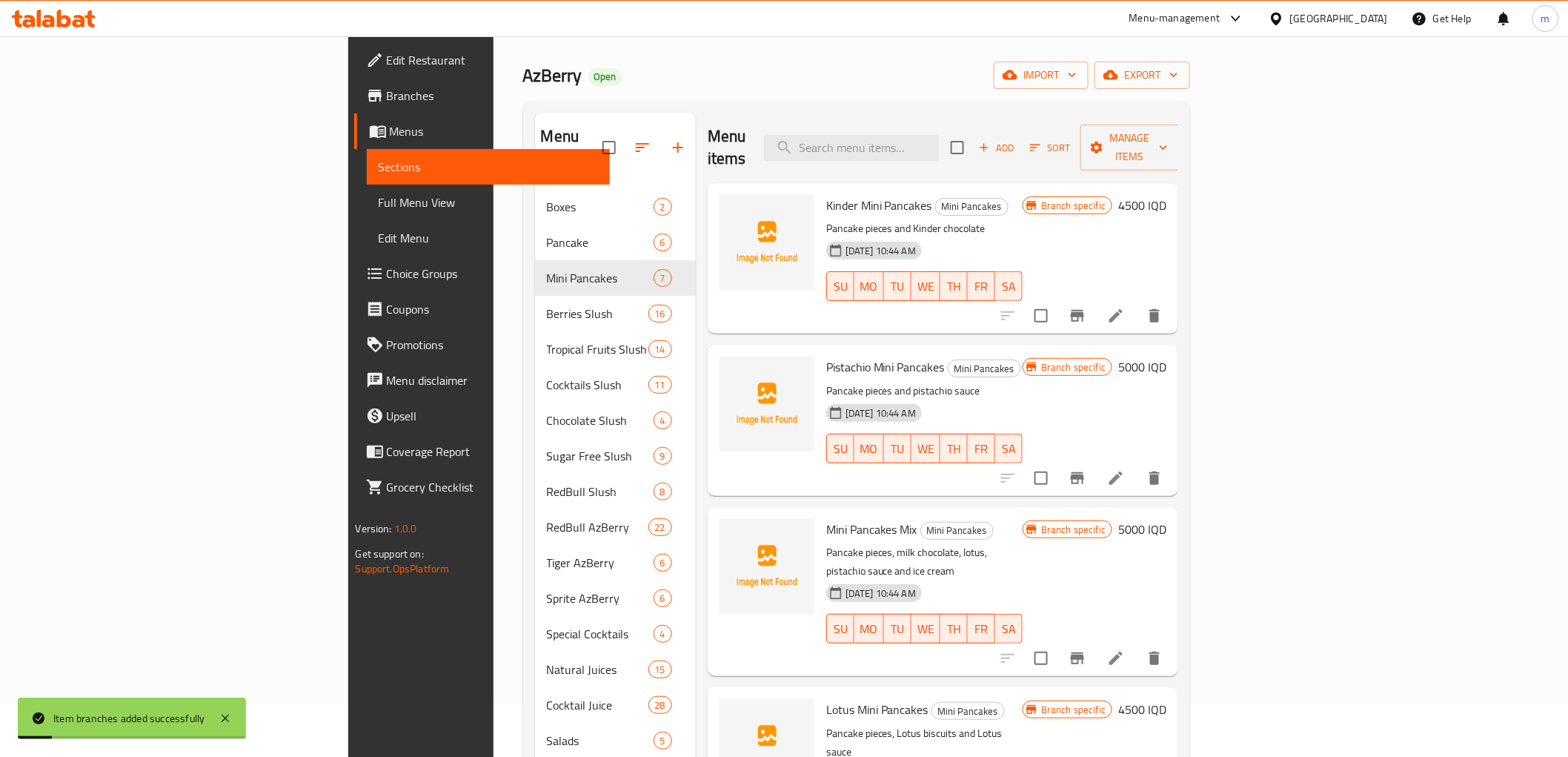
scroll to position [0, 0]
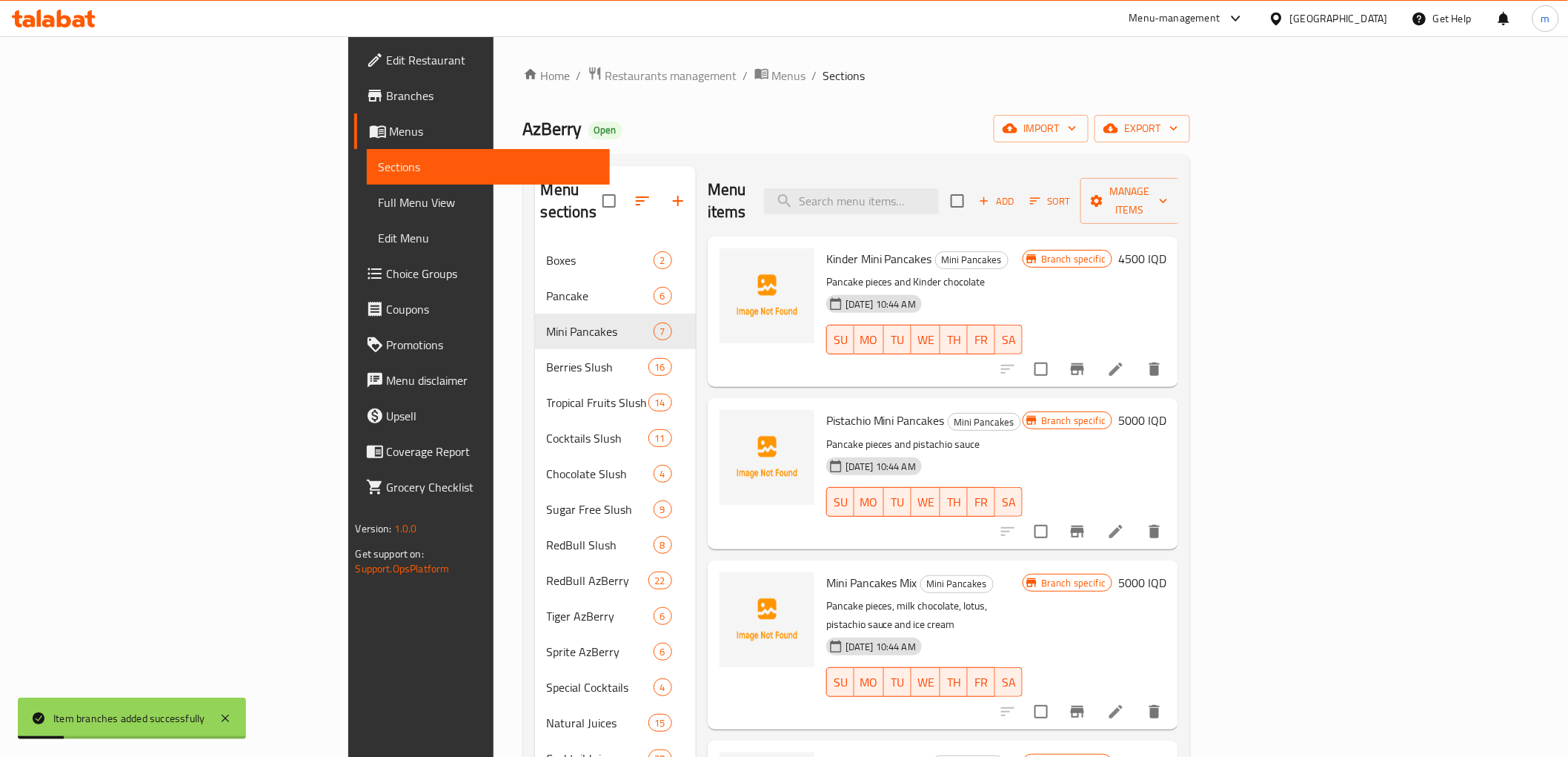
click at [1017, 193] on span "Add" at bounding box center [997, 201] width 40 height 17
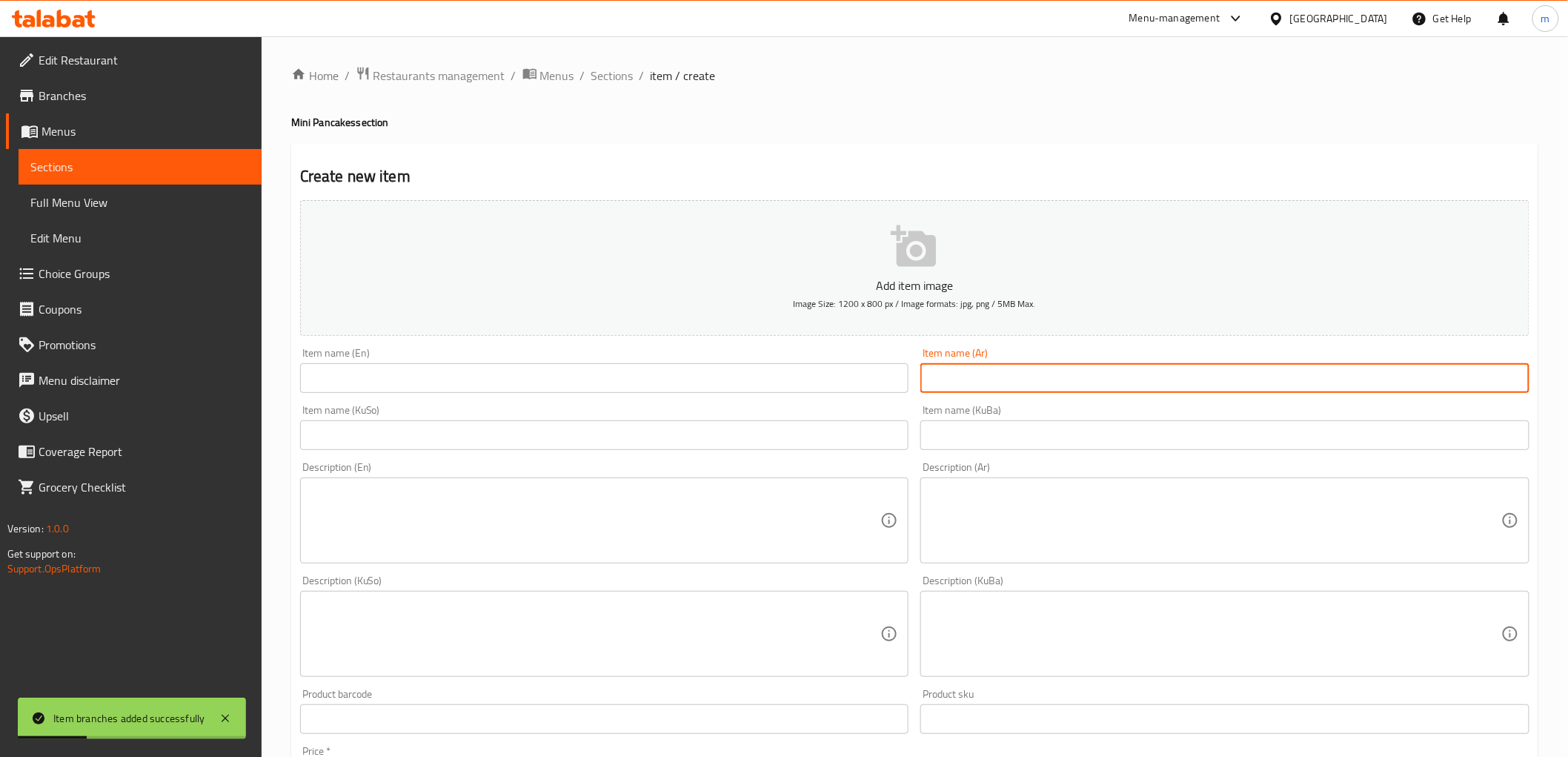
click at [945, 385] on input "text" at bounding box center [1225, 378] width 610 height 30
paste input "فروتي سويت"
click at [1519, 379] on input "فروتي سويت" at bounding box center [1225, 378] width 610 height 30
paste input "ميني بان كيك"
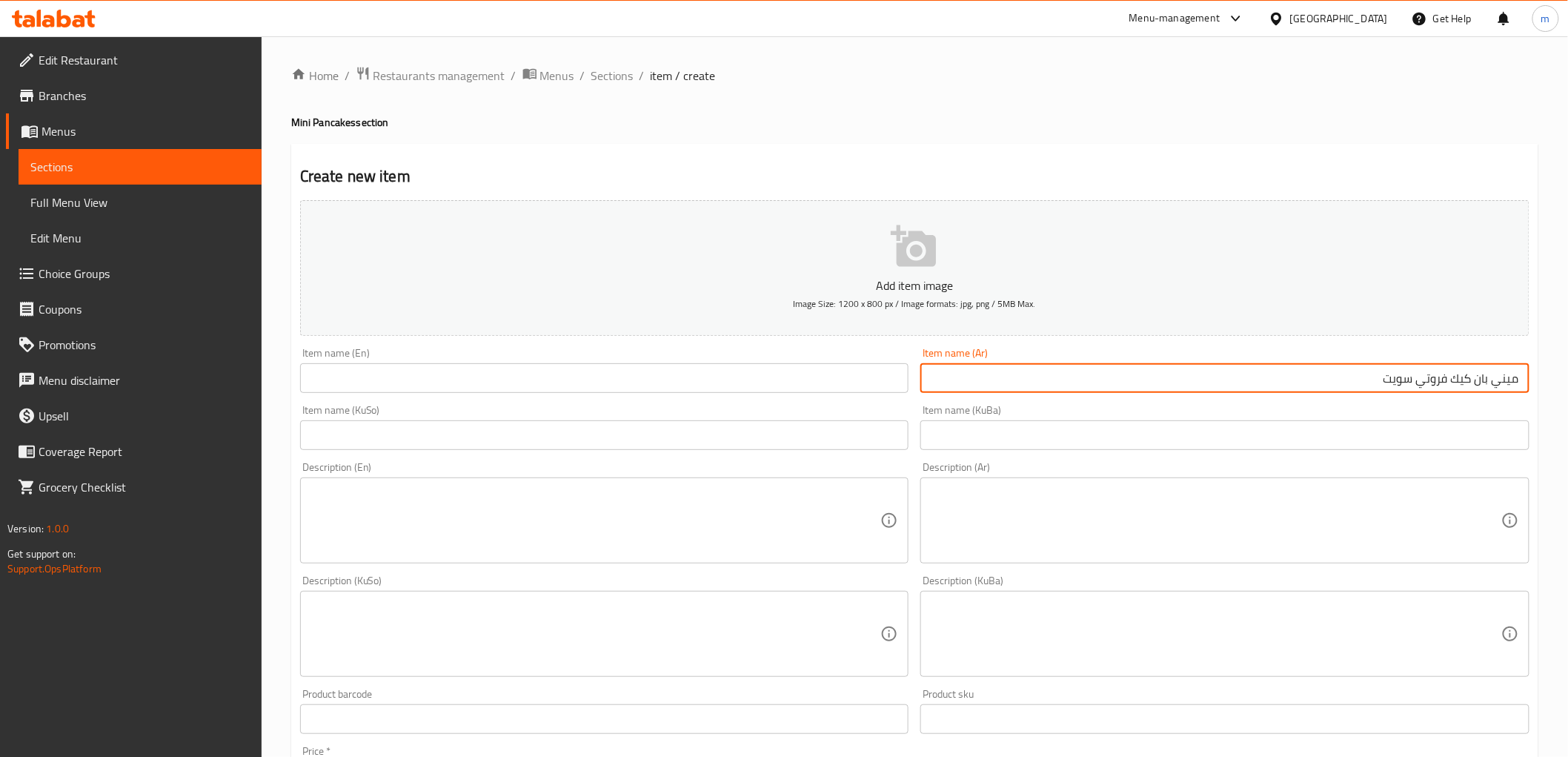
type input "ميني بان كيك فروتي سويت"
click at [1404, 396] on div "Item name (Ar) ميني بان كيك فروتي سويت Item name (Ar)" at bounding box center [1225, 370] width 621 height 57
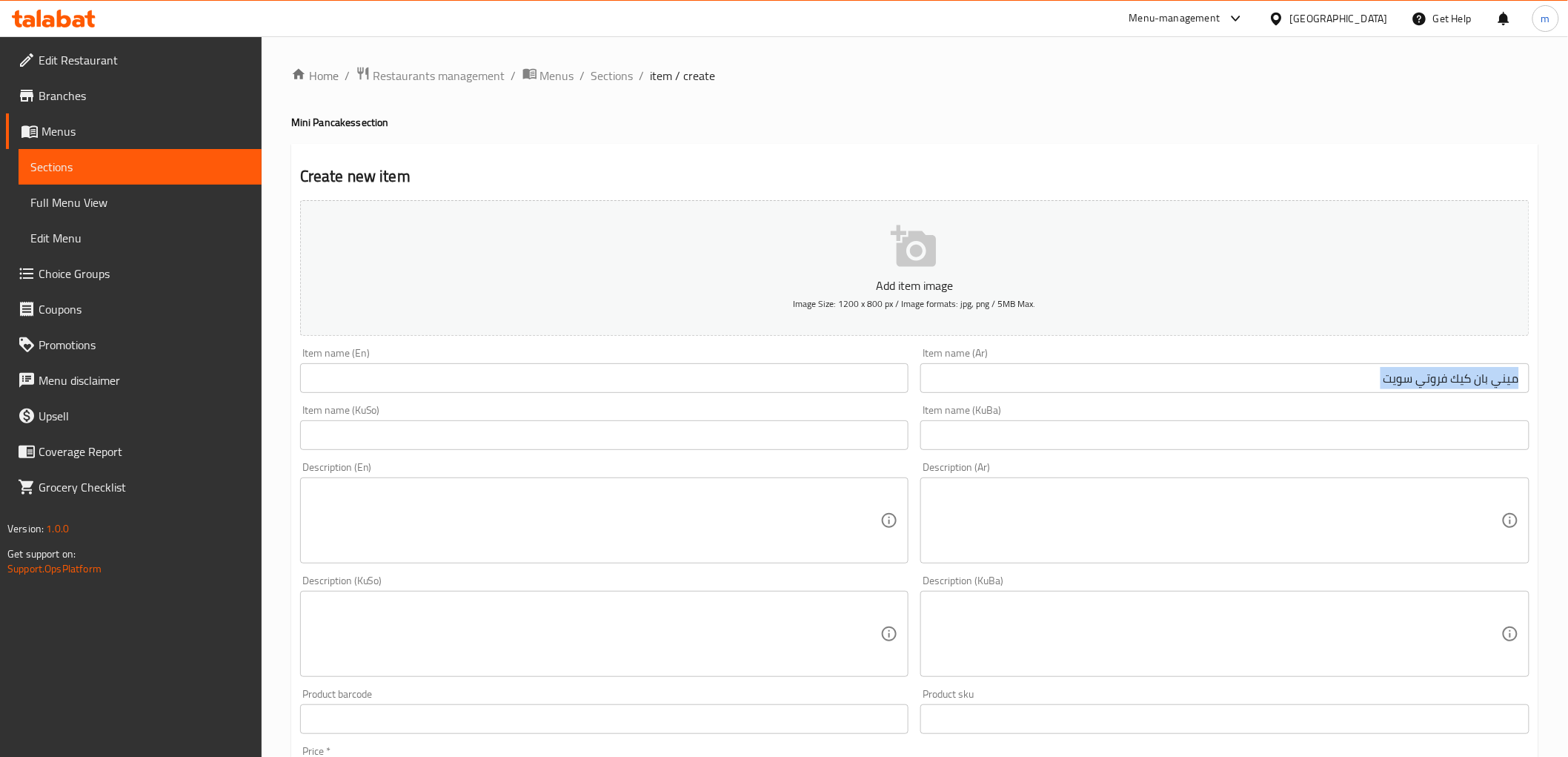
click at [1404, 396] on div "Item name (Ar) ميني بان كيك فروتي سويت Item name (Ar)" at bounding box center [1225, 370] width 621 height 57
click at [1406, 387] on input "ميني بان كيك فروتي سويت" at bounding box center [1225, 378] width 610 height 30
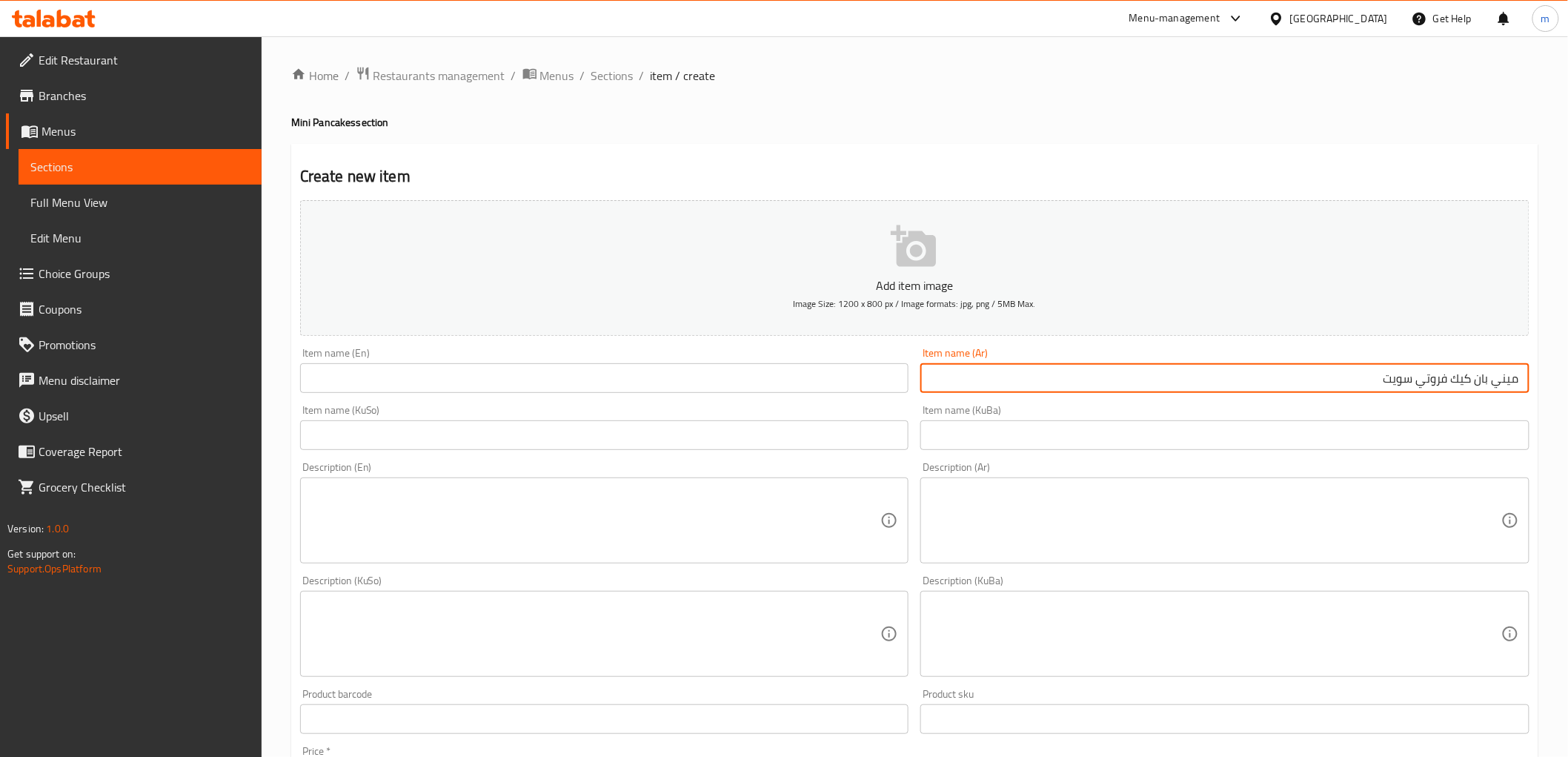
click at [1406, 387] on input "ميني بان كيك فروتي سويت" at bounding box center [1225, 378] width 610 height 30
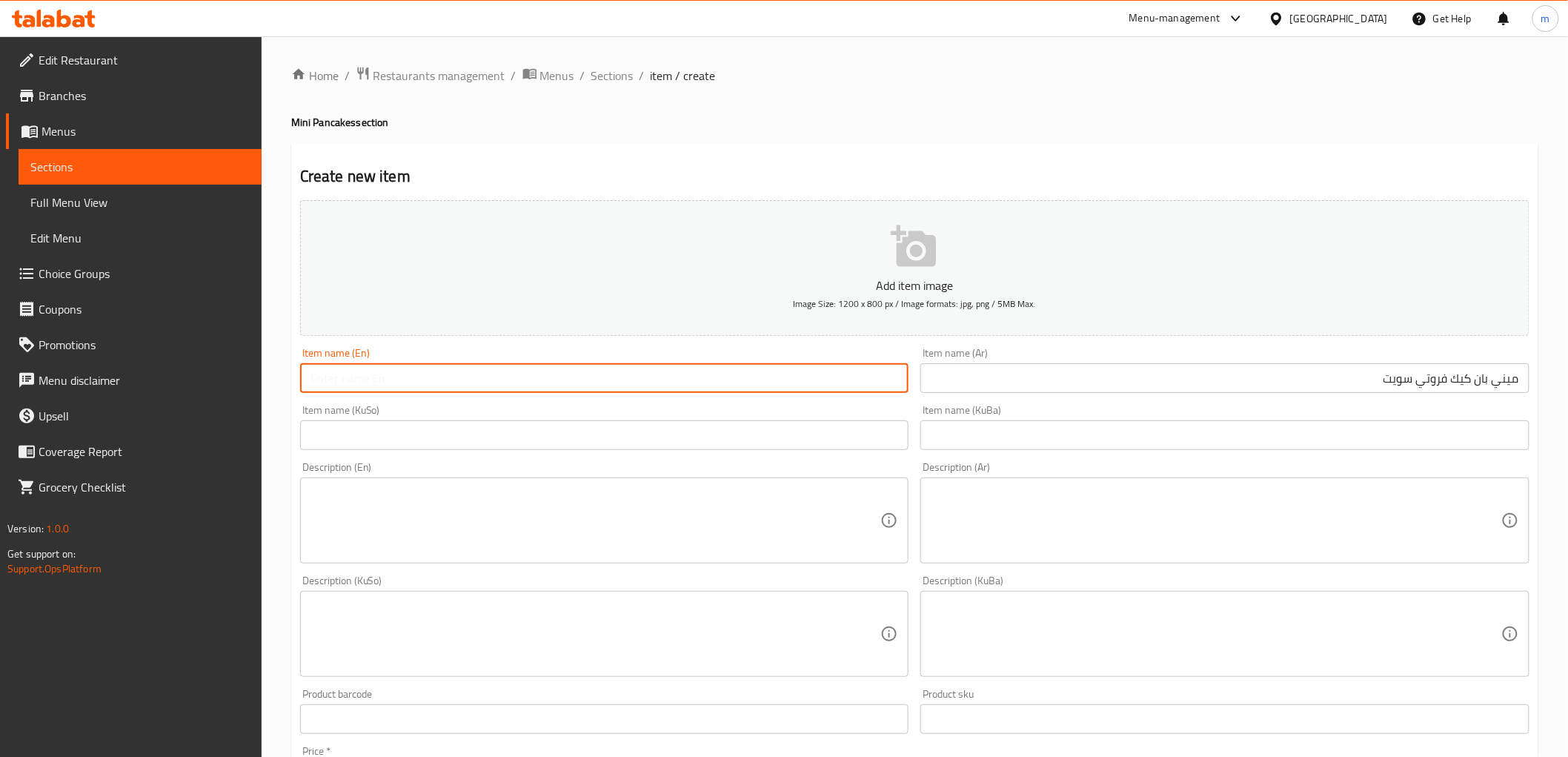
click at [576, 384] on input "text" at bounding box center [605, 378] width 610 height 30
paste input "Fruity Sweet Mini Pancakes"
type input "Fruity Sweet Mini Pancakes"
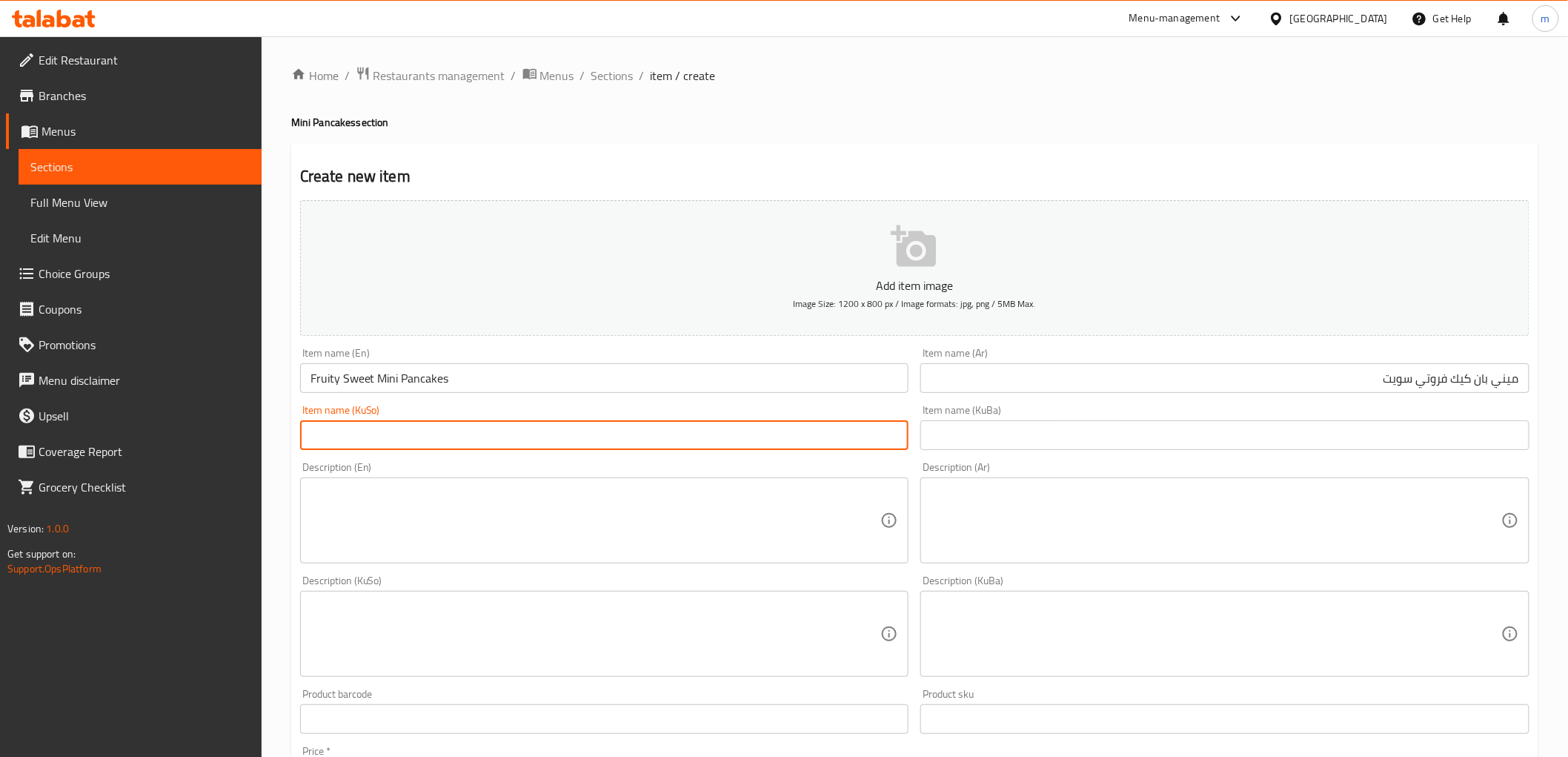
click at [843, 438] on input "text" at bounding box center [605, 435] width 610 height 30
paste input "مینی پانکەیکی شیرینی میوەیی"
type input "مینی پانکەیکی شیرینی میوەیی"
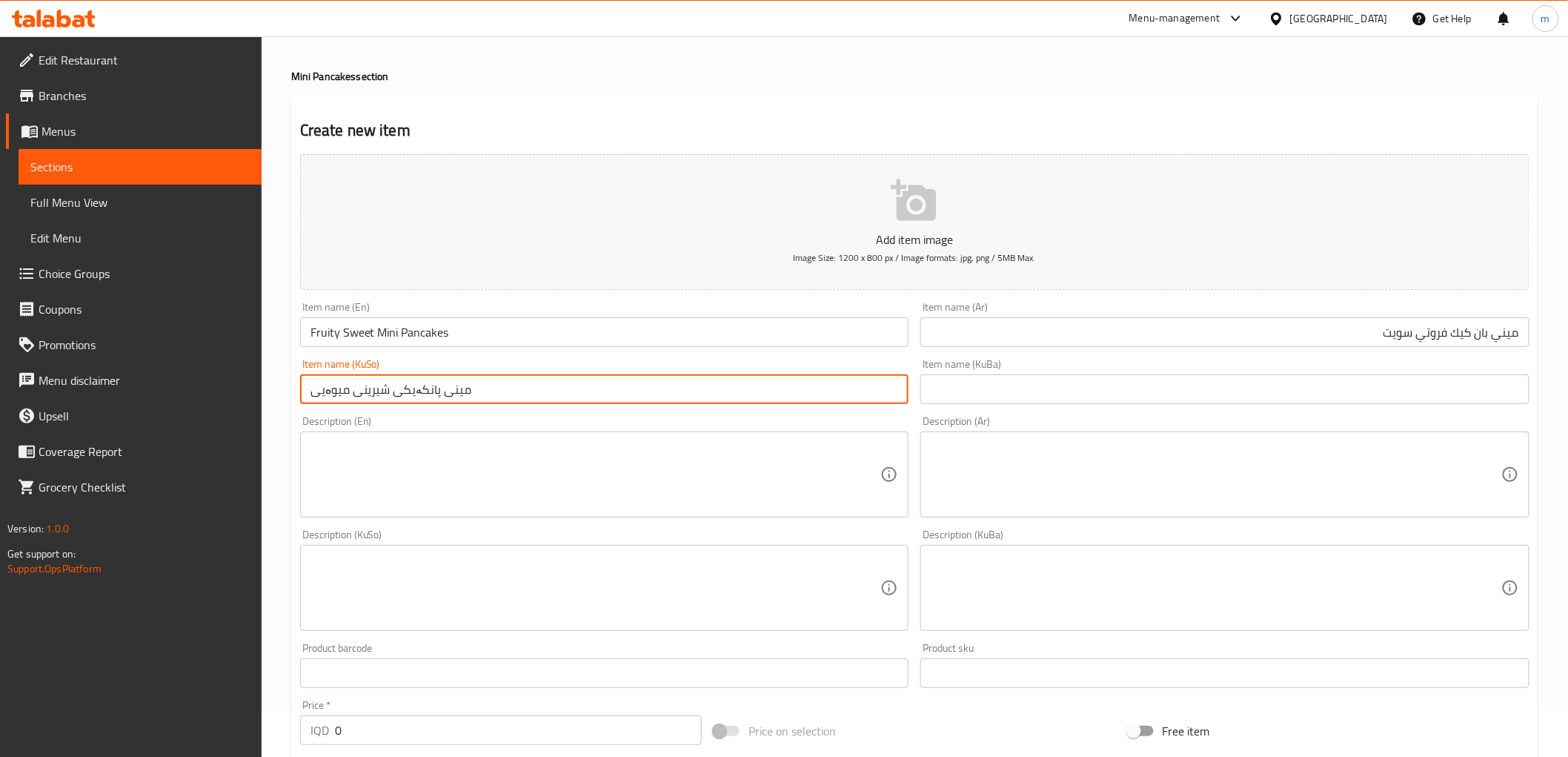
scroll to position [412, 0]
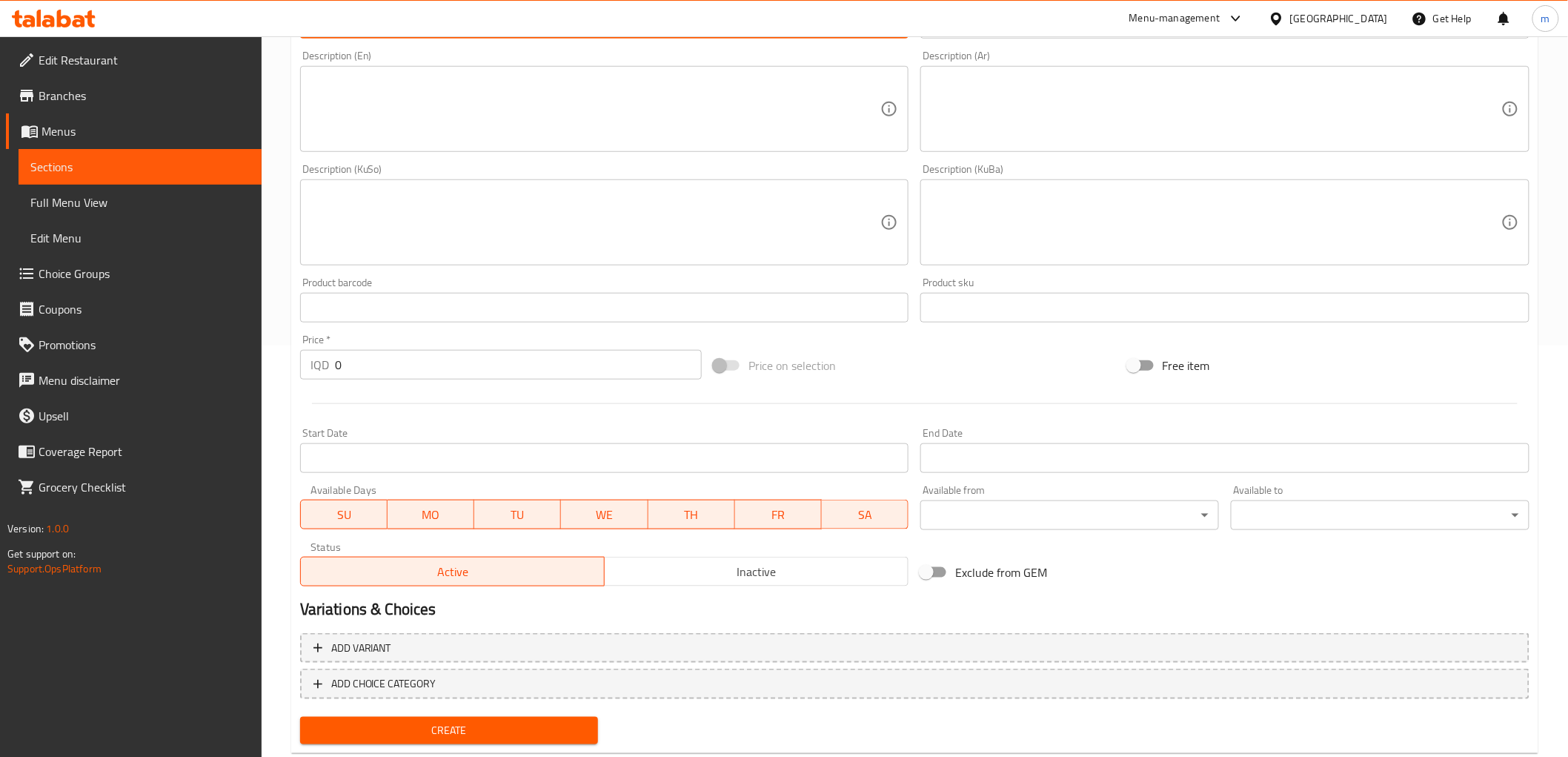
paste input "3500500"
drag, startPoint x: 343, startPoint y: 356, endPoint x: 303, endPoint y: 350, distance: 40.4
click at [303, 350] on div "IQD 35005000 Price *" at bounding box center [501, 364] width 402 height 30
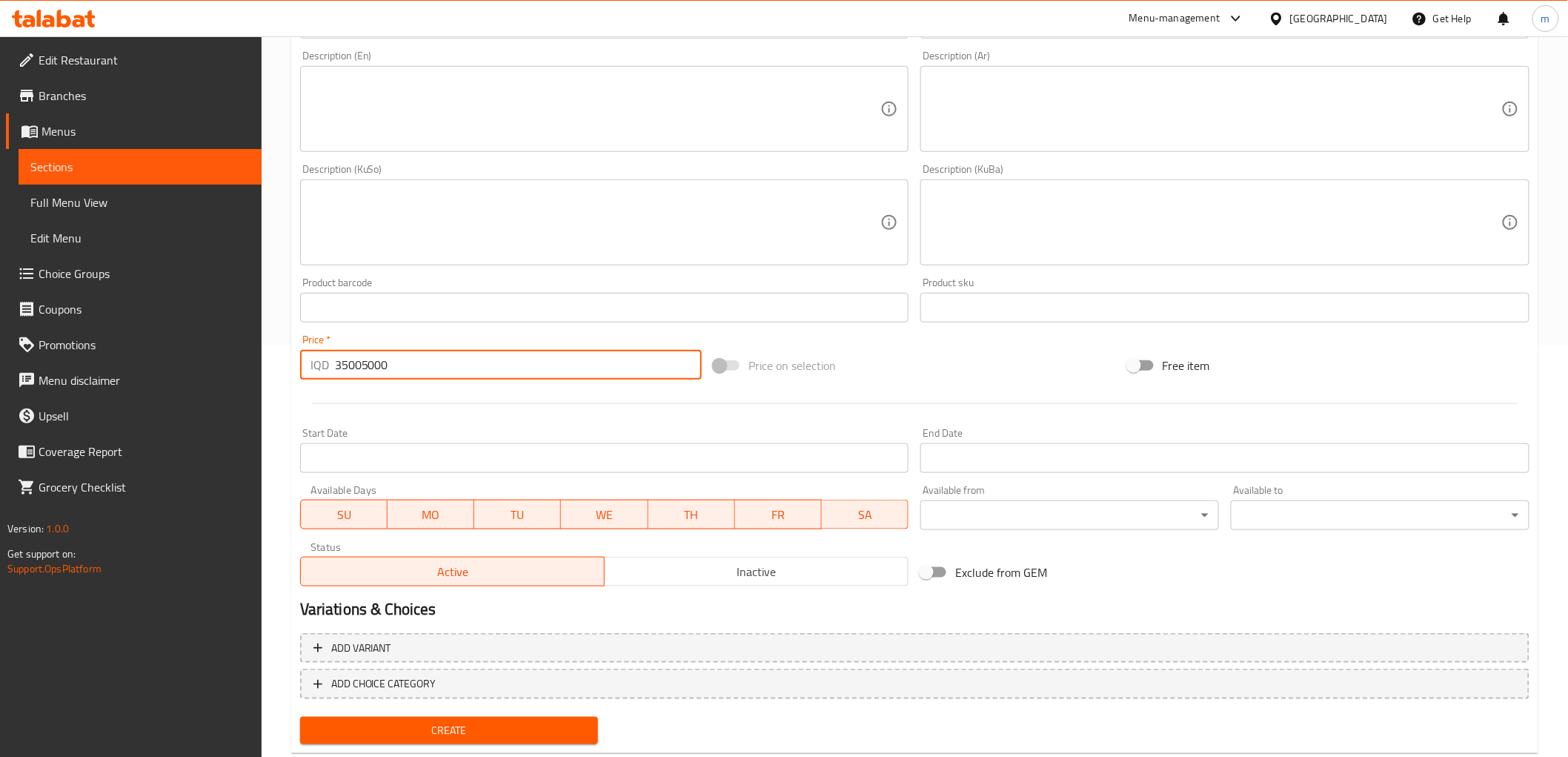
click at [365, 369] on input "35005000" at bounding box center [518, 364] width 367 height 30
type input "35005000"
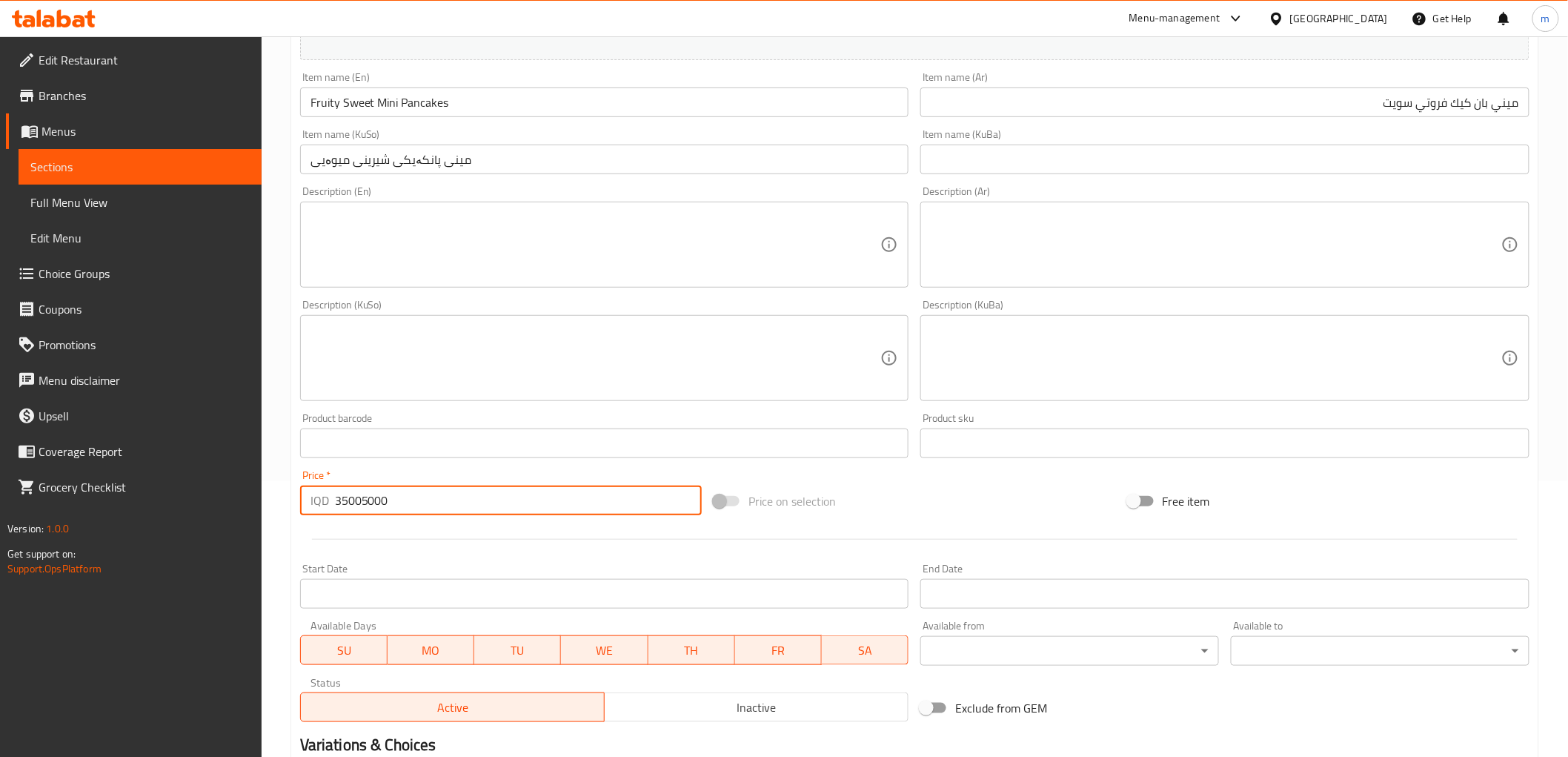
scroll to position [0, 0]
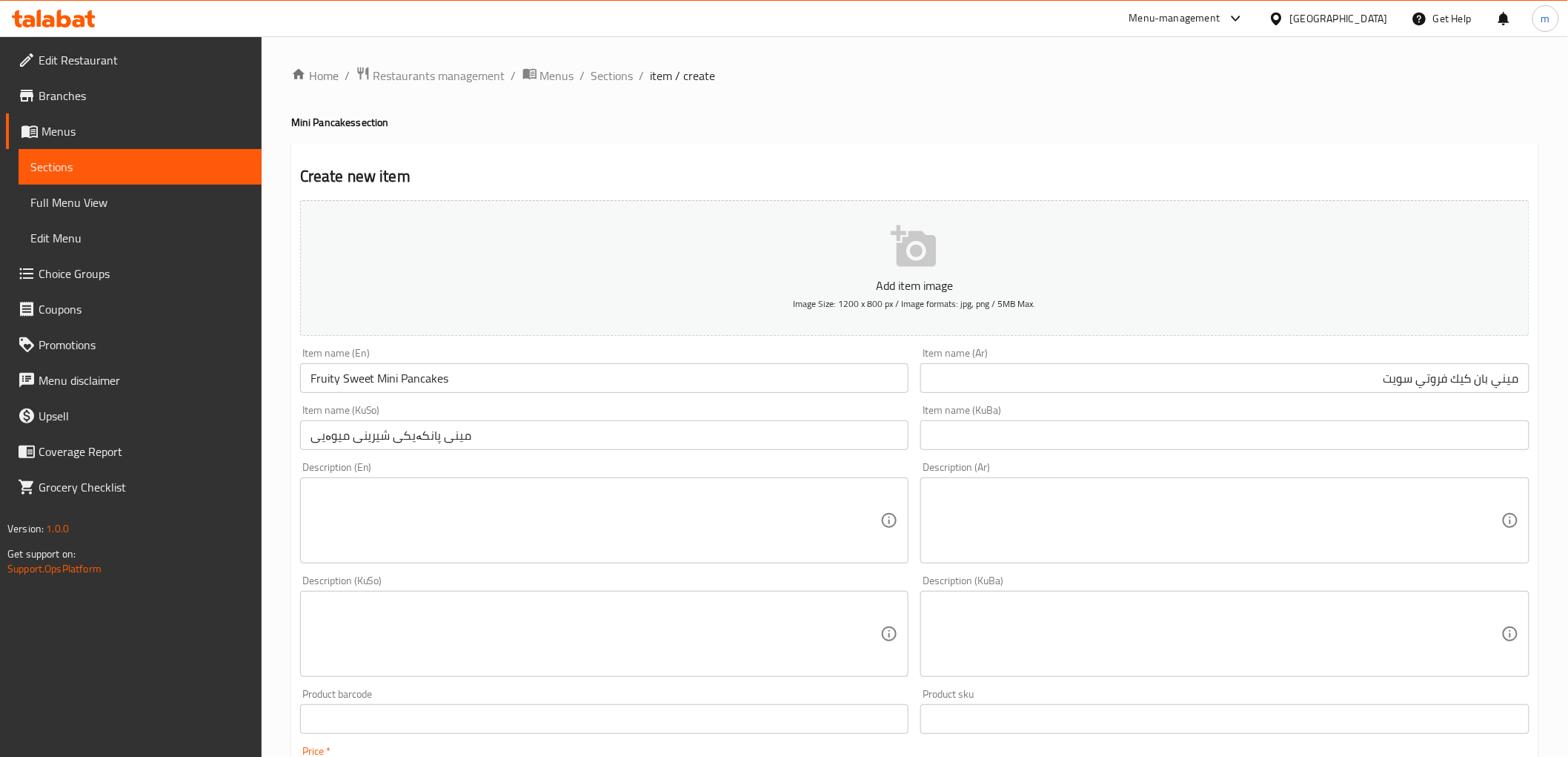
click at [604, 87] on div "Home / Restaurants management / Menus / Sections / item / create Mini Pancakes …" at bounding box center [915, 621] width 1247 height 1110
click at [604, 78] on span "Sections" at bounding box center [613, 75] width 43 height 18
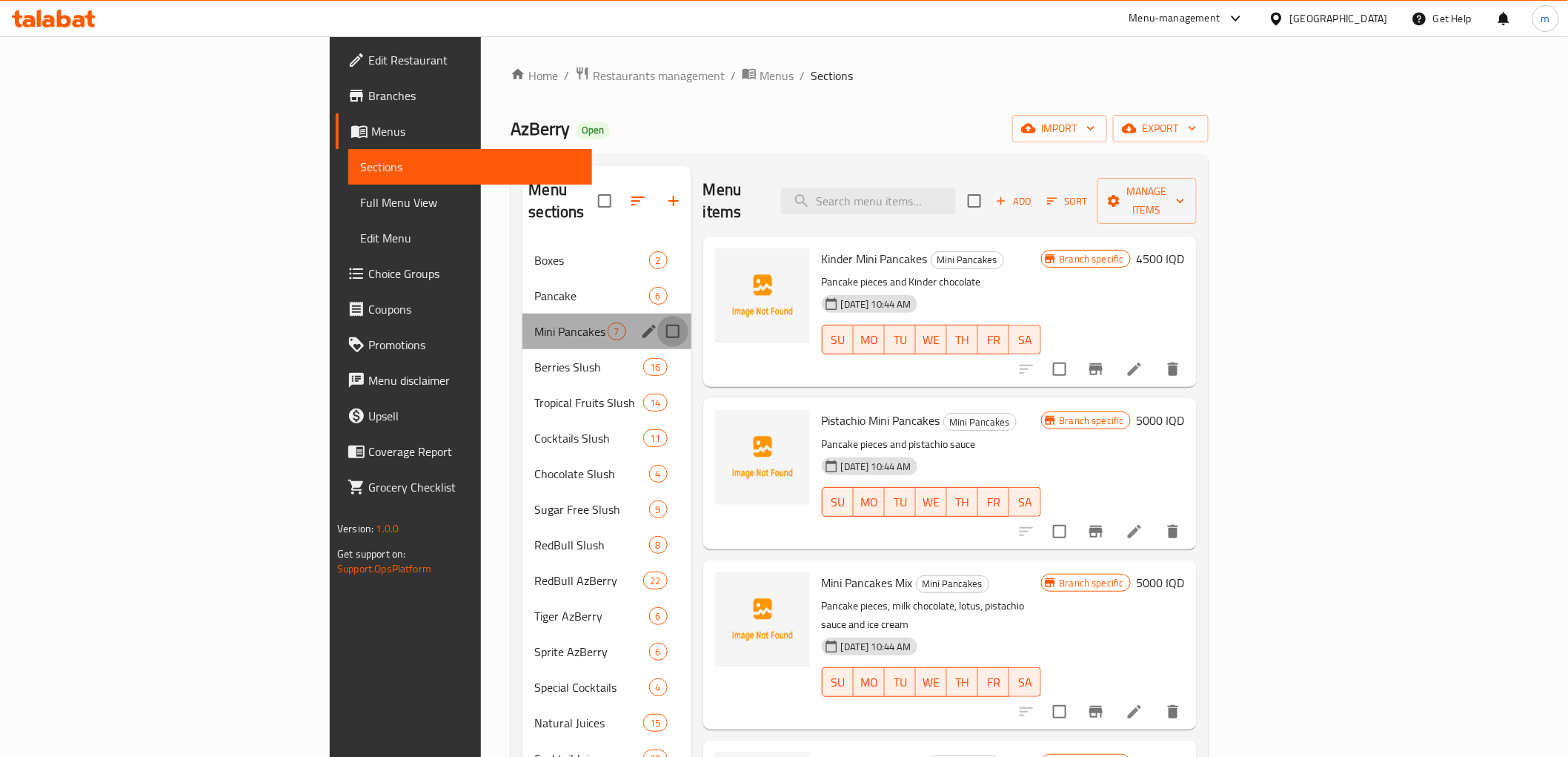
click at [657, 316] on input "Menu sections" at bounding box center [672, 331] width 31 height 31
checkbox input "true"
click at [607, 183] on button "button" at bounding box center [625, 201] width 36 height 36
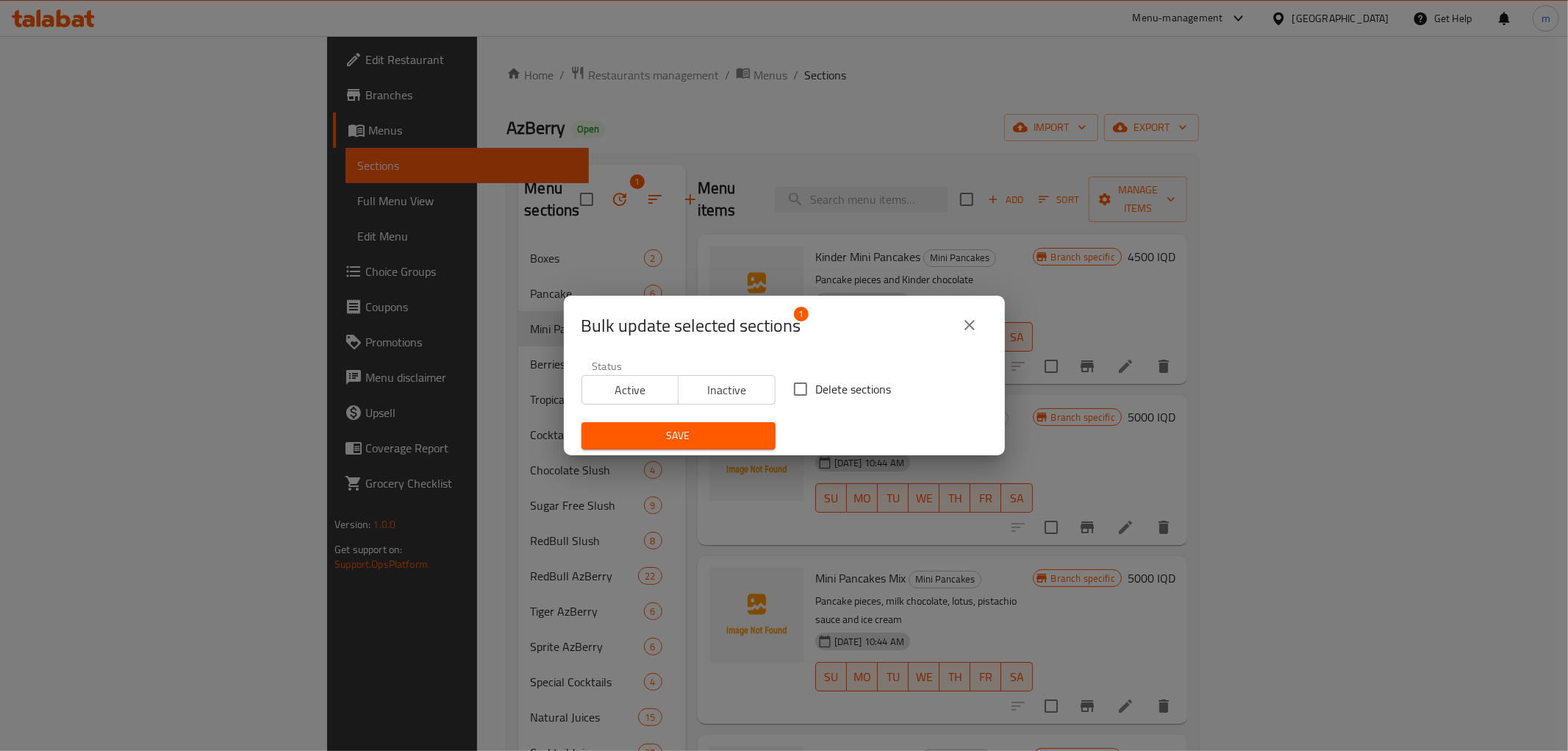
drag, startPoint x: 807, startPoint y: 385, endPoint x: 772, endPoint y: 422, distance: 50.9
click at [805, 386] on input "Delete sections" at bounding box center [800, 388] width 30 height 30
checkbox input "true"
drag, startPoint x: 756, startPoint y: 437, endPoint x: 906, endPoint y: 337, distance: 180.3
click at [797, 336] on div "Bulk update selected sections 1 Status Active Inactive Delete sections Save" at bounding box center [784, 375] width 441 height 159
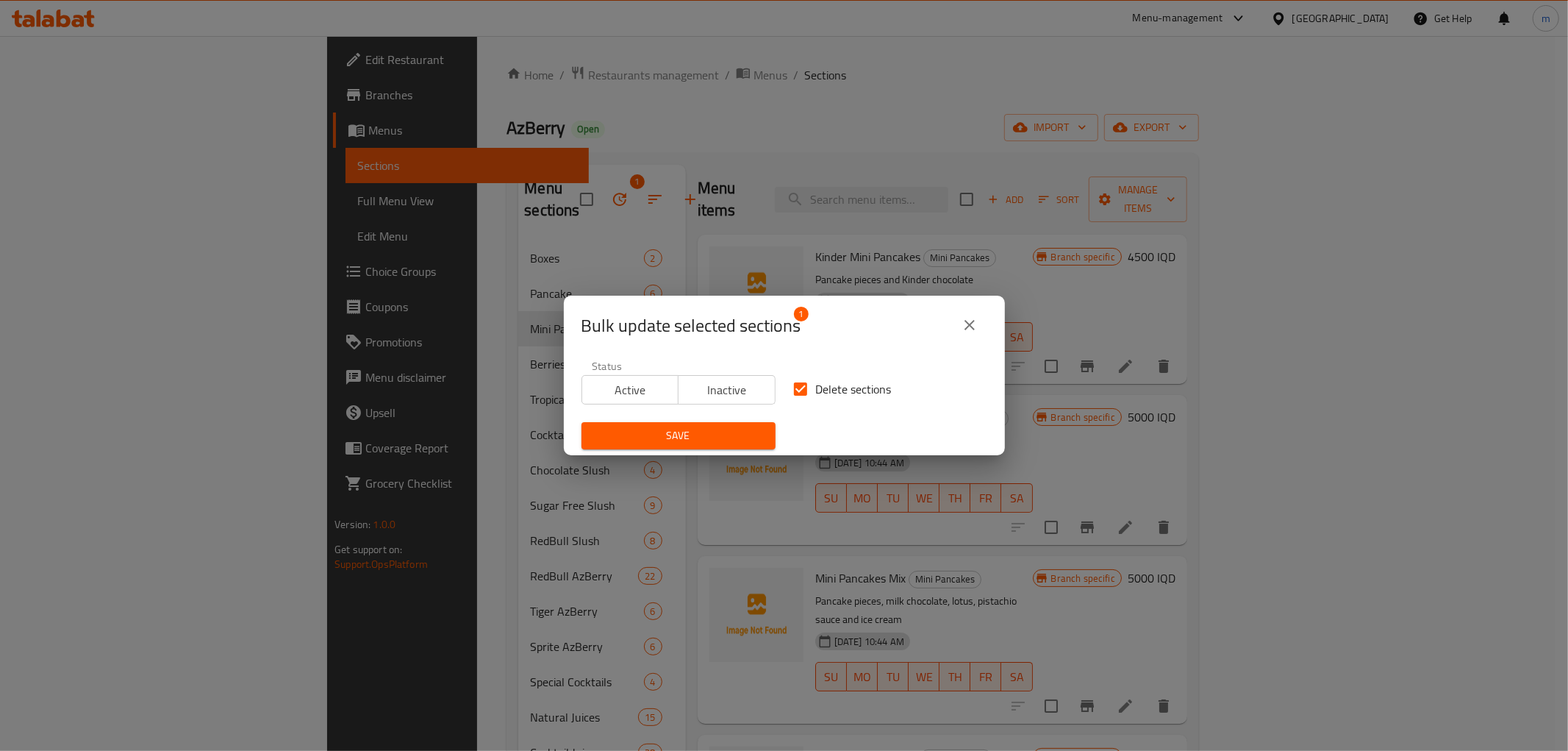
click at [949, 332] on div "Bulk update selected sections 1" at bounding box center [784, 325] width 406 height 35
click at [968, 322] on icon "close" at bounding box center [970, 325] width 18 height 18
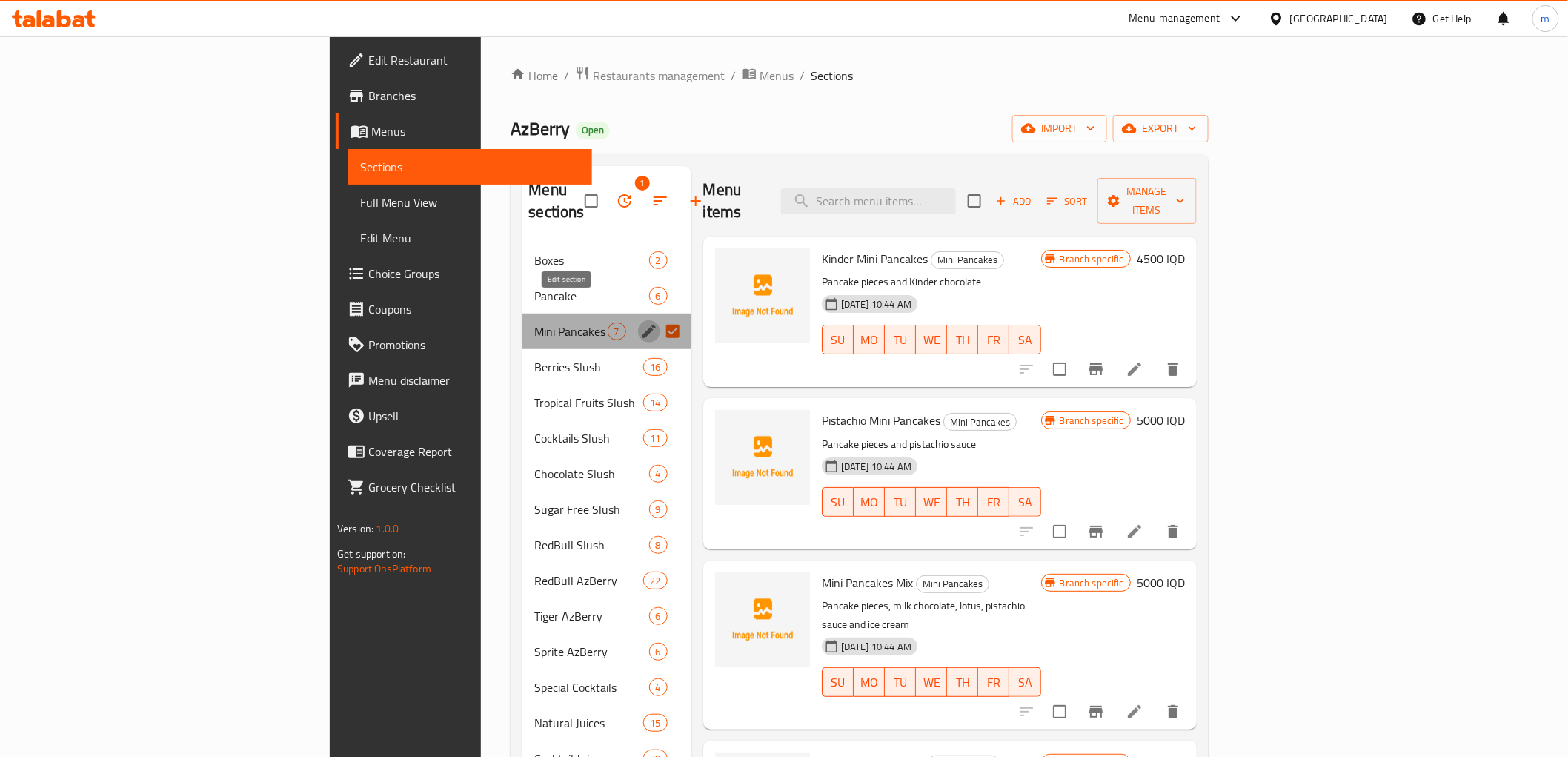
click at [642, 325] on icon "edit" at bounding box center [648, 331] width 13 height 13
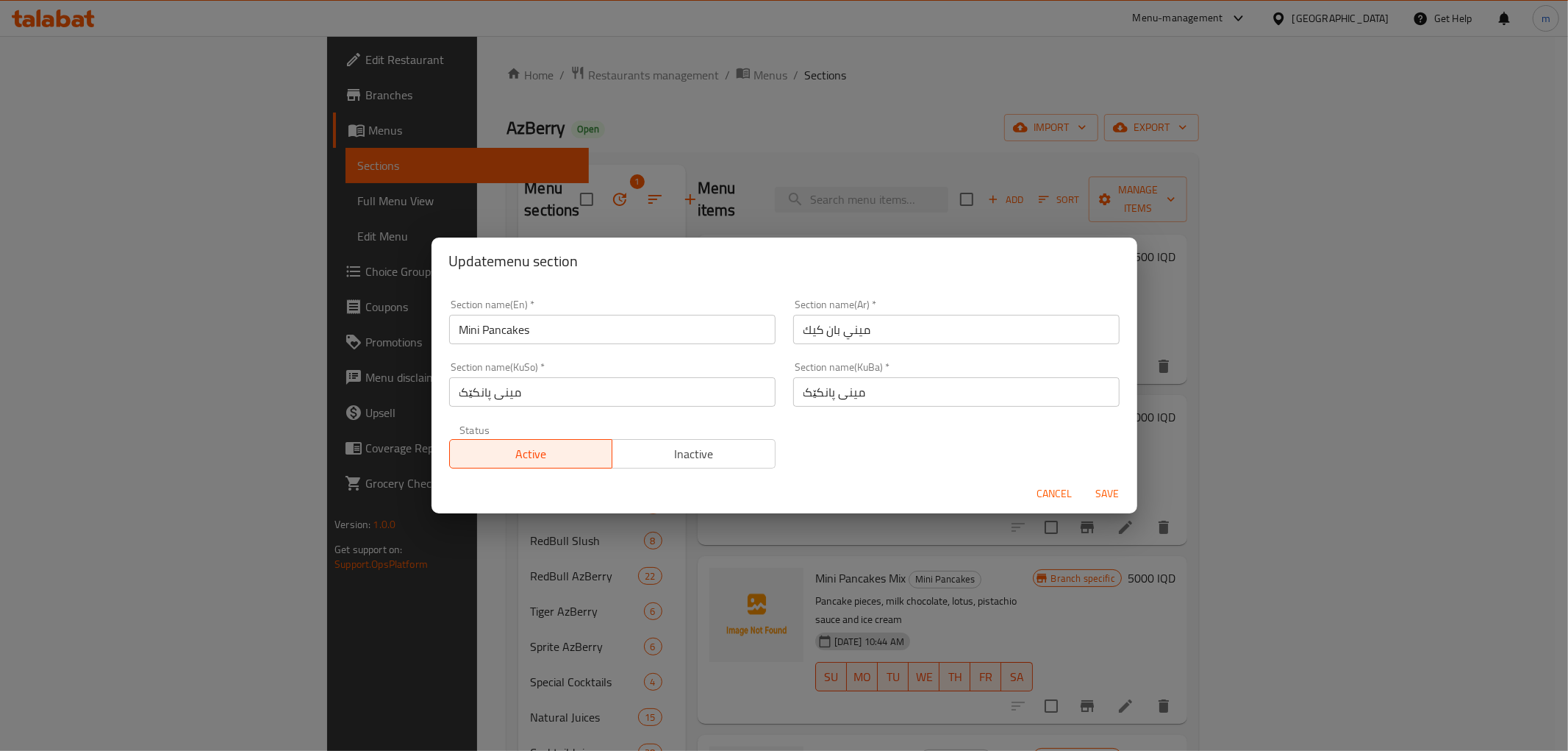
click at [711, 453] on span "Inactive" at bounding box center [694, 455] width 151 height 22
click at [1118, 493] on span "Save" at bounding box center [1108, 493] width 35 height 19
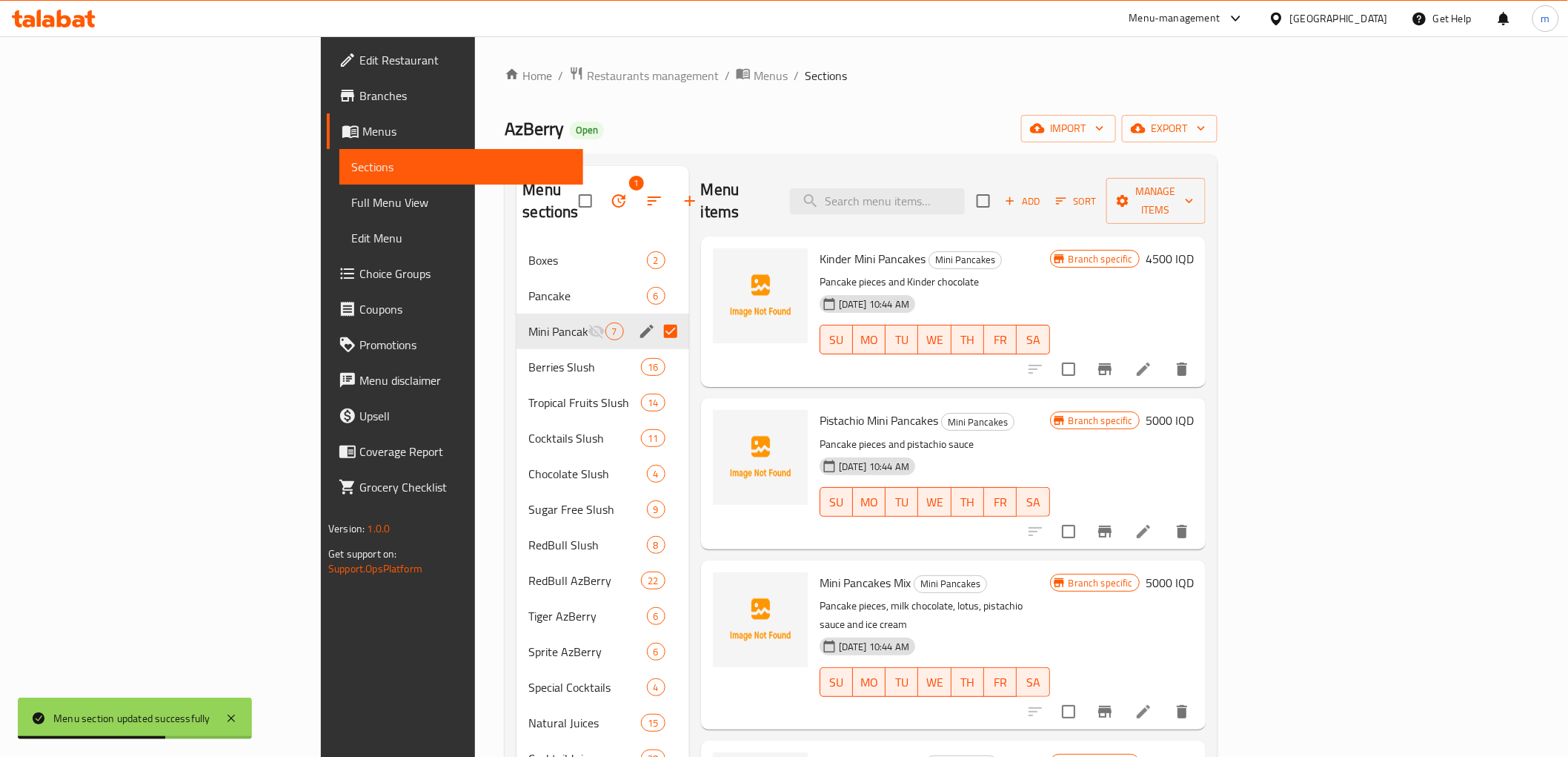
click at [601, 183] on button "button" at bounding box center [619, 201] width 36 height 36
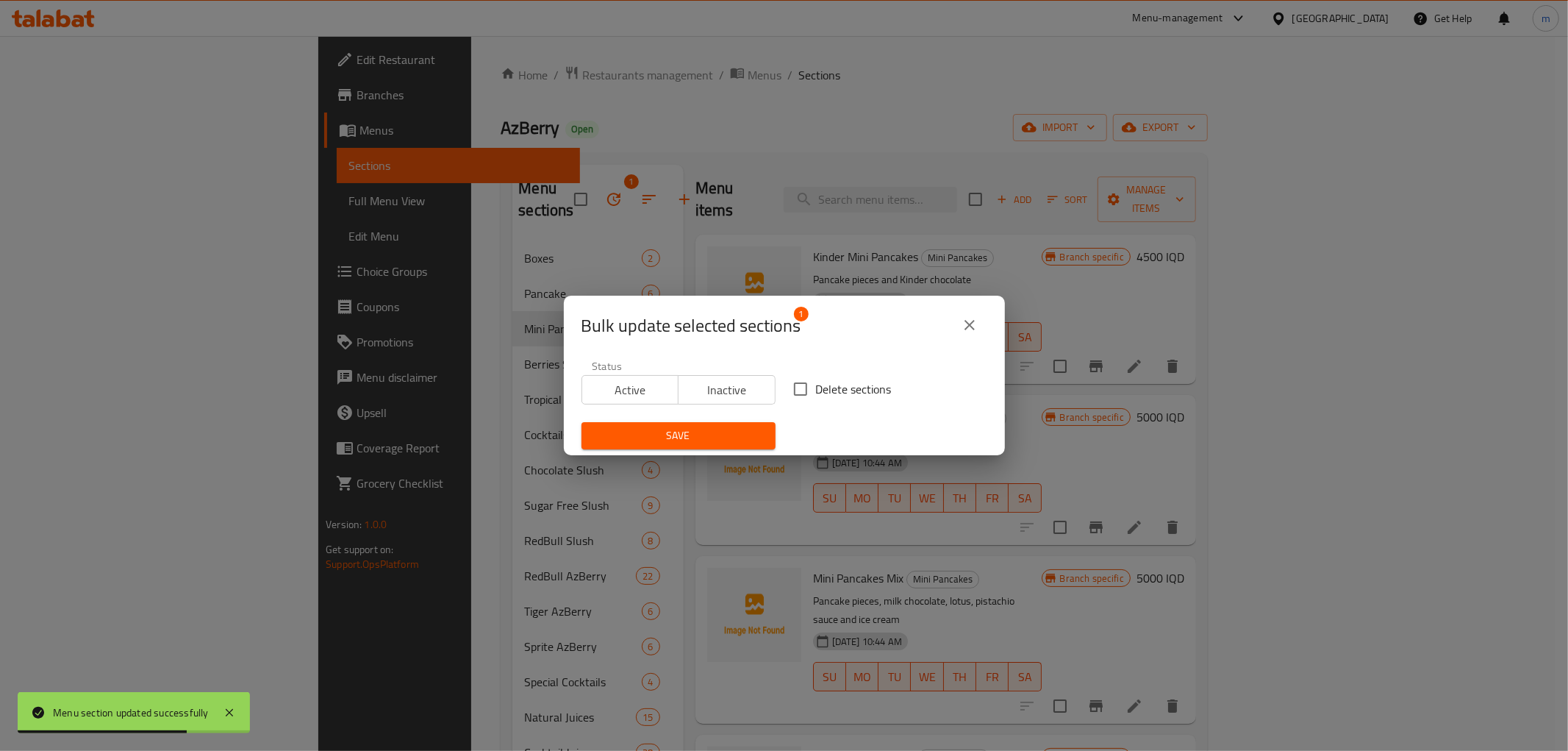
click at [826, 380] on span "Delete sections" at bounding box center [853, 389] width 76 height 18
click at [816, 378] on input "Delete sections" at bounding box center [800, 388] width 30 height 30
checkbox input "true"
click at [716, 443] on span "Save" at bounding box center [678, 435] width 171 height 19
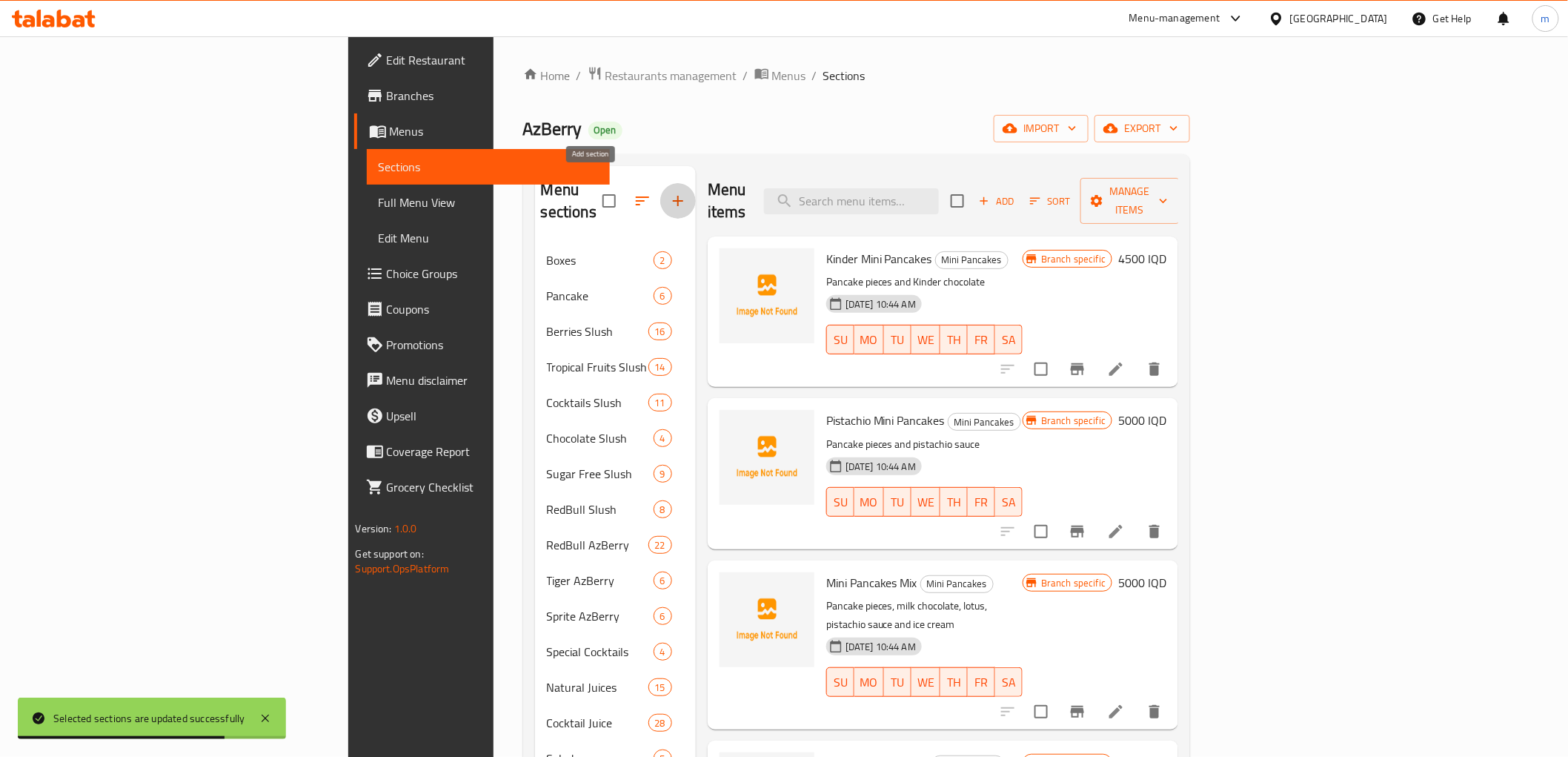
click at [669, 192] on icon "button" at bounding box center [678, 201] width 18 height 18
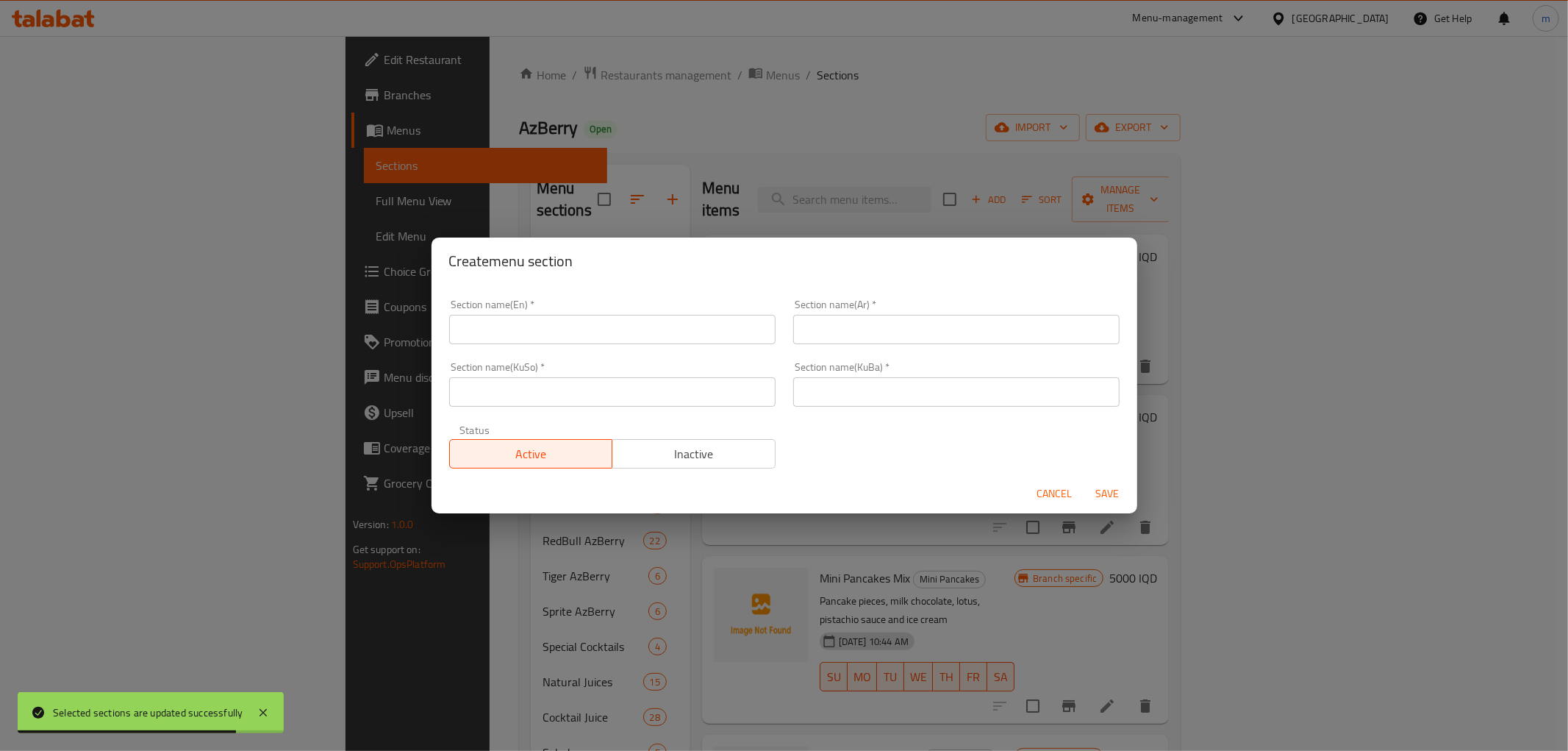
click at [570, 308] on div "Section name(En)   * Section name(En) *" at bounding box center [613, 322] width 326 height 45
drag, startPoint x: 575, startPoint y: 314, endPoint x: 626, endPoint y: 335, distance: 55.2
click at [577, 317] on input "text" at bounding box center [613, 329] width 326 height 29
paste input "Crepe"
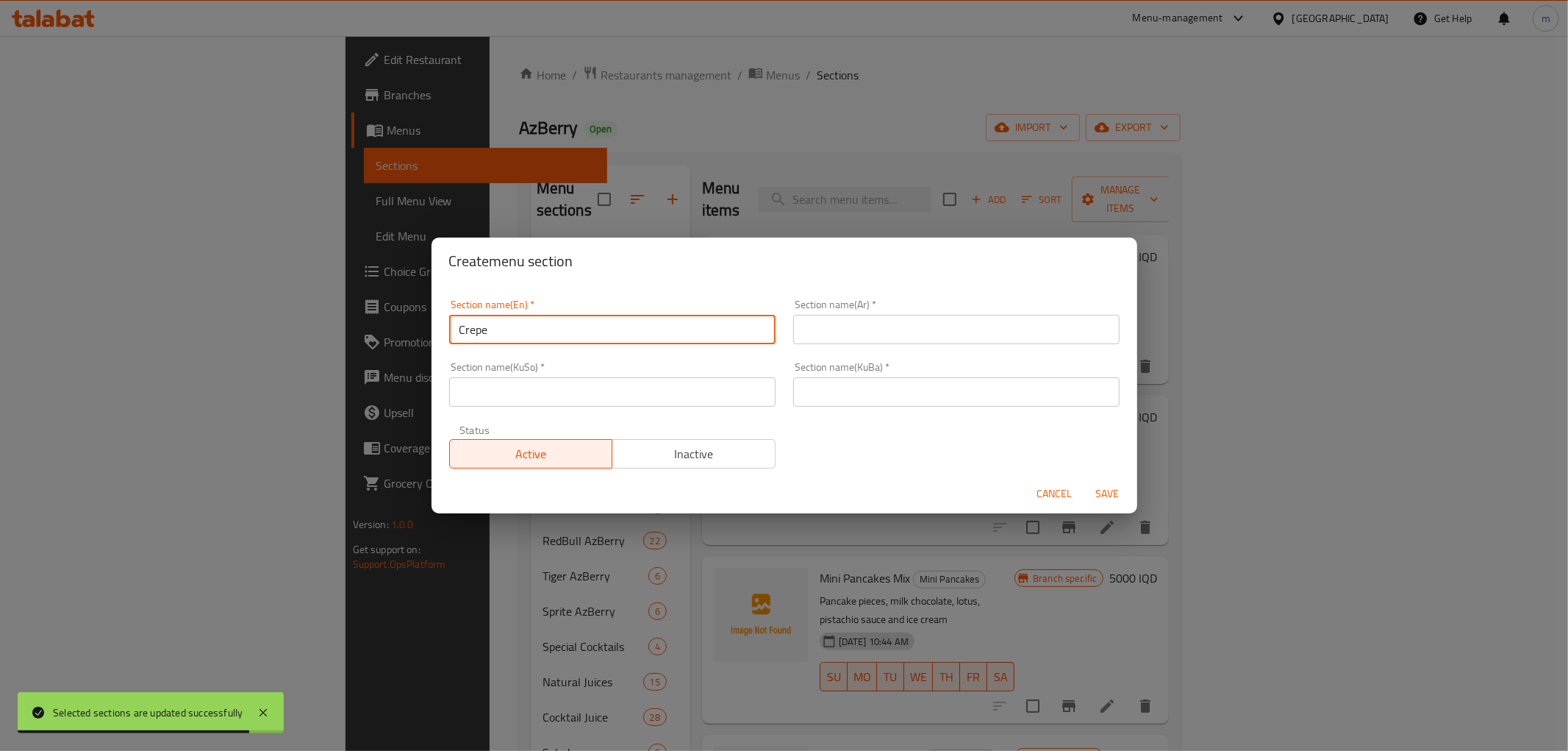
type input "Crepe"
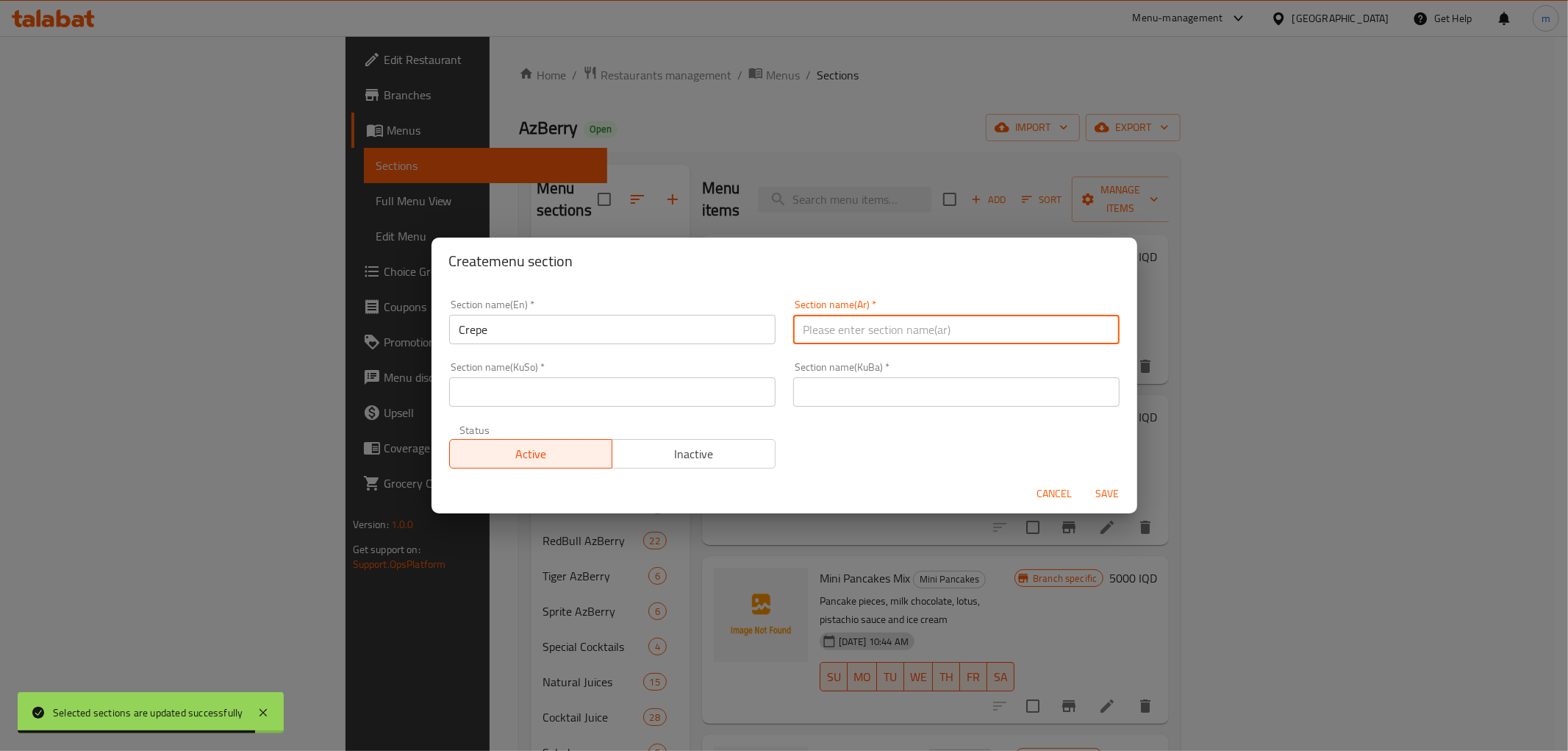
click at [797, 322] on input "text" at bounding box center [956, 329] width 326 height 29
paste input "كريب"
type input "كريب"
click at [735, 364] on div "Section name(KuSo)   * Section name(KuSo) *" at bounding box center [613, 384] width 326 height 45
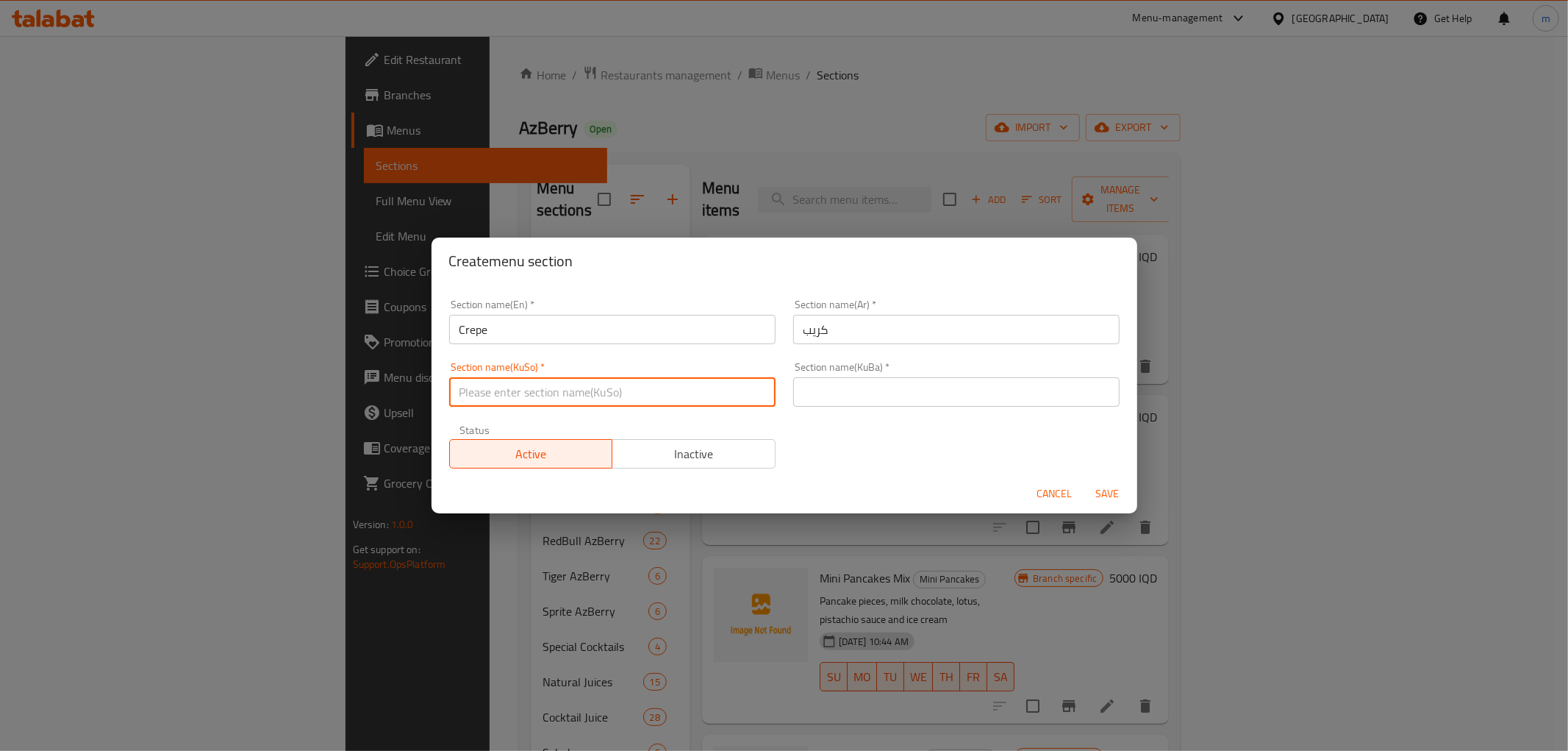
click at [735, 388] on input "text" at bounding box center [613, 392] width 326 height 29
paste input "کرێپ"
type input "کرێپ"
drag, startPoint x: 858, startPoint y: 387, endPoint x: 877, endPoint y: 400, distance: 23.0
click at [858, 387] on input "text" at bounding box center [956, 392] width 326 height 29
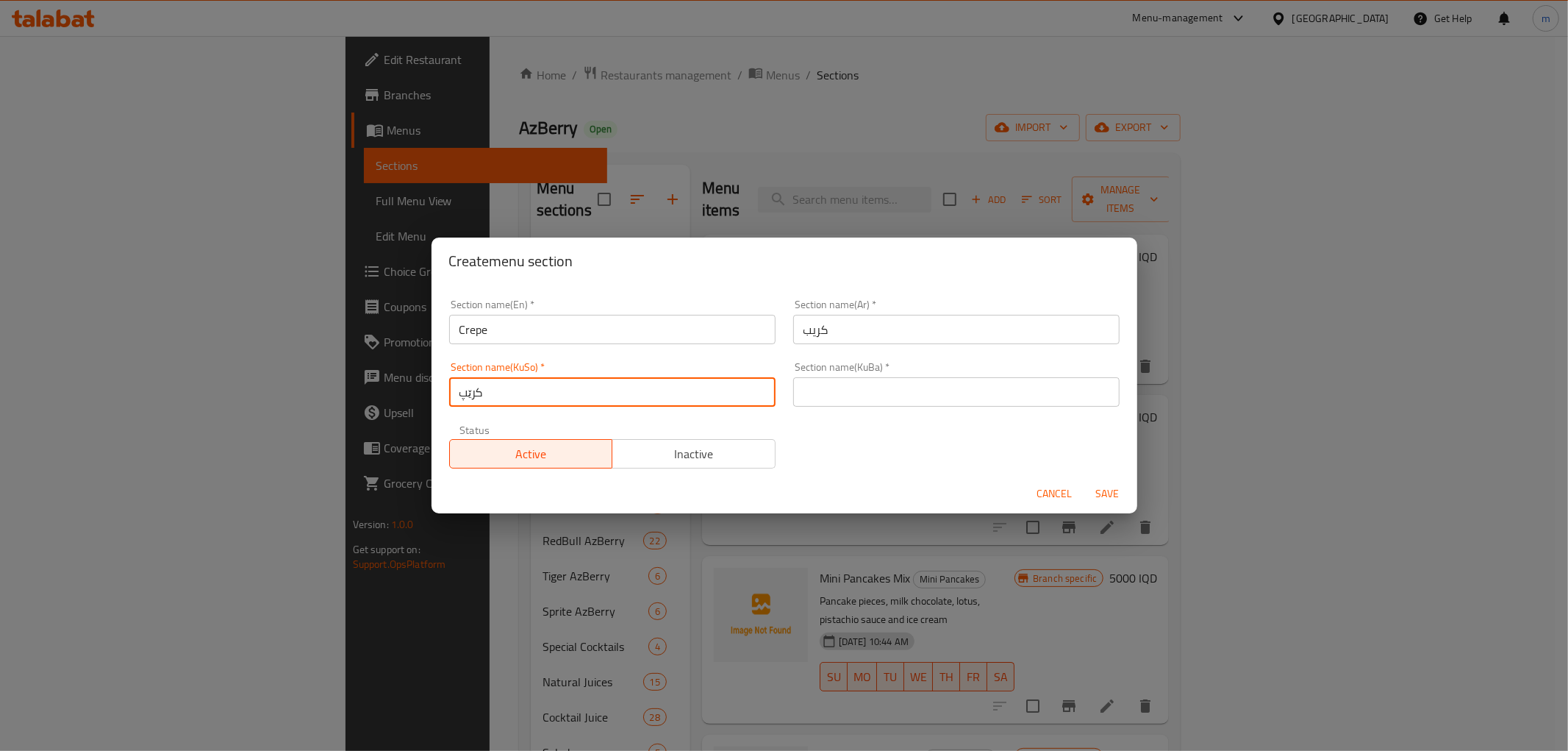
paste input "کرێپ"
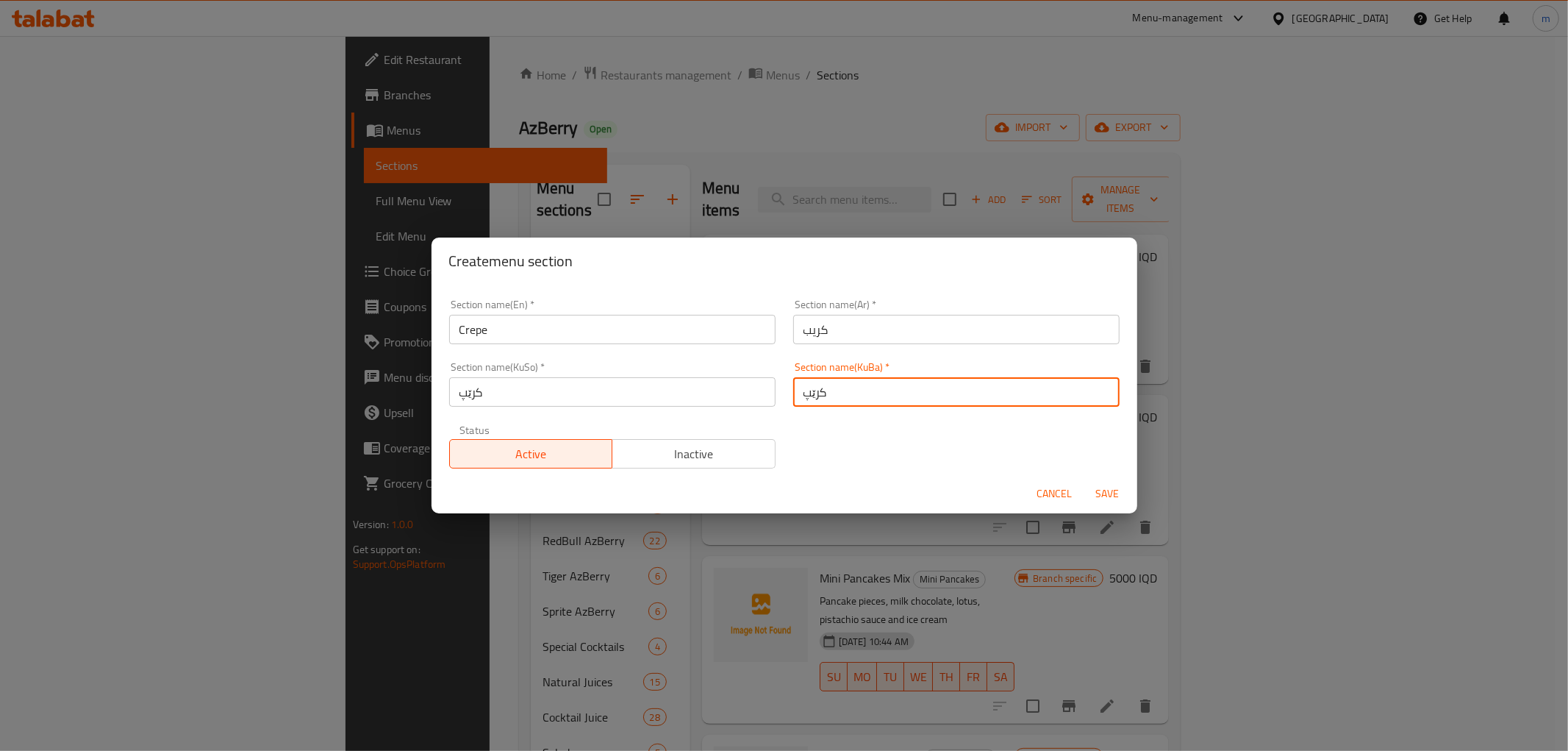
type input "کرێپ"
click at [1103, 487] on span "Save" at bounding box center [1108, 493] width 35 height 19
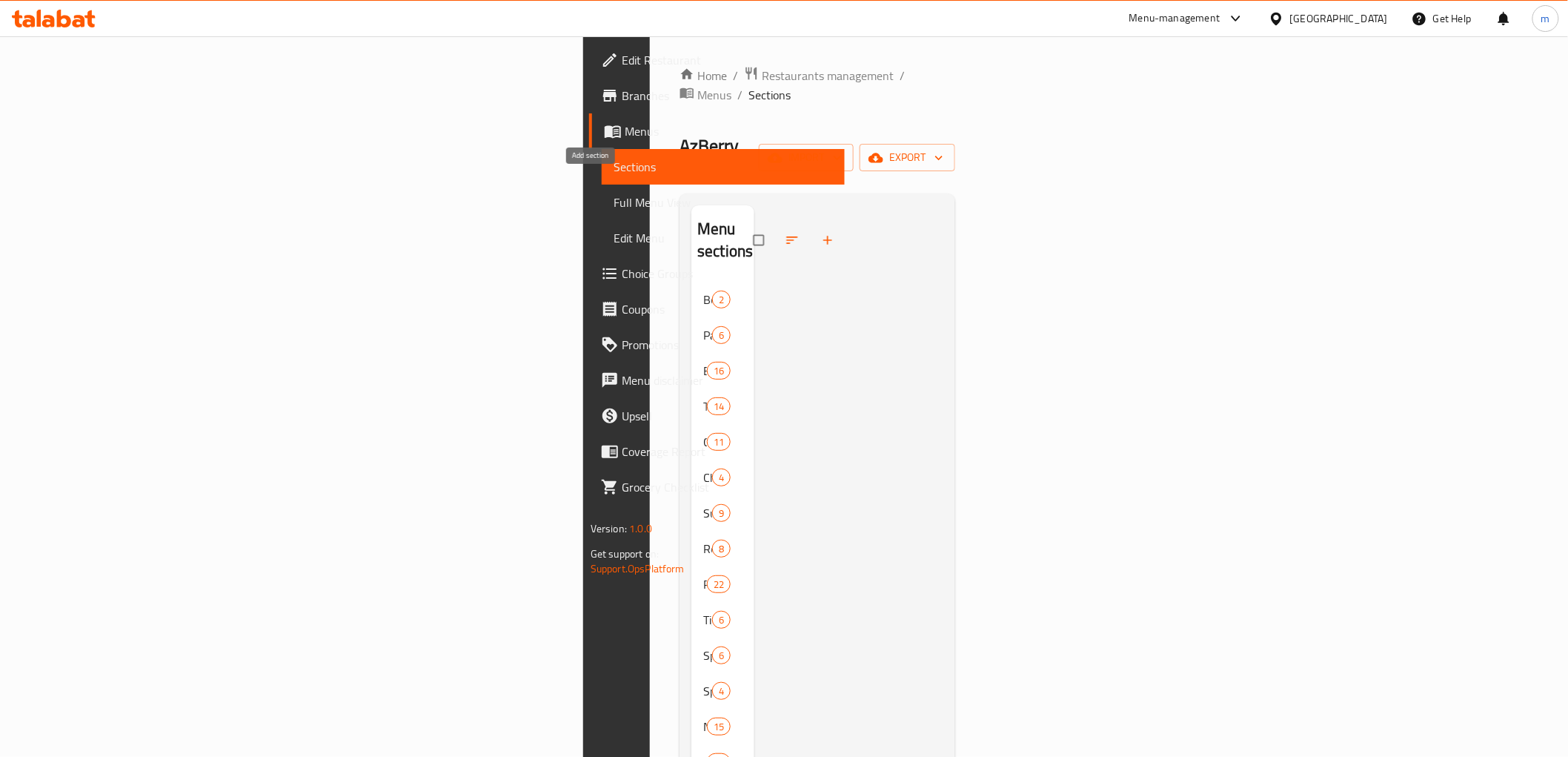
click at [821, 233] on icon "button" at bounding box center [828, 239] width 15 height 15
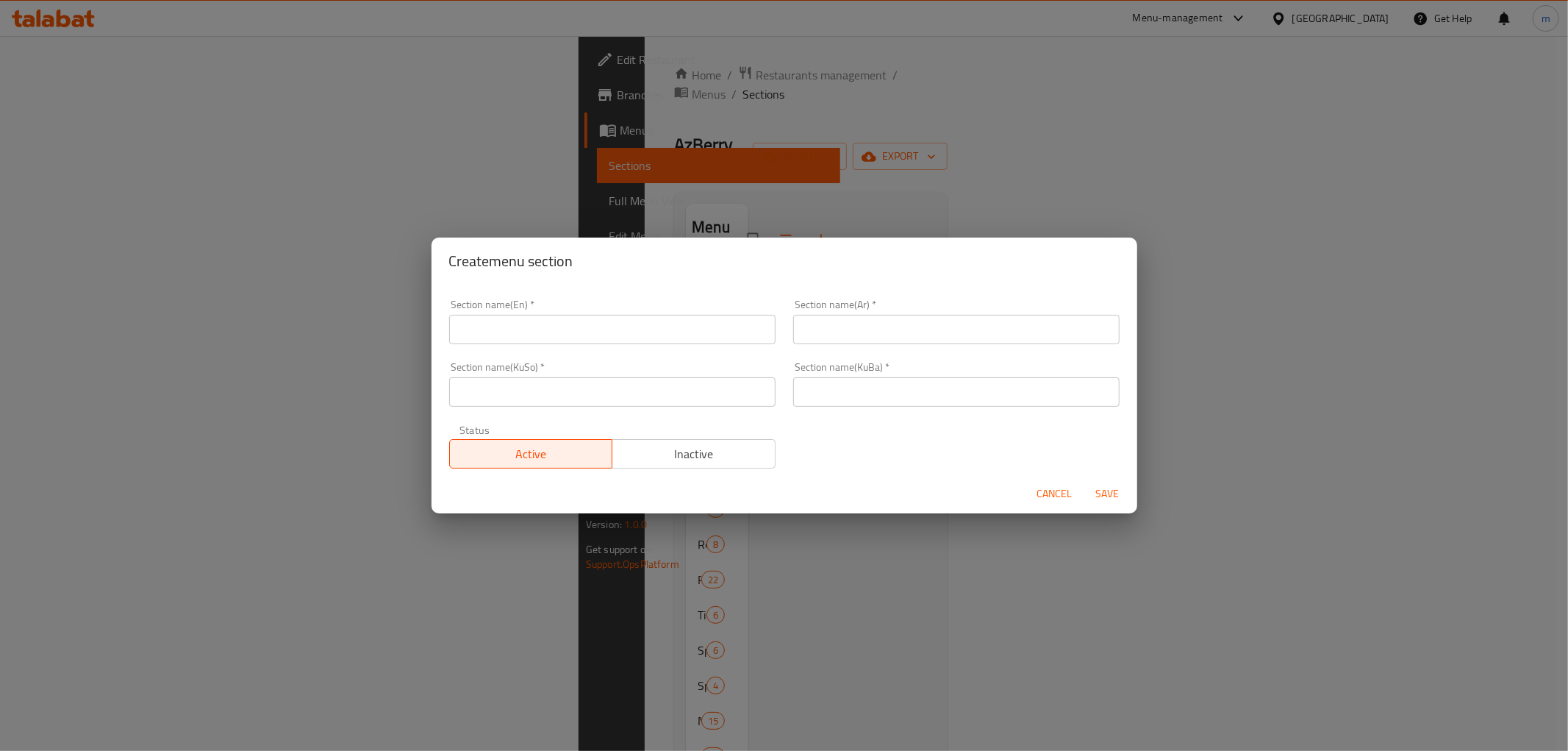
click at [644, 335] on input "text" at bounding box center [613, 329] width 326 height 29
paste input "Crepe"
type input "Crepe"
click at [854, 327] on input "text" at bounding box center [956, 329] width 326 height 29
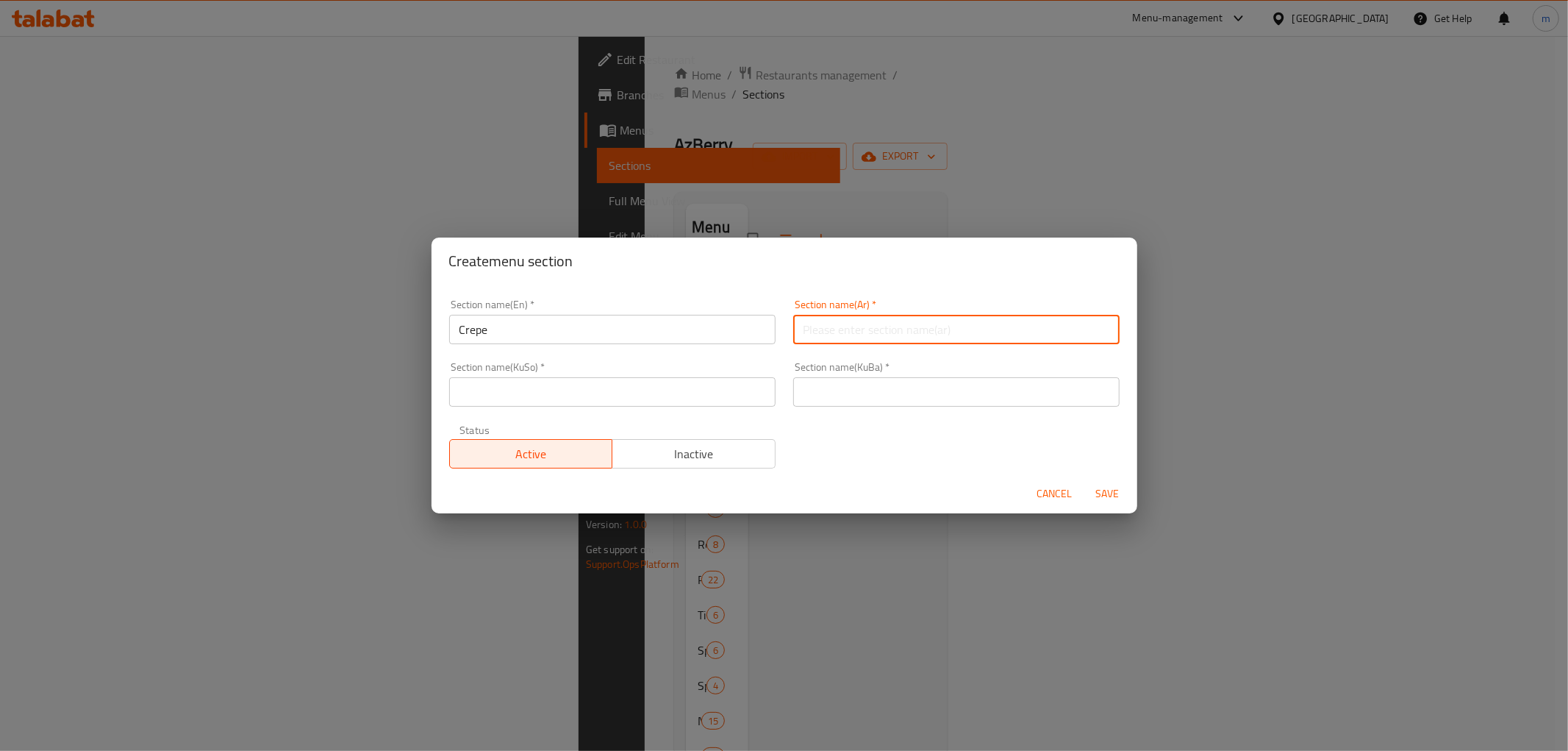
paste input "كريب"
type input "كريب"
drag, startPoint x: 701, startPoint y: 375, endPoint x: 707, endPoint y: 388, distance: 14.3
click at [701, 379] on div "Section name(KuSo)   * Section name(KuSo) *" at bounding box center [613, 384] width 326 height 45
drag, startPoint x: 709, startPoint y: 393, endPoint x: 709, endPoint y: 402, distance: 9.0
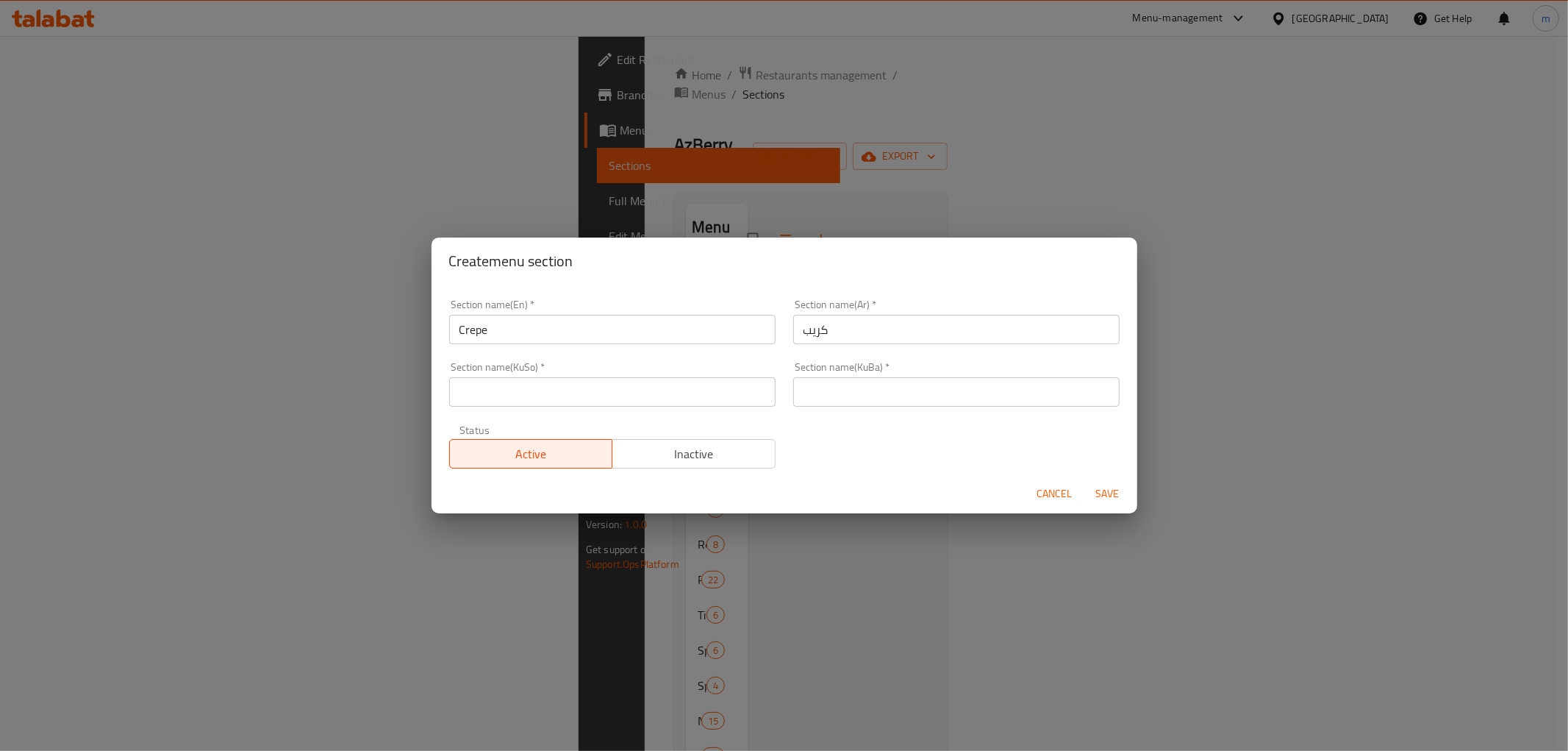
click at [709, 393] on input "text" at bounding box center [613, 392] width 326 height 29
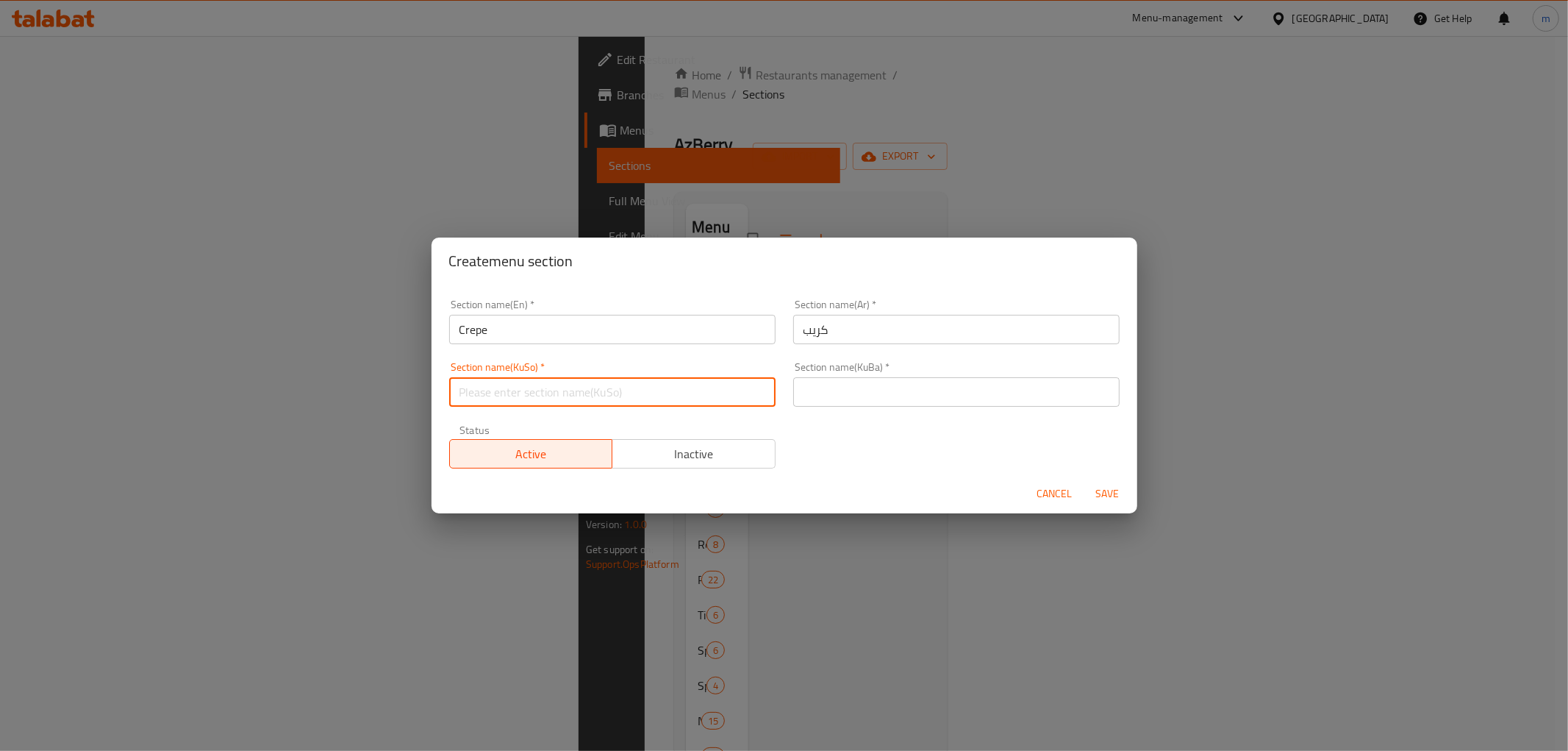
paste input "کرێپ"
type input "کرێپ"
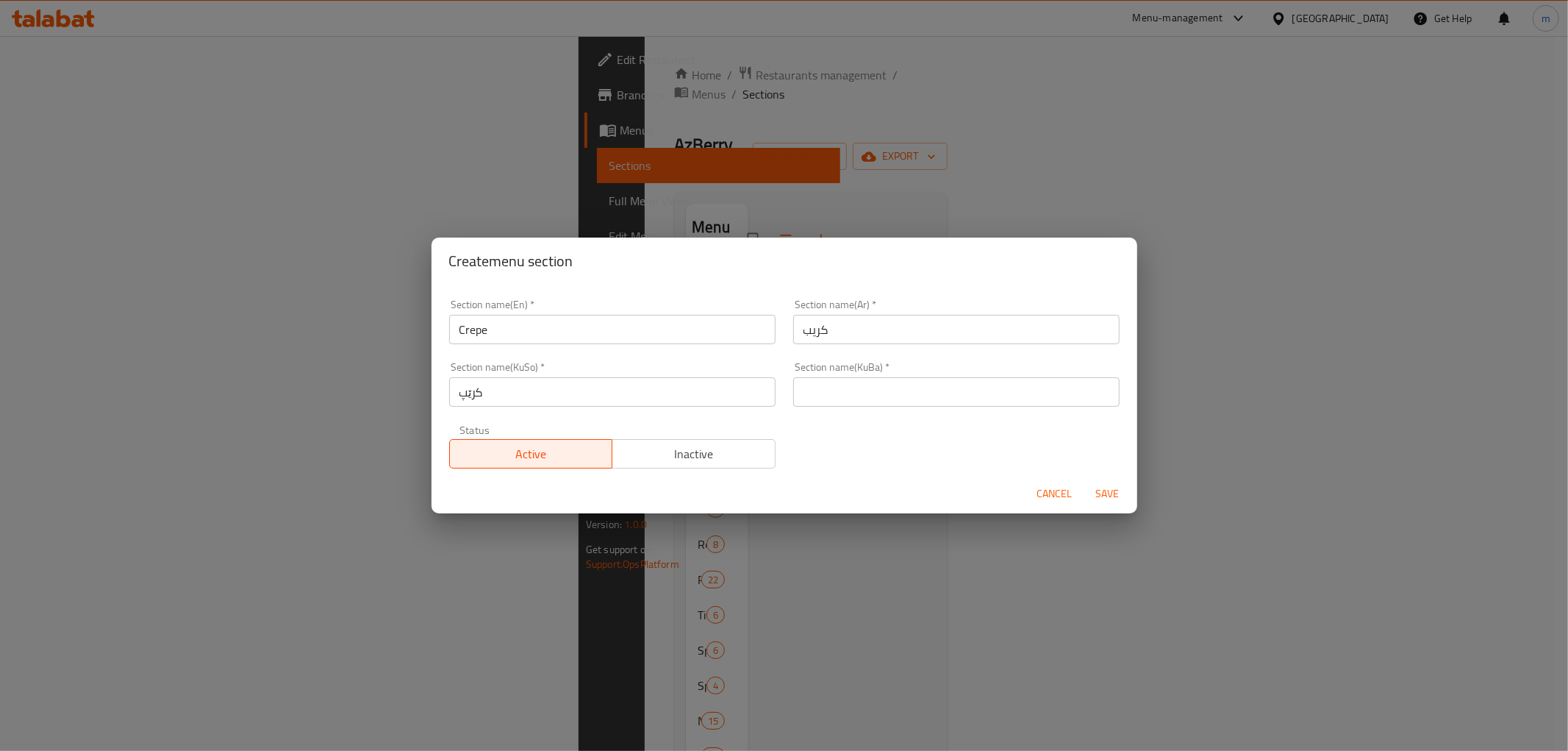
click at [851, 416] on div "Section name(En)   * Crepe Section name(En) * Section name(Ar)   * كريب Section…" at bounding box center [784, 384] width 688 height 187
drag, startPoint x: 853, startPoint y: 406, endPoint x: 868, endPoint y: 408, distance: 15.1
click at [855, 405] on div "Section name(KuBa)   * Section name(KuBa) *" at bounding box center [956, 384] width 344 height 63
click at [938, 396] on input "text" at bounding box center [956, 392] width 326 height 29
paste input "کرێپ"
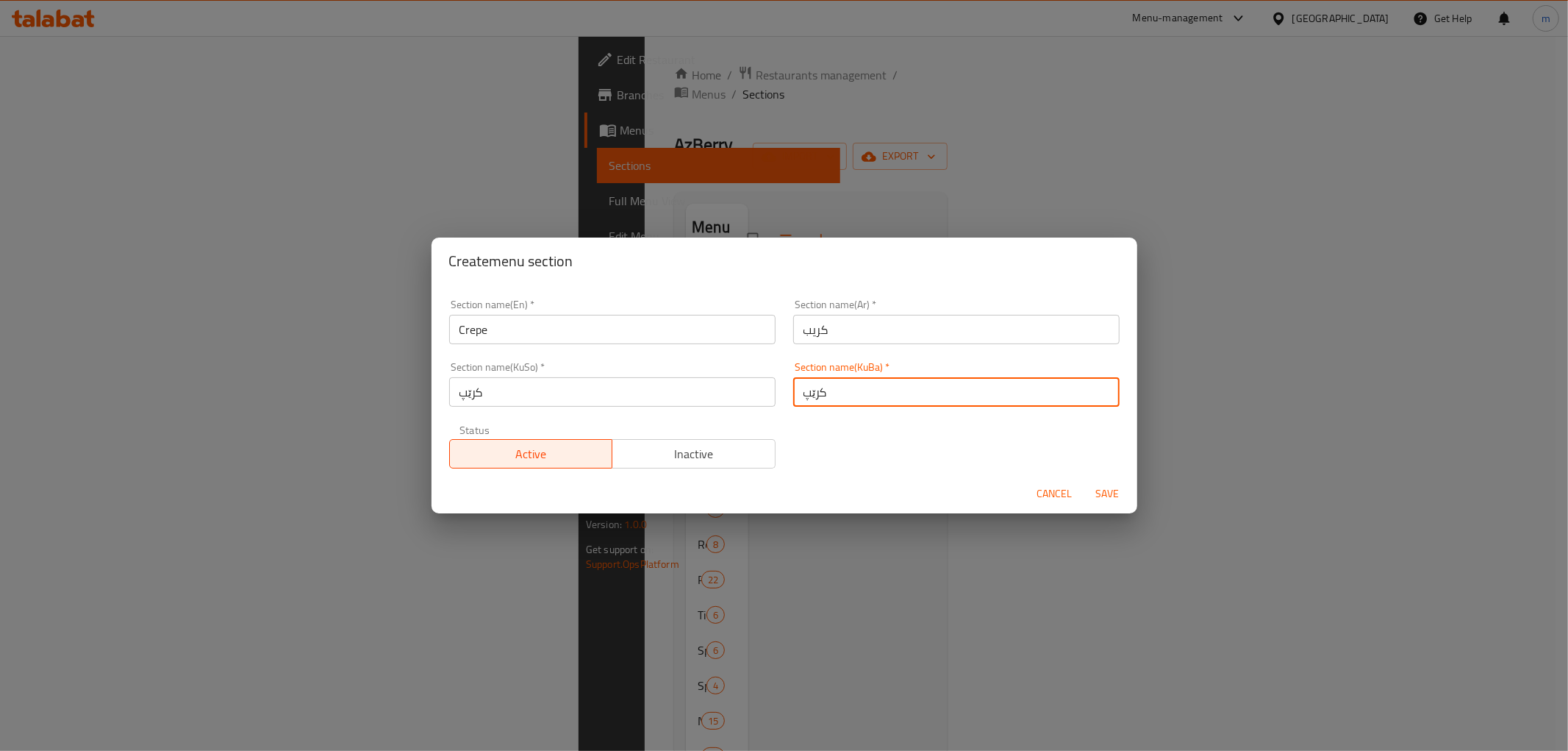
type input "کرێپ"
click at [1107, 497] on span "Save" at bounding box center [1108, 493] width 35 height 19
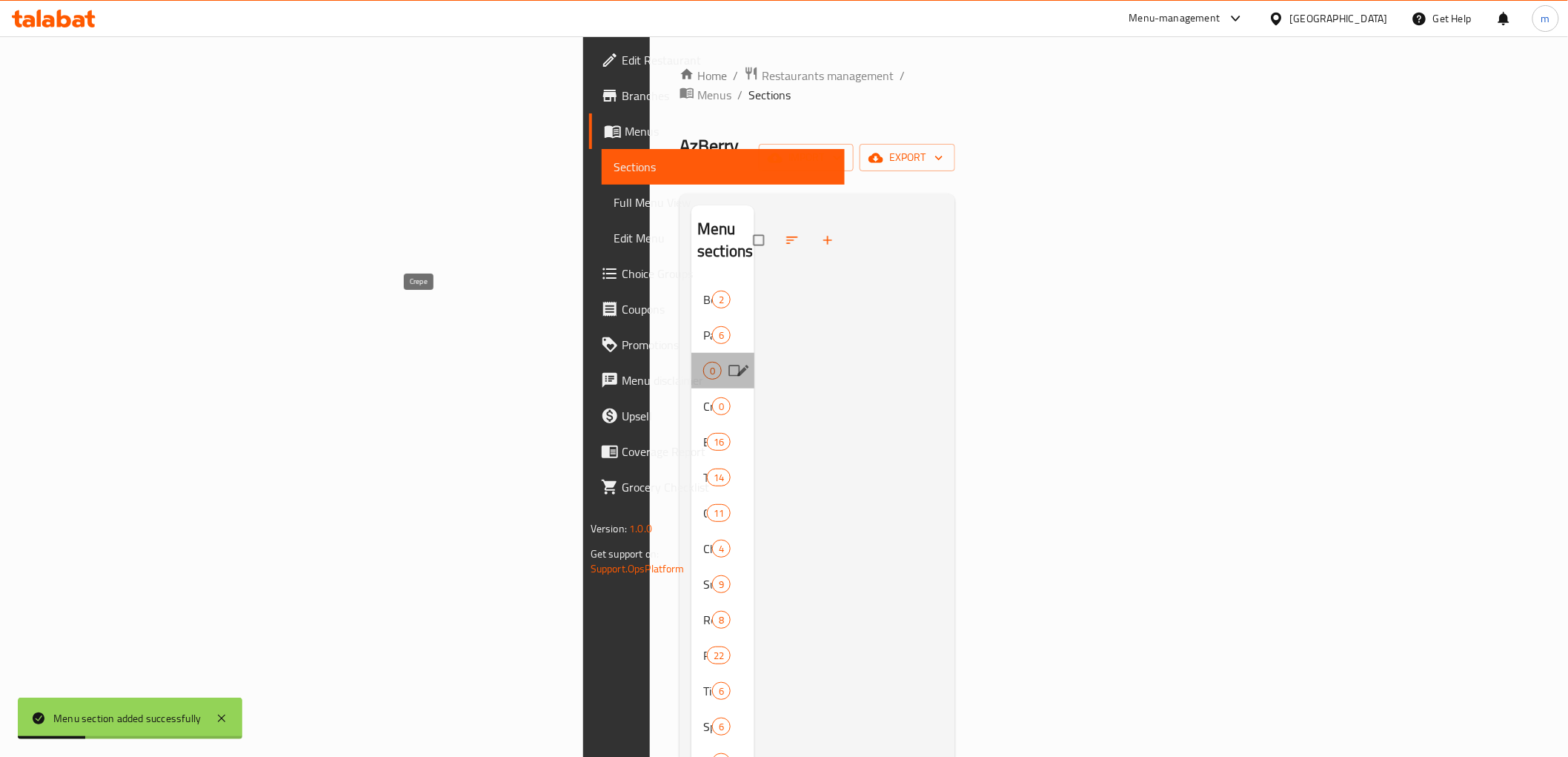
click at [704, 361] on span "Crepe" at bounding box center [704, 370] width 0 height 18
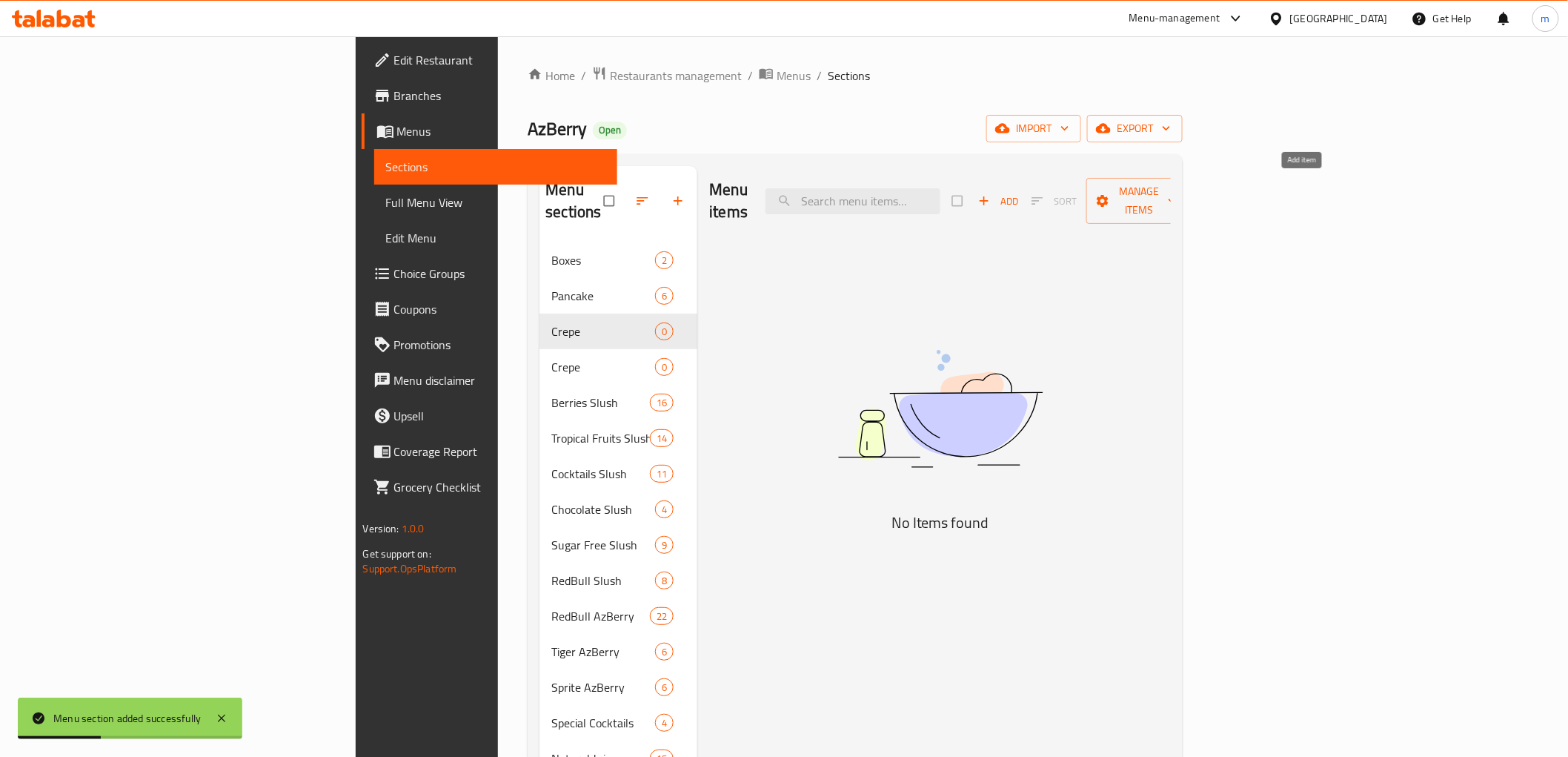
click at [1019, 193] on span "Add" at bounding box center [998, 201] width 40 height 17
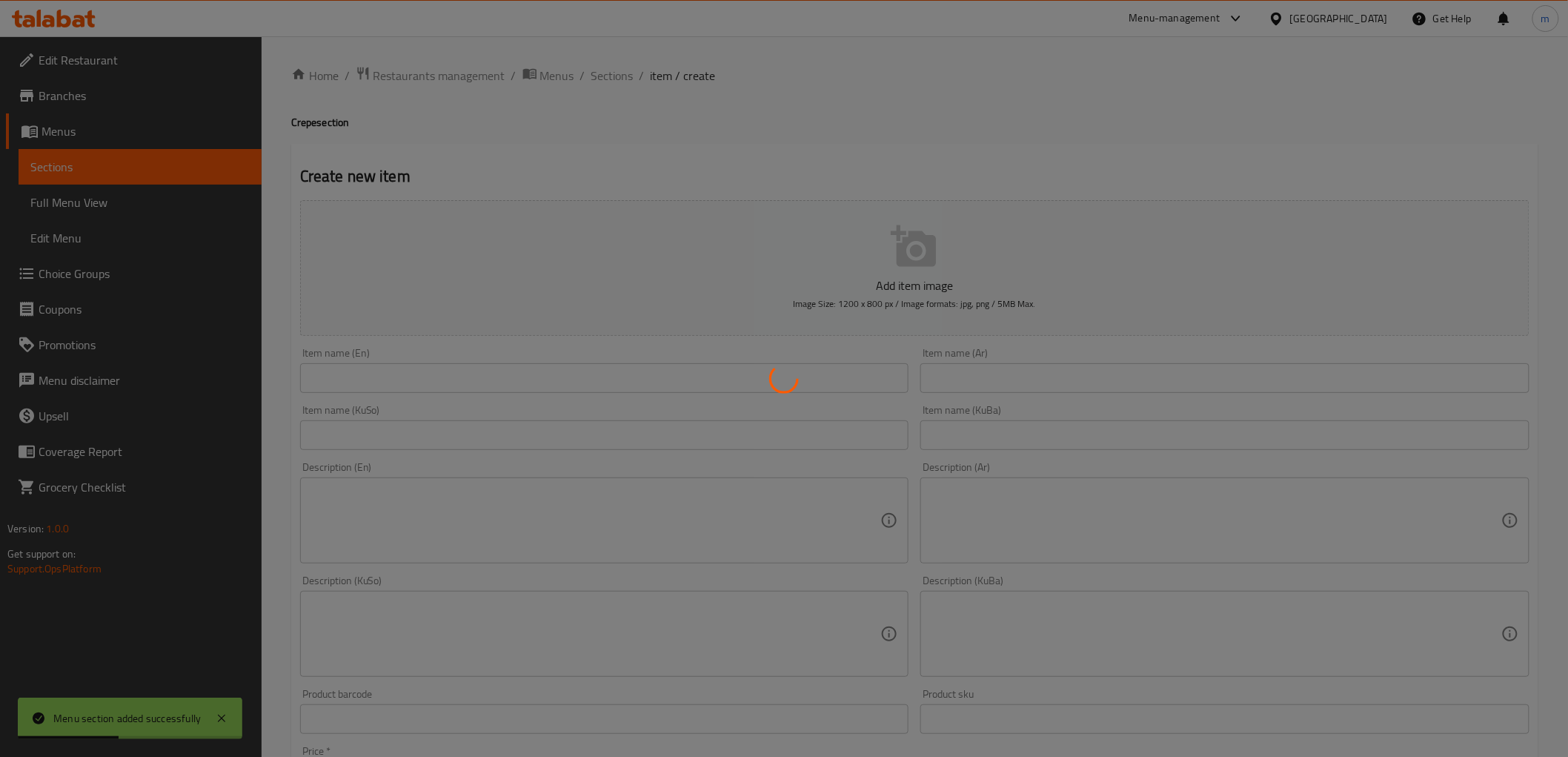
click at [1099, 366] on div at bounding box center [784, 378] width 1568 height 757
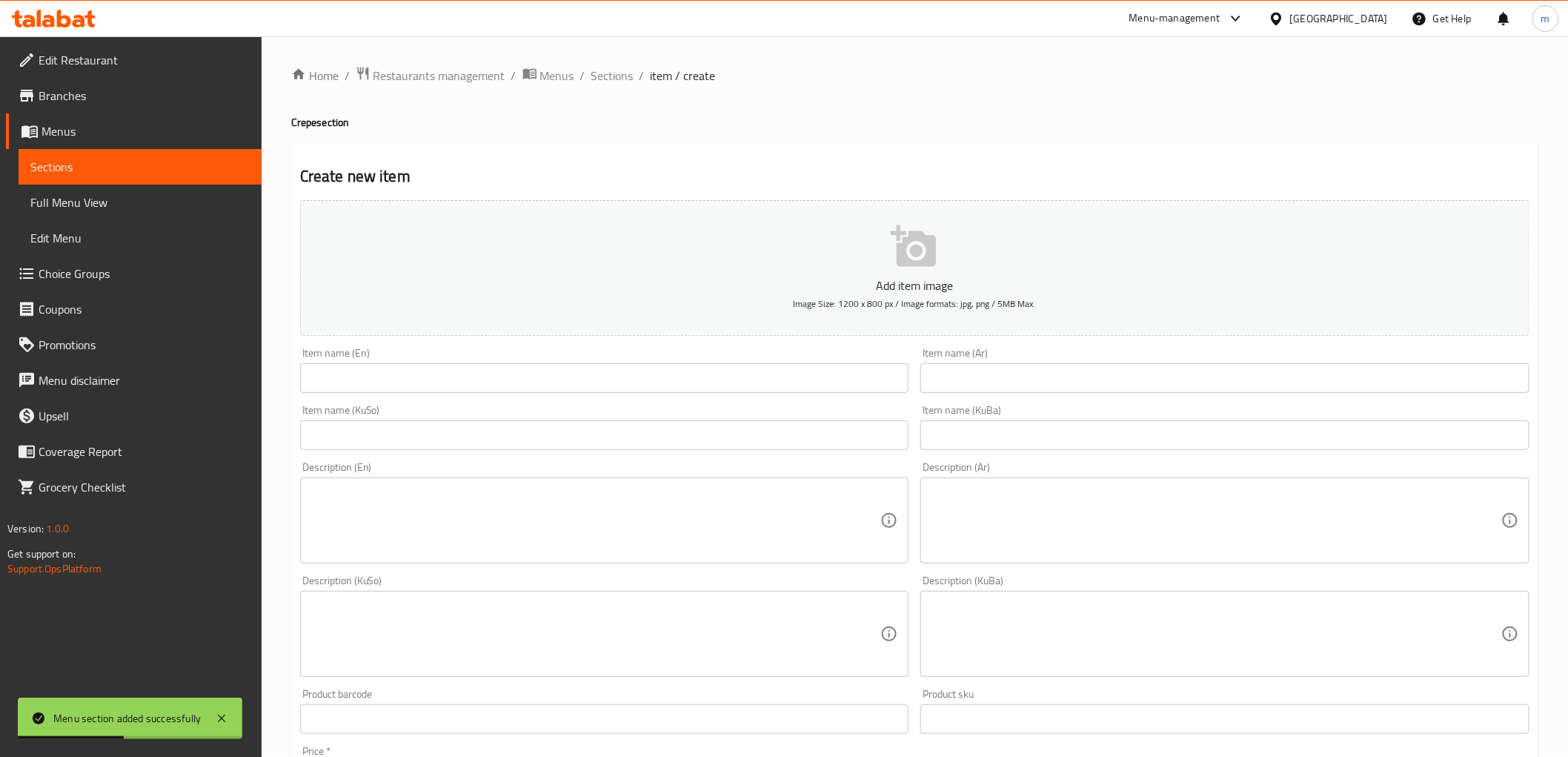
click at [1097, 376] on input "text" at bounding box center [1225, 378] width 610 height 30
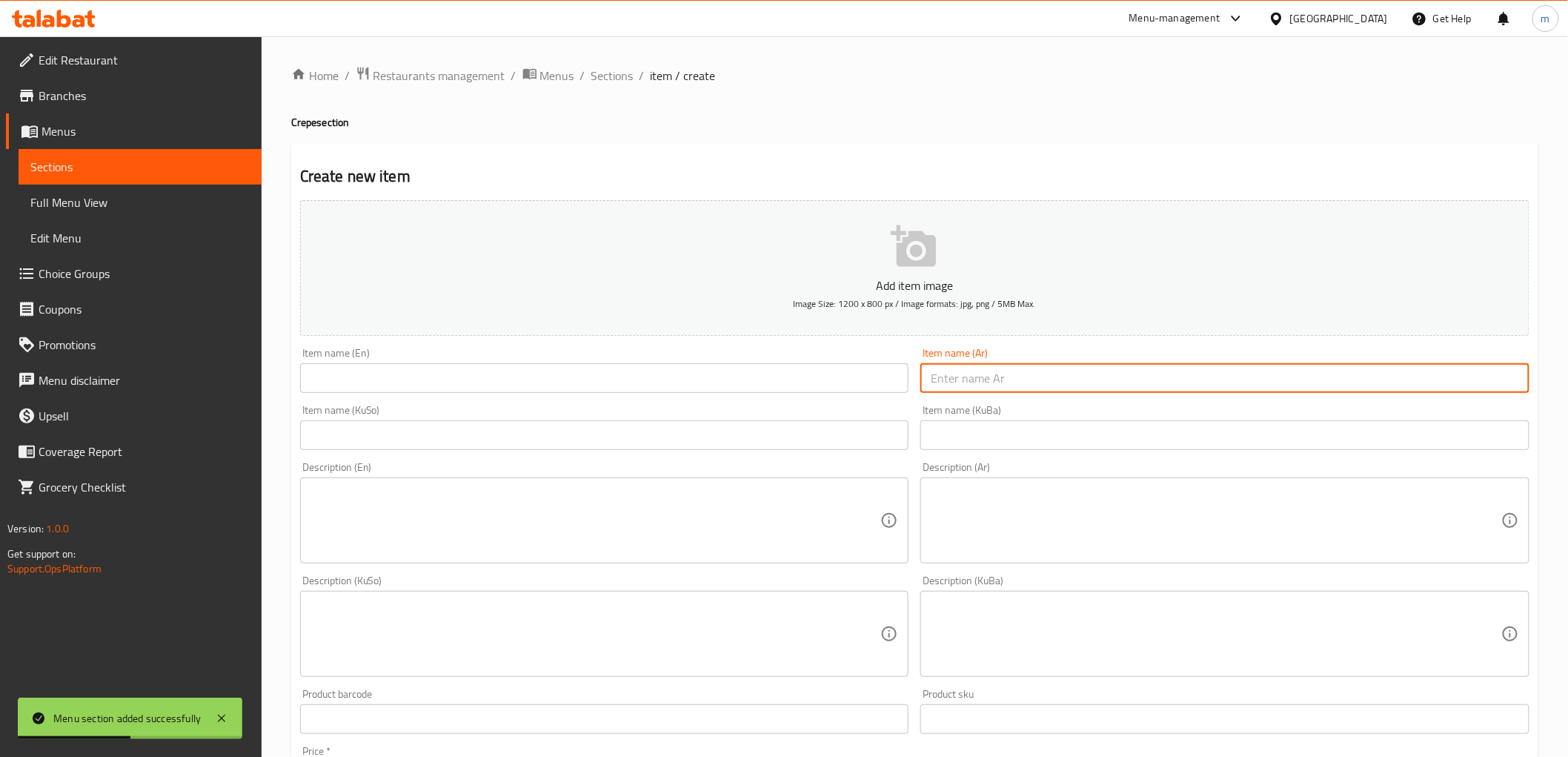
click at [1097, 376] on input "text" at bounding box center [1225, 378] width 610 height 30
paste input "کرێپ"
click at [956, 378] on input "کرێپ" at bounding box center [1225, 378] width 610 height 30
paste input "كريب نوتيلا"
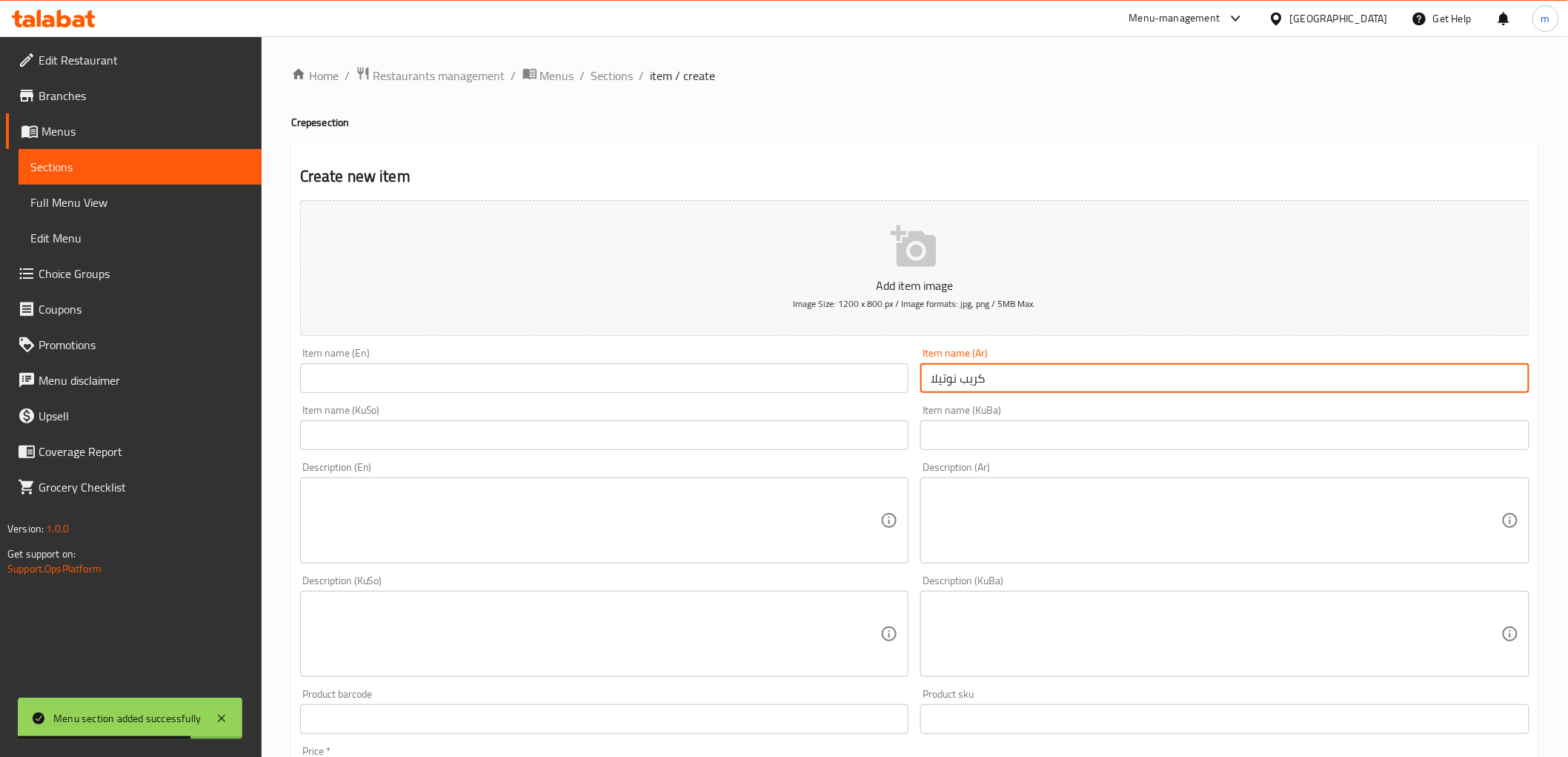
type input "كريب نوتيلا"
click at [826, 384] on input "text" at bounding box center [605, 378] width 610 height 30
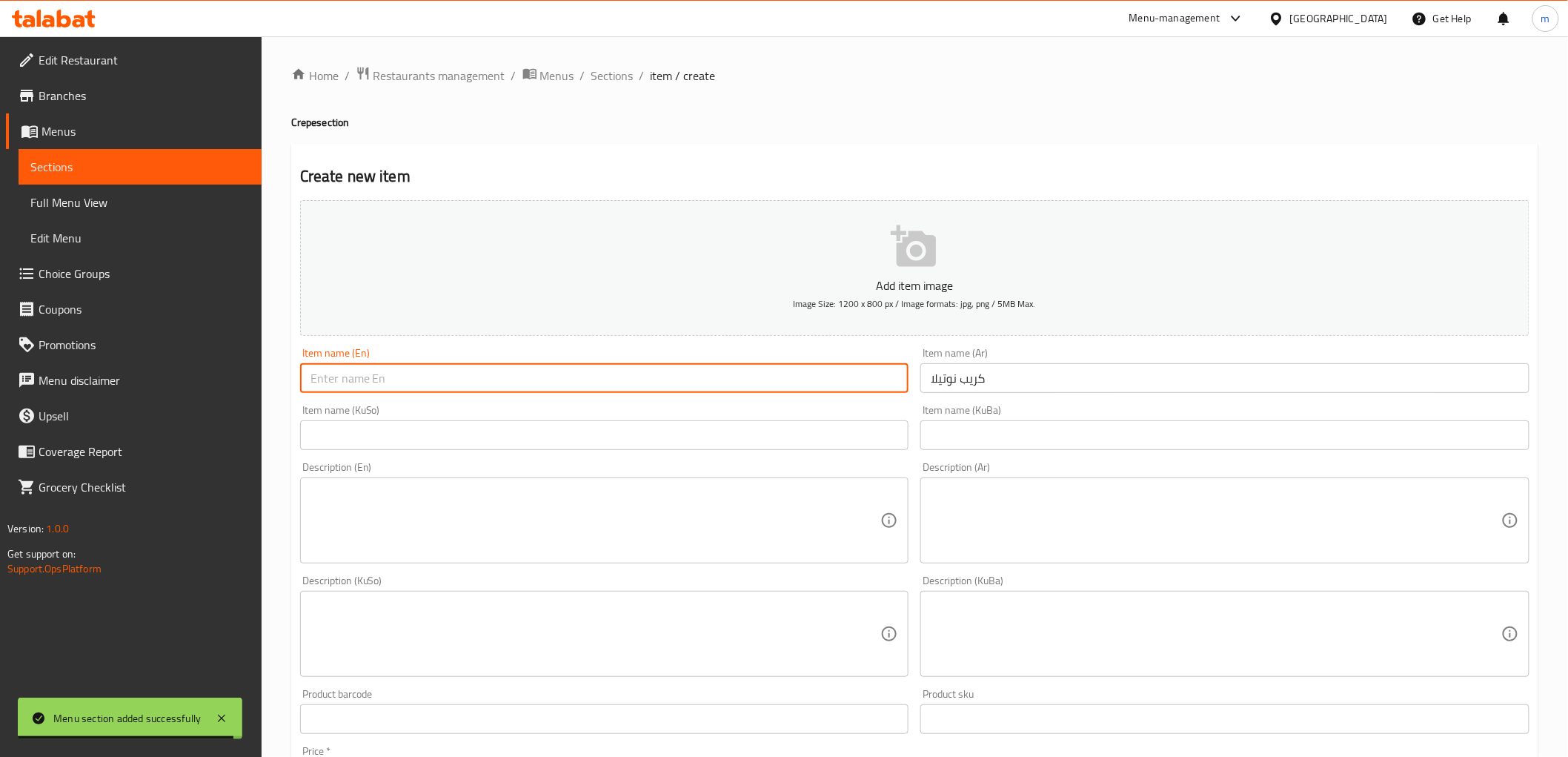
paste input "Nutella crepe"
type input "Nutella crepe"
click at [949, 461] on div "Description (Ar) Description (Ar)" at bounding box center [1225, 512] width 610 height 102
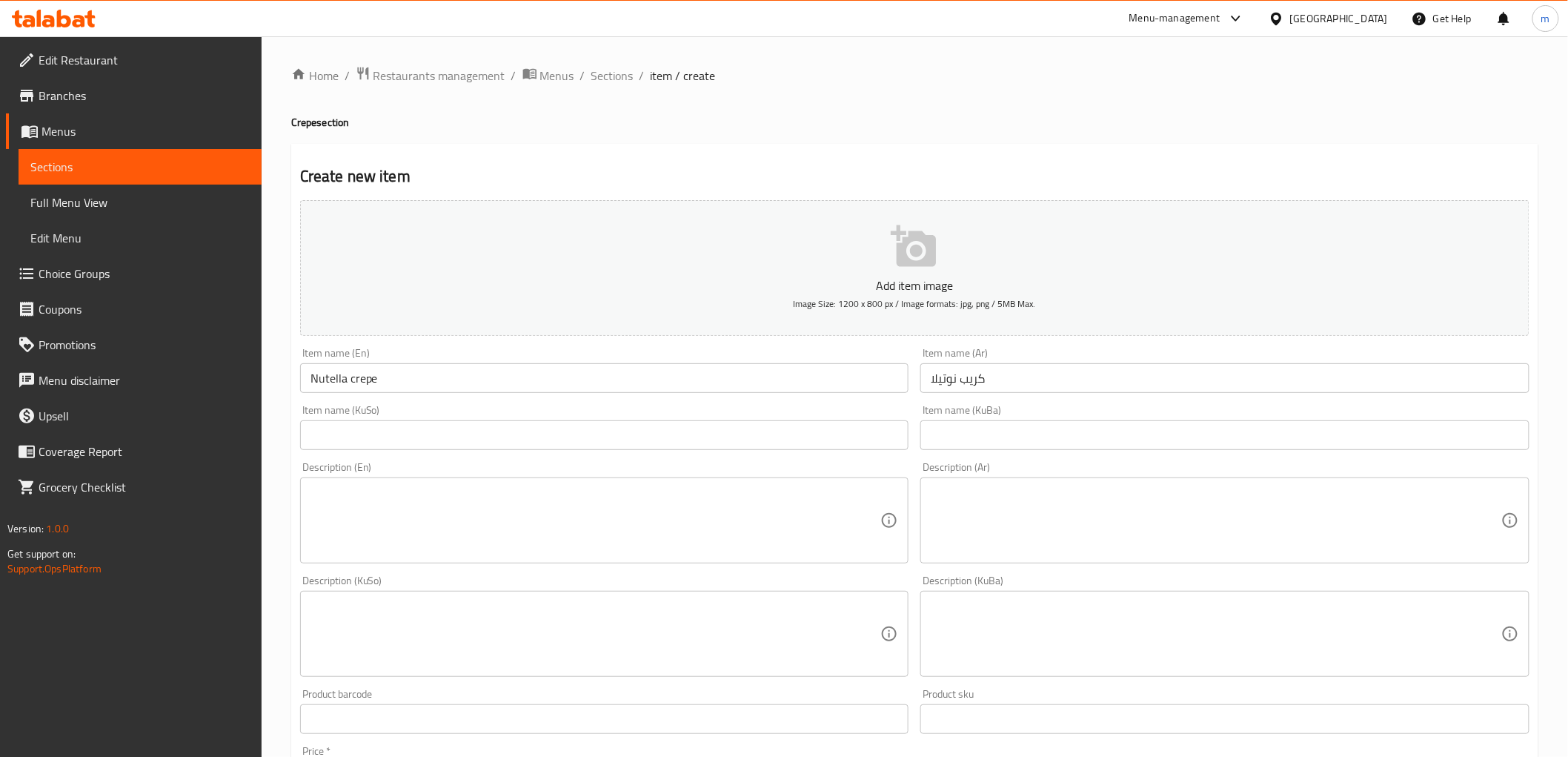
click at [825, 435] on input "text" at bounding box center [605, 435] width 610 height 30
paste input "کرێپی نوتێلا"
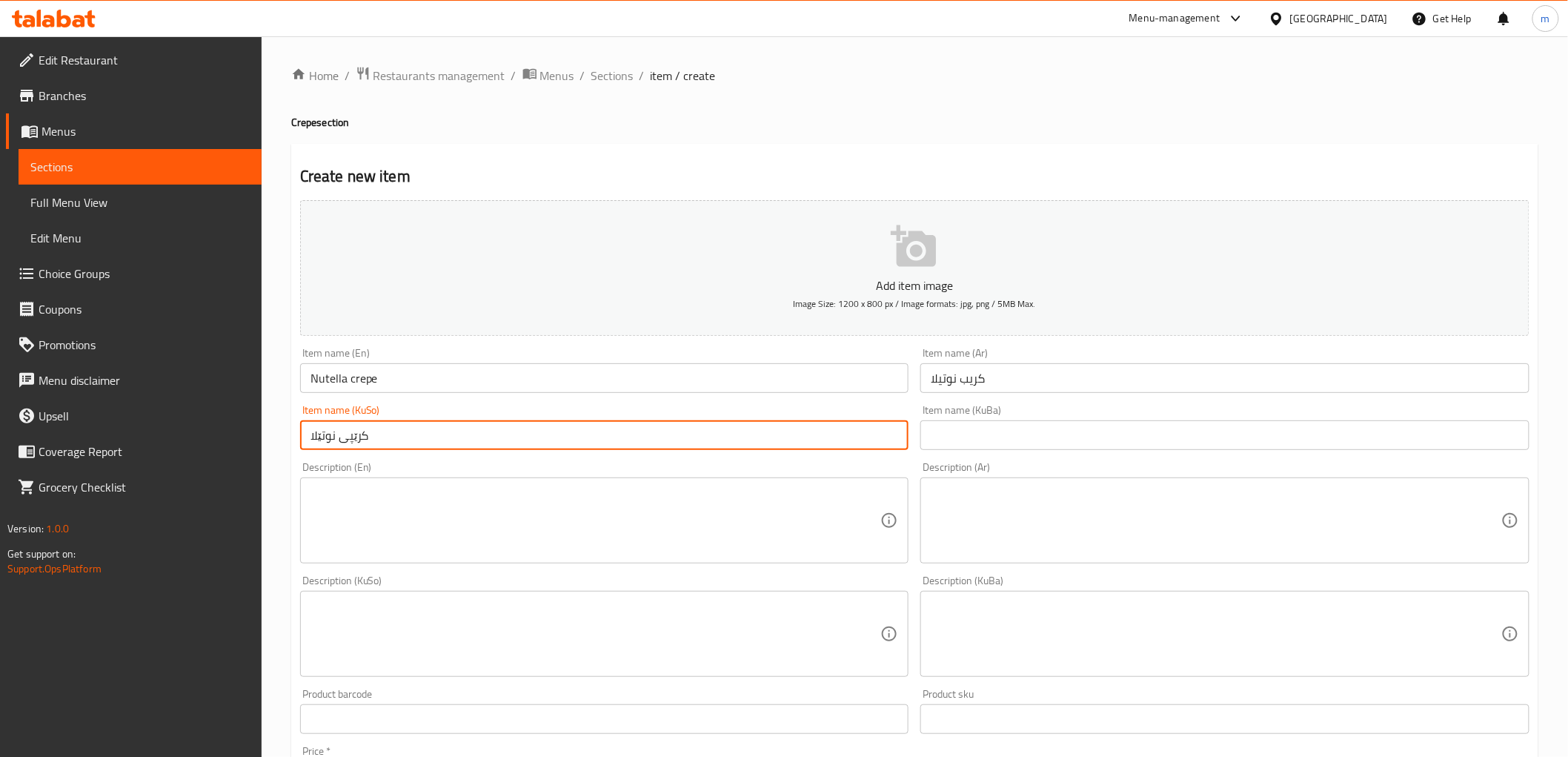
type input "کرێپی نوتێلا"
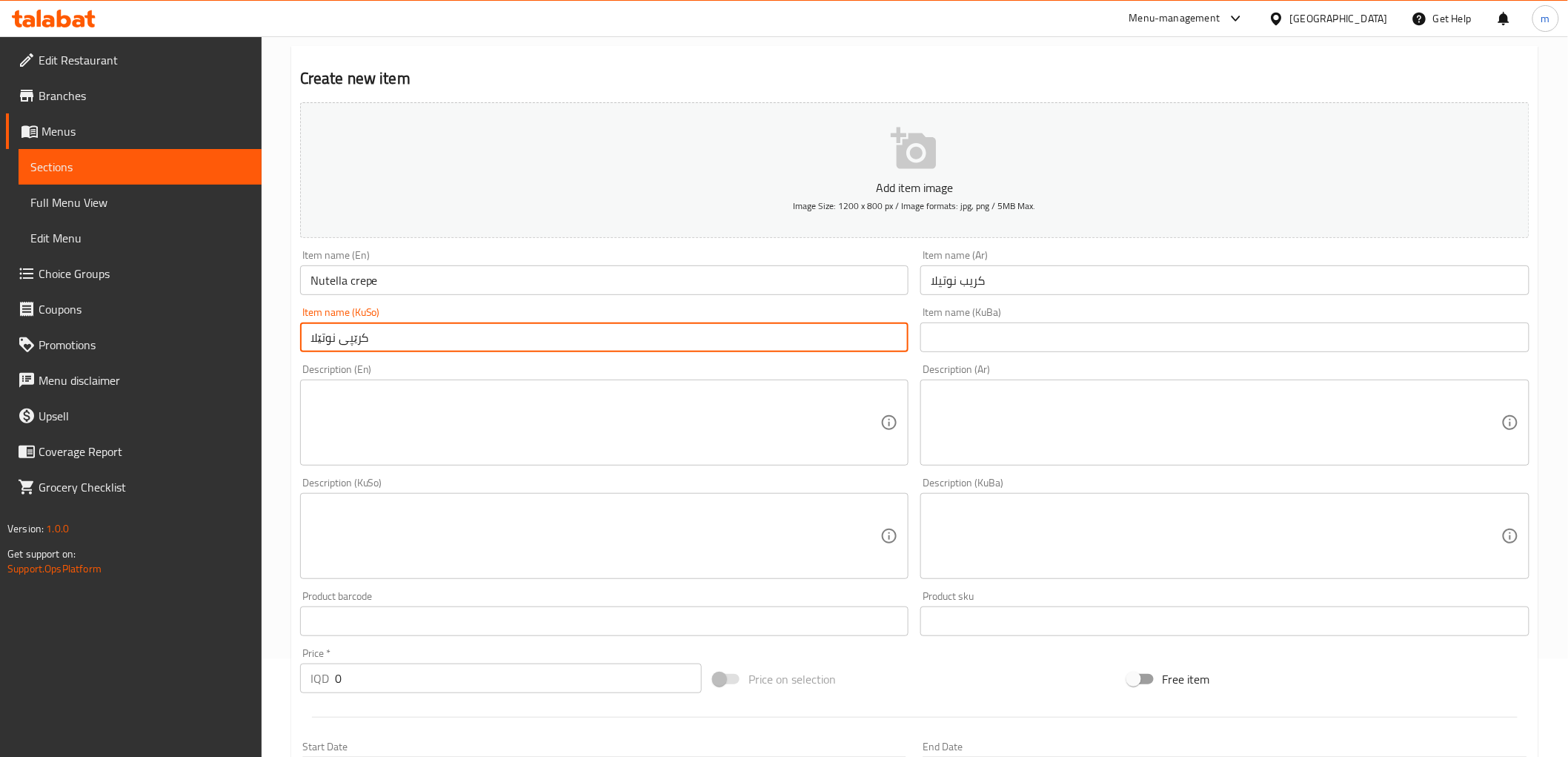
scroll to position [138, 0]
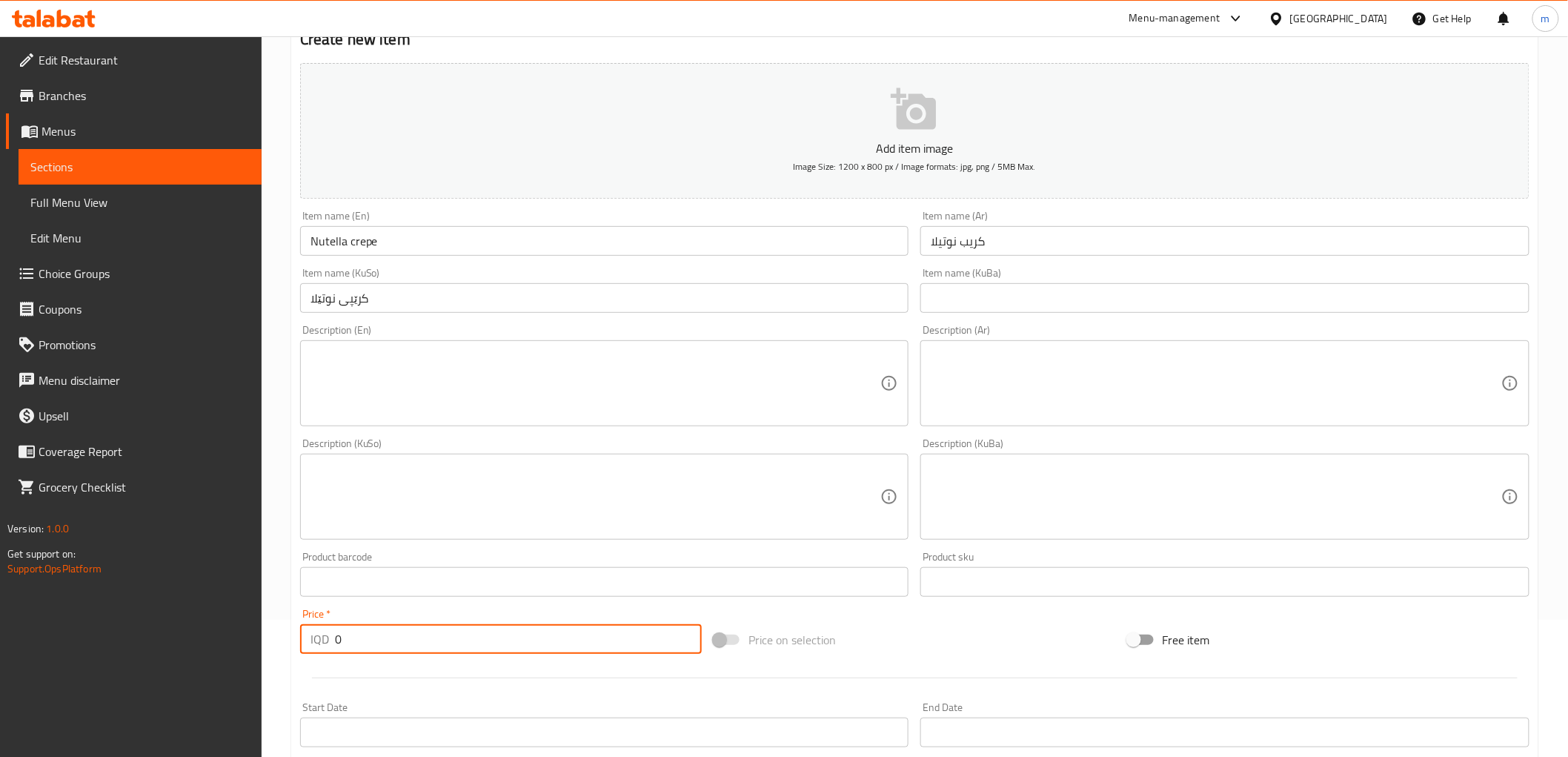
drag, startPoint x: 368, startPoint y: 644, endPoint x: 319, endPoint y: 638, distance: 49.4
click at [319, 638] on div "IQD 0 Price *" at bounding box center [501, 638] width 402 height 30
paste input "450"
type input "4500"
click at [1033, 372] on textarea at bounding box center [1216, 383] width 571 height 70
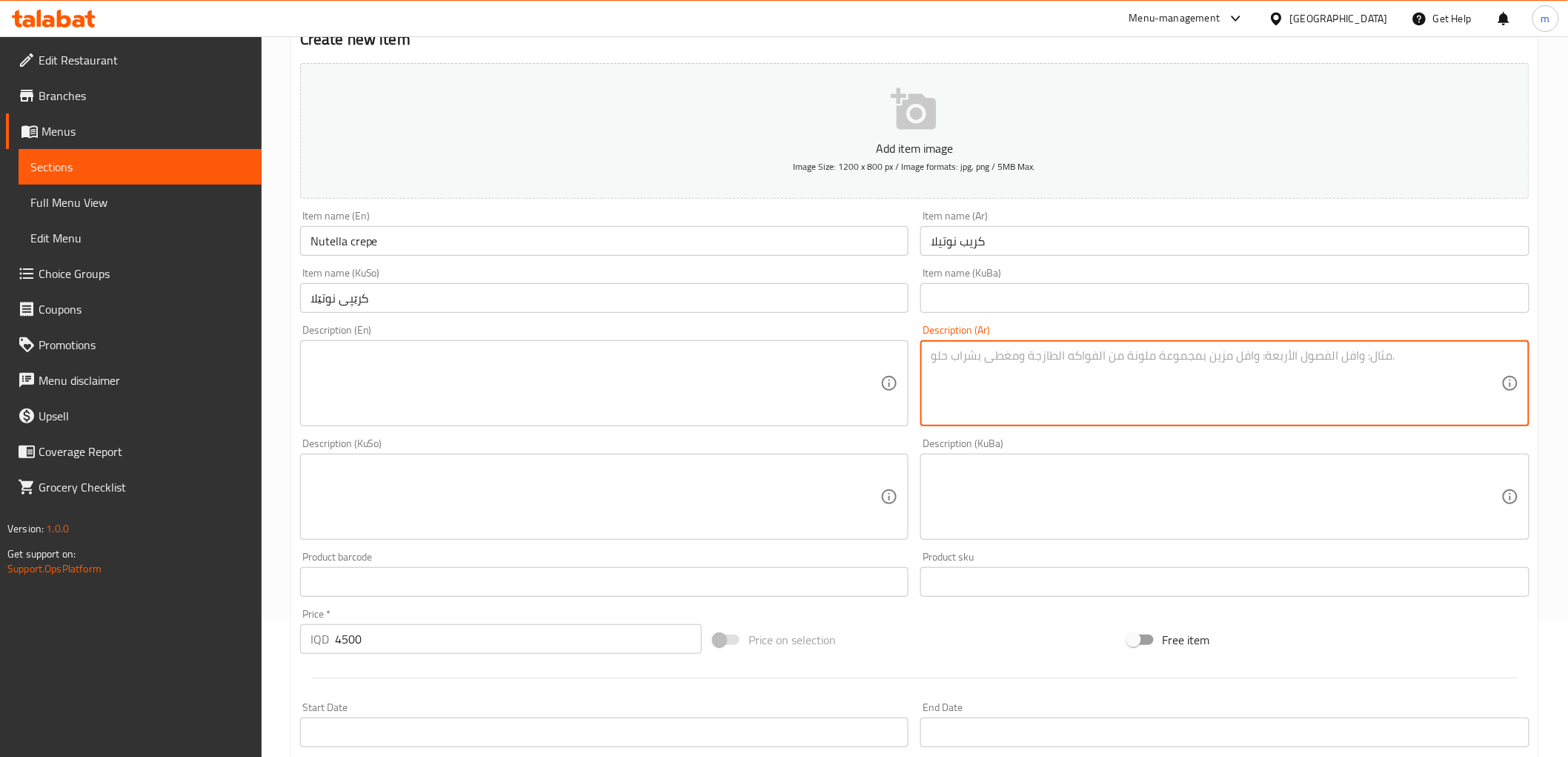
paste textarea "عجينة الكريب والنوتيلا."
type textarea "عجينة الكريب والنوتيلا."
click at [482, 414] on textarea at bounding box center [596, 383] width 571 height 70
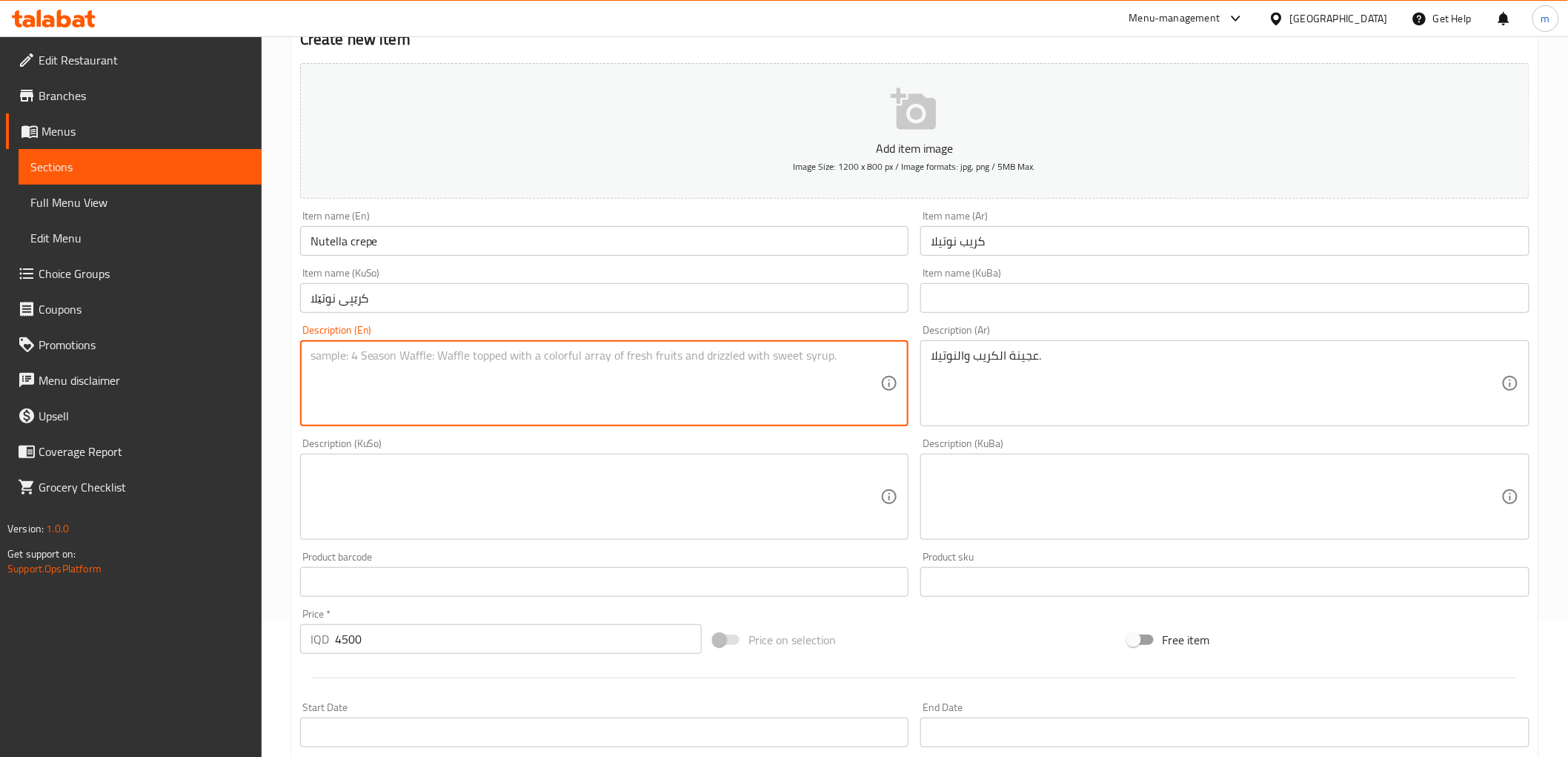
paste textarea "Crepe batter and Nutella."
click at [359, 249] on input "Nutella crepe" at bounding box center [605, 240] width 610 height 30
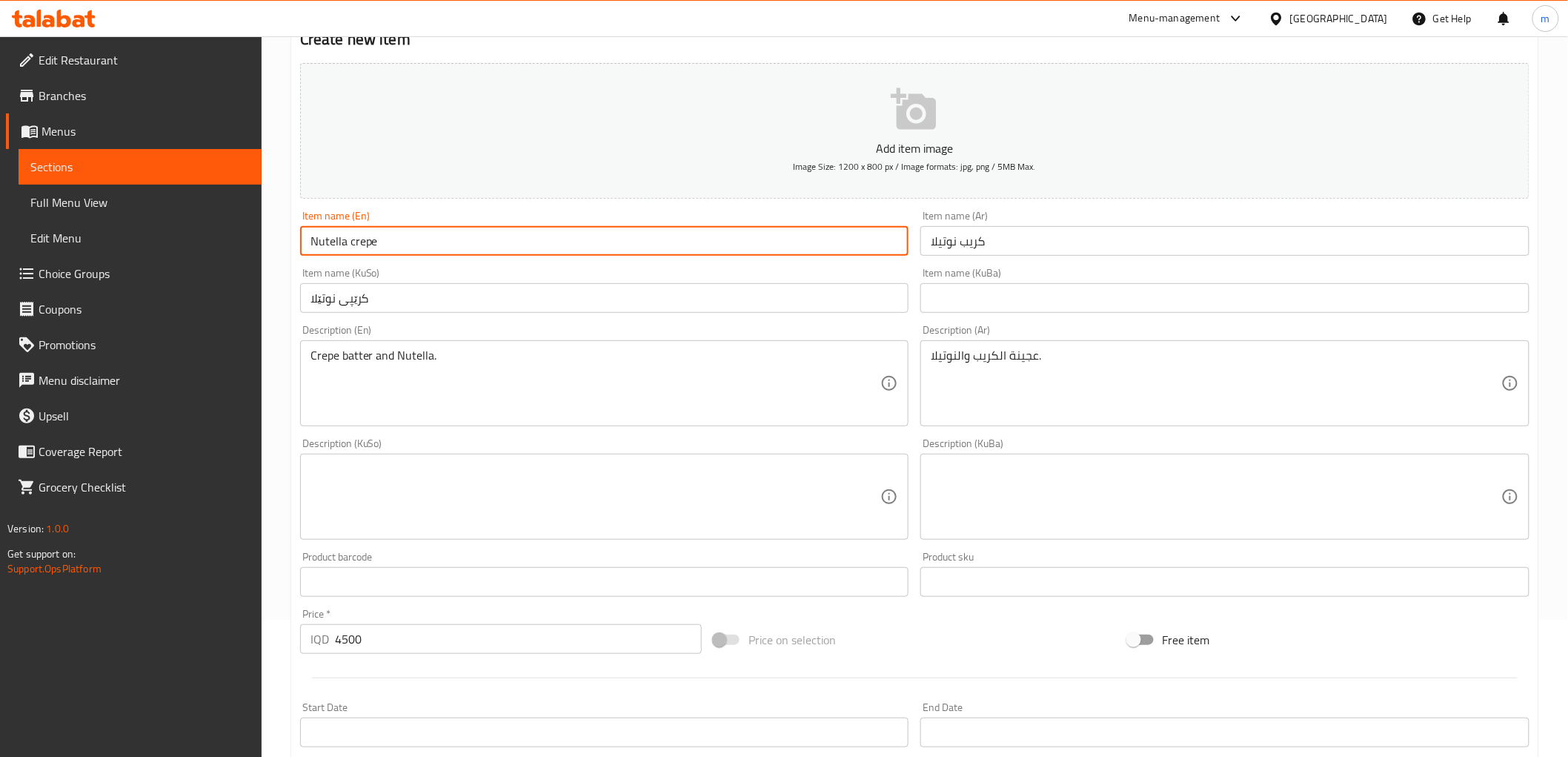
click at [359, 249] on input "Nutella crepe" at bounding box center [605, 240] width 610 height 30
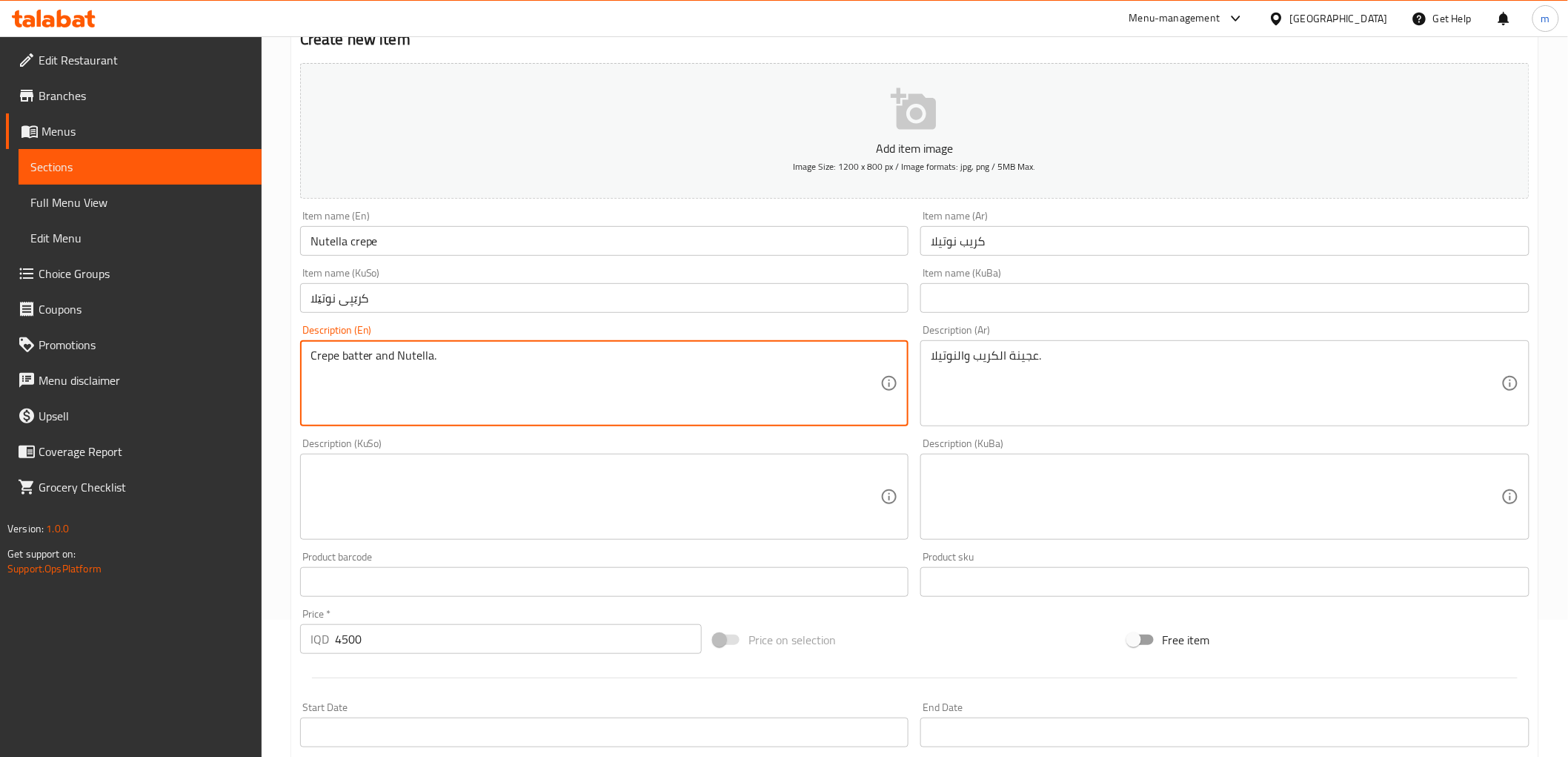
drag, startPoint x: 345, startPoint y: 360, endPoint x: 357, endPoint y: 364, distance: 12.6
click at [345, 360] on textarea "Crepe batter and Nutella." at bounding box center [596, 383] width 571 height 70
type textarea "Crepe dough and Nutella."
click at [789, 479] on textarea at bounding box center [596, 496] width 571 height 70
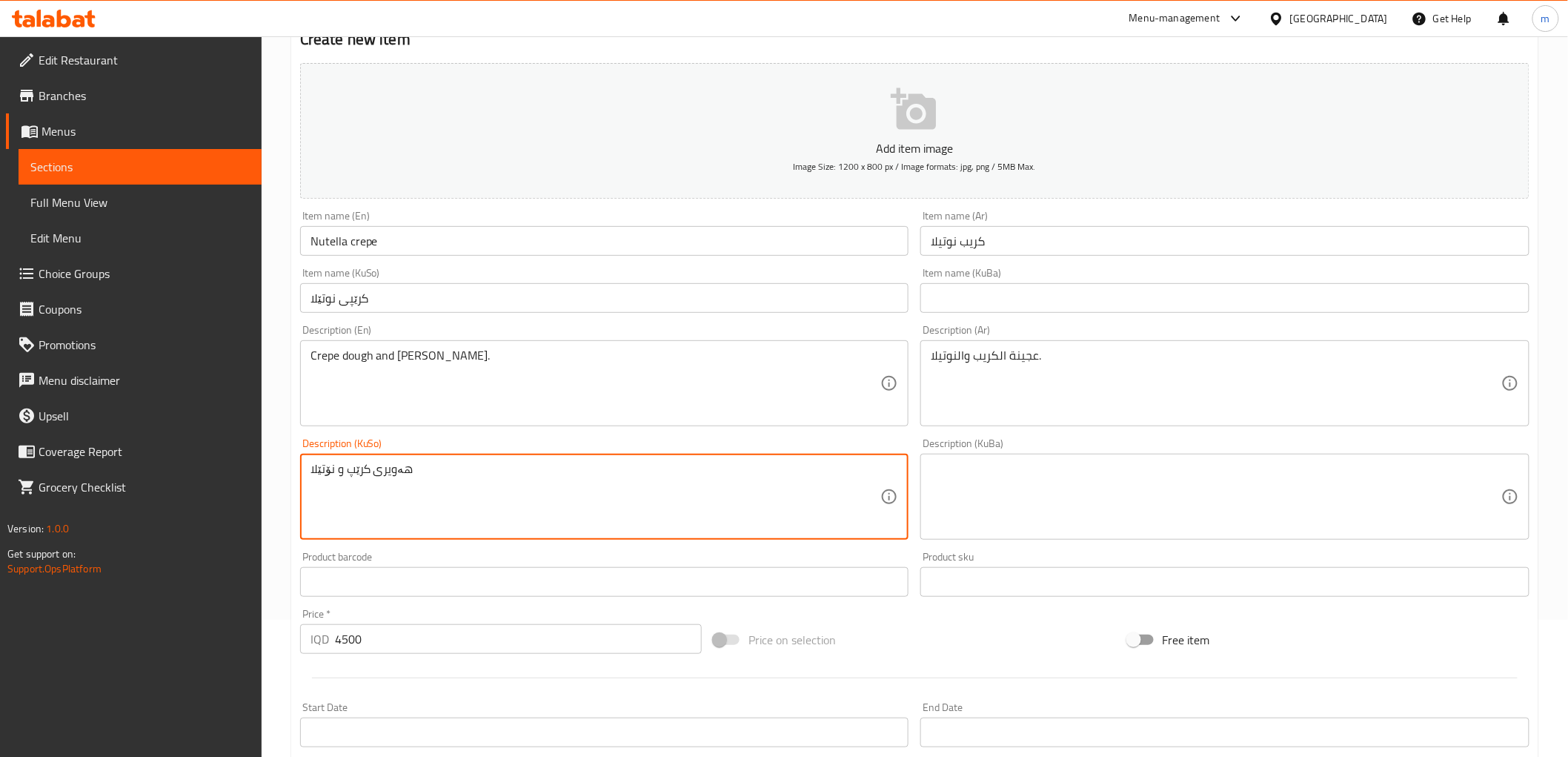
type textarea "هەویری کرێپ و نۆتێلا"
click at [441, 663] on div at bounding box center [915, 677] width 1241 height 37
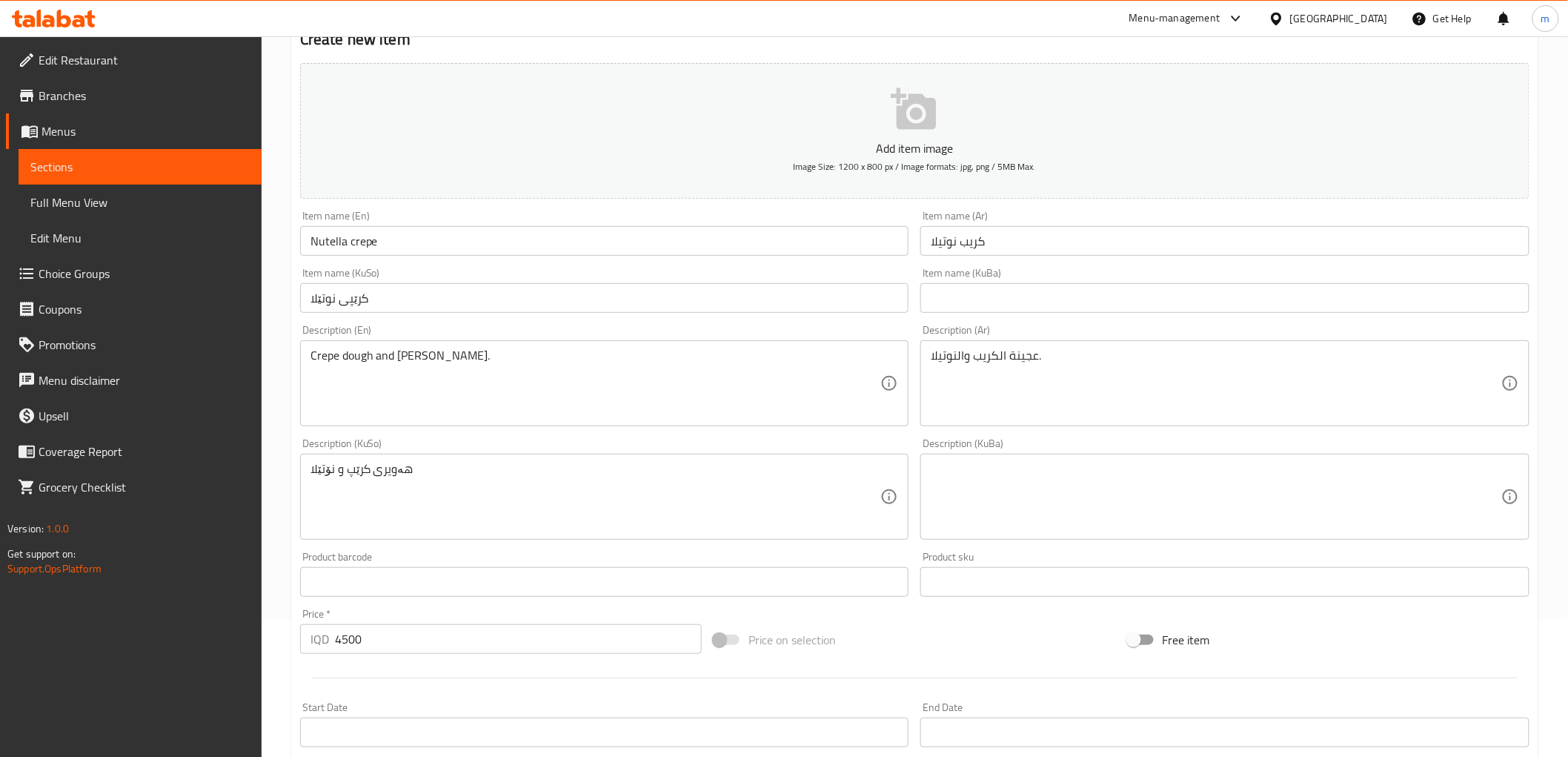
click at [441, 638] on input "4500" at bounding box center [518, 638] width 367 height 30
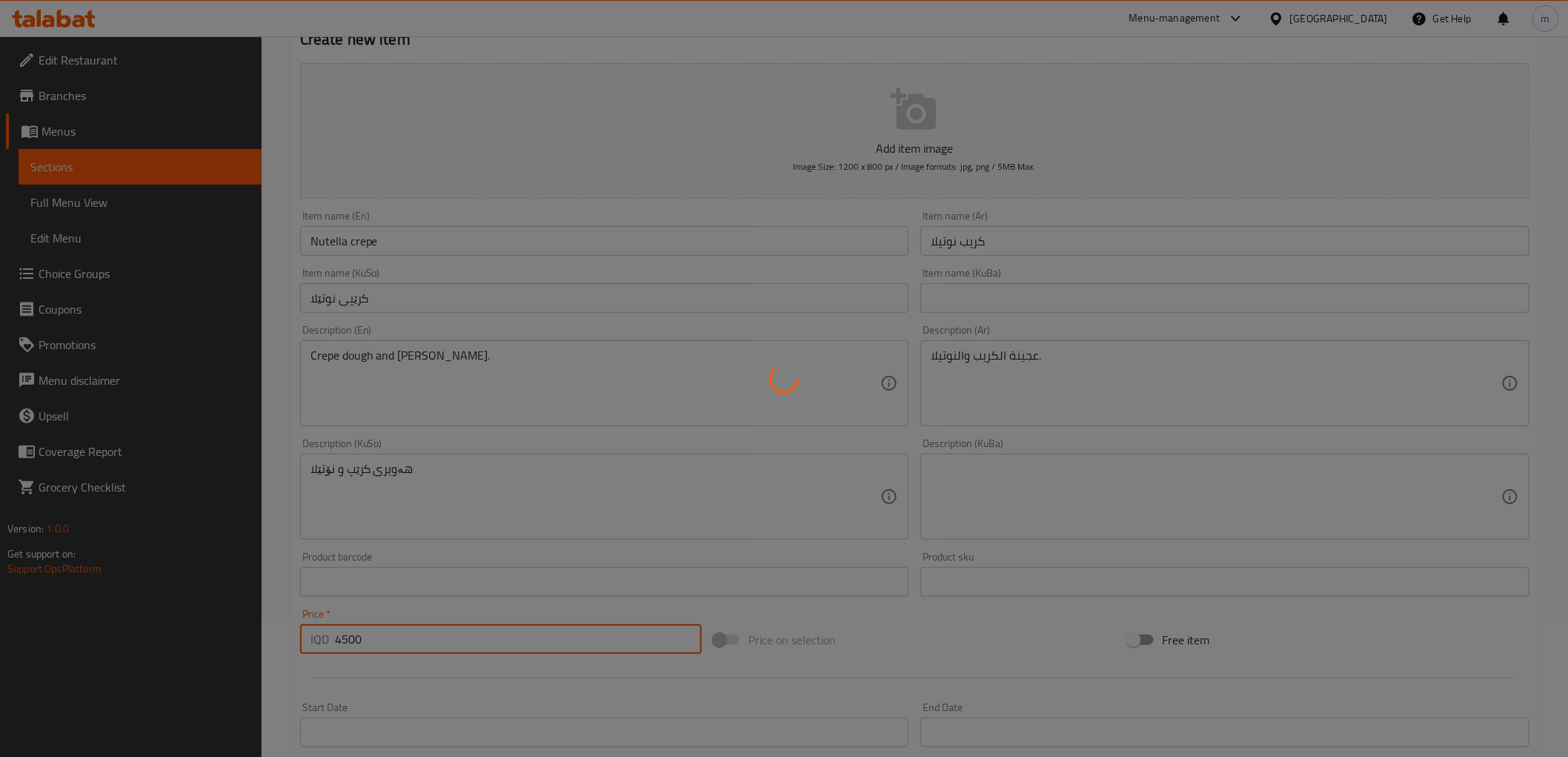
type input "0"
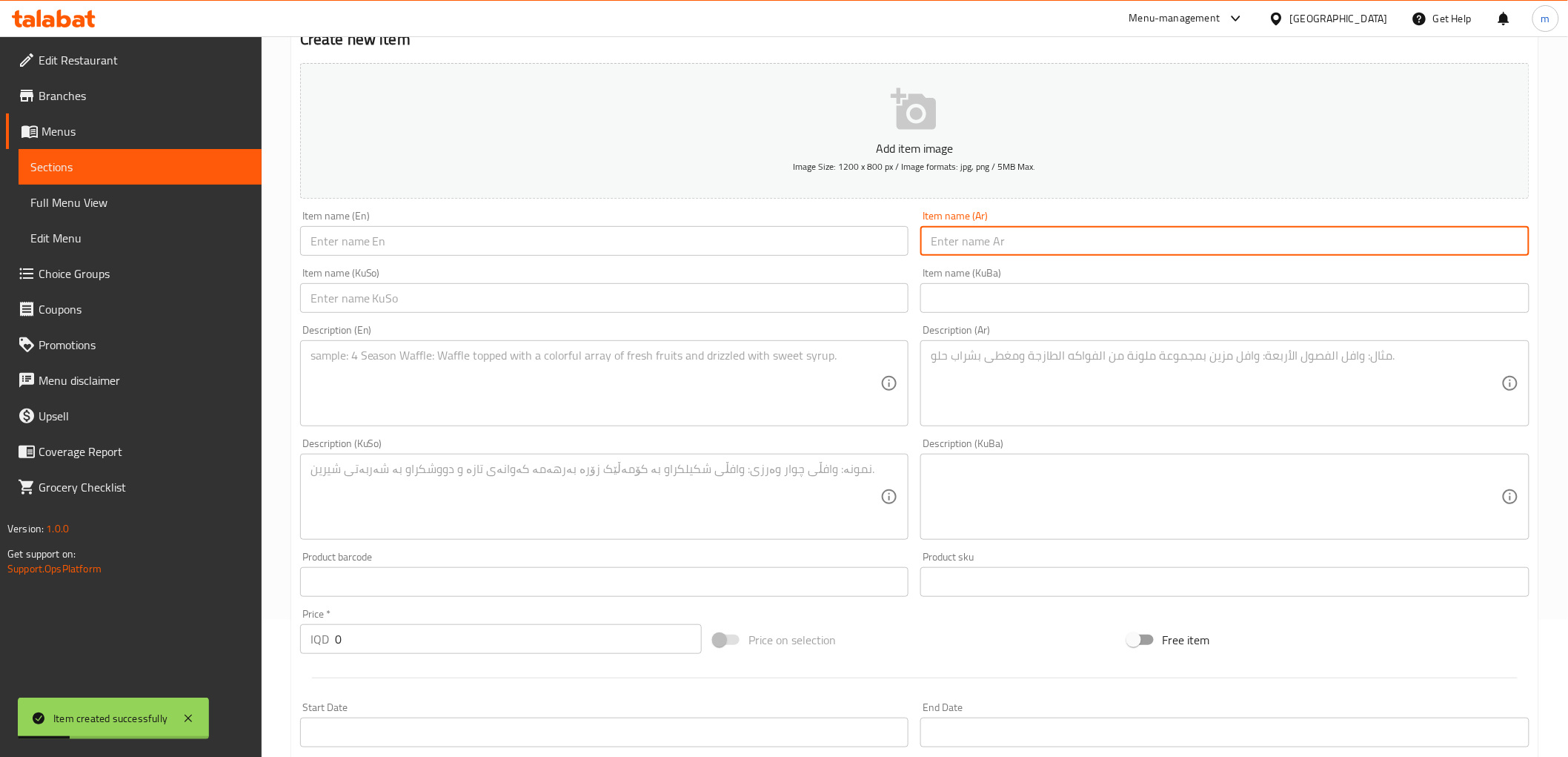
click at [1017, 240] on input "text" at bounding box center [1225, 240] width 610 height 30
paste input "كريب كيندر"
type input "كريب كيندر"
click at [546, 256] on div "Item name (En) Item name (En)" at bounding box center [604, 234] width 621 height 57
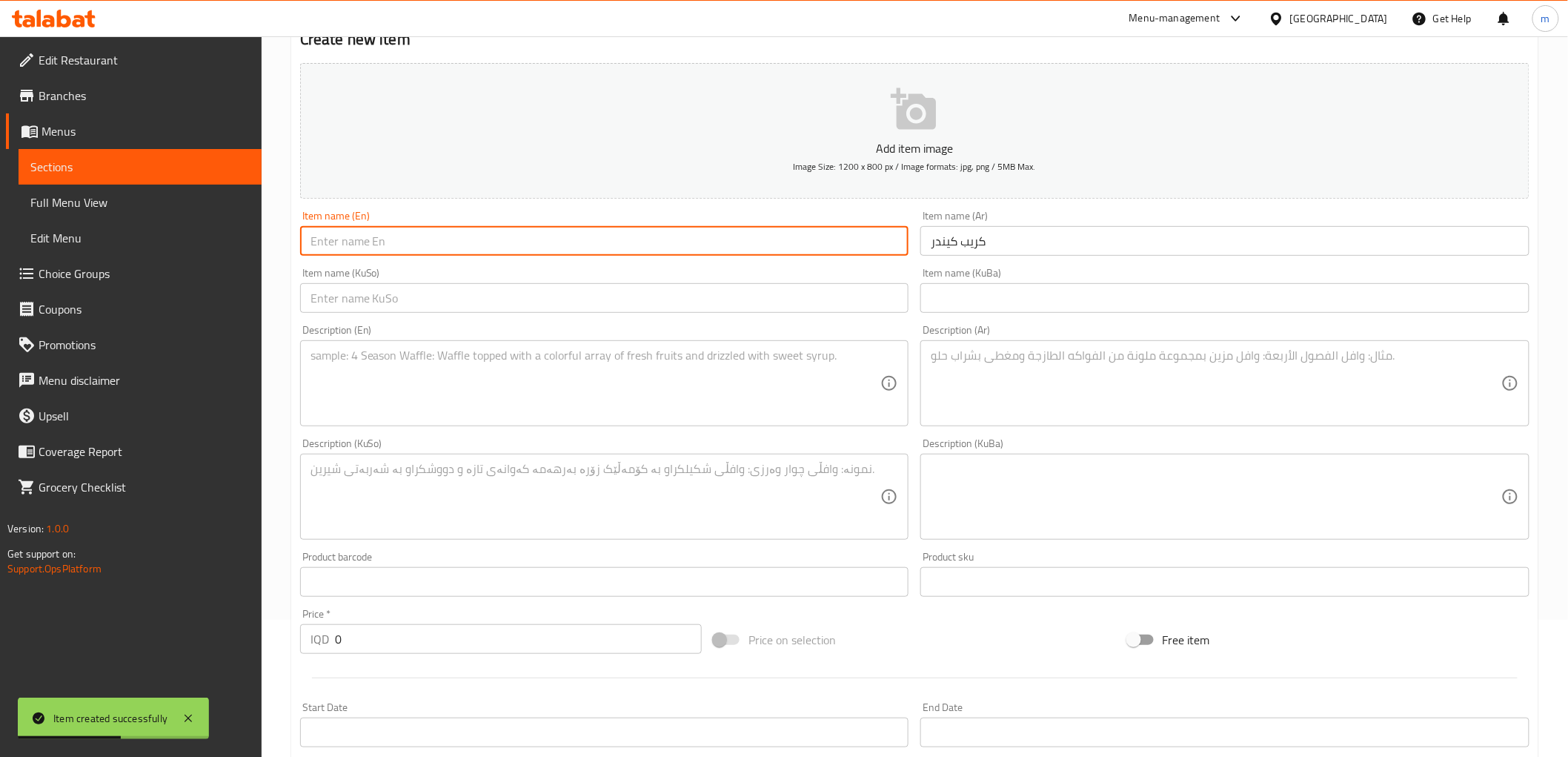
paste input "Kinder crepe"
click at [548, 243] on input "text" at bounding box center [605, 240] width 610 height 30
type input "Kinder crepe"
drag, startPoint x: 816, startPoint y: 285, endPoint x: 826, endPoint y: 303, distance: 20.6
click at [816, 285] on input "text" at bounding box center [605, 298] width 610 height 30
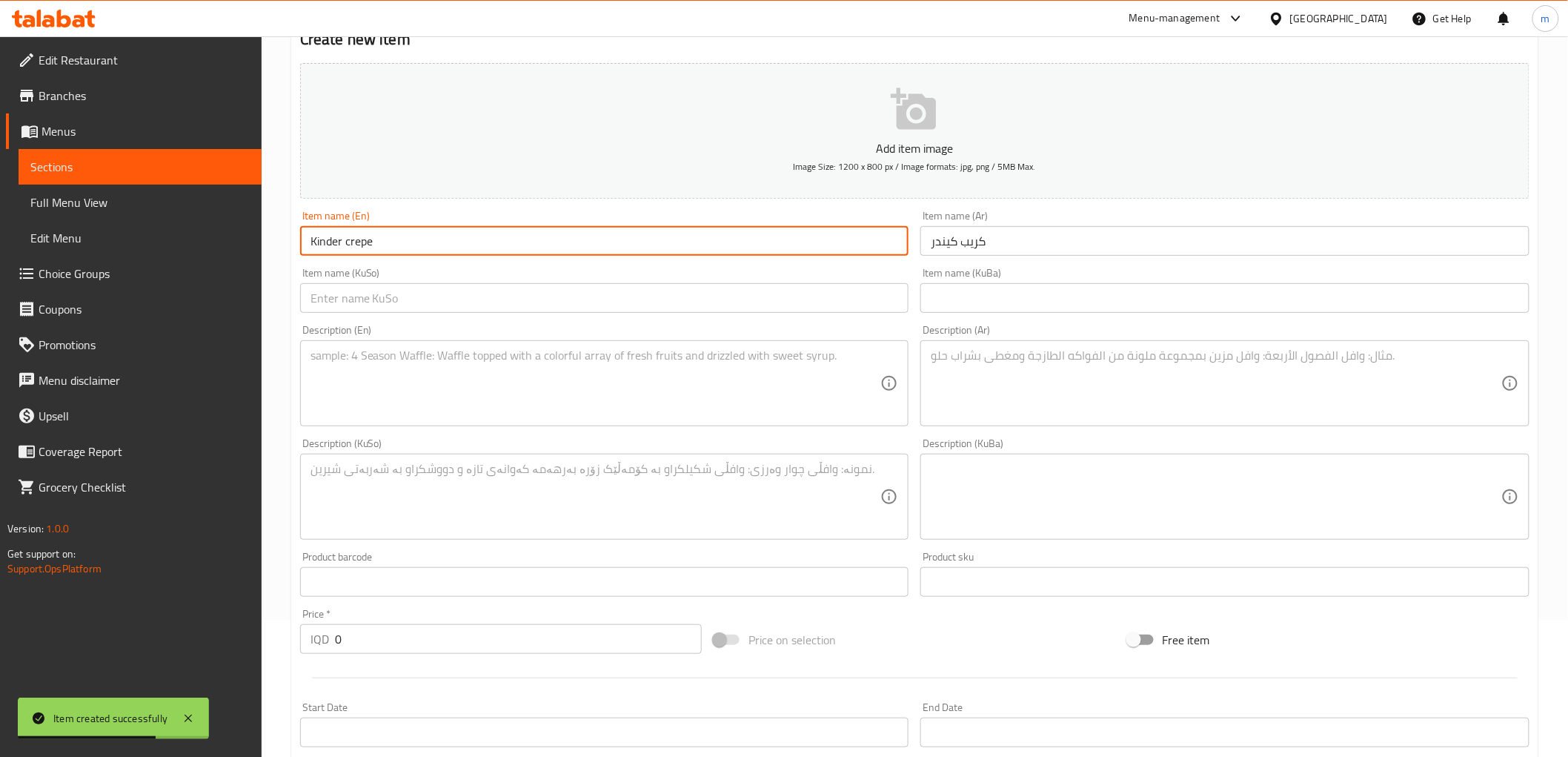
paste input "کرێپی کیندەر"
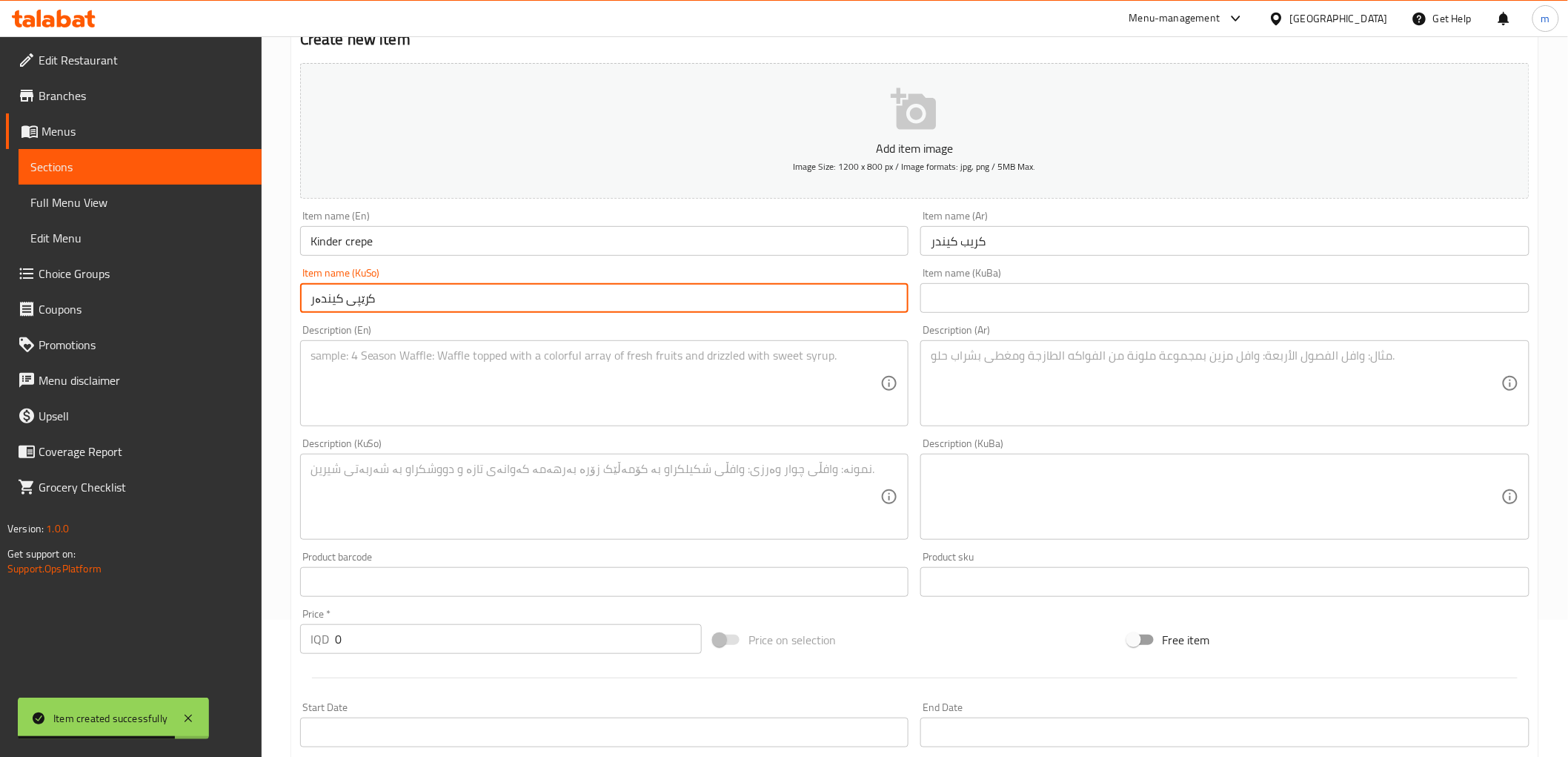
type input "کرێپی کیندەر"
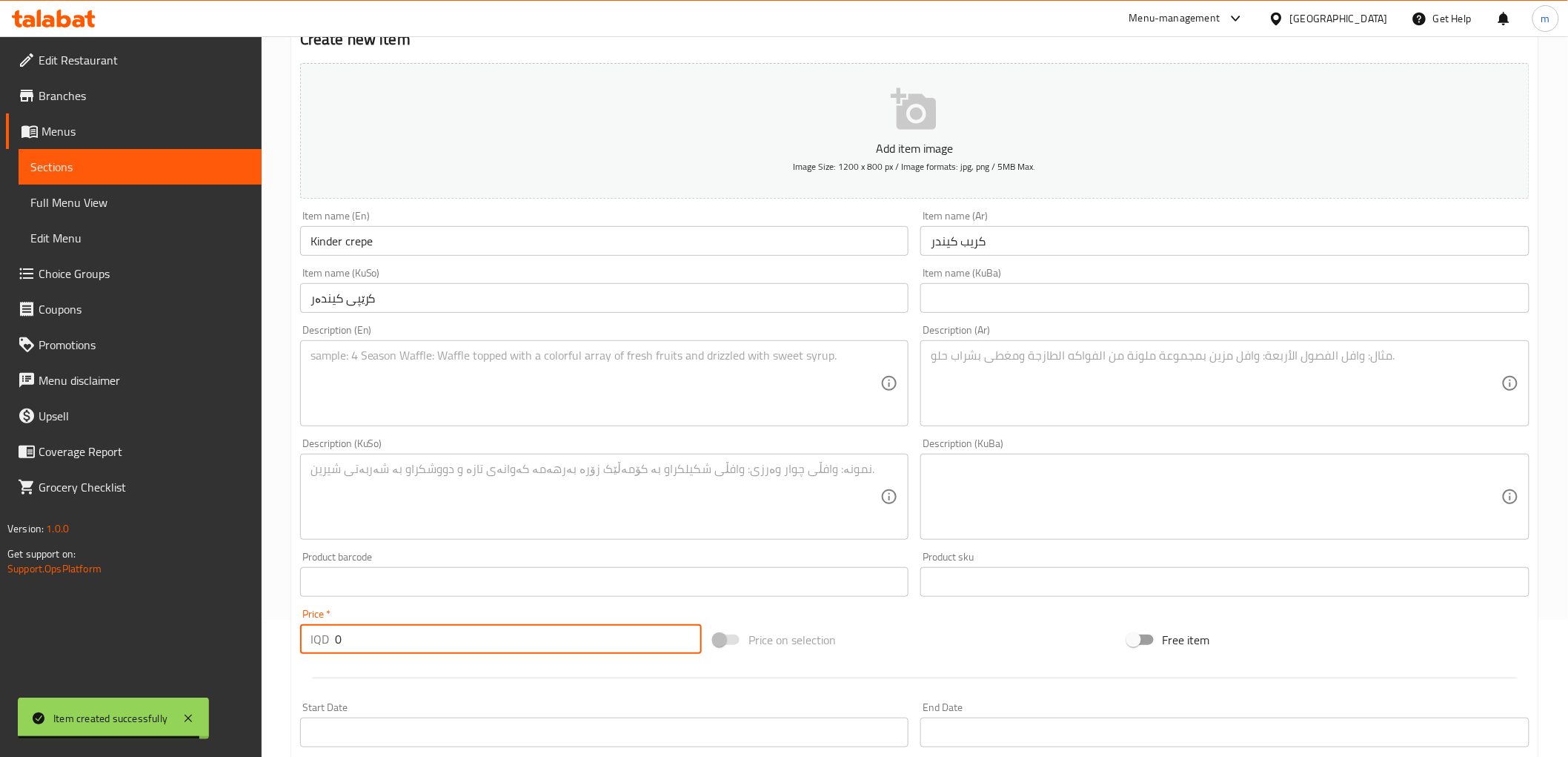
paste input "450"
drag, startPoint x: 371, startPoint y: 635, endPoint x: 410, endPoint y: 656, distance: 44.3
click at [306, 640] on div "IQD 0 Price *" at bounding box center [501, 638] width 402 height 30
type input "4500"
click at [1064, 409] on textarea at bounding box center [1216, 383] width 571 height 70
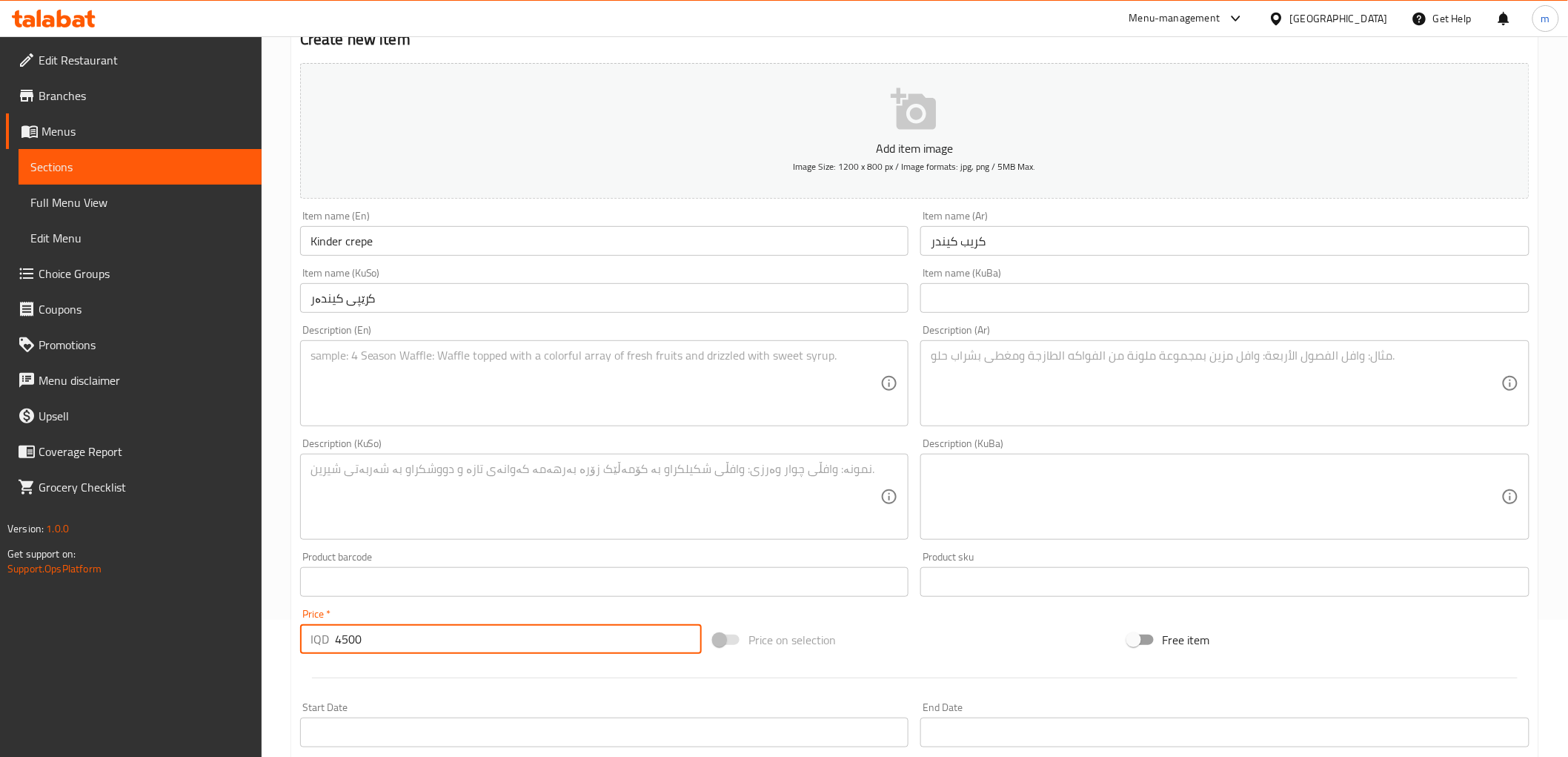
paste textarea "عجينة الكريب, شوكولاتة وقطع كيندر."
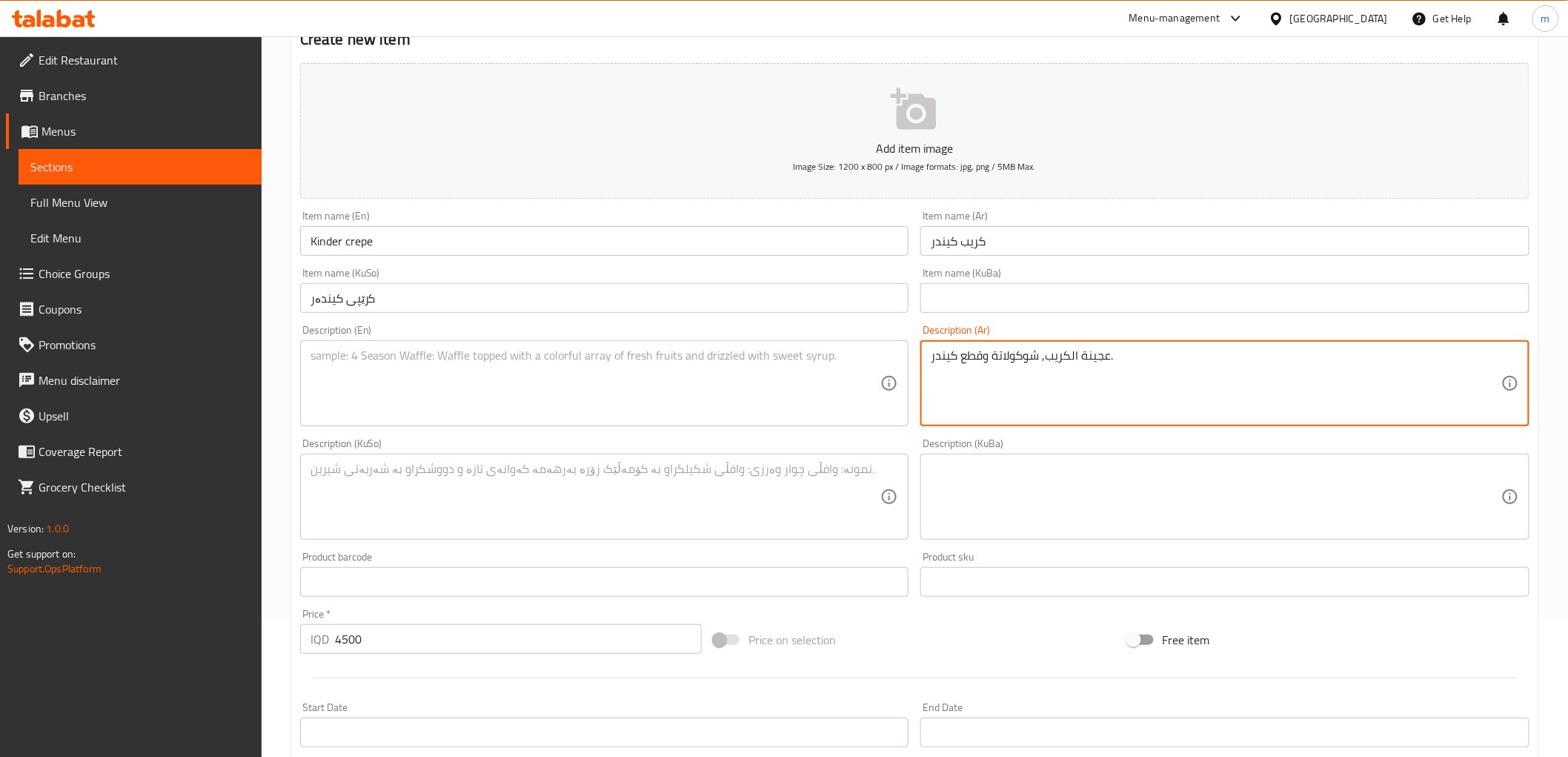
type textarea "عجينة الكريب, شوكولاتة وقطع كيندر."
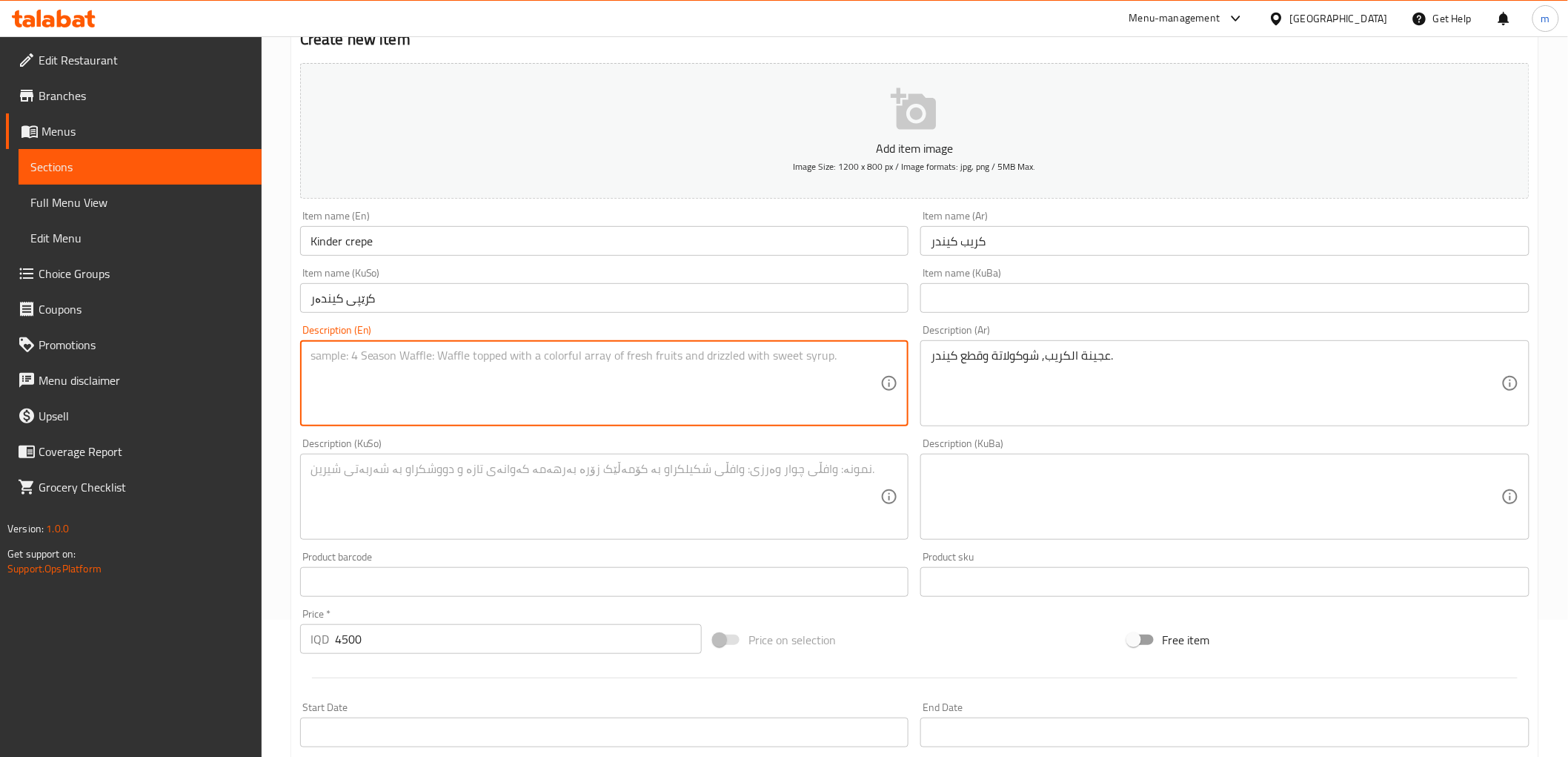
click at [440, 380] on textarea at bounding box center [596, 383] width 571 height 70
paste textarea "Crepe batter, chocolate and Kinder pieces."
click at [351, 360] on textarea "Crepe batter, chocolate and Kinder pieces." at bounding box center [596, 383] width 571 height 70
paste textarea "dough"
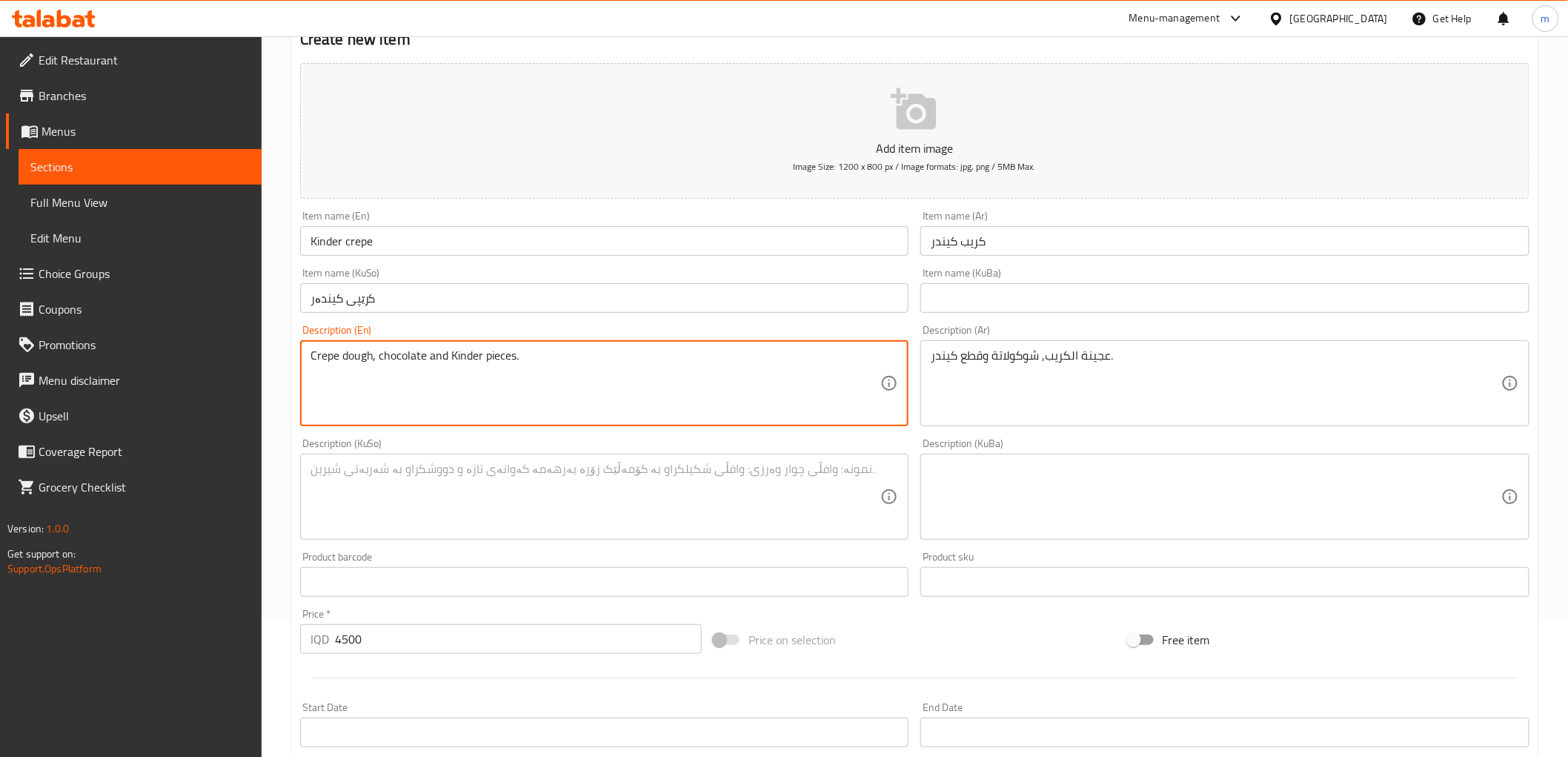
type textarea "Crepe dough, chocolate and Kinder pieces."
click at [763, 502] on textarea at bounding box center [596, 496] width 571 height 70
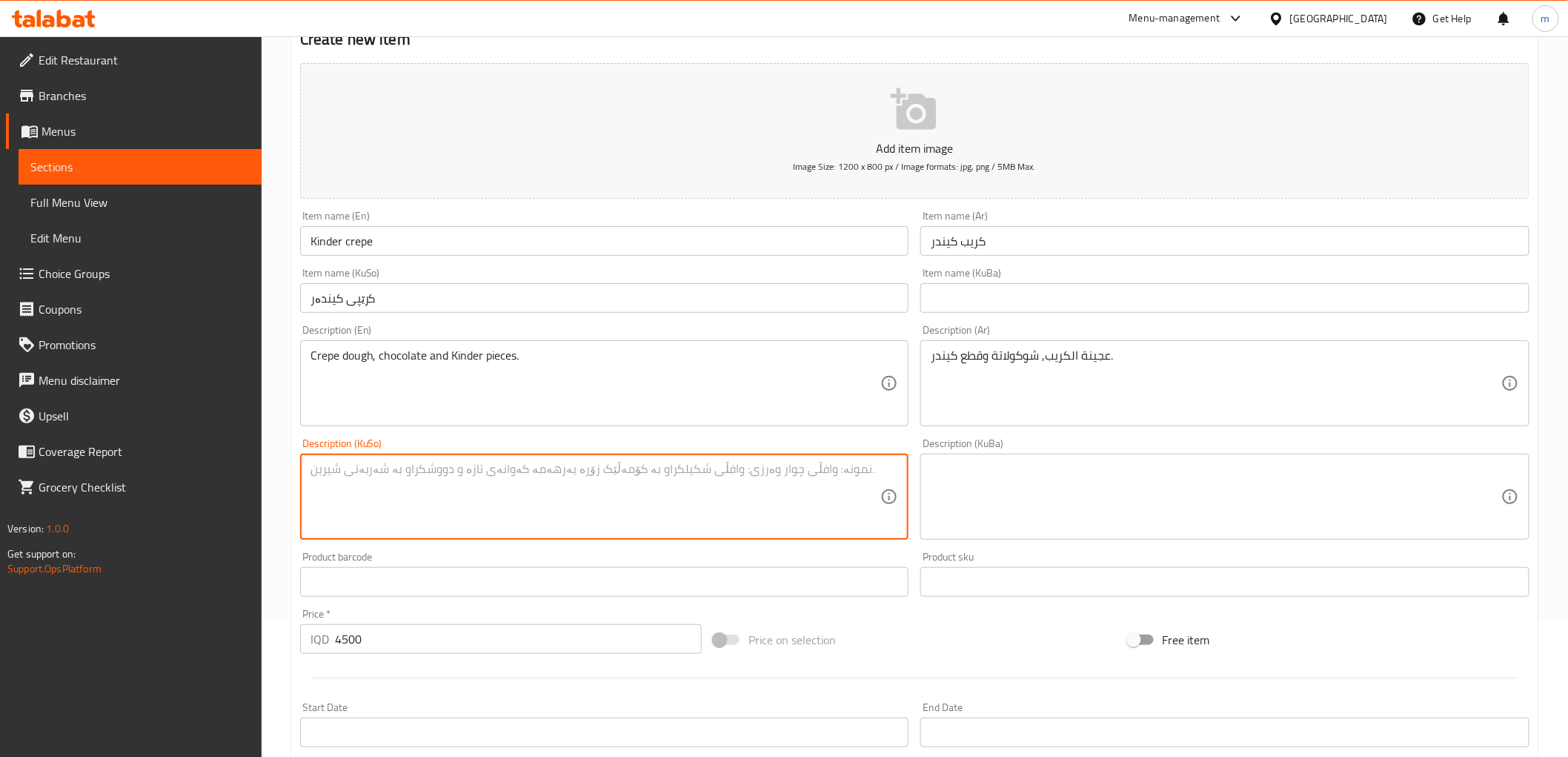
paste textarea "تەواوکەری کرێپ و شوکولاتە و پارچەی کیندەر."
click at [491, 475] on textarea "تەواوکەری کرێپ و شوکولاتە و پارچەی کیندەر." at bounding box center [596, 496] width 571 height 70
type textarea "هەویری کرێپ و شوکولاتە و پارچەی کیندەر."
click at [387, 648] on input "4500" at bounding box center [518, 638] width 367 height 30
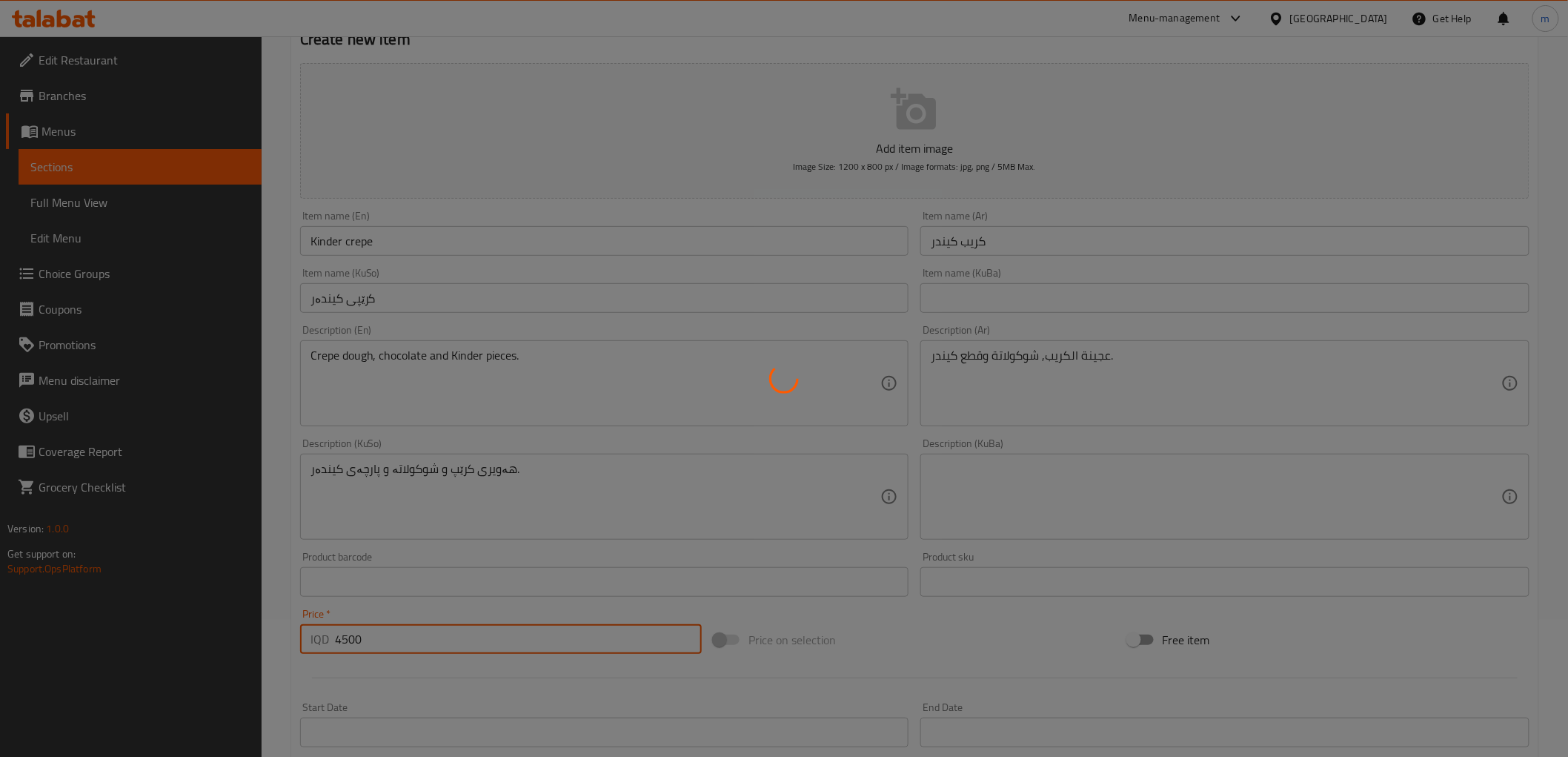
type input "0"
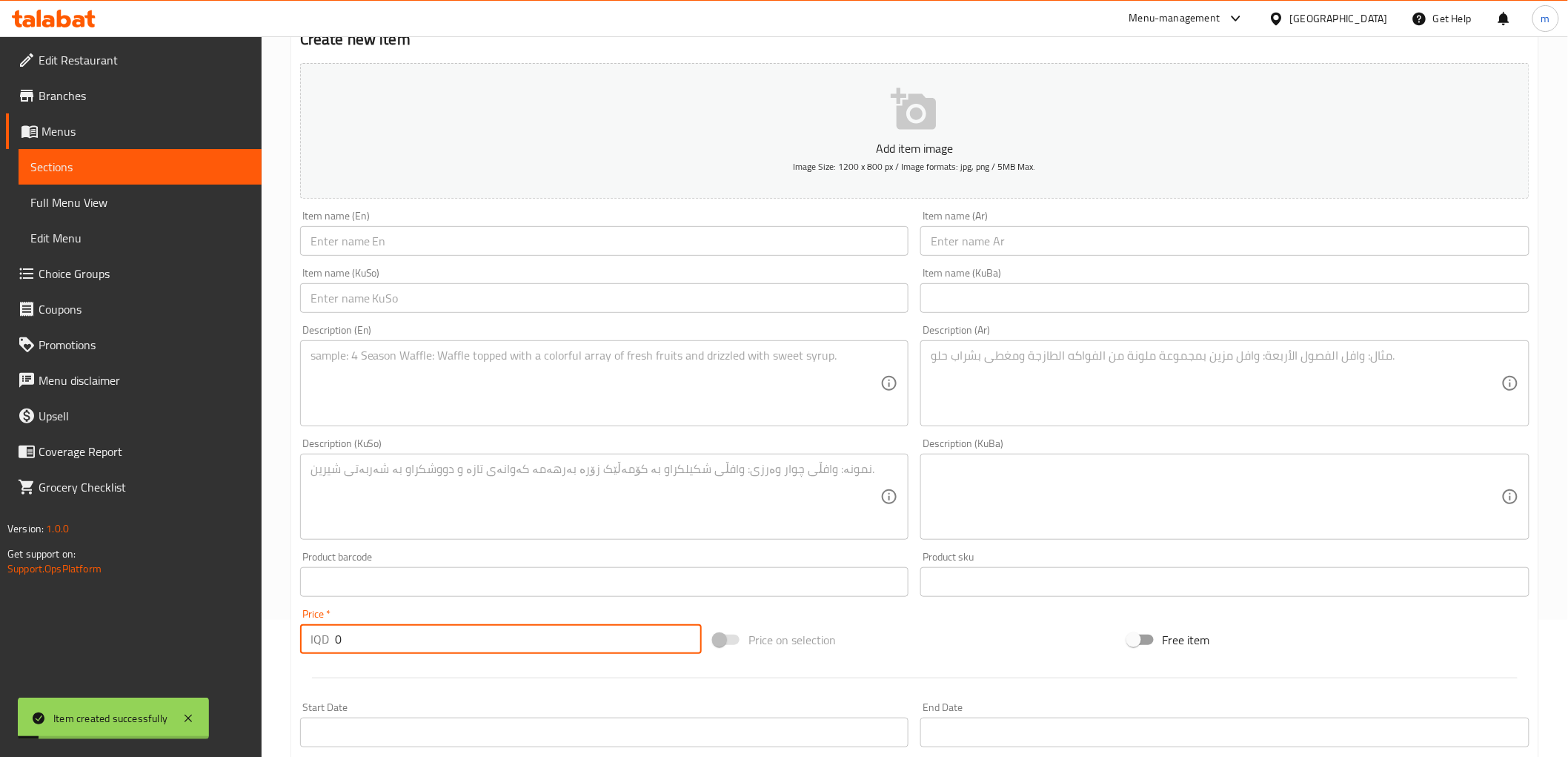
click at [995, 236] on input "text" at bounding box center [1225, 240] width 610 height 30
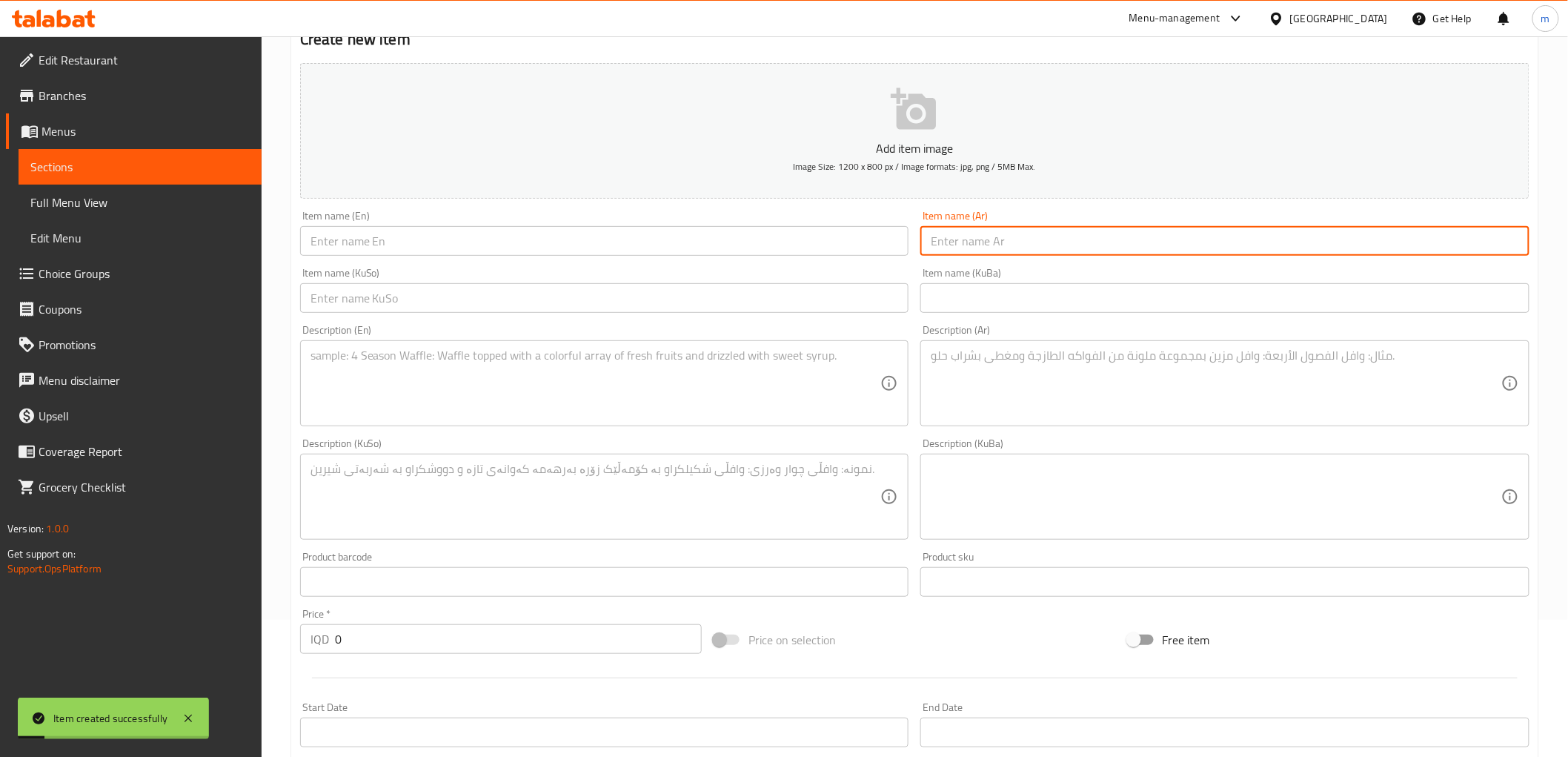
paste input "كريب لوتس"
type input "كريب لوتس"
click at [484, 238] on input "text" at bounding box center [605, 240] width 610 height 30
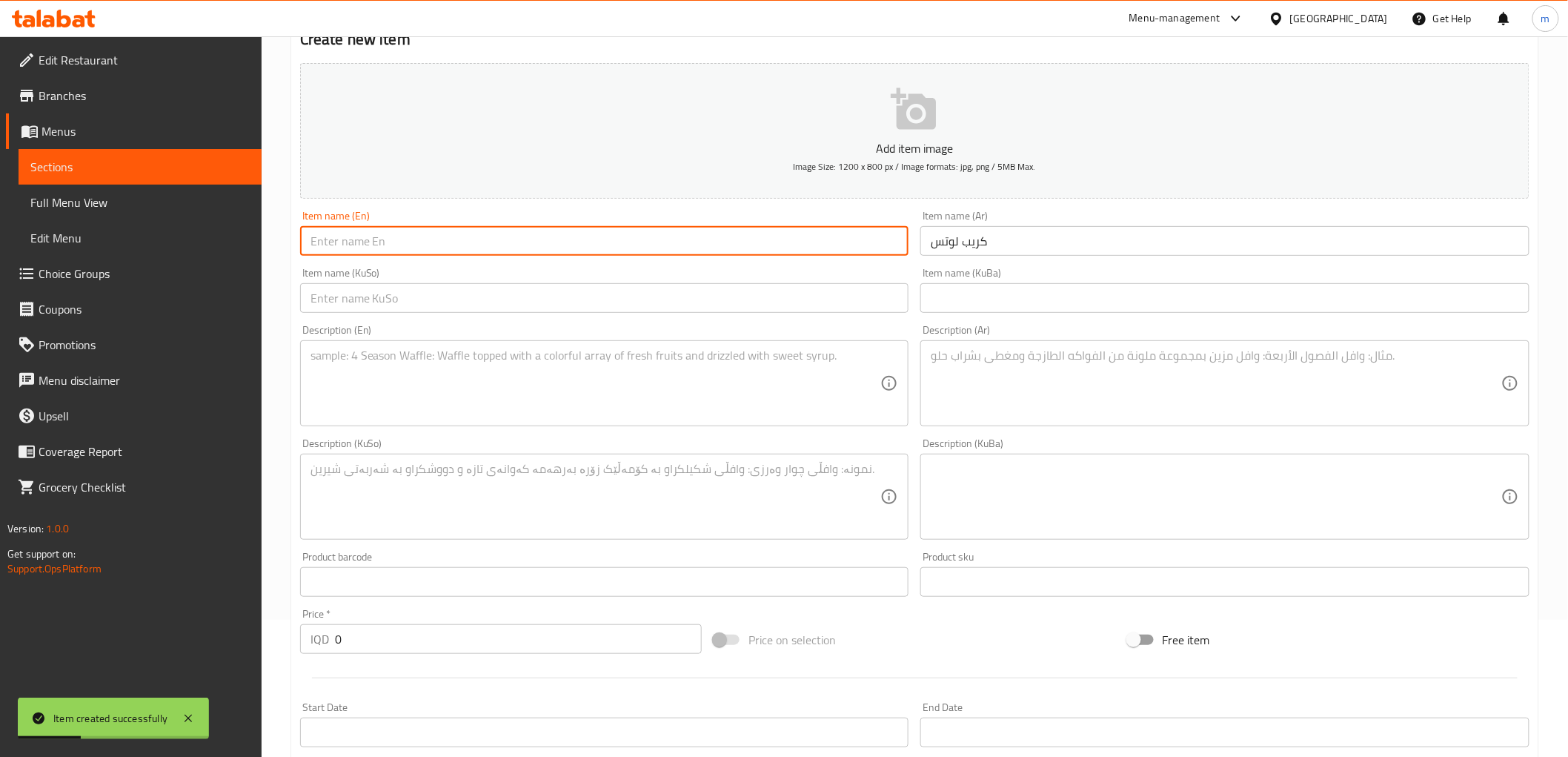
paste input "Lotus crepe"
type input "Lotus crepe"
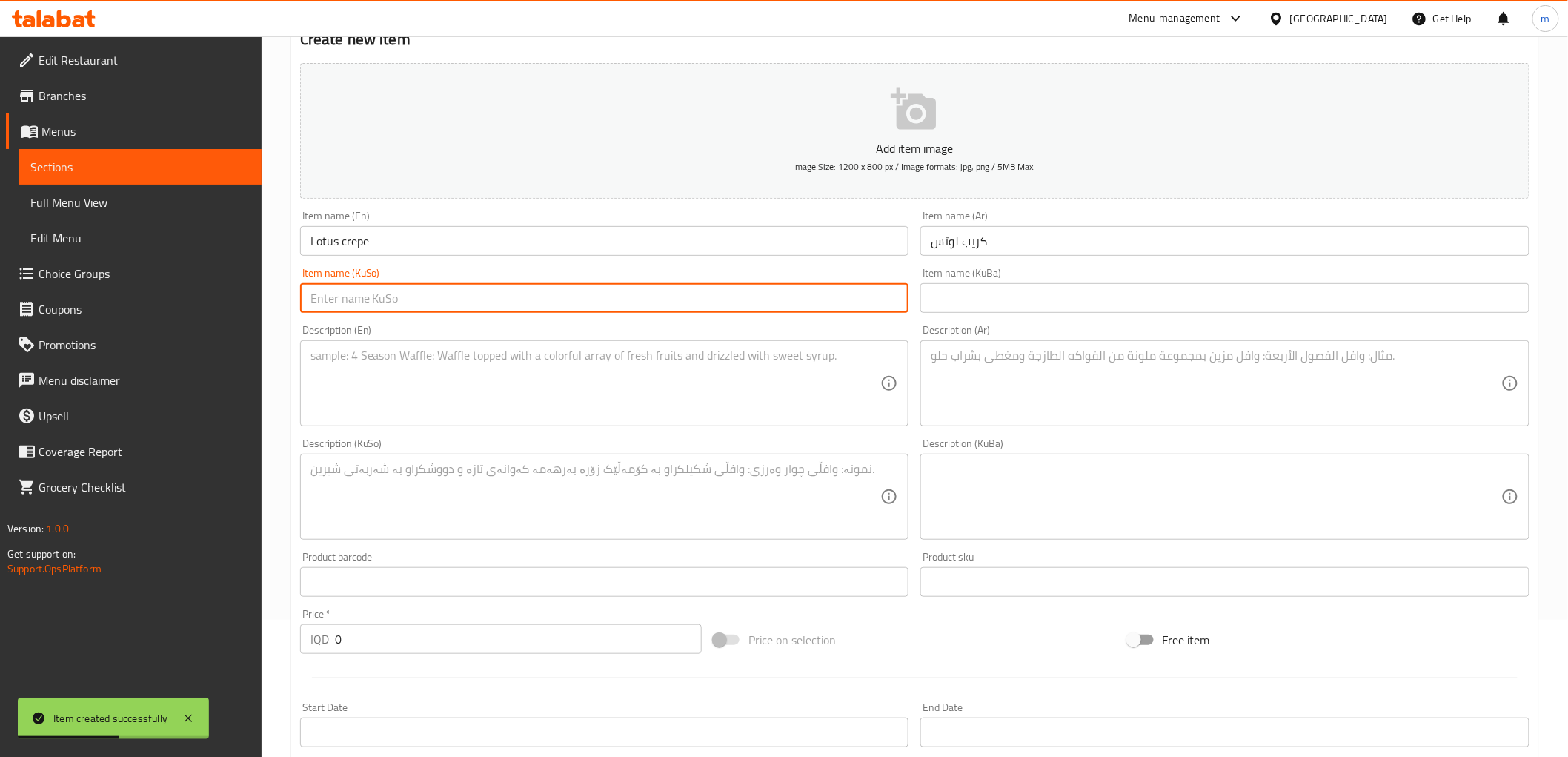
click at [703, 305] on input "text" at bounding box center [605, 298] width 610 height 30
paste input "کرێپی نیلوفەر"
click at [313, 295] on input "کرێپی نیلوفەر" at bounding box center [605, 298] width 610 height 30
type input "کرێپی لۆتس"
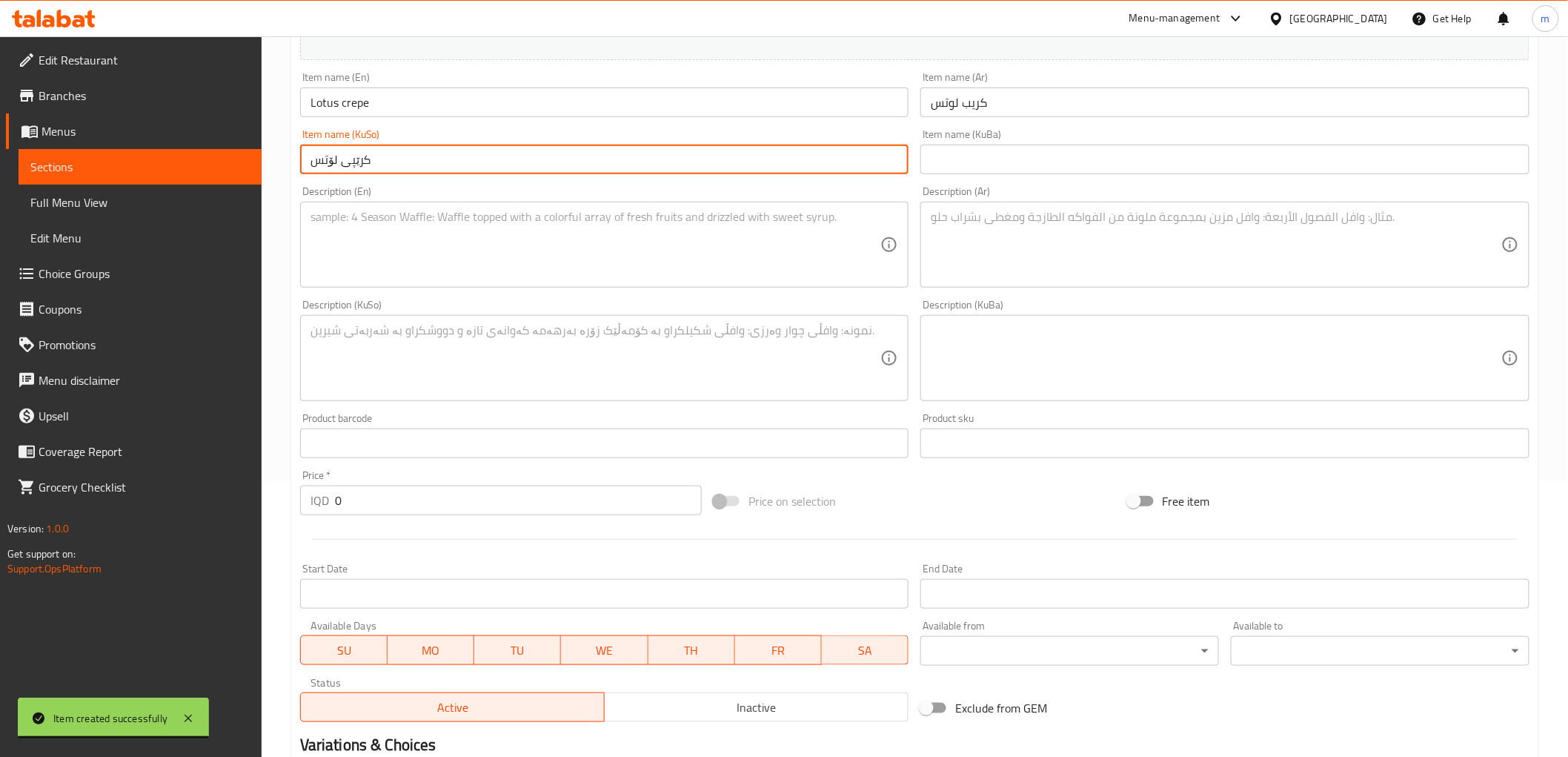
scroll to position [412, 0]
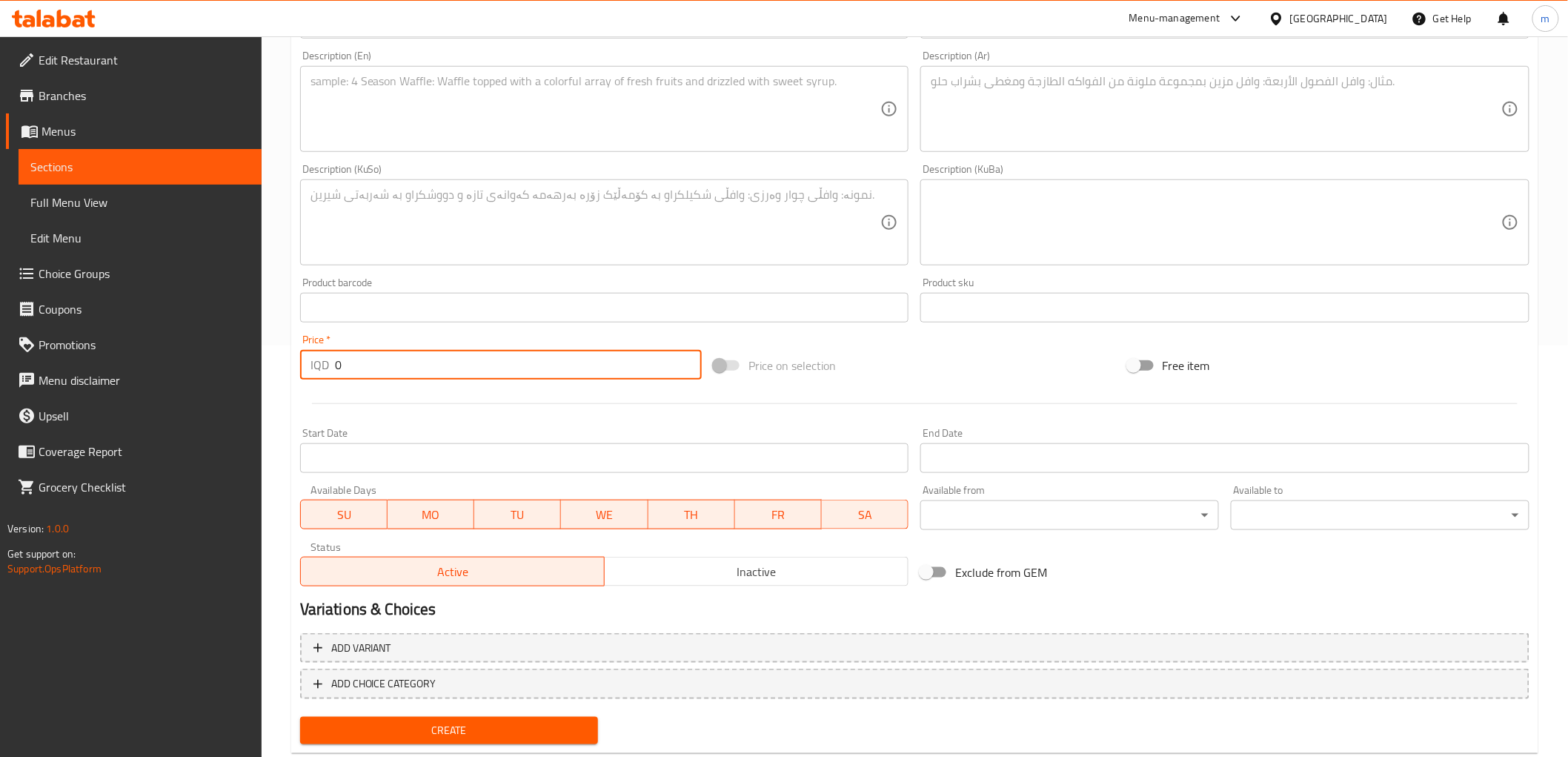
paste input "4500"
drag, startPoint x: 330, startPoint y: 358, endPoint x: 326, endPoint y: 368, distance: 10.8
click at [326, 357] on div "IQD 0 Price *" at bounding box center [501, 364] width 402 height 30
click at [382, 364] on input "45000" at bounding box center [518, 364] width 367 height 30
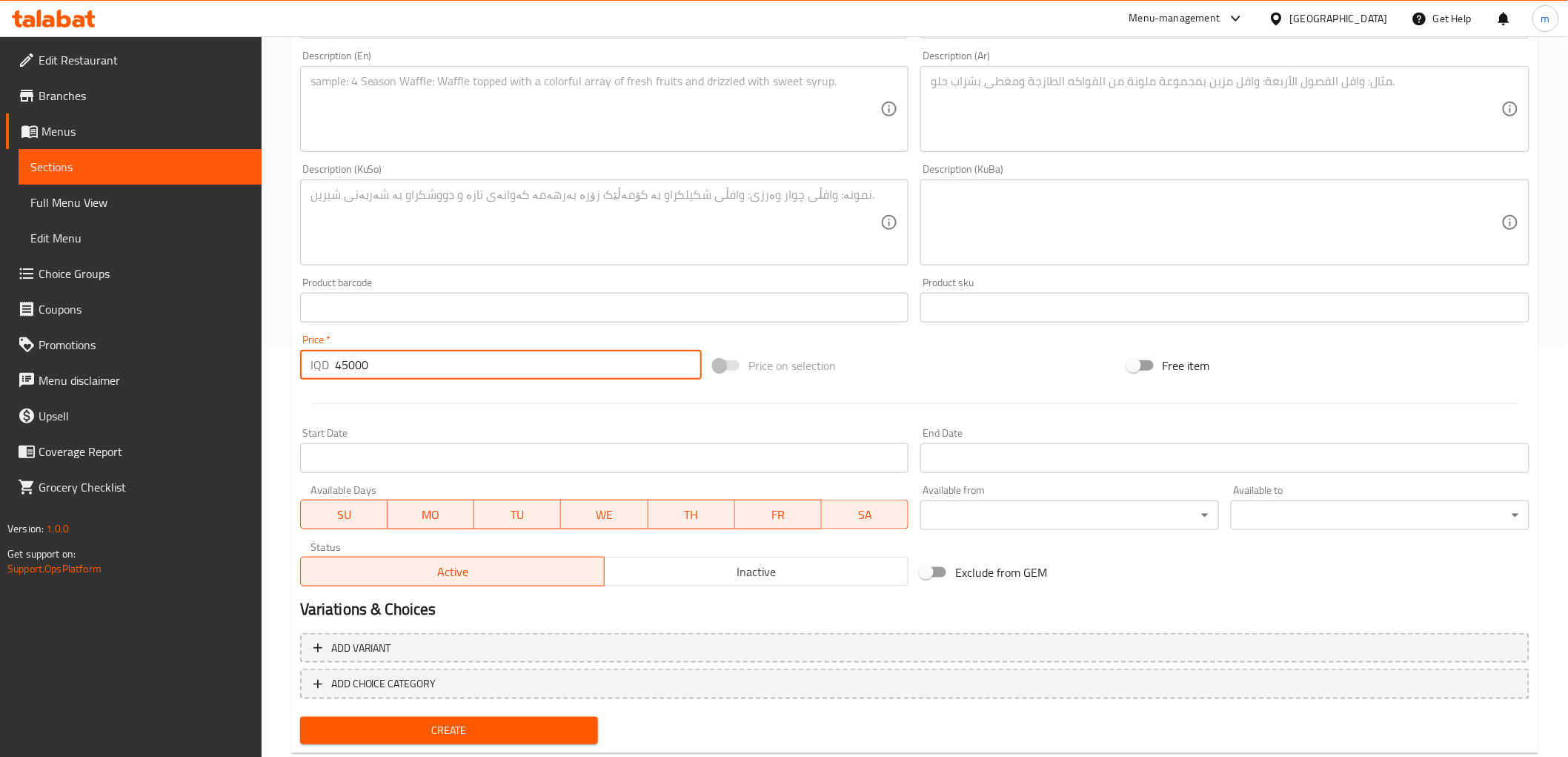
paste input "4500"
click at [364, 364] on input "450004500" at bounding box center [518, 364] width 367 height 30
paste input "number"
type input "4500"
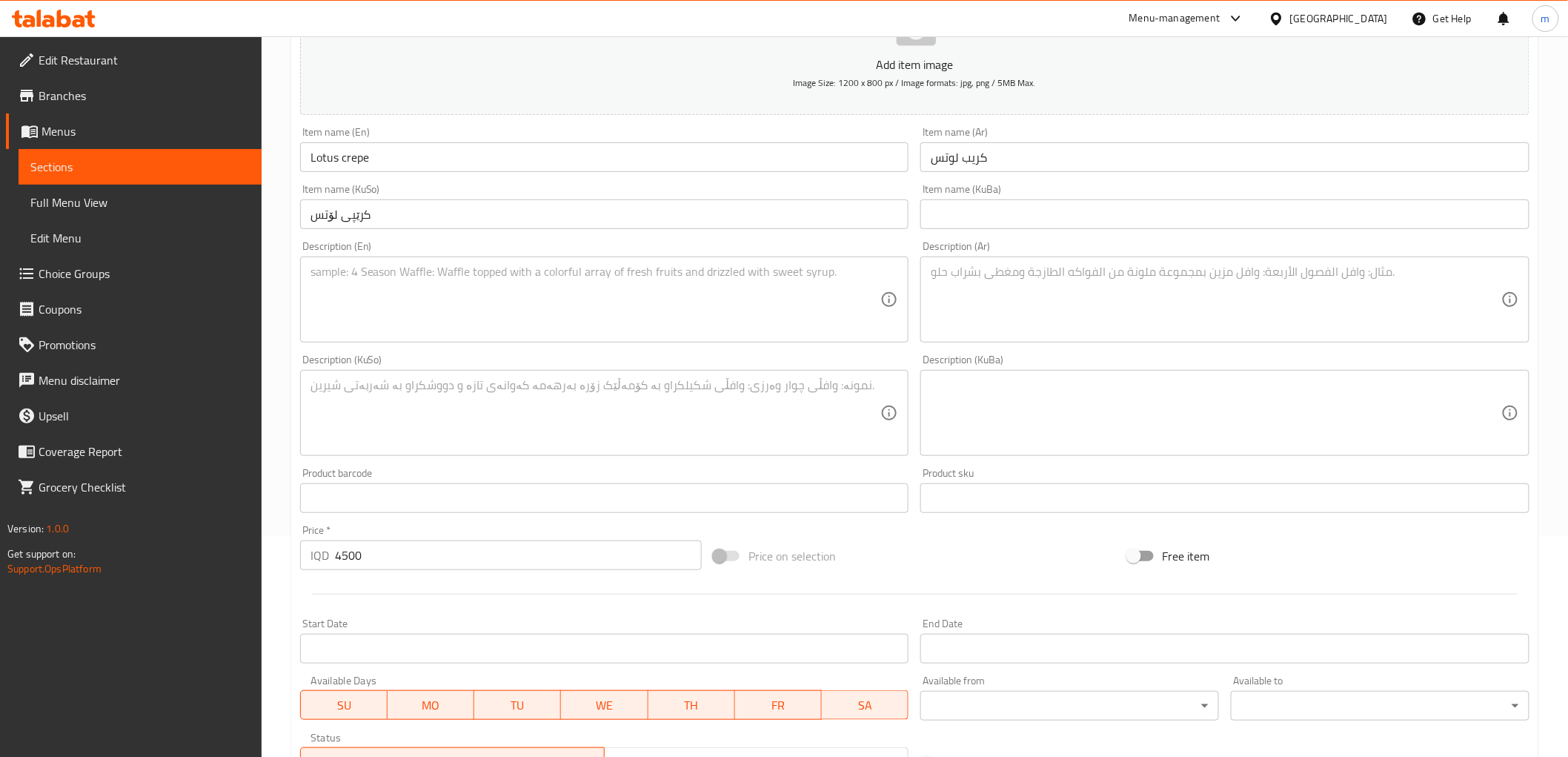
scroll to position [138, 0]
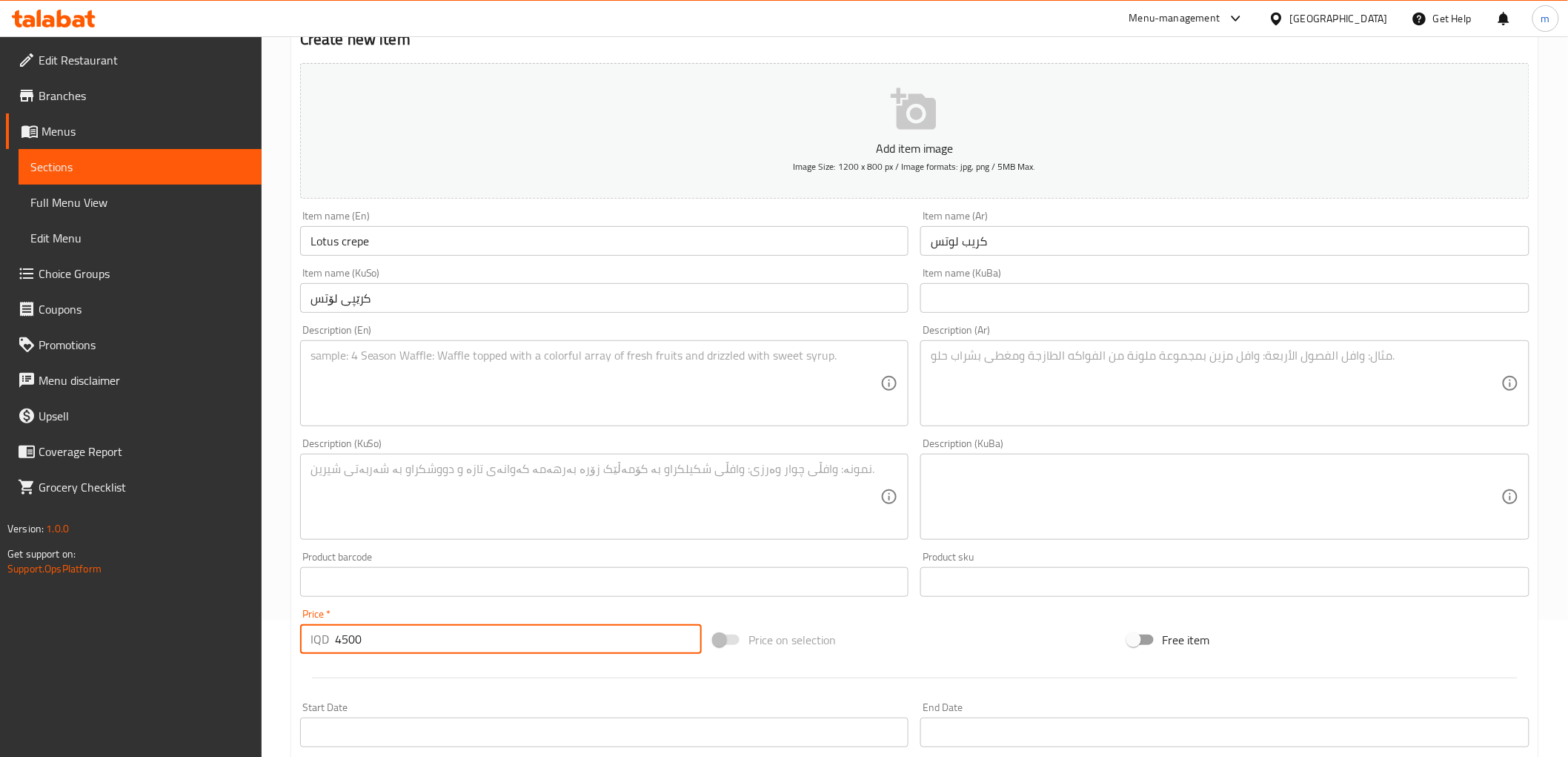
drag, startPoint x: 997, startPoint y: 283, endPoint x: 1013, endPoint y: 312, distance: 33.1
click at [1004, 285] on input "text" at bounding box center [1225, 298] width 610 height 30
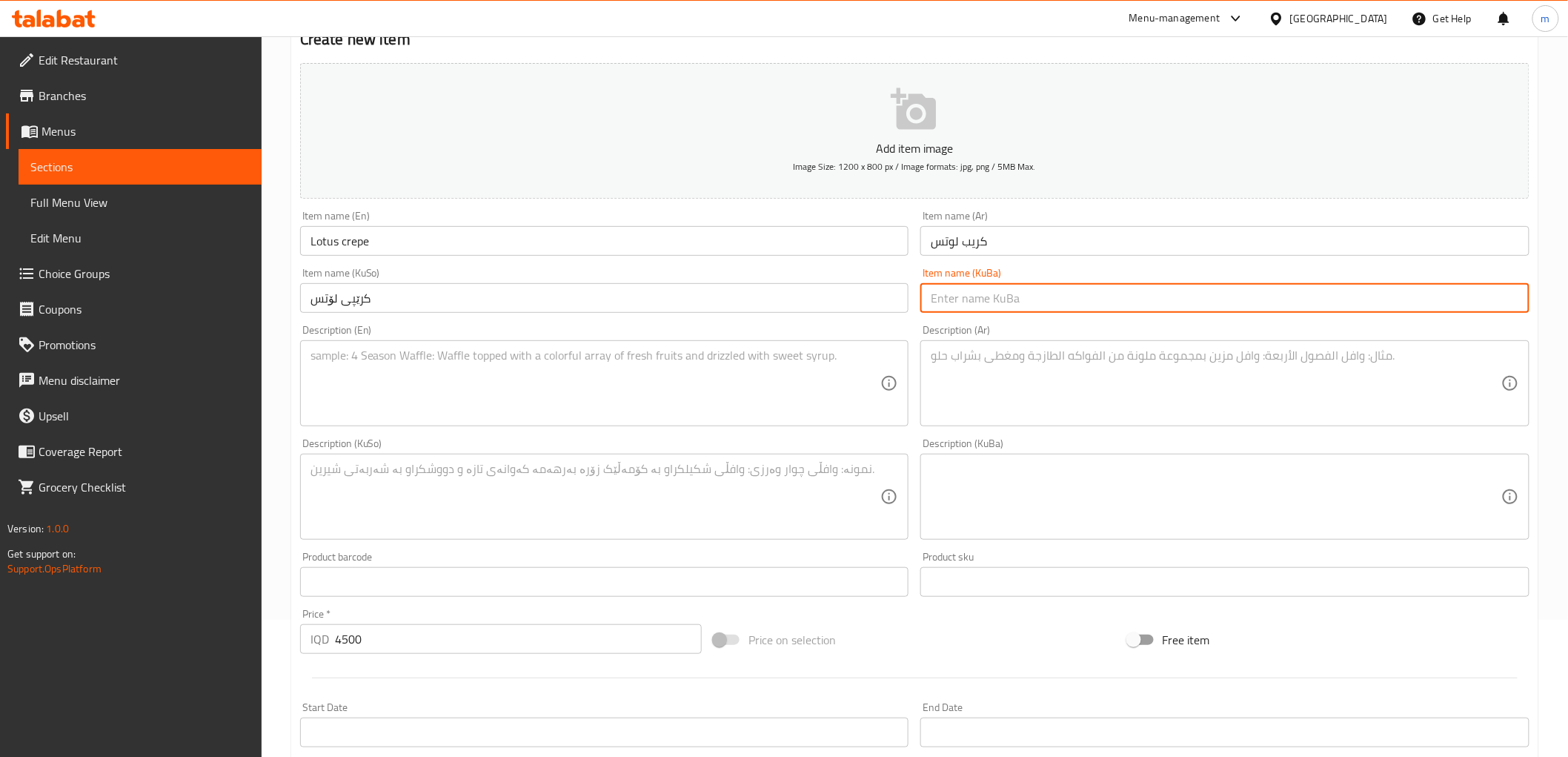
paste input "عجينة الكريب و صلصة لوتس"
type input "عجينة الكريب و صلصة لوتس"
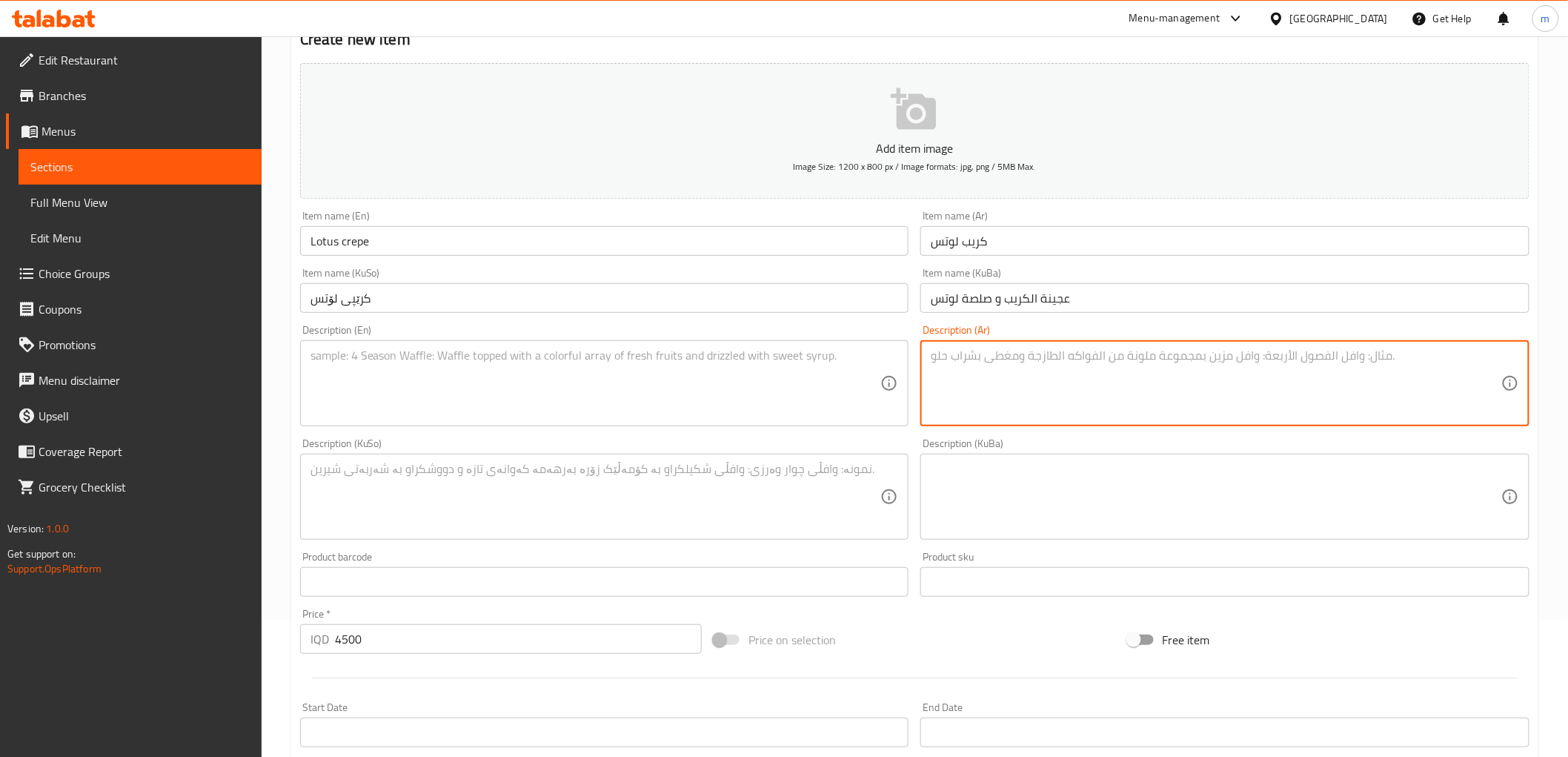
click at [971, 383] on textarea at bounding box center [1216, 383] width 571 height 70
click at [993, 305] on input "عجينة الكريب و صلصة لوتس" at bounding box center [1225, 298] width 610 height 30
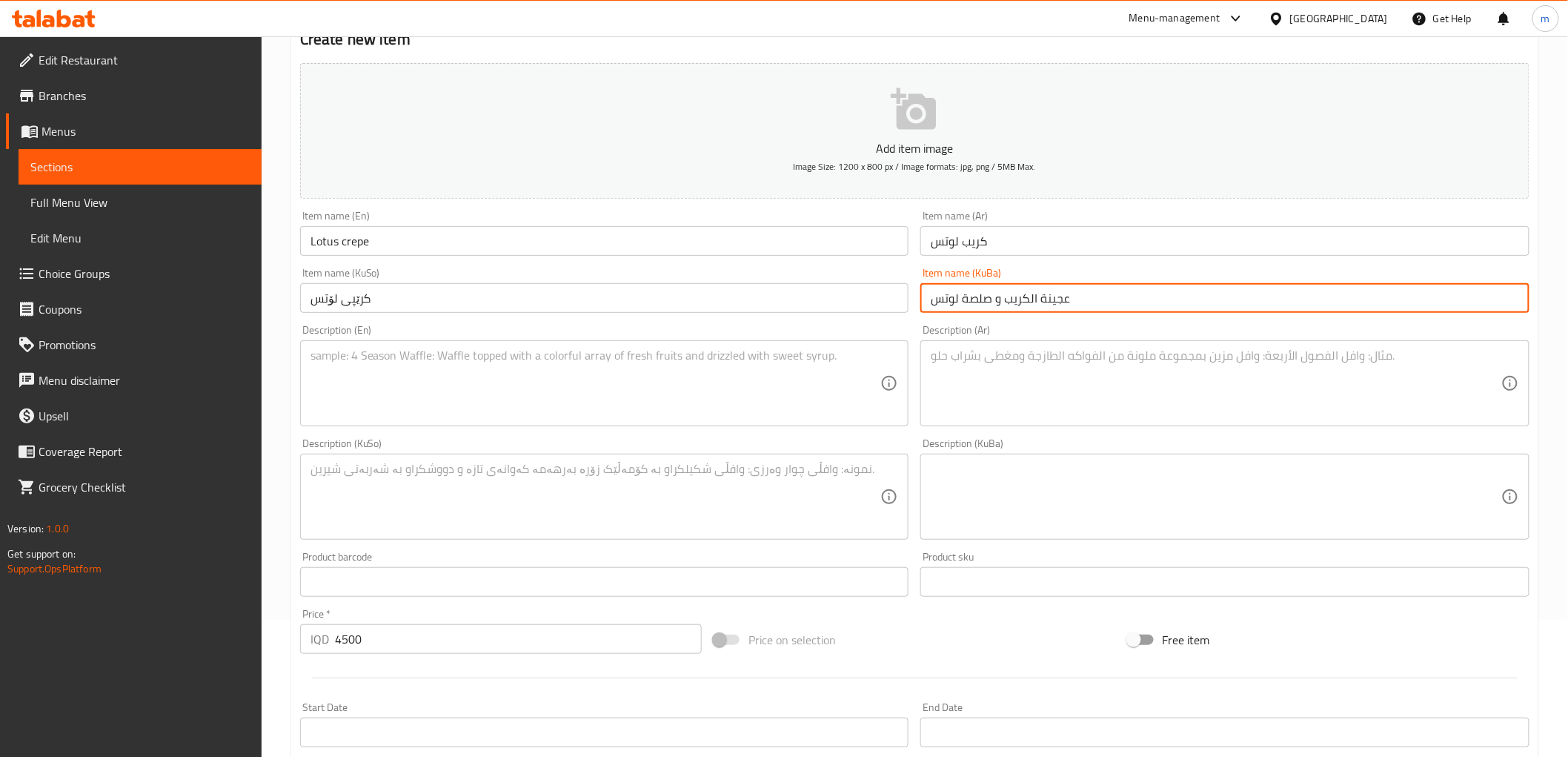
click at [993, 305] on input "عجينة الكريب و صلصة لوتس" at bounding box center [1225, 298] width 610 height 30
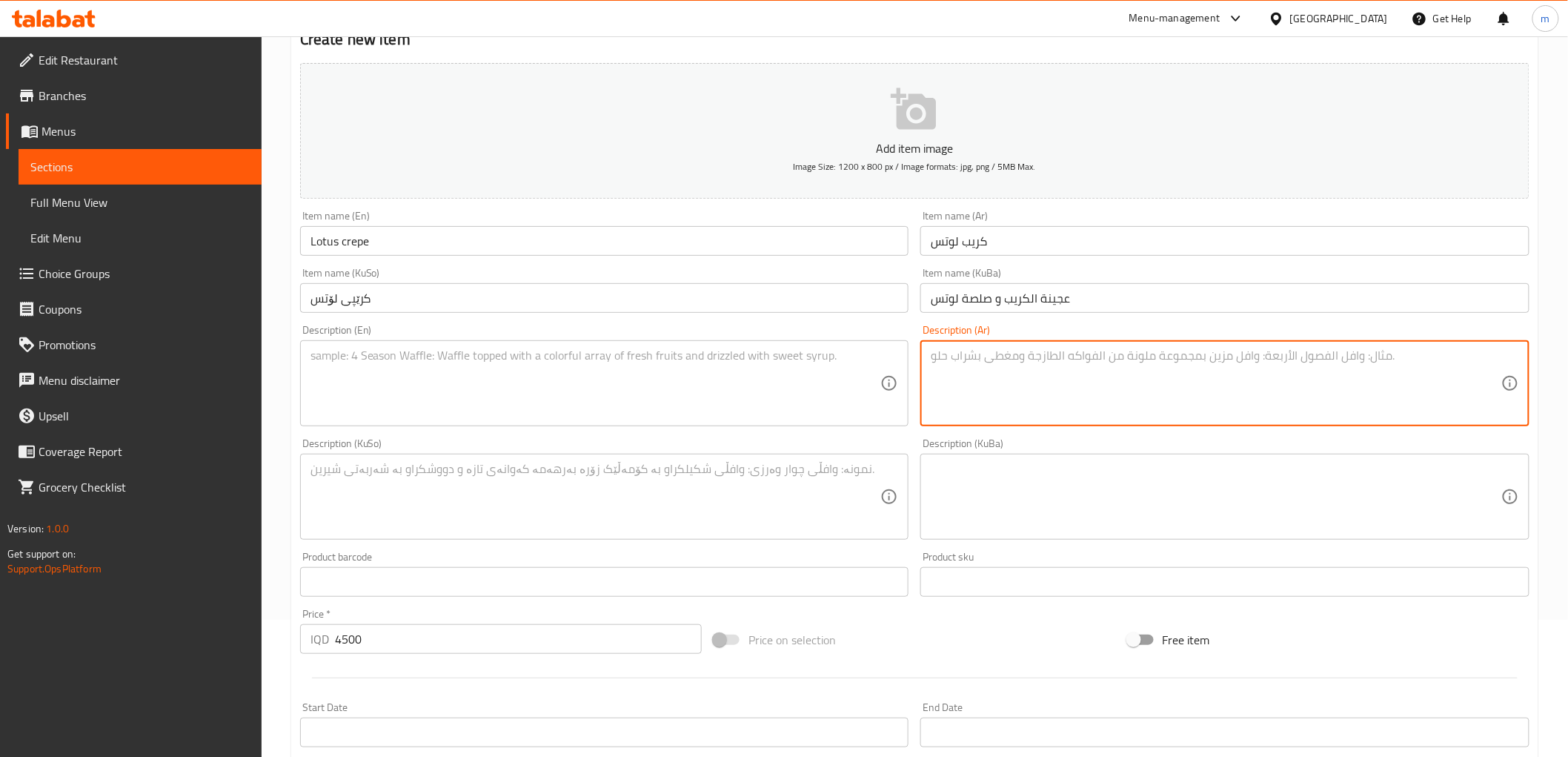
click at [980, 382] on textarea at bounding box center [1216, 383] width 571 height 70
paste textarea "عجينة الكريب و صلصة لوتس"
type textarea "عجينة الكريب و صلصة لوتس"
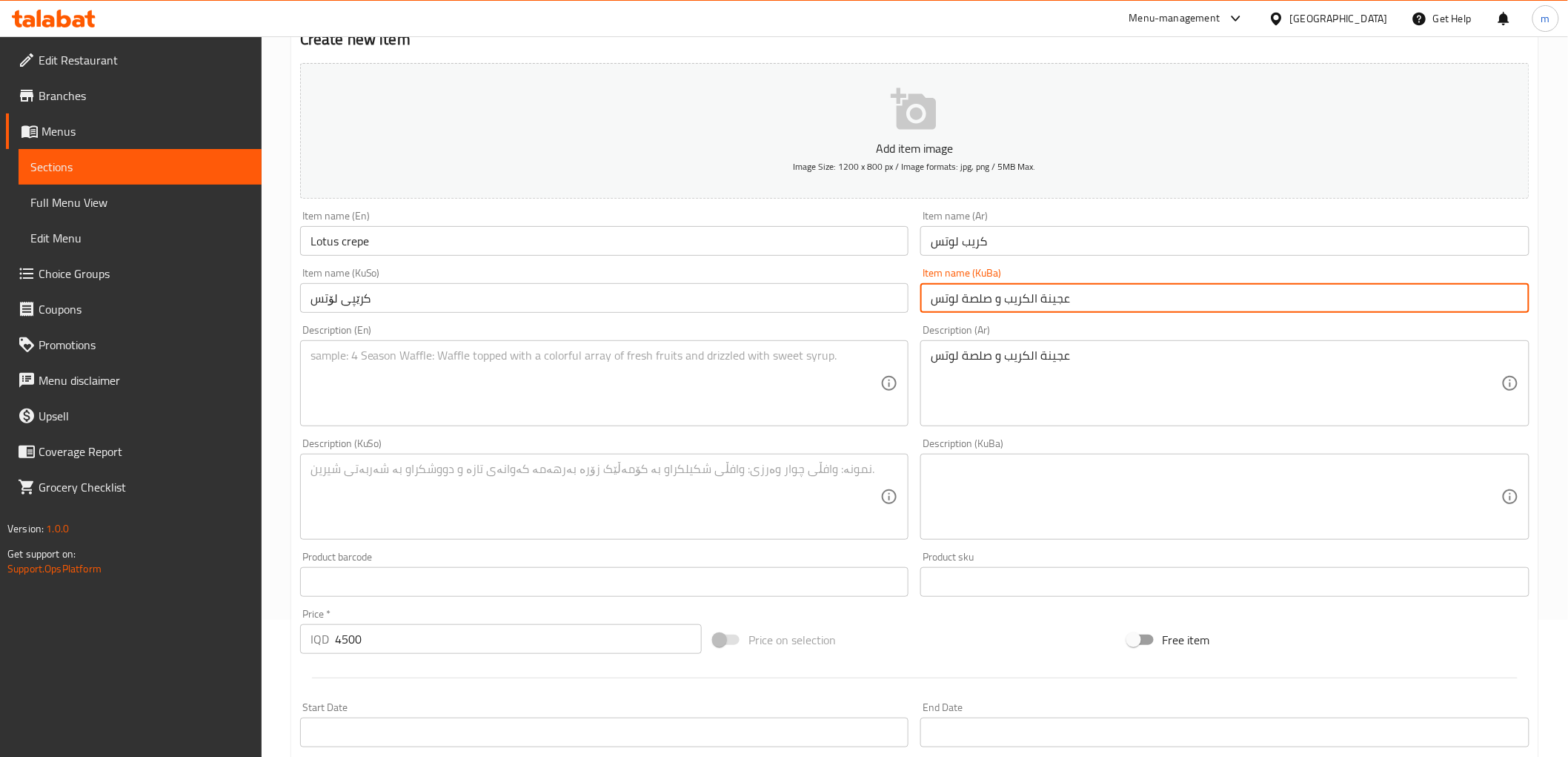
click at [1010, 303] on input "عجينة الكريب و صلصة لوتس" at bounding box center [1225, 298] width 610 height 30
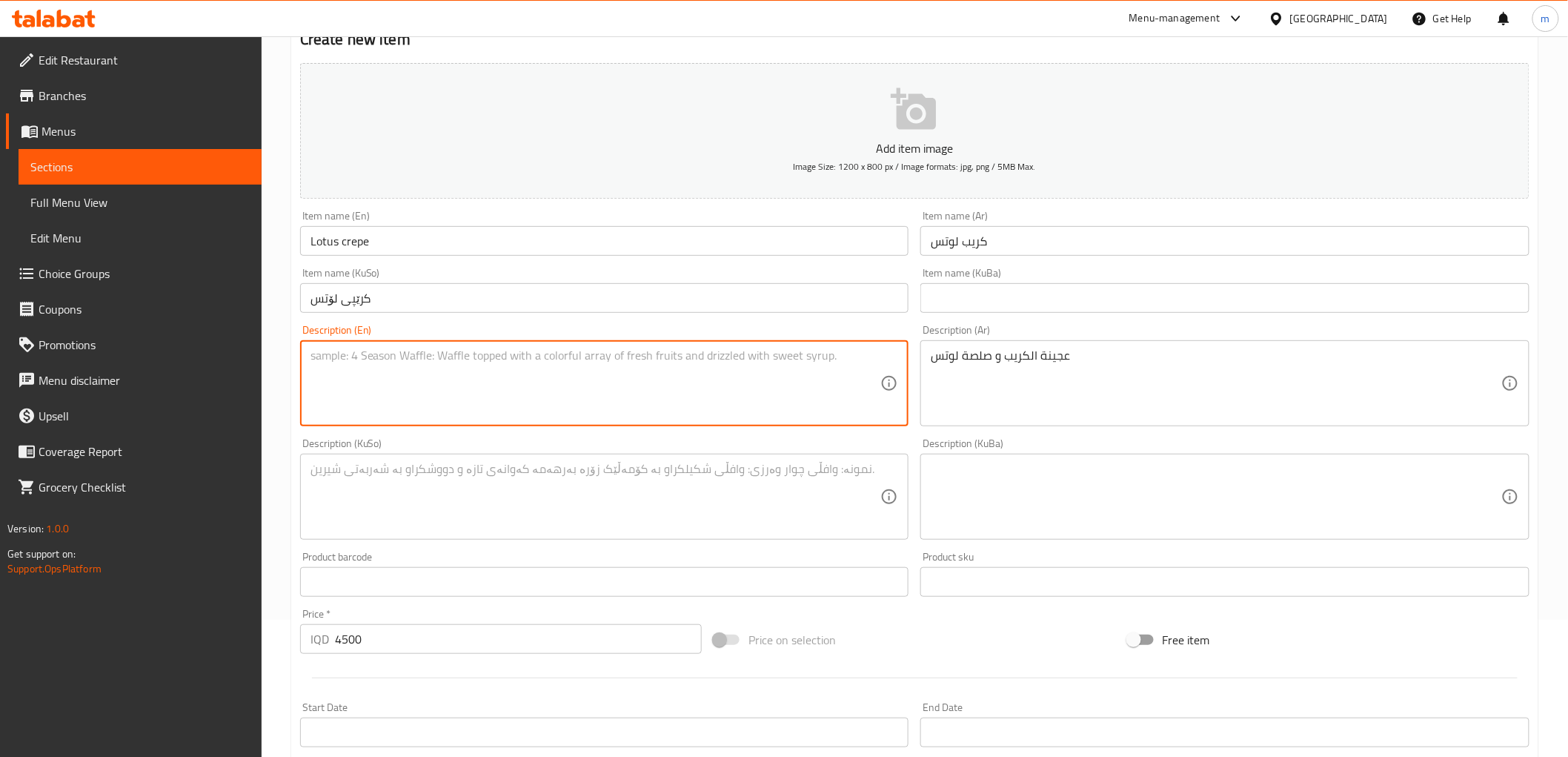
click at [606, 371] on textarea at bounding box center [596, 383] width 571 height 70
paste textarea "Crepe batter and lotus sauce"
click at [364, 361] on textarea "Crepe batter and lotus sauce" at bounding box center [596, 383] width 571 height 70
paste textarea "dough"
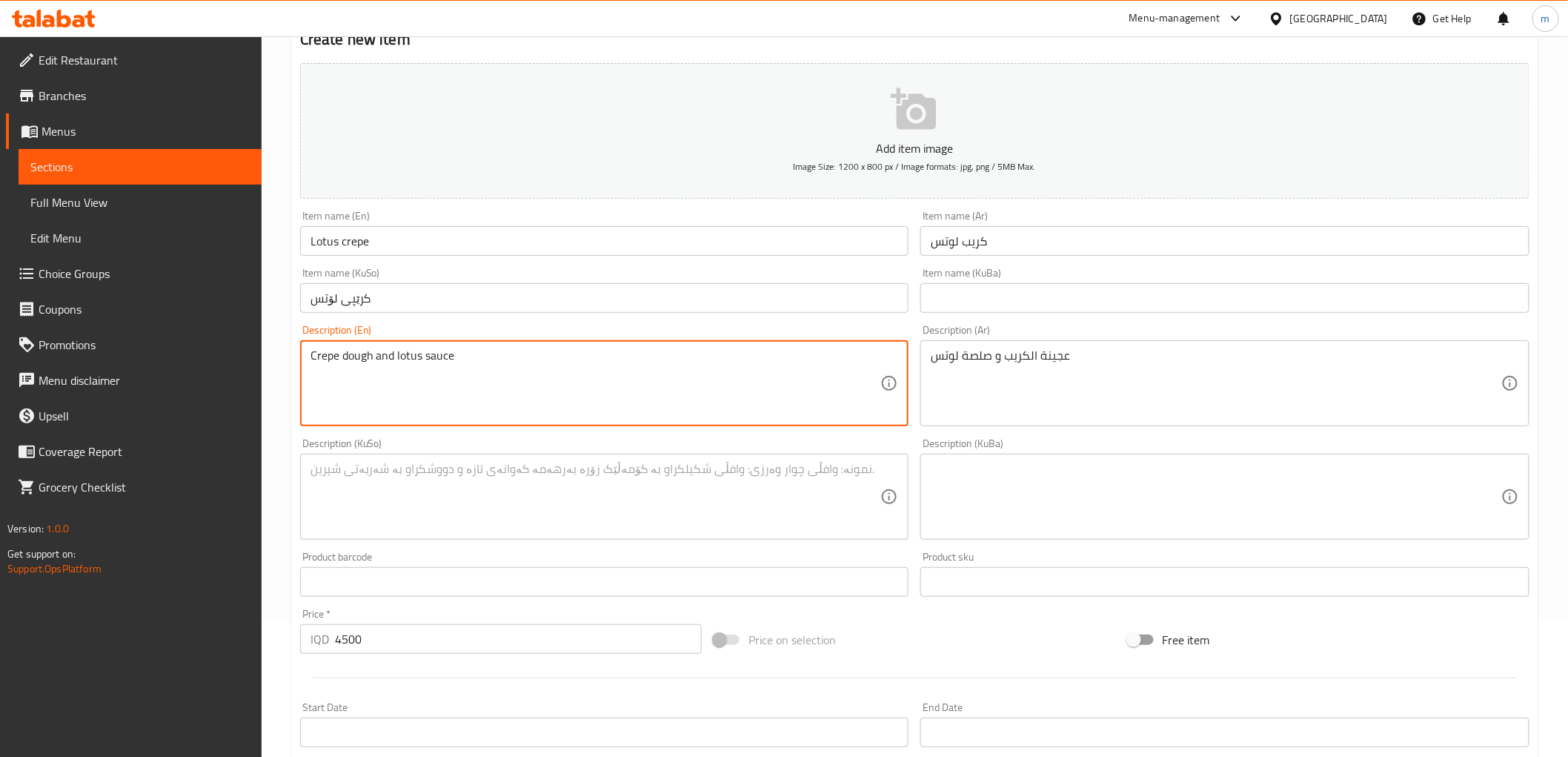
type textarea "Crepe dough and lotus sauce"
drag, startPoint x: 813, startPoint y: 494, endPoint x: 636, endPoint y: 501, distance: 177.1
click at [810, 497] on textarea at bounding box center [596, 496] width 571 height 70
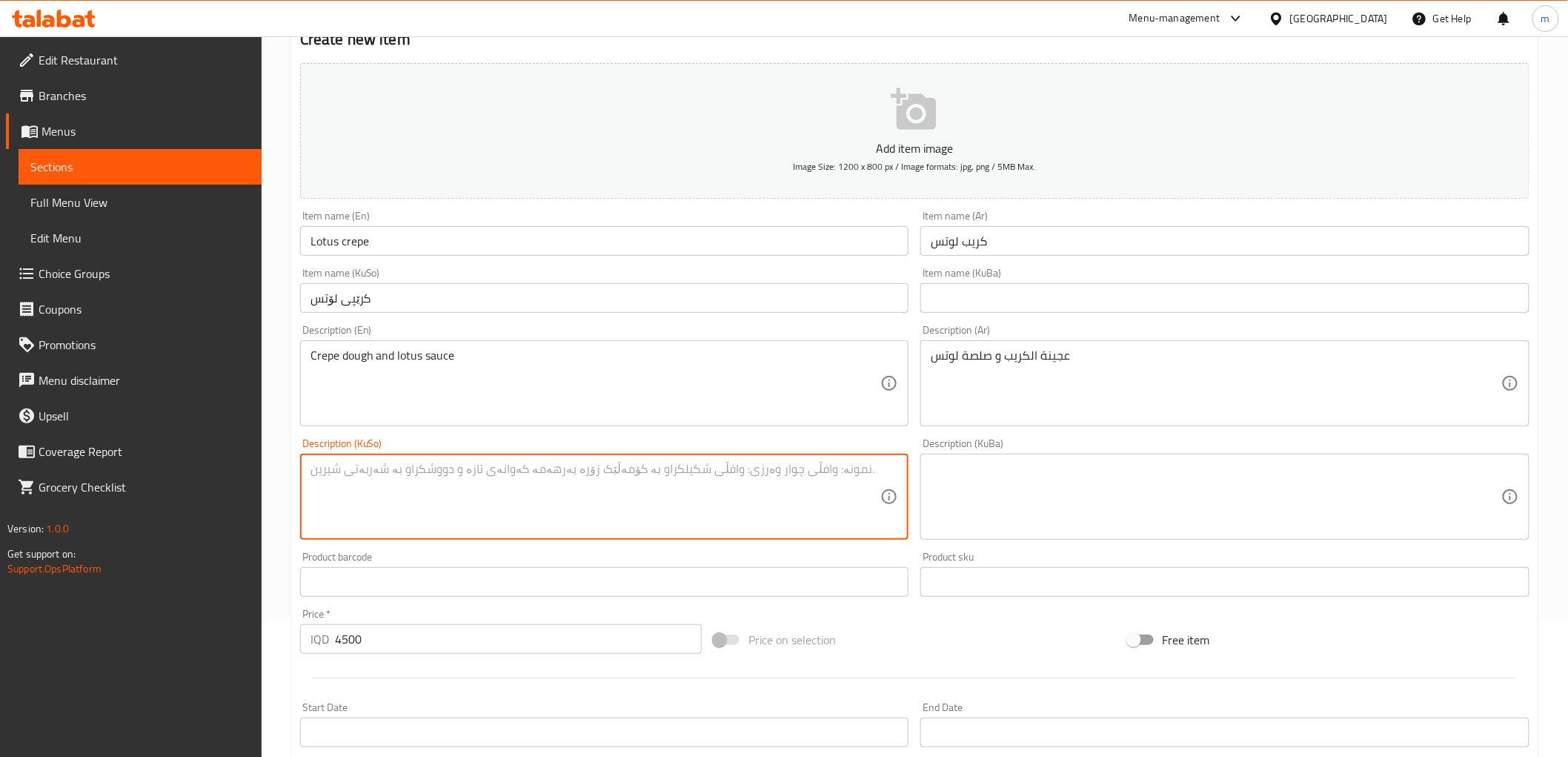
click at [589, 523] on textarea at bounding box center [596, 496] width 571 height 70
paste textarea "تەواوکەری کرێپ و سۆسی نیلوفەر"
click at [435, 480] on textarea "تەواوکەری کرێپ و سۆسی نیلوفەر" at bounding box center [596, 496] width 571 height 70
click at [335, 292] on input "کرێپی لۆتس" at bounding box center [605, 298] width 610 height 30
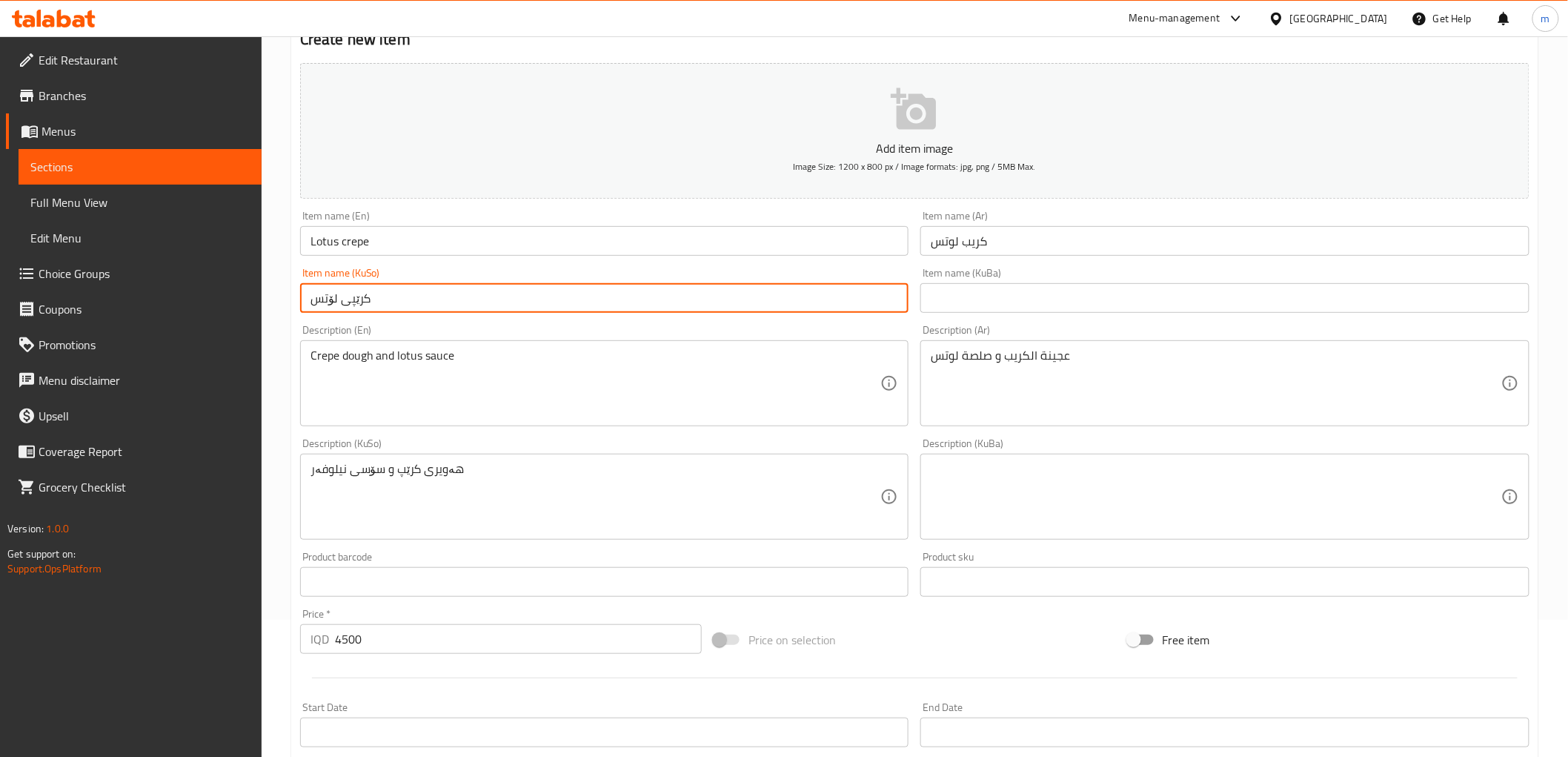
click at [335, 292] on input "کرێپی لۆتس" at bounding box center [605, 298] width 610 height 30
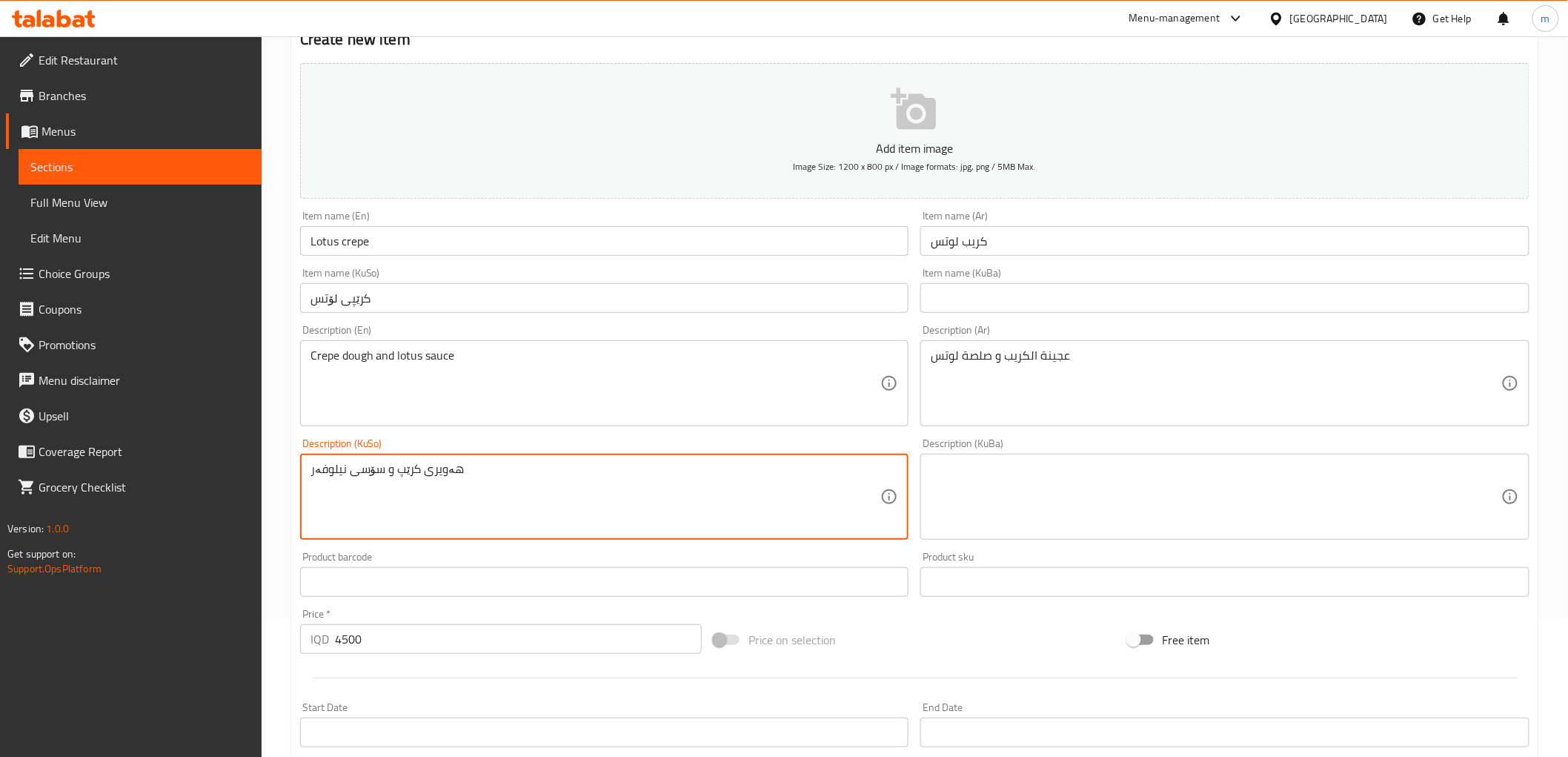
click at [330, 468] on textarea "هەویری کرێپ و سۆسی نیلوفەر" at bounding box center [596, 496] width 571 height 70
paste textarea "ۆتس"
type textarea "هەویری کرێپ و سۆسی لۆتس"
click at [367, 611] on div "Price   * IQD 4500 Price *" at bounding box center [501, 631] width 414 height 57
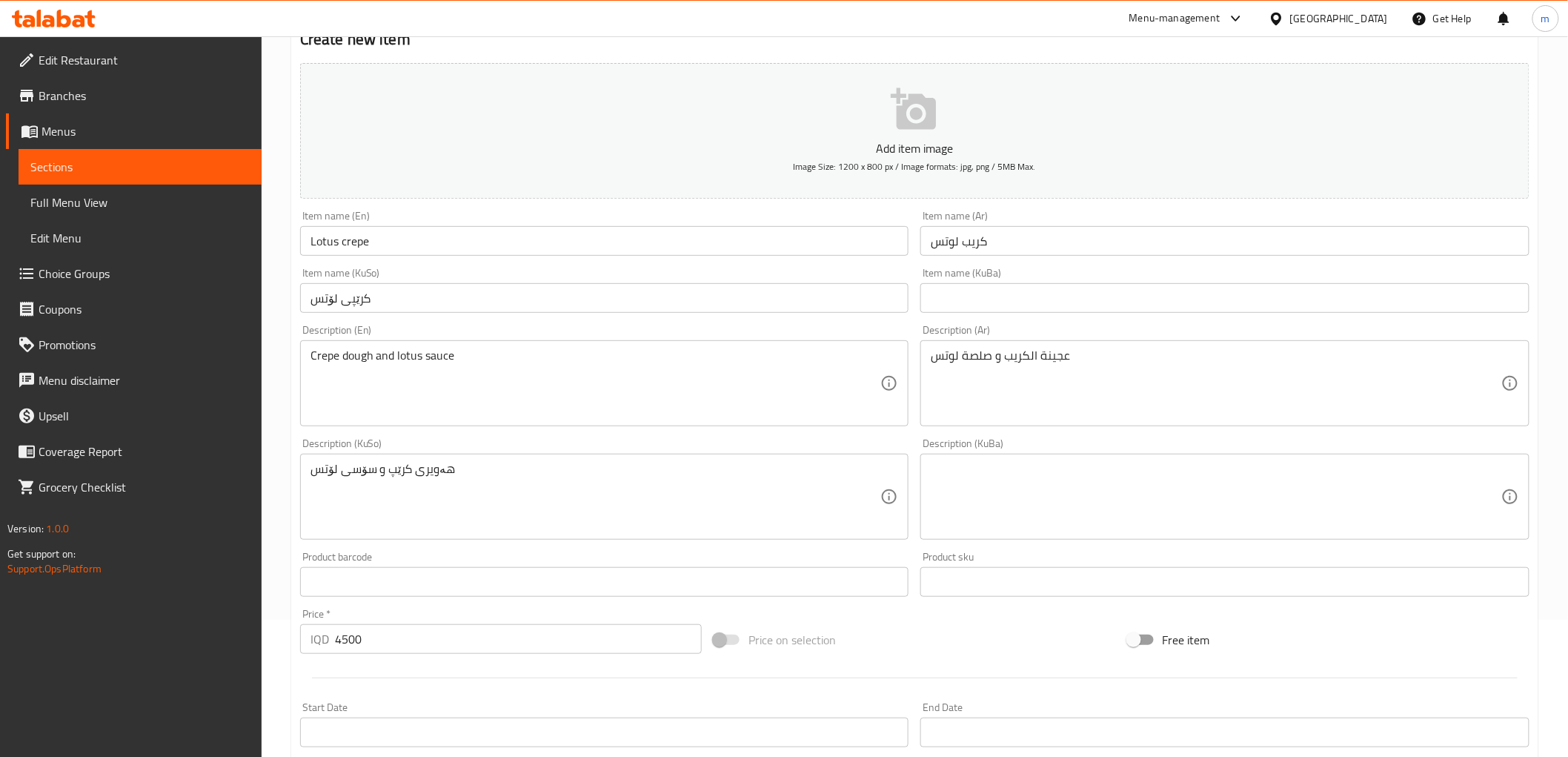
click at [382, 647] on input "4500" at bounding box center [518, 638] width 367 height 30
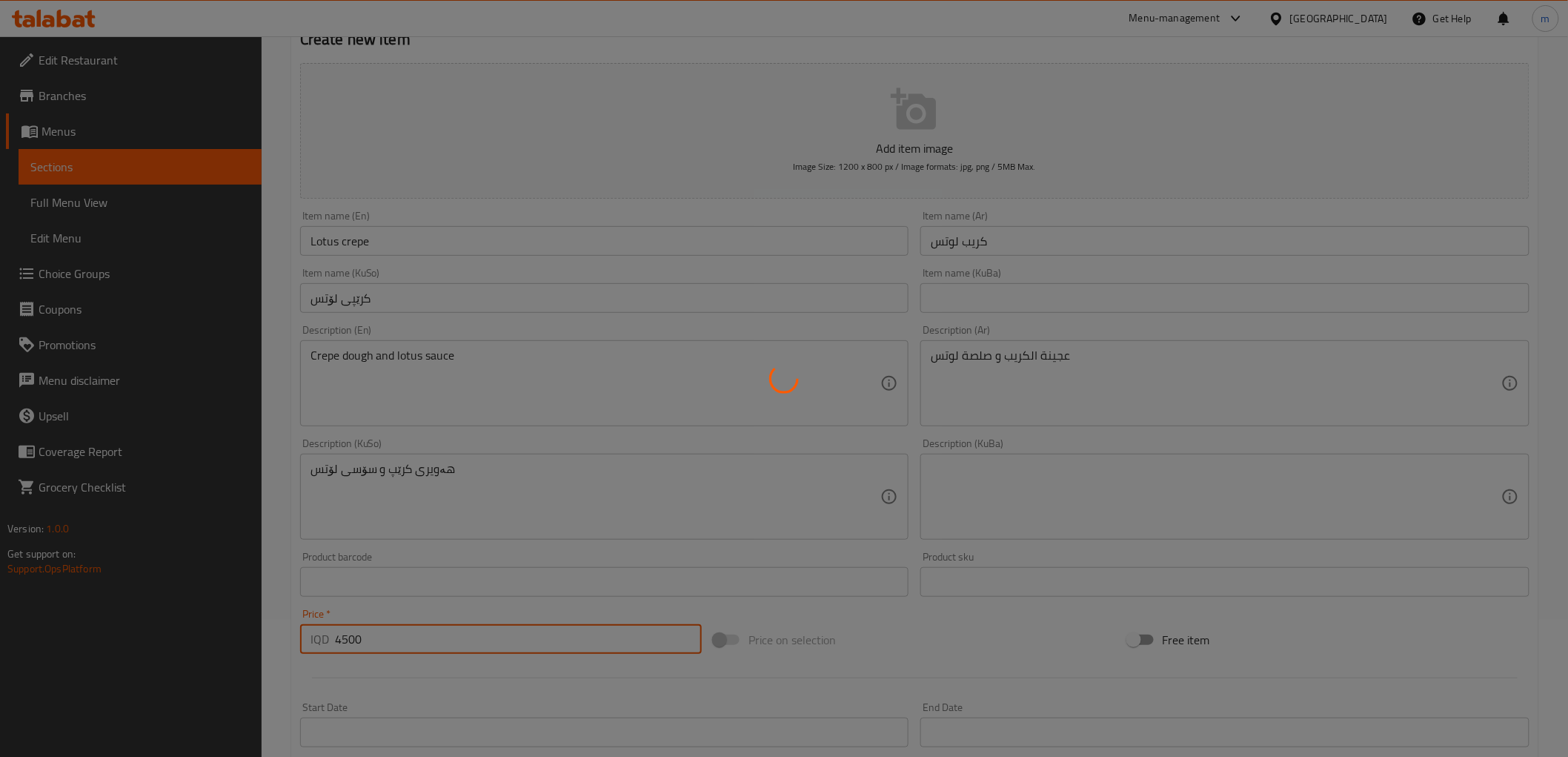
type input "0"
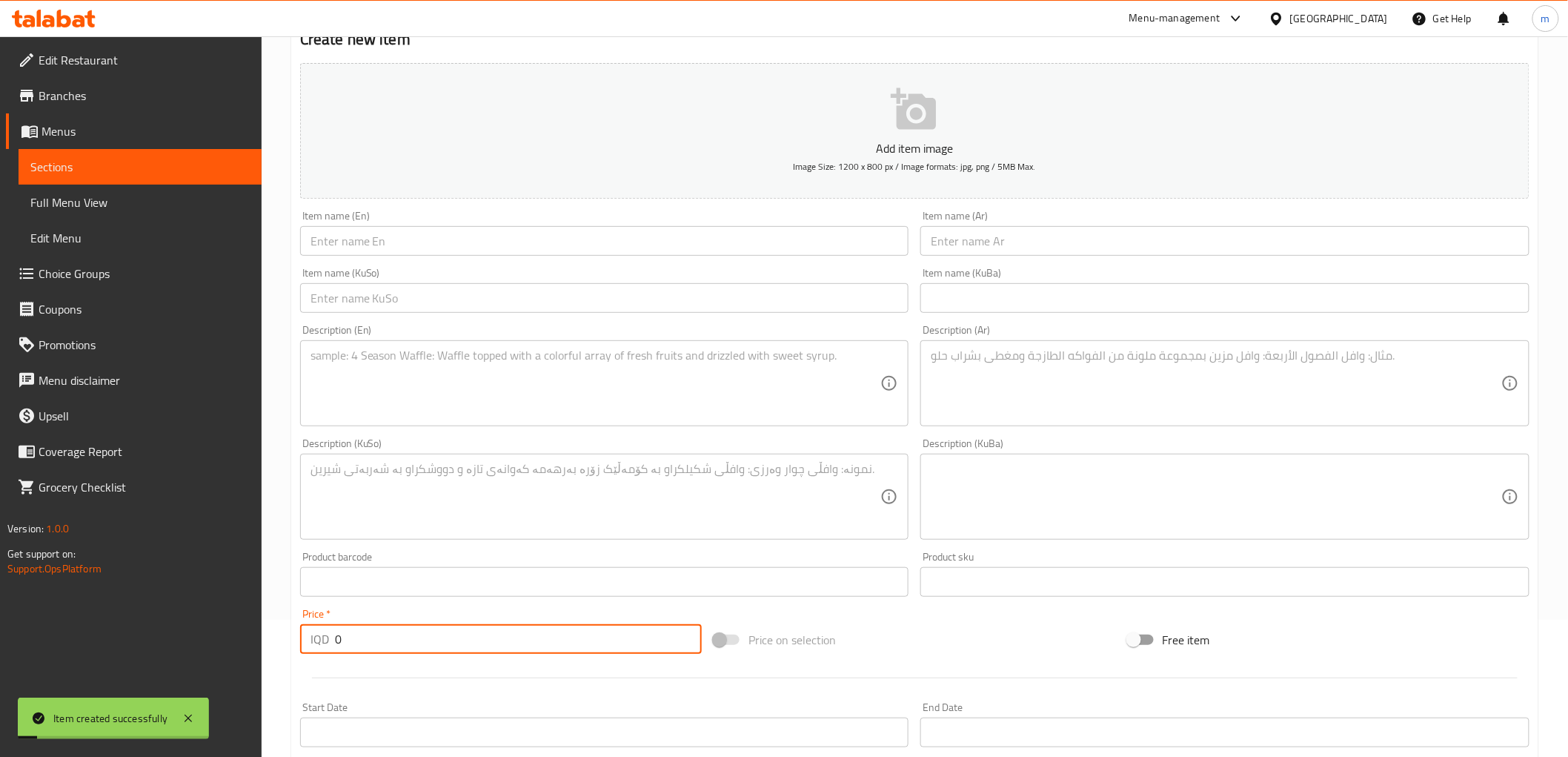
click at [1017, 237] on input "text" at bounding box center [1225, 240] width 610 height 30
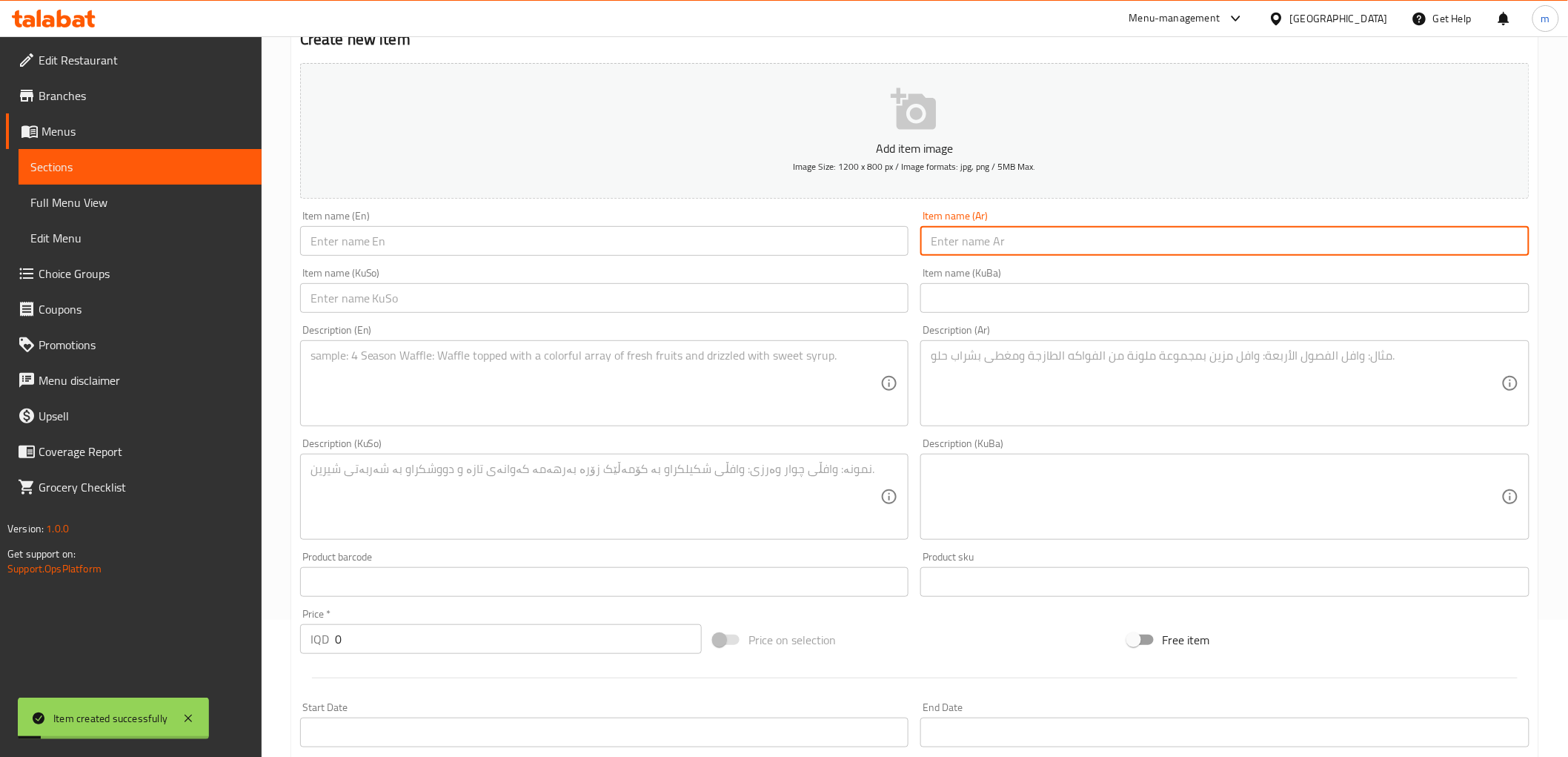
paste input "كريب بستاشيو"
type input "كريب بستاشيو"
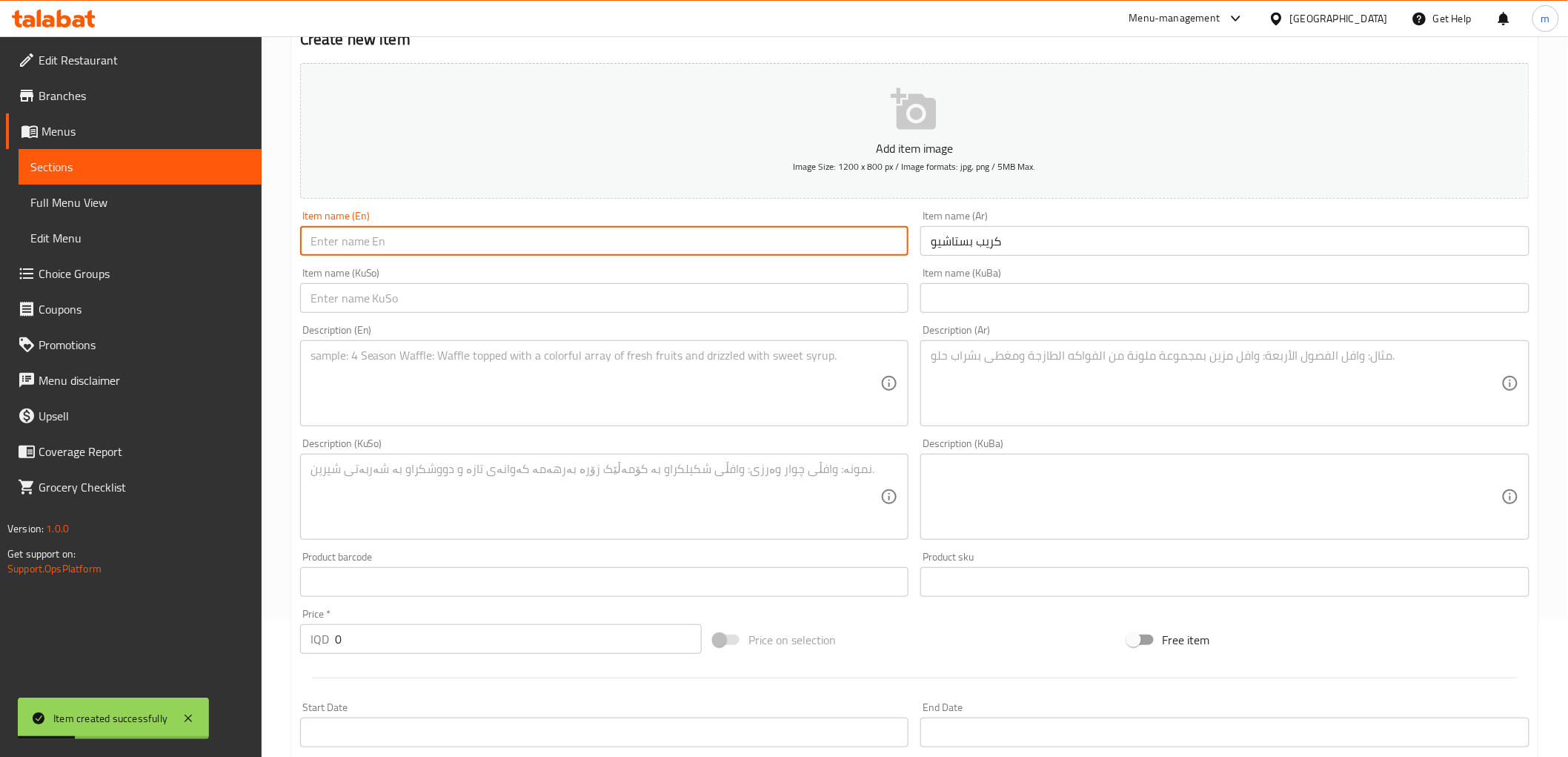
drag, startPoint x: 400, startPoint y: 235, endPoint x: 446, endPoint y: 255, distance: 50.2
click at [400, 235] on input "text" at bounding box center [605, 240] width 610 height 30
paste input "Pistachio crepe"
type input "Pistachio crepe"
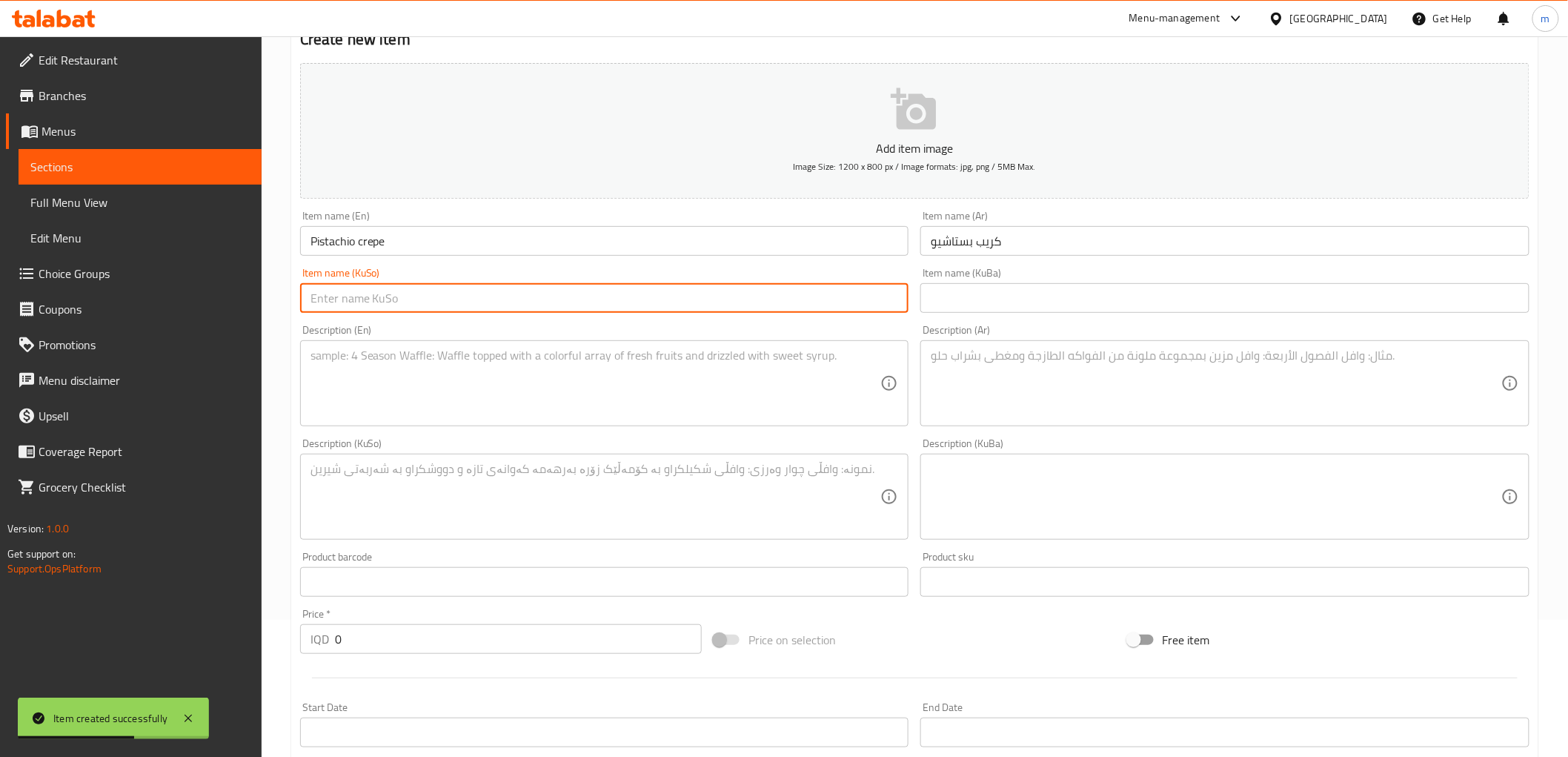
drag, startPoint x: 733, startPoint y: 313, endPoint x: 733, endPoint y: 303, distance: 10.0
click at [733, 310] on input "text" at bounding box center [605, 298] width 610 height 30
paste input "کرێپی فستق"
type input "کرێپی فستق"
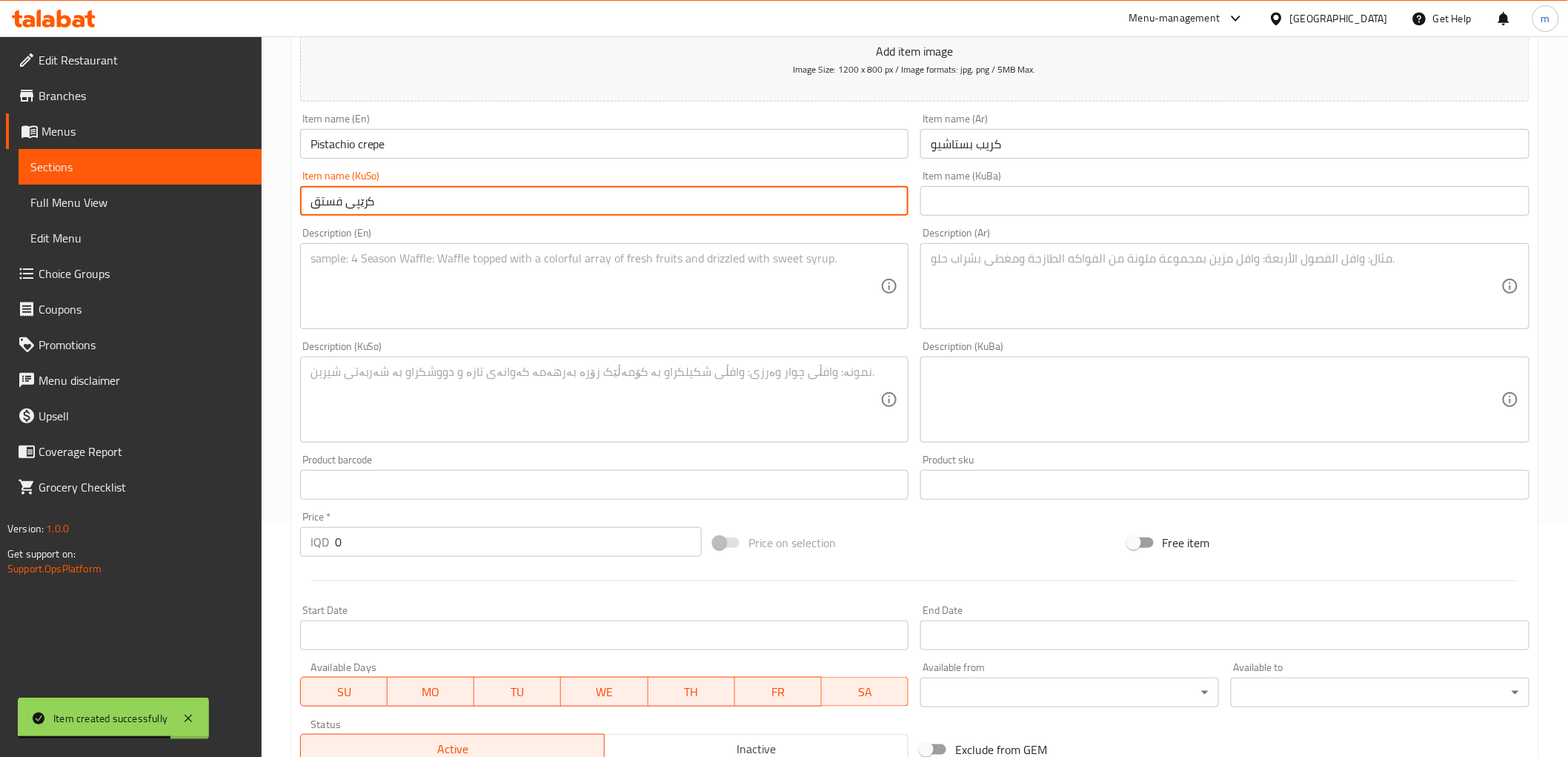
scroll to position [274, 0]
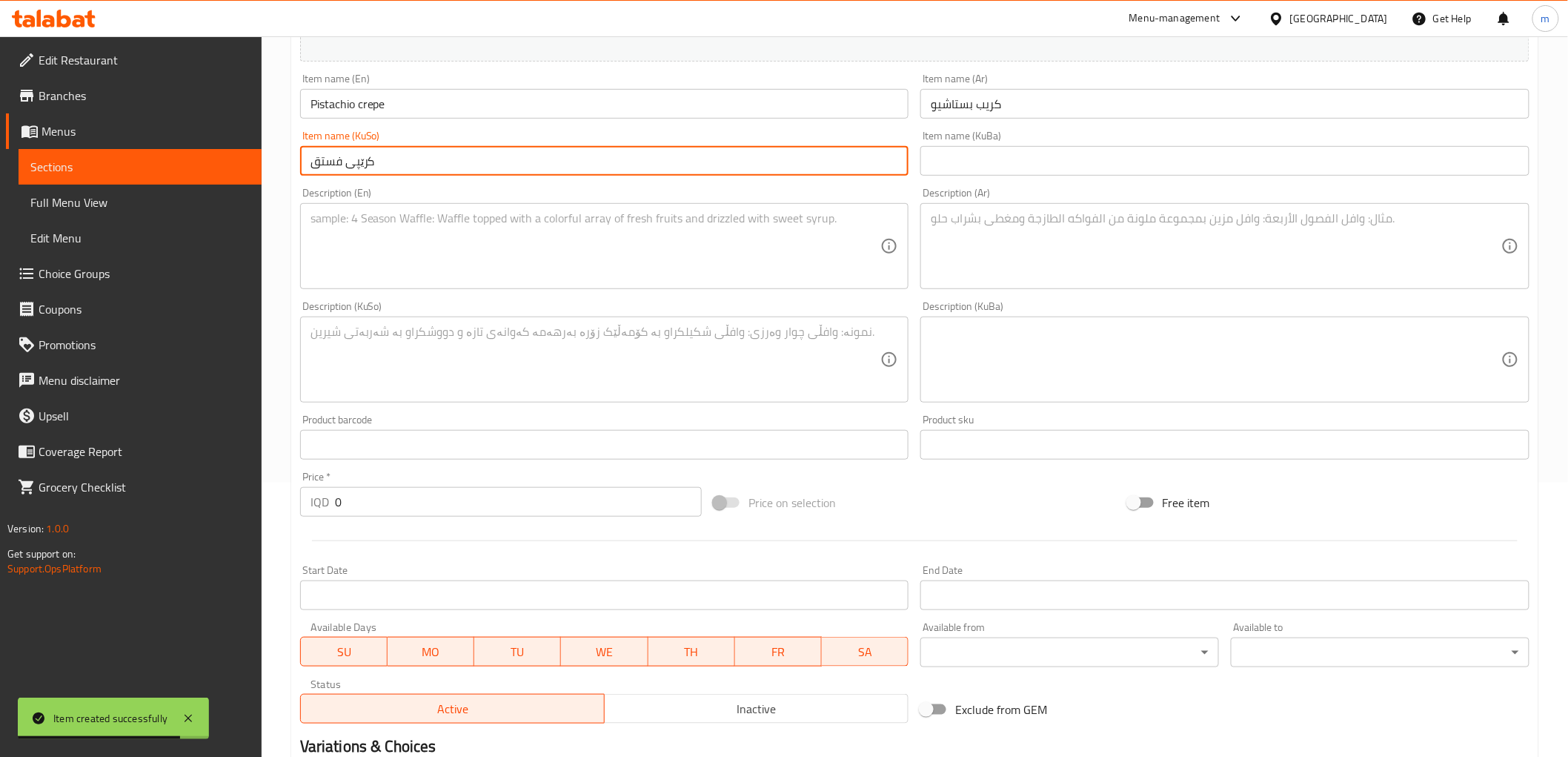
drag, startPoint x: 352, startPoint y: 503, endPoint x: 320, endPoint y: 494, distance: 33.2
click at [320, 494] on div "IQD 0 Price *" at bounding box center [501, 502] width 402 height 30
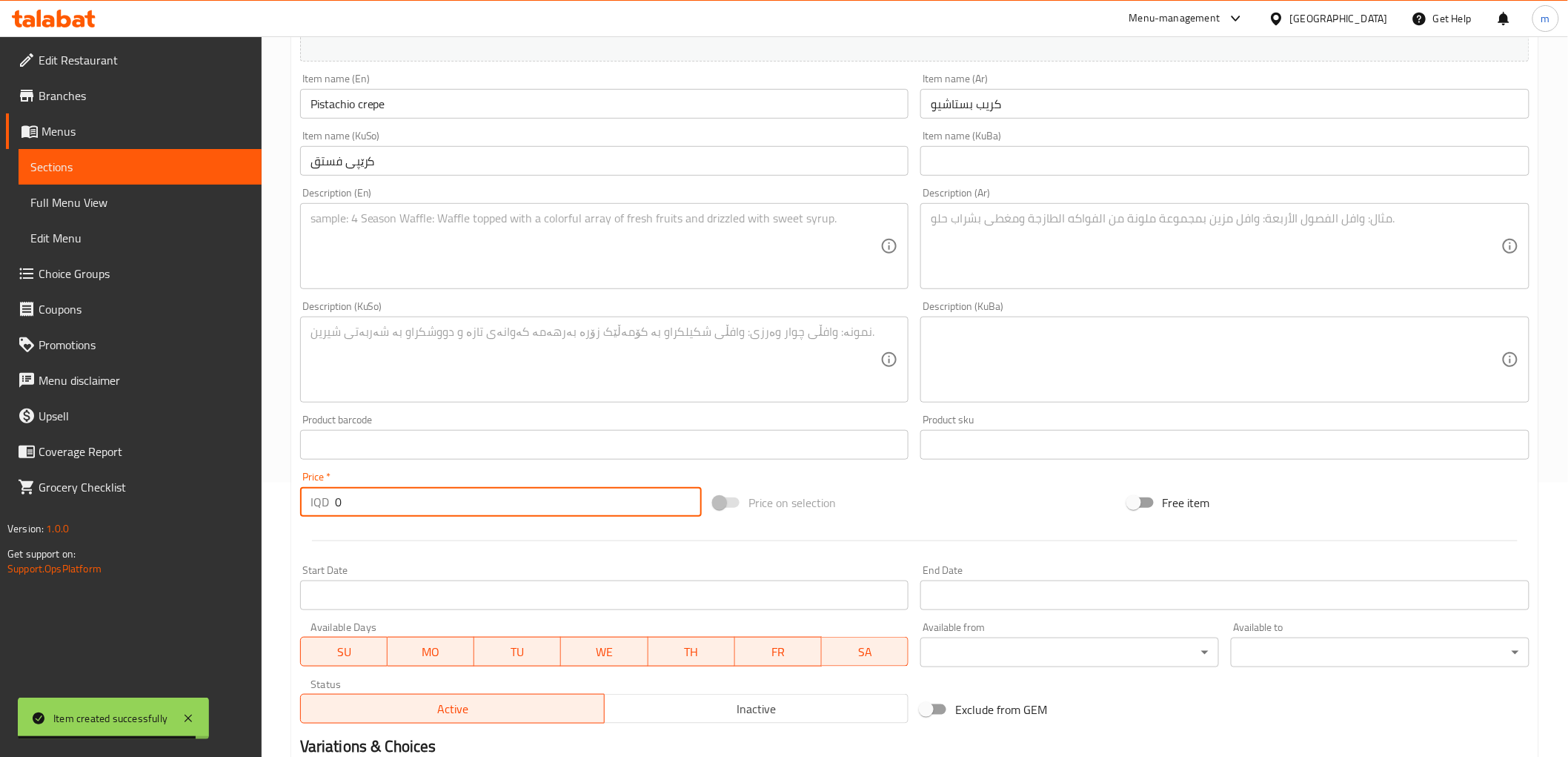
paste input "500"
type input "5000"
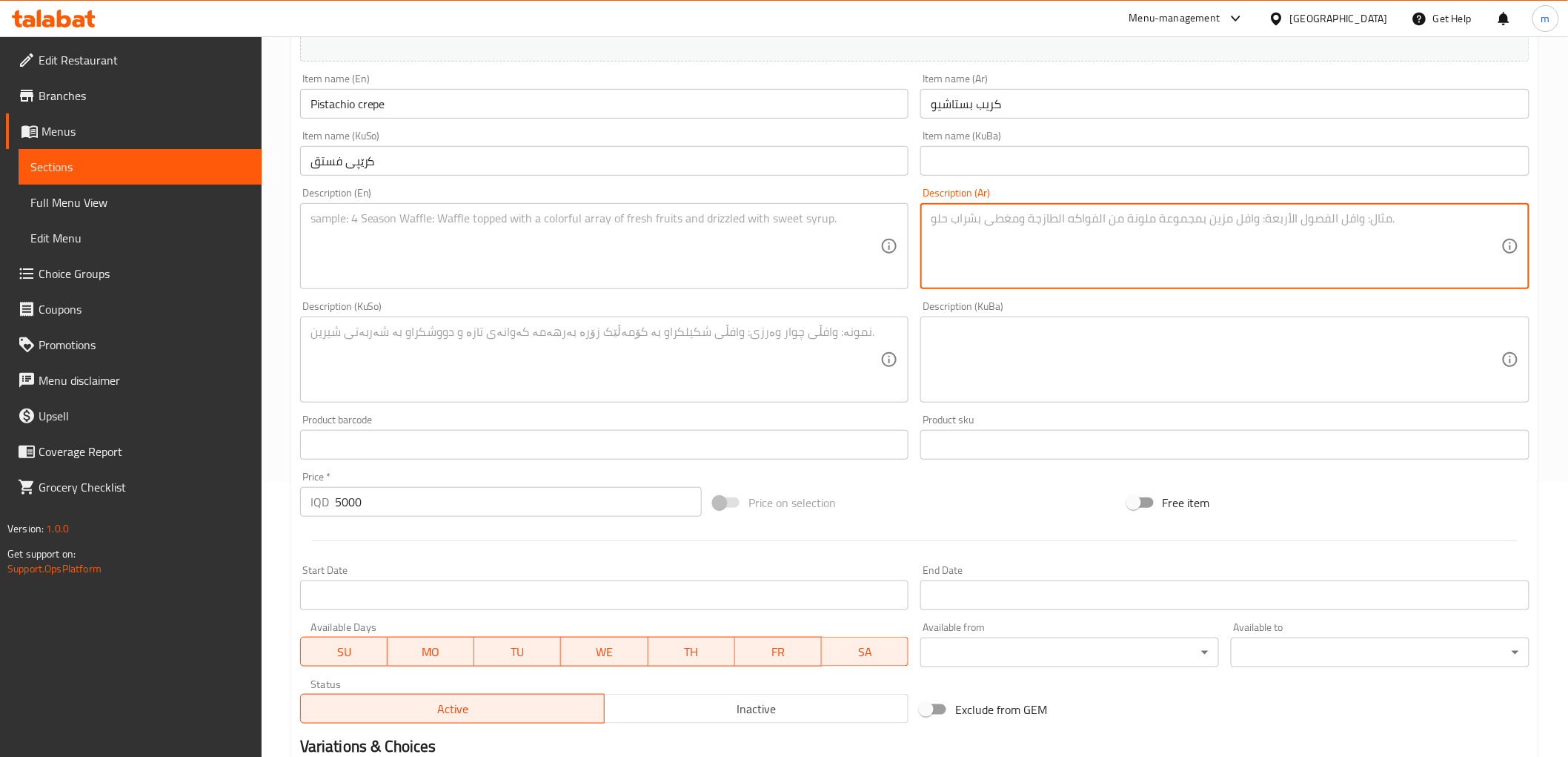
click at [957, 269] on textarea at bounding box center [1216, 245] width 571 height 70
paste textarea "عجينة الكريب وصلصة الفستق."
type textarea "عجينة الكريب وصلصة الفستق."
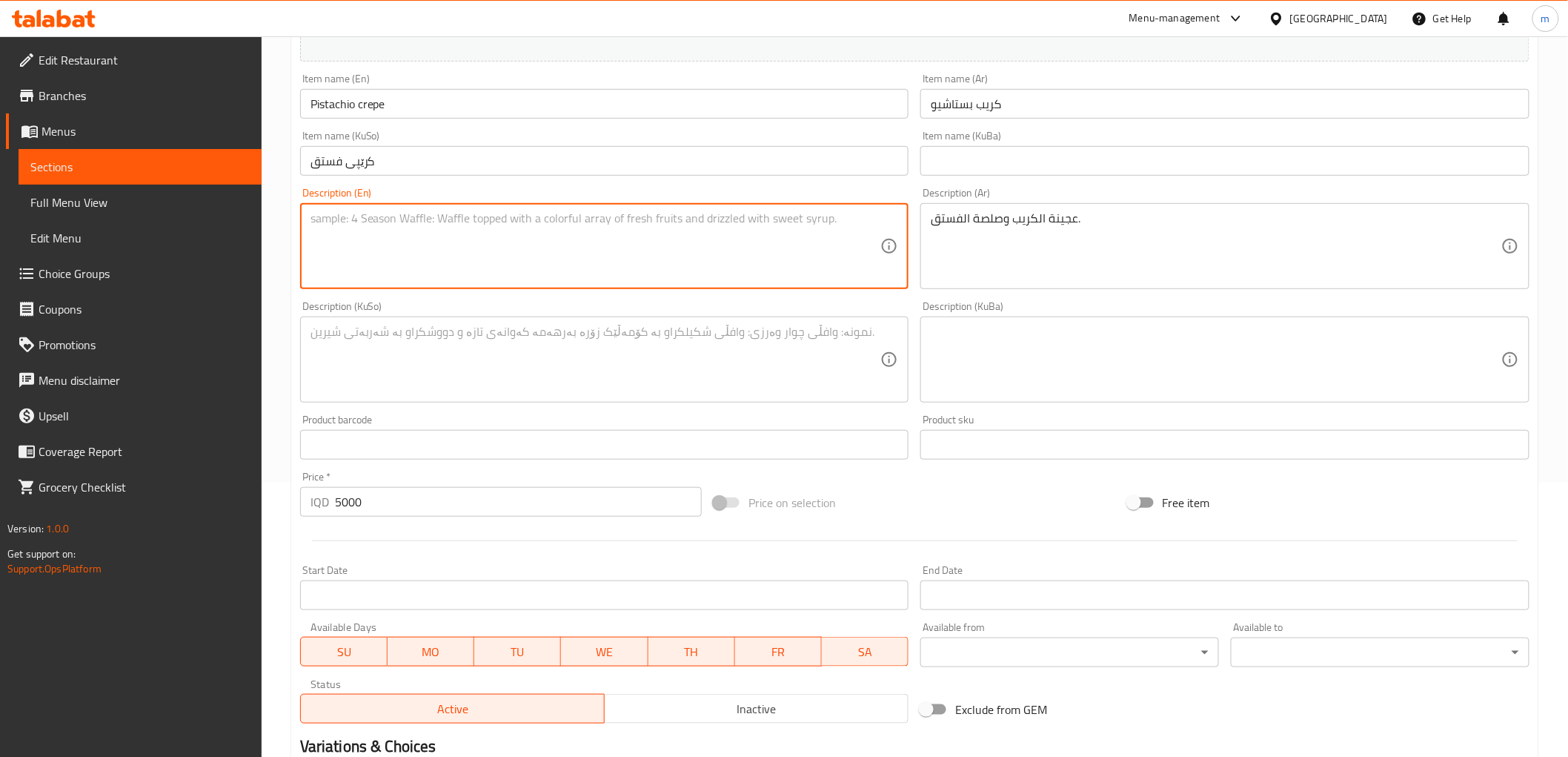
click at [442, 254] on textarea at bounding box center [596, 245] width 571 height 70
paste textarea "Crepe batter and pistachio sauce."
click at [367, 220] on textarea "Crepe batter and pistachio sauce." at bounding box center [596, 245] width 571 height 70
type textarea "Crepe dough and pistachio sauce."
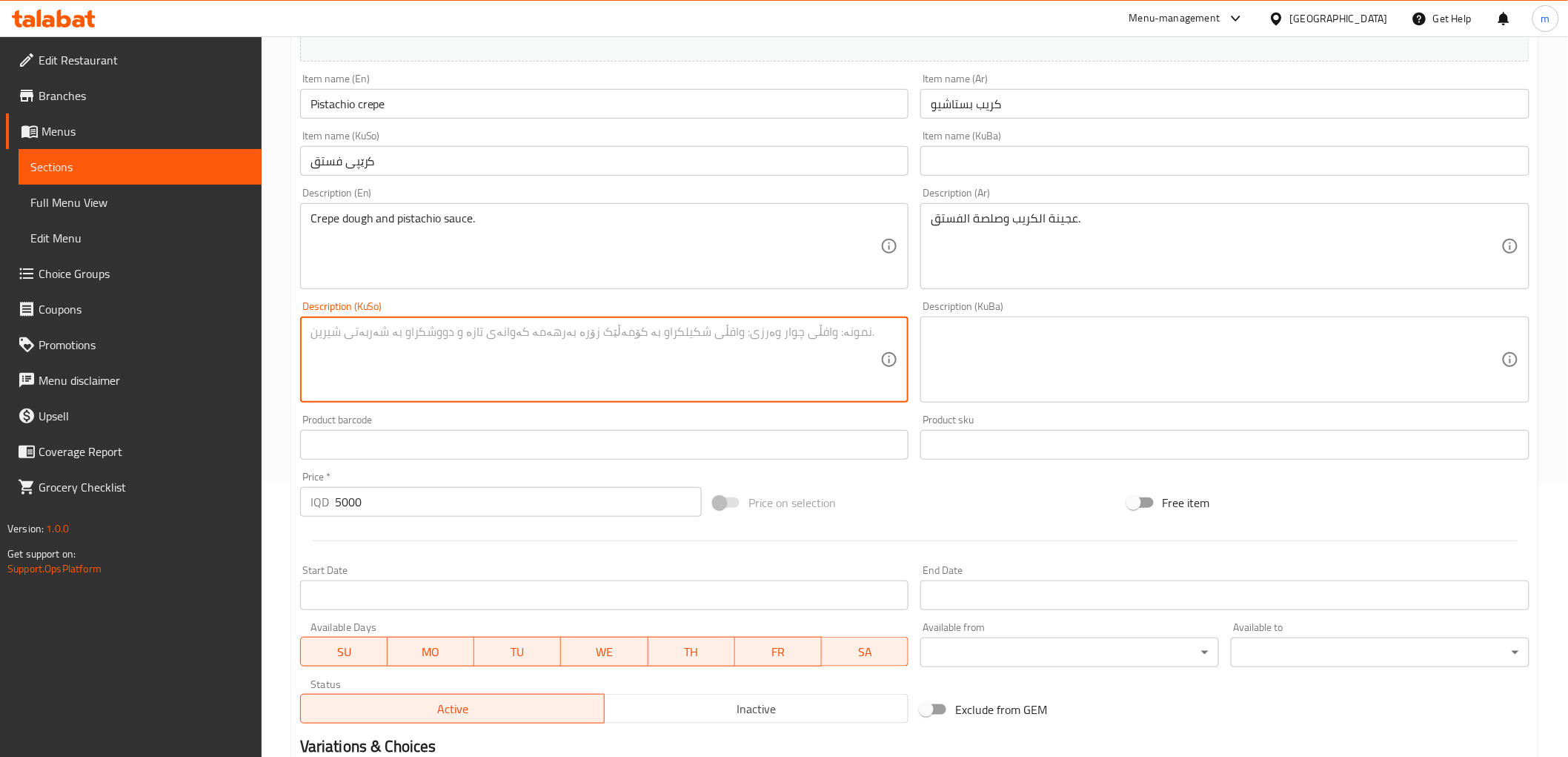
click at [536, 325] on textarea at bounding box center [596, 359] width 571 height 70
drag, startPoint x: 634, startPoint y: 382, endPoint x: 345, endPoint y: 339, distance: 292.2
click at [633, 382] on textarea at bounding box center [596, 359] width 571 height 70
paste textarea "تەواوکەری کرێپ و سۆسی فستق."
click at [436, 334] on textarea "تەواوکەری کرێپ و سۆسی فستق." at bounding box center [596, 359] width 571 height 70
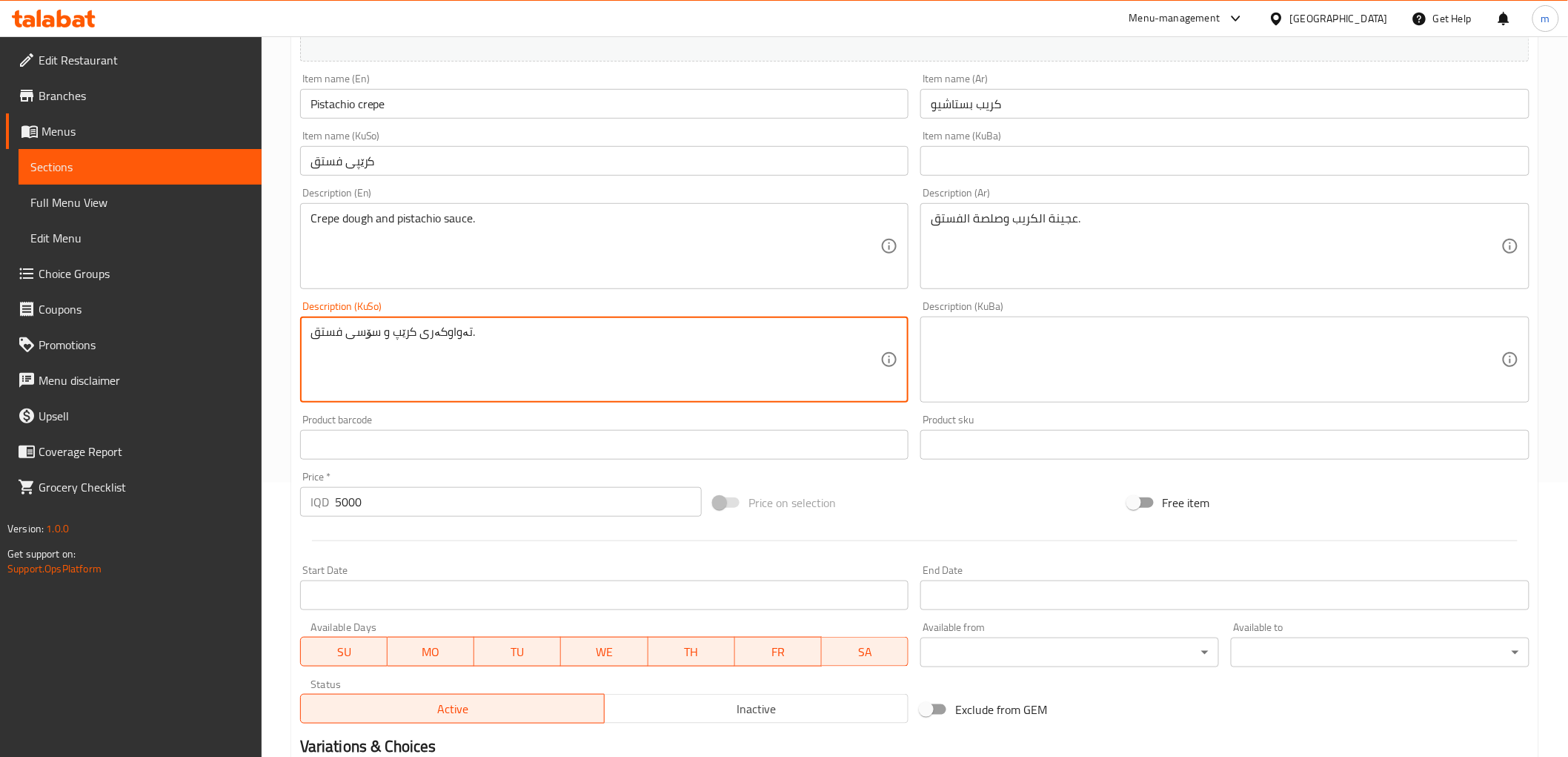
click at [438, 334] on textarea "تەواوکەری کرێپ و سۆسی فستق." at bounding box center [596, 359] width 571 height 70
type textarea "هەویری کرێپ و سۆسی فستق."
click at [447, 497] on input "5000" at bounding box center [518, 502] width 367 height 30
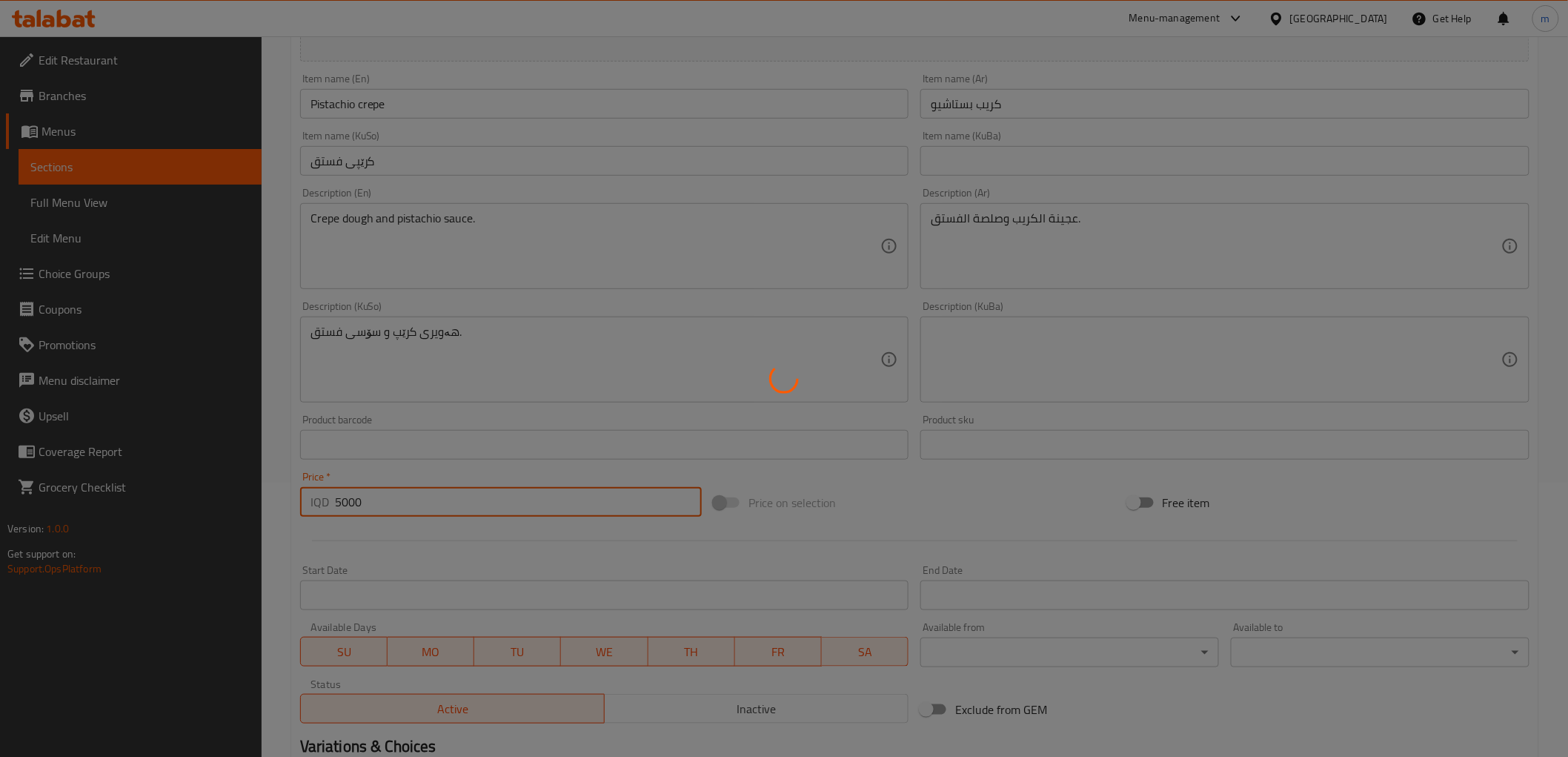
type input "0"
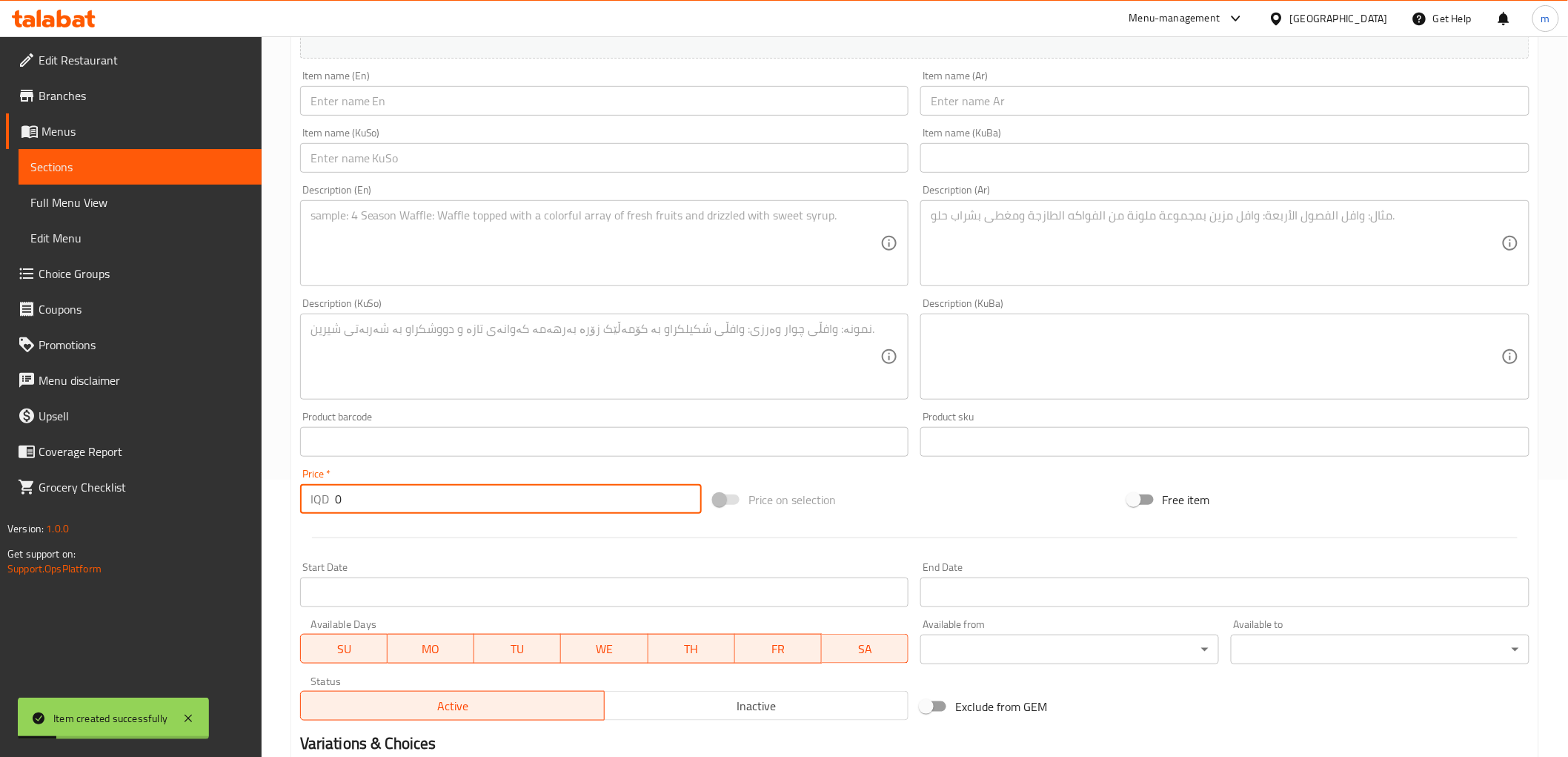
scroll to position [172, 0]
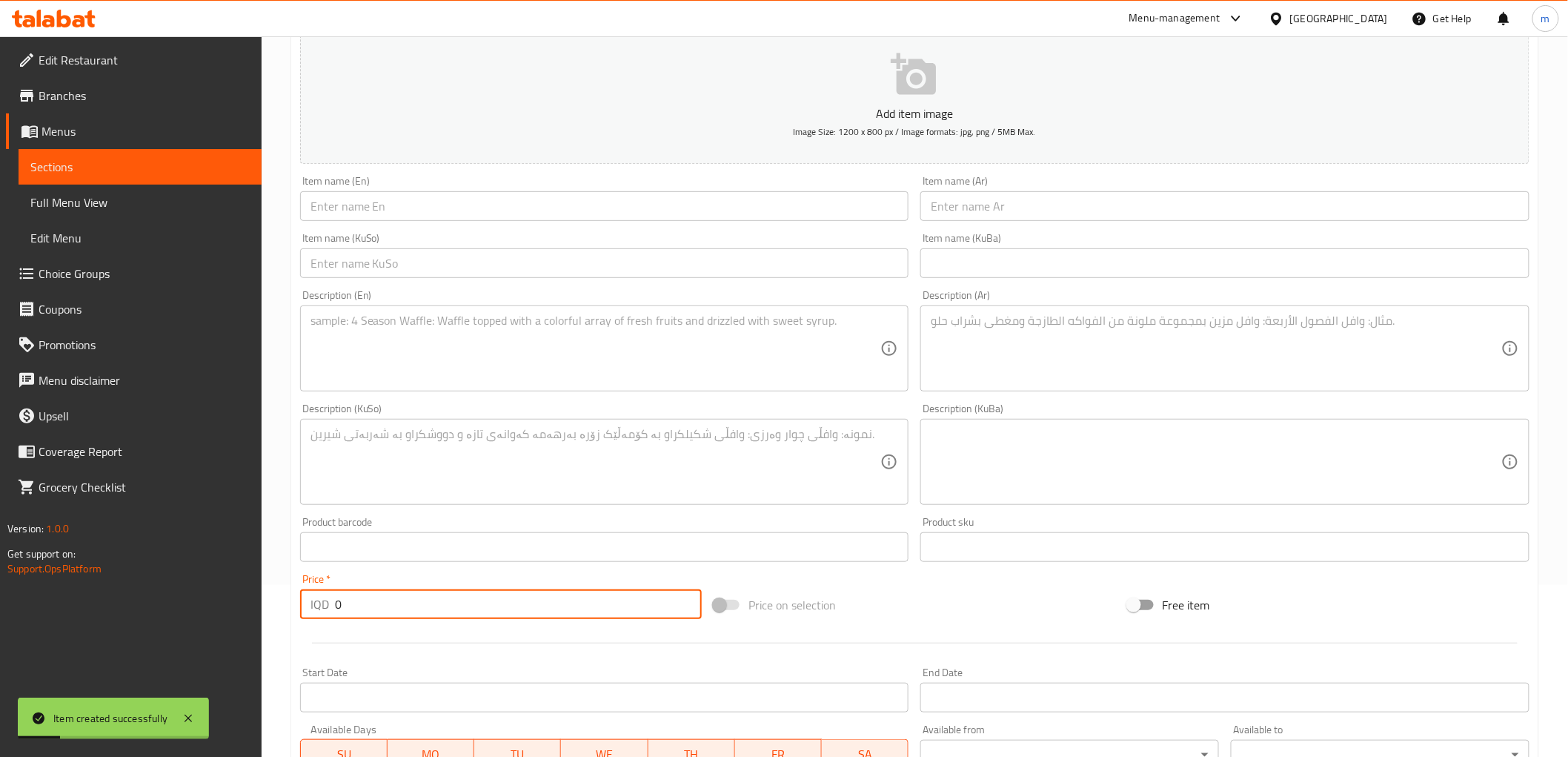
click at [1002, 196] on input "text" at bounding box center [1225, 206] width 610 height 30
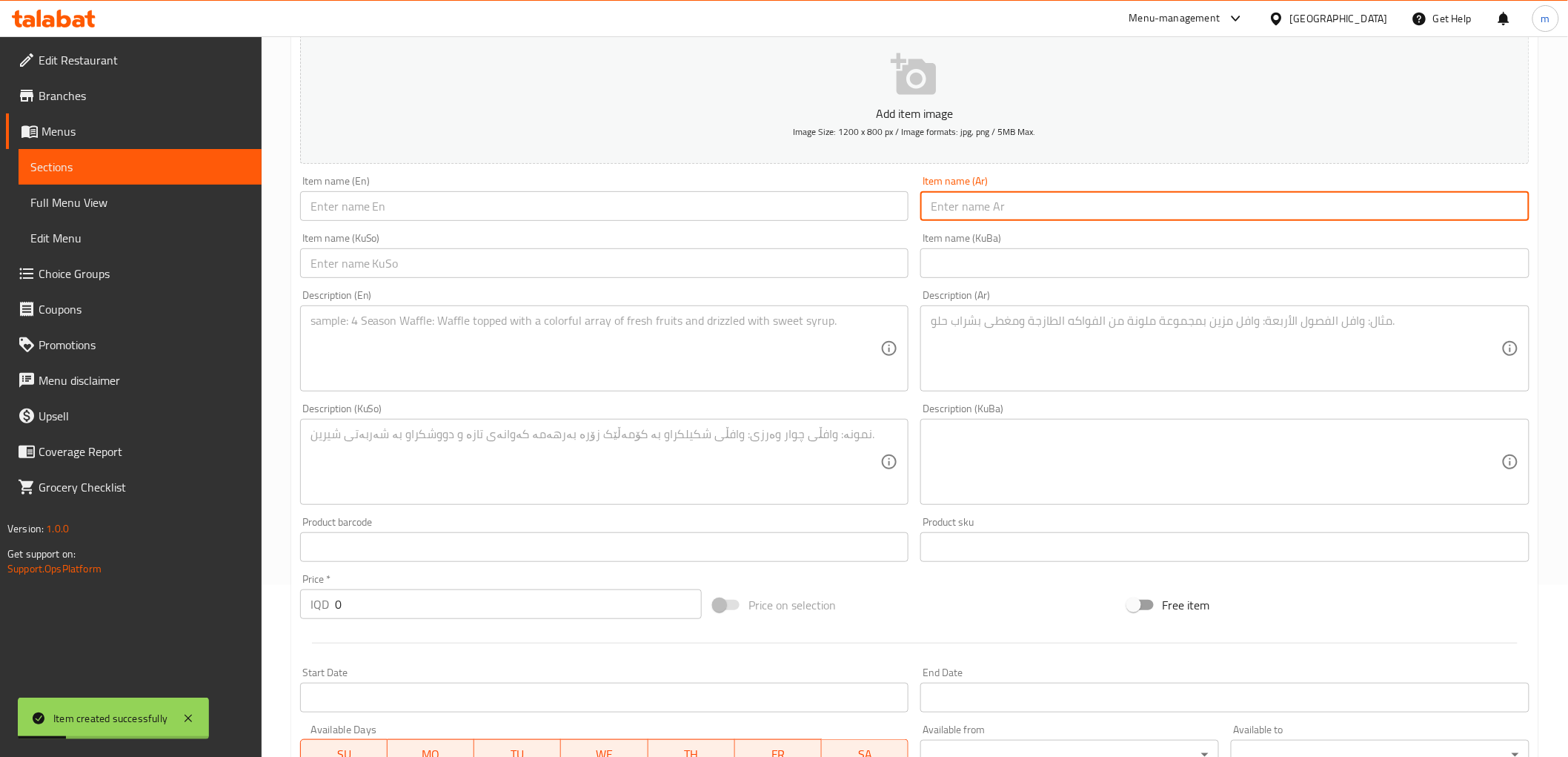
paste input "كريب أزبري"
type input "كريب أزبري"
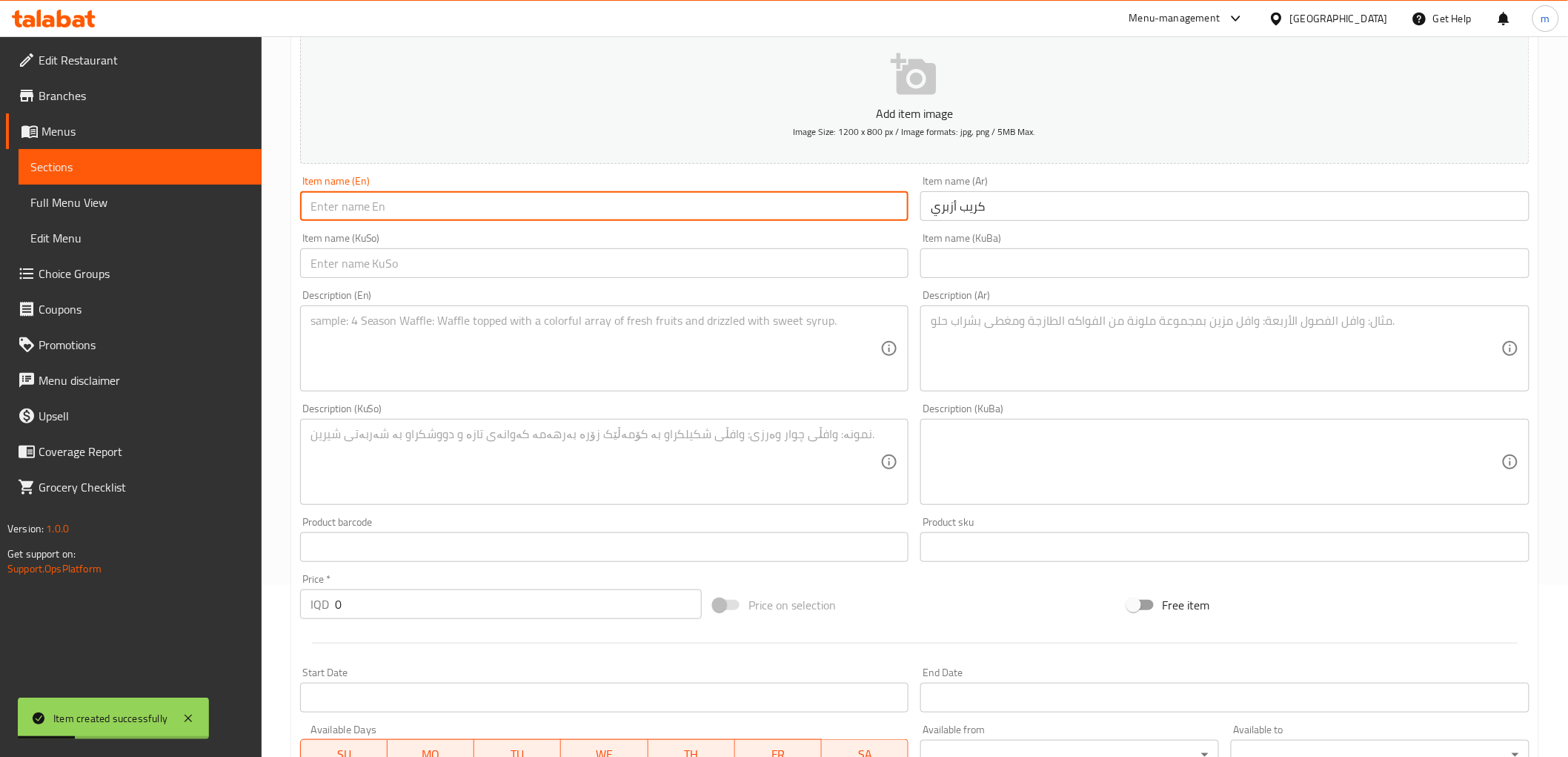
click at [809, 211] on input "text" at bounding box center [605, 206] width 610 height 30
drag, startPoint x: 447, startPoint y: 205, endPoint x: 479, endPoint y: 197, distance: 33.0
click at [447, 205] on input "text" at bounding box center [605, 206] width 610 height 30
paste input "Azbri crepe"
type input "Azbri crepe"
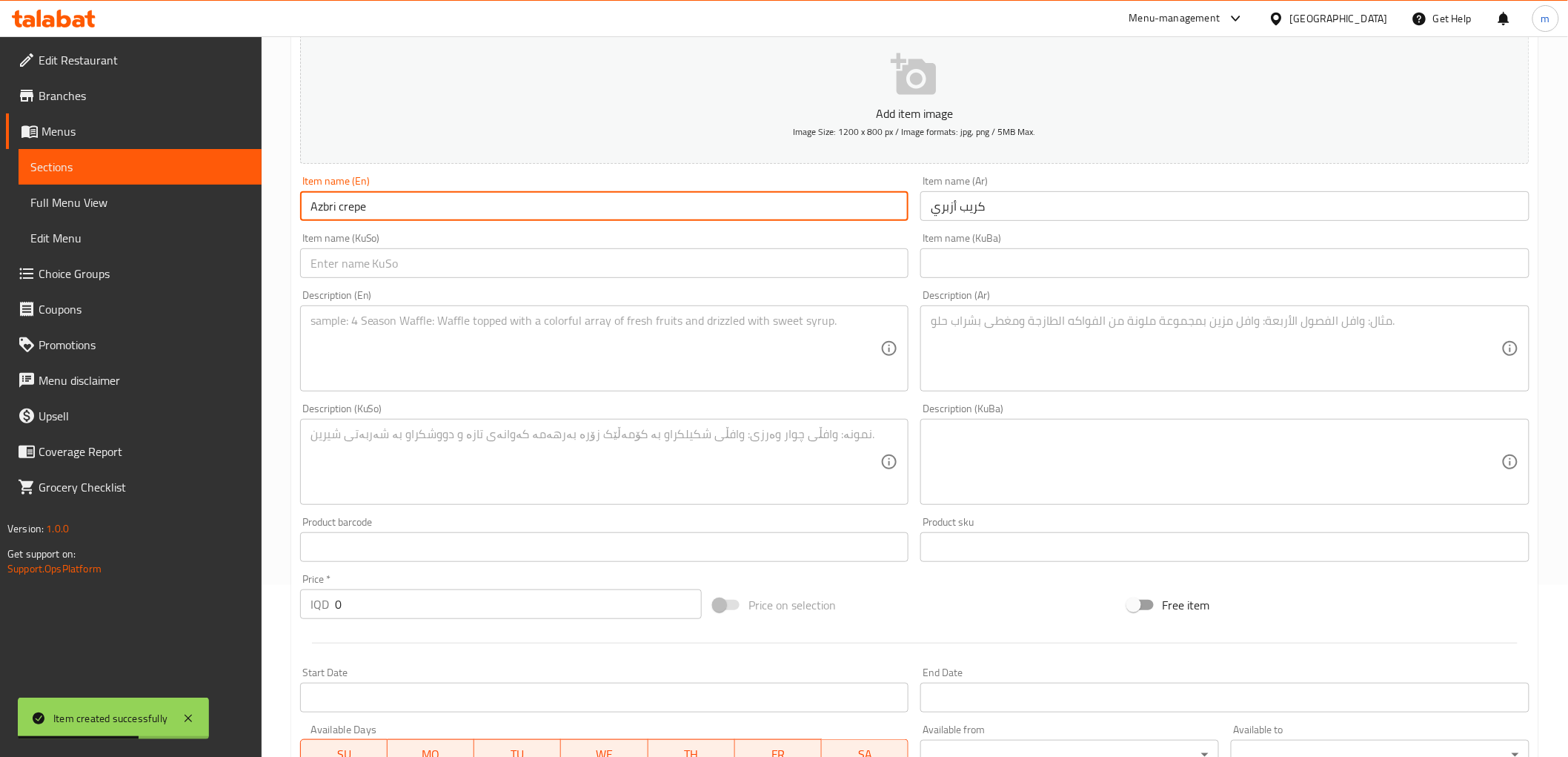
drag, startPoint x: 765, startPoint y: 270, endPoint x: 774, endPoint y: 294, distance: 25.6
click at [765, 270] on input "text" at bounding box center [605, 263] width 610 height 30
paste input "کرێپی ئەزبری"
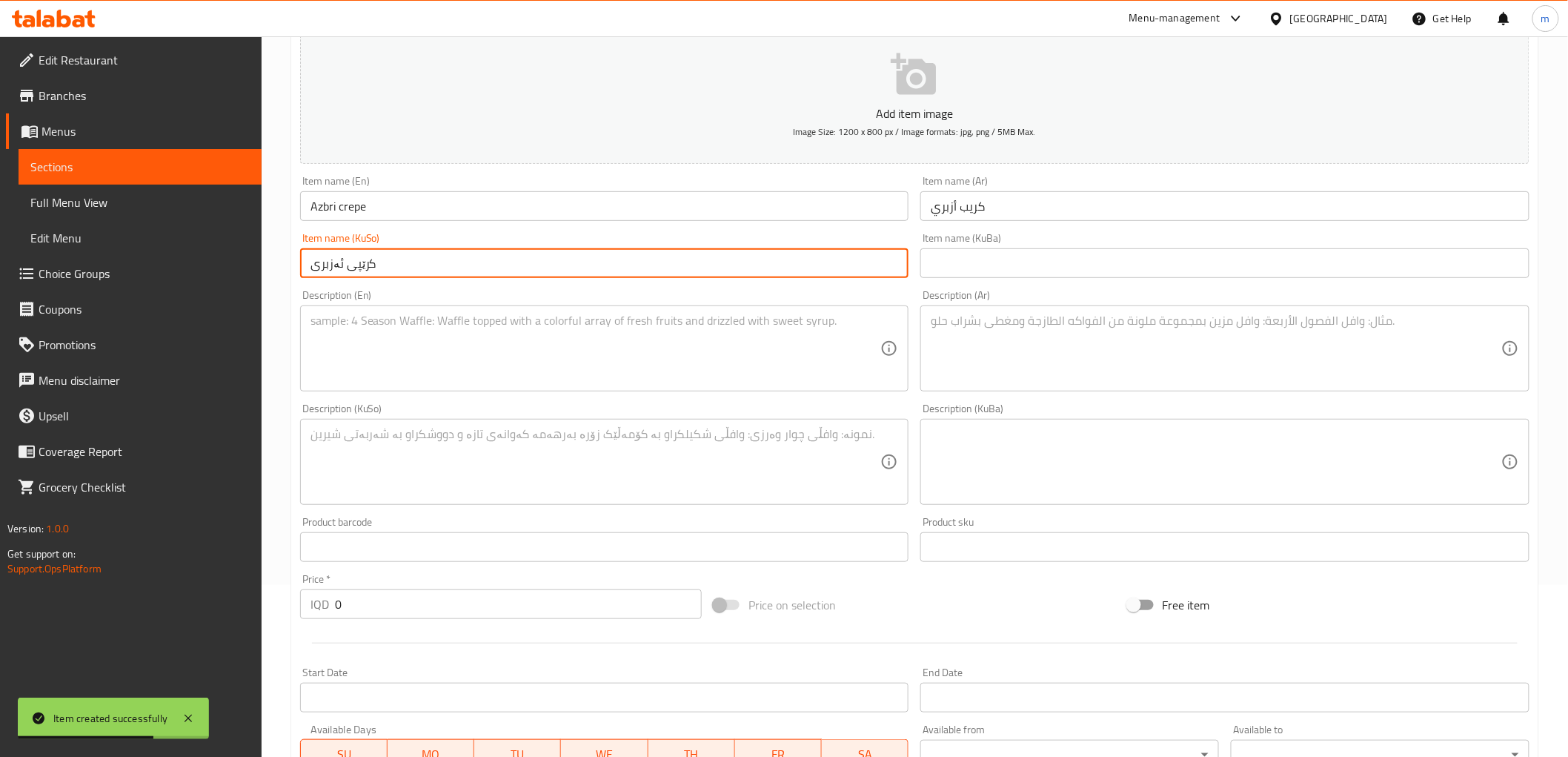
type input "کرێپی ئەزبری"
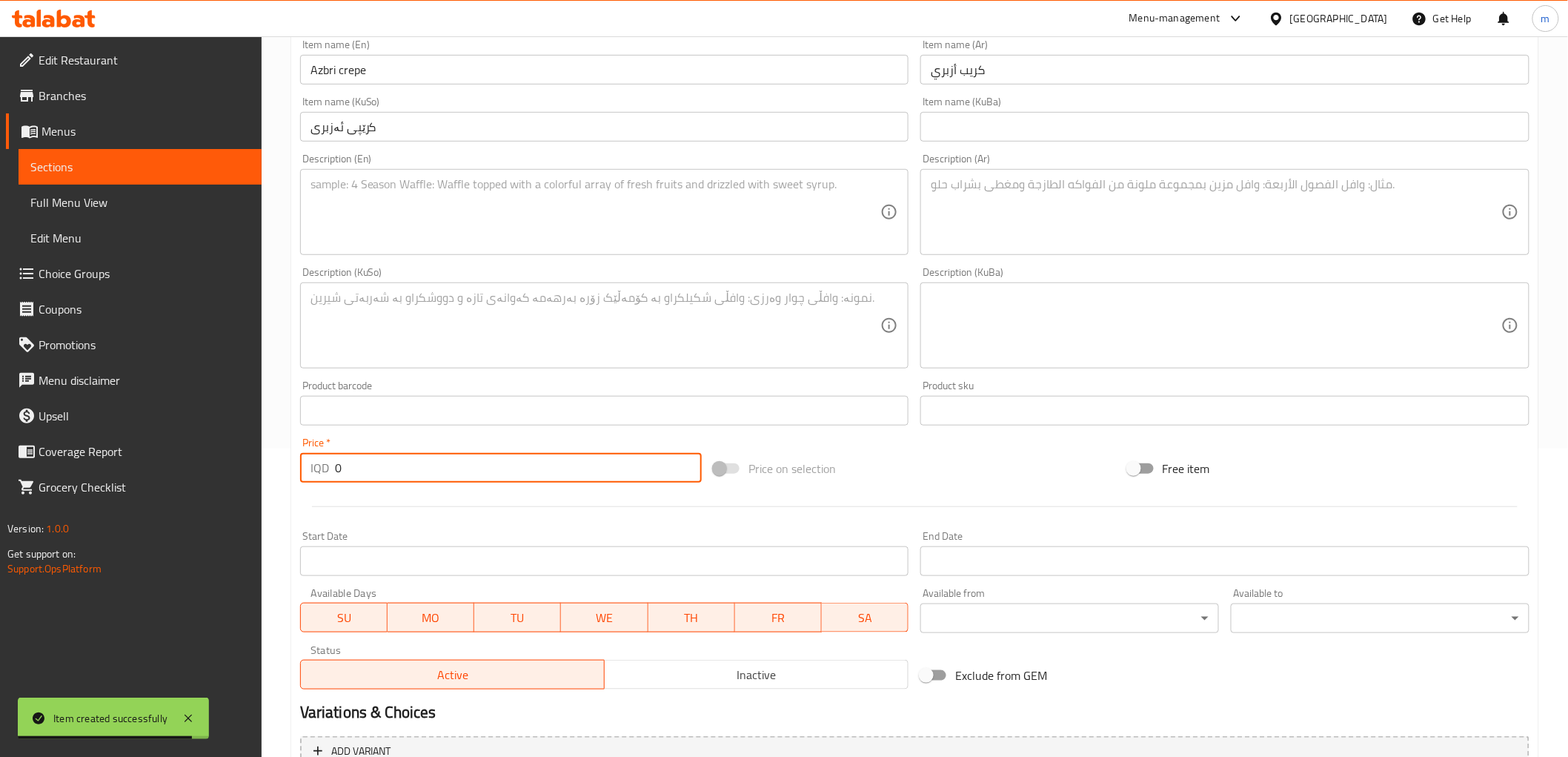
paste input "600"
drag, startPoint x: 367, startPoint y: 475, endPoint x: 304, endPoint y: 457, distance: 65.5
click at [304, 457] on div "IQD 0 Price *" at bounding box center [501, 468] width 402 height 30
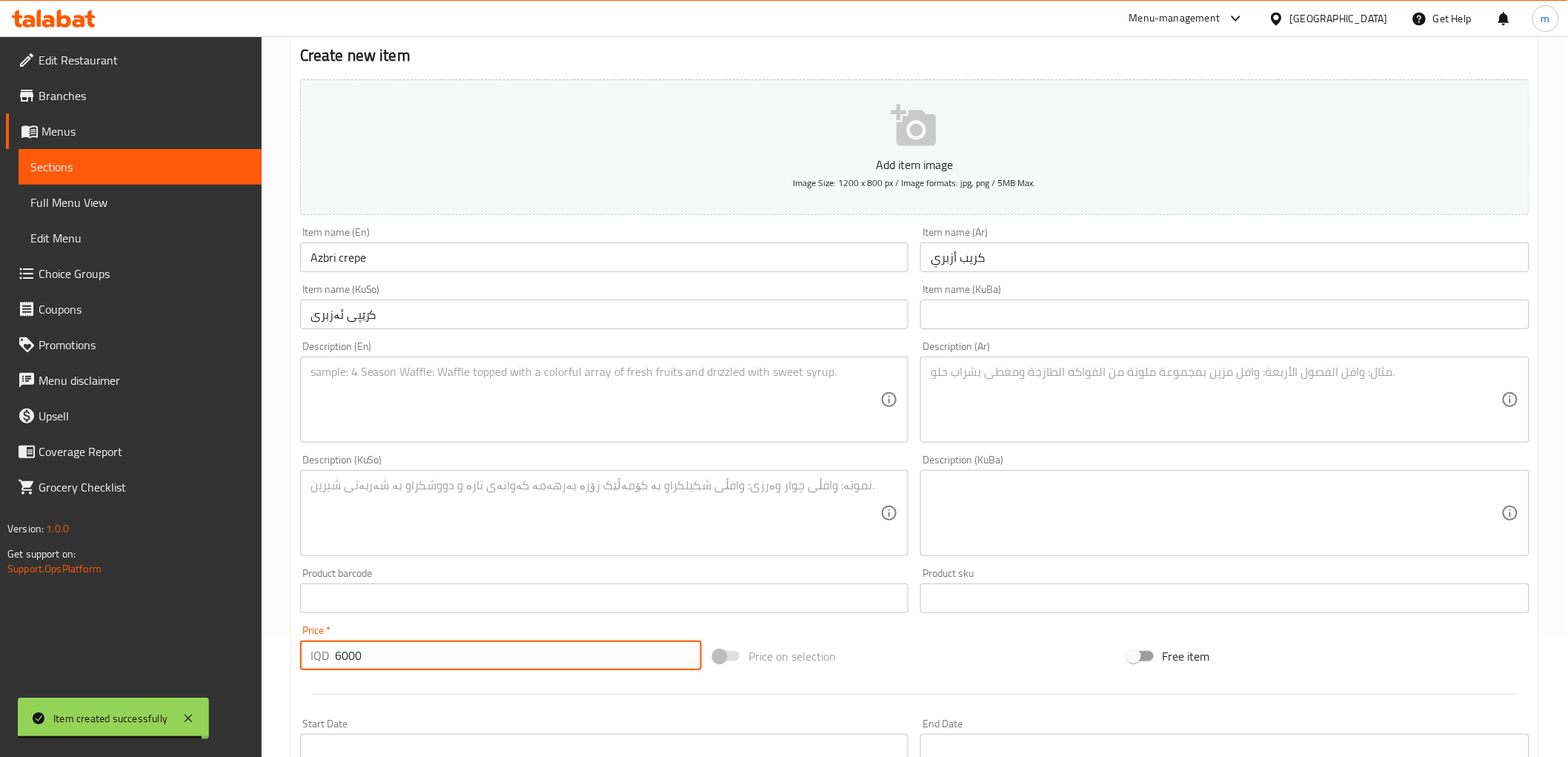
scroll to position [34, 0]
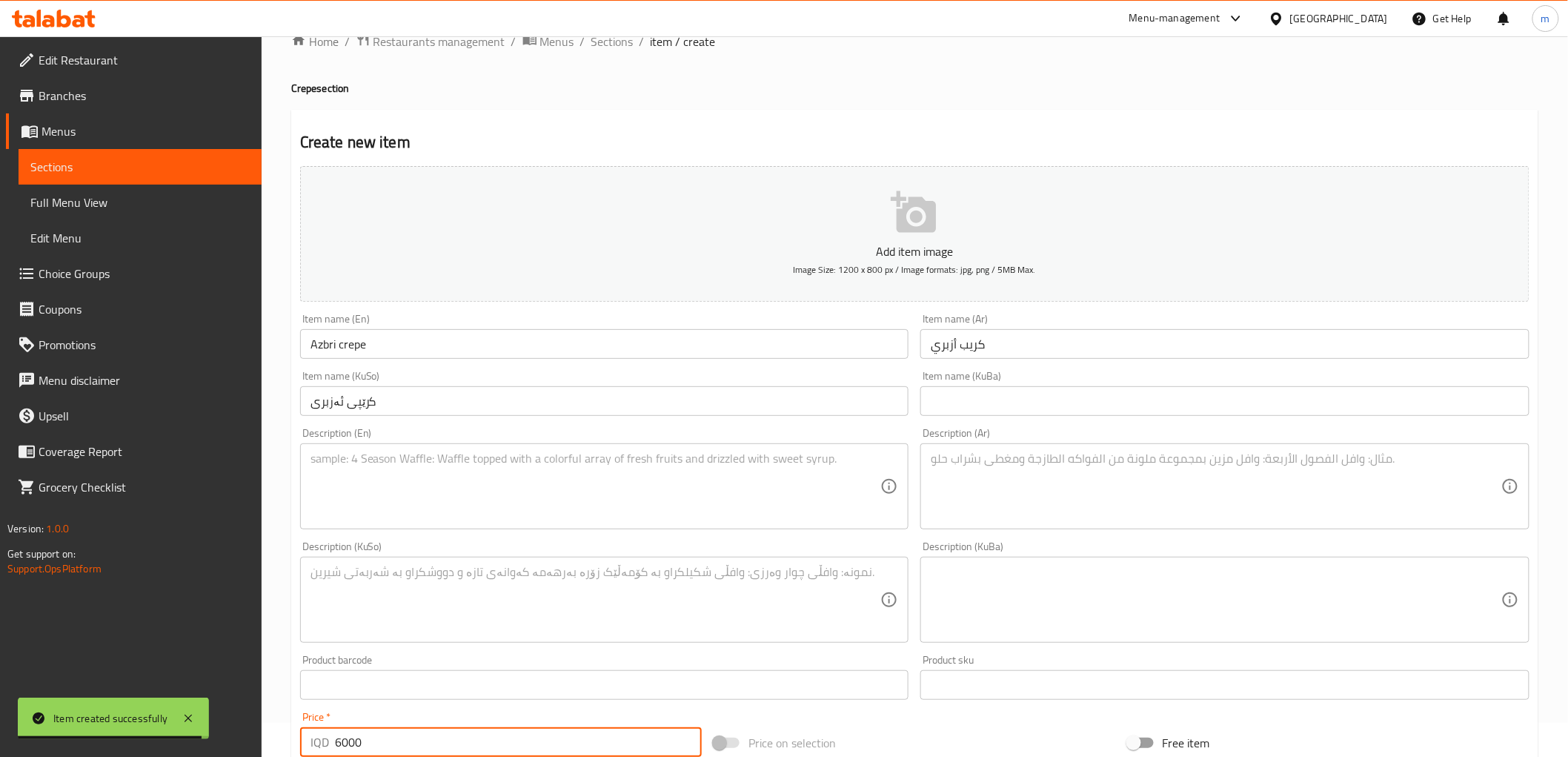
type input "6000"
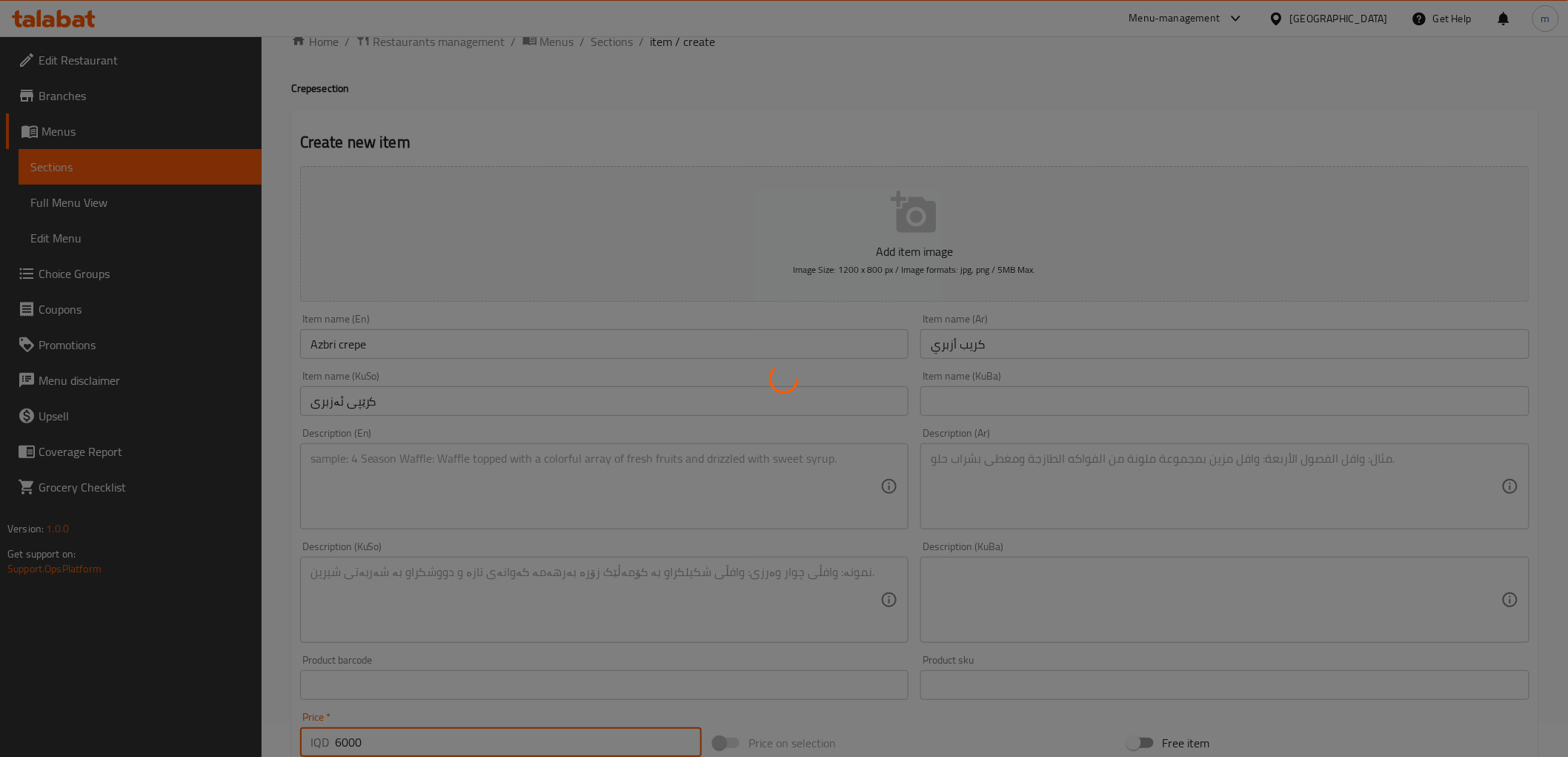
type input "0"
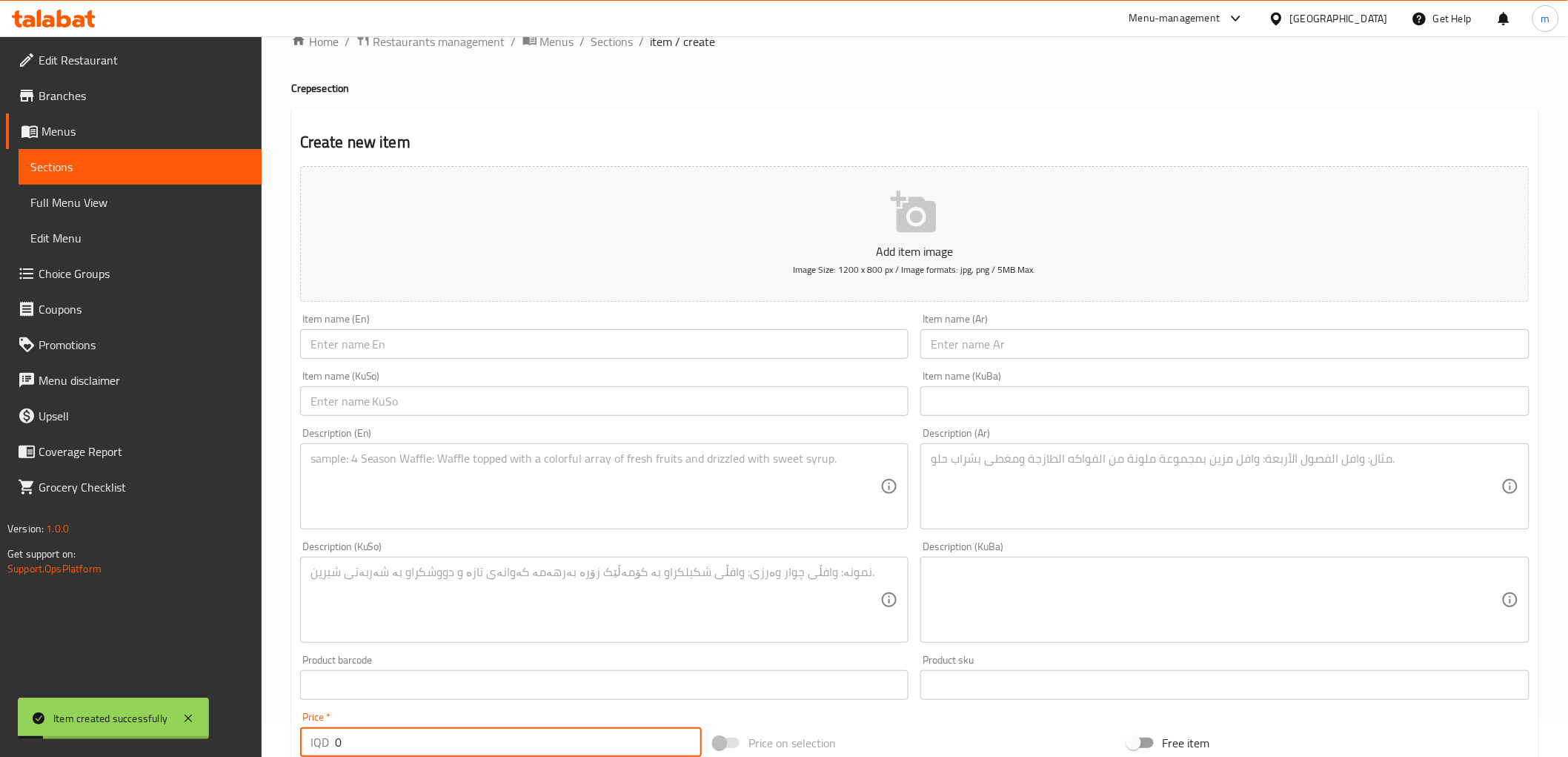
click at [954, 344] on input "text" at bounding box center [1225, 343] width 610 height 30
paste input "كريب ميكس"
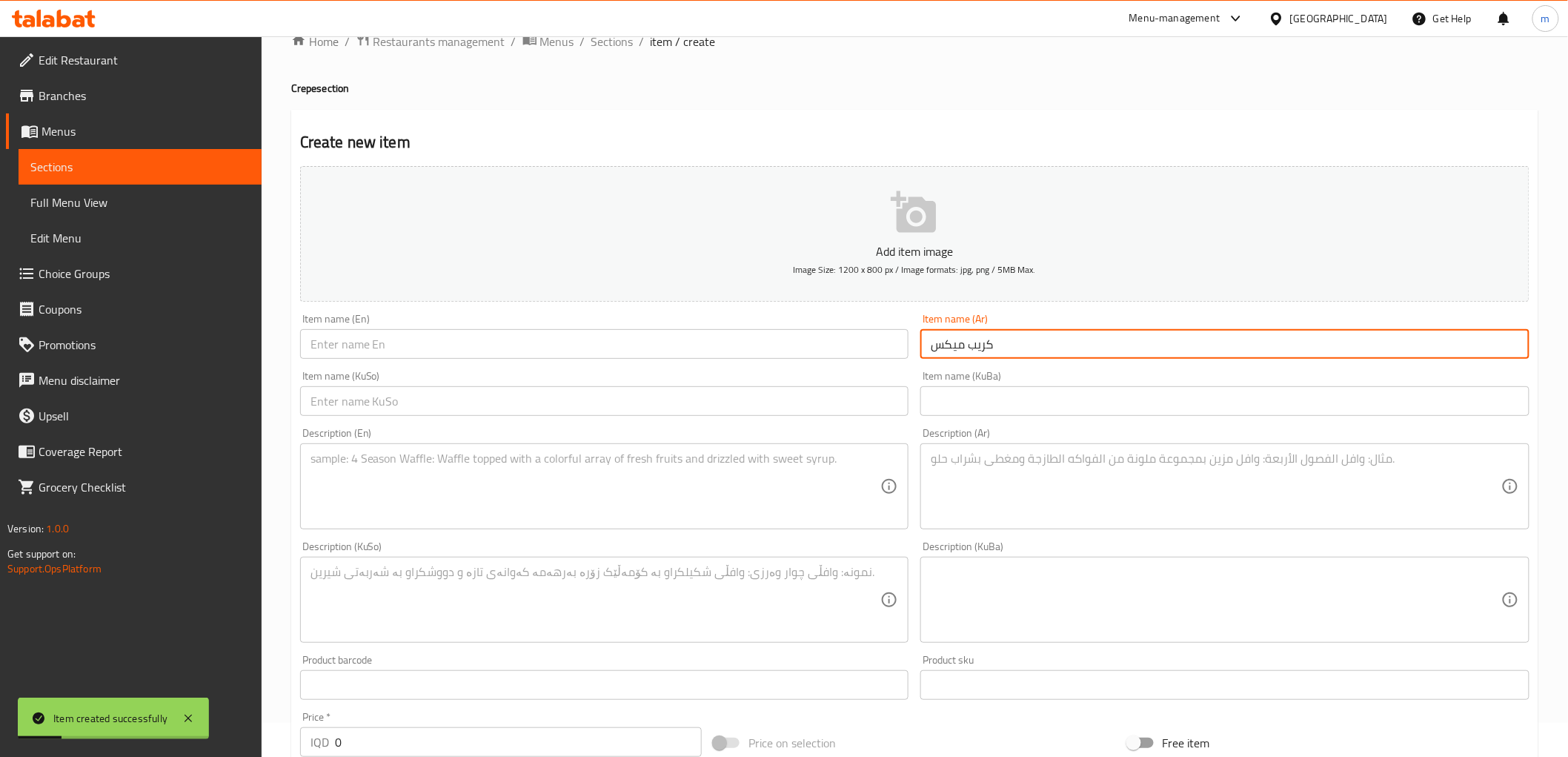
type input "كريب ميكس"
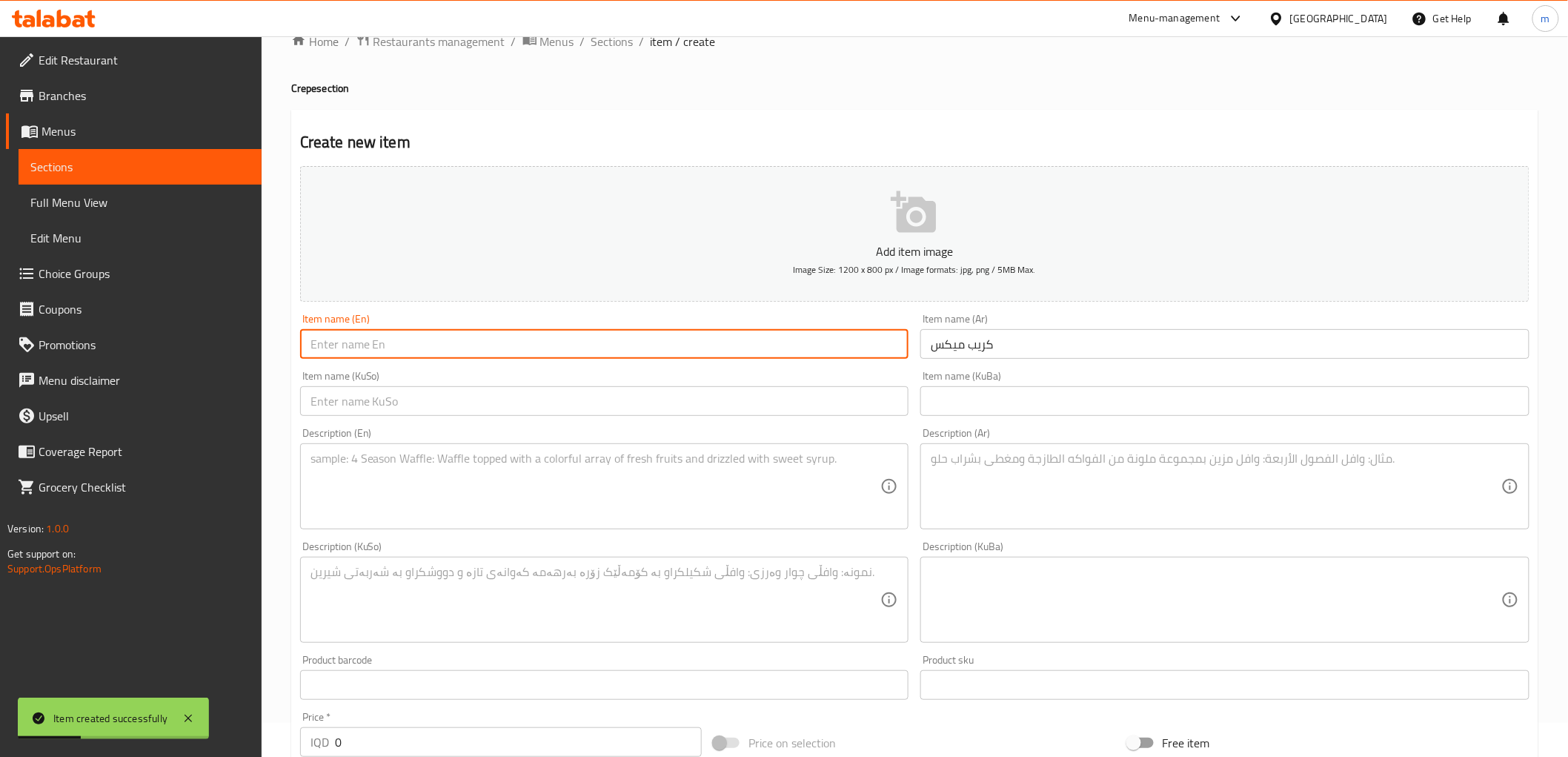
click at [425, 334] on input "text" at bounding box center [605, 343] width 610 height 30
paste input "Crepe Mix"
type input "Crepe Mix"
click at [706, 389] on input "text" at bounding box center [605, 401] width 610 height 30
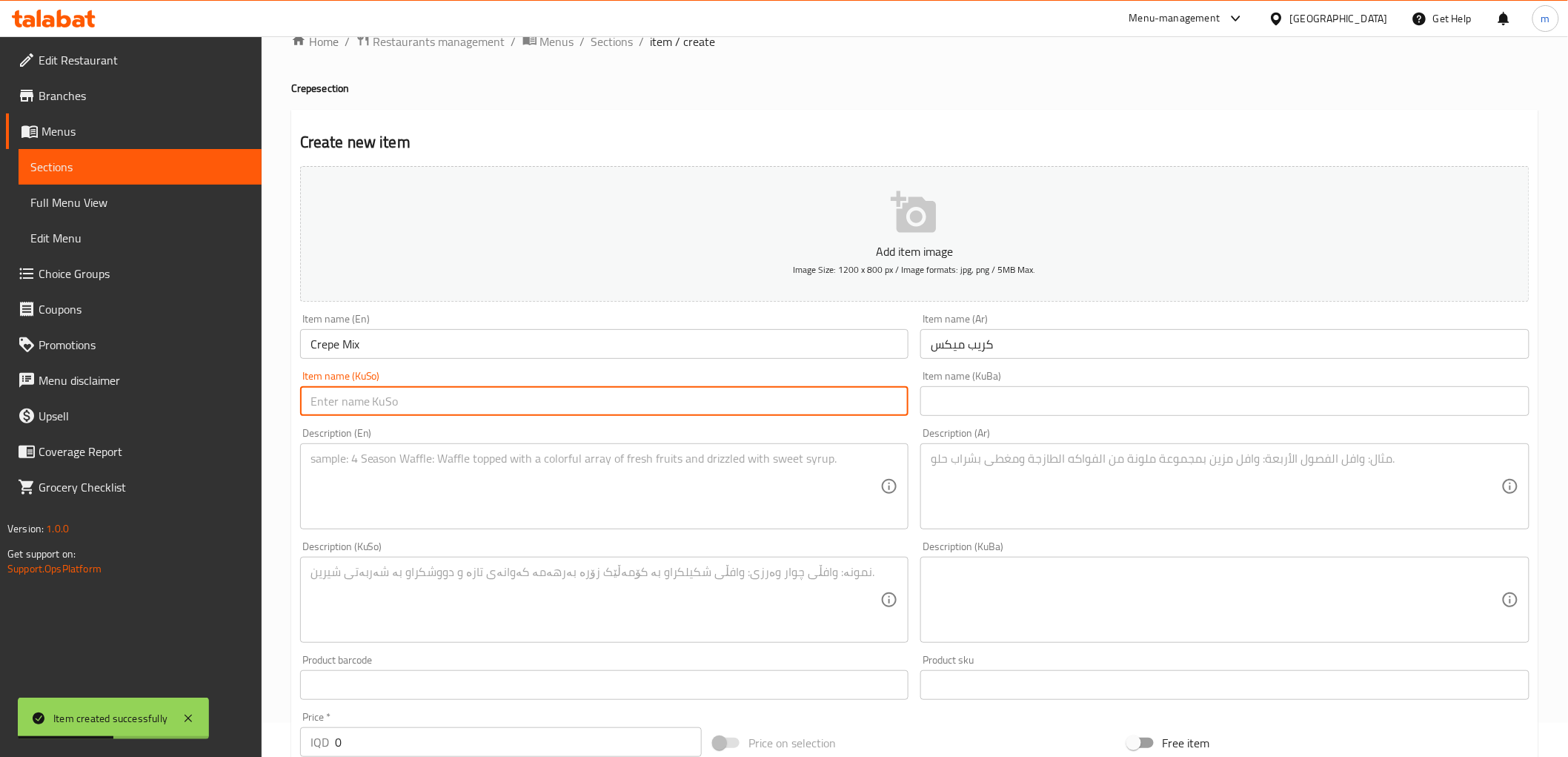
paste input "کرێپ میکس"
type input "کرێپ میکس"
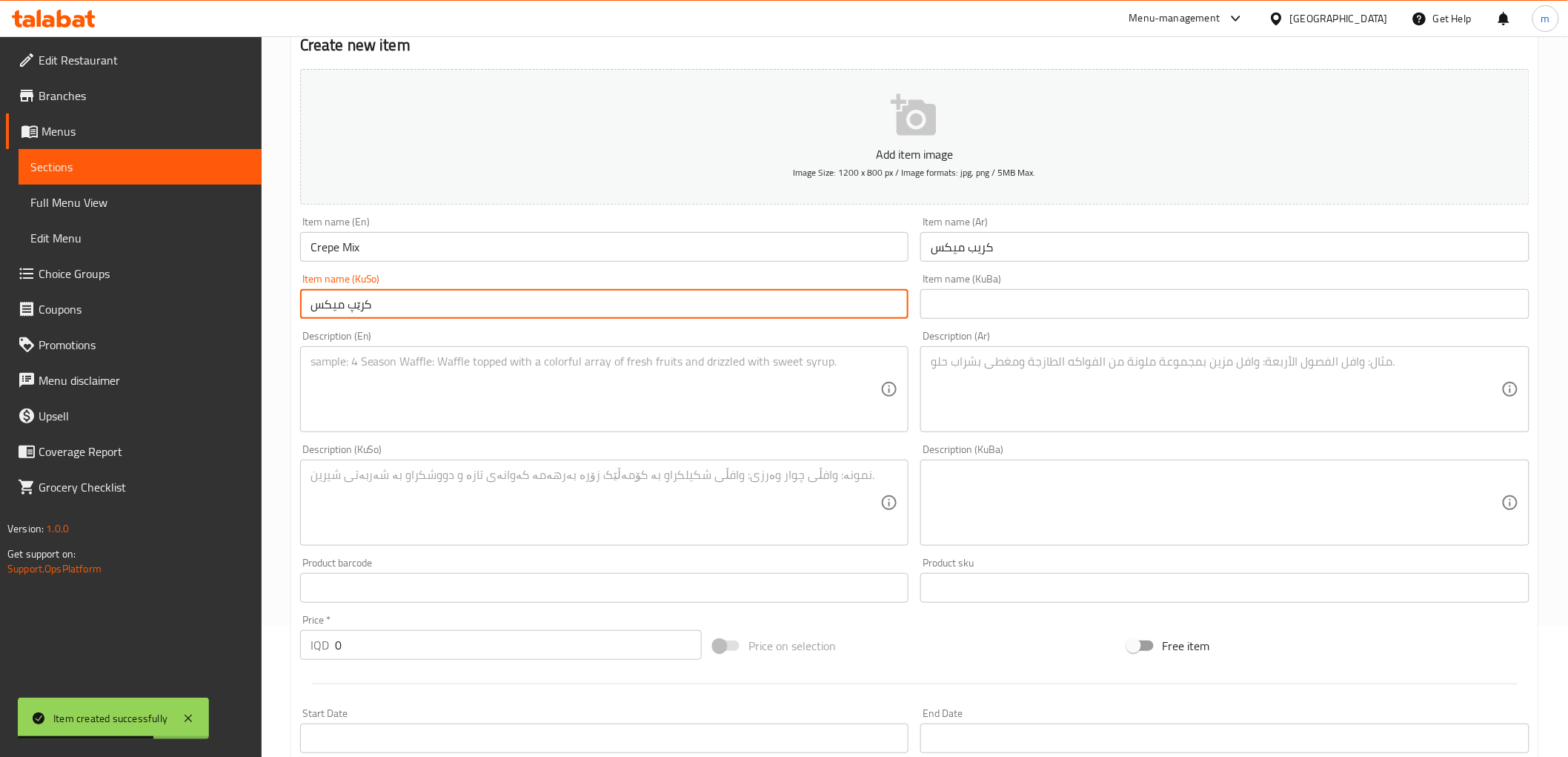
scroll to position [172, 0]
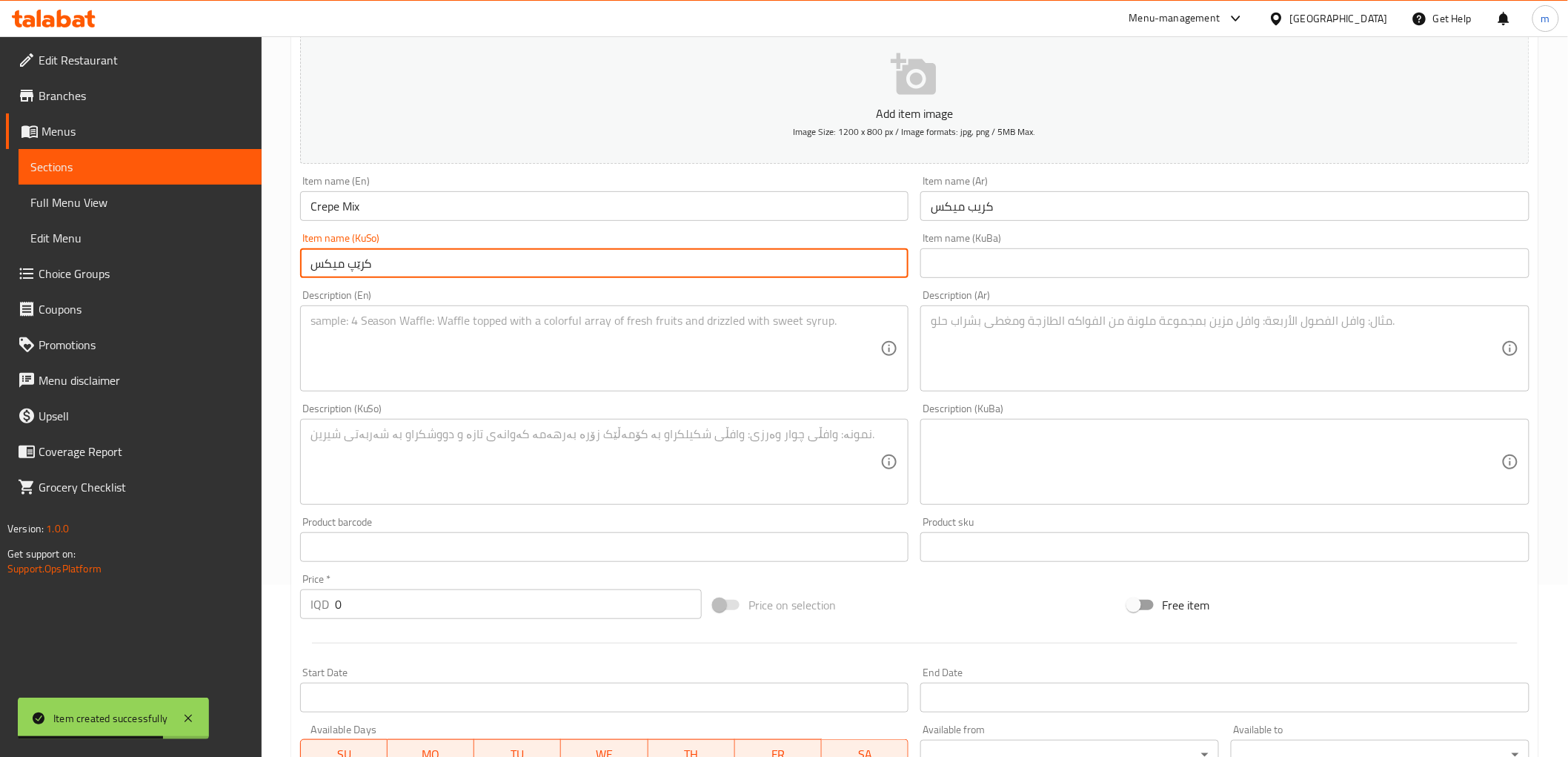
drag, startPoint x: 356, startPoint y: 610, endPoint x: 322, endPoint y: 601, distance: 35.2
click at [323, 601] on div "IQD 0 Price *" at bounding box center [501, 604] width 402 height 30
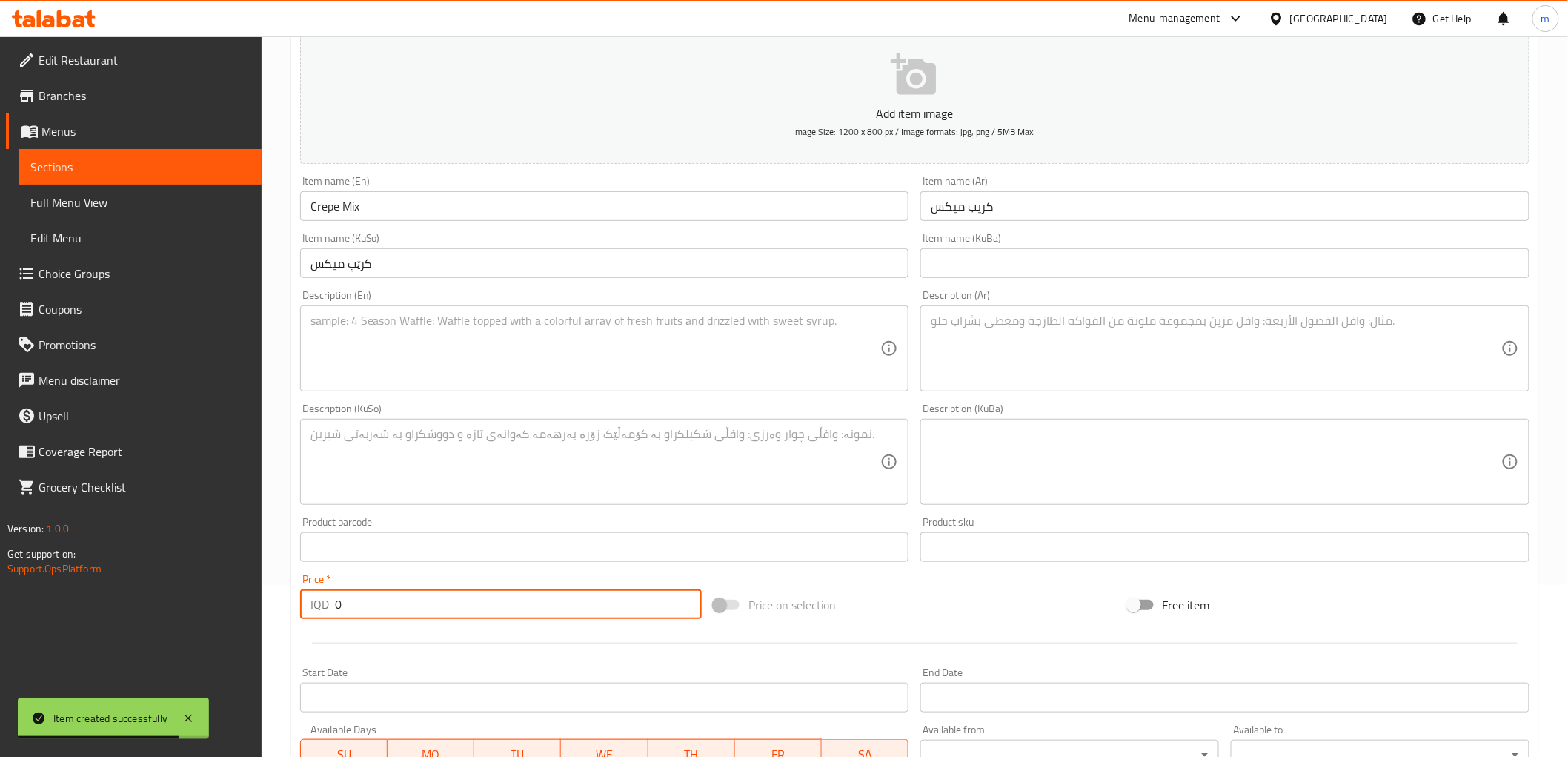
paste input "500"
type input "5000"
click at [1108, 384] on div "Description (Ar)" at bounding box center [1225, 348] width 610 height 86
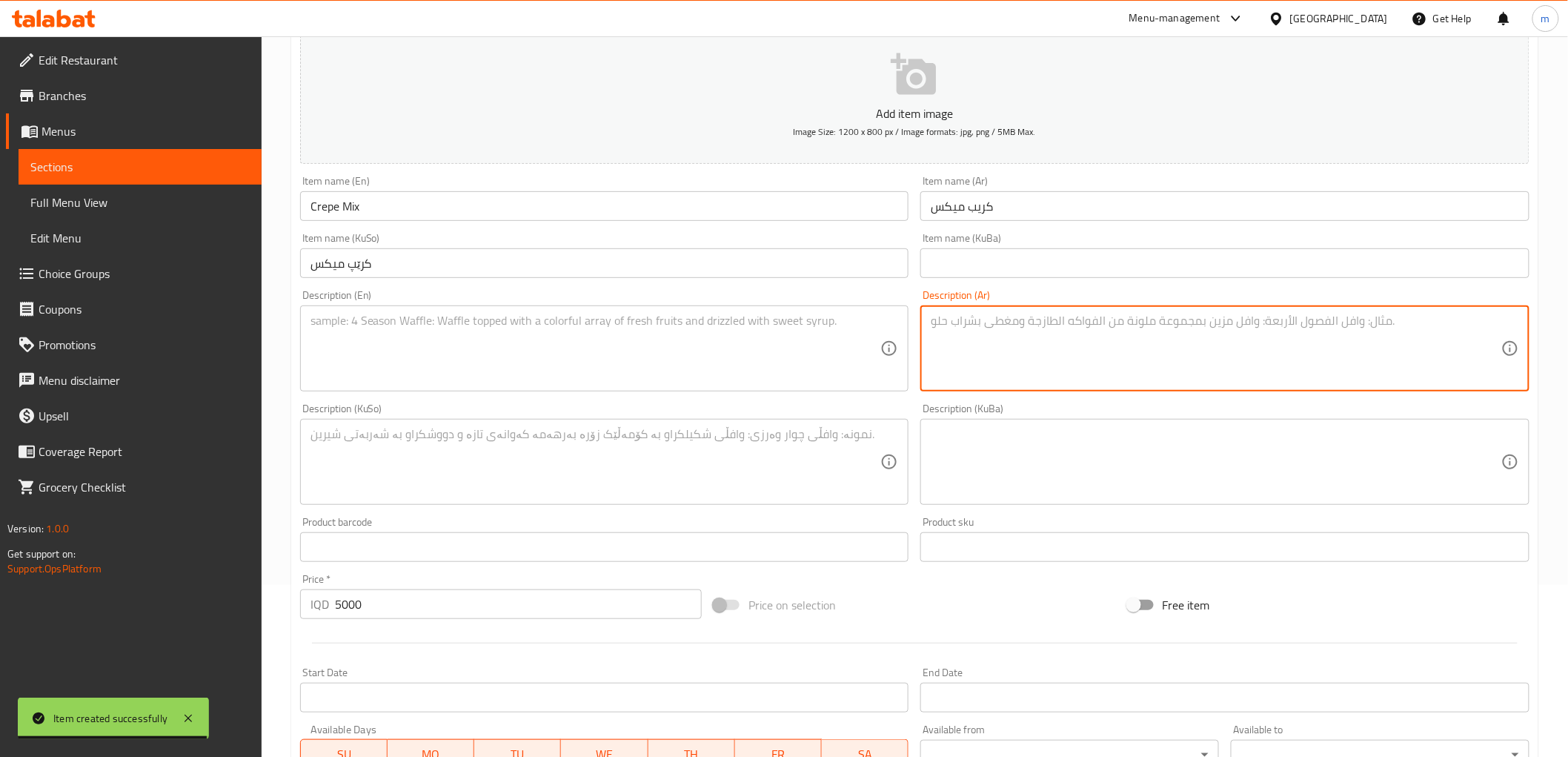
paste textarea "عجينة الكريب, شوكولاتة, لوتس, صلصة البستاشيو وايس كريم."
type textarea "عجينة الكريب, شوكولاتة, لوتس, صلصة البستاشيو وايس كريم."
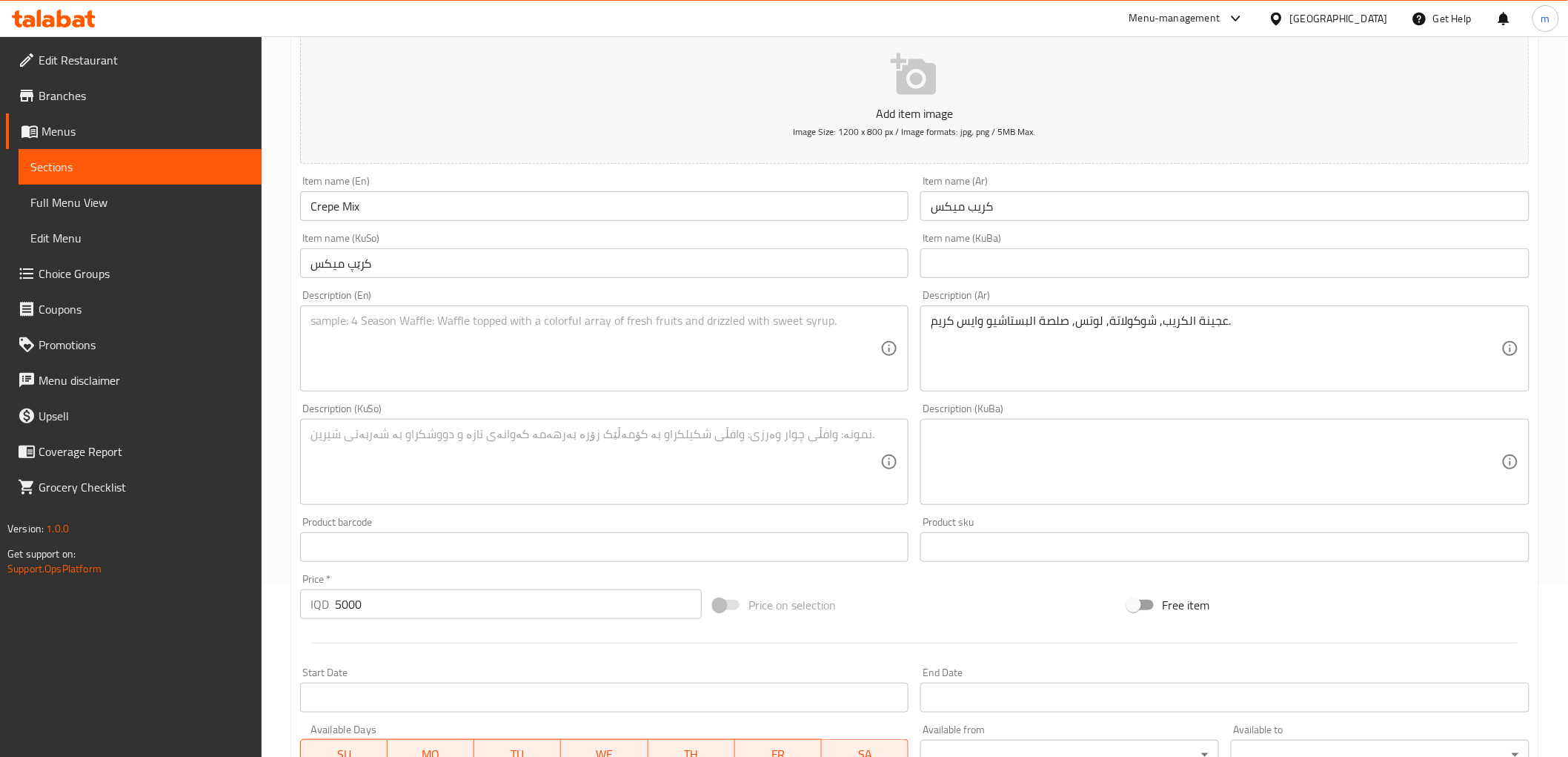
click at [476, 389] on div "Description (En)" at bounding box center [605, 348] width 610 height 86
paste textarea "Crepe batter, chocolate, lotus, pistachio sauce and ice cream."
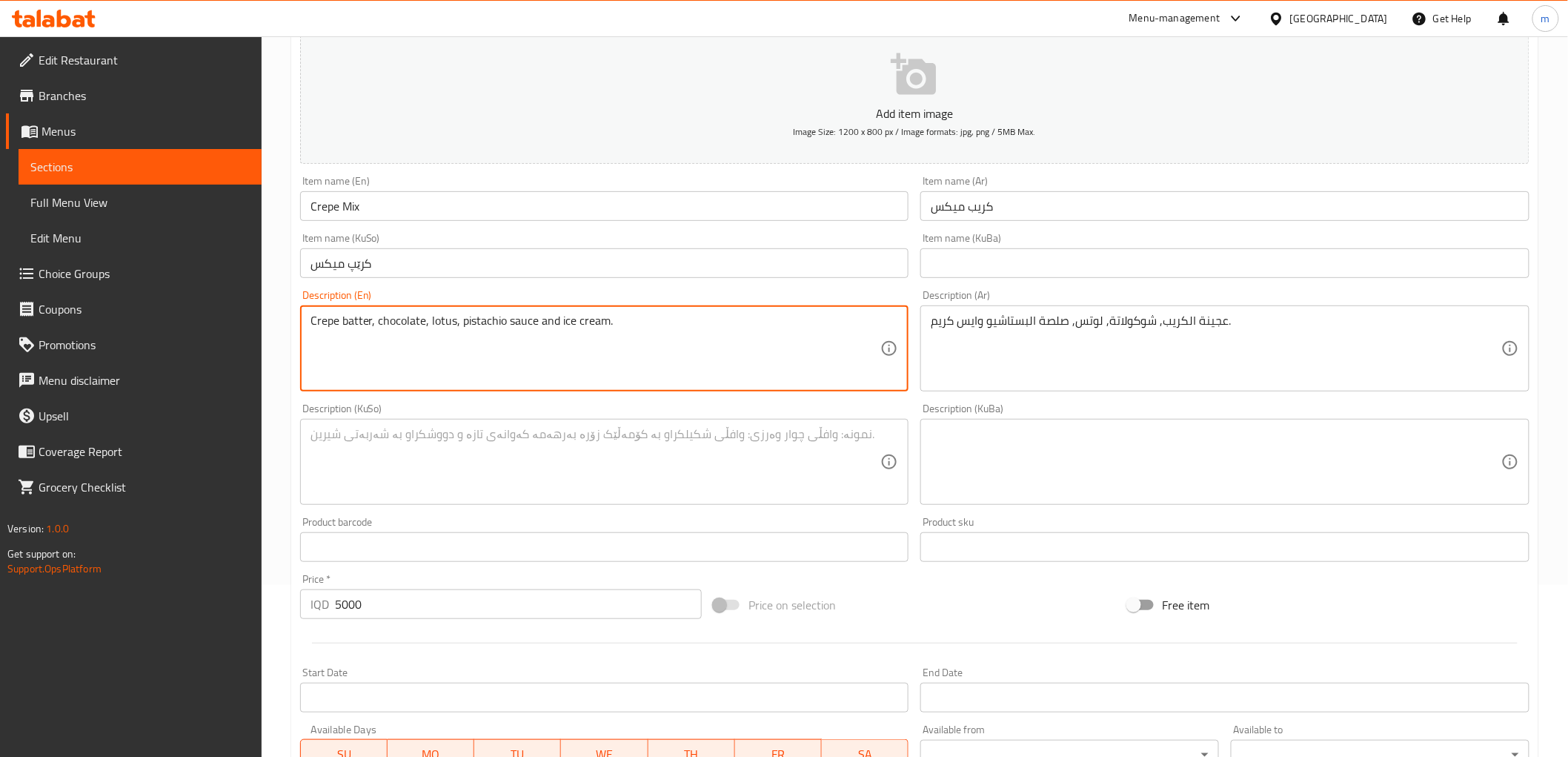
click at [342, 326] on textarea "Crepe batter, chocolate, lotus, pistachio sauce and ice cream." at bounding box center [596, 348] width 571 height 70
type textarea "Crepe dough, chocolate, lotus, pistachio sauce and ice cream."
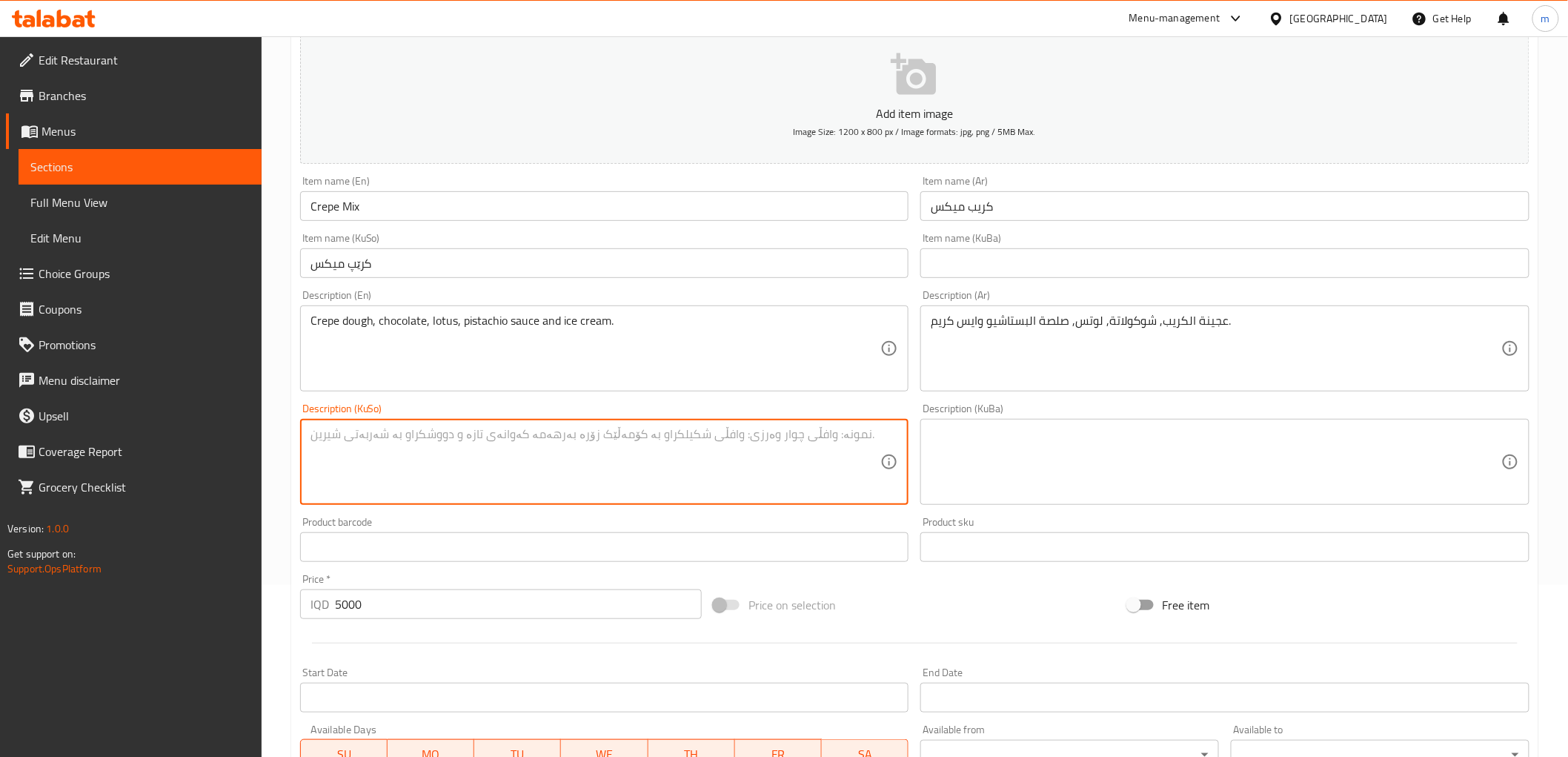
click at [516, 444] on textarea at bounding box center [596, 461] width 571 height 70
click at [883, 449] on div "Description (KuSo)" at bounding box center [605, 461] width 610 height 86
paste textarea "هەویری کرێپ، شوکولاتە، لۆتس، سۆسی فستق و ئایسکرێم."
type textarea "هەویری کرێپ، شوکولاتە، لۆتس، سۆسی فستق و ئایسکرێم."
drag, startPoint x: 539, startPoint y: 538, endPoint x: 531, endPoint y: 592, distance: 54.6
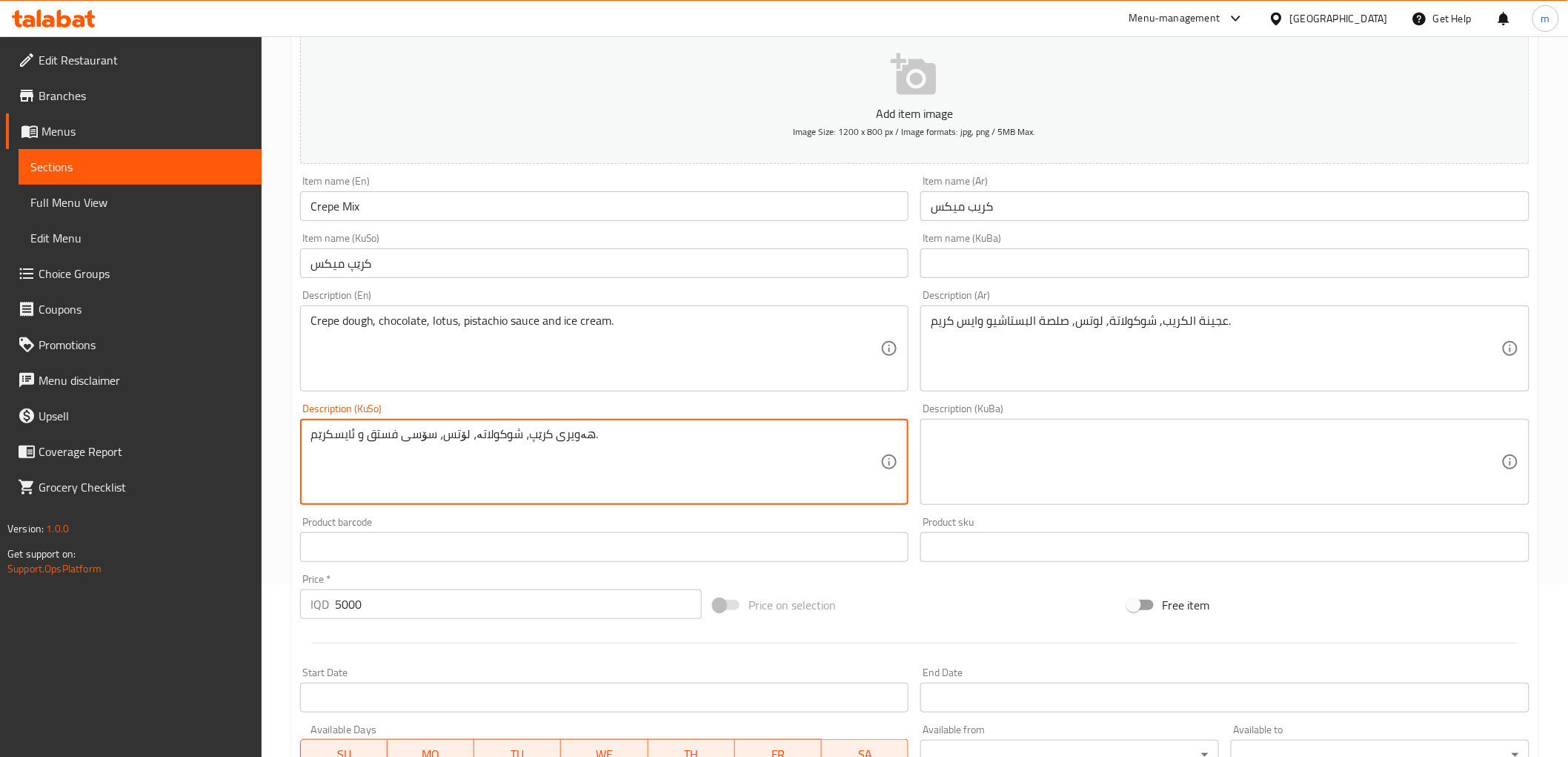
click at [539, 559] on input "text" at bounding box center [605, 547] width 610 height 30
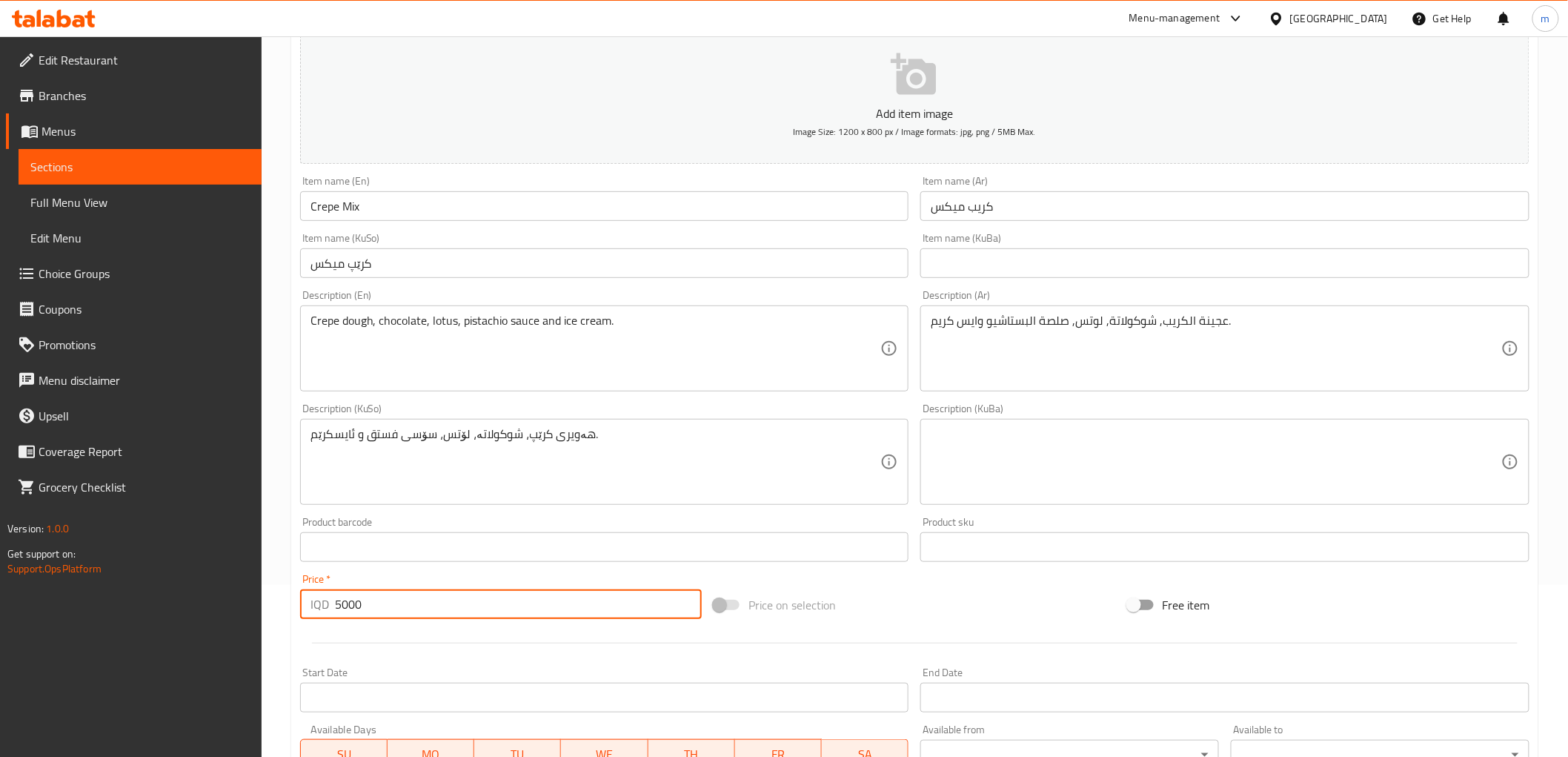
click at [531, 595] on input "5000" at bounding box center [518, 604] width 367 height 30
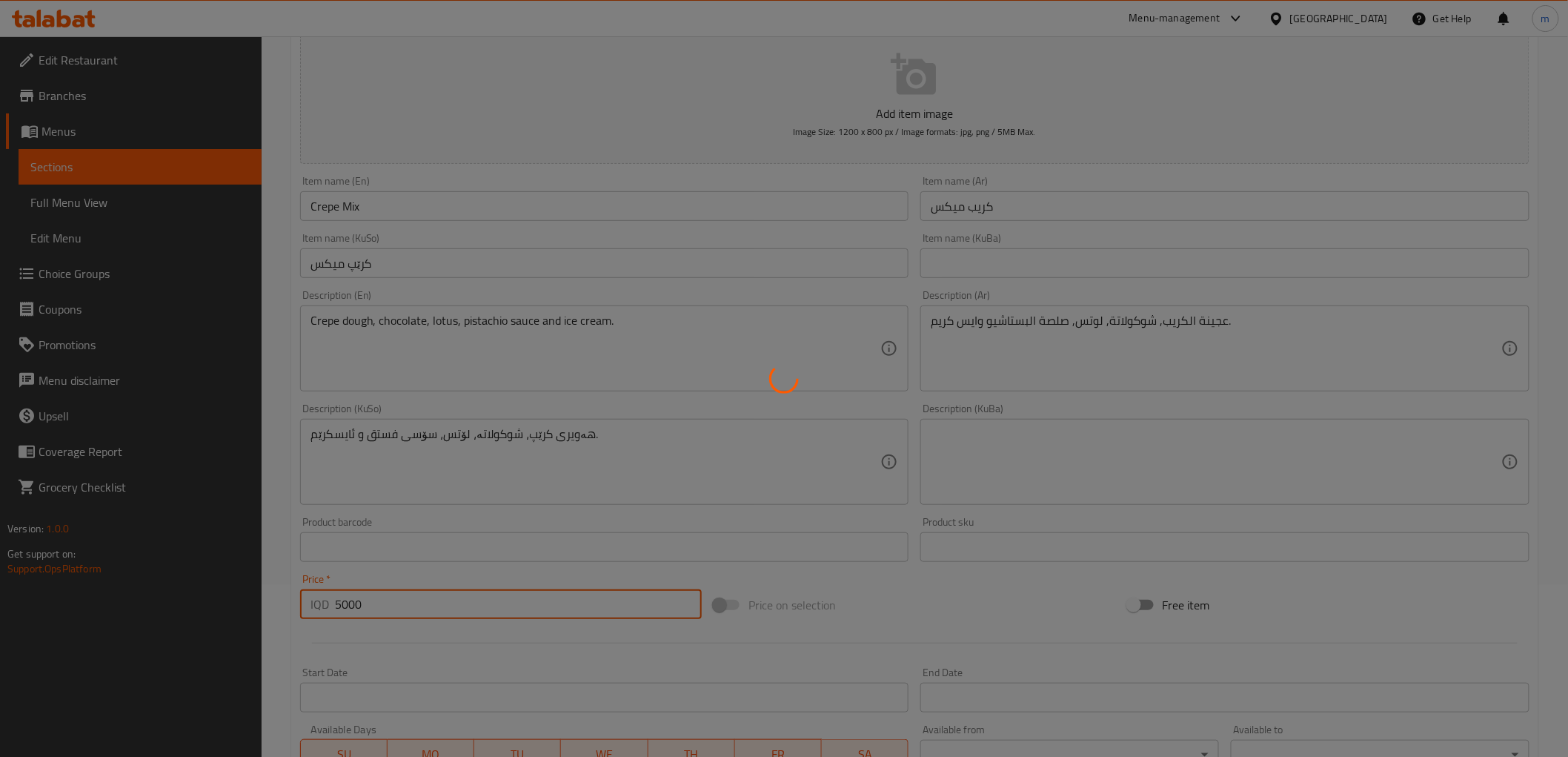
type input "0"
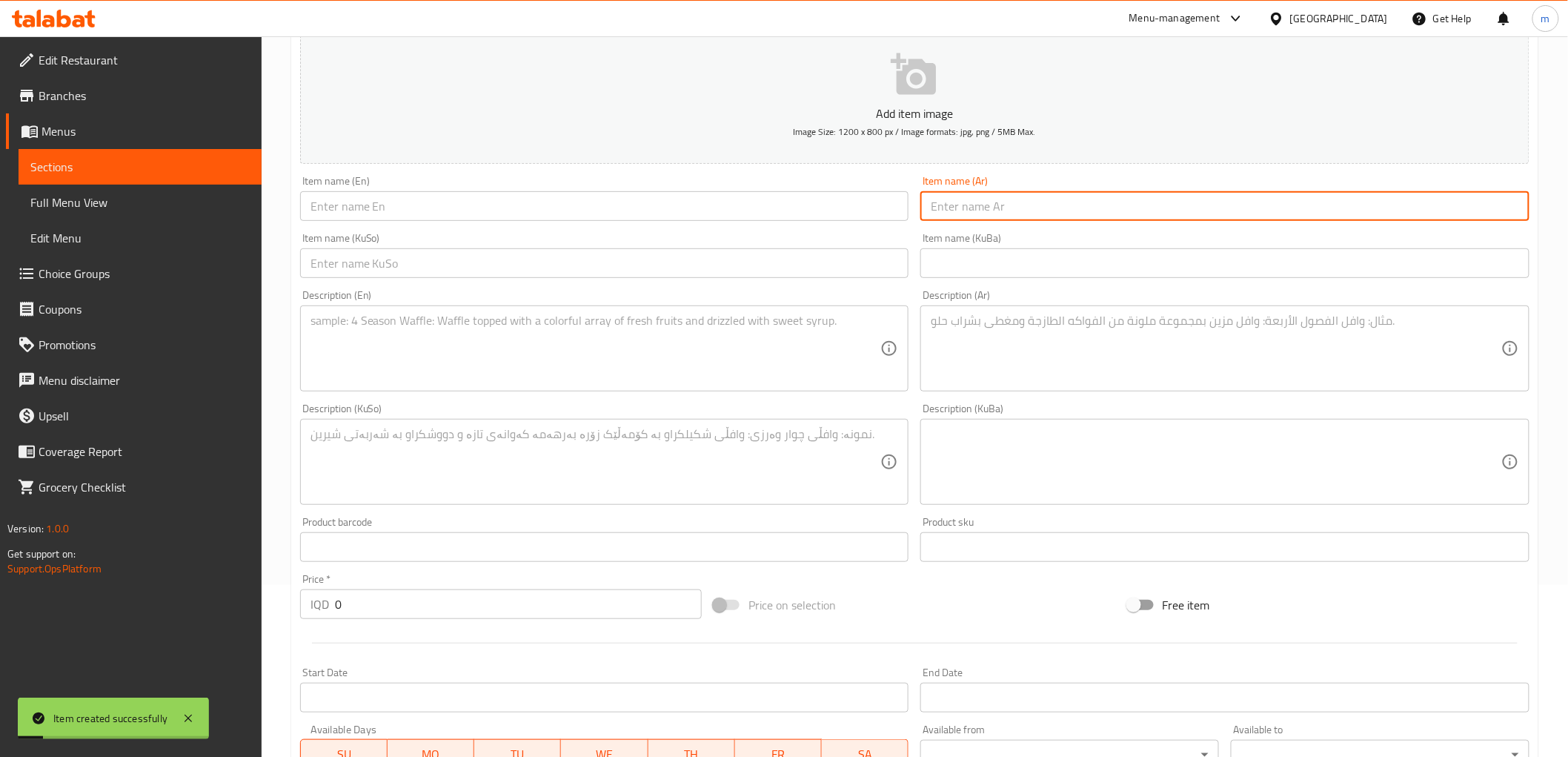
click at [989, 220] on input "text" at bounding box center [1225, 206] width 610 height 30
paste input "كريب رول"
type input "كريب رول"
drag, startPoint x: 488, startPoint y: 209, endPoint x: 505, endPoint y: 167, distance: 45.3
click at [488, 209] on input "text" at bounding box center [605, 206] width 610 height 30
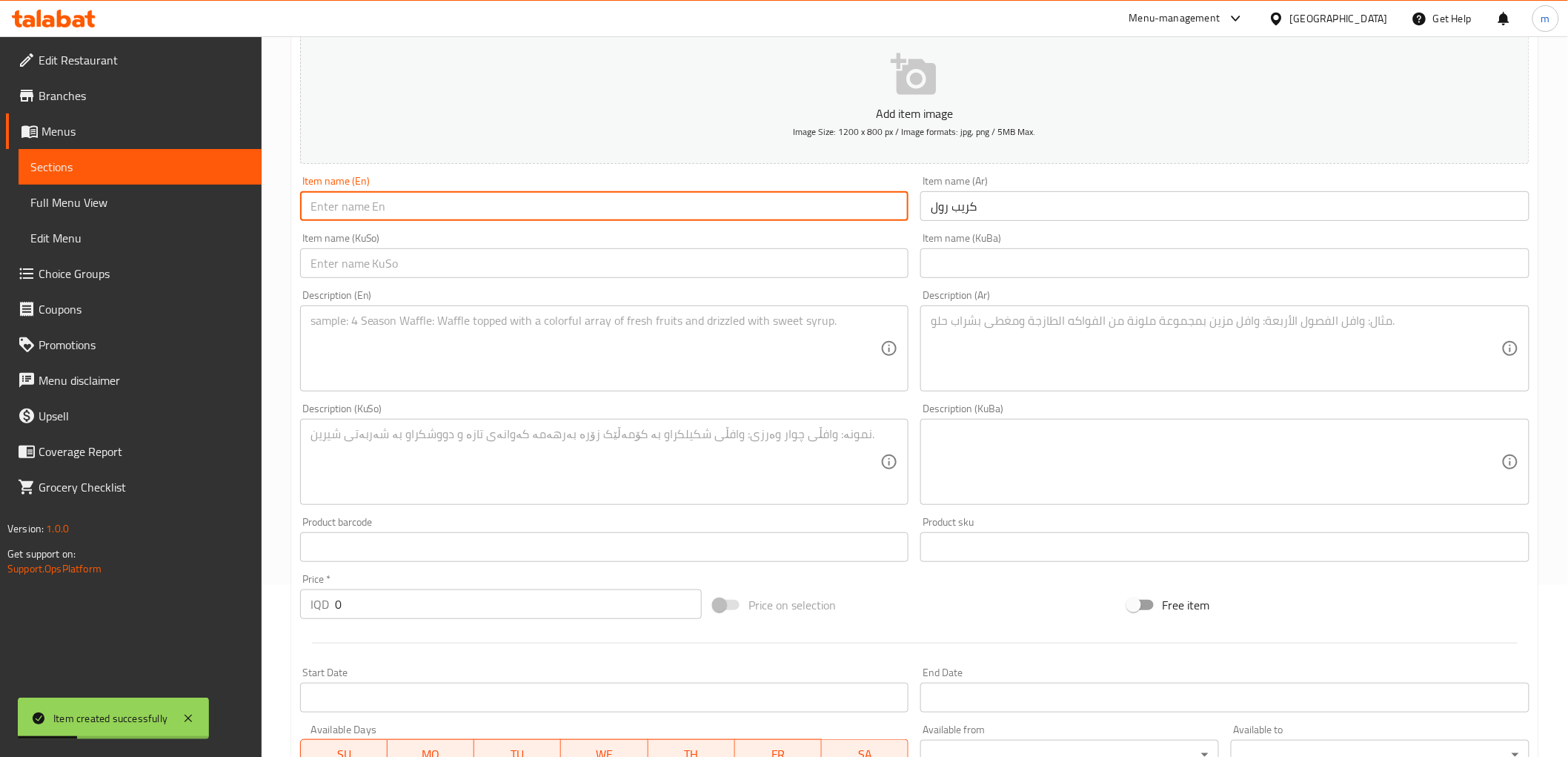
paste input "Crepe roll Crepe roll لفائف الكريب"
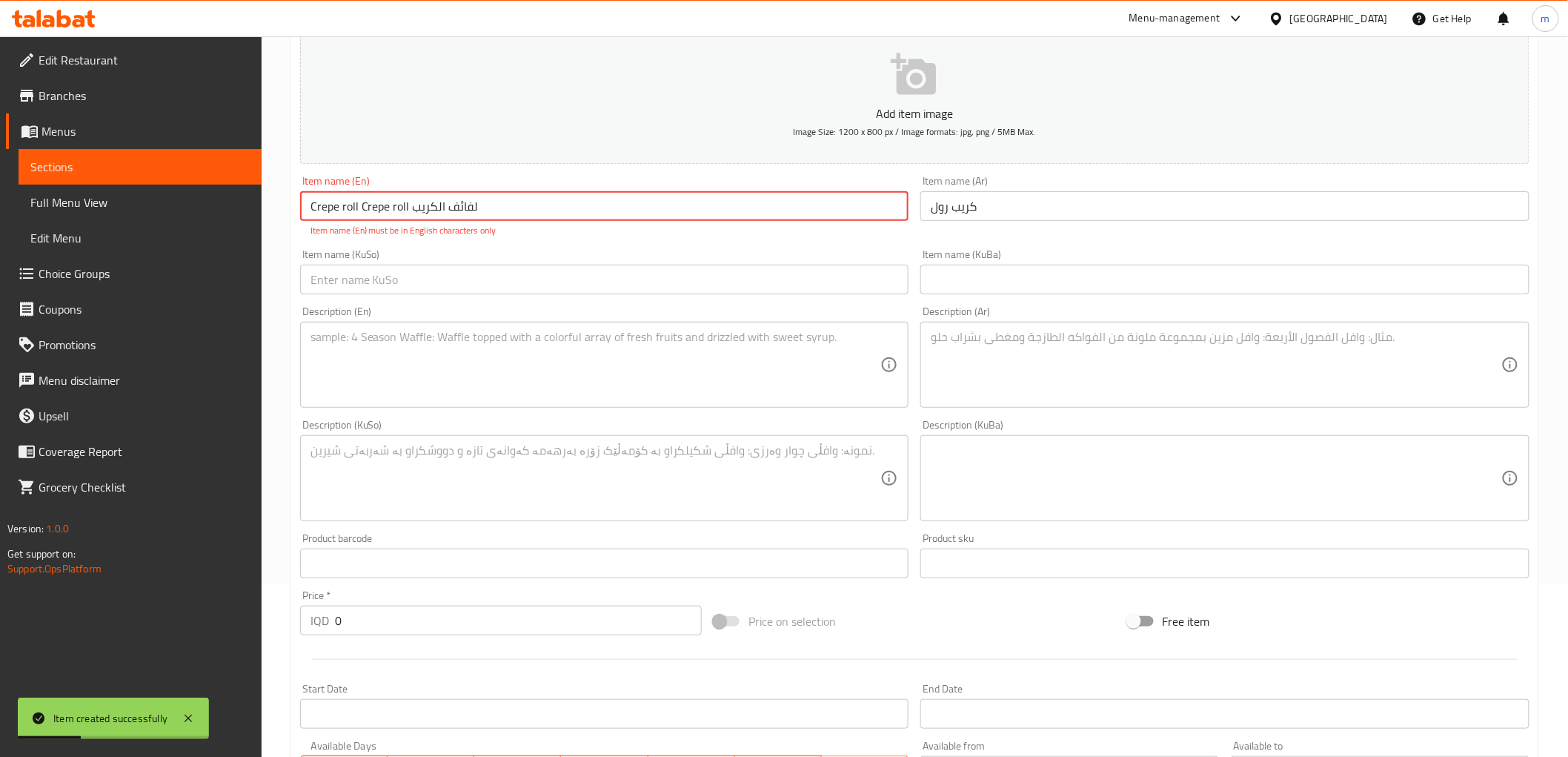
type input "Crepe roll Crepe roll لفائف الكريب"
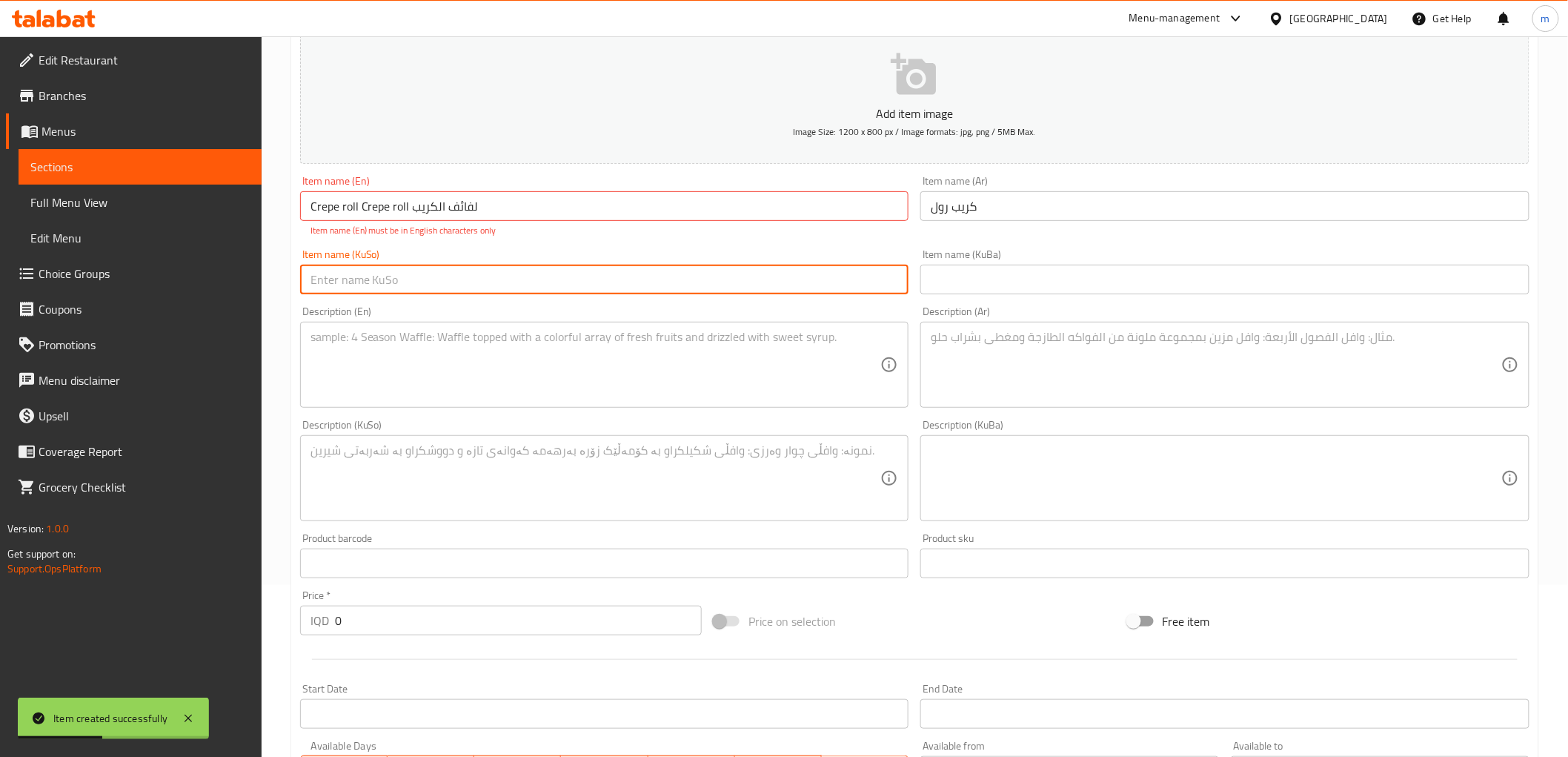
drag, startPoint x: 793, startPoint y: 279, endPoint x: 820, endPoint y: 346, distance: 72.2
click at [793, 279] on input "text" at bounding box center [605, 279] width 610 height 30
paste input "ڕۆڵی کرێپ"
type input "ڕۆڵی کرێپ"
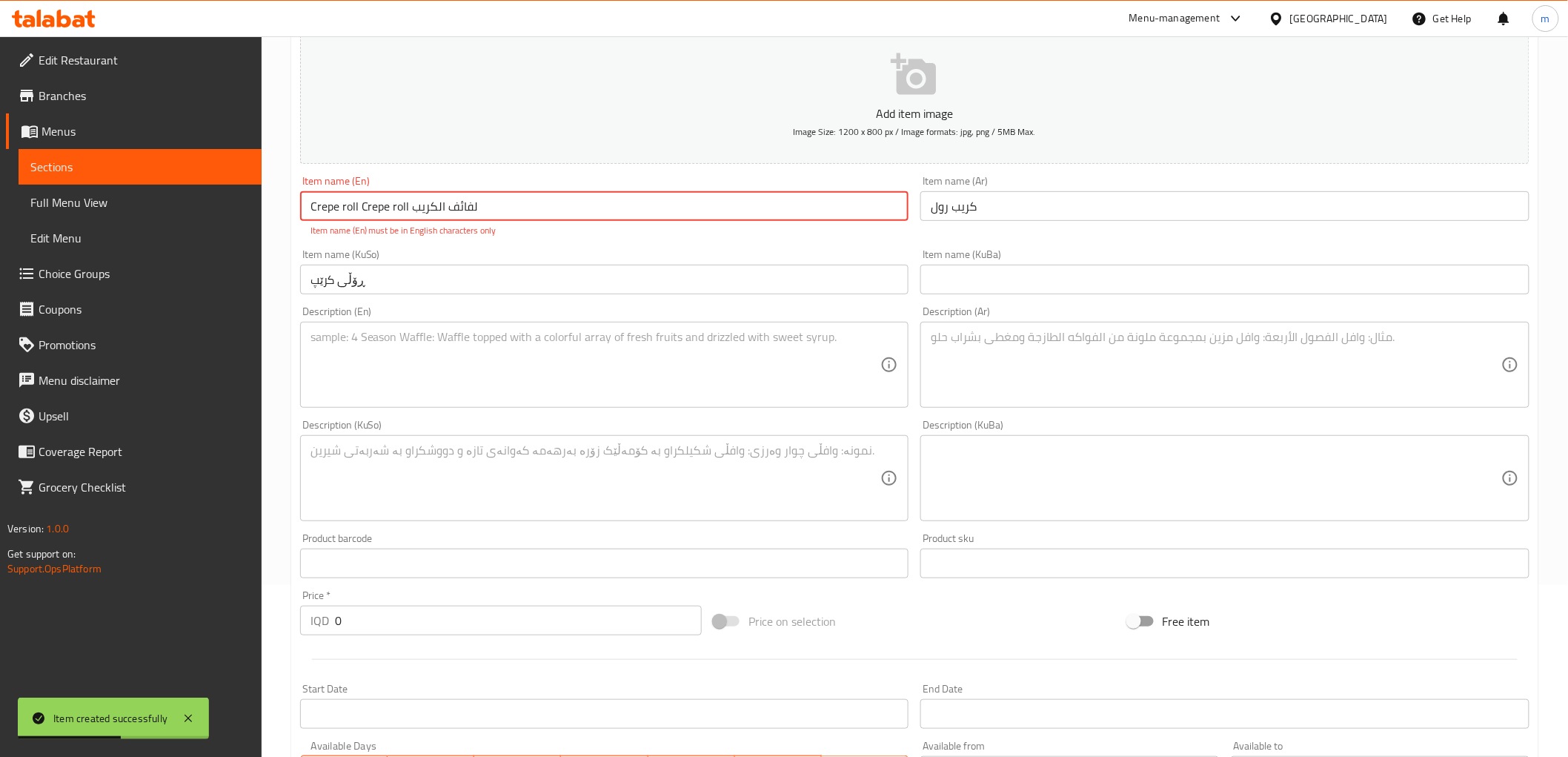
click at [493, 205] on input "Crepe roll Crepe roll لفائف الكريب" at bounding box center [605, 206] width 610 height 30
drag, startPoint x: 493, startPoint y: 205, endPoint x: 359, endPoint y: 202, distance: 134.0
click at [359, 202] on input "Crepe roll Crepe roll لفائف الكريب" at bounding box center [605, 206] width 610 height 30
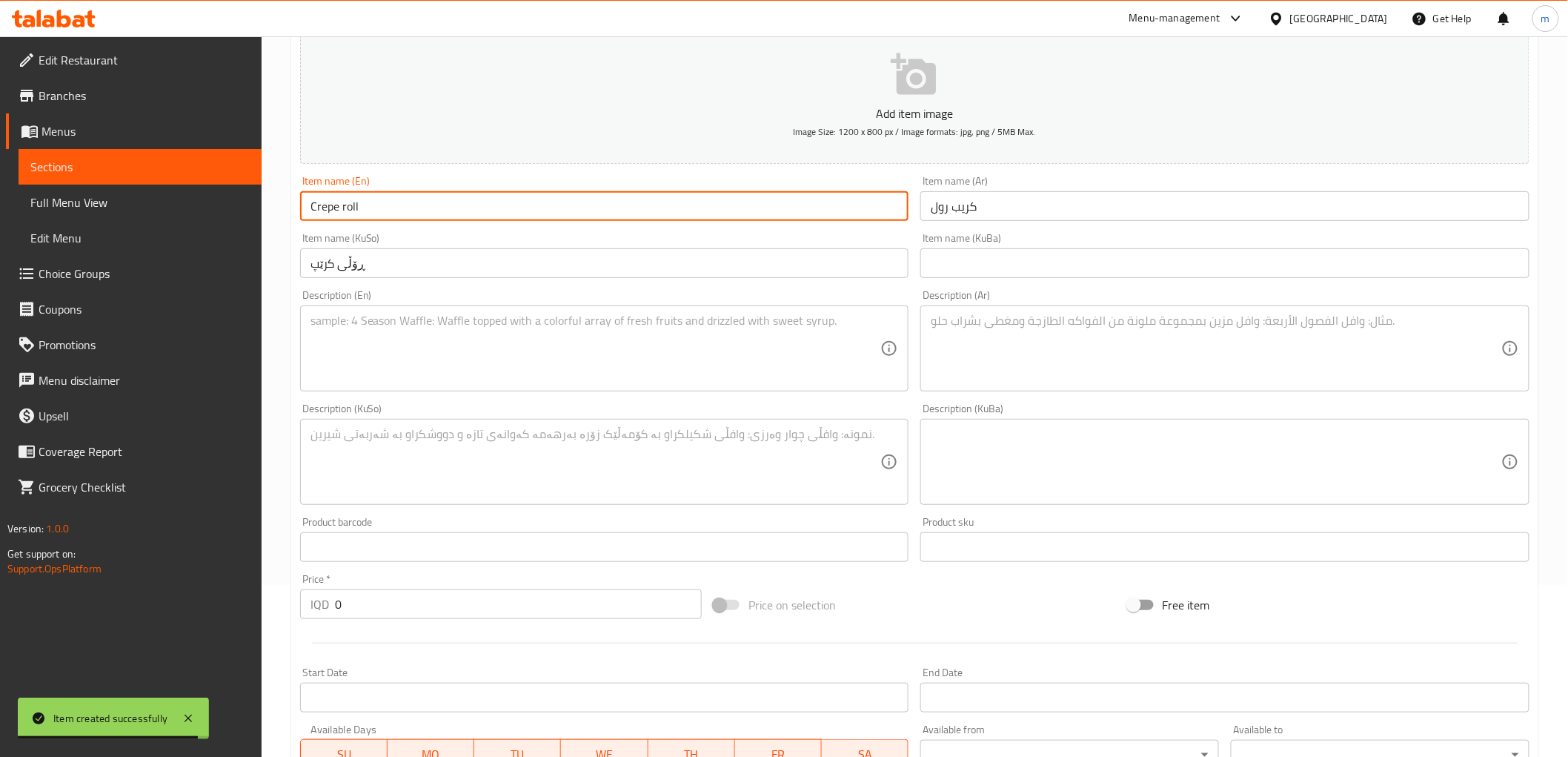
type input "Crepe roll"
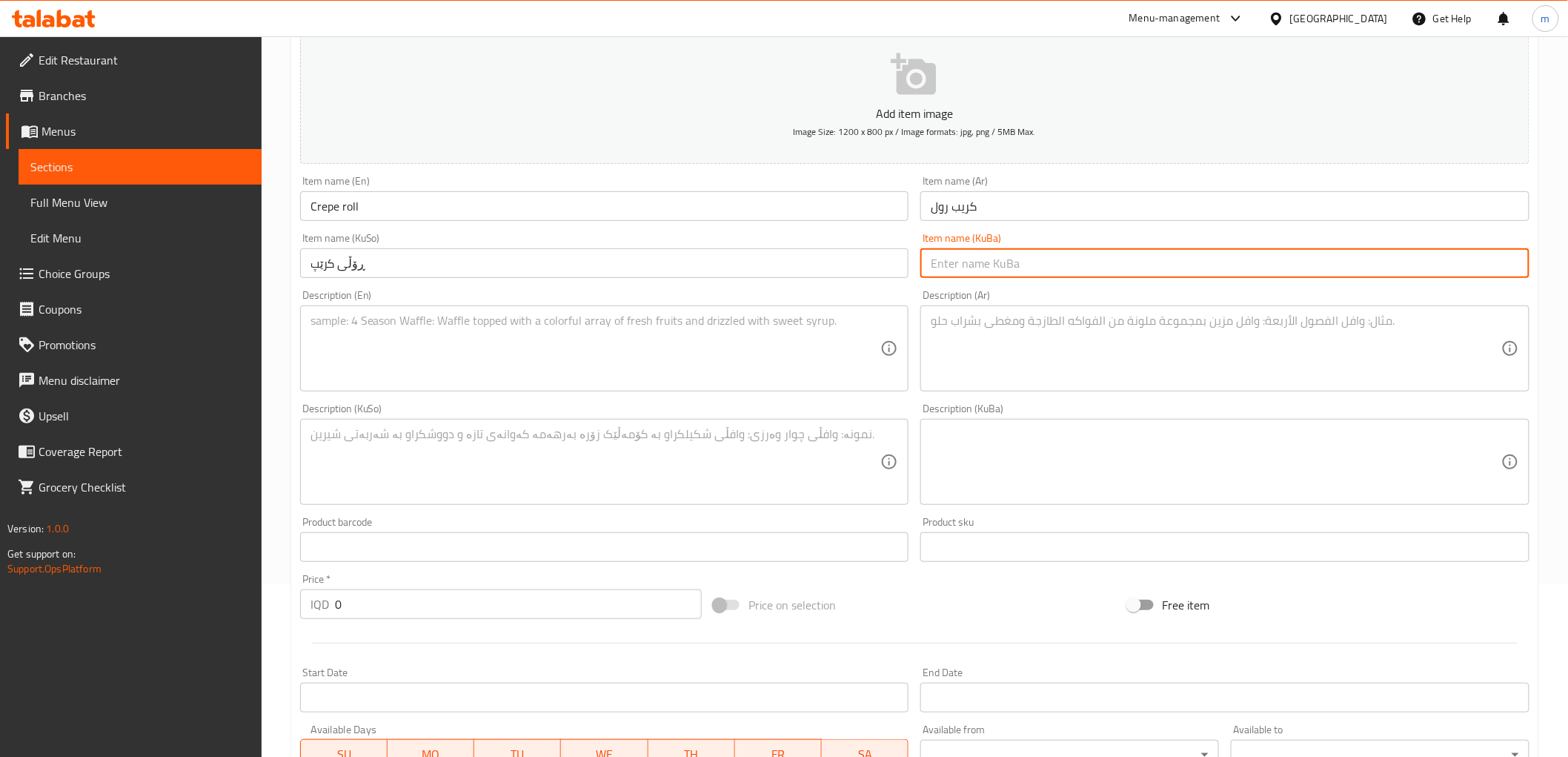
click at [1153, 267] on input "text" at bounding box center [1225, 263] width 610 height 30
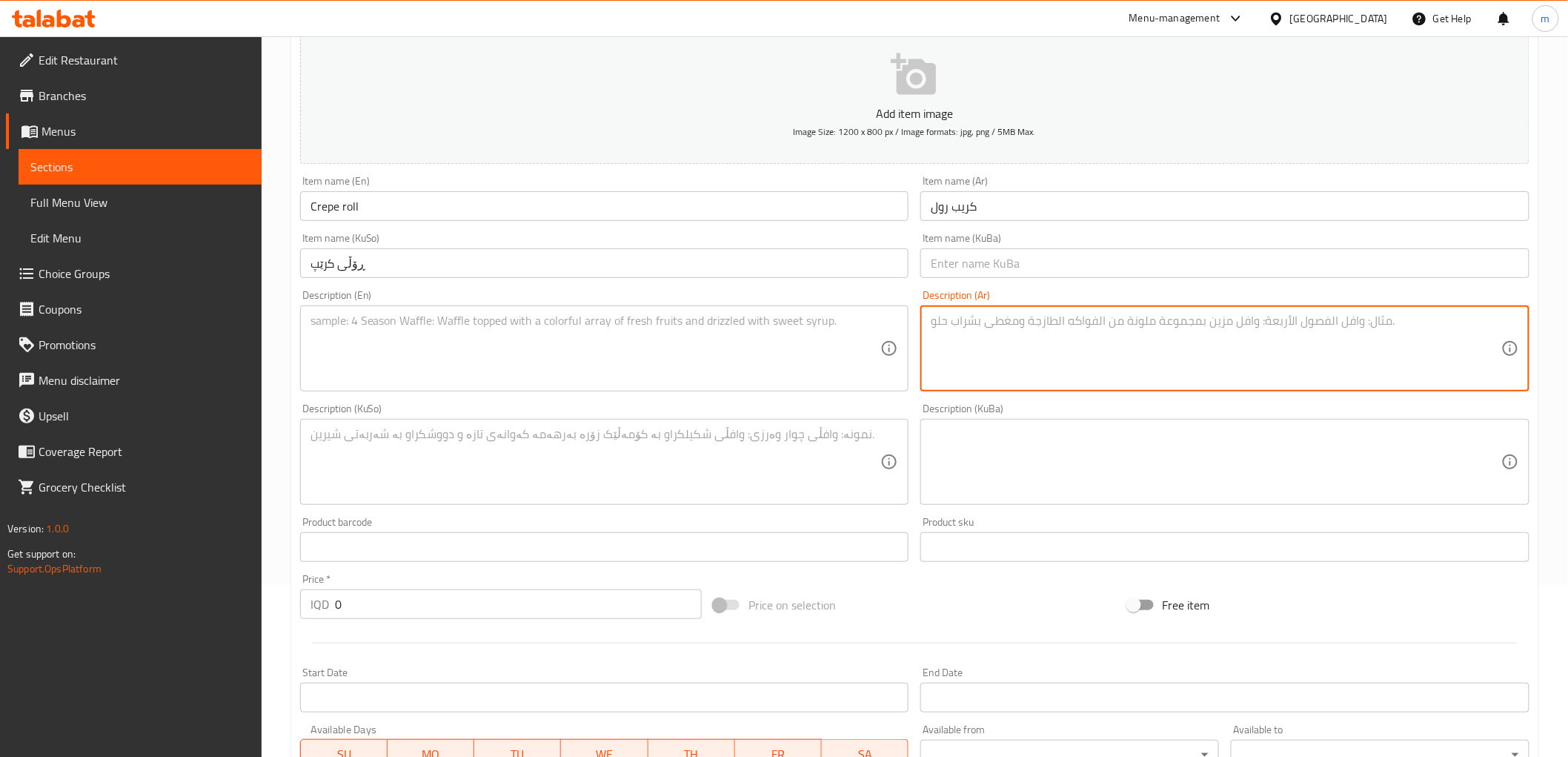
click at [978, 349] on textarea at bounding box center [1216, 348] width 571 height 70
paste textarea "عجينة الكريب محشوة بالموز والكريمة ومغطاة بالشوكولاتة."
type textarea "عجينة الكريب محشوة بالموز والكريمة ومغطاة بالشوكولاتة."
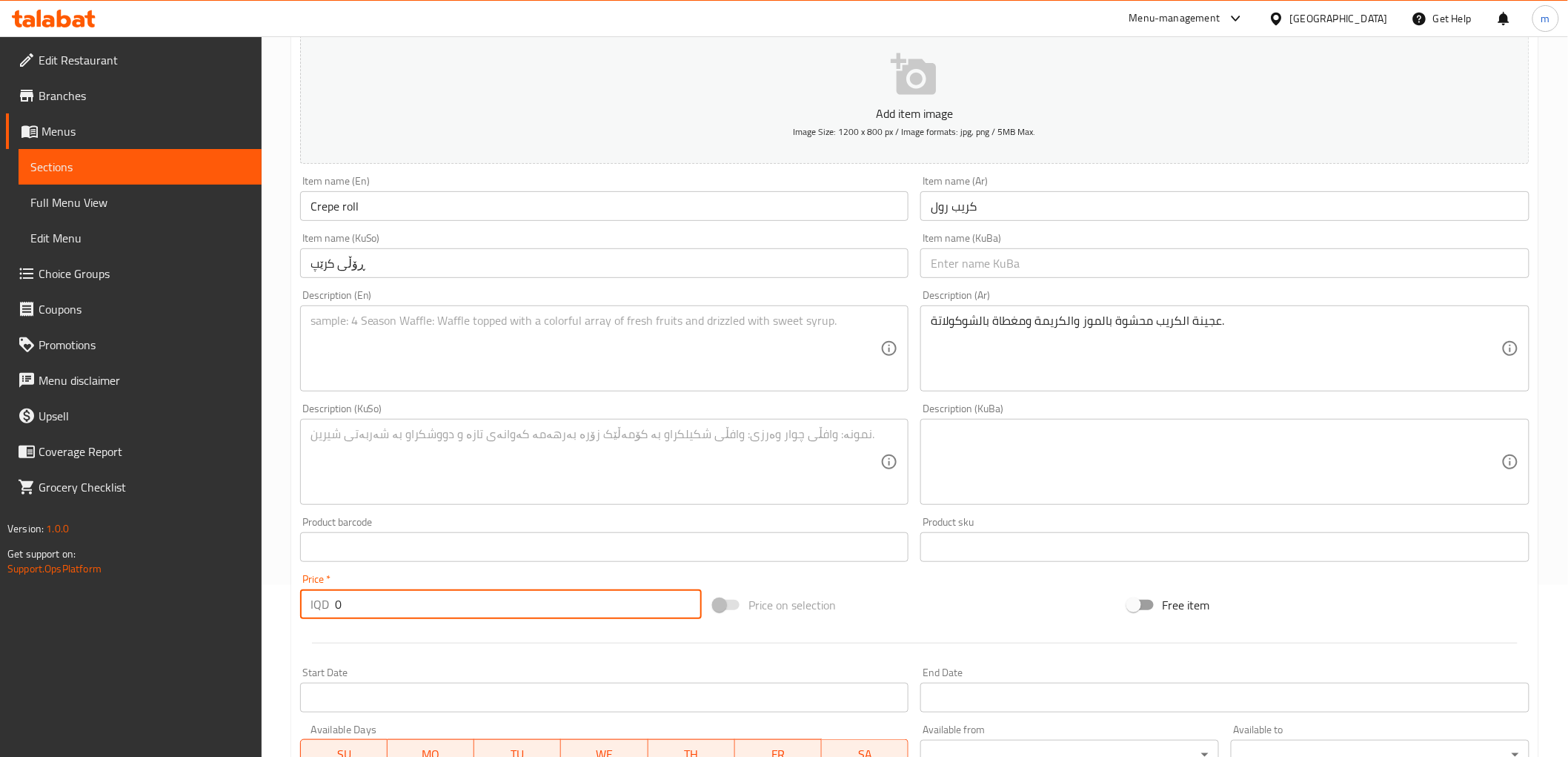
drag, startPoint x: 355, startPoint y: 608, endPoint x: 300, endPoint y: 594, distance: 56.8
click at [300, 594] on div "IQD 0 Price *" at bounding box center [501, 604] width 402 height 30
paste input "500"
type input "5000"
drag, startPoint x: 542, startPoint y: 333, endPoint x: 550, endPoint y: 357, distance: 25.3
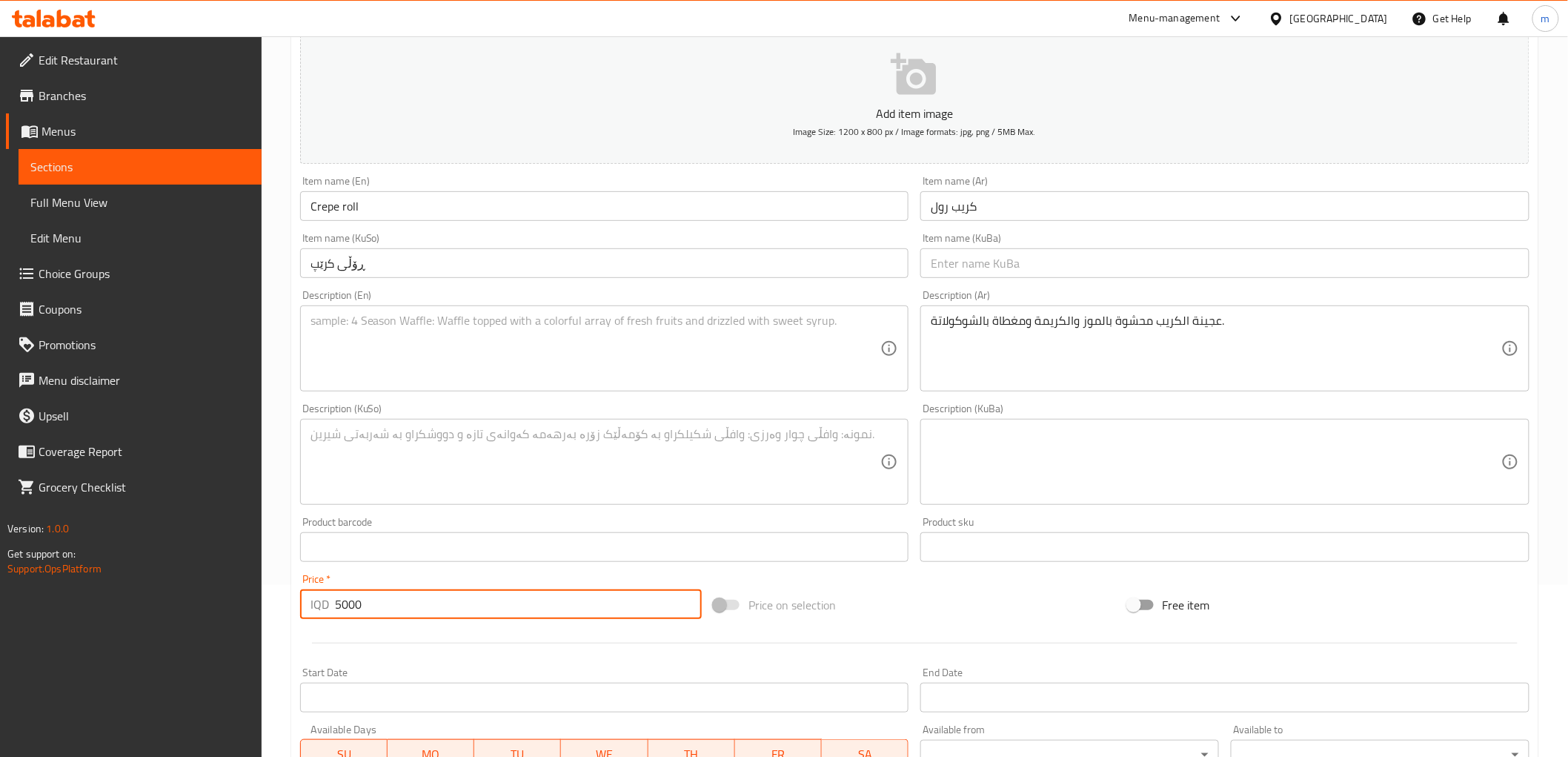
click at [550, 357] on textarea at bounding box center [596, 348] width 571 height 70
paste textarea "Crepe dough filled with banana and cream and covered with chocolate."
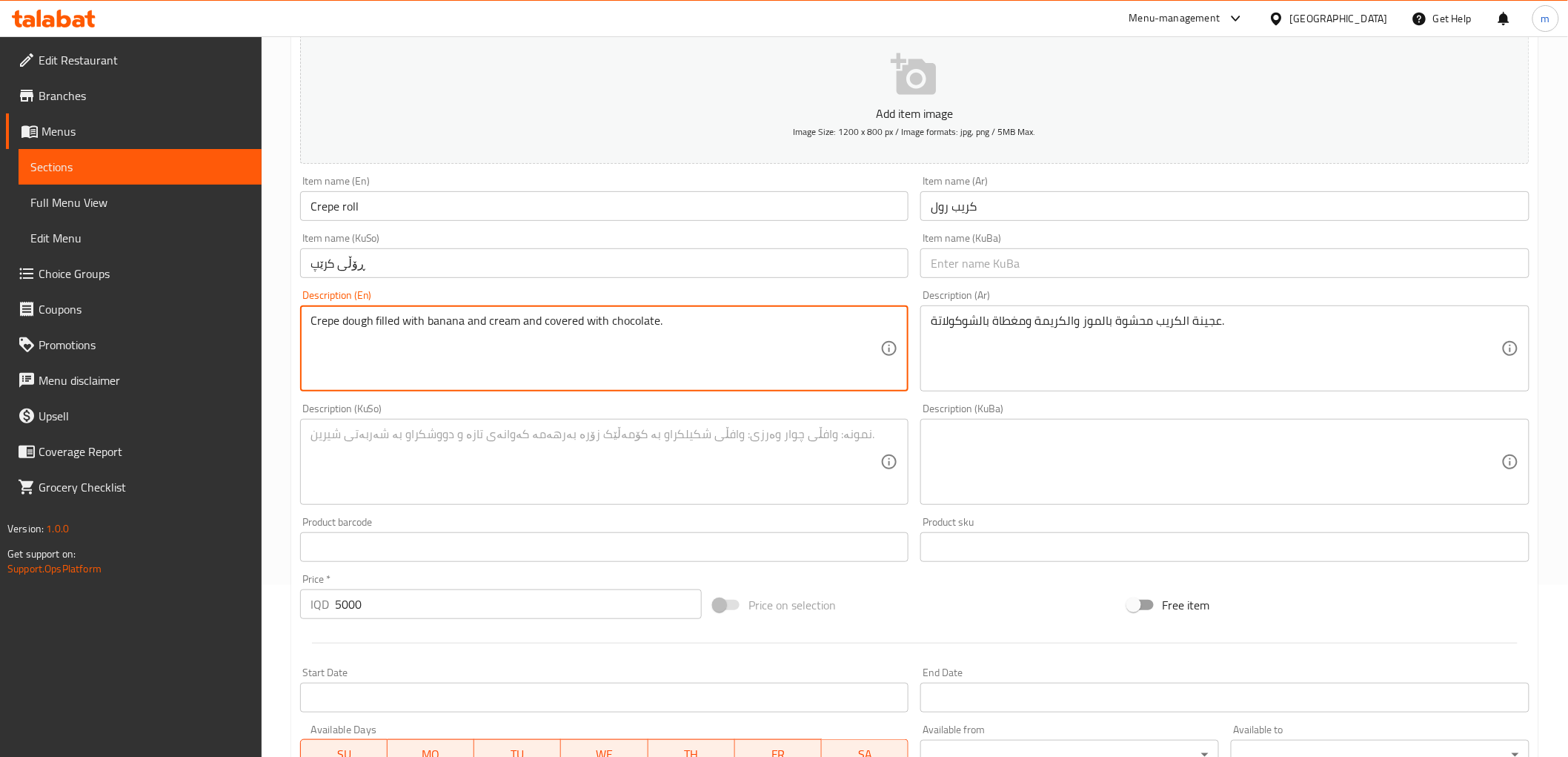
type textarea "Crepe dough filled with banana and cream and covered with chocolate."
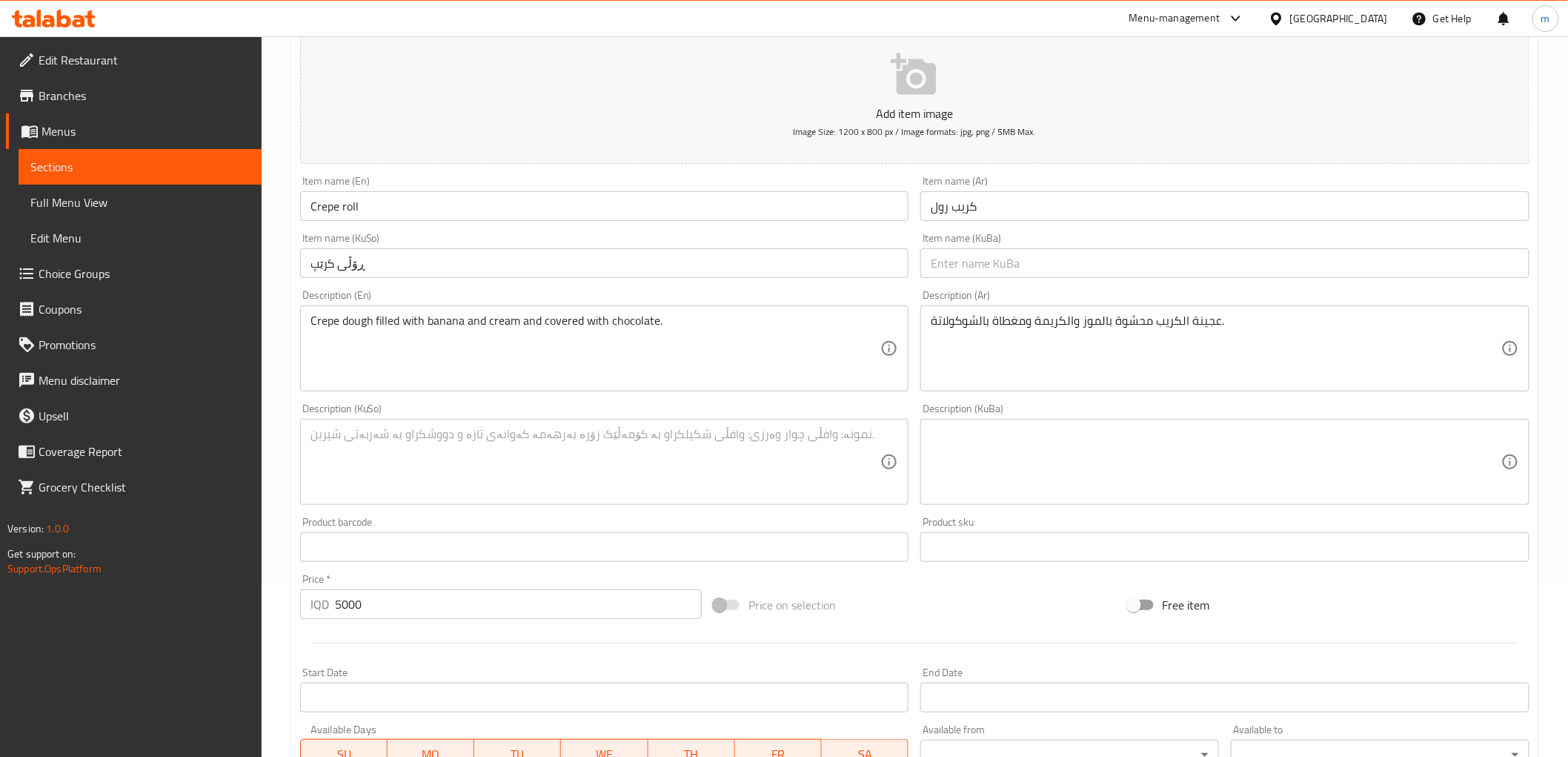
drag, startPoint x: 772, startPoint y: 403, endPoint x: 766, endPoint y: 421, distance: 19.0
click at [768, 417] on div "Add item image Image Size: 1200 x 800 px / Image formats: jpg, png / 5MB Max. I…" at bounding box center [915, 426] width 1241 height 809
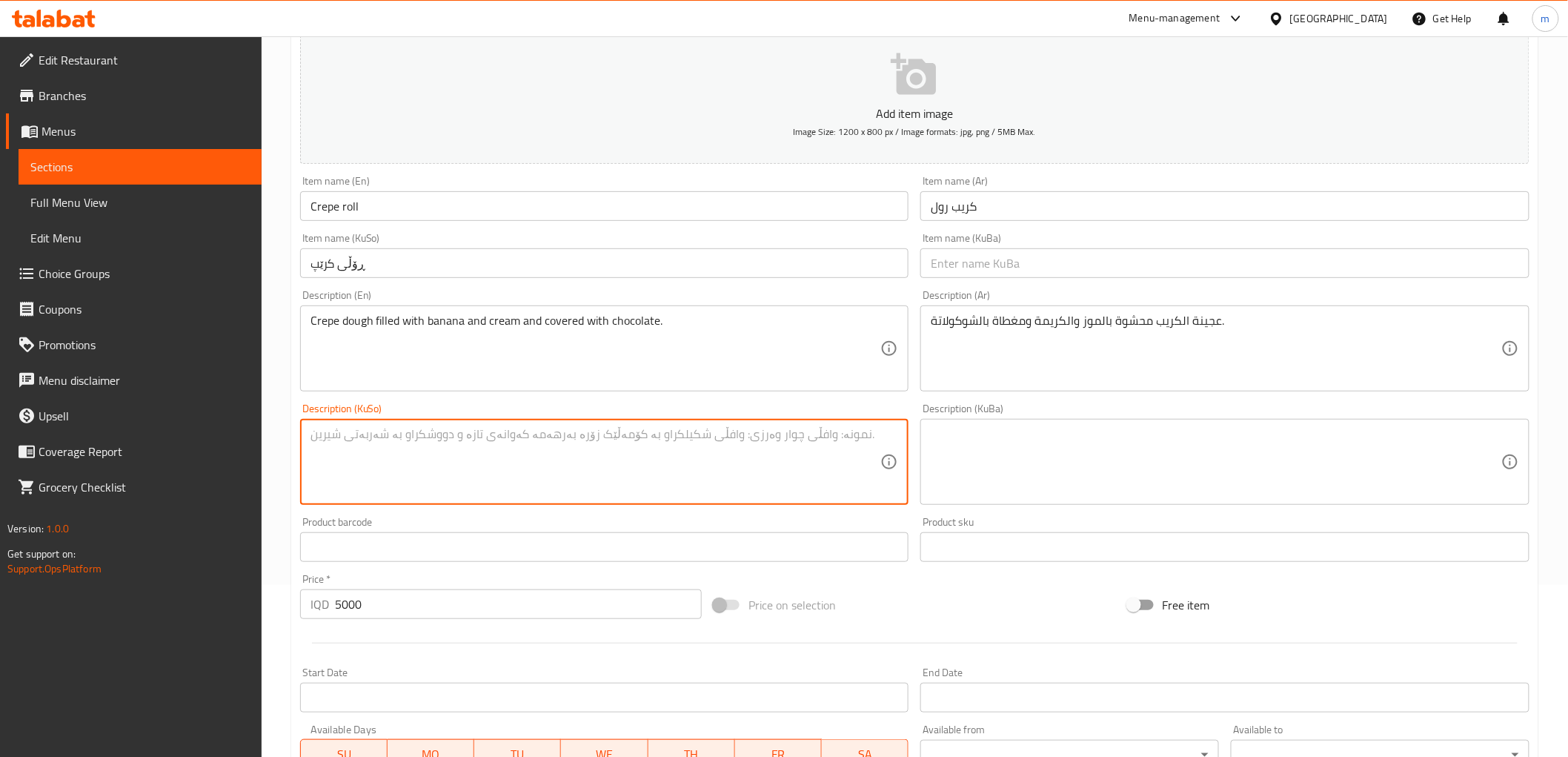
click at [754, 462] on textarea at bounding box center [596, 461] width 571 height 70
paste textarea "هەویرێکی کرێپ پڕکراوە لە مۆز و کرێم و بە شوکولاتە داپۆشراوە."
type textarea "هەویرێکی کرێپ پڕکراوە لە مۆز و کرێم و بە شوکولاتە داپۆشراوە."
click at [574, 574] on div "Add item image Image Size: 1200 x 800 px / Image formats: jpg, png / 5MB Max. I…" at bounding box center [915, 426] width 1241 height 809
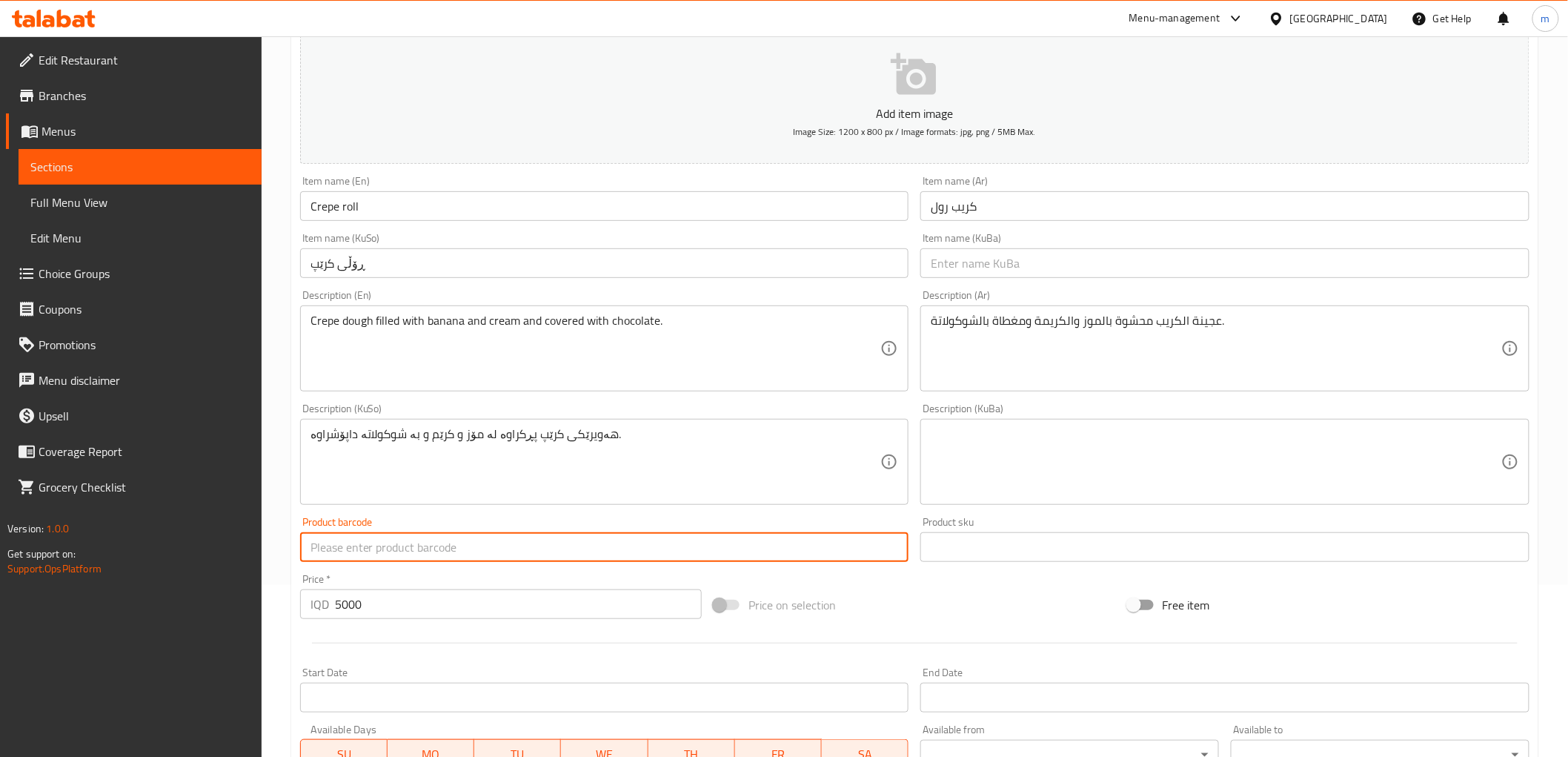
drag, startPoint x: 561, startPoint y: 601, endPoint x: 561, endPoint y: 611, distance: 10.0
click at [561, 606] on input "5000" at bounding box center [518, 604] width 367 height 30
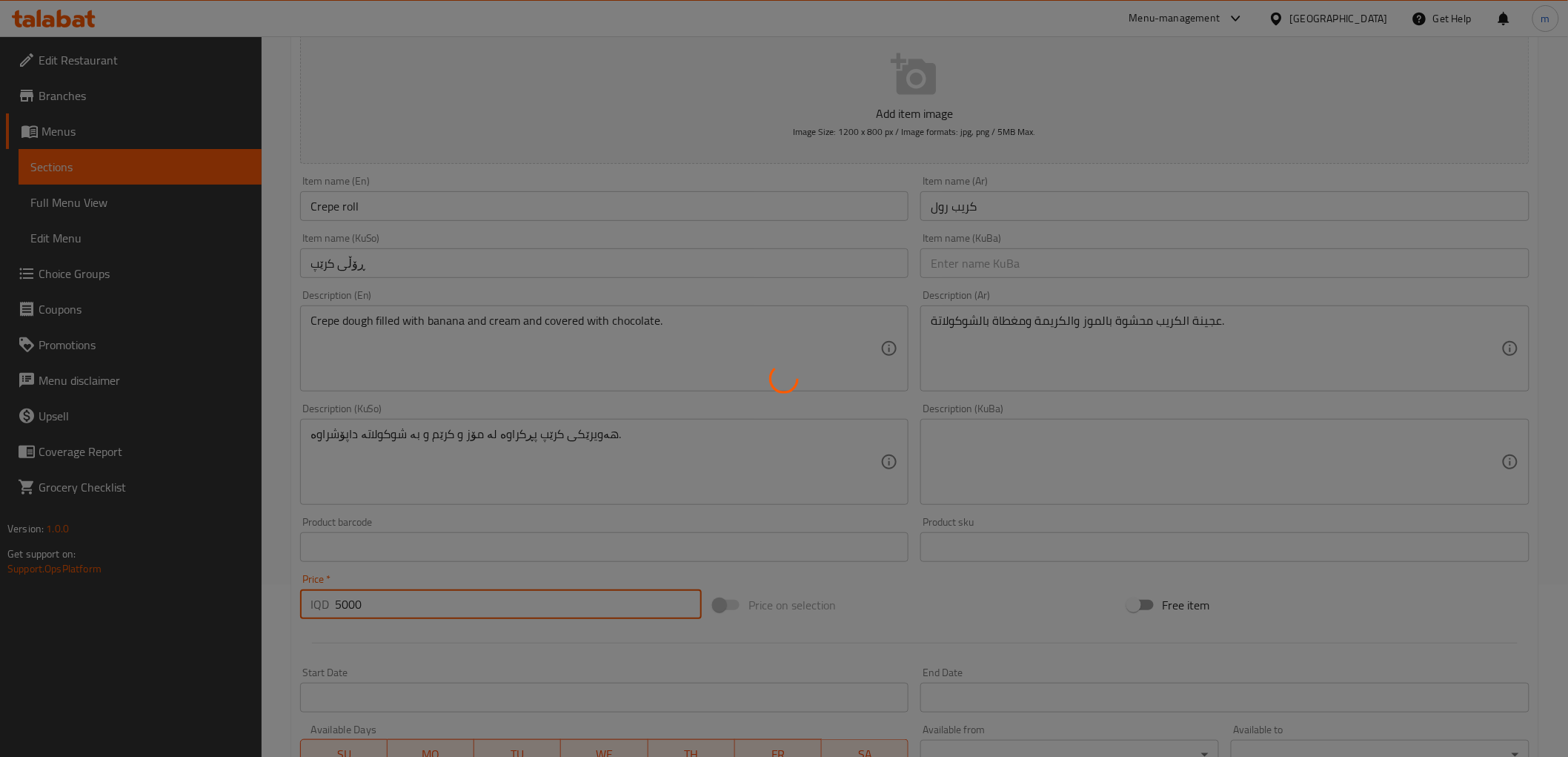
type input "0"
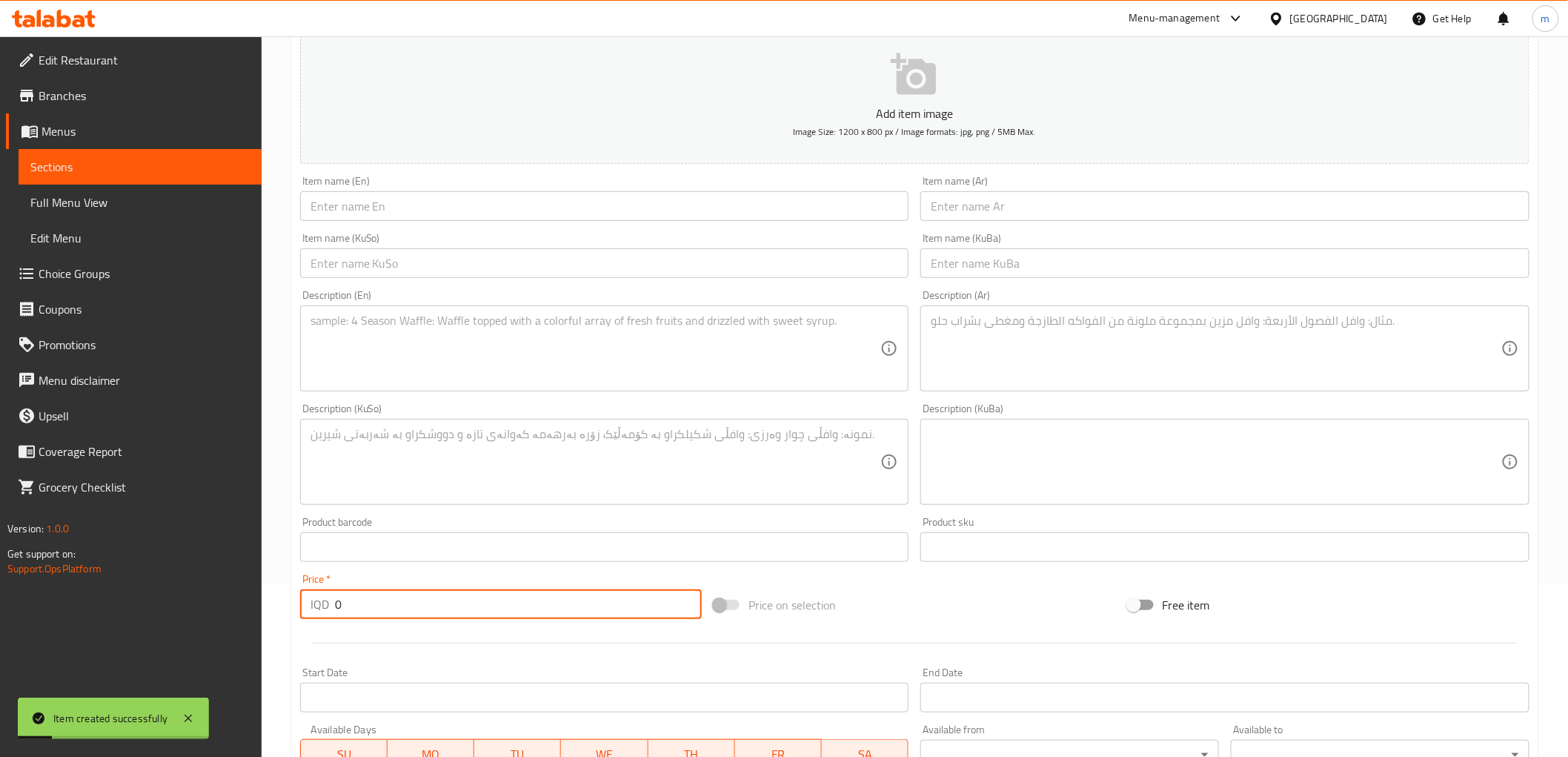
click at [1014, 209] on input "text" at bounding box center [1225, 206] width 610 height 30
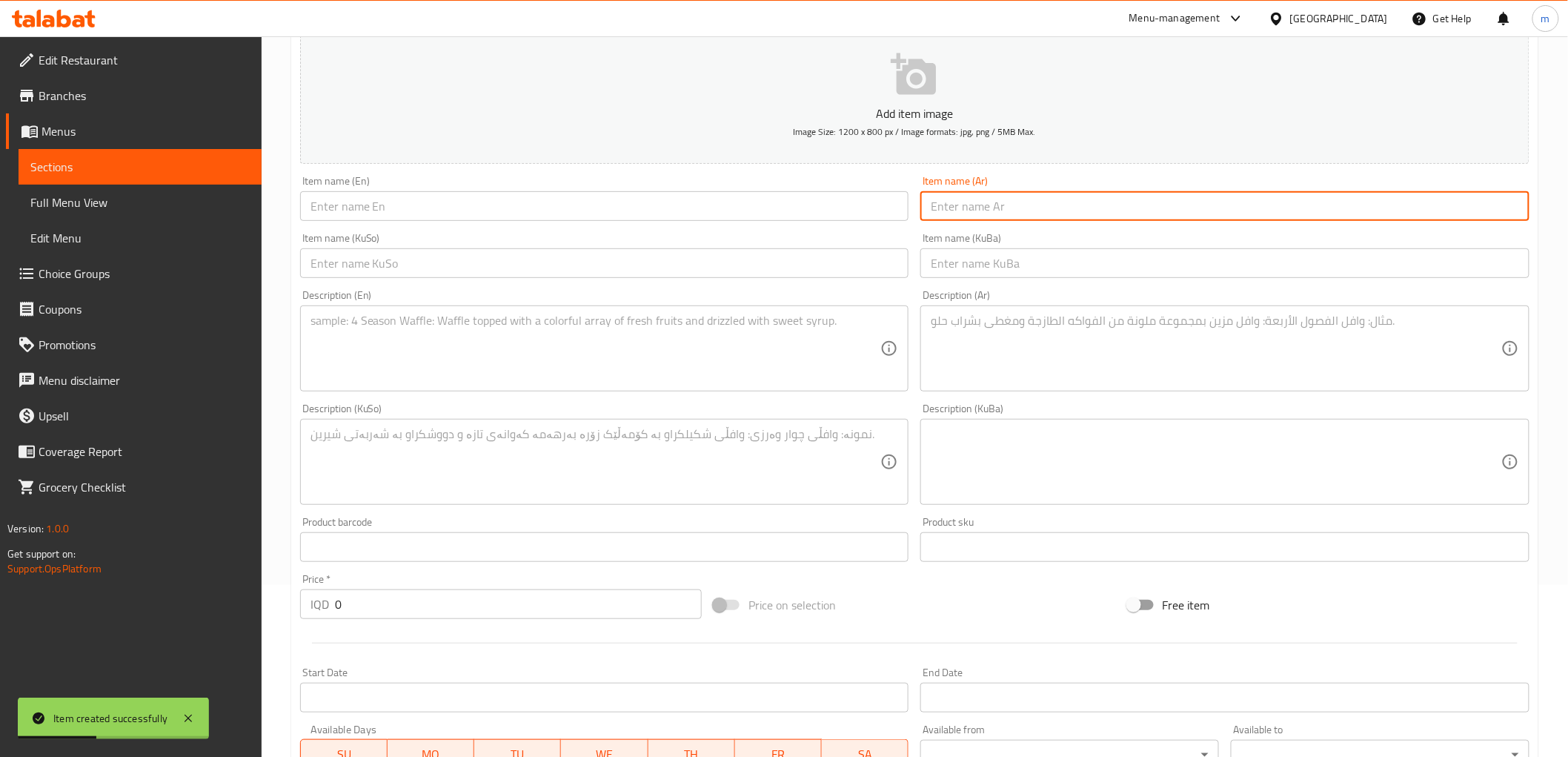
paste input "فوتشيني كريب"
type input "فوتشيني كريب"
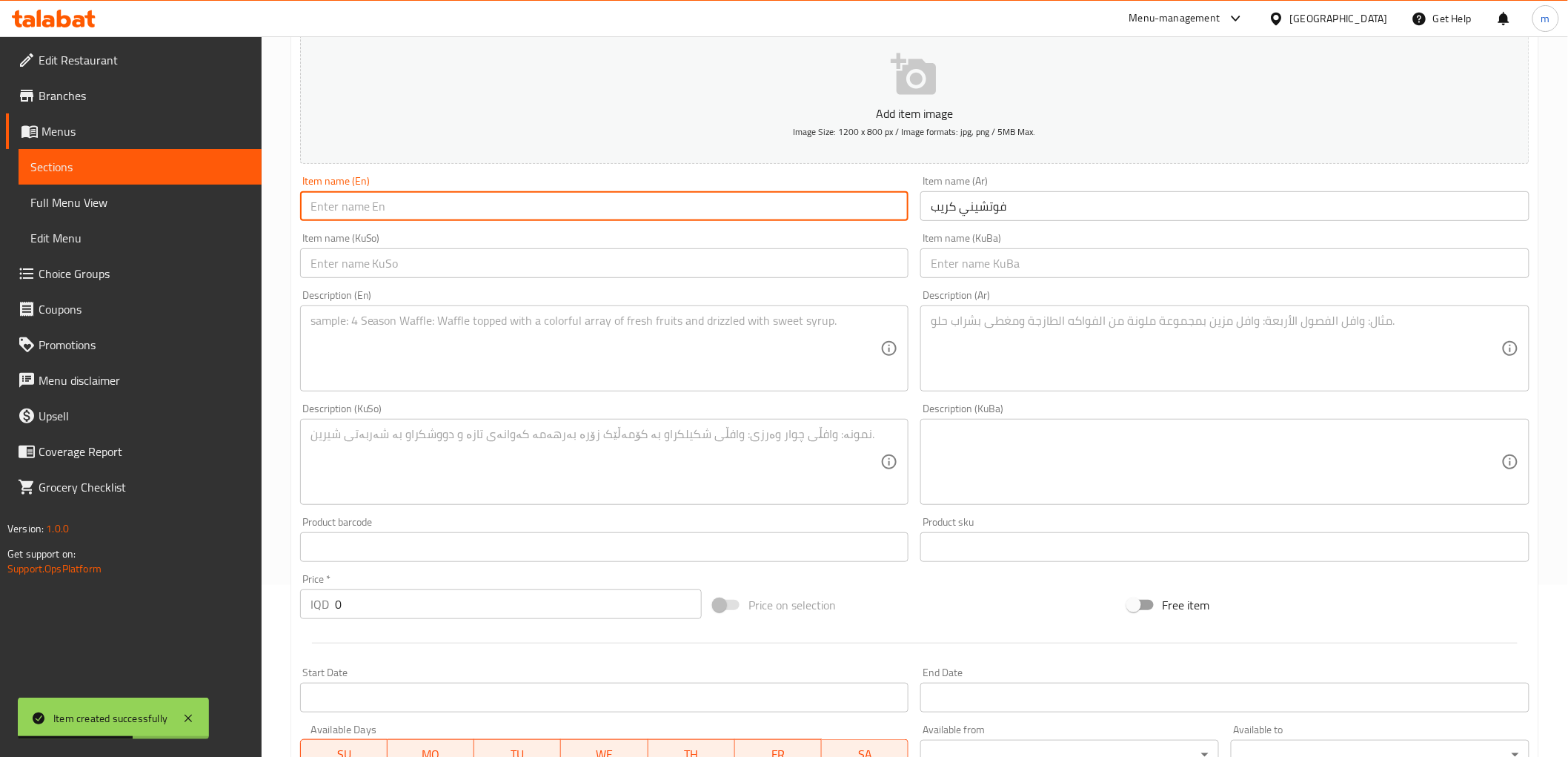
click at [508, 217] on input "text" at bounding box center [605, 206] width 610 height 30
paste input "Fettuccine crepe"
type input "Fettuccine crepe"
click at [861, 280] on div "Item name (KuSo) Item name (KuSo)" at bounding box center [604, 255] width 621 height 57
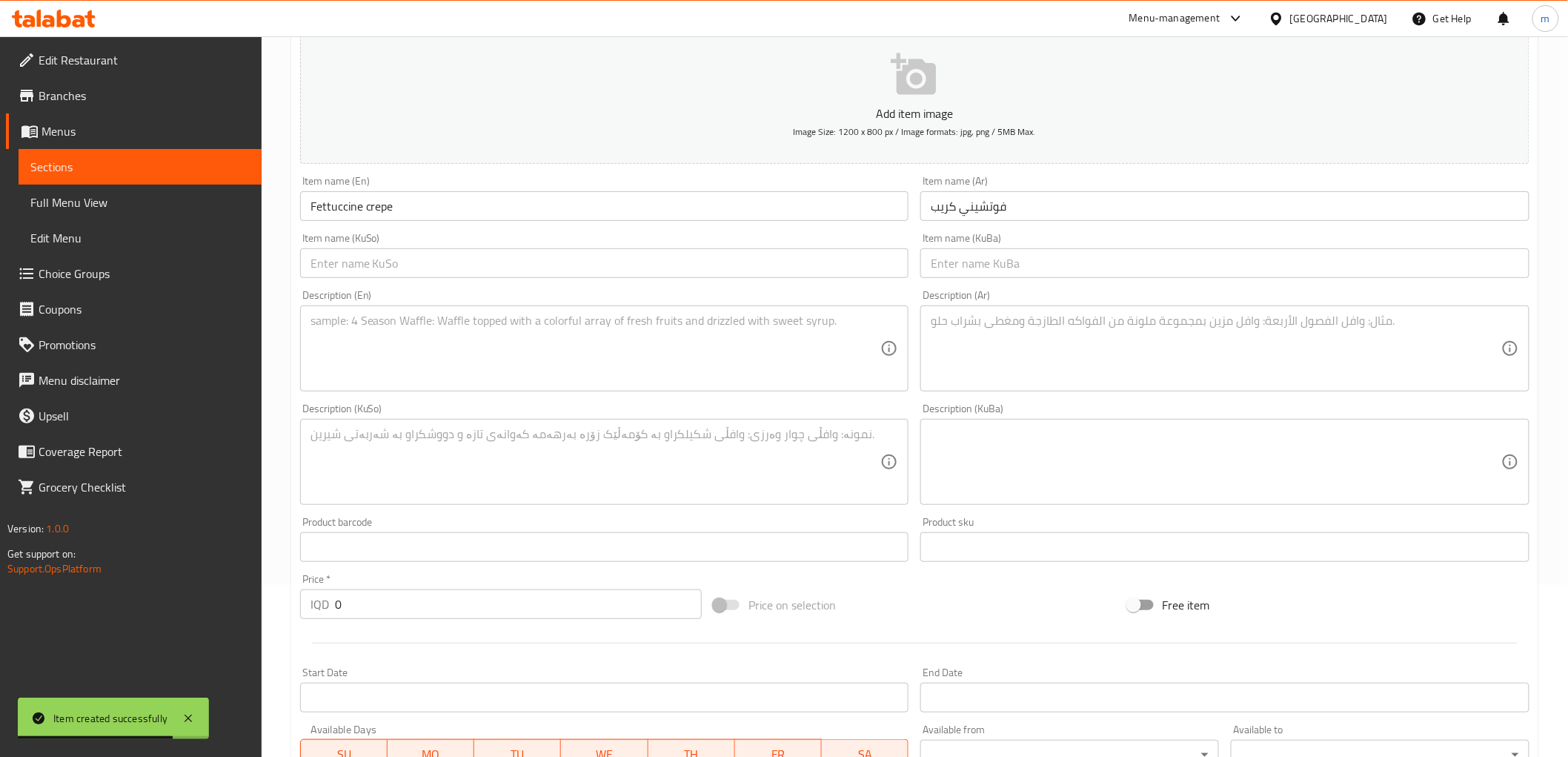
paste input "کرێپی فێتوسین"
click at [861, 265] on input "کرێپی فێتوسین" at bounding box center [605, 263] width 610 height 30
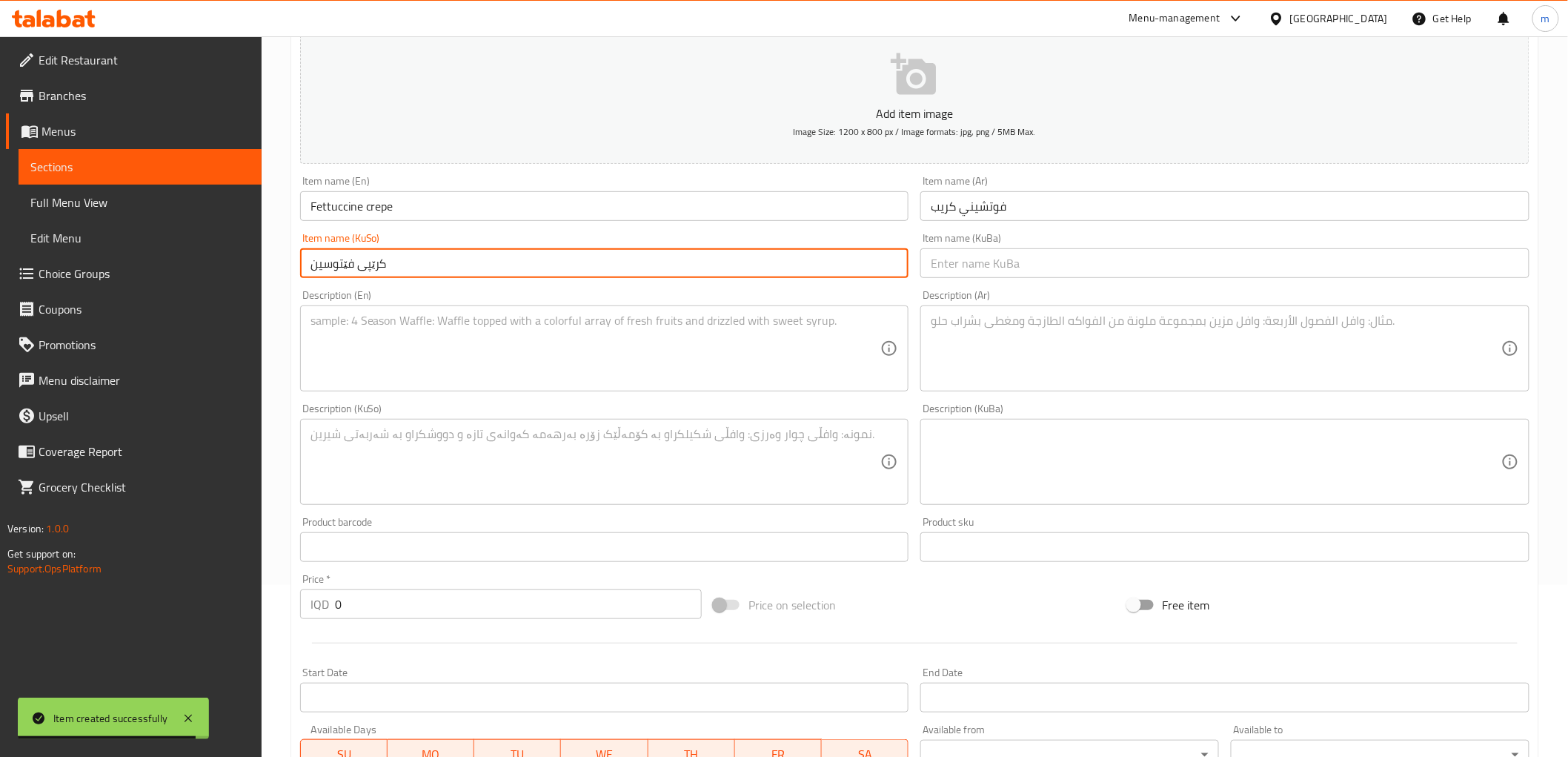
click at [346, 269] on input "کرێپی فێتوسین" at bounding box center [605, 263] width 610 height 30
click at [329, 268] on input "کرێپی فێتوسین" at bounding box center [605, 263] width 610 height 30
type input "کرێپی فیتوچینی"
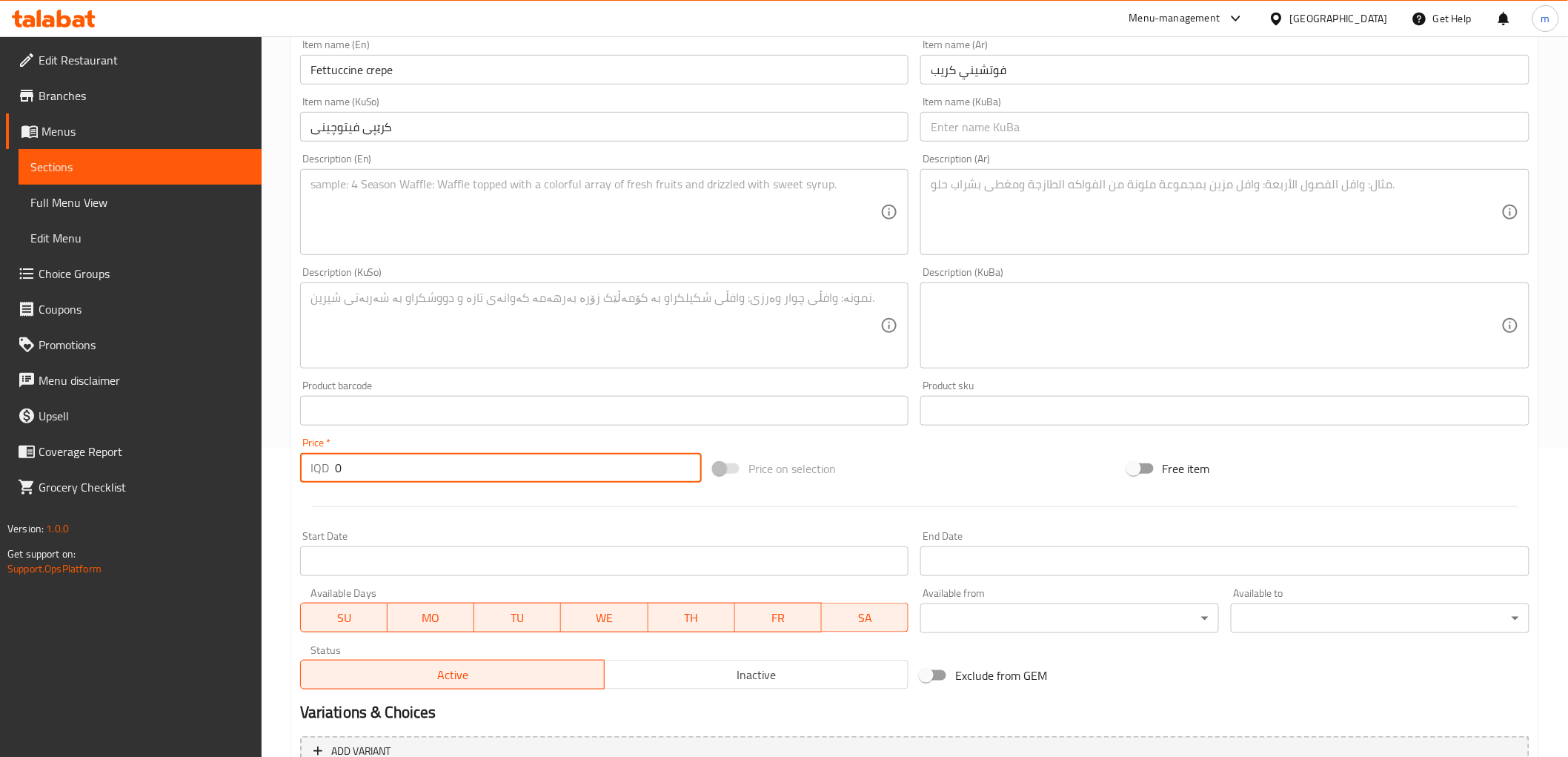
paste input "500"
drag, startPoint x: 351, startPoint y: 464, endPoint x: 335, endPoint y: 461, distance: 16.3
click at [337, 461] on input "5000" at bounding box center [518, 468] width 367 height 30
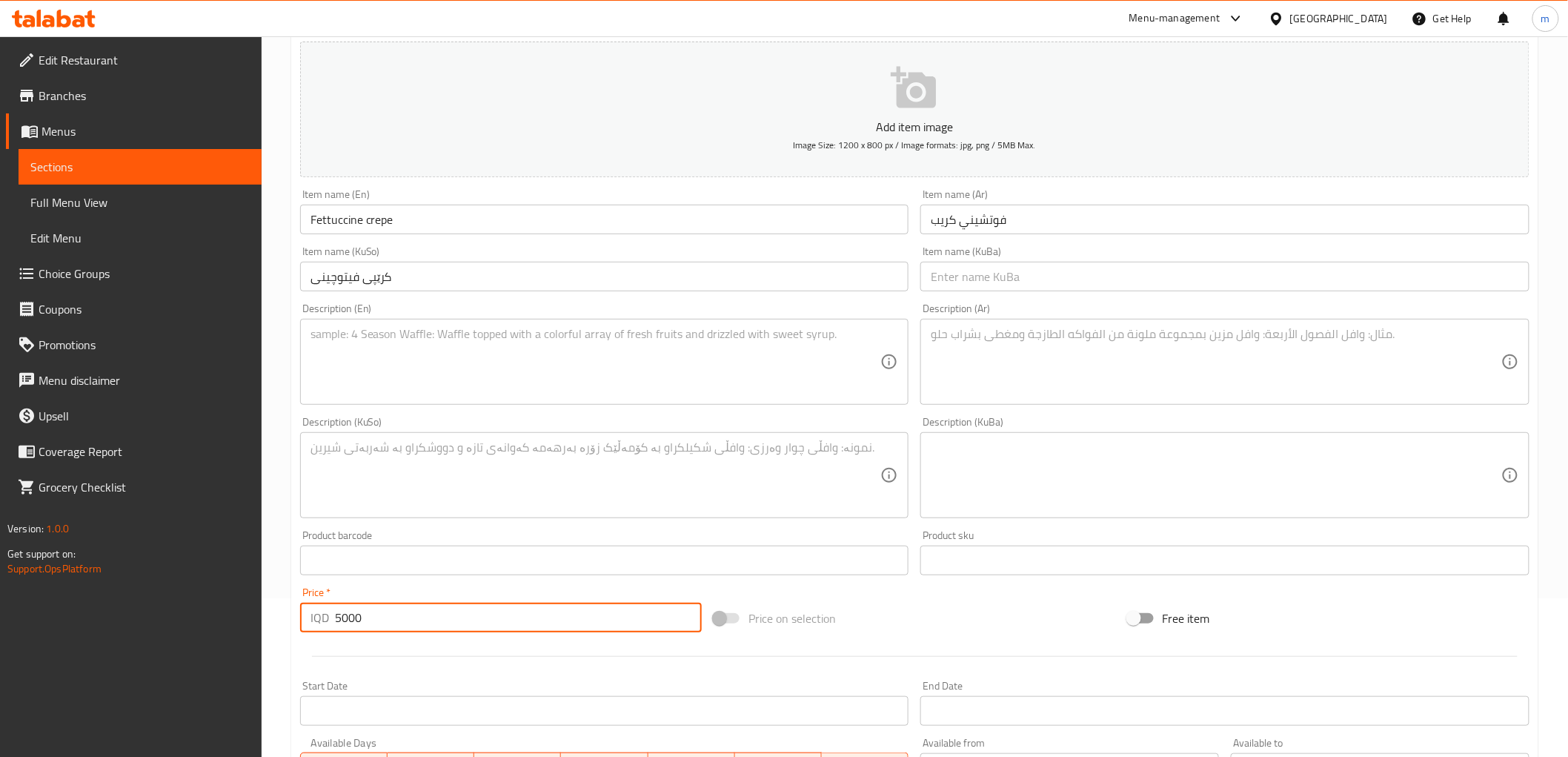
scroll to position [34, 0]
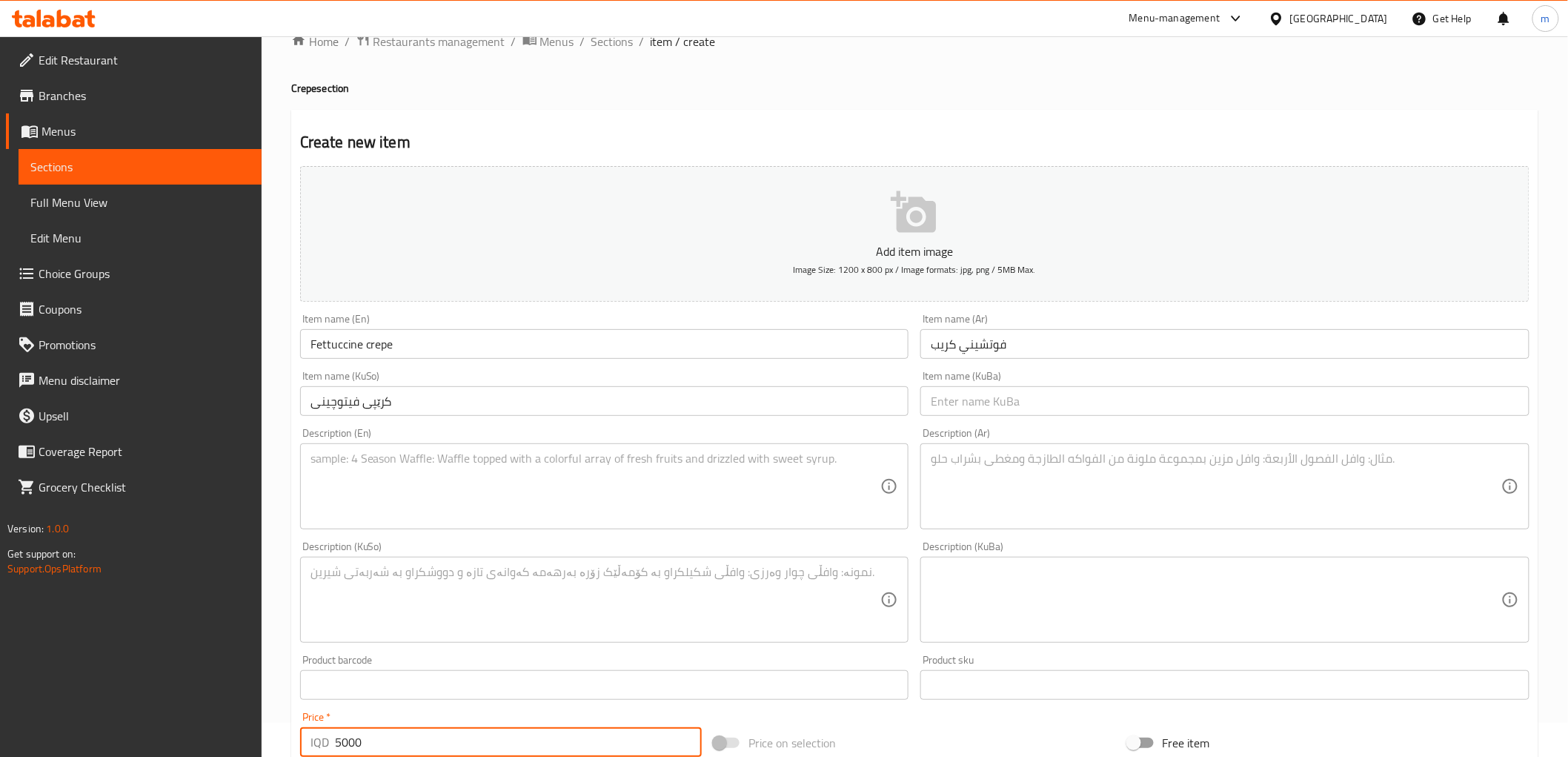
type input "5000"
drag, startPoint x: 991, startPoint y: 432, endPoint x: 994, endPoint y: 476, distance: 44.1
click at [991, 435] on div "Description (Ar) Description (Ar)" at bounding box center [1225, 478] width 610 height 102
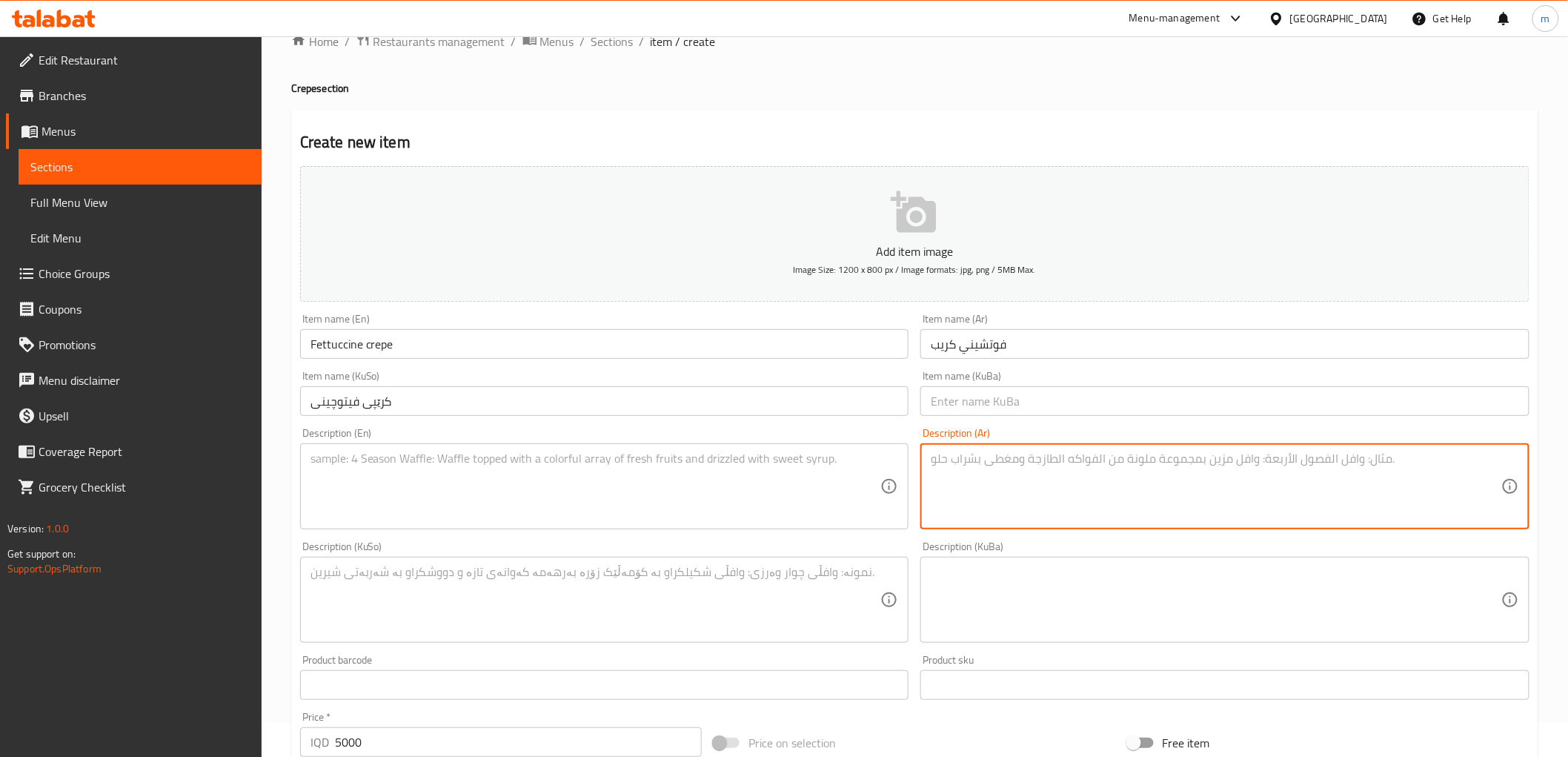
click at [994, 476] on textarea at bounding box center [1216, 486] width 571 height 70
paste textarea "شرائح الكريب, شوكولاتة وايس كريم."
type textarea "شرائح الكريب, شوكولاتة وايس كريم."
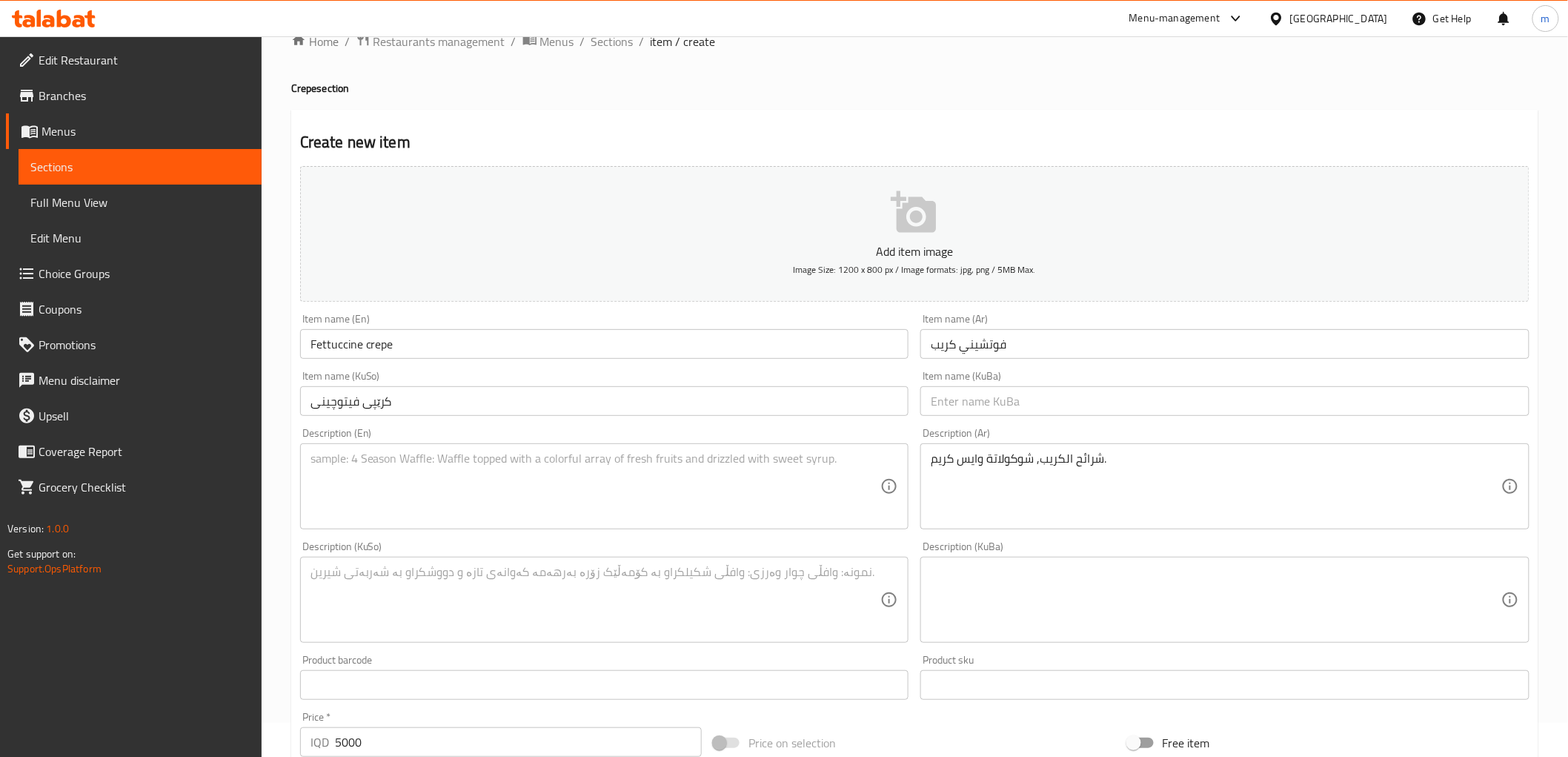
drag, startPoint x: 583, startPoint y: 329, endPoint x: 603, endPoint y: 410, distance: 83.4
click at [594, 363] on div "Item name (En) Fettuccine crepe Item name (En)" at bounding box center [604, 336] width 621 height 57
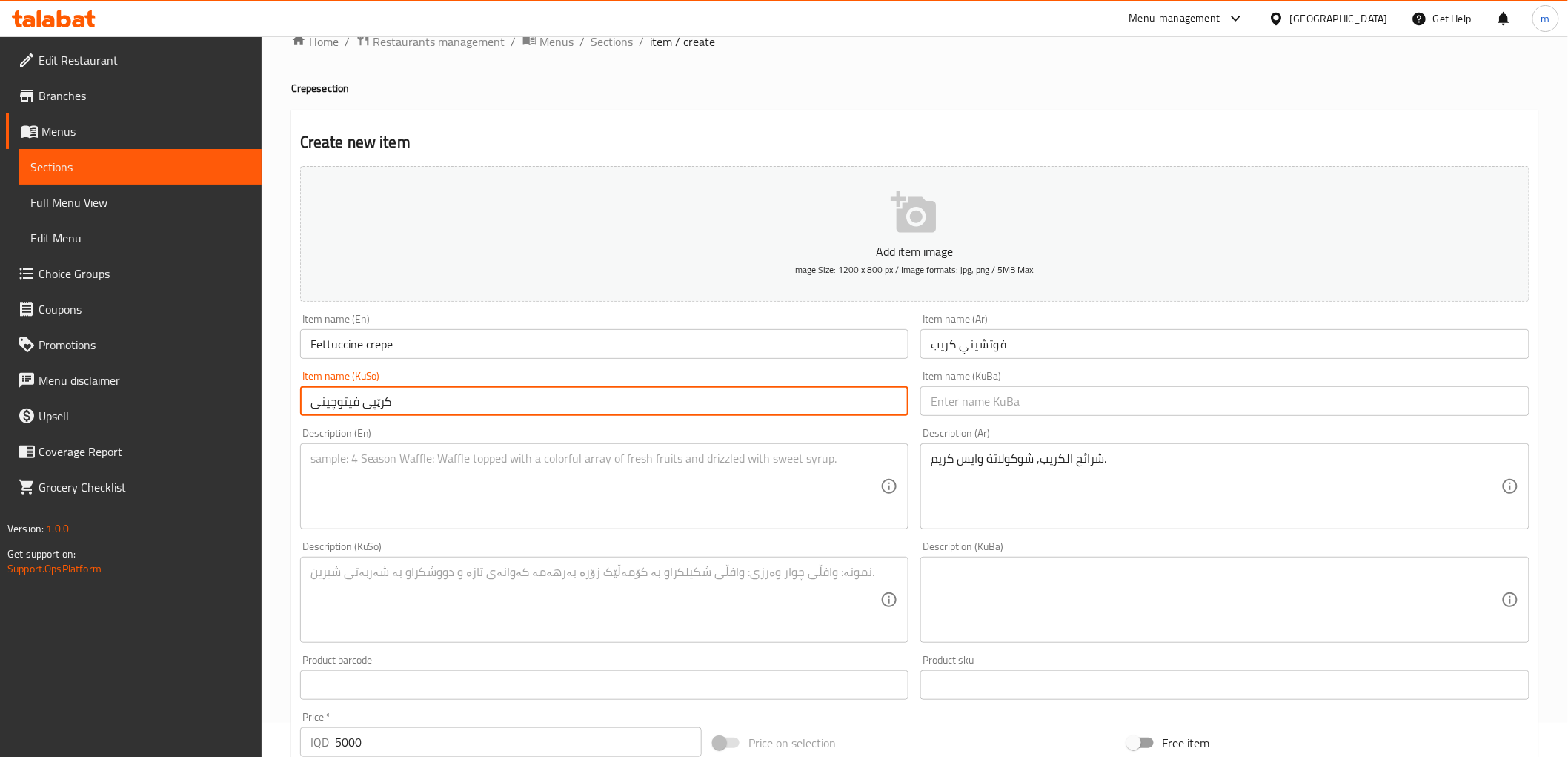
drag, startPoint x: 604, startPoint y: 418, endPoint x: 607, endPoint y: 426, distance: 8.5
click at [606, 421] on div "Add item image Image Size: 1200 x 800 px / Image formats: jpg, png / 5MB Max. I…" at bounding box center [915, 565] width 1241 height 809
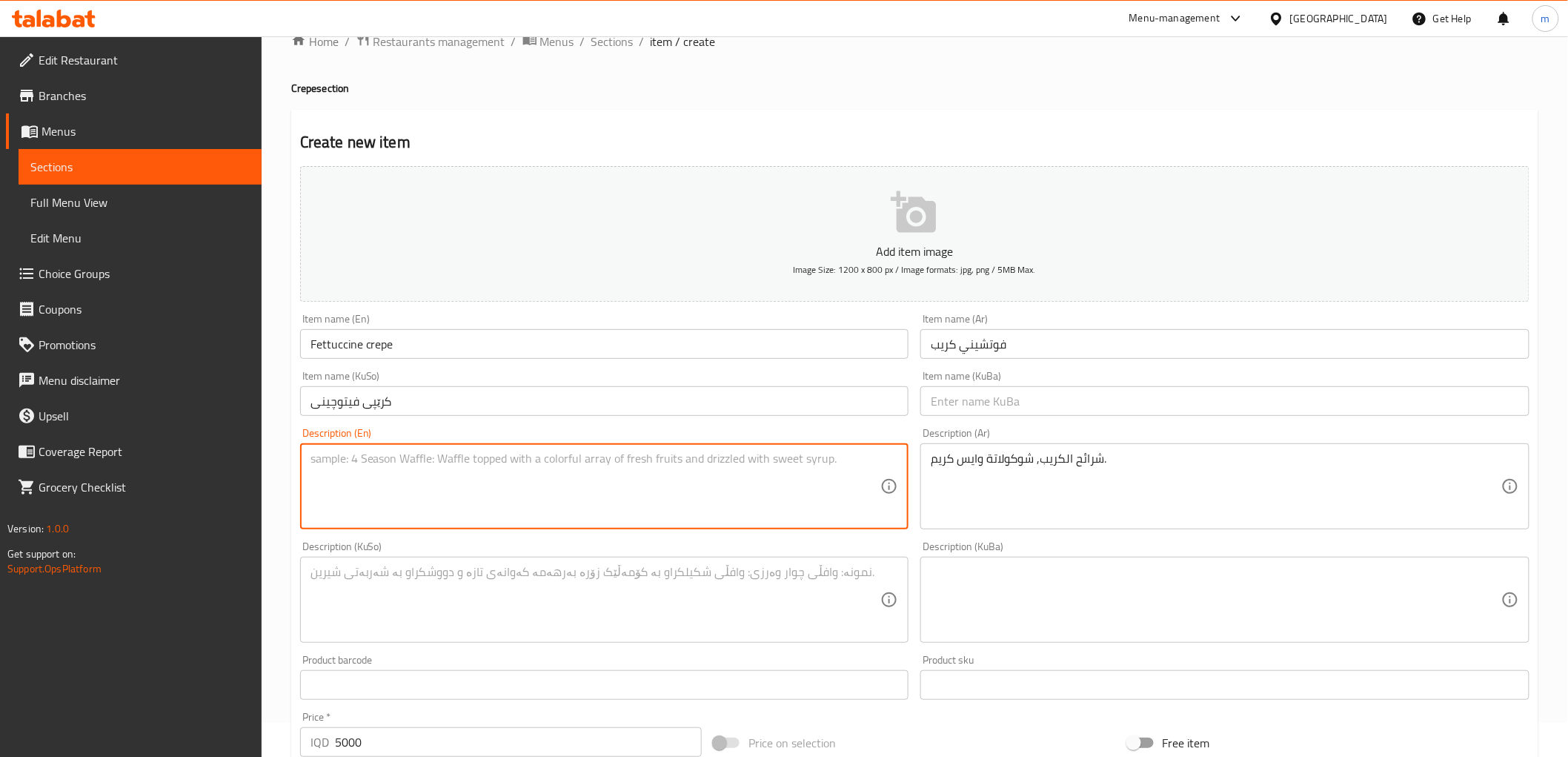
drag, startPoint x: 612, startPoint y: 467, endPoint x: 620, endPoint y: 484, distance: 18.8
click at [613, 472] on textarea at bounding box center [596, 486] width 571 height 70
paste textarea "Crepe slices, chocolate and ice cream."
type textarea "Crepe slices, chocolate and ice cream."
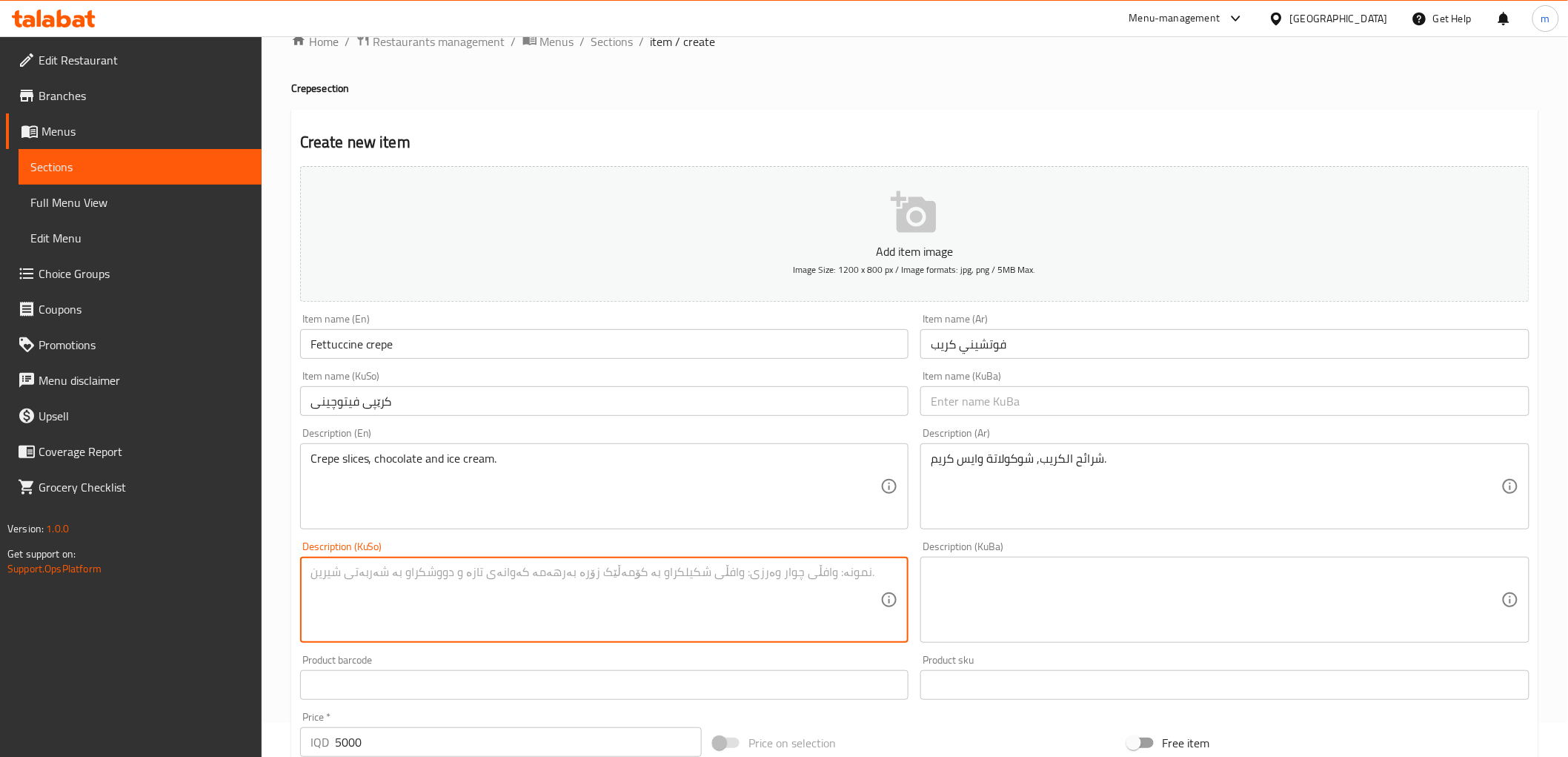
click at [767, 598] on textarea at bounding box center [596, 600] width 571 height 70
type textarea "پارچەی کرێپ، چۆکلێت و ئایس کریم"
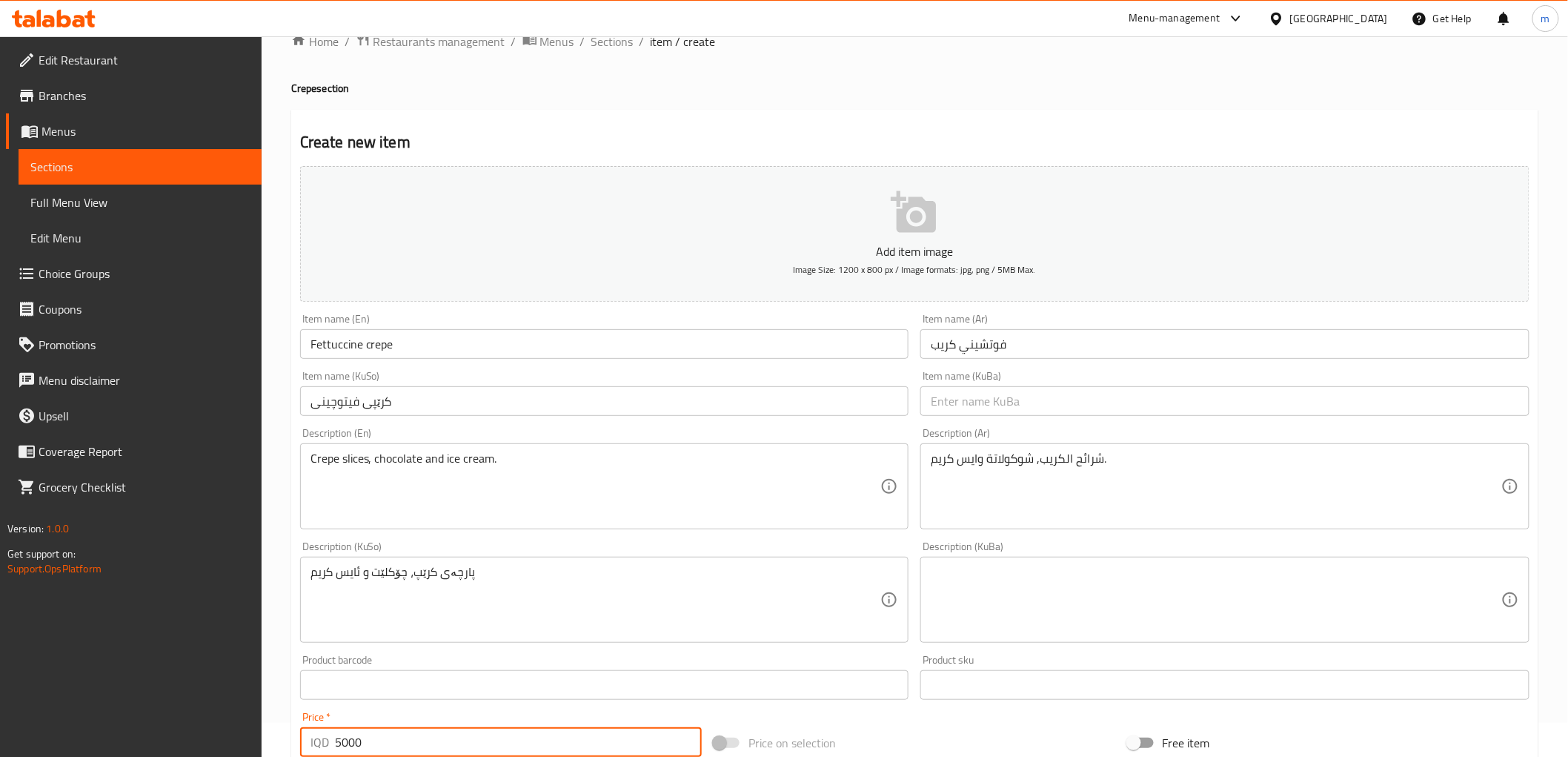
click at [424, 738] on input "5000" at bounding box center [518, 742] width 367 height 30
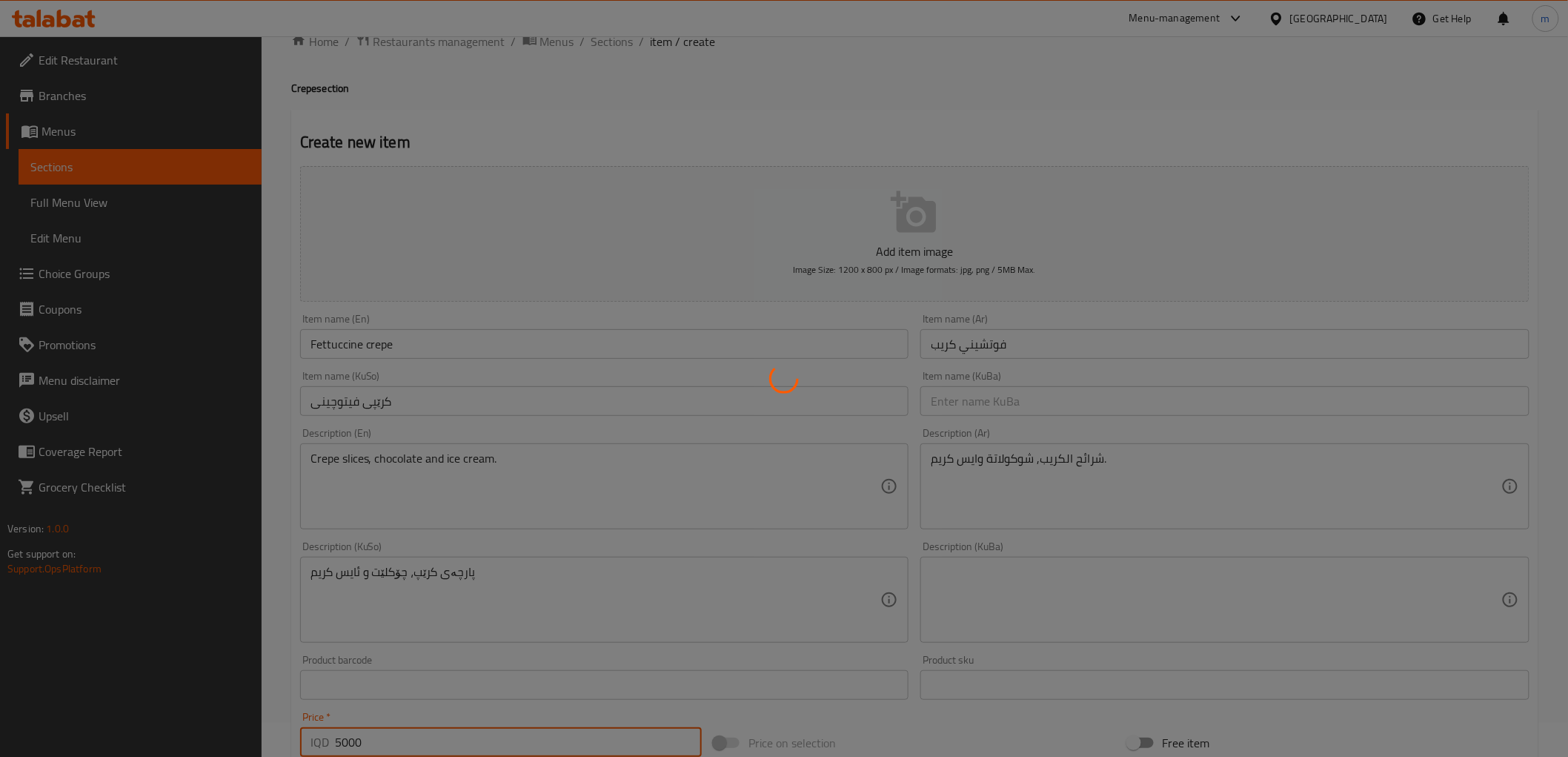
type input "0"
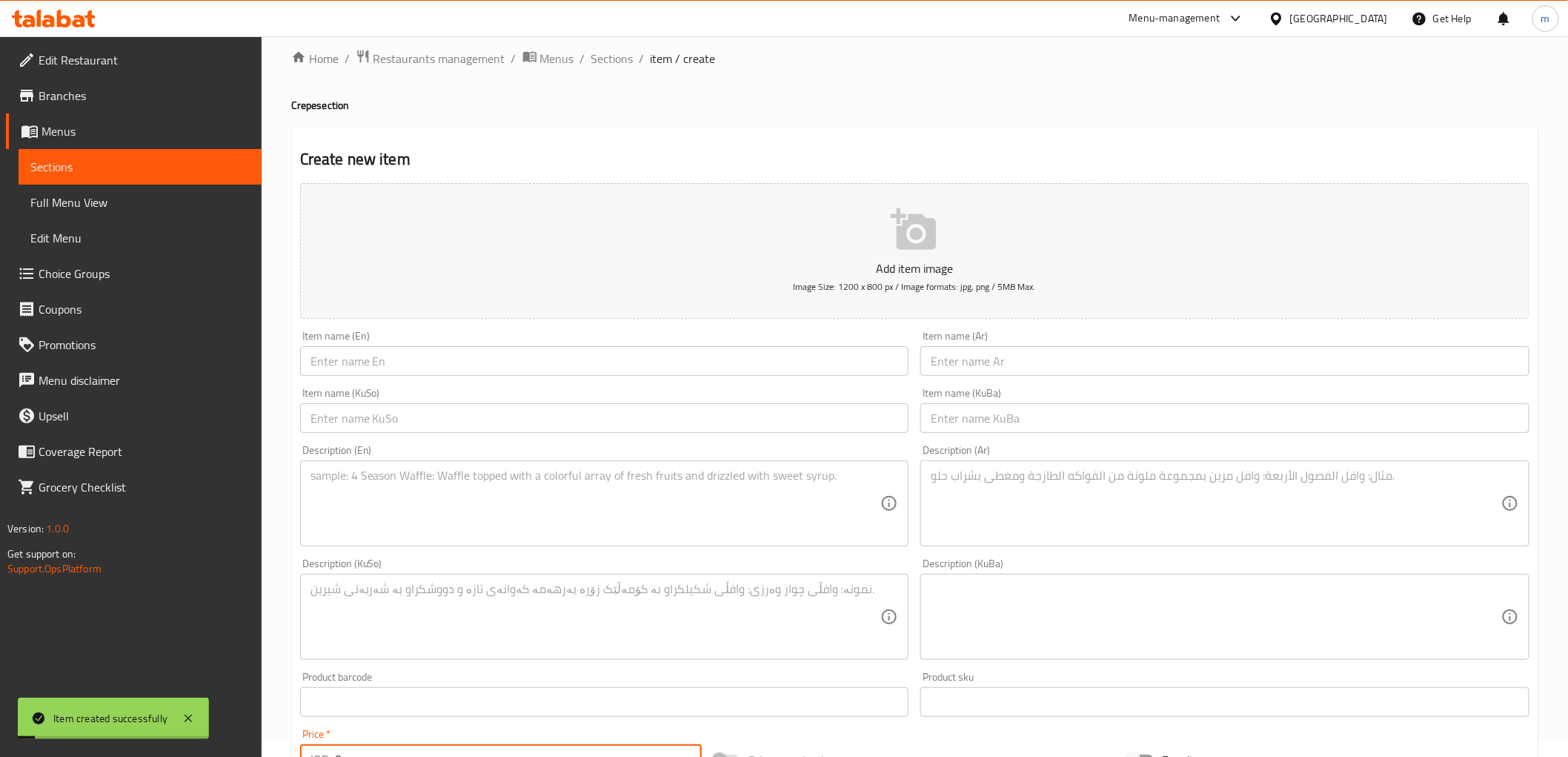
scroll to position [0, 0]
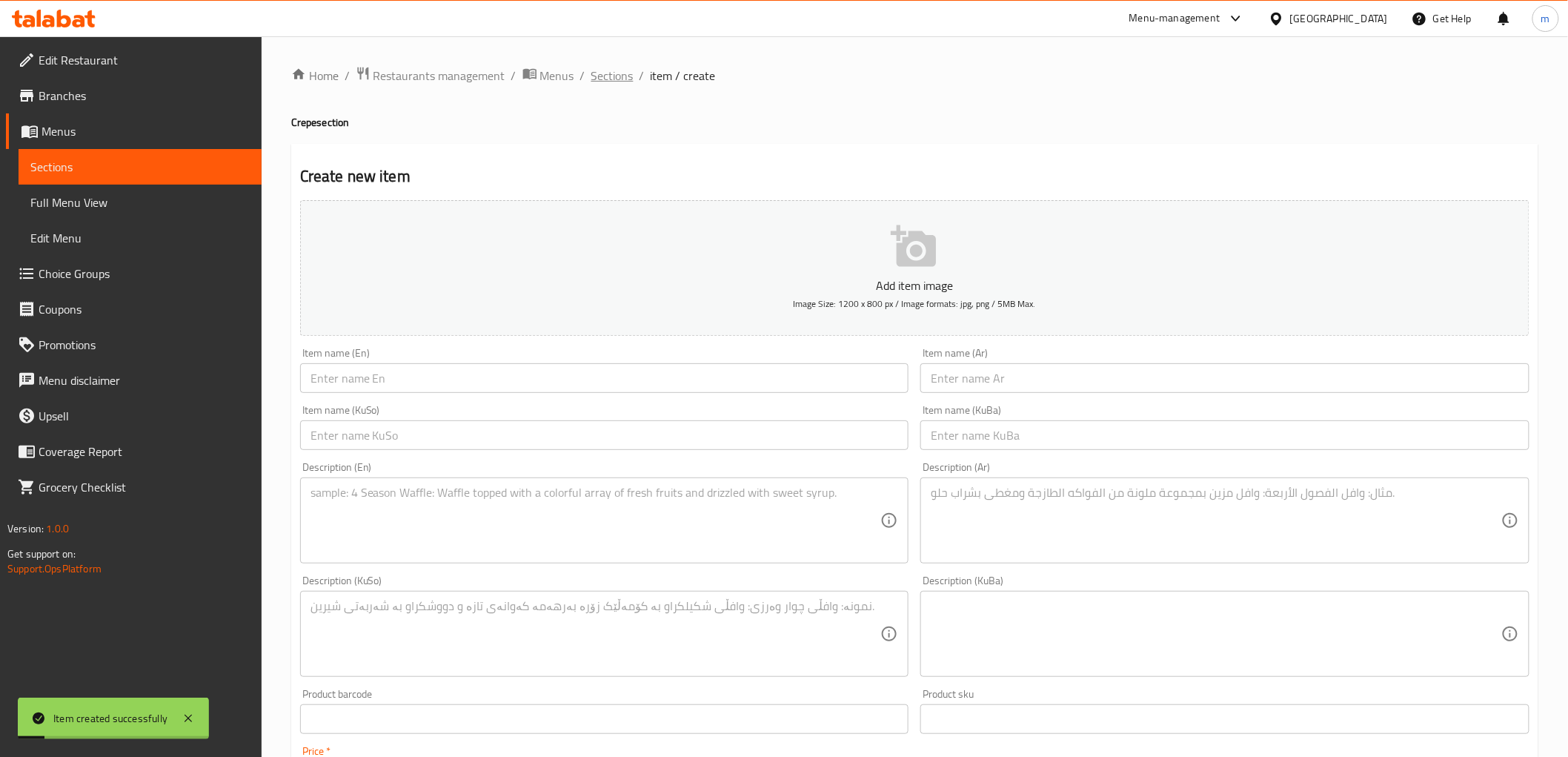
click at [598, 79] on span "Sections" at bounding box center [613, 75] width 43 height 18
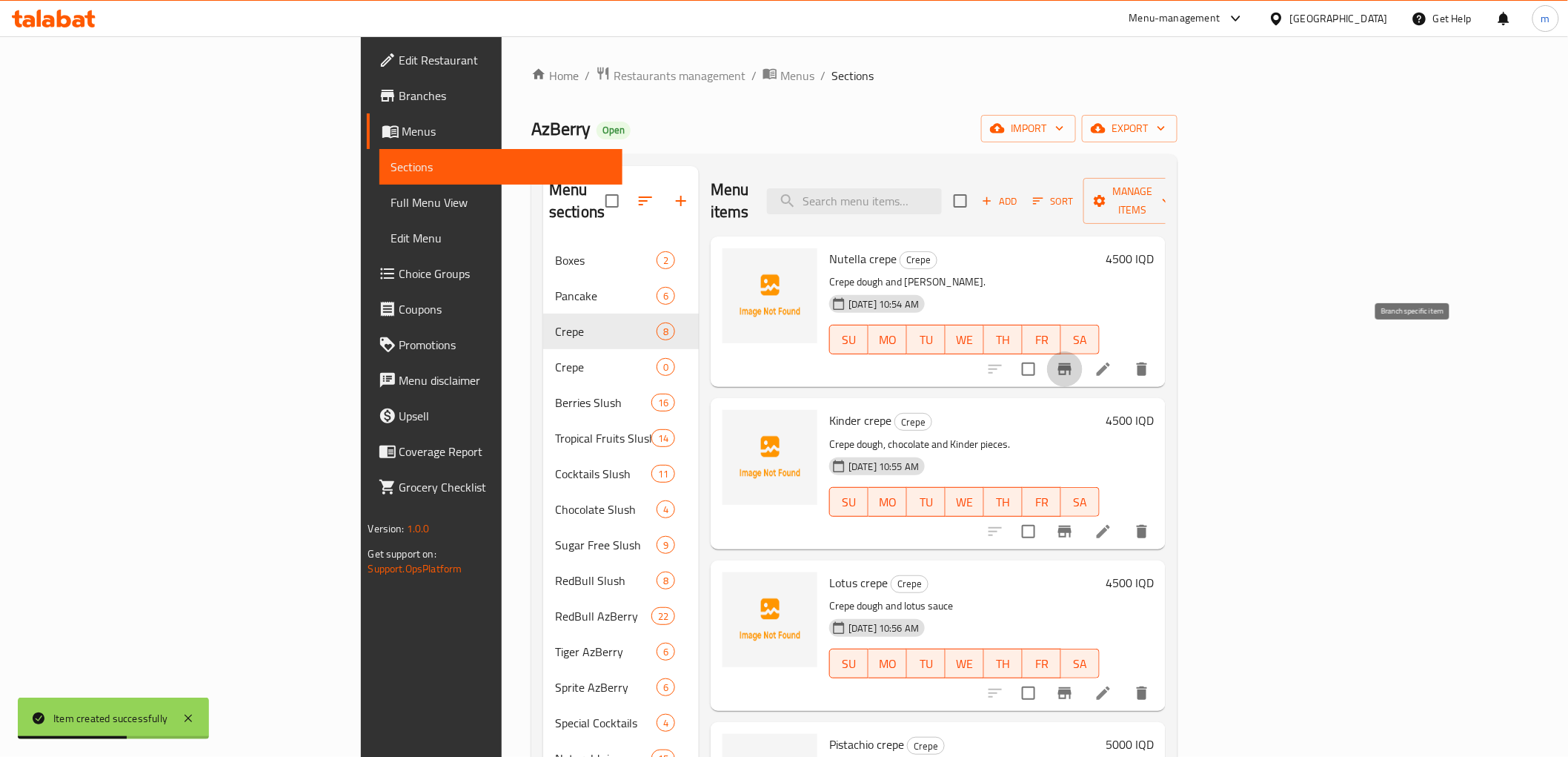
click at [1074, 360] on icon "Branch-specific-item" at bounding box center [1065, 369] width 18 height 18
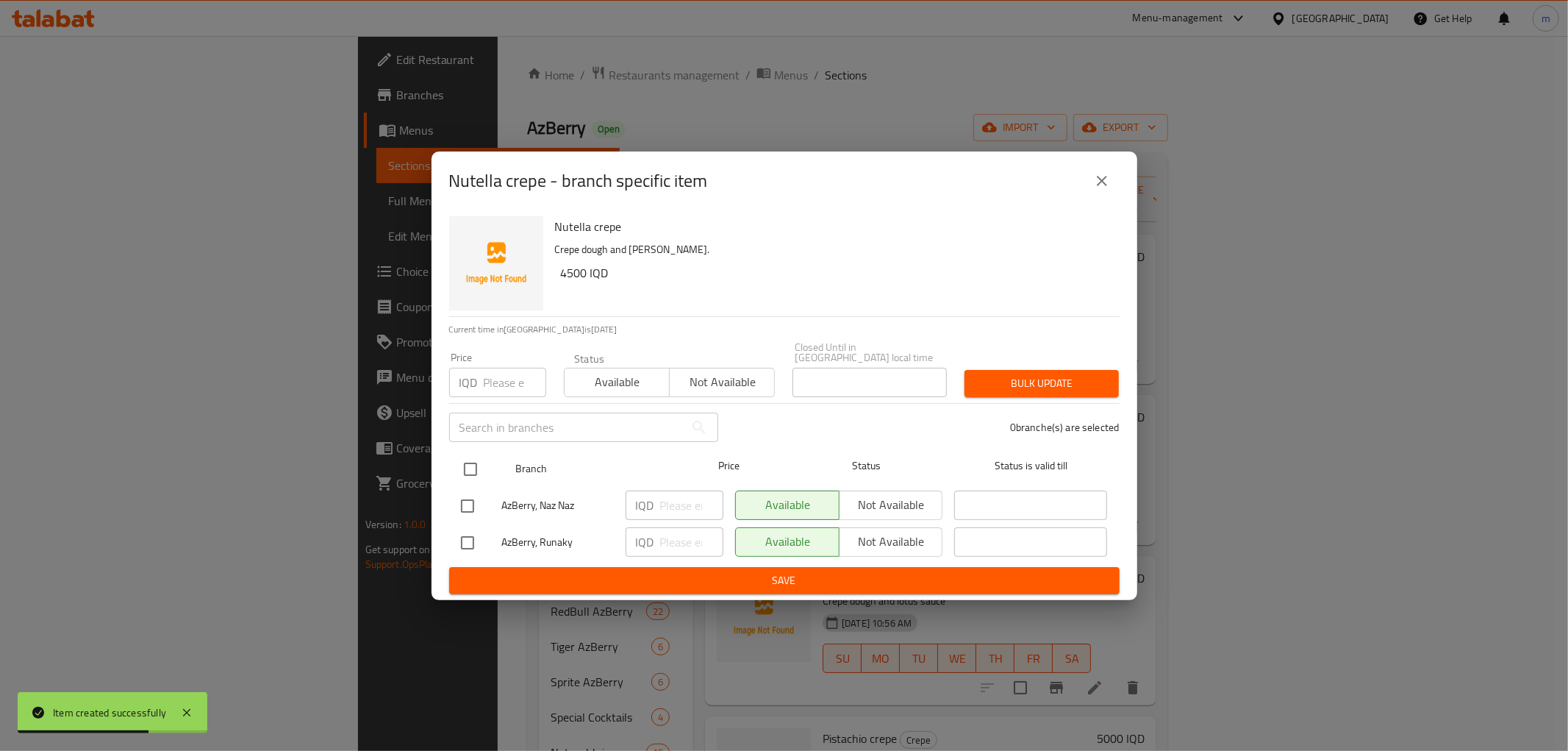
drag, startPoint x: 481, startPoint y: 466, endPoint x: 707, endPoint y: 505, distance: 229.3
click at [483, 466] on input "checkbox" at bounding box center [470, 468] width 30 height 30
checkbox input "true"
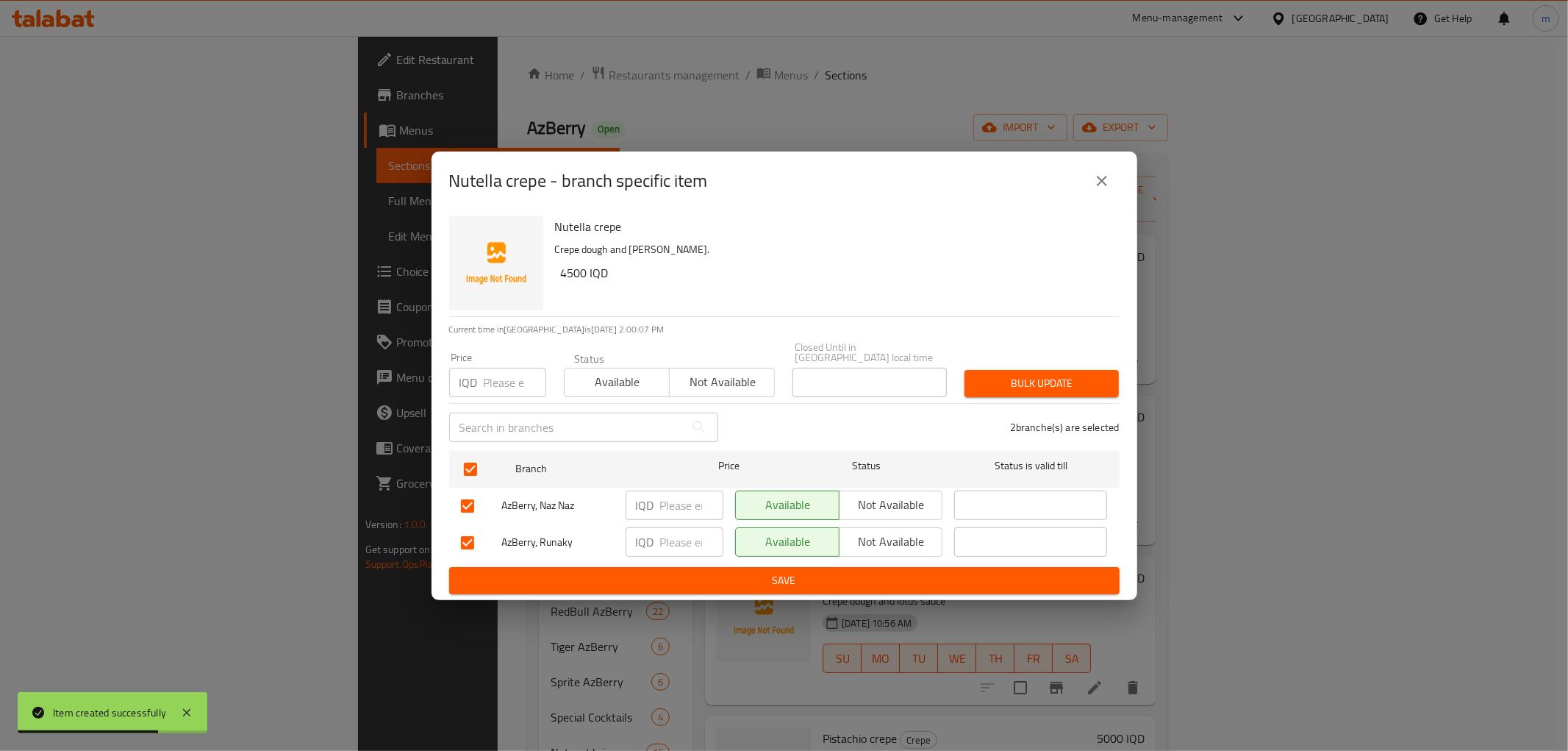
click at [939, 490] on button "Not available" at bounding box center [891, 505] width 104 height 29
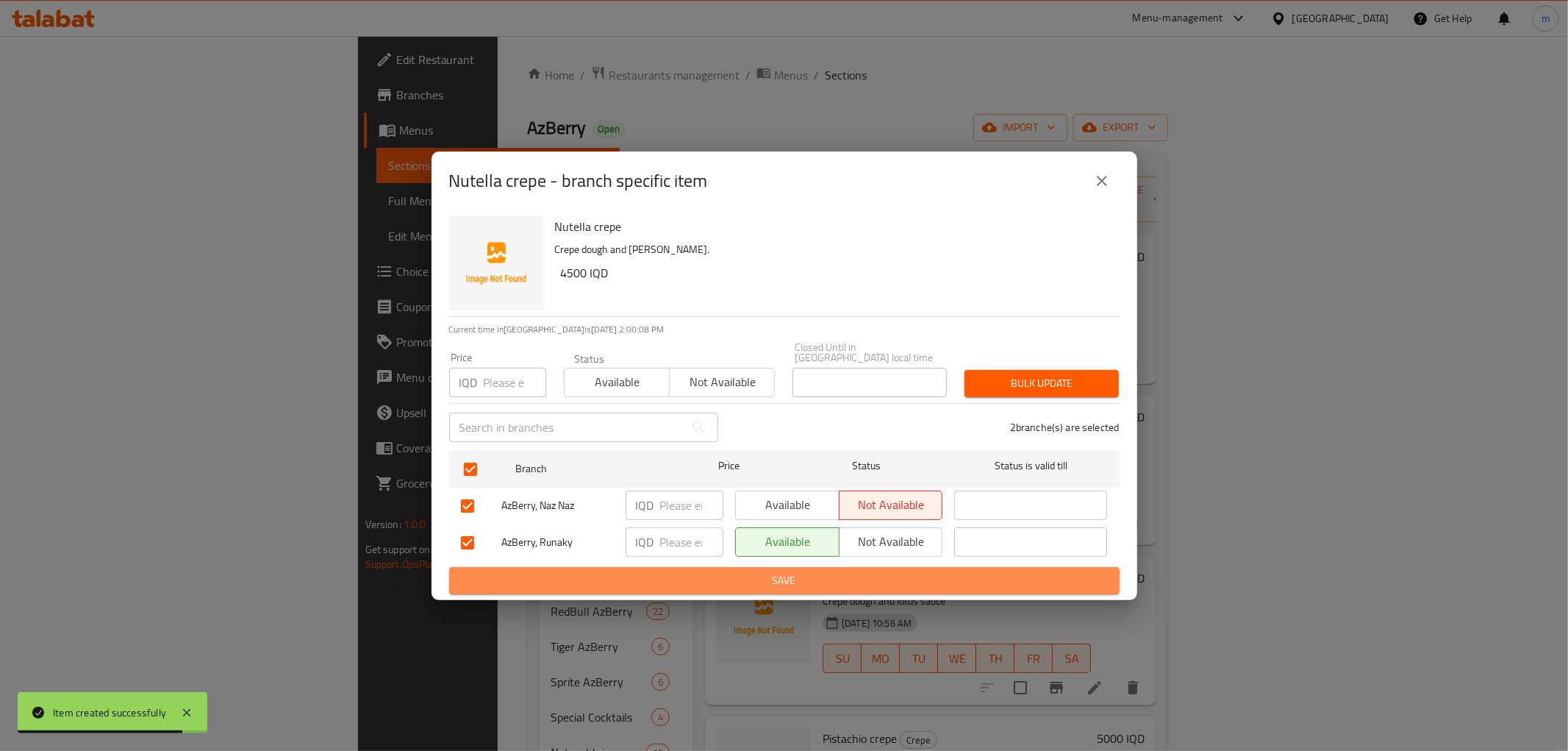
click at [897, 575] on span "Save" at bounding box center [784, 580] width 647 height 19
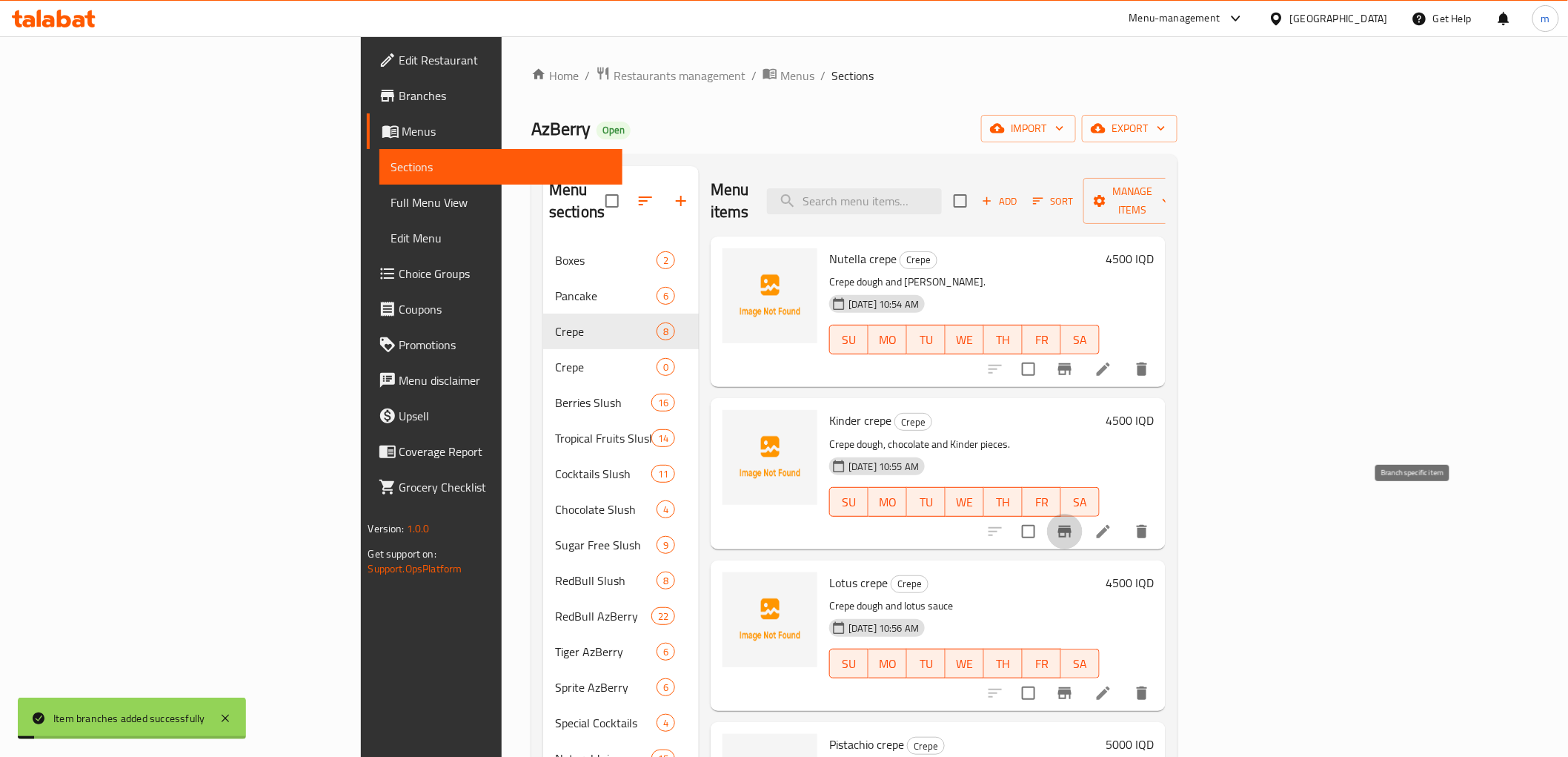
click at [1072, 525] on icon "Branch-specific-item" at bounding box center [1064, 531] width 13 height 12
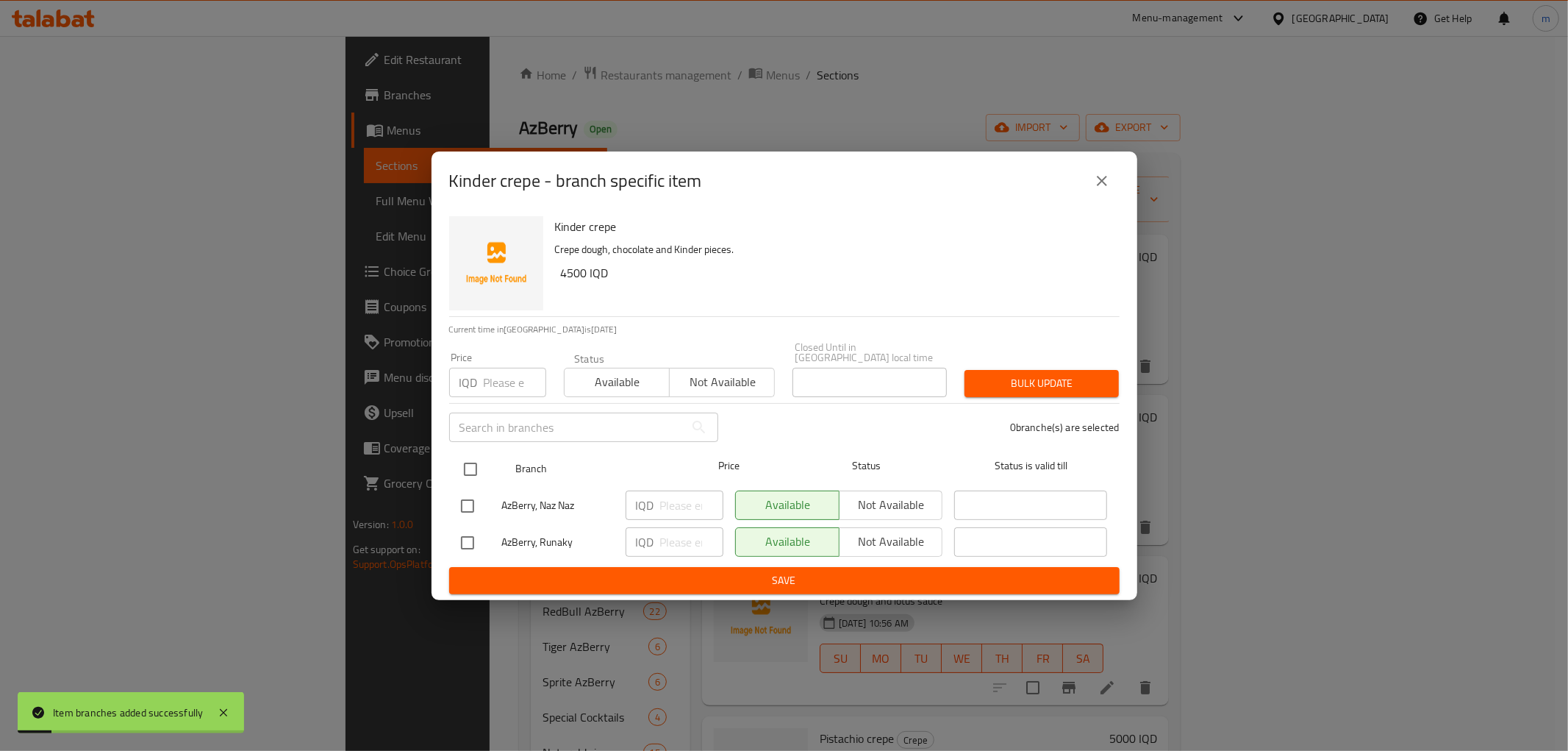
click at [471, 465] on input "checkbox" at bounding box center [470, 468] width 30 height 30
checkbox input "true"
click at [874, 496] on span "Not available" at bounding box center [892, 505] width 92 height 22
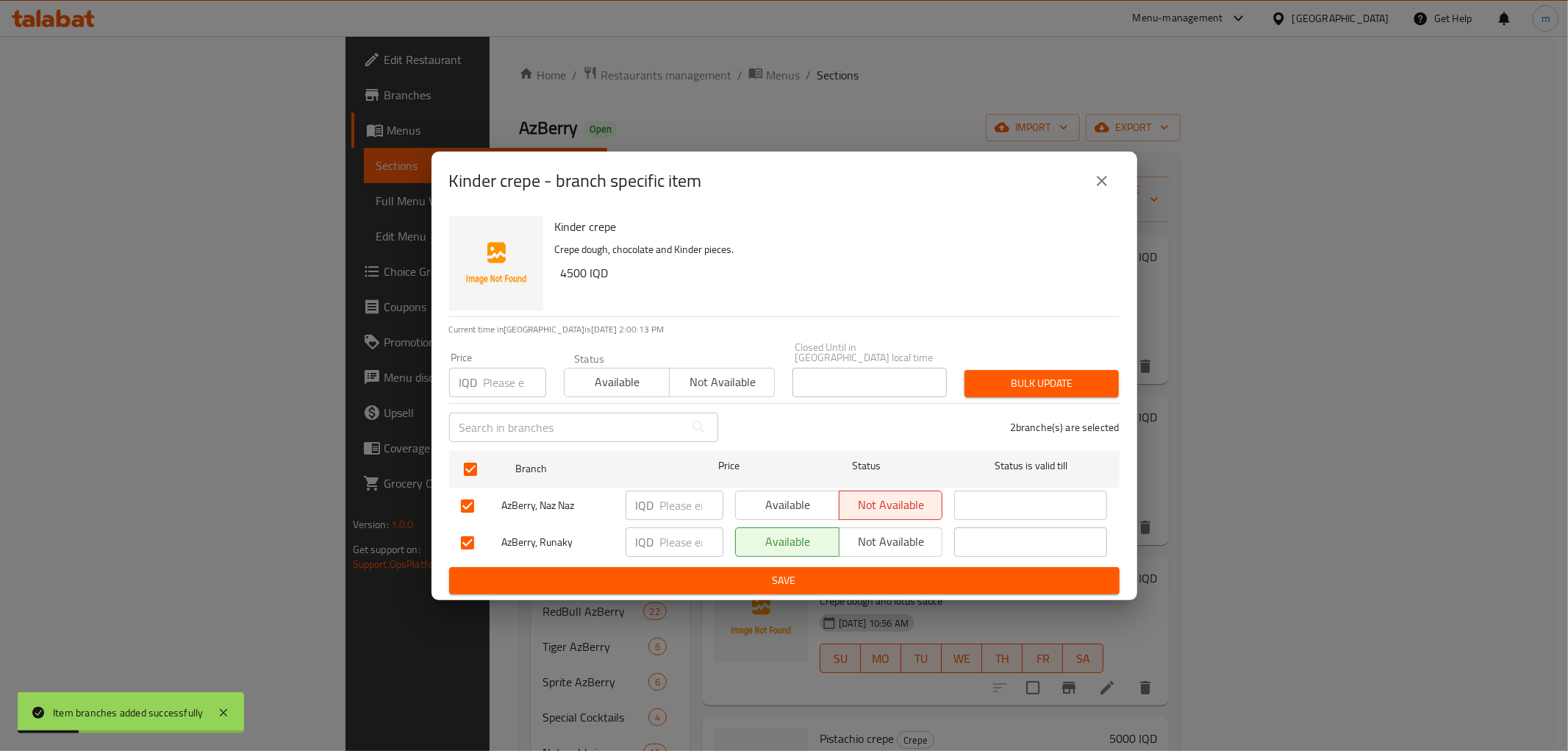
click at [891, 571] on span "Save" at bounding box center [784, 580] width 647 height 19
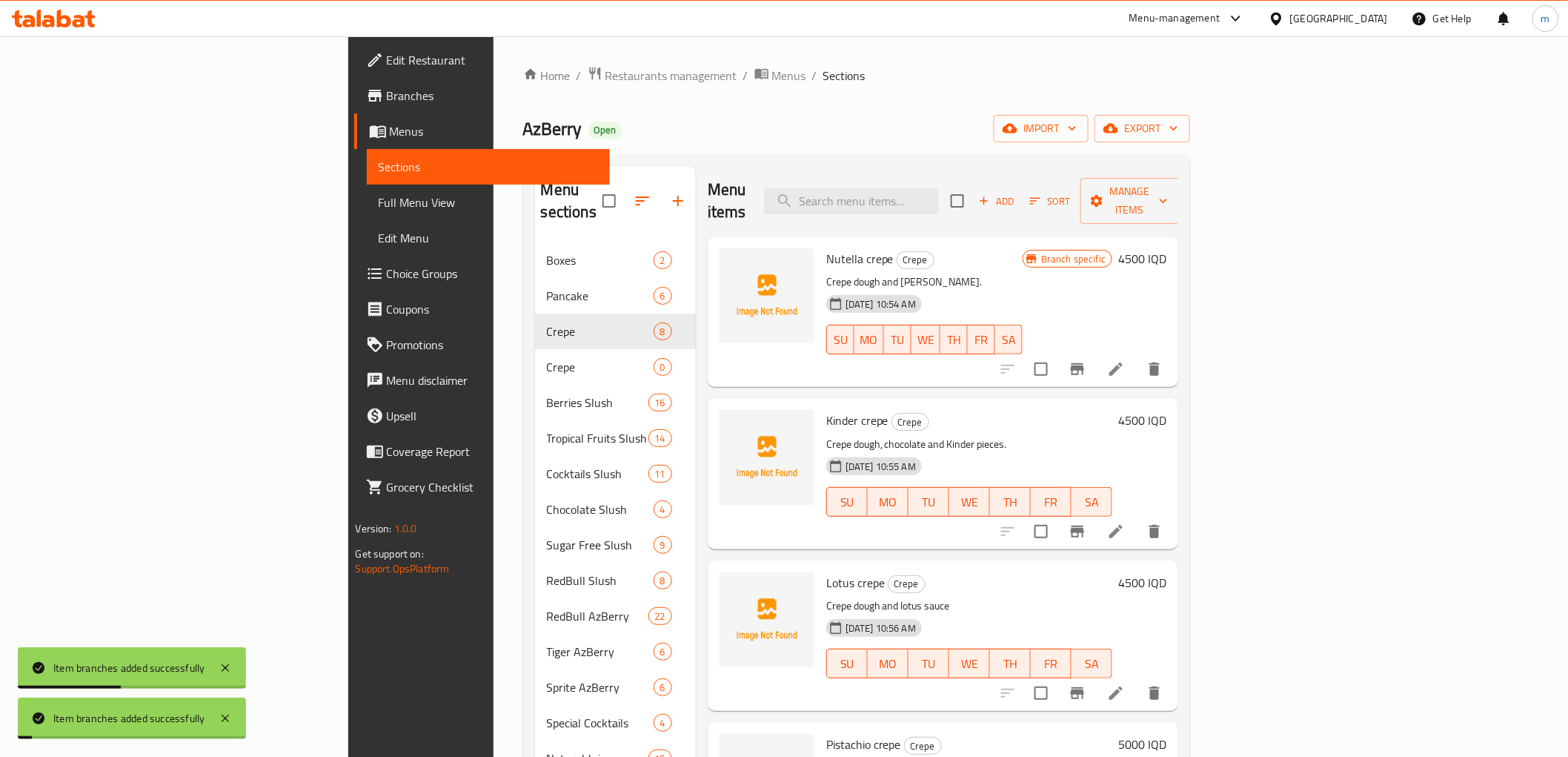
click at [1084, 687] on icon "Branch-specific-item" at bounding box center [1077, 693] width 13 height 12
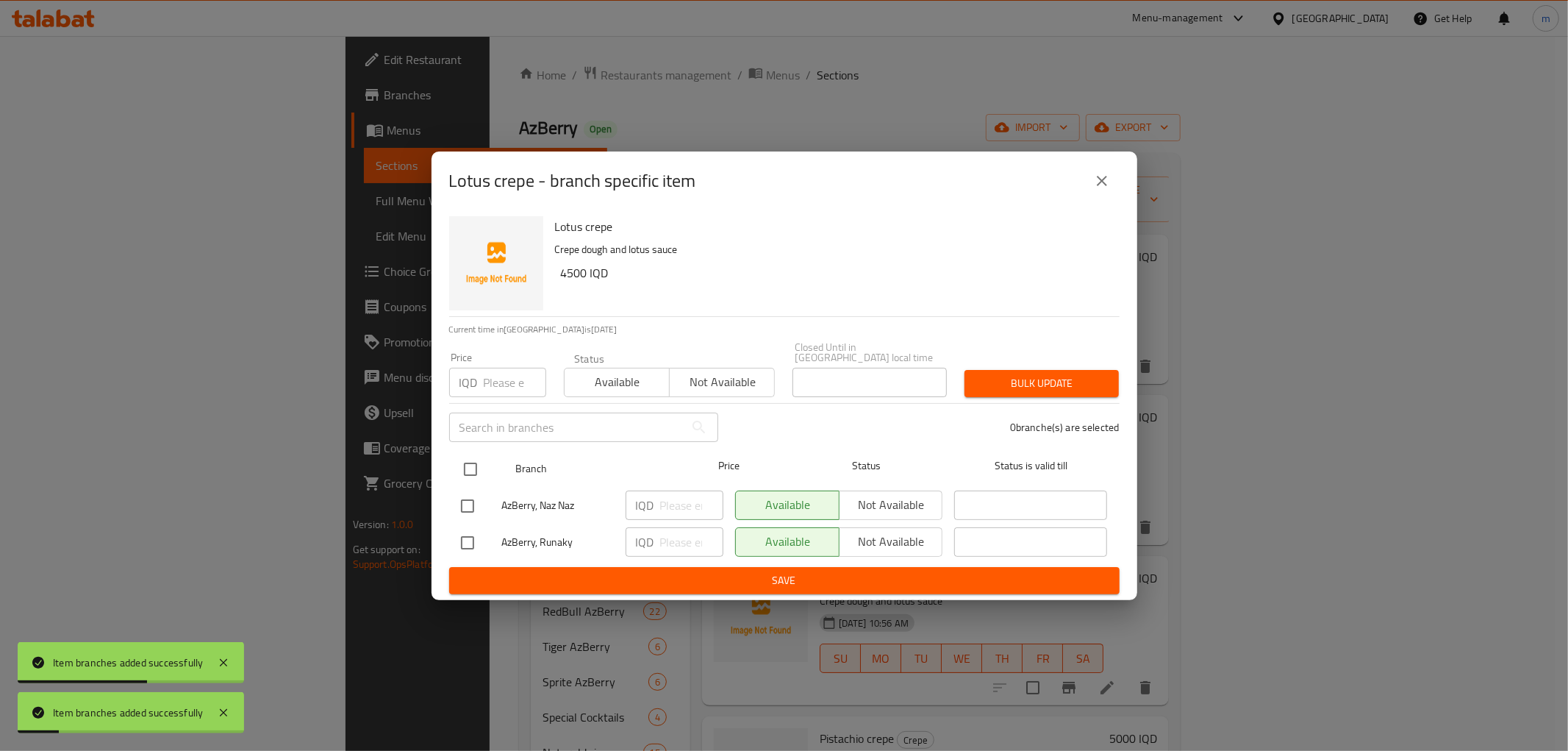
drag, startPoint x: 461, startPoint y: 454, endPoint x: 614, endPoint y: 496, distance: 158.7
click at [465, 454] on input "checkbox" at bounding box center [470, 468] width 30 height 30
checkbox input "true"
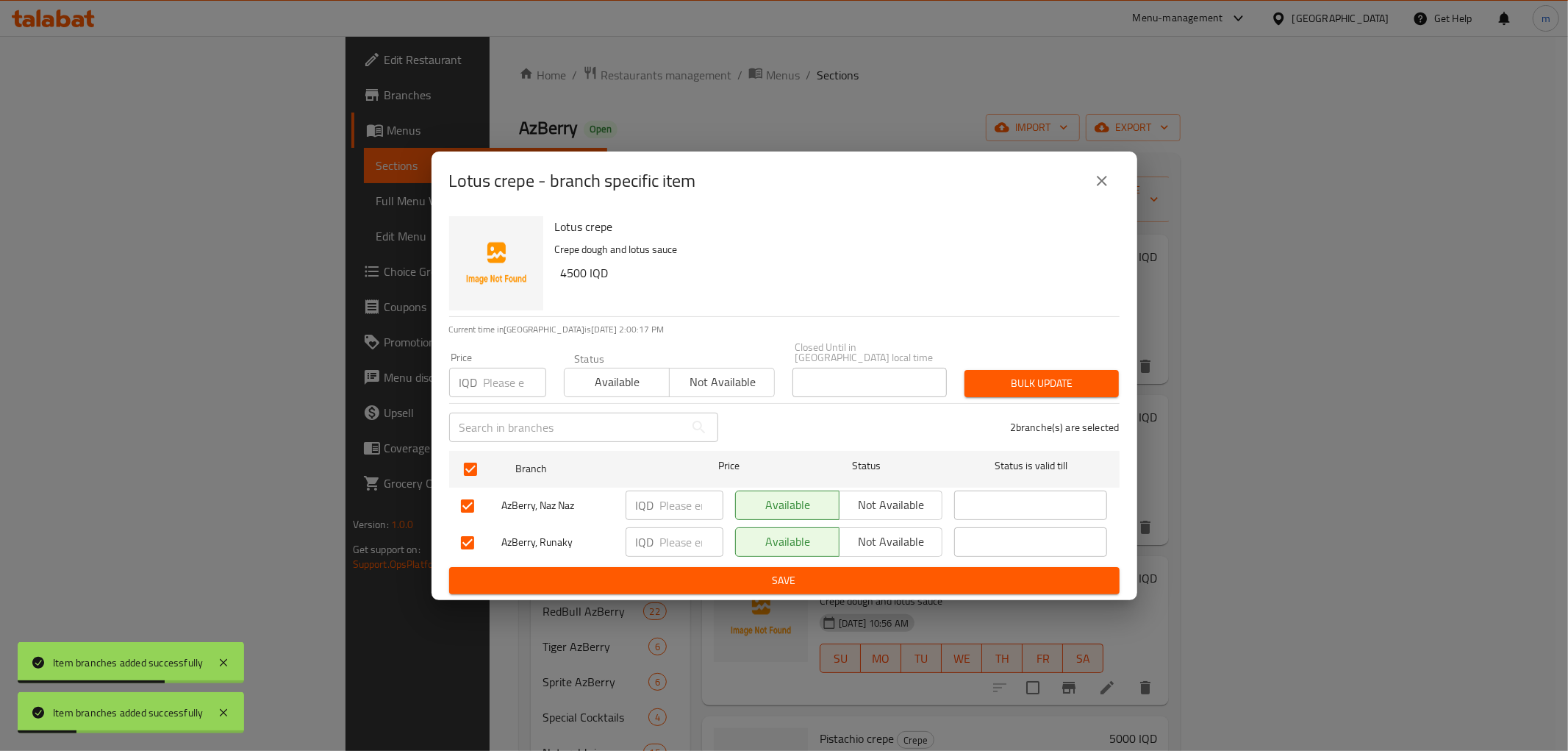
click at [868, 505] on span "Not available" at bounding box center [892, 505] width 92 height 22
click at [880, 571] on span "Save" at bounding box center [784, 580] width 647 height 19
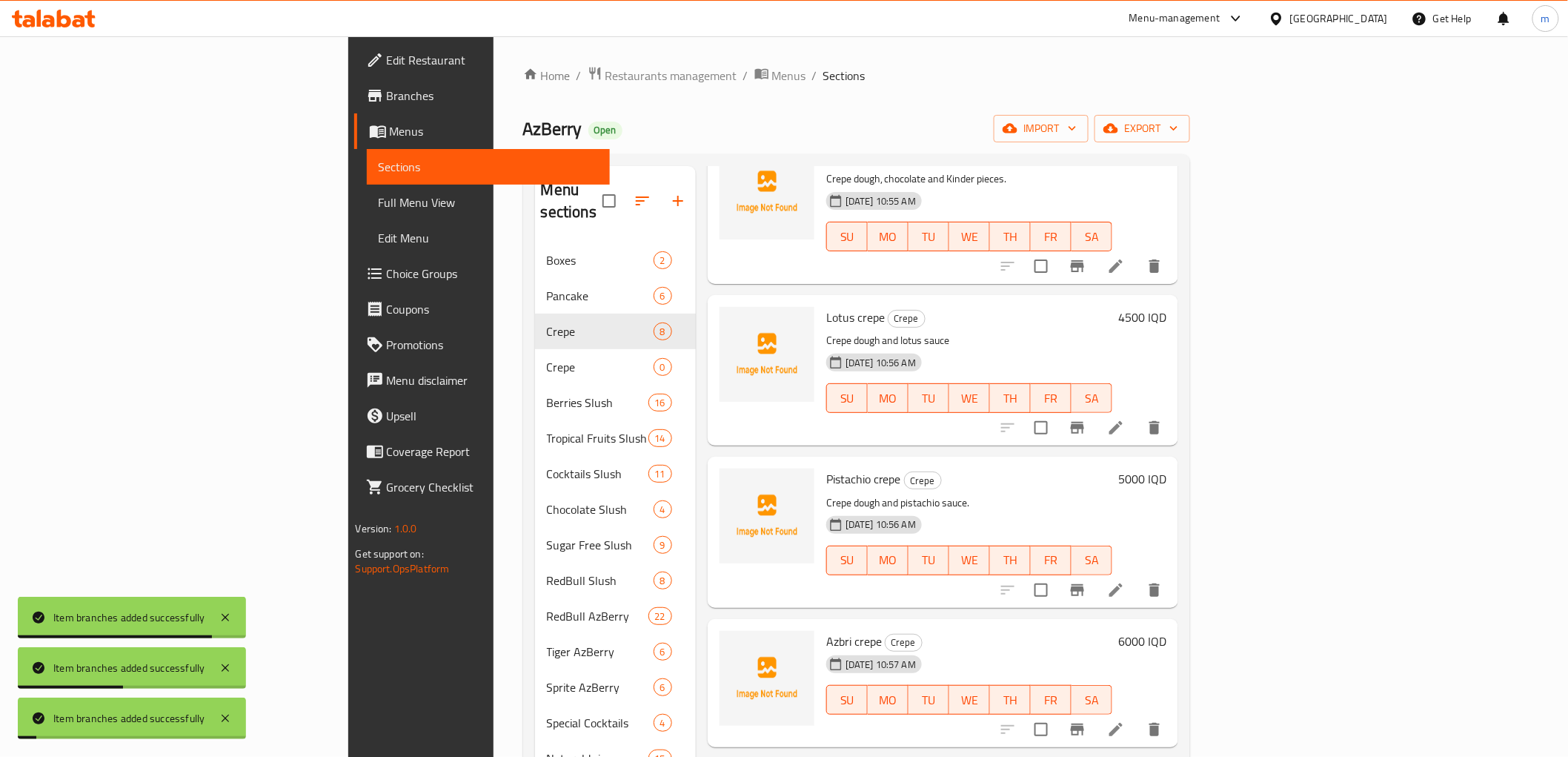
scroll to position [274, 0]
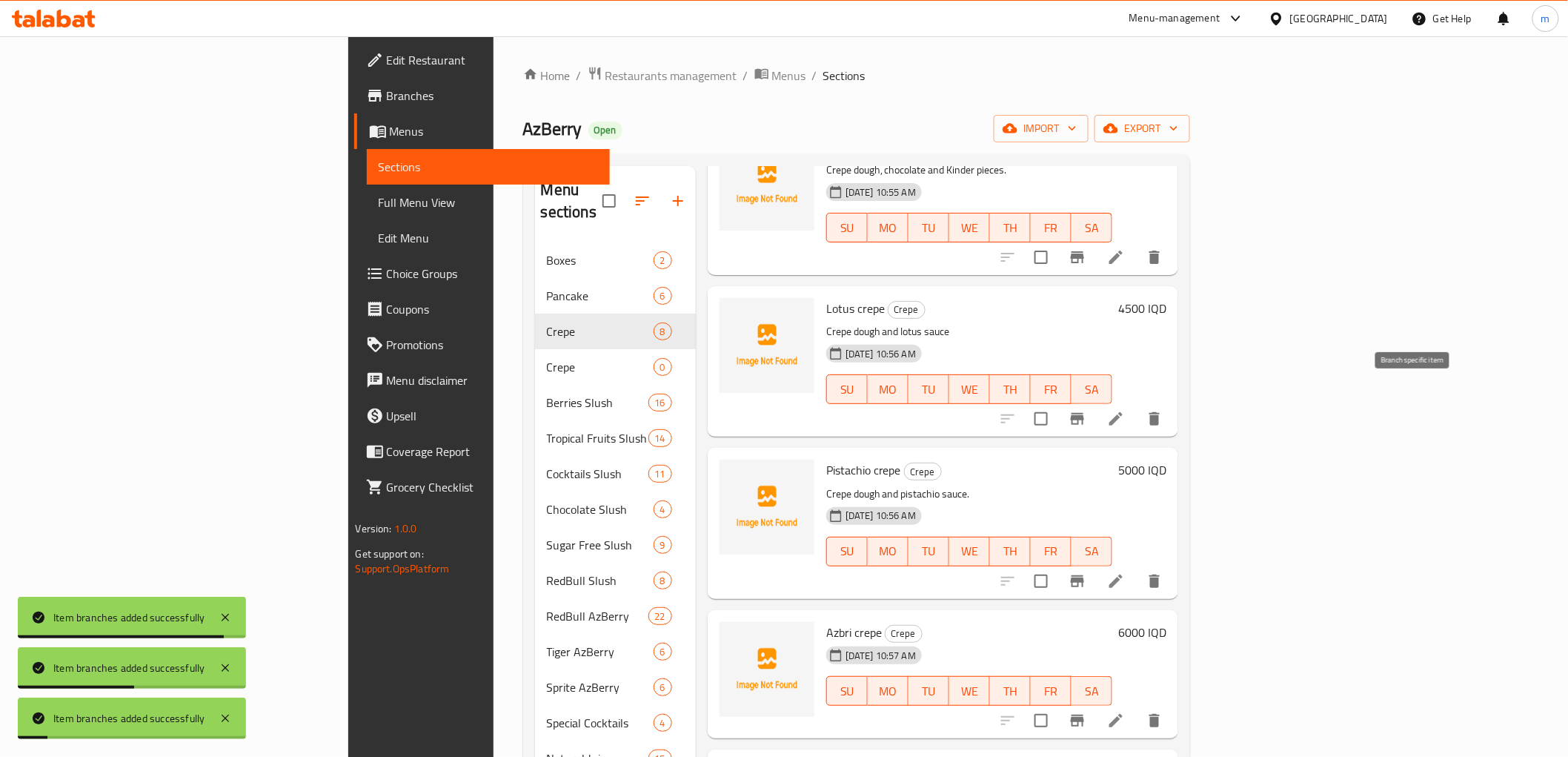
click at [1084, 413] on icon "Branch-specific-item" at bounding box center [1077, 419] width 13 height 12
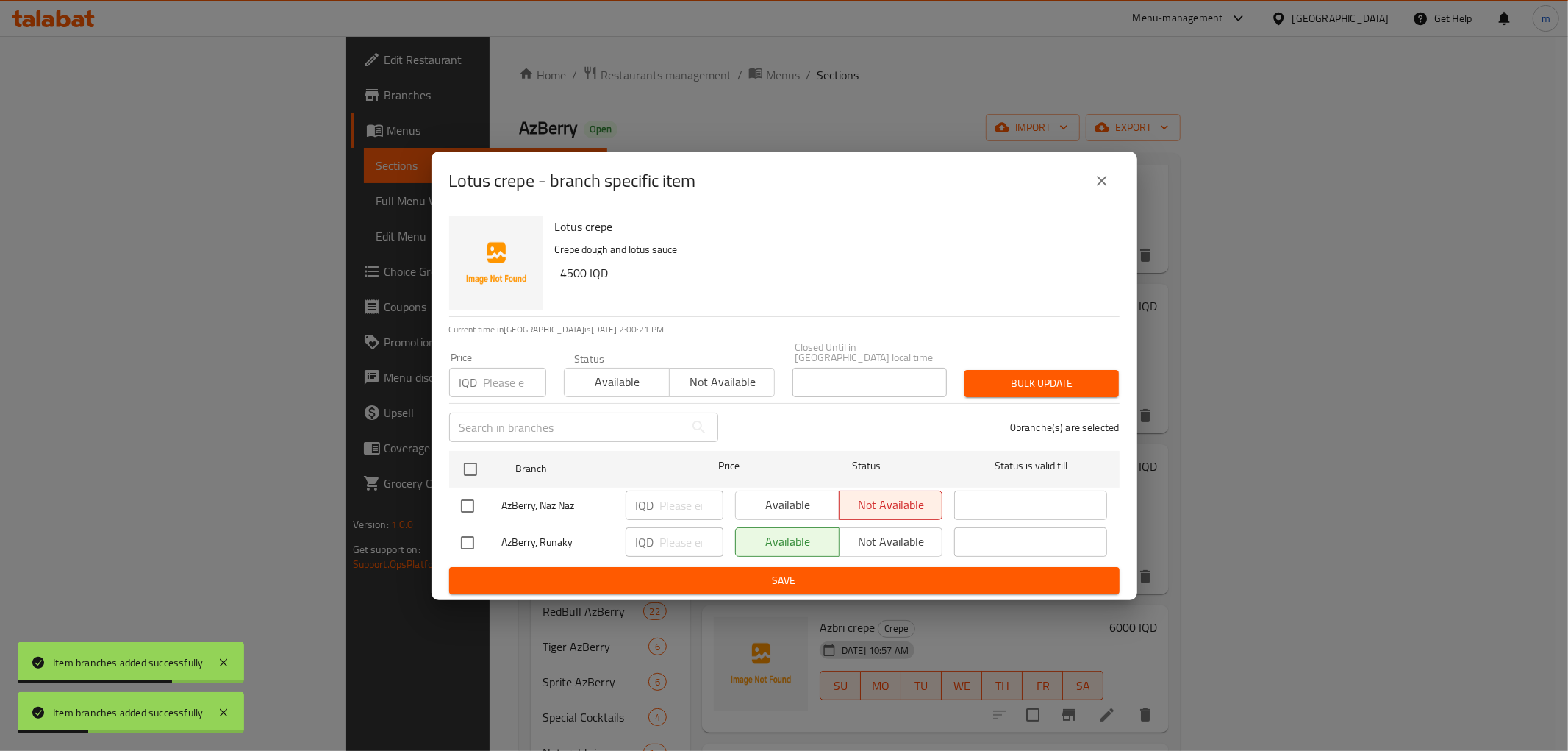
click at [1103, 185] on icon "close" at bounding box center [1102, 181] width 10 height 10
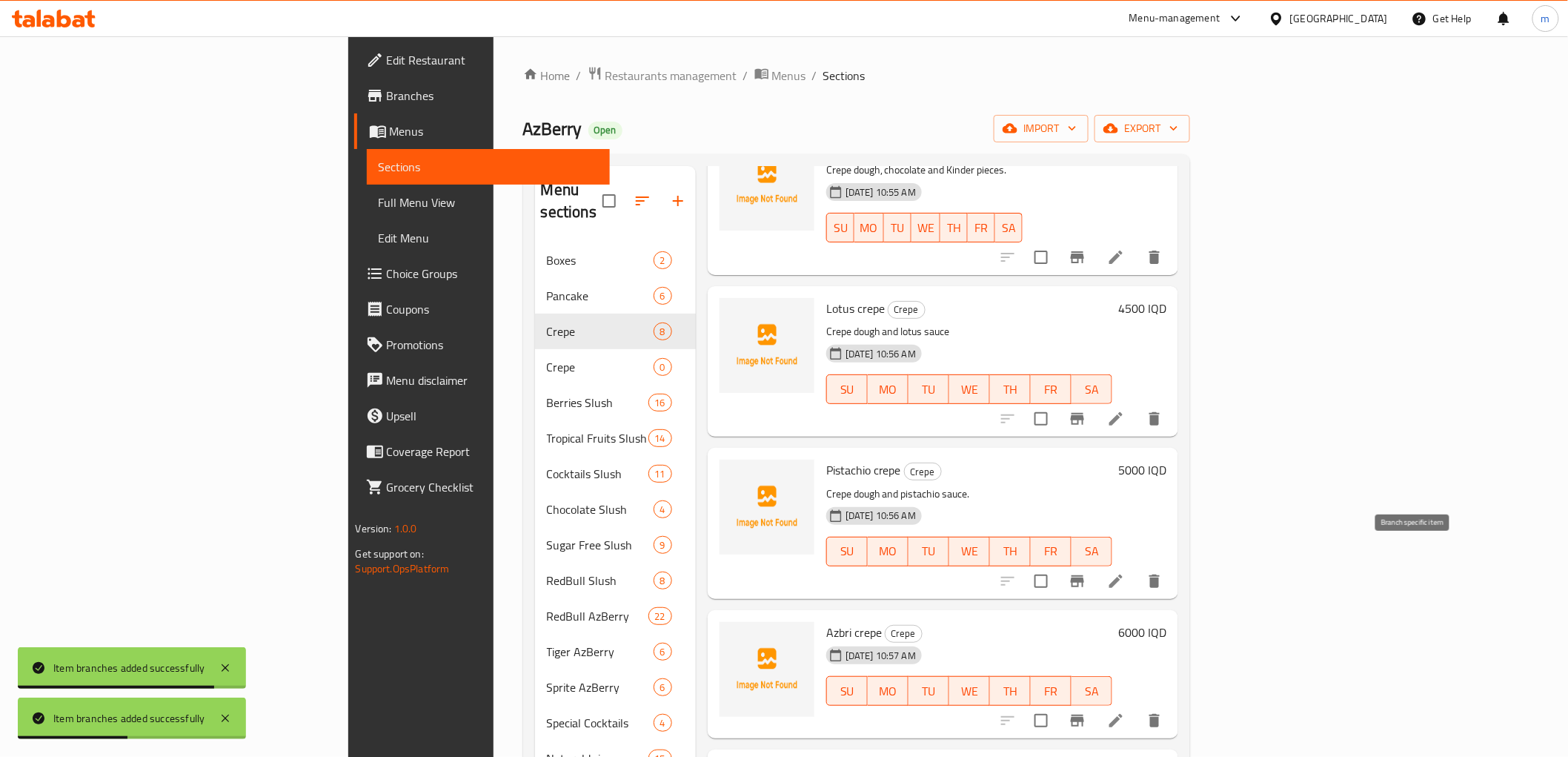
click at [1087, 572] on icon "Branch-specific-item" at bounding box center [1078, 581] width 18 height 18
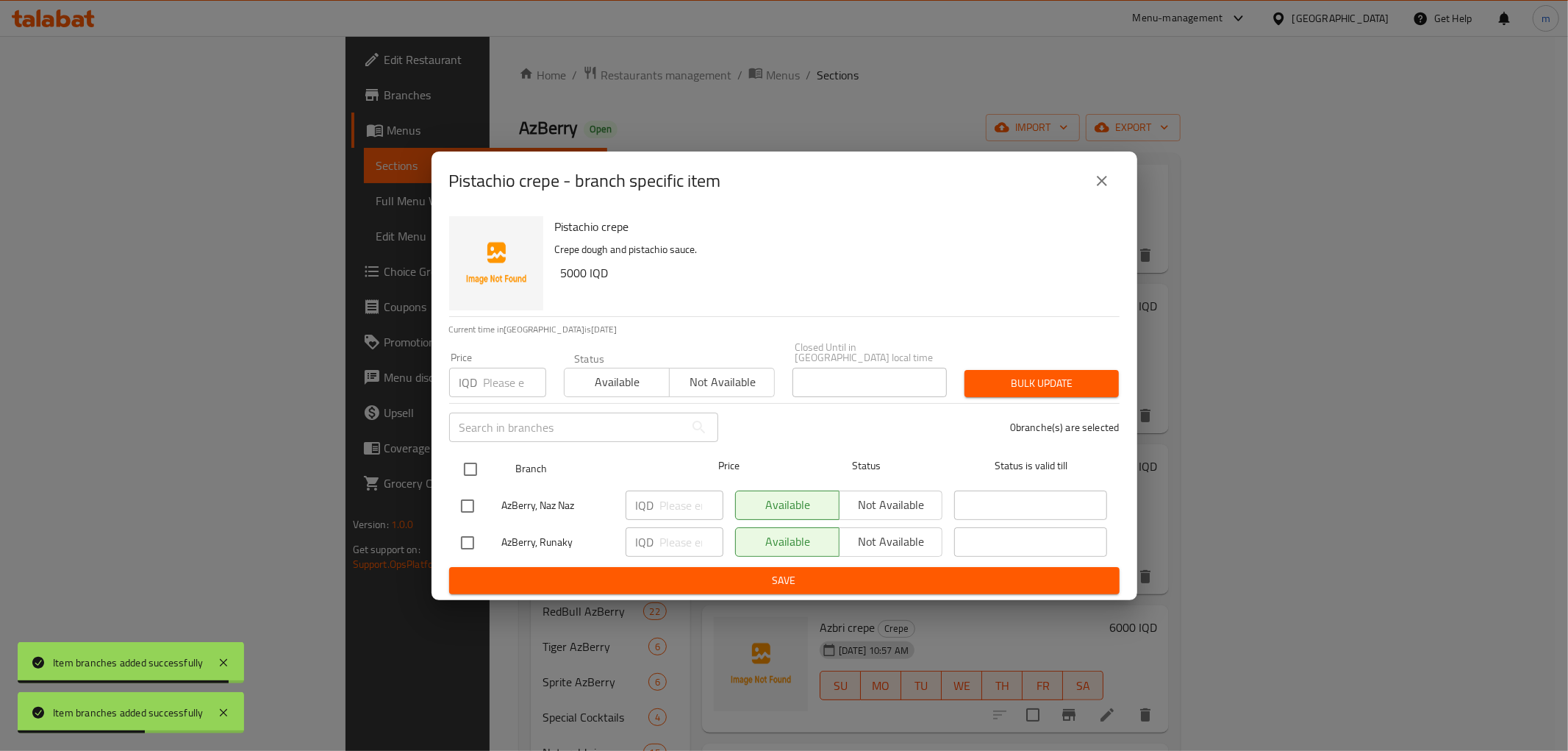
click at [472, 467] on input "checkbox" at bounding box center [470, 468] width 30 height 30
checkbox input "true"
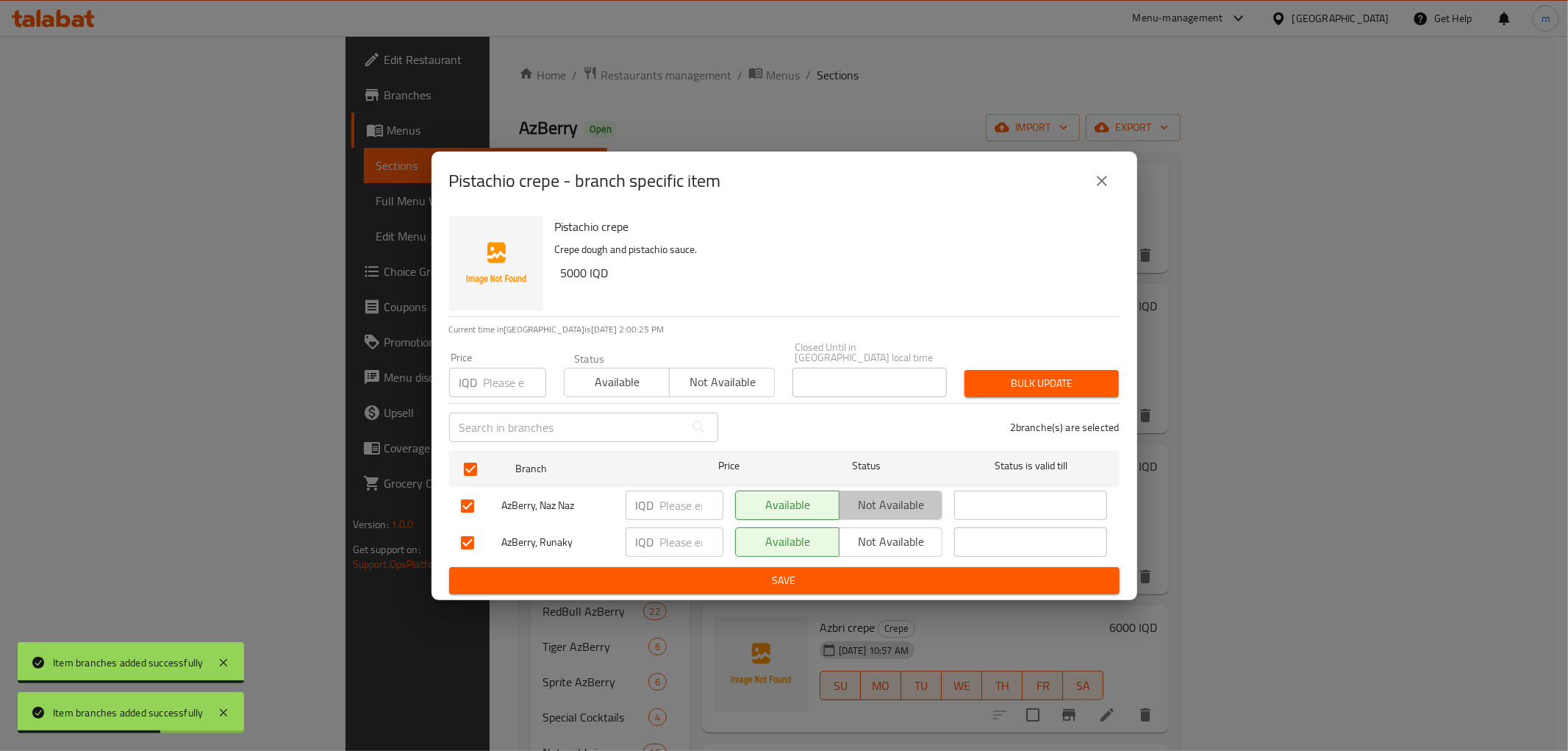
click at [841, 501] on button "Not available" at bounding box center [891, 505] width 104 height 29
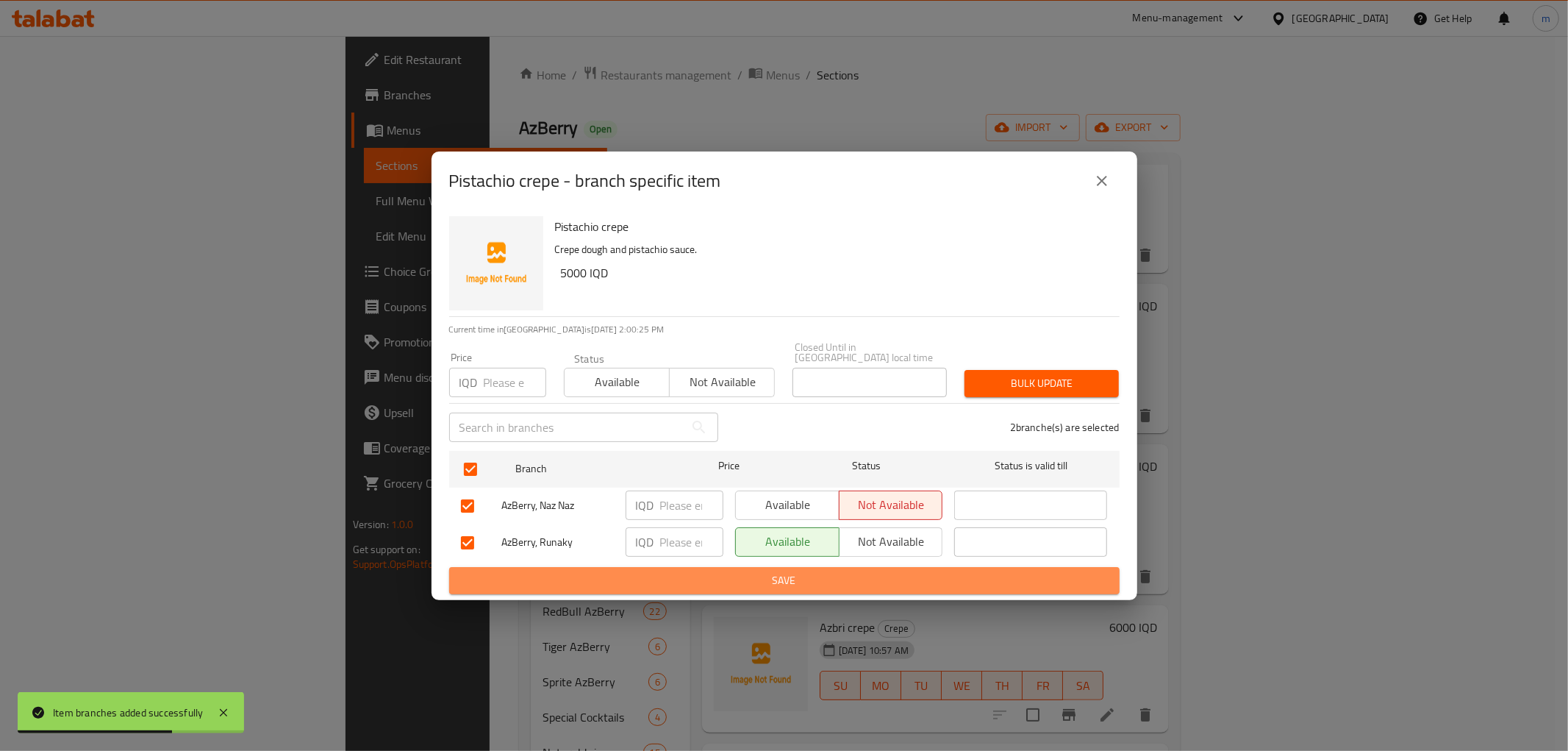
click at [874, 575] on span "Save" at bounding box center [784, 580] width 647 height 19
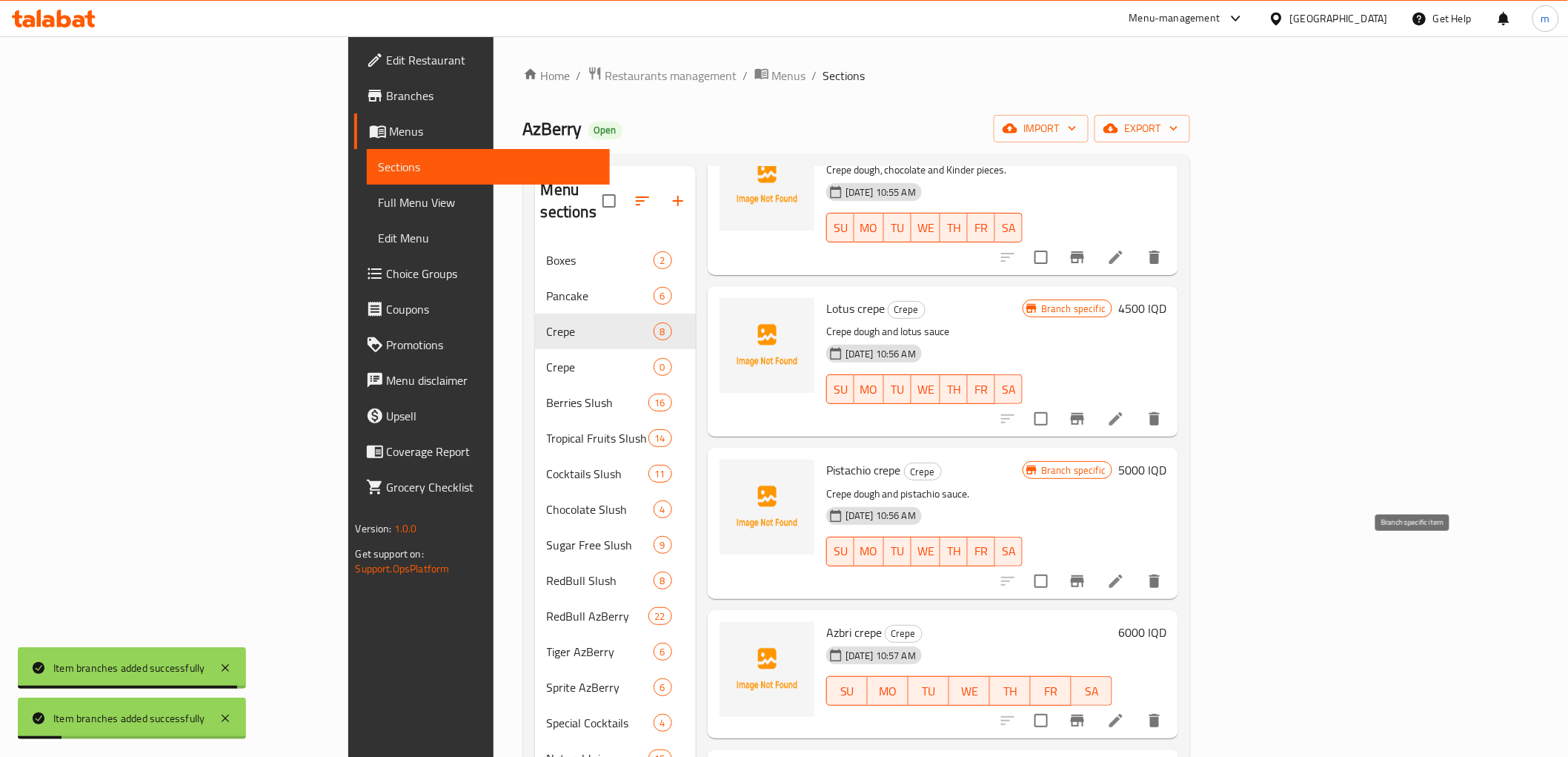
click at [1087, 572] on icon "Branch-specific-item" at bounding box center [1078, 581] width 18 height 18
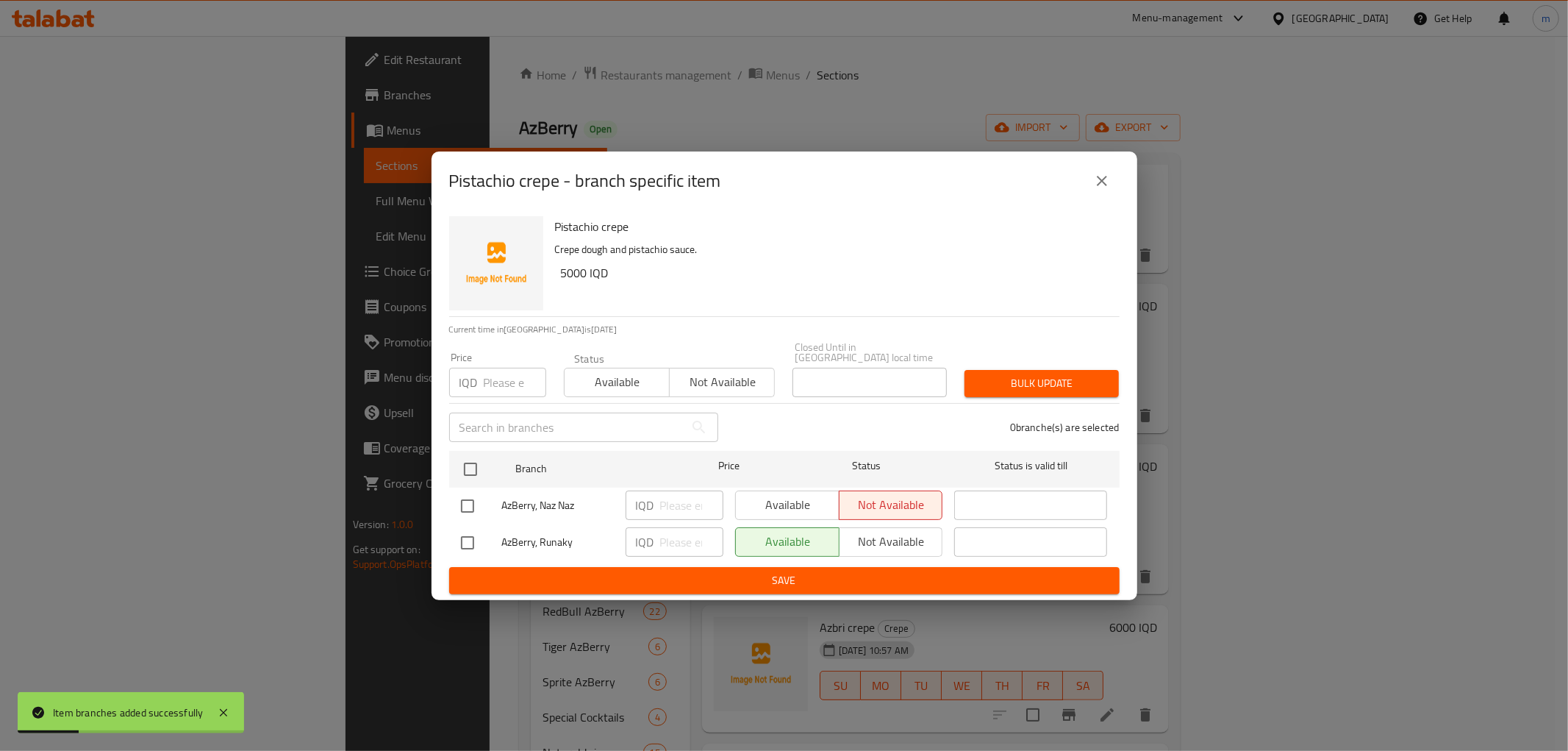
click at [1342, 420] on div "Pistachio crepe - branch specific item Pistachio crepe Crepe dough and pistachi…" at bounding box center [784, 375] width 1568 height 751
click at [1088, 189] on button "close" at bounding box center [1102, 181] width 35 height 35
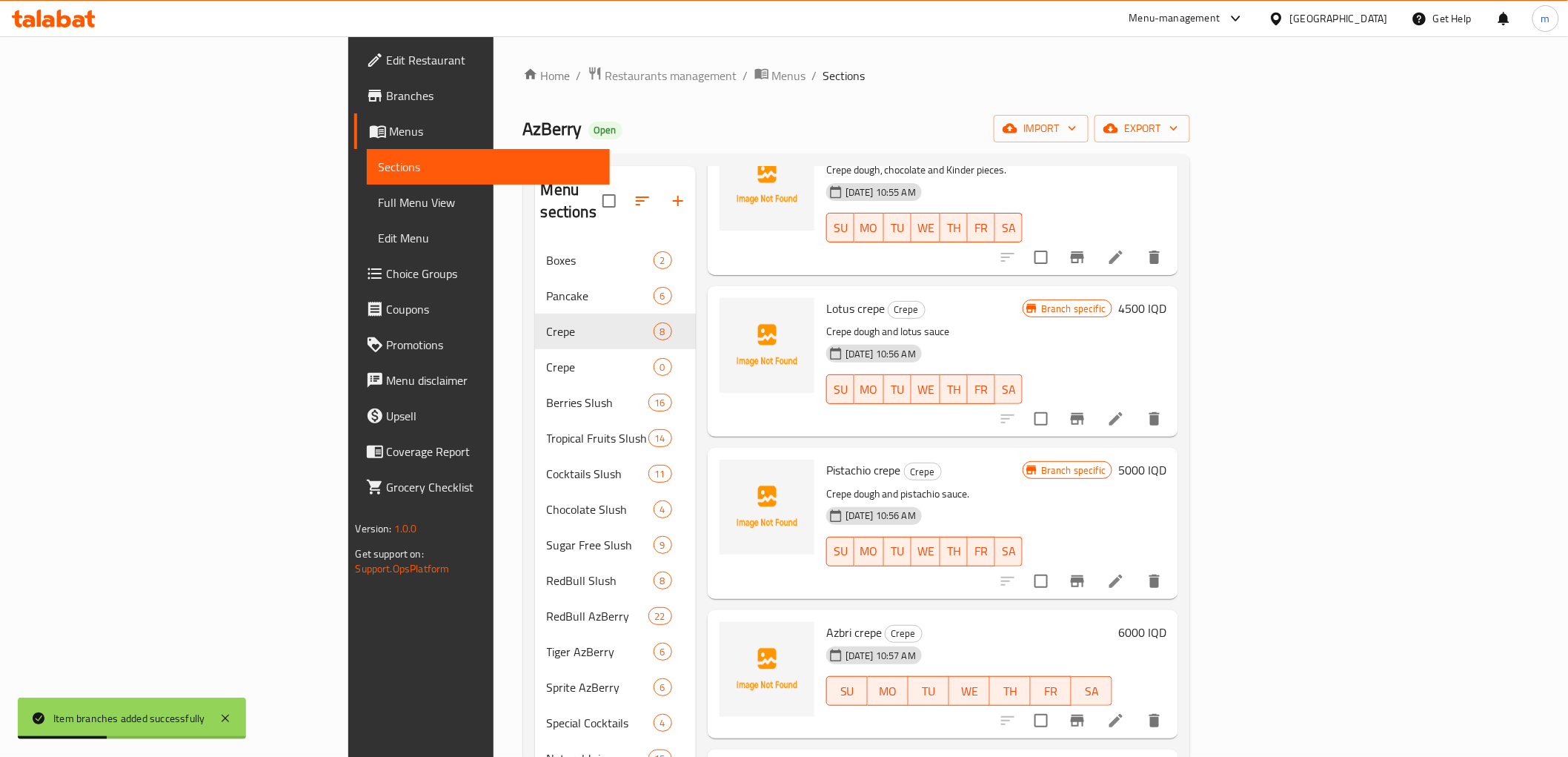
click at [1087, 711] on icon "Branch-specific-item" at bounding box center [1078, 720] width 18 height 18
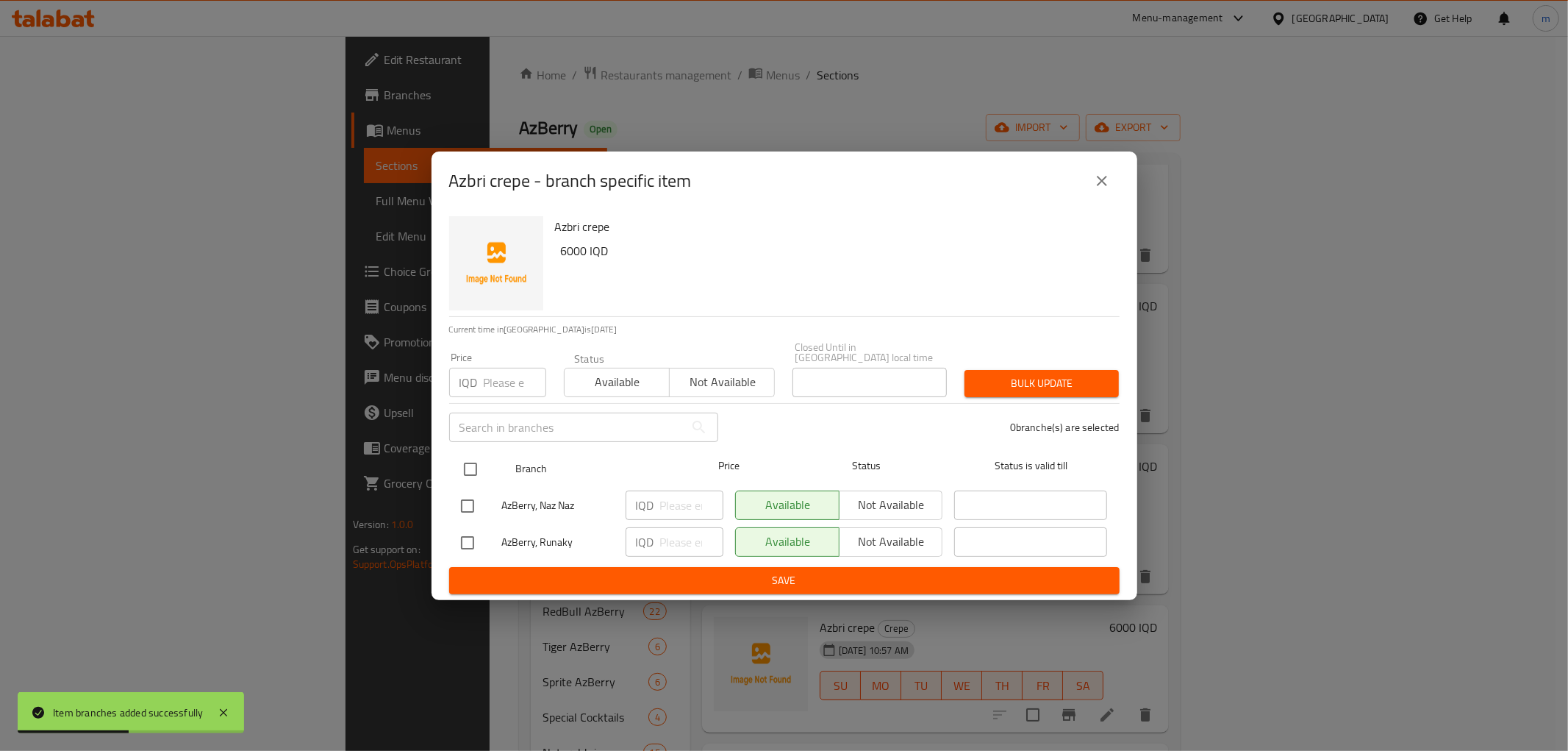
click at [474, 474] on input "checkbox" at bounding box center [470, 468] width 30 height 30
checkbox input "true"
click at [879, 494] on span "Not available" at bounding box center [892, 505] width 92 height 22
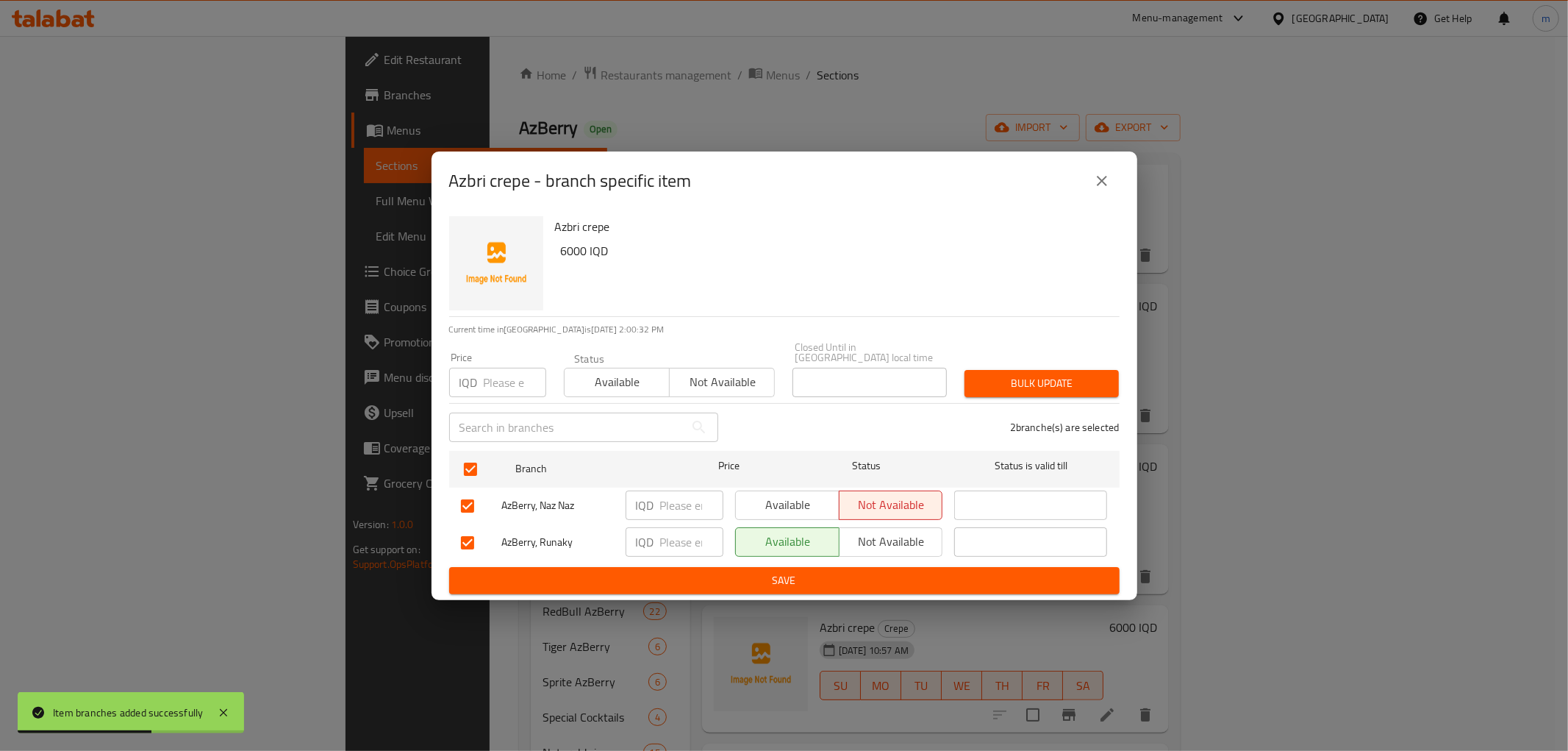
click at [869, 556] on div "Available Not available" at bounding box center [839, 542] width 220 height 42
click at [871, 571] on span "Save" at bounding box center [784, 580] width 647 height 19
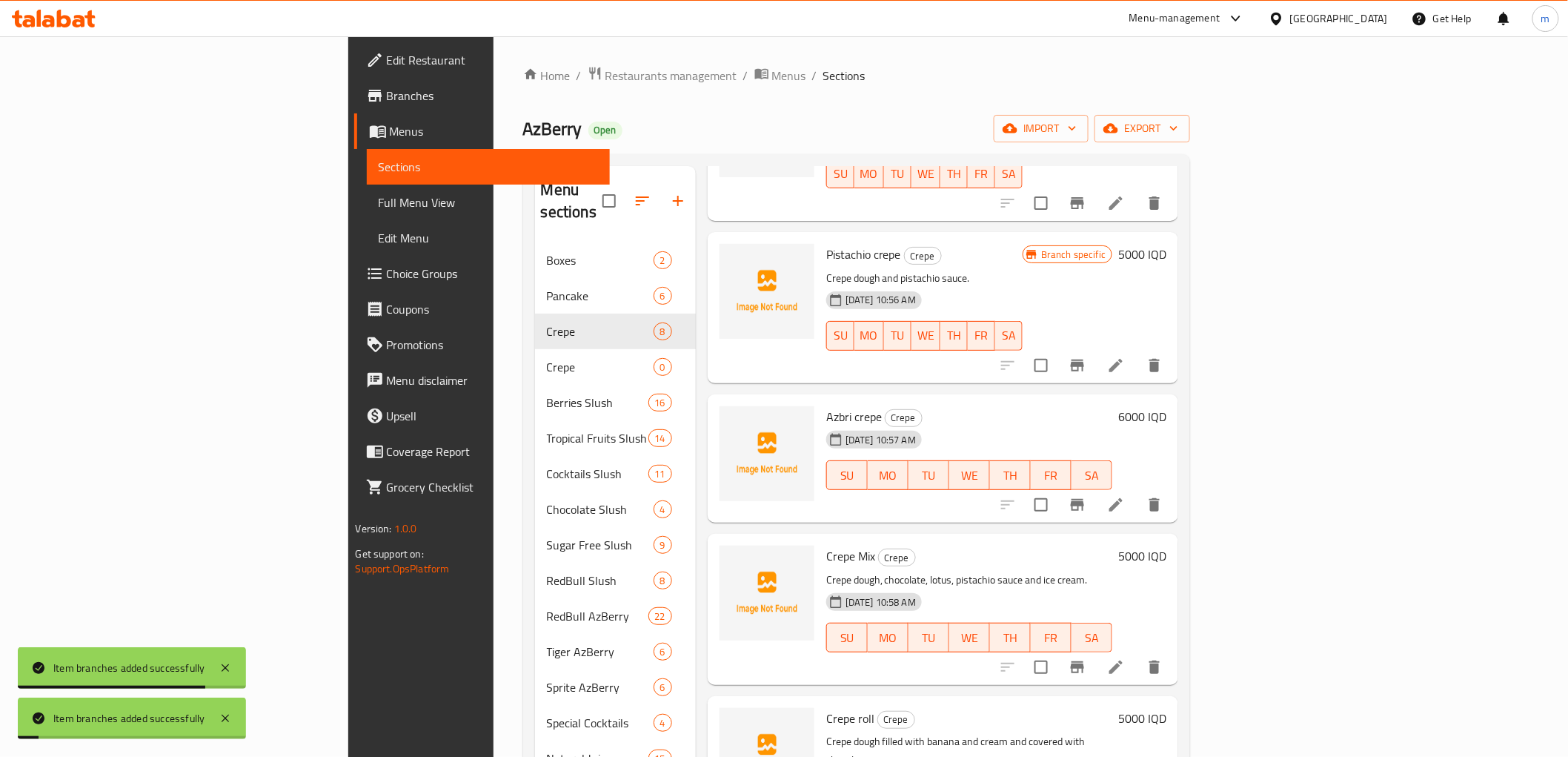
scroll to position [549, 0]
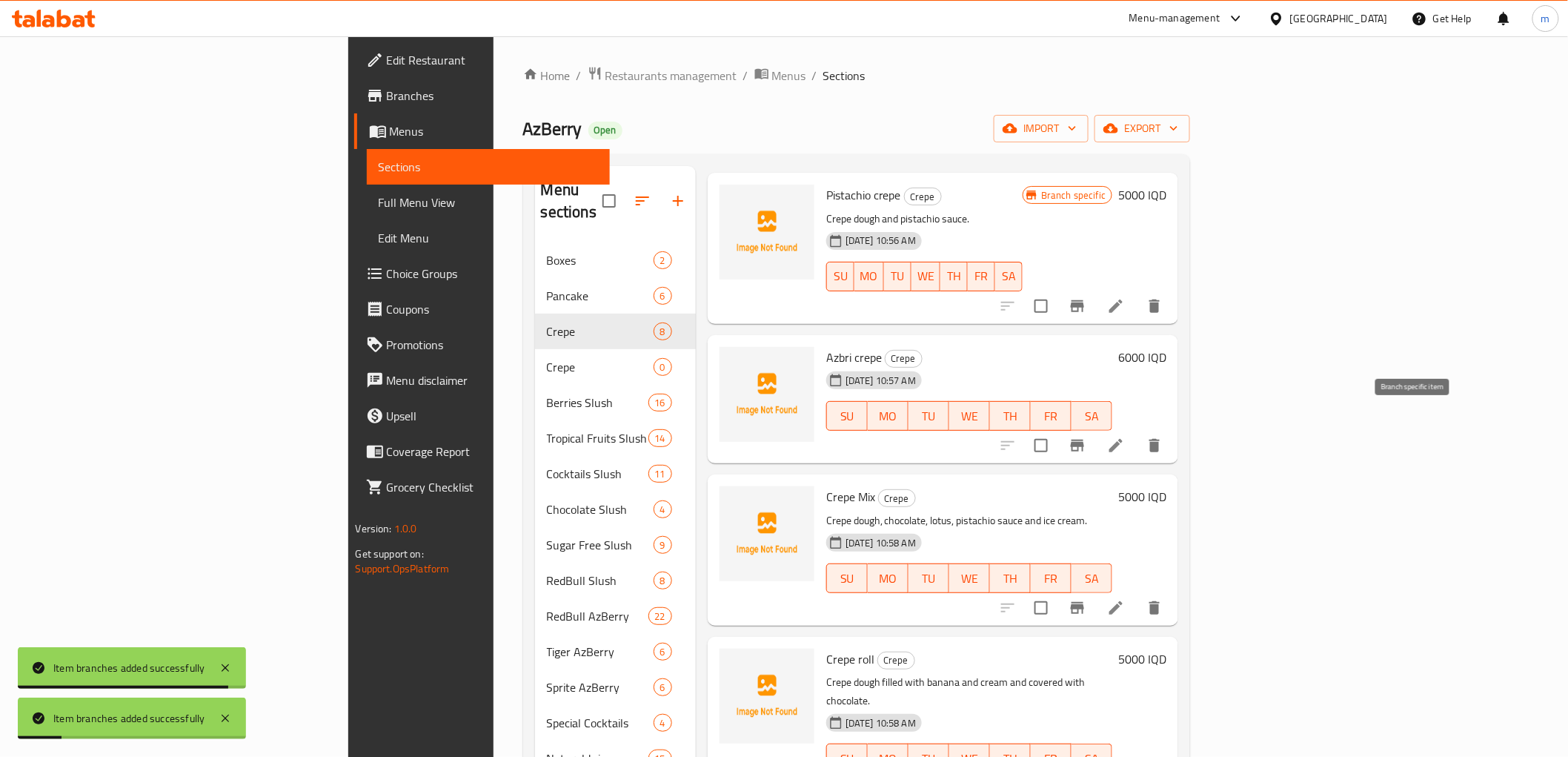
click at [1096, 432] on button "Branch-specific-item" at bounding box center [1078, 445] width 36 height 36
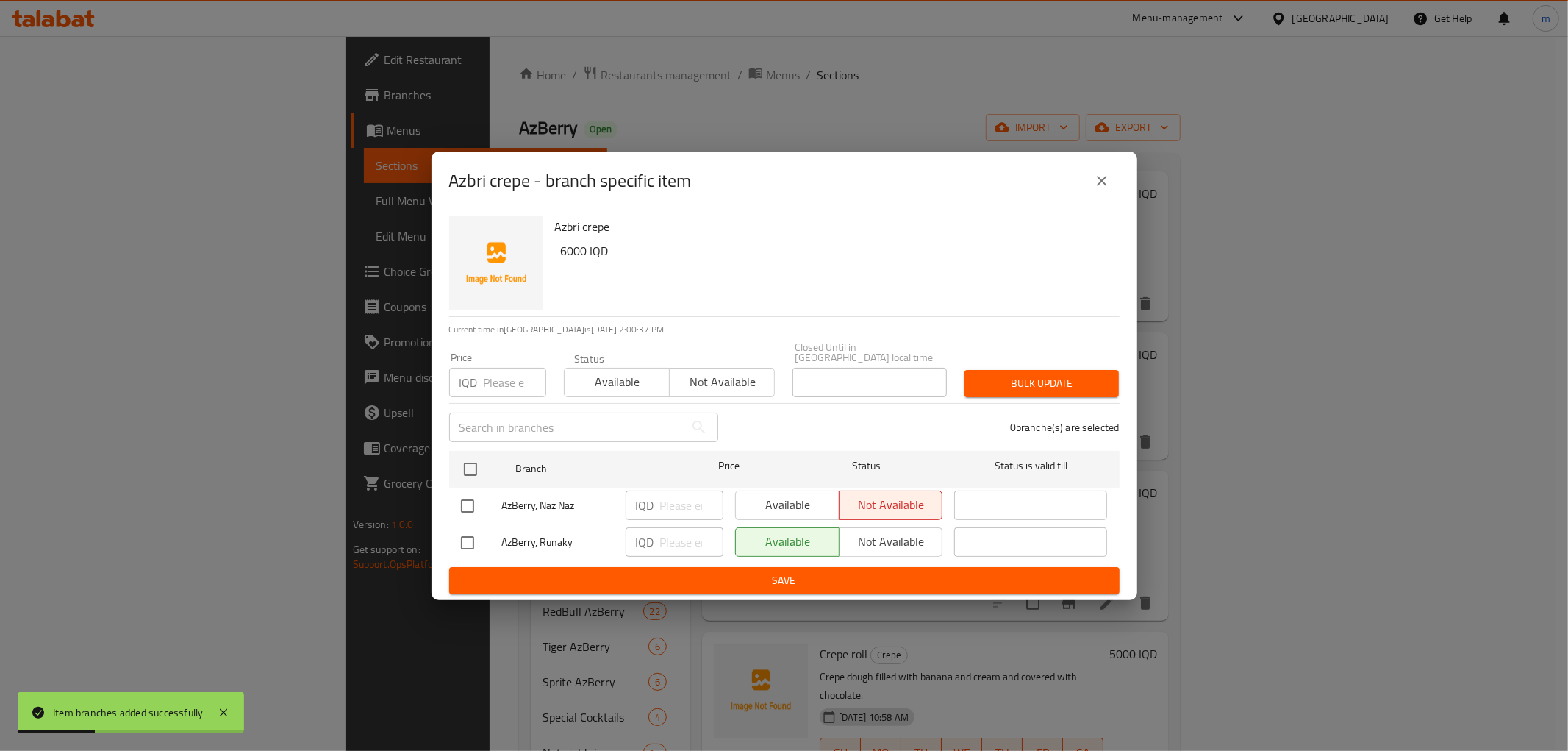
click at [1110, 185] on button "close" at bounding box center [1102, 181] width 35 height 35
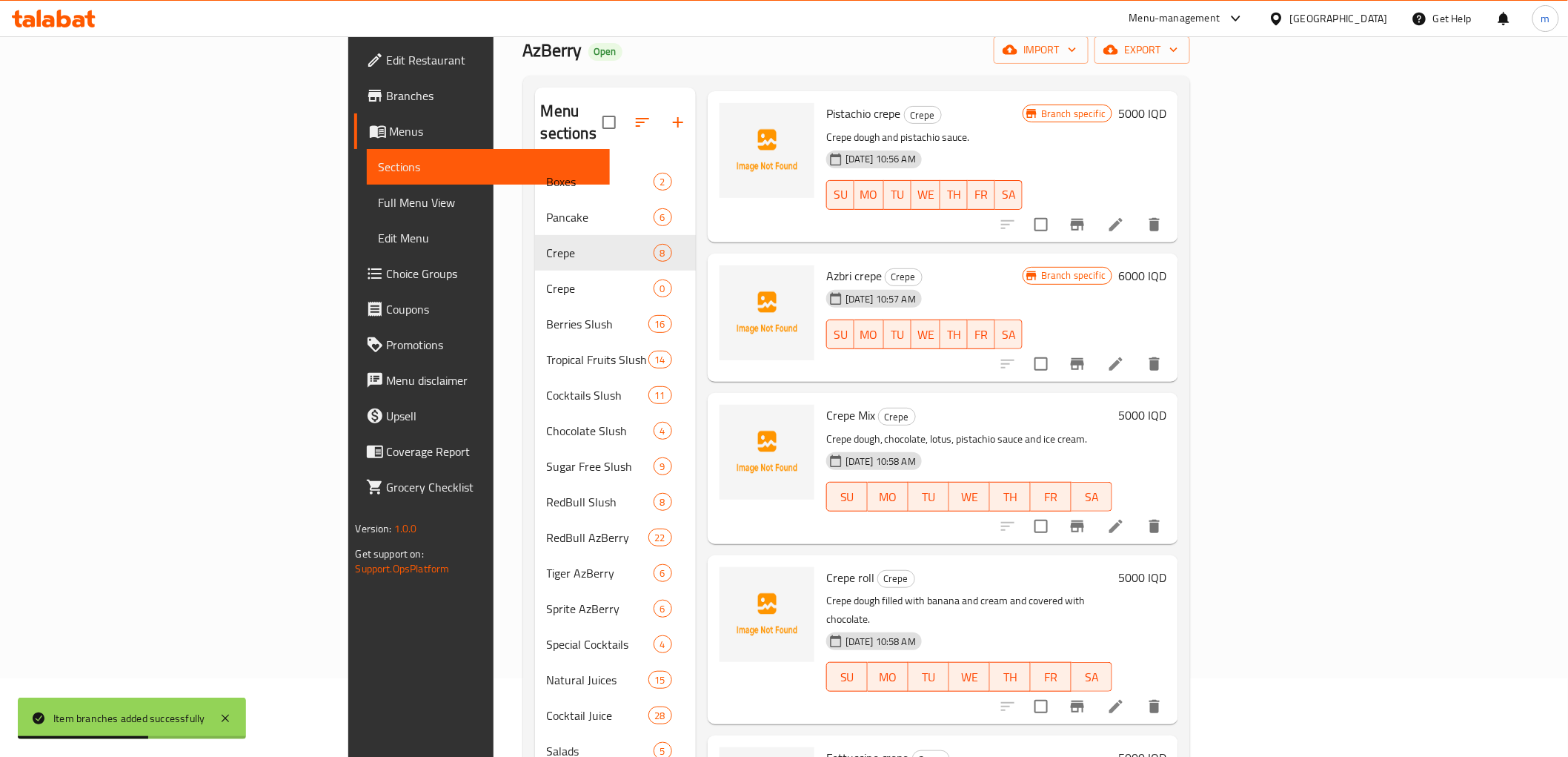
scroll to position [138, 0]
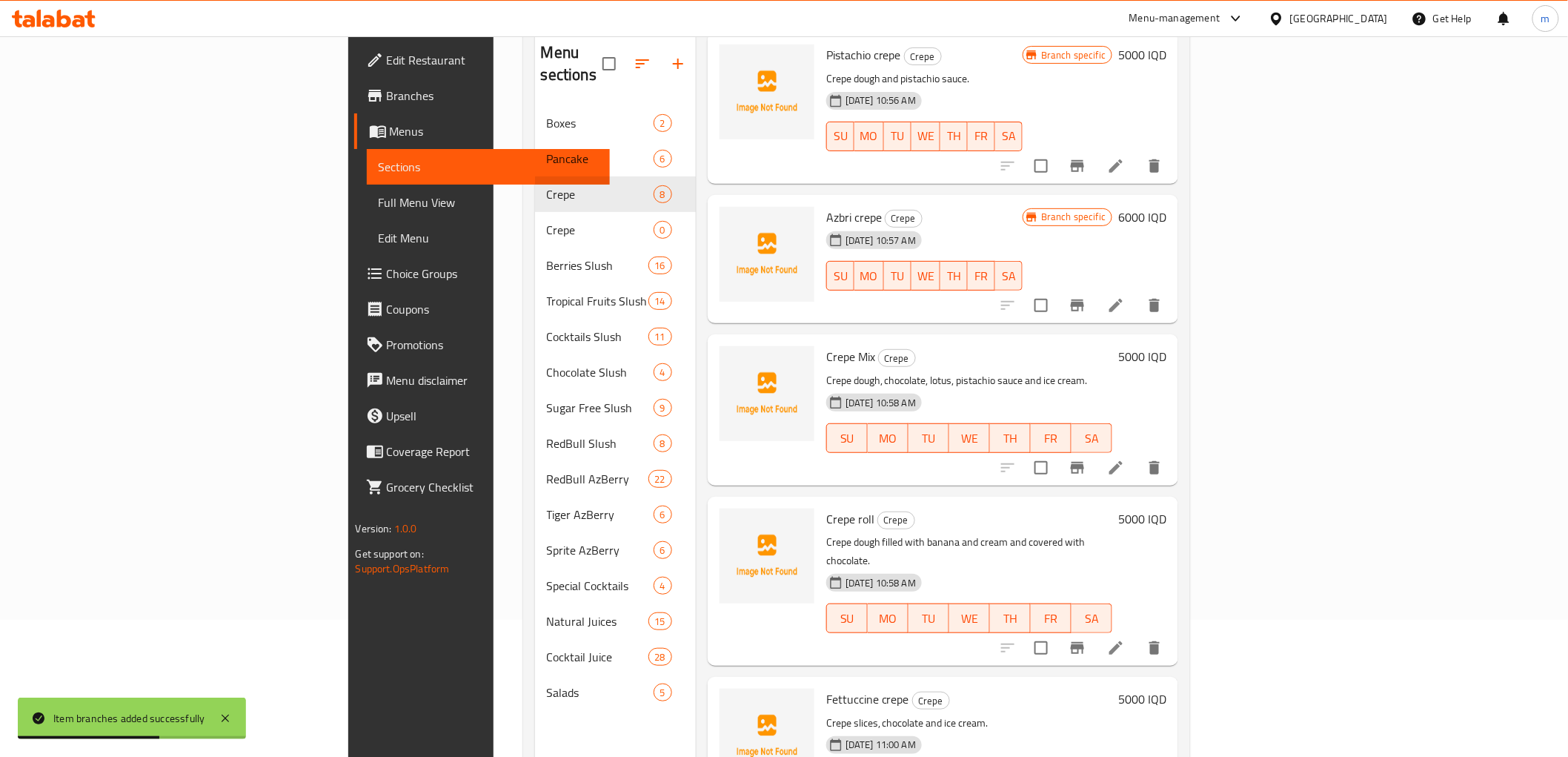
click at [1087, 459] on icon "Branch-specific-item" at bounding box center [1078, 468] width 18 height 18
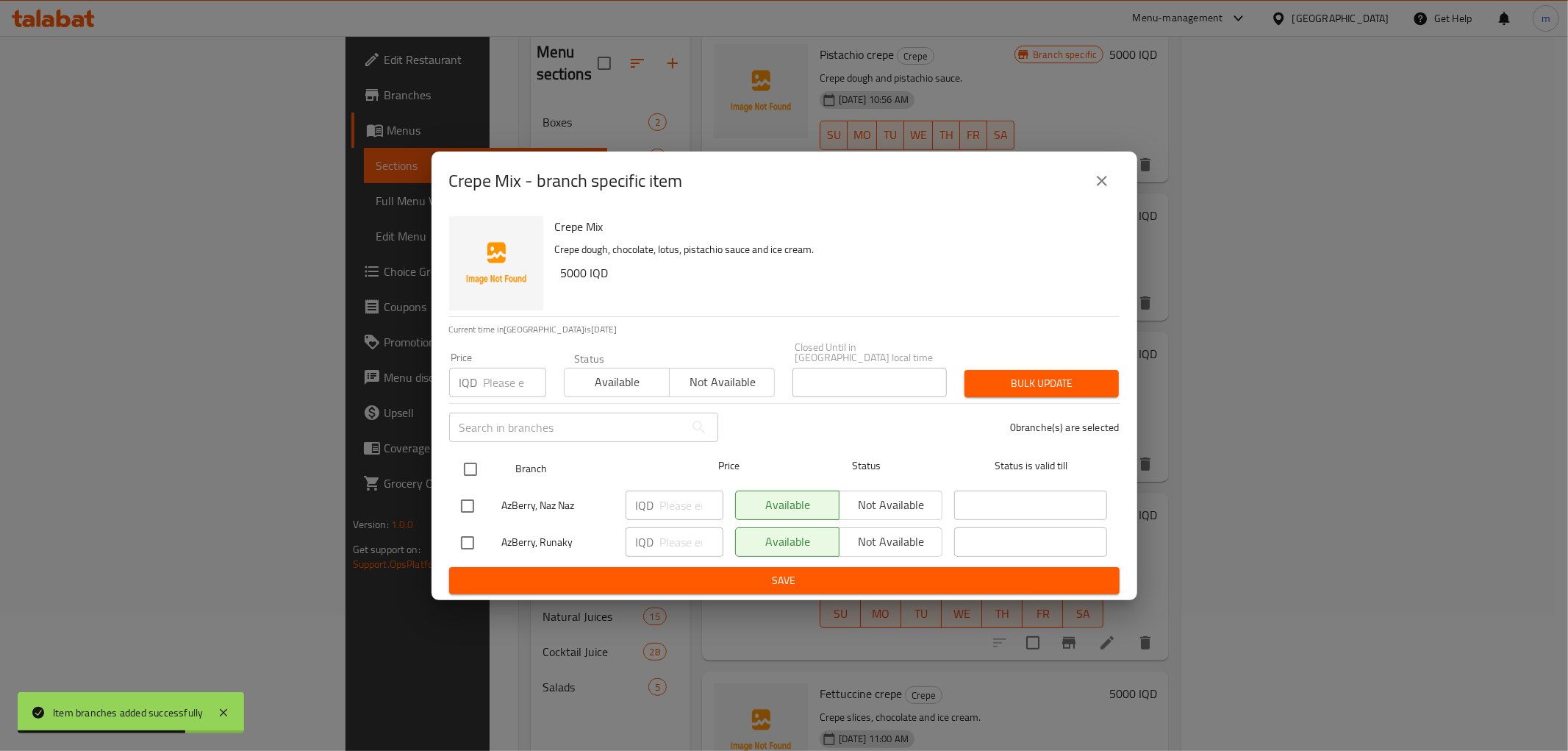
click at [478, 460] on input "checkbox" at bounding box center [470, 468] width 30 height 30
checkbox input "true"
click at [838, 494] on button "Not available" at bounding box center [891, 505] width 104 height 29
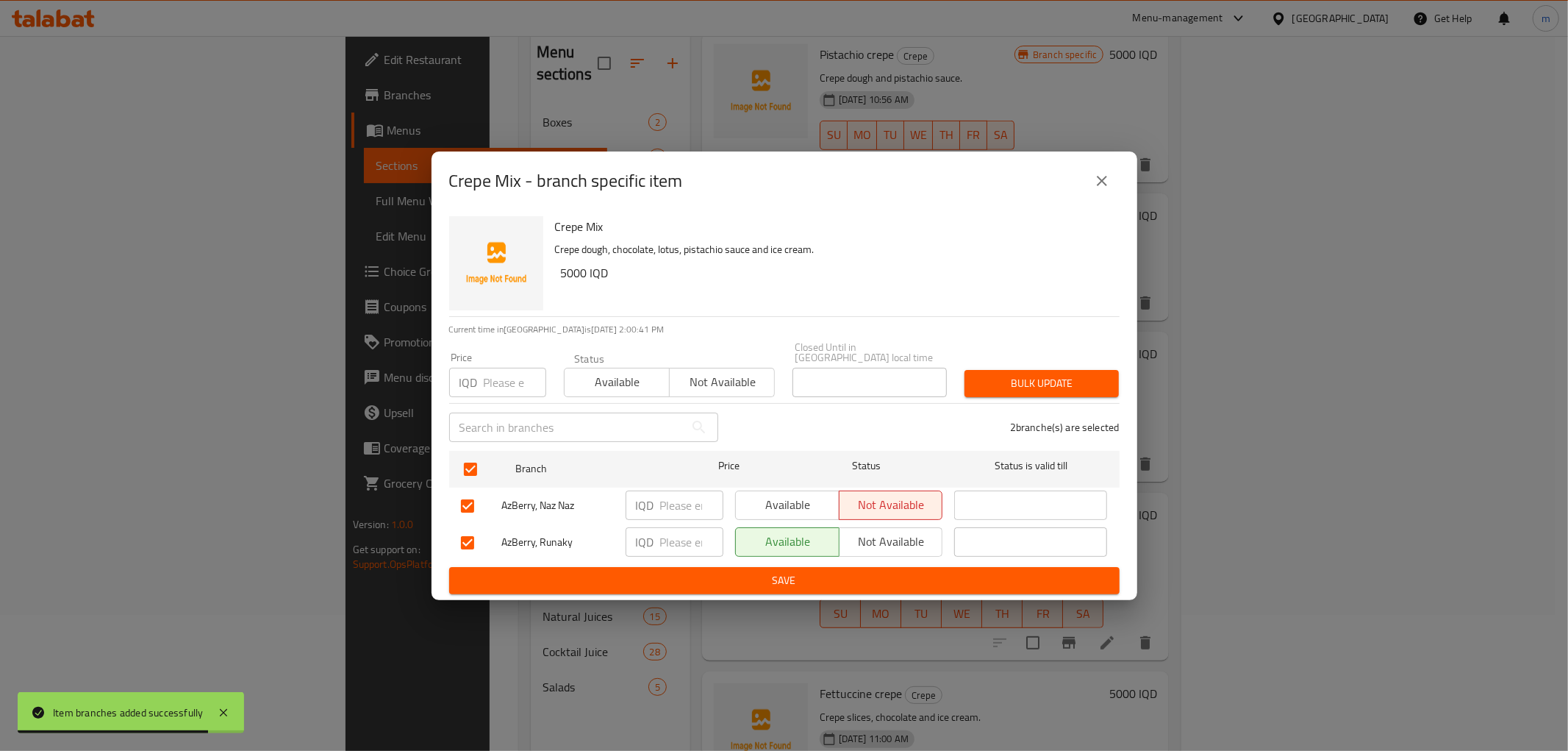
drag, startPoint x: 865, startPoint y: 555, endPoint x: 865, endPoint y: 563, distance: 8.0
click at [865, 556] on div "Available Not available" at bounding box center [839, 542] width 220 height 42
click at [865, 571] on span "Save" at bounding box center [784, 580] width 647 height 19
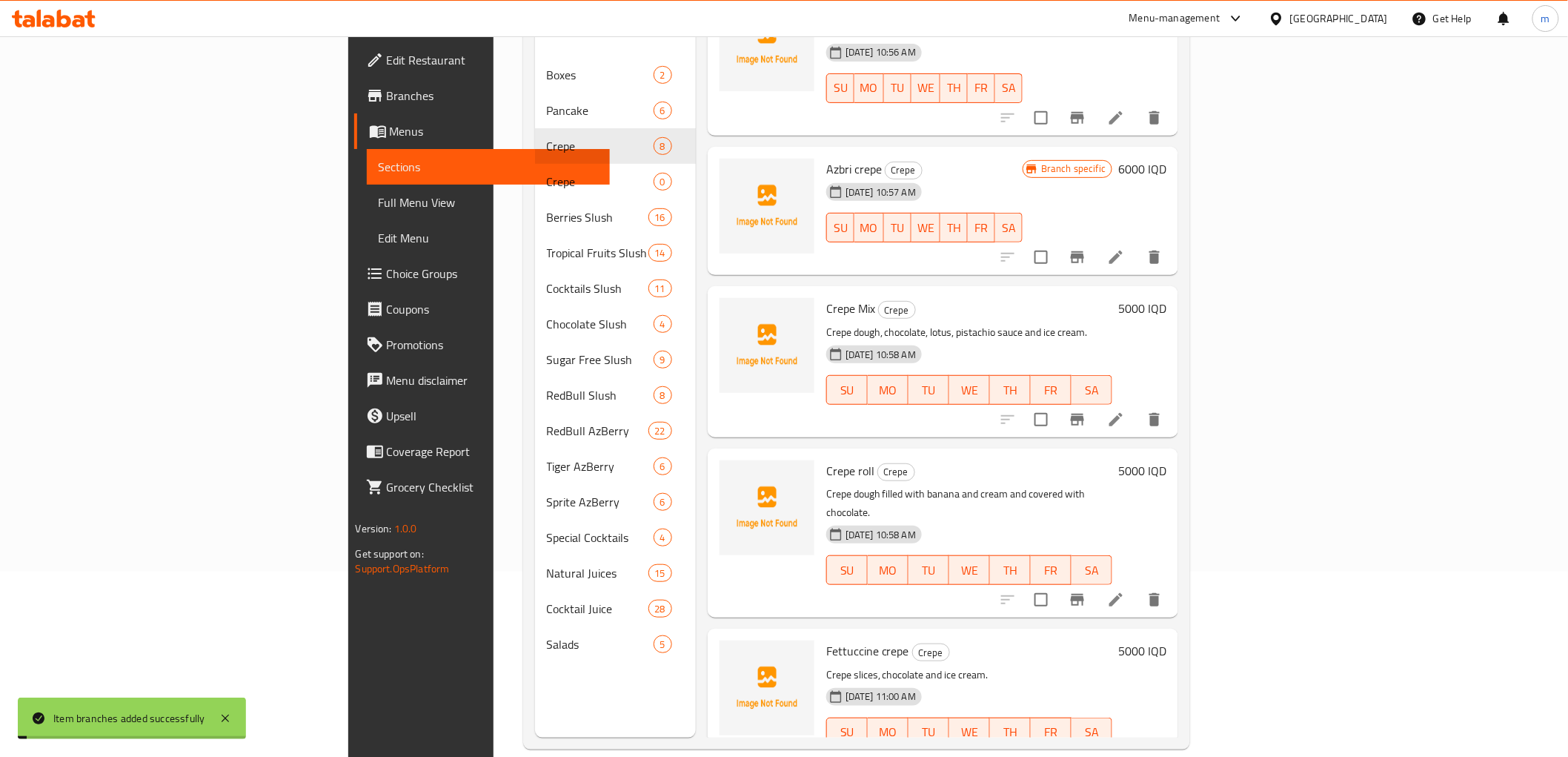
scroll to position [208, 0]
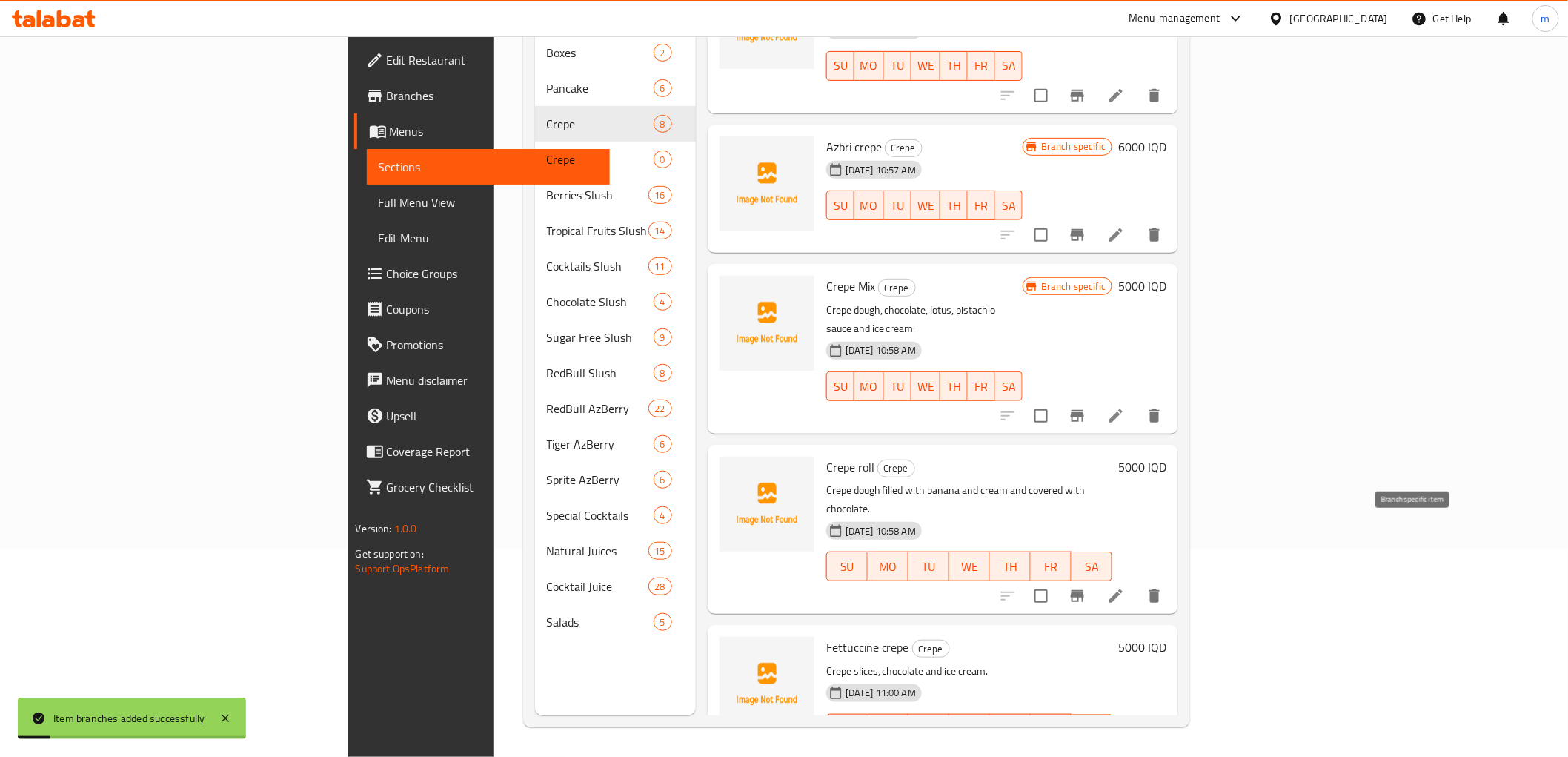
click at [1087, 587] on icon "Branch-specific-item" at bounding box center [1078, 596] width 18 height 18
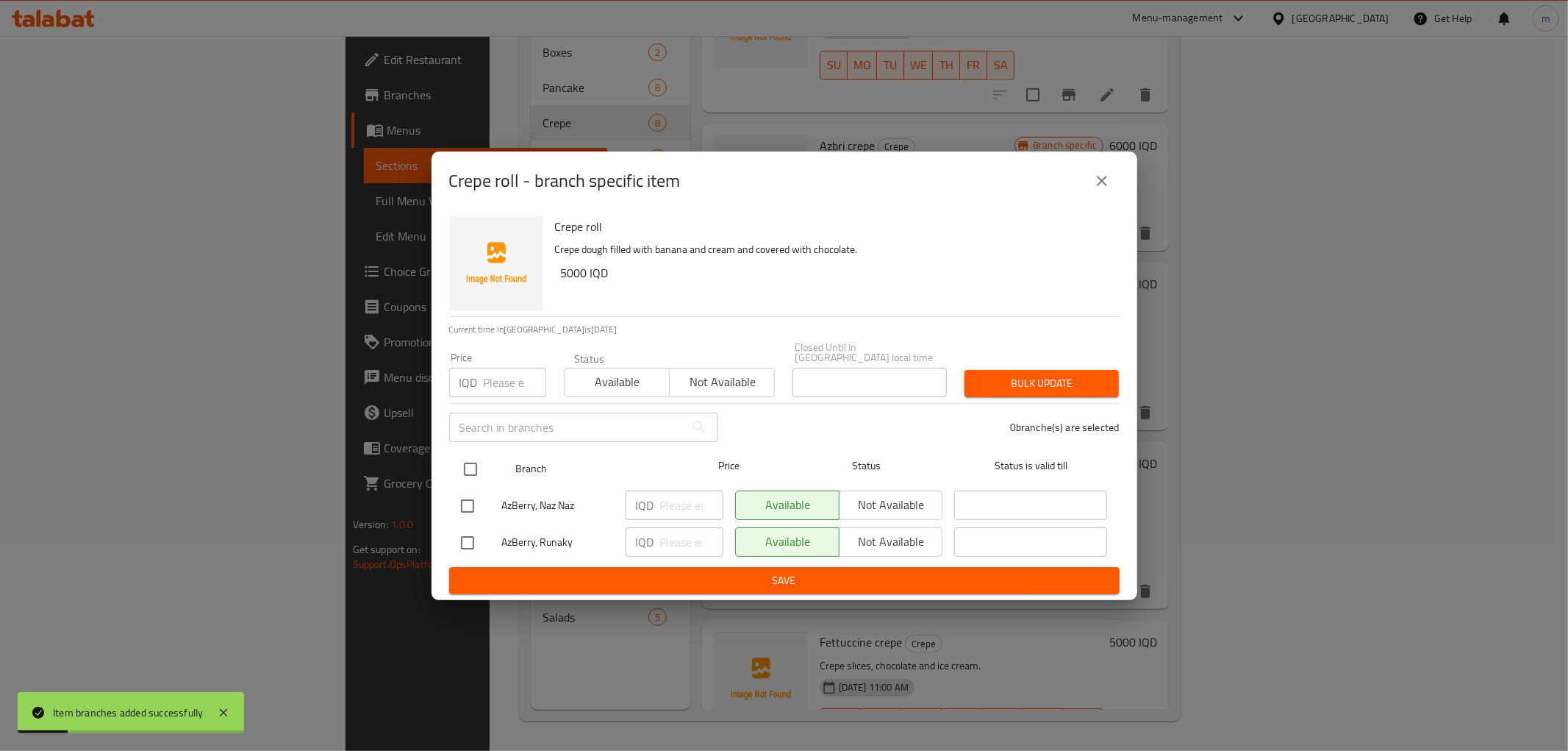
click at [463, 473] on input "checkbox" at bounding box center [470, 468] width 30 height 30
checkbox input "true"
click at [873, 494] on span "Not available" at bounding box center [892, 505] width 92 height 22
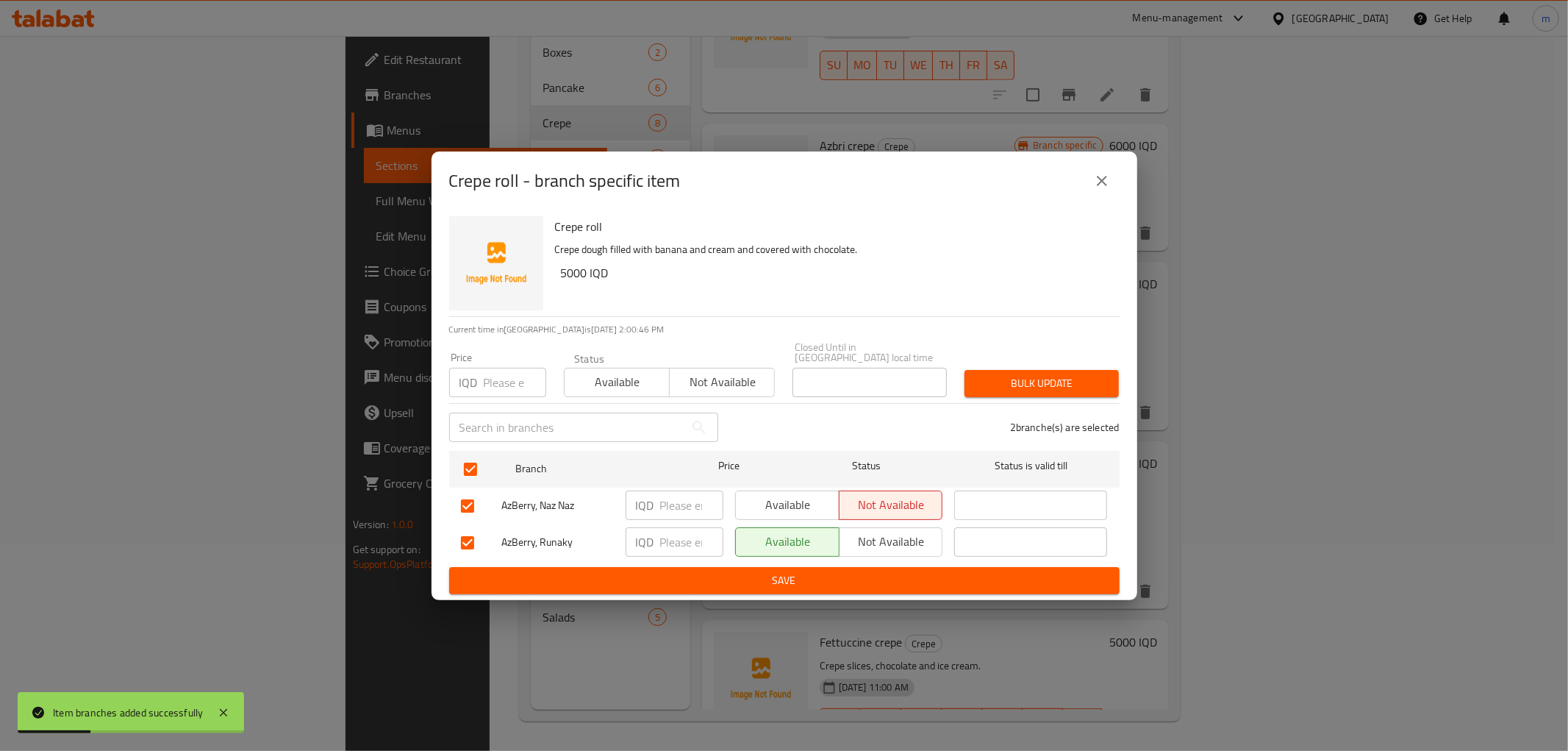
click at [877, 571] on span "Save" at bounding box center [784, 580] width 647 height 19
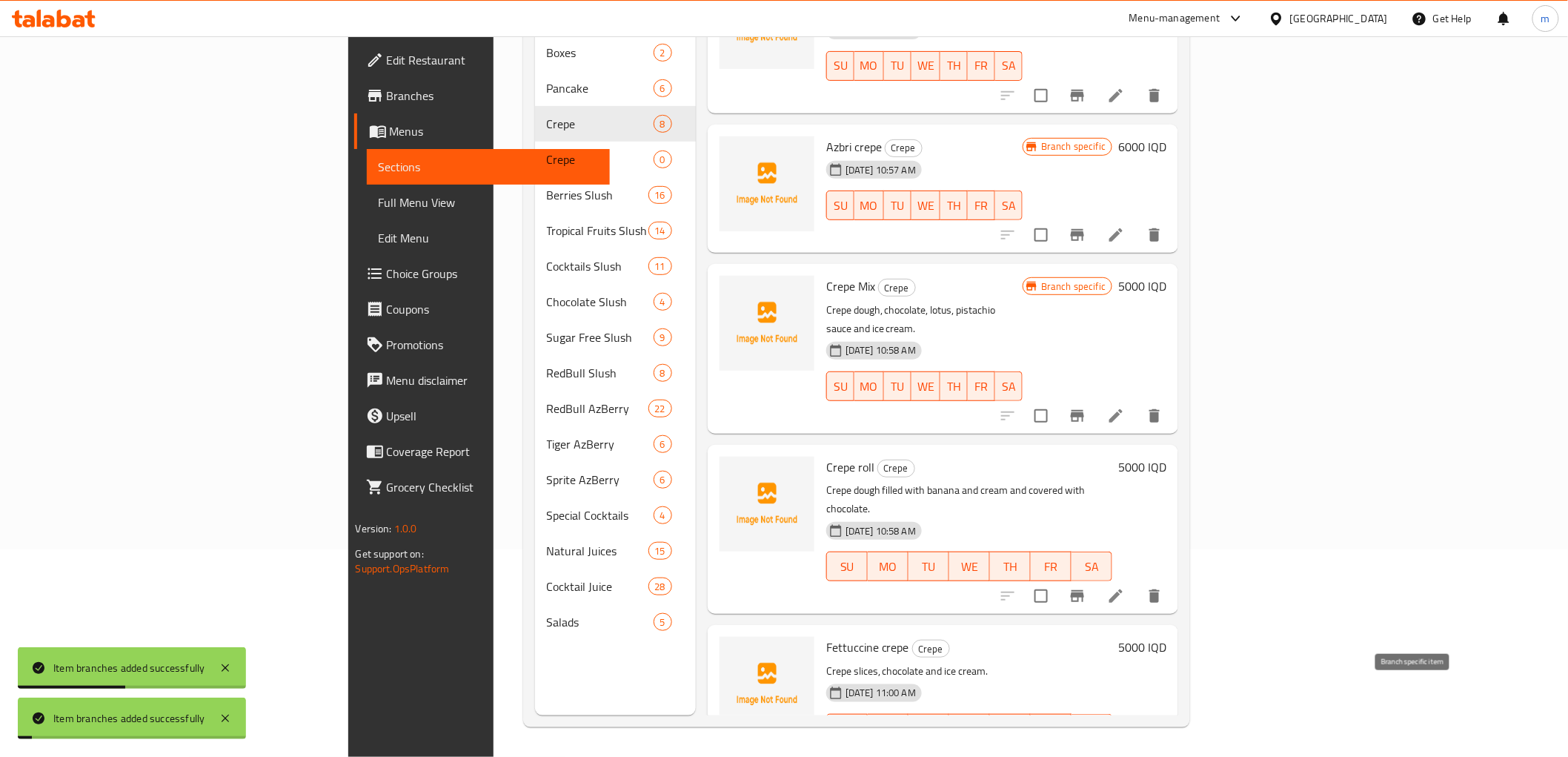
click at [1084, 752] on icon "Branch-specific-item" at bounding box center [1077, 758] width 13 height 12
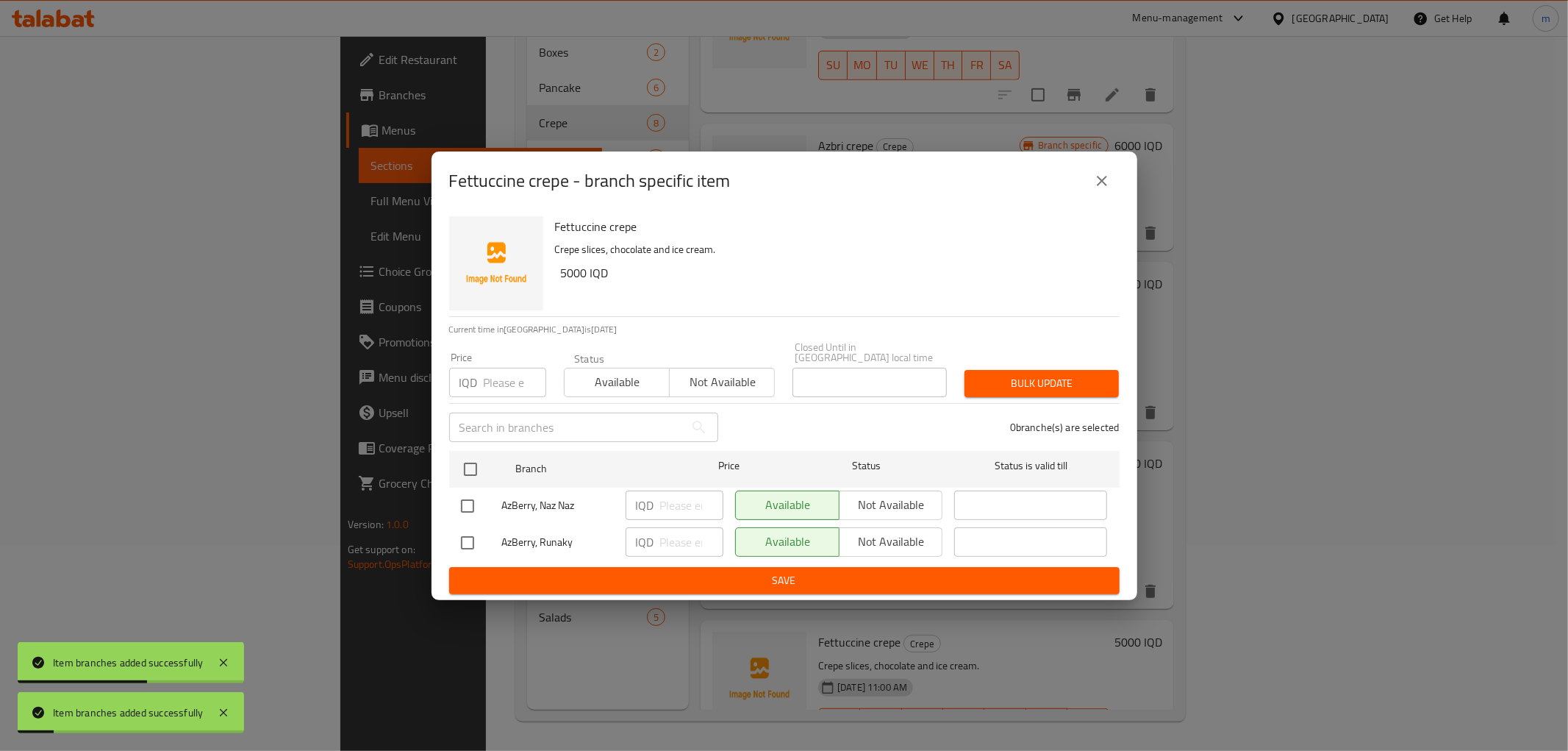
drag, startPoint x: 466, startPoint y: 455, endPoint x: 560, endPoint y: 484, distance: 98.4
click at [470, 455] on input "checkbox" at bounding box center [470, 468] width 30 height 30
checkbox input "true"
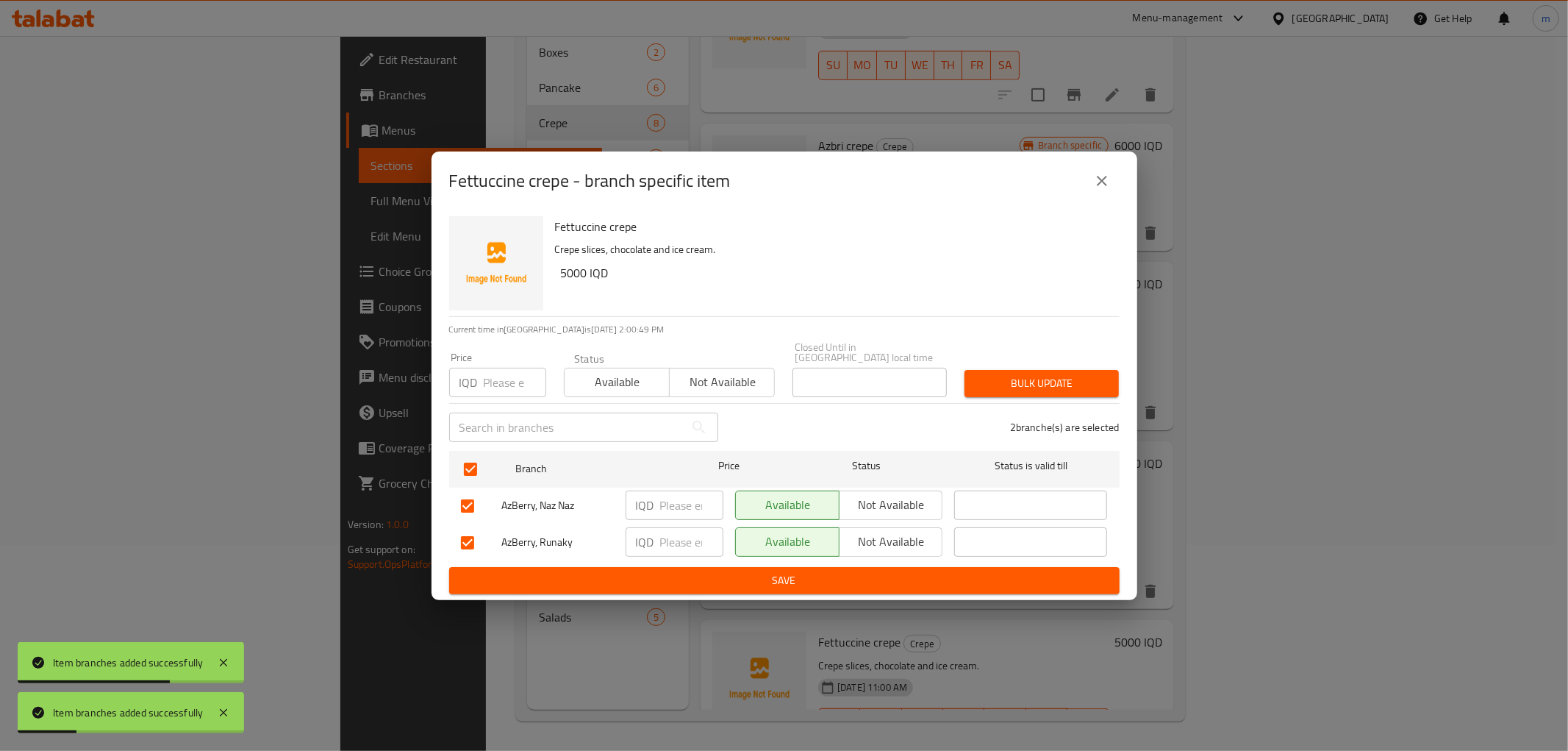
click at [857, 494] on span "Not available" at bounding box center [892, 505] width 92 height 22
click at [879, 571] on span "Save" at bounding box center [784, 580] width 647 height 19
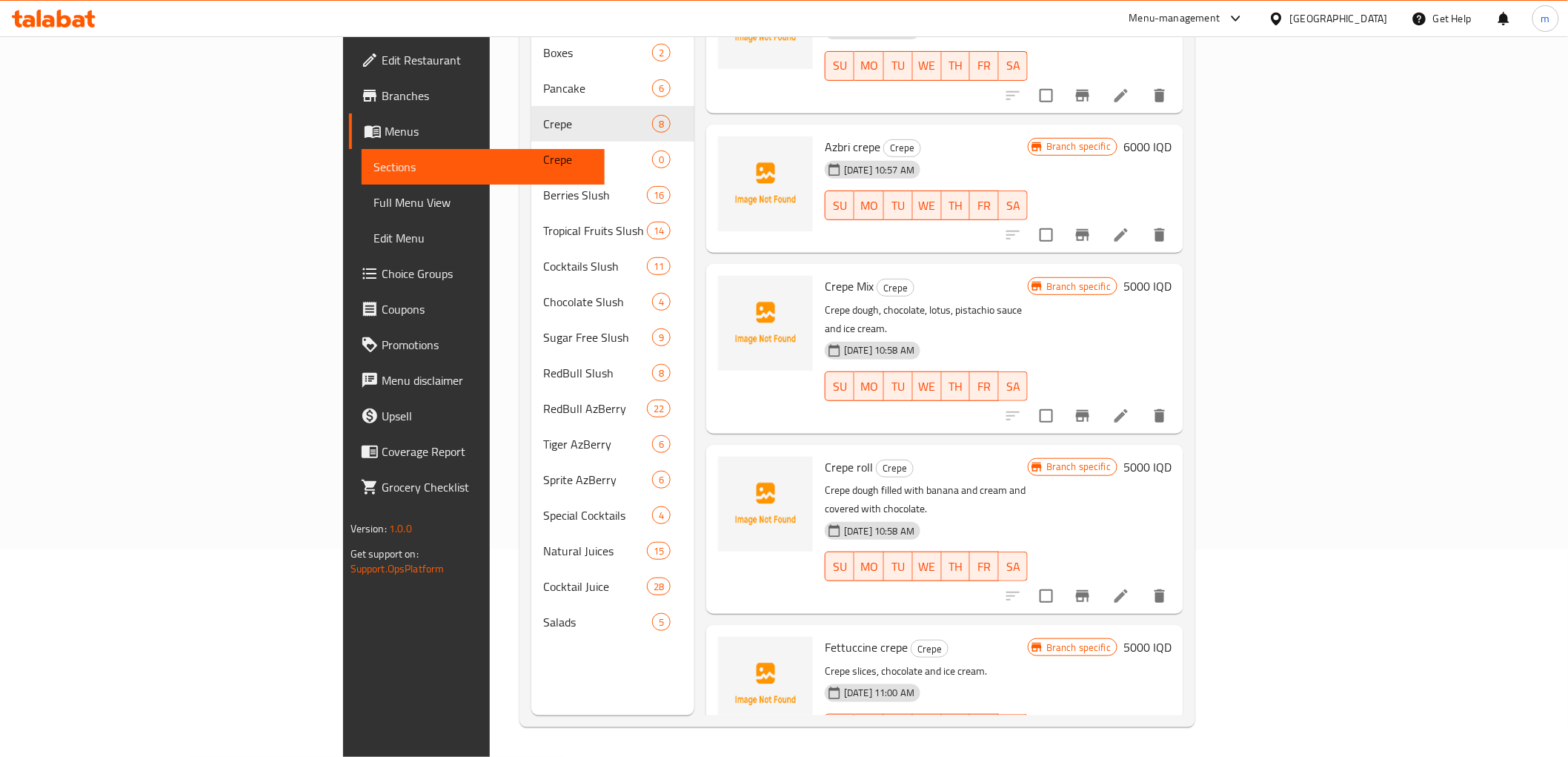
click at [1101, 740] on button "Branch-specific-item" at bounding box center [1083, 758] width 36 height 36
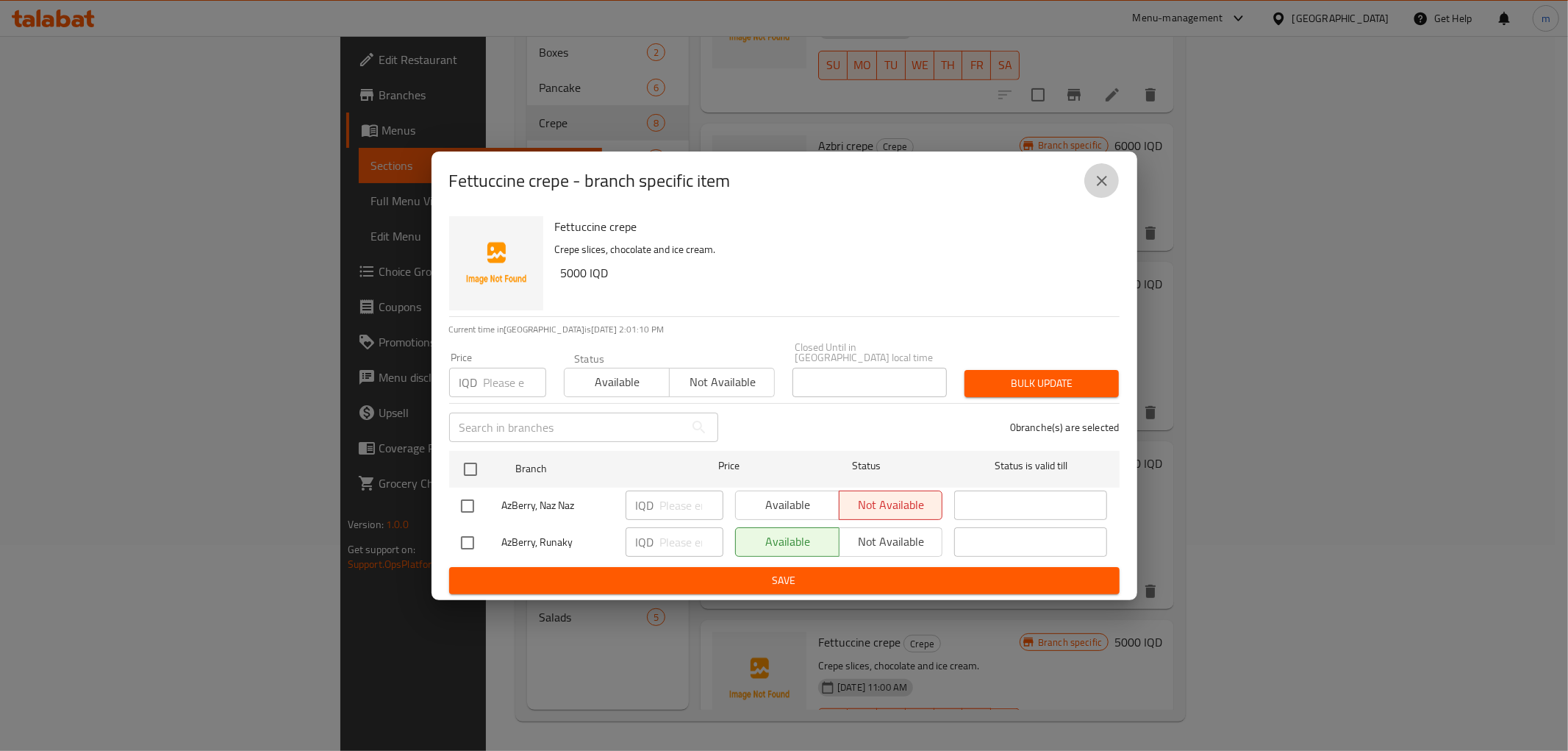
click at [1108, 175] on button "close" at bounding box center [1102, 181] width 35 height 35
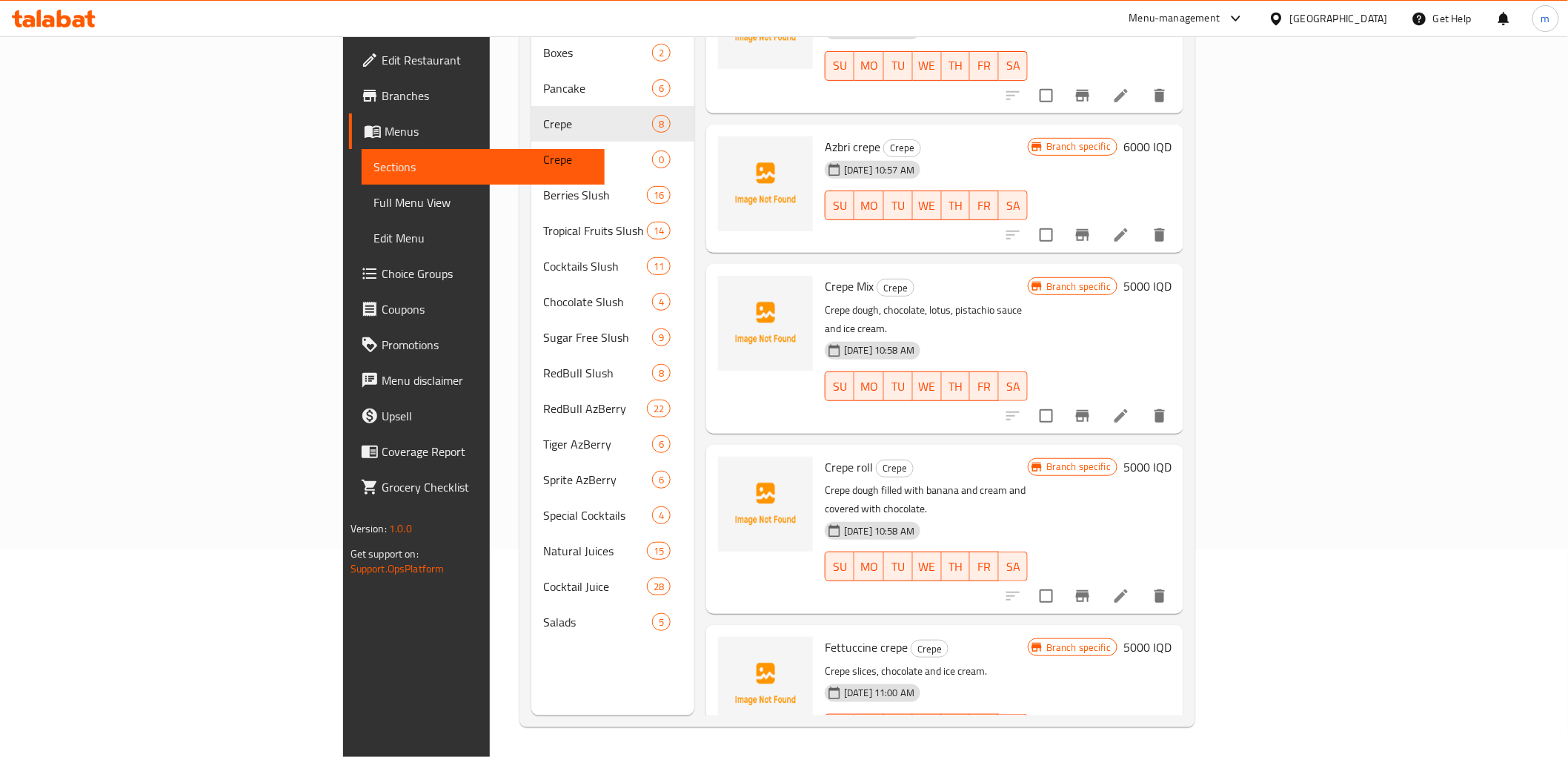
click at [373, 205] on span "Full Menu View" at bounding box center [483, 202] width 220 height 18
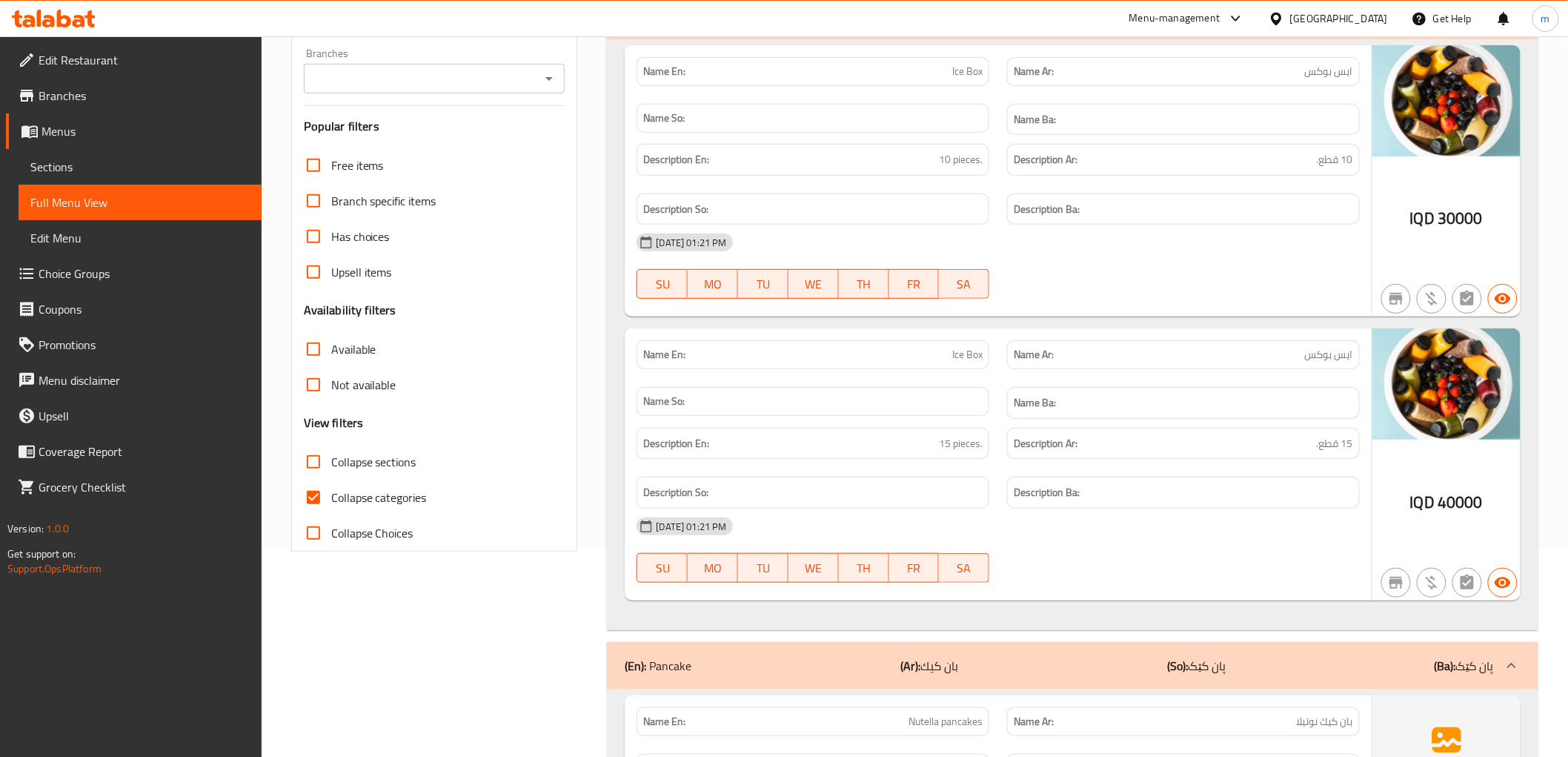
click at [49, 167] on span "Sections" at bounding box center [141, 166] width 220 height 18
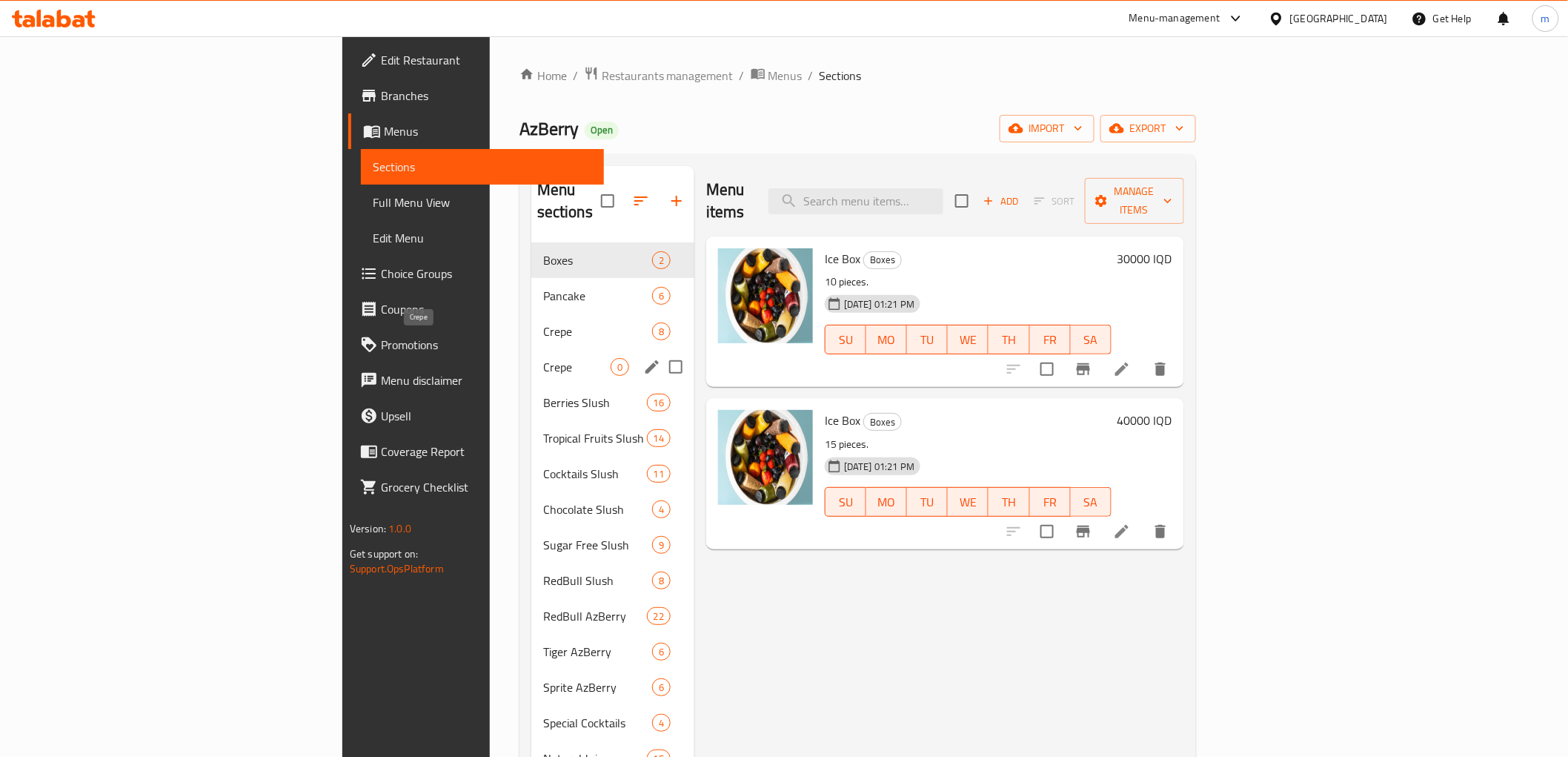
click at [543, 358] on span "Crepe" at bounding box center [577, 367] width 67 height 18
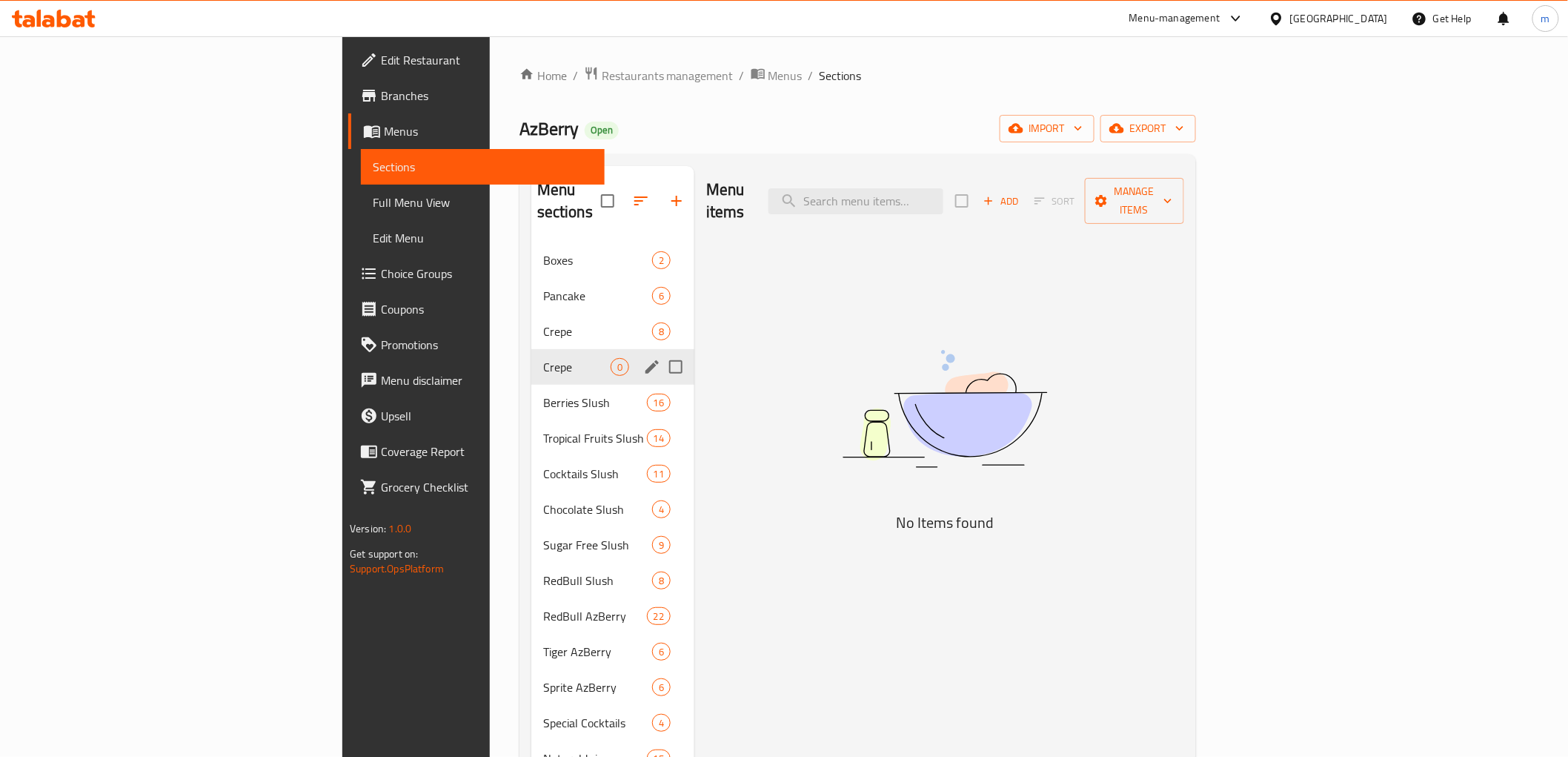
click at [660, 351] on input "Menu sections" at bounding box center [675, 366] width 31 height 31
checkbox input "true"
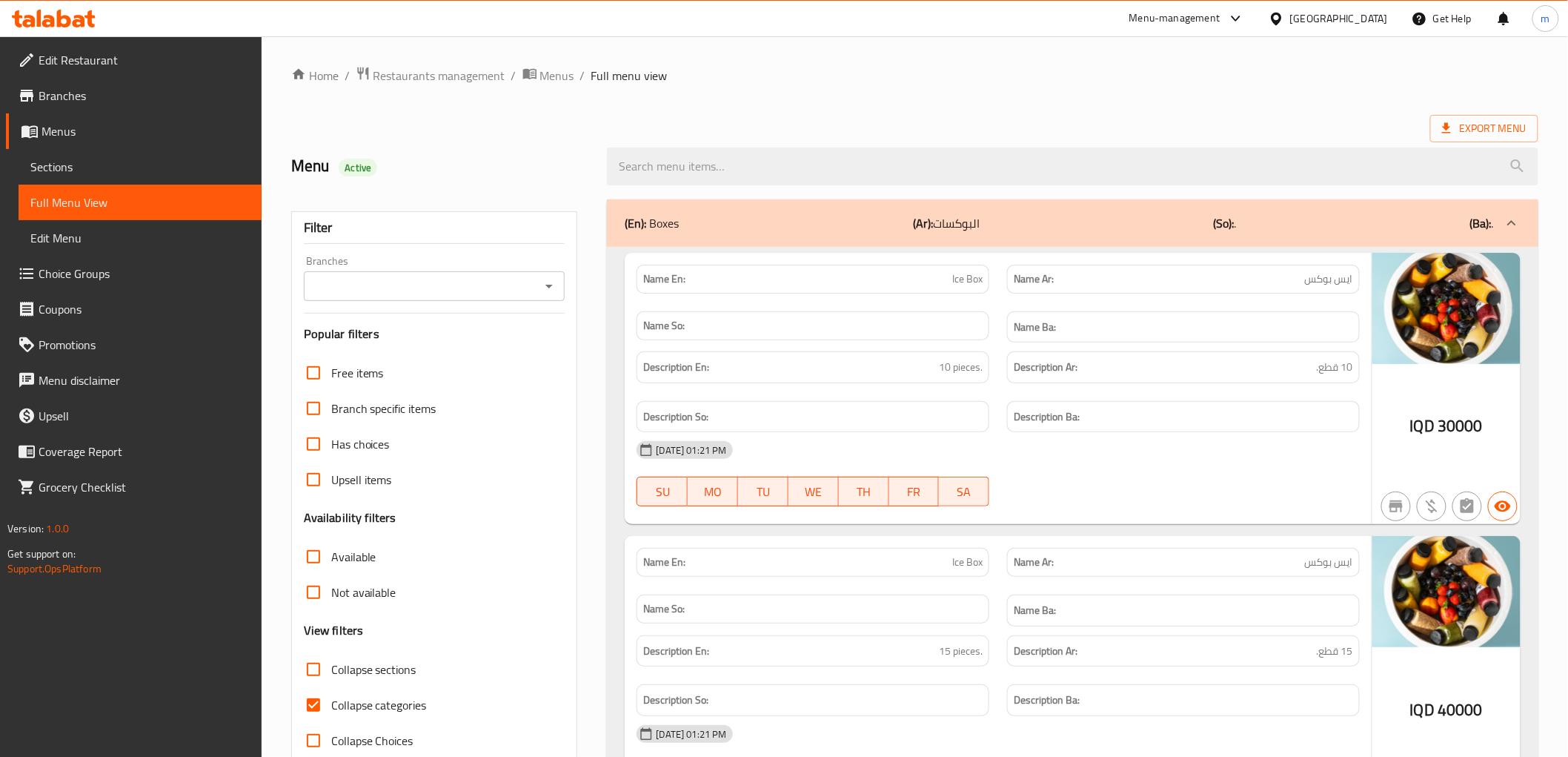
click at [550, 286] on icon "Open" at bounding box center [548, 287] width 7 height 4
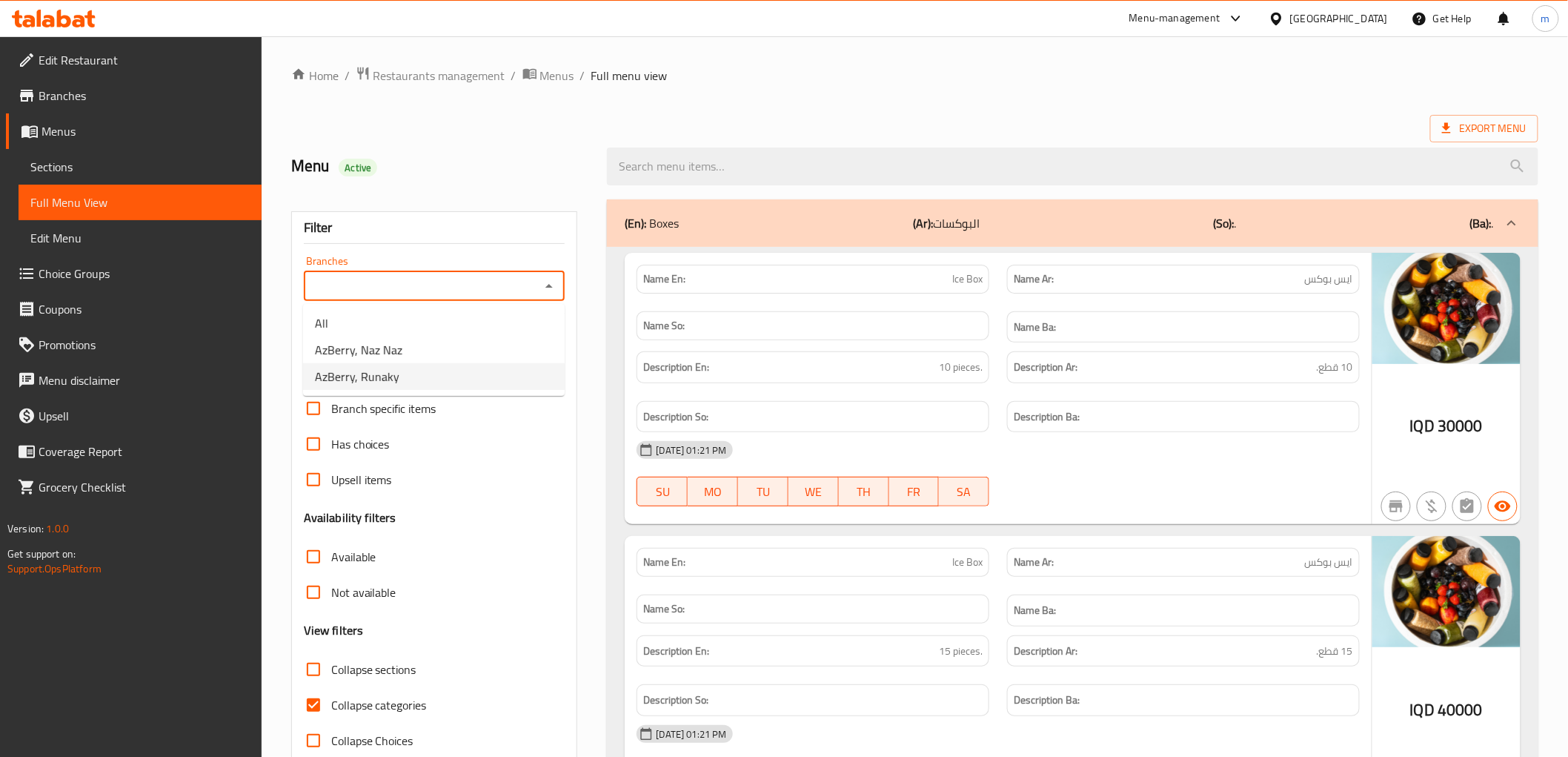
click at [425, 376] on li "AzBerry, Runaky" at bounding box center [434, 376] width 261 height 27
type input "AzBerry, Runaky"
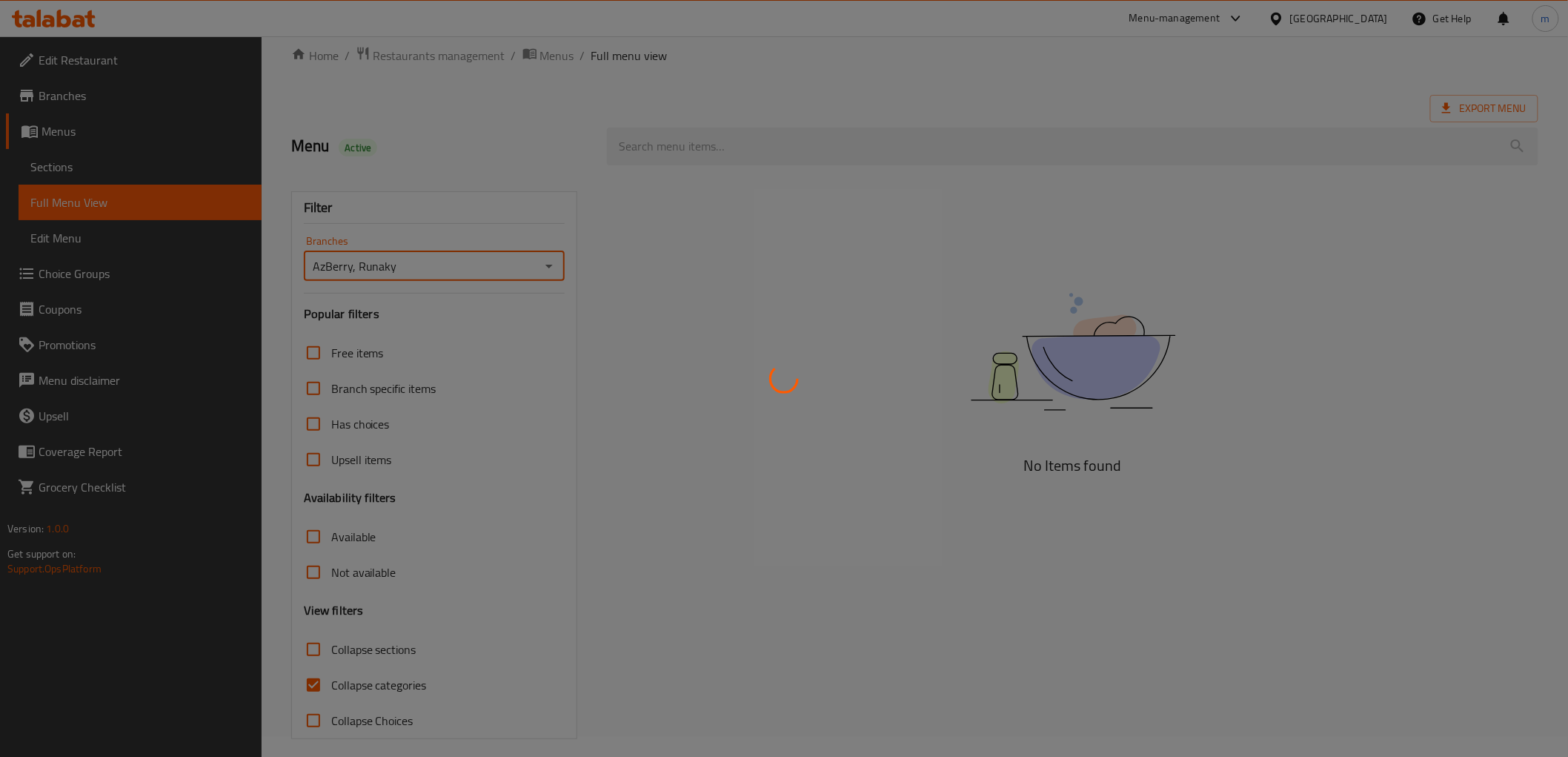
scroll to position [32, 0]
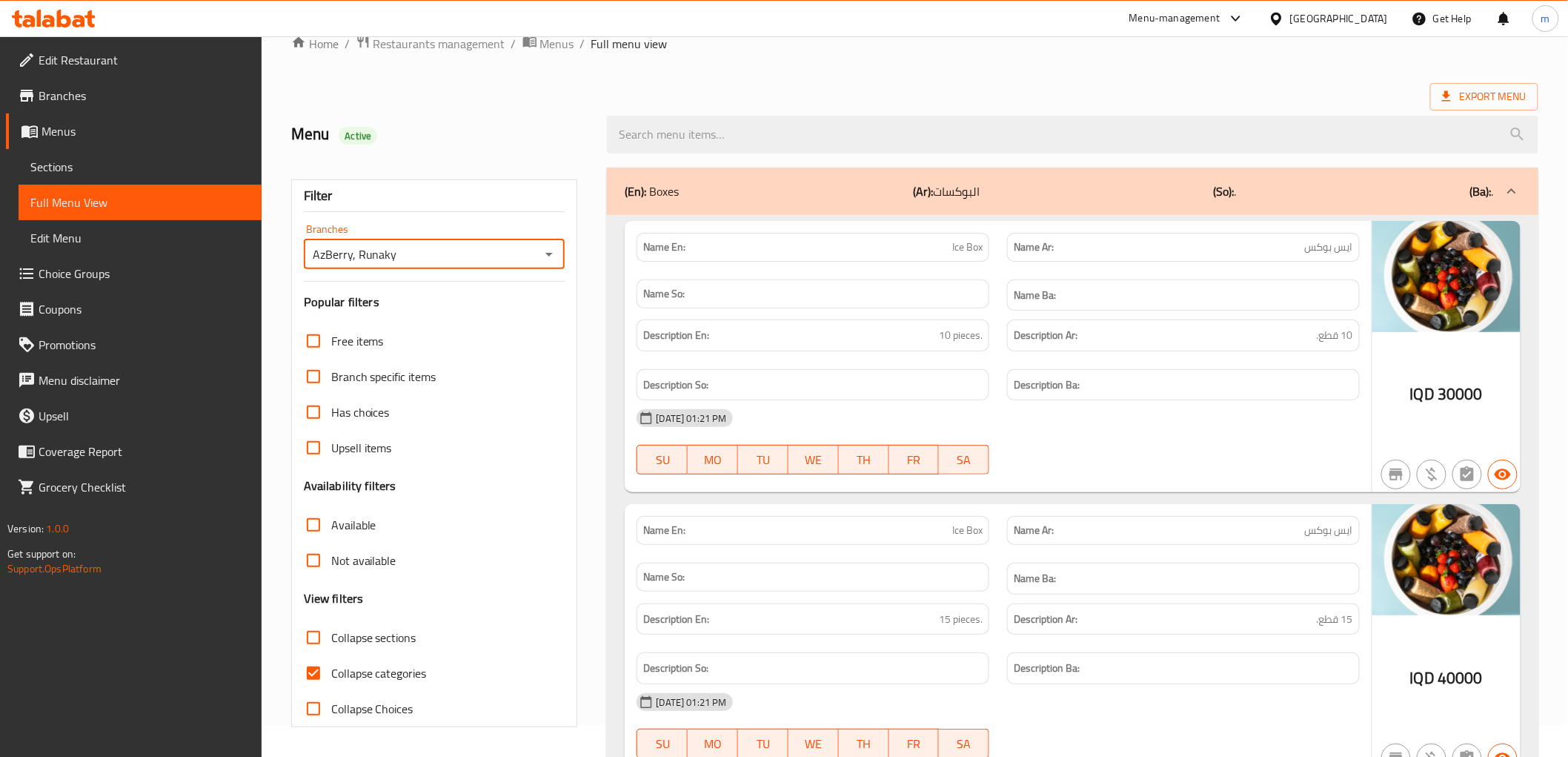
drag, startPoint x: 313, startPoint y: 683, endPoint x: 973, endPoint y: 404, distance: 716.5
click at [313, 683] on input "Collapse categories" at bounding box center [314, 673] width 36 height 36
checkbox input "false"
click at [313, 643] on input "Collapse sections" at bounding box center [314, 637] width 36 height 36
checkbox input "true"
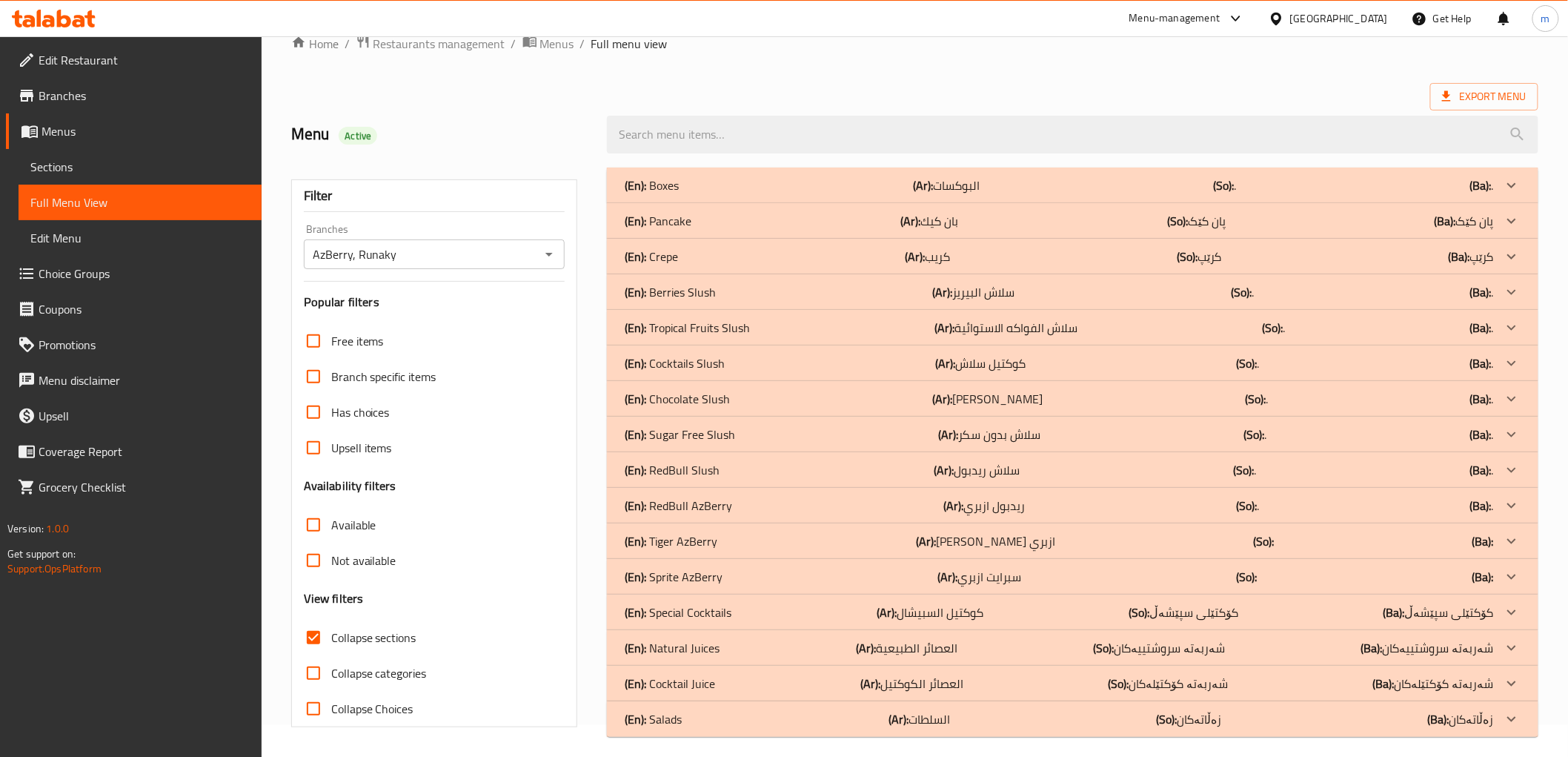
click at [680, 255] on div "(En): Crepe (Ar): كريب (So): کرێپ (Ba): کرێپ" at bounding box center [1059, 256] width 869 height 18
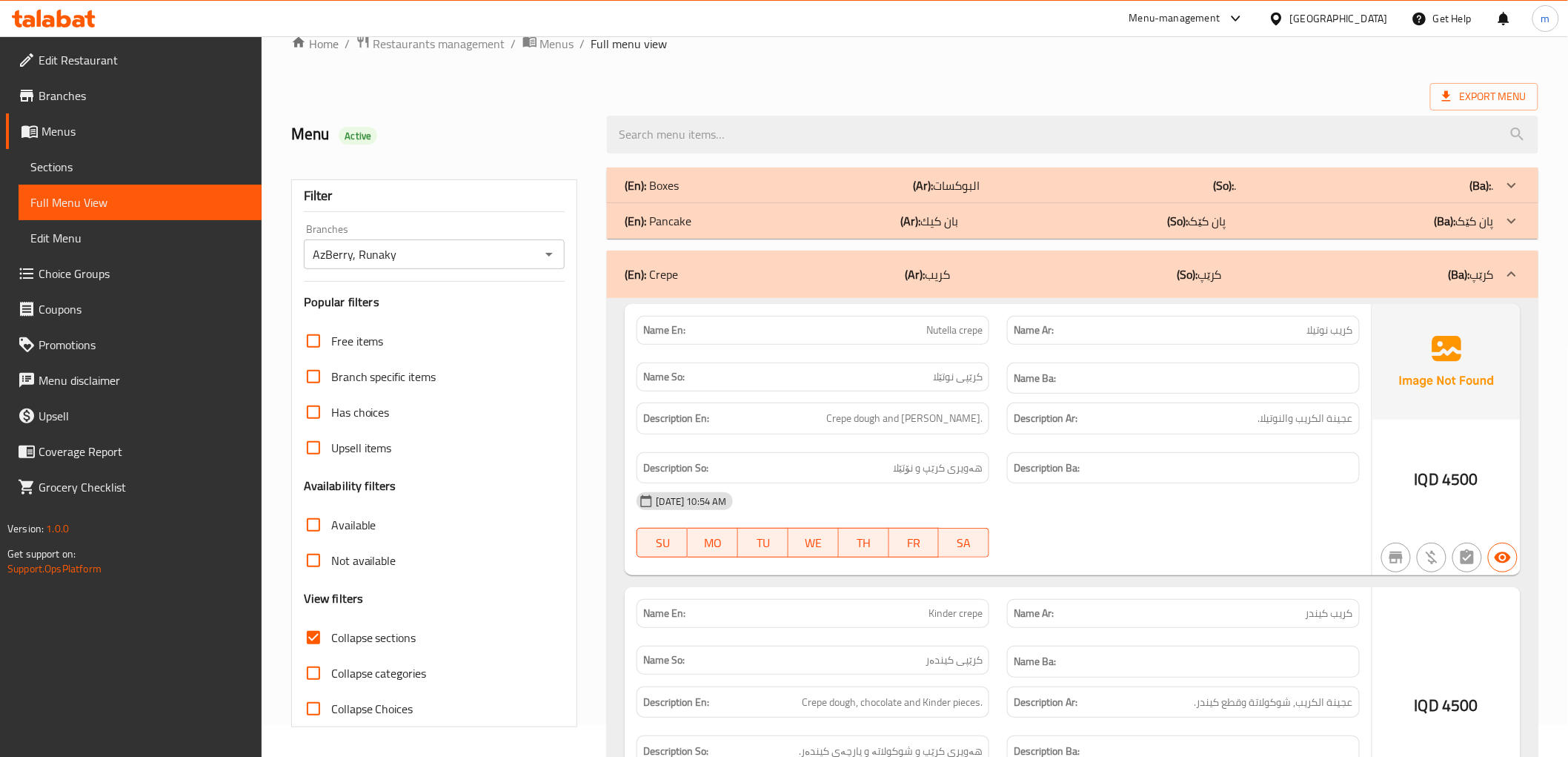
click at [717, 220] on div "(En): Pancake (Ar): بان كيك (So): پان کێک (Ba): پان کێک" at bounding box center [1059, 221] width 869 height 18
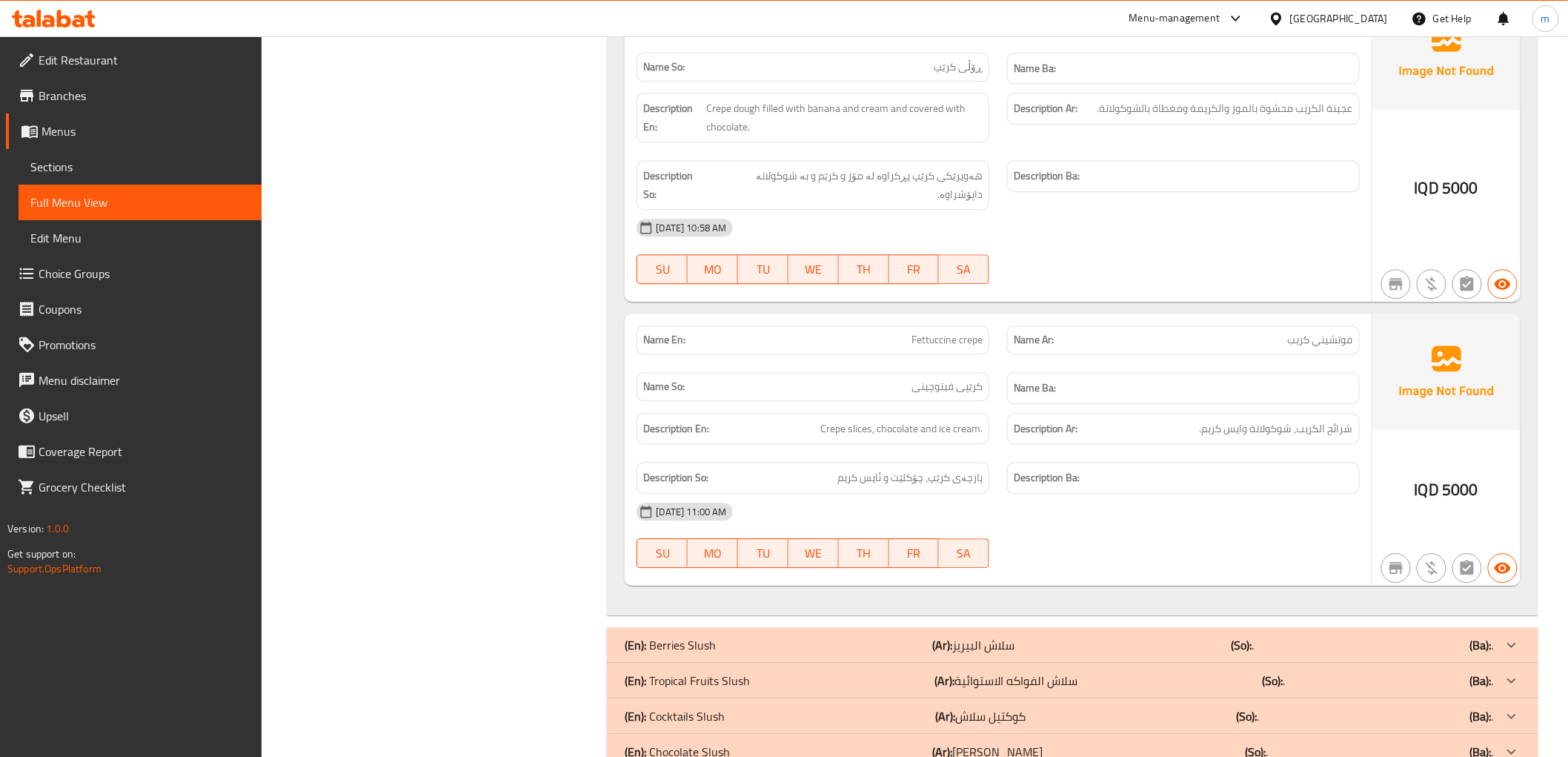
scroll to position [3874, 0]
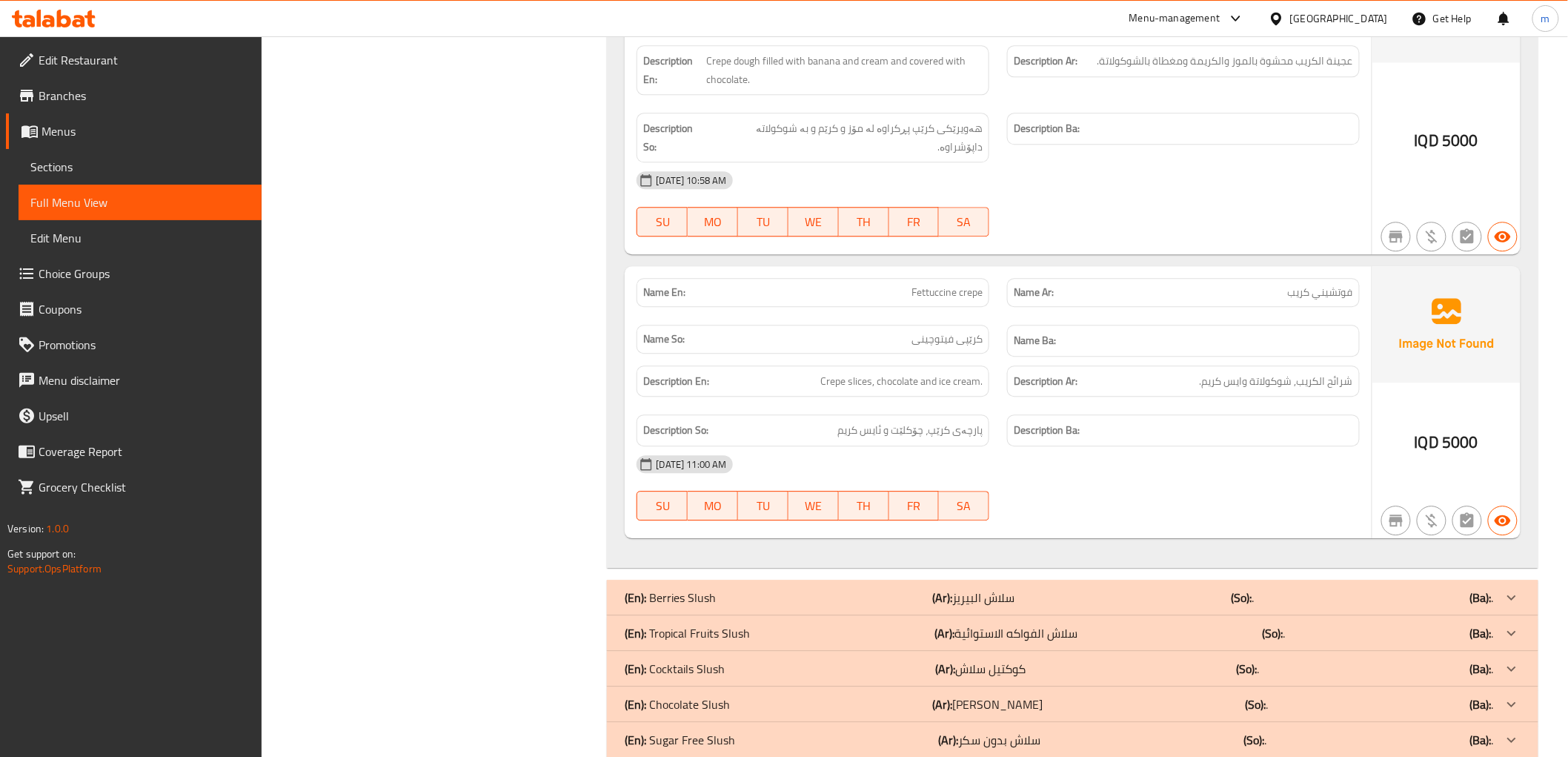
click at [1199, 386] on div "Description Ar: شرائح الكريب, شوكولاتة وايس كريم." at bounding box center [1184, 381] width 370 height 49
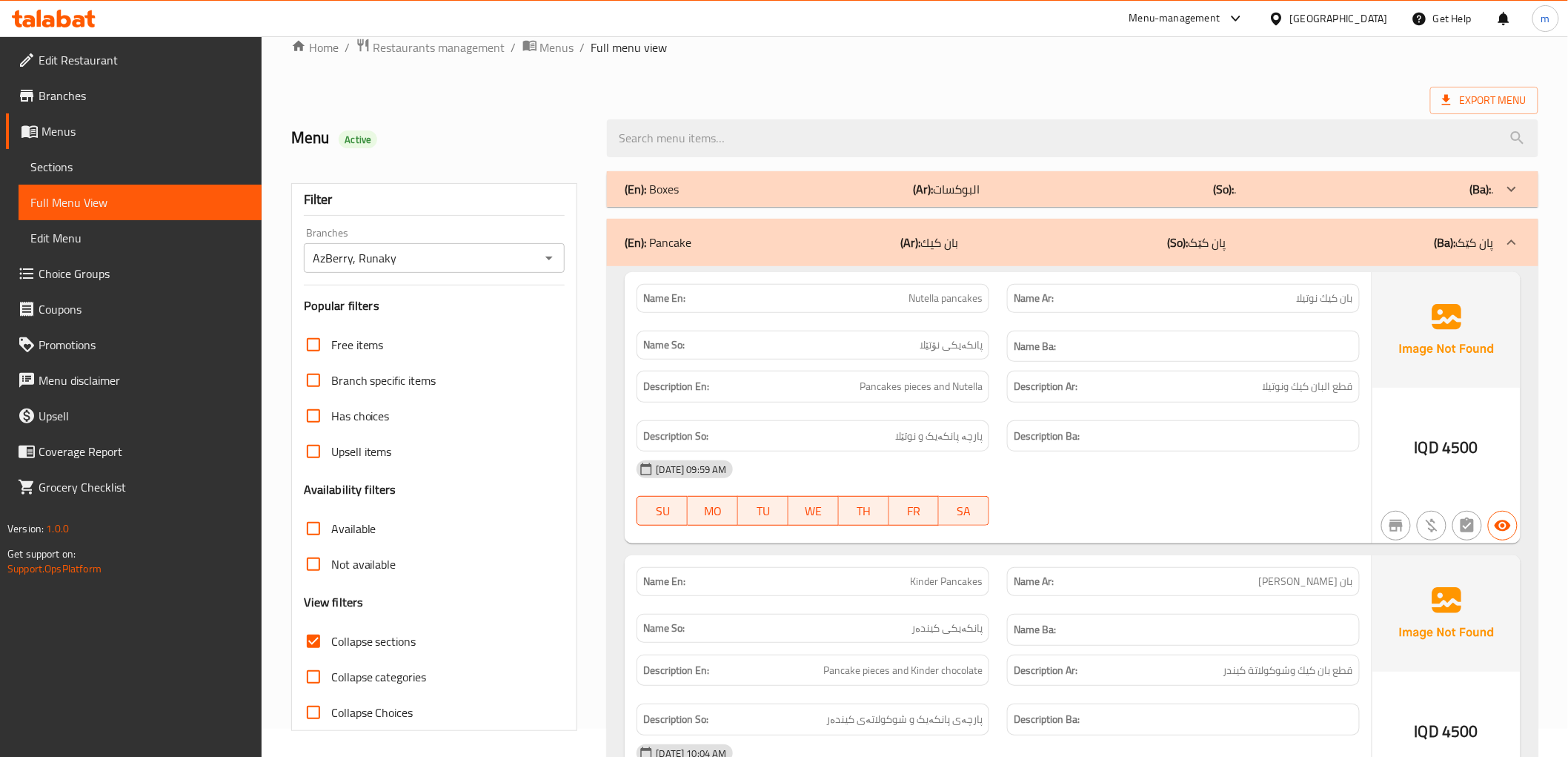
scroll to position [0, 0]
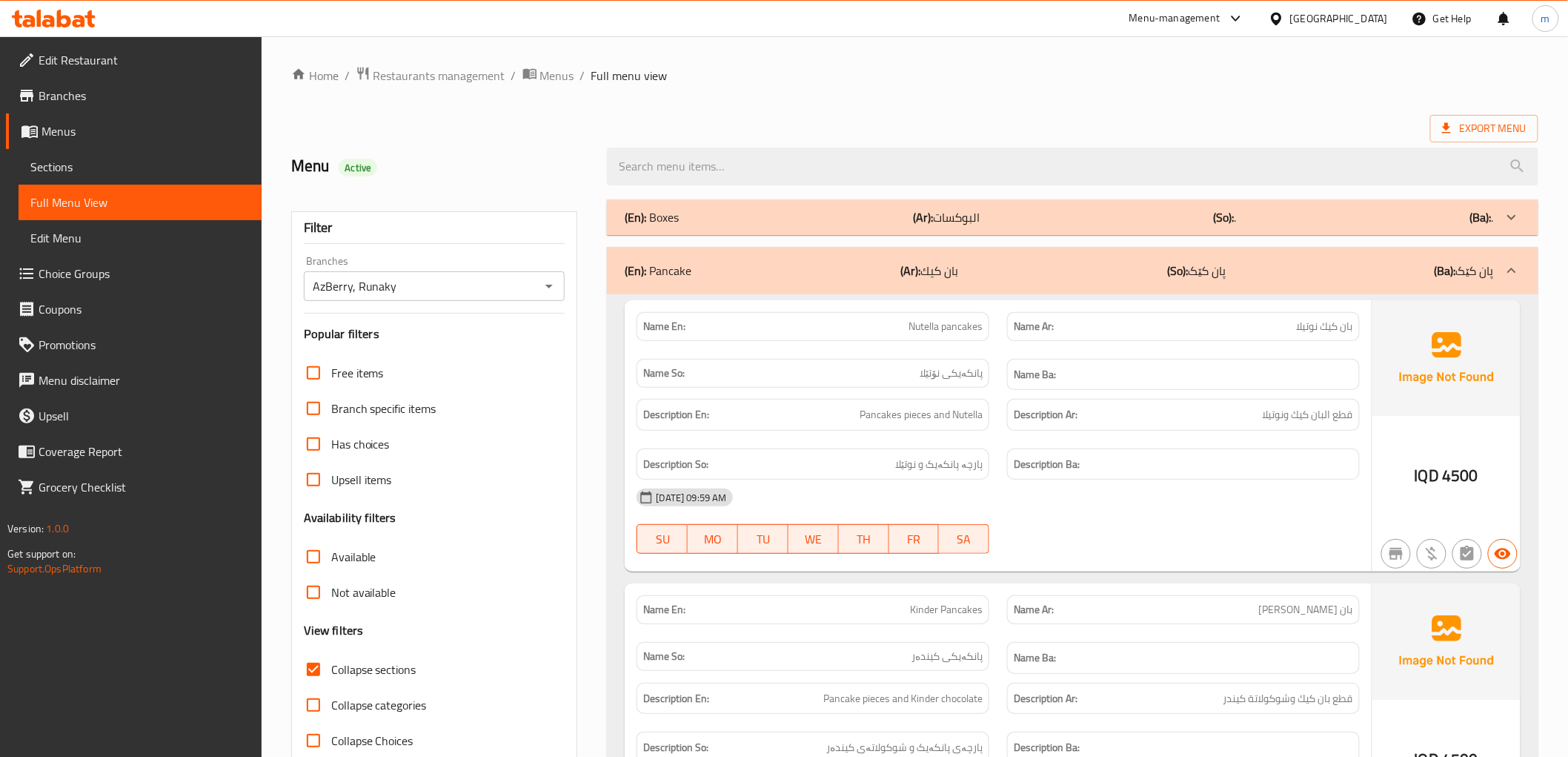
click at [553, 290] on icon "Open" at bounding box center [549, 286] width 18 height 18
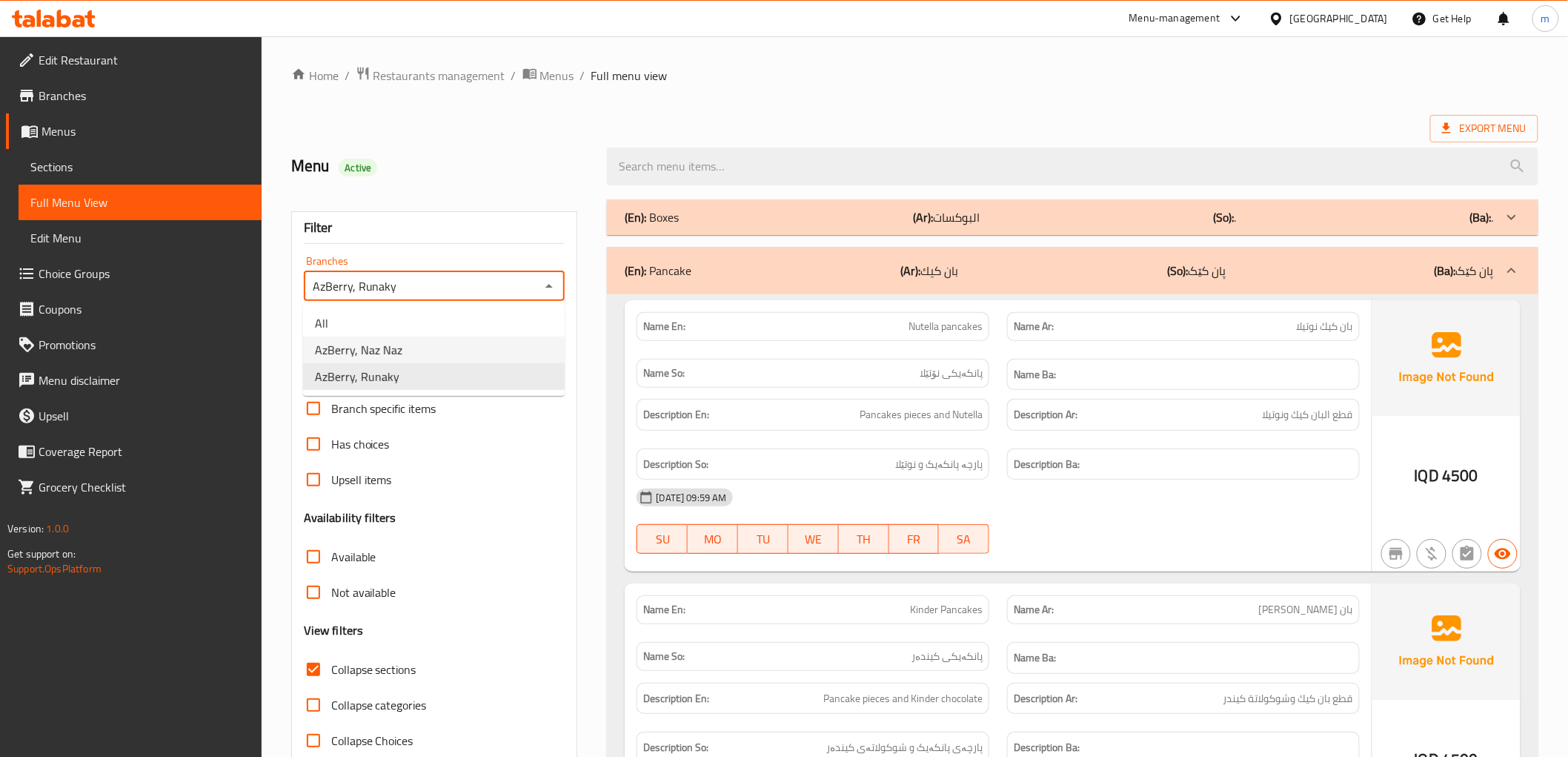
click at [388, 349] on span "AzBerry, Naz Naz" at bounding box center [358, 349] width 87 height 18
type input "AzBerry, Naz Naz"
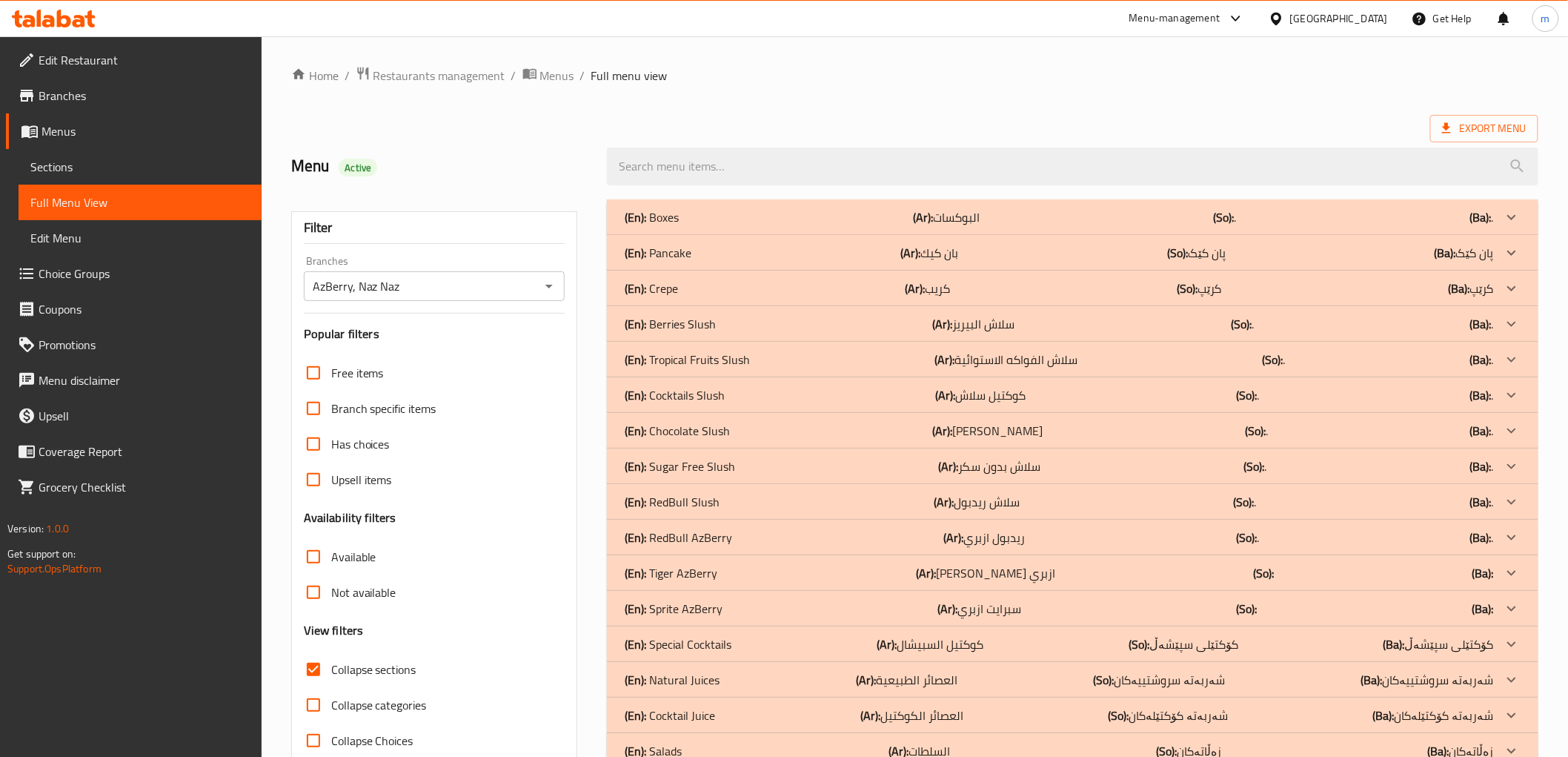
click at [816, 283] on div "(En): Crepe (Ar): كريب (So): کرێپ (Ba): کرێپ" at bounding box center [1059, 288] width 869 height 18
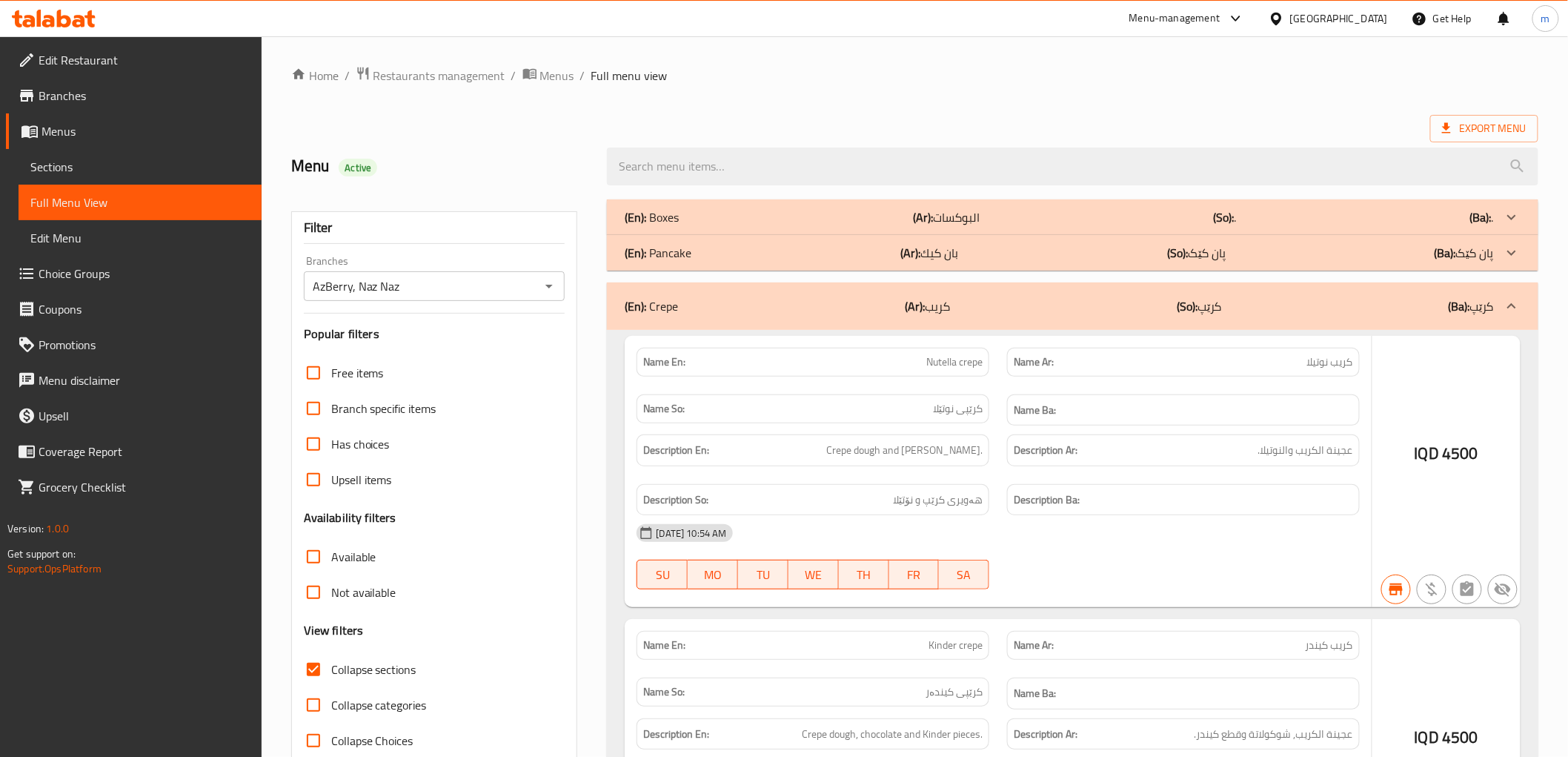
click at [822, 242] on div "(En): Pancake (Ar): بان كيك (So): پان کێک (Ba): پان کێک" at bounding box center [1072, 252] width 931 height 36
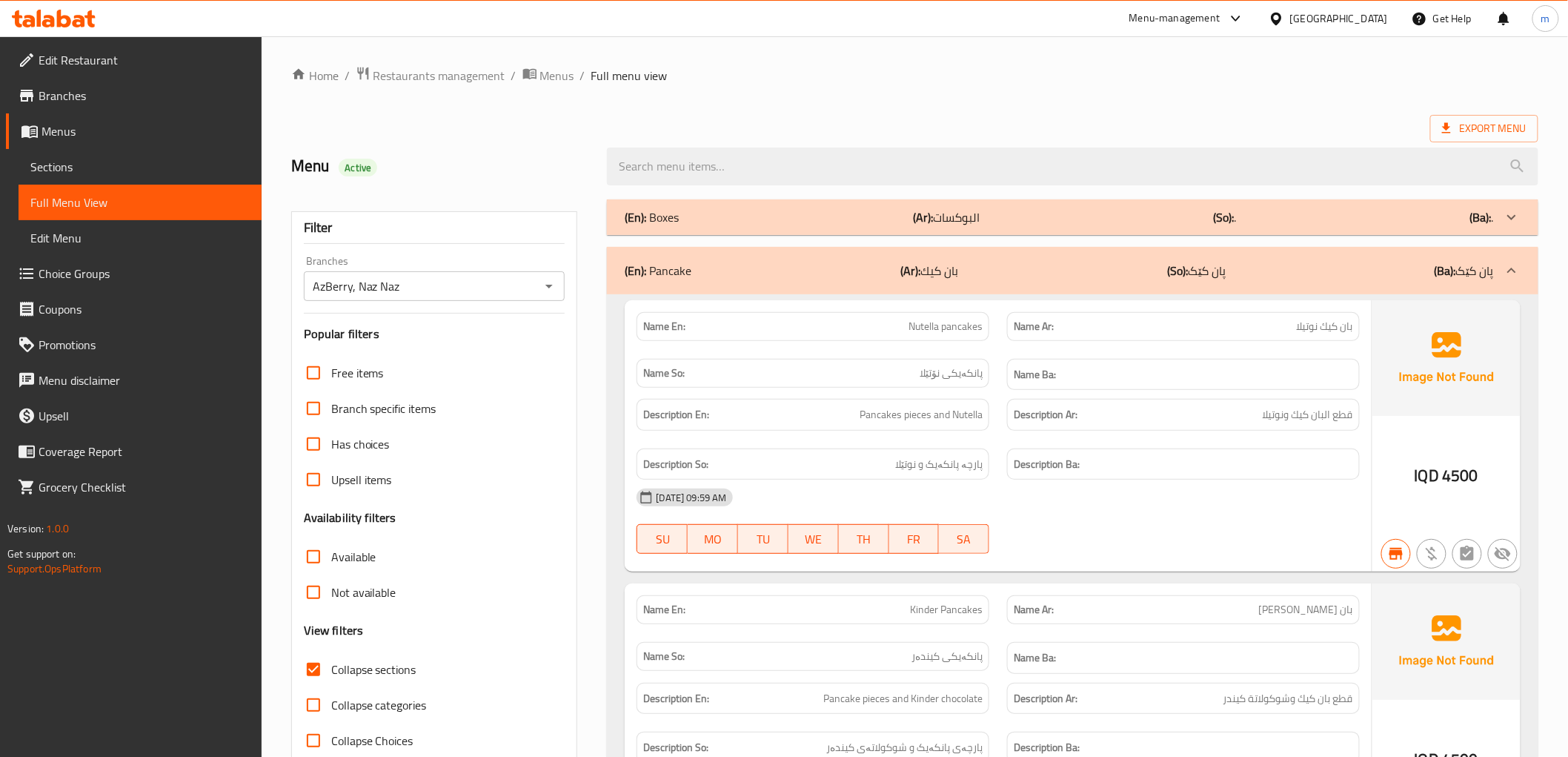
scroll to position [138, 0]
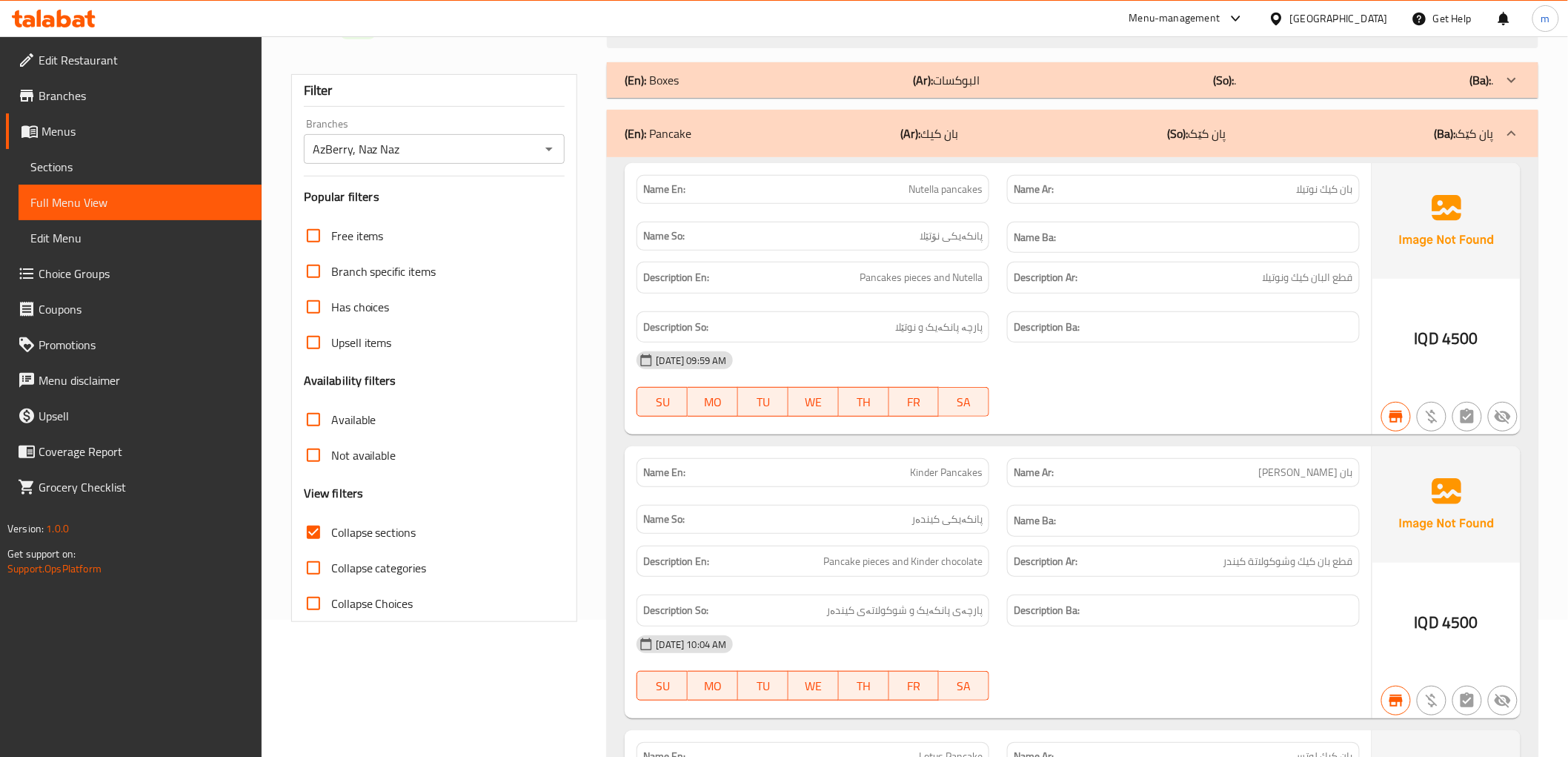
click at [382, 529] on span "Collapse sections" at bounding box center [374, 532] width 85 height 18
click at [332, 529] on input "Collapse sections" at bounding box center [314, 532] width 36 height 36
click at [382, 529] on span "Collapse sections" at bounding box center [374, 532] width 85 height 18
click at [332, 529] on input "Collapse sections" at bounding box center [314, 532] width 36 height 36
checkbox input "true"
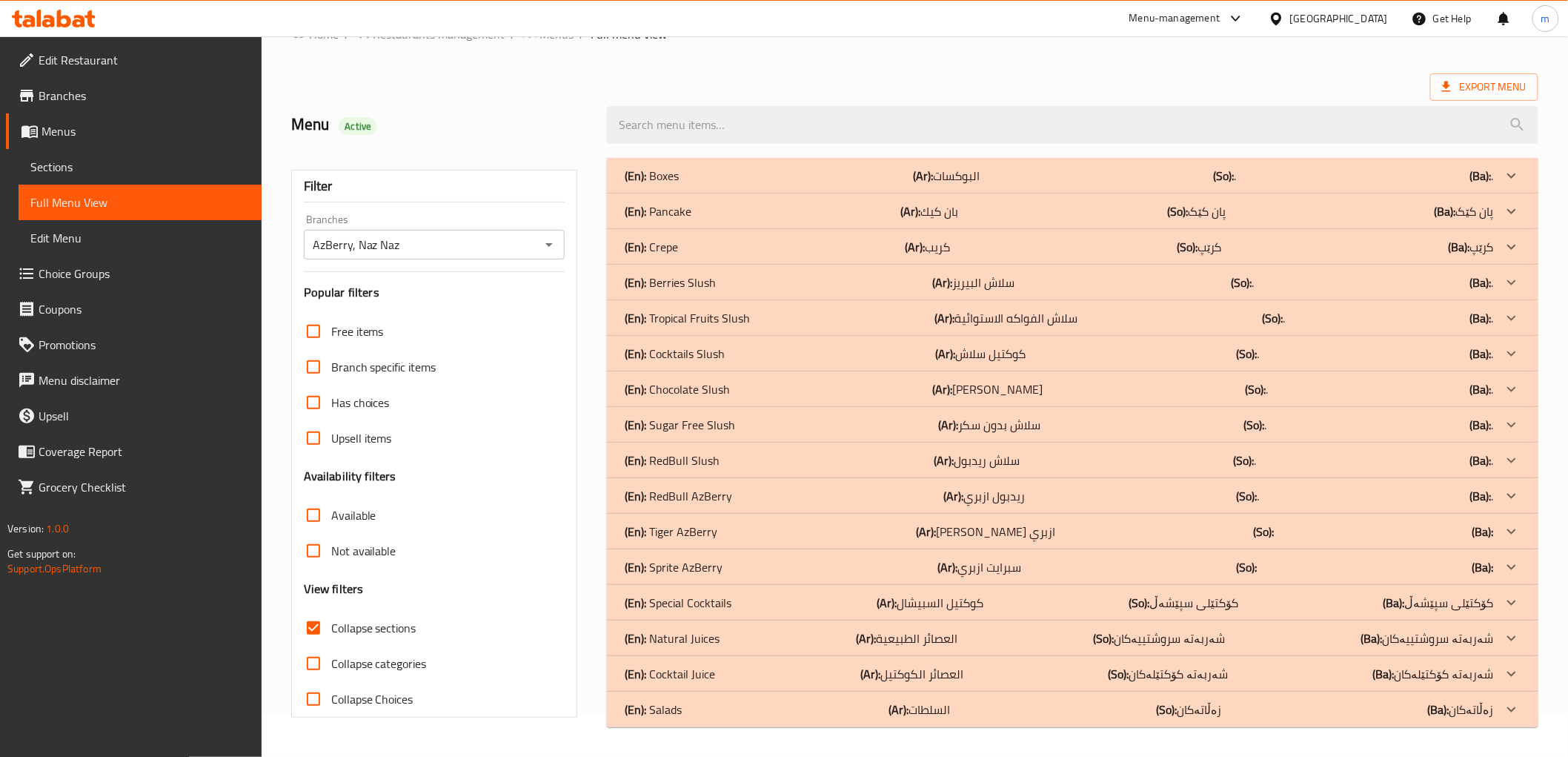
click at [391, 541] on span "Not available" at bounding box center [364, 550] width 65 height 18
click at [332, 532] on input "Not available" at bounding box center [314, 550] width 36 height 36
checkbox input "true"
click at [391, 531] on div "Available" at bounding box center [435, 515] width 261 height 36
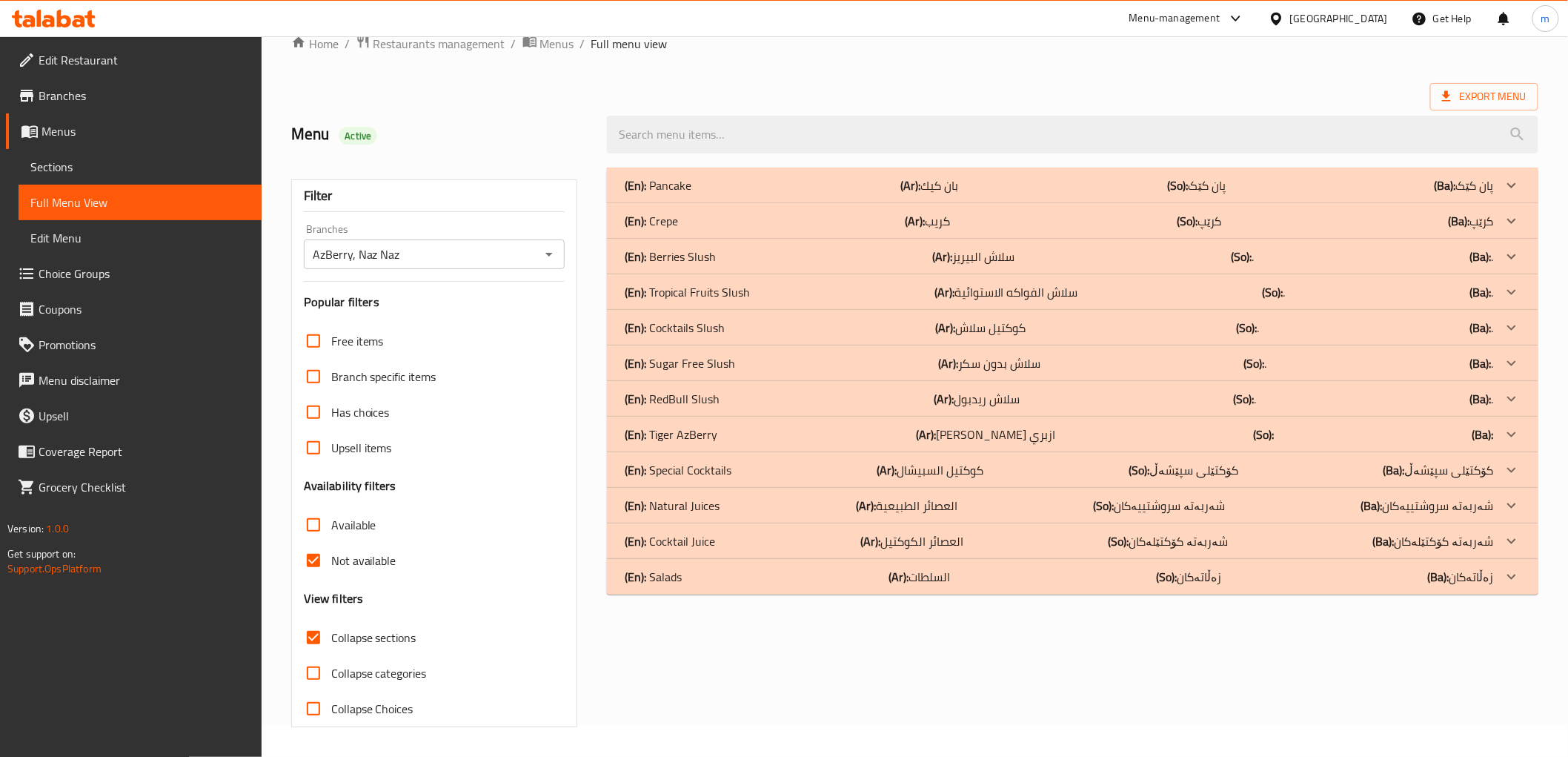
scroll to position [32, 0]
click at [66, 28] on div at bounding box center [53, 19] width 108 height 30
click at [75, 23] on icon at bounding box center [78, 21] width 13 height 13
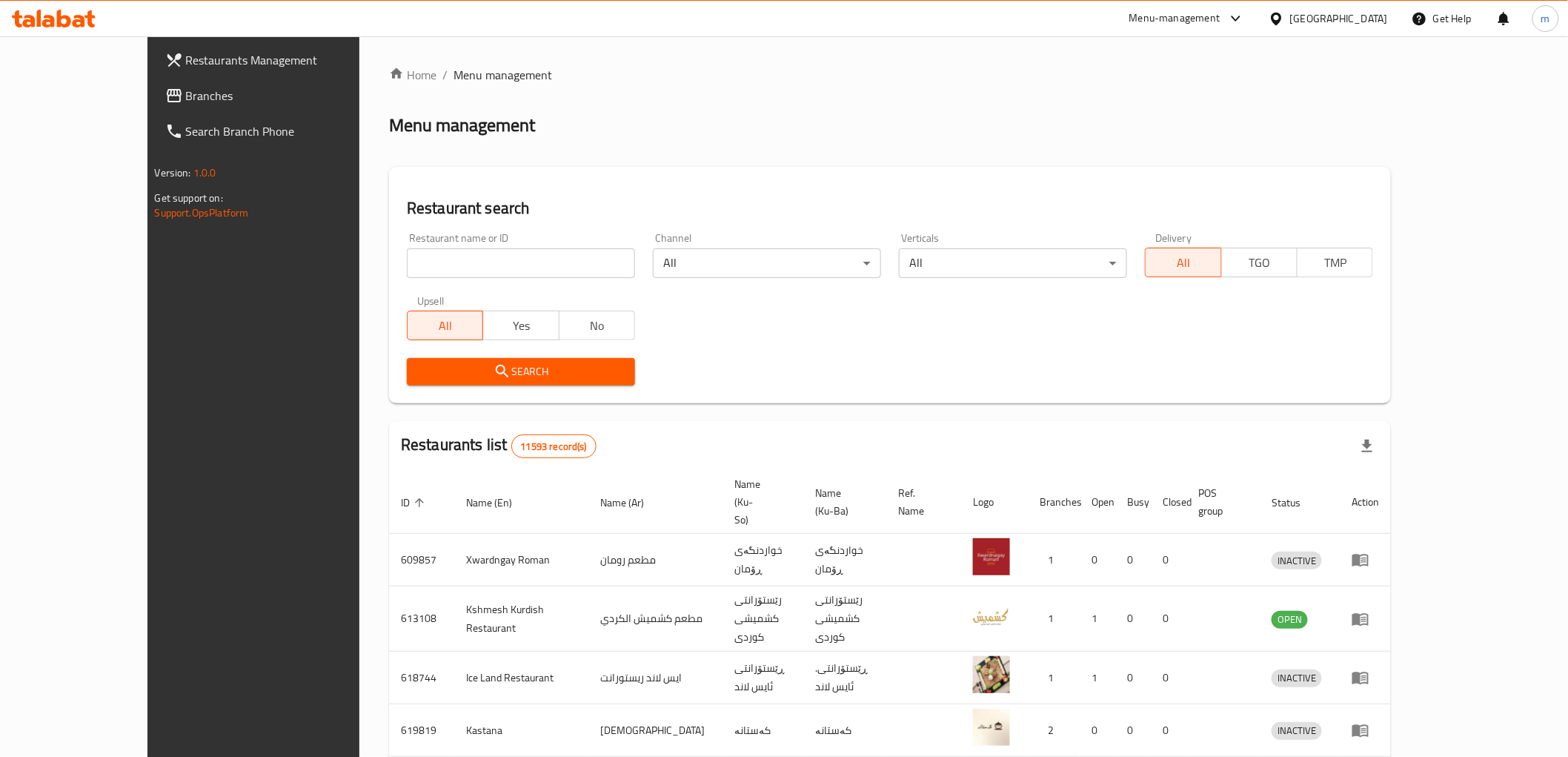
click at [84, 19] on icon at bounding box center [53, 19] width 84 height 18
